Goal: Contribute content: Add original content to the website for others to see

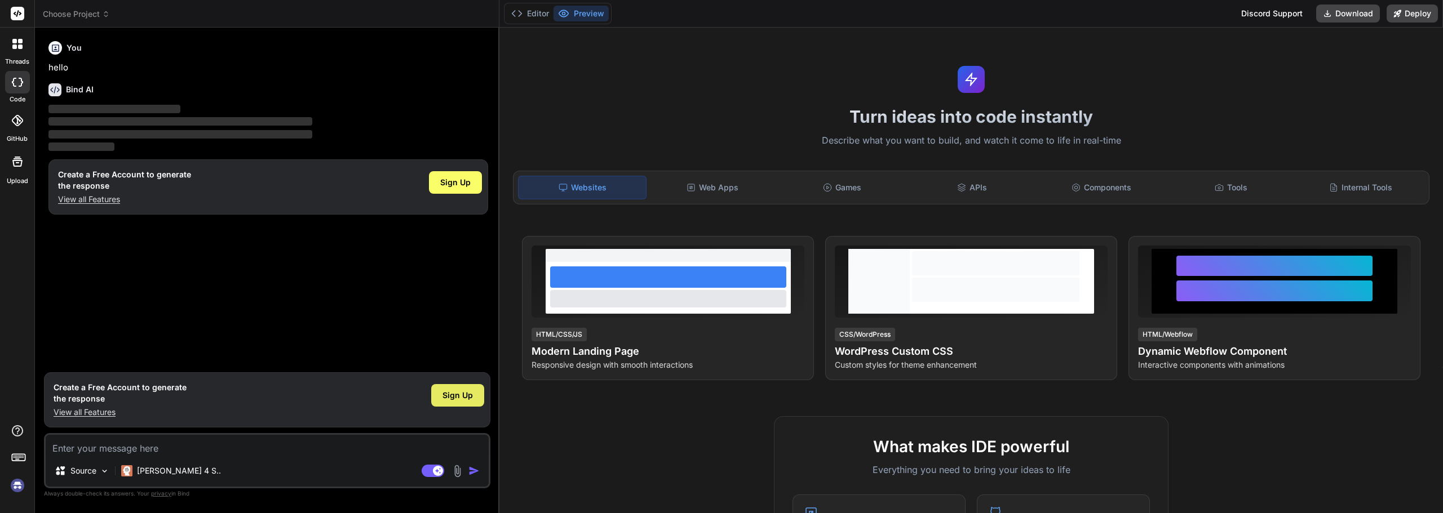
click at [472, 405] on div "Sign Up" at bounding box center [457, 395] width 53 height 23
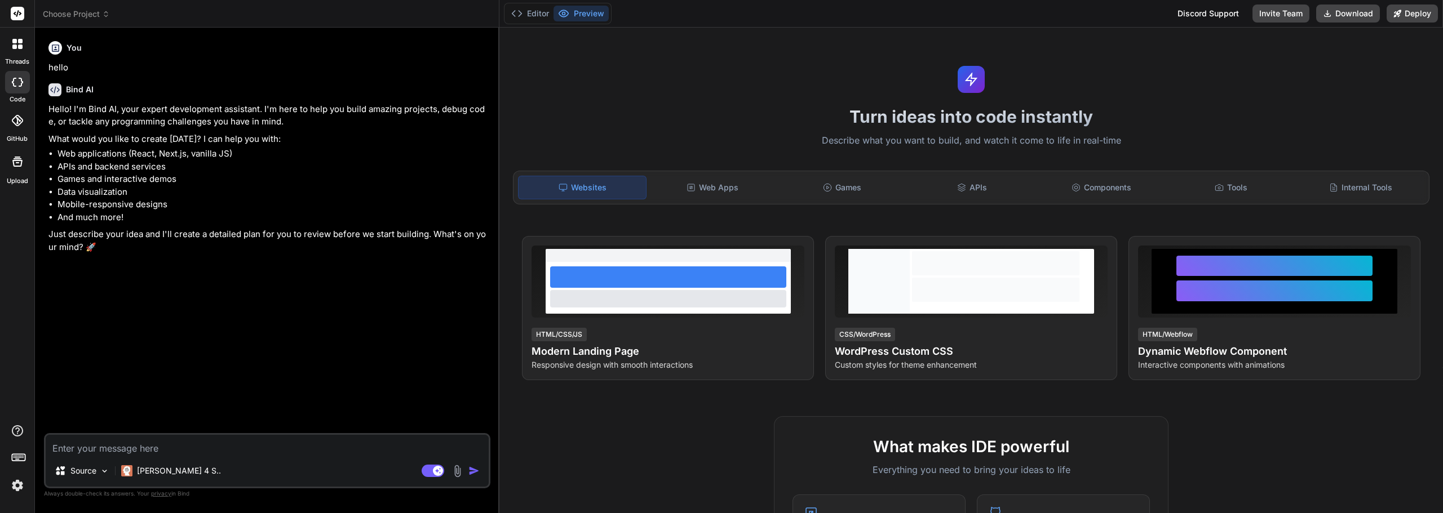
click at [21, 85] on icon at bounding box center [21, 82] width 5 height 9
click at [517, 19] on button "Editor" at bounding box center [530, 14] width 47 height 16
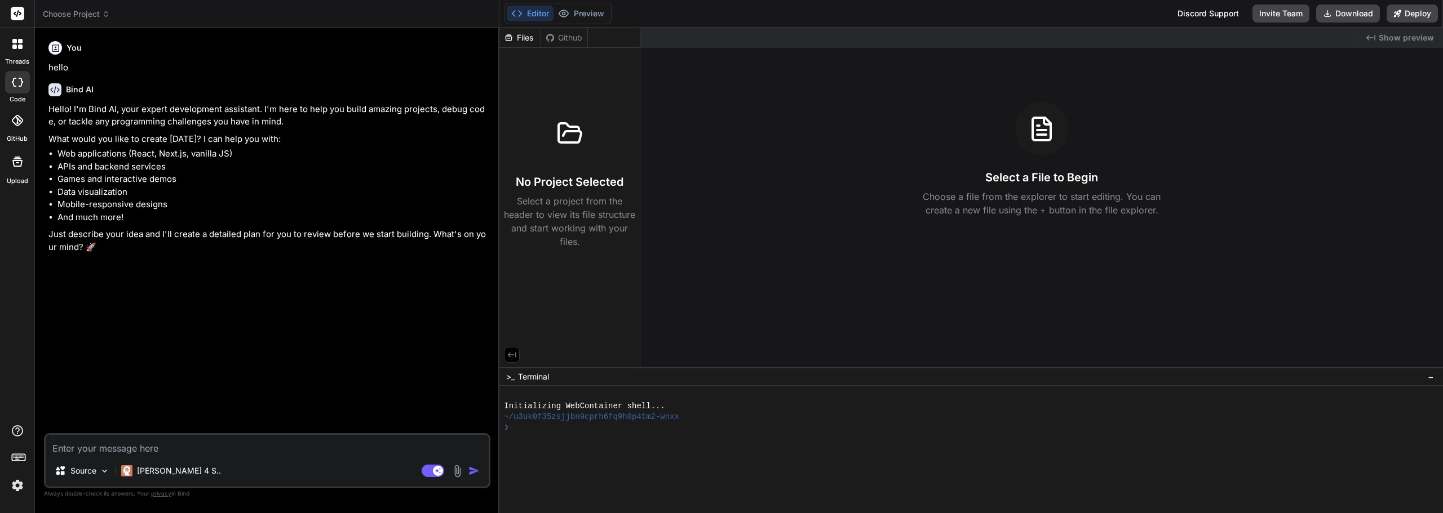
click at [22, 90] on div at bounding box center [17, 82] width 25 height 23
click at [14, 66] on label "threads" at bounding box center [17, 62] width 24 height 10
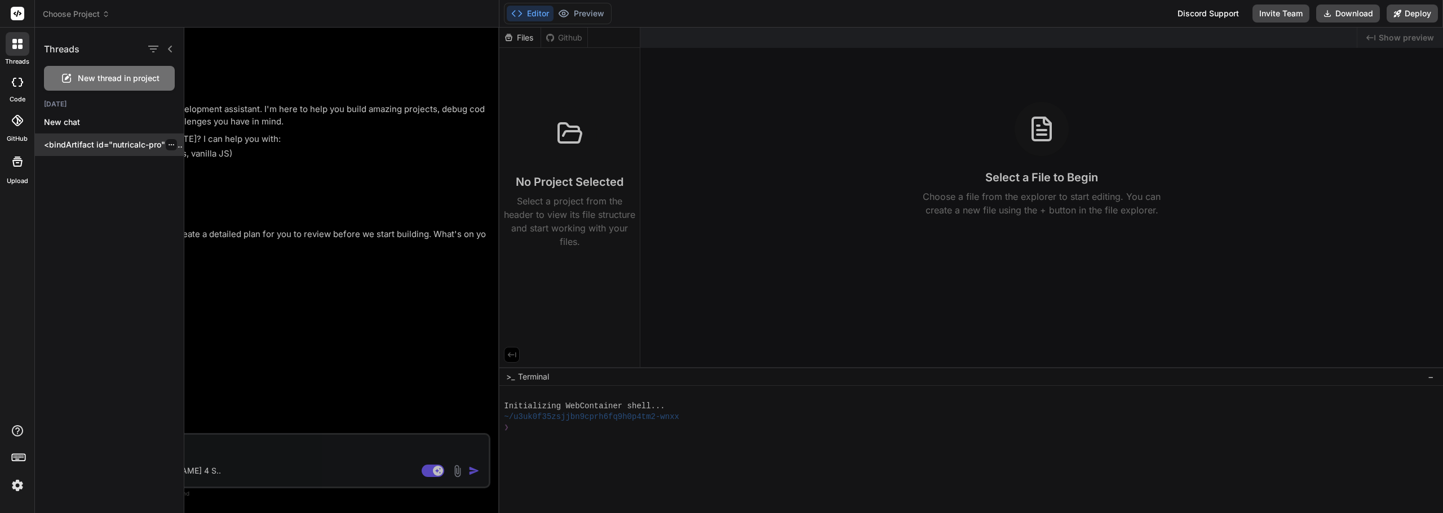
click at [79, 145] on p "<bindArtifact id="nutricalc-pro" title="NutriCalc Pro"> <bindAction type="file"…" at bounding box center [114, 144] width 140 height 11
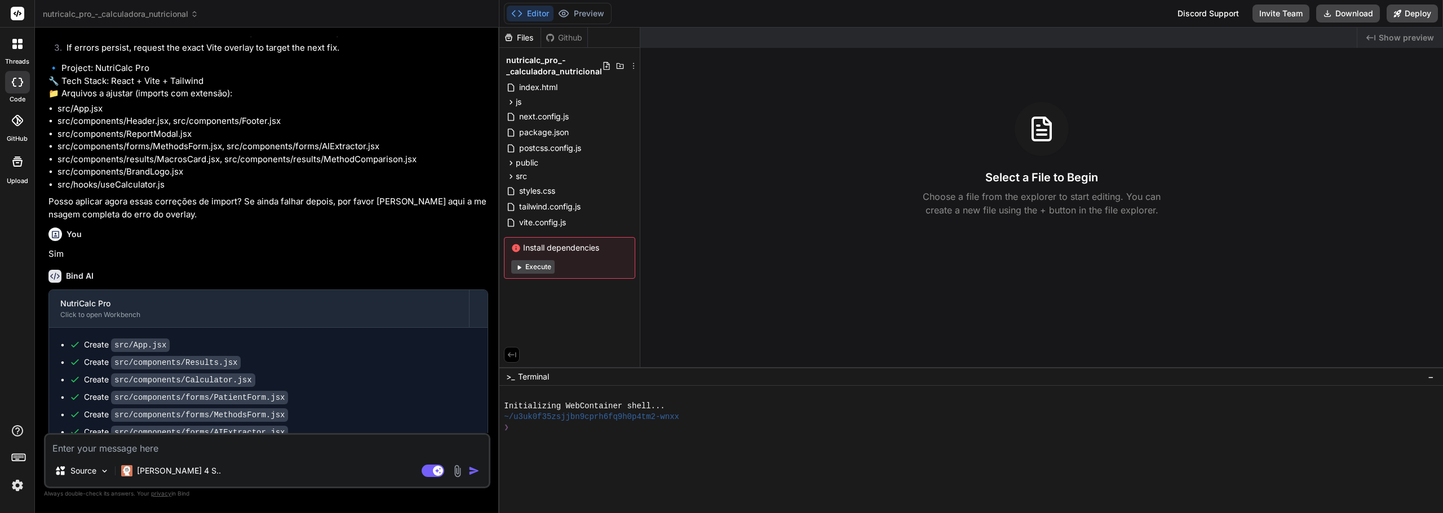
scroll to position [1441, 0]
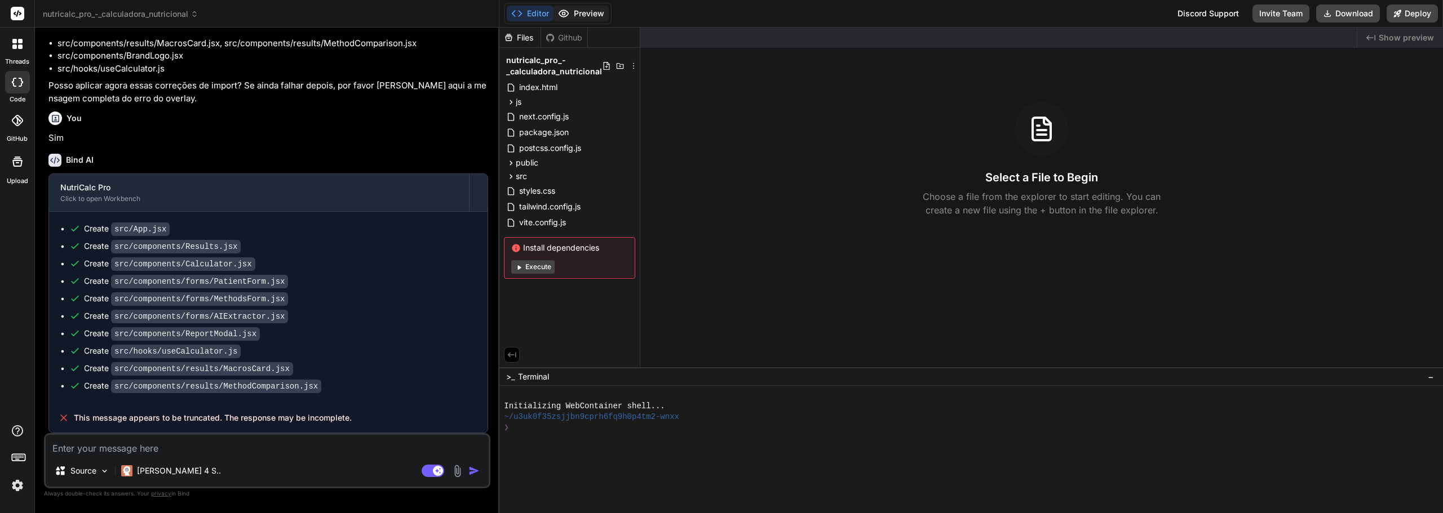
click at [596, 14] on button "Preview" at bounding box center [580, 14] width 55 height 16
click at [322, 449] on textarea at bounding box center [267, 445] width 443 height 20
click at [319, 455] on div "Source Claude 4 S.. Agent Mode. When this toggle is activated, AI automatically…" at bounding box center [267, 460] width 446 height 55
click at [157, 445] on textarea at bounding box center [267, 445] width 443 height 20
click at [151, 462] on div "[PERSON_NAME] 4 S.." at bounding box center [171, 471] width 109 height 23
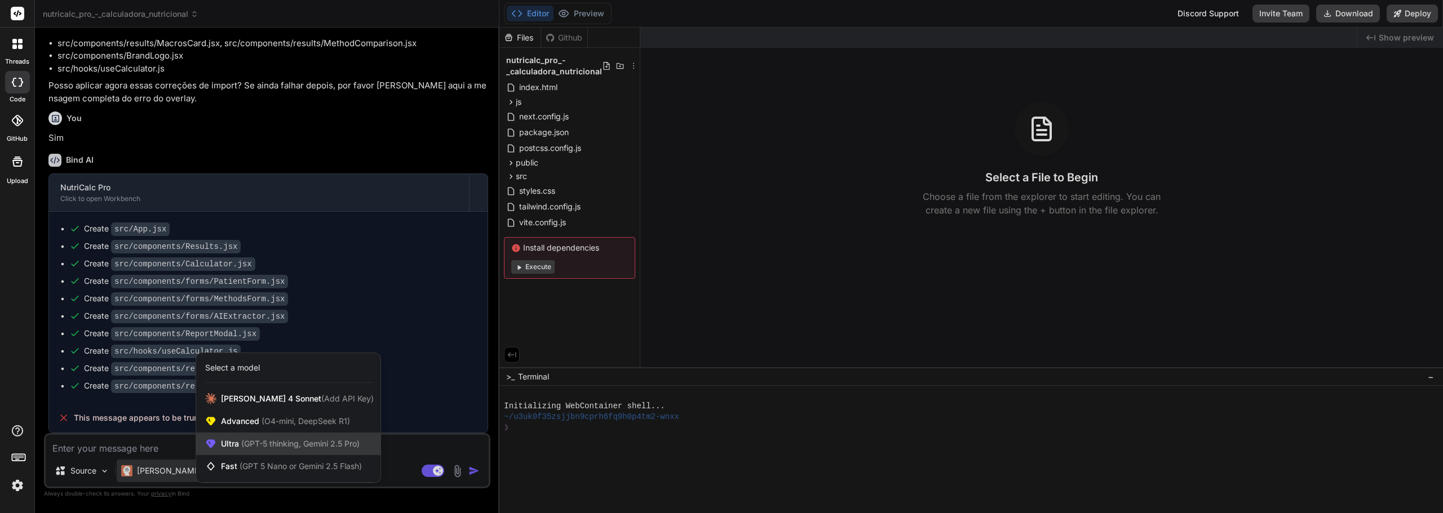
click at [246, 438] on span "Ultra (GPT-5 thinking, Gemini 2.5 Pro)" at bounding box center [290, 443] width 139 height 11
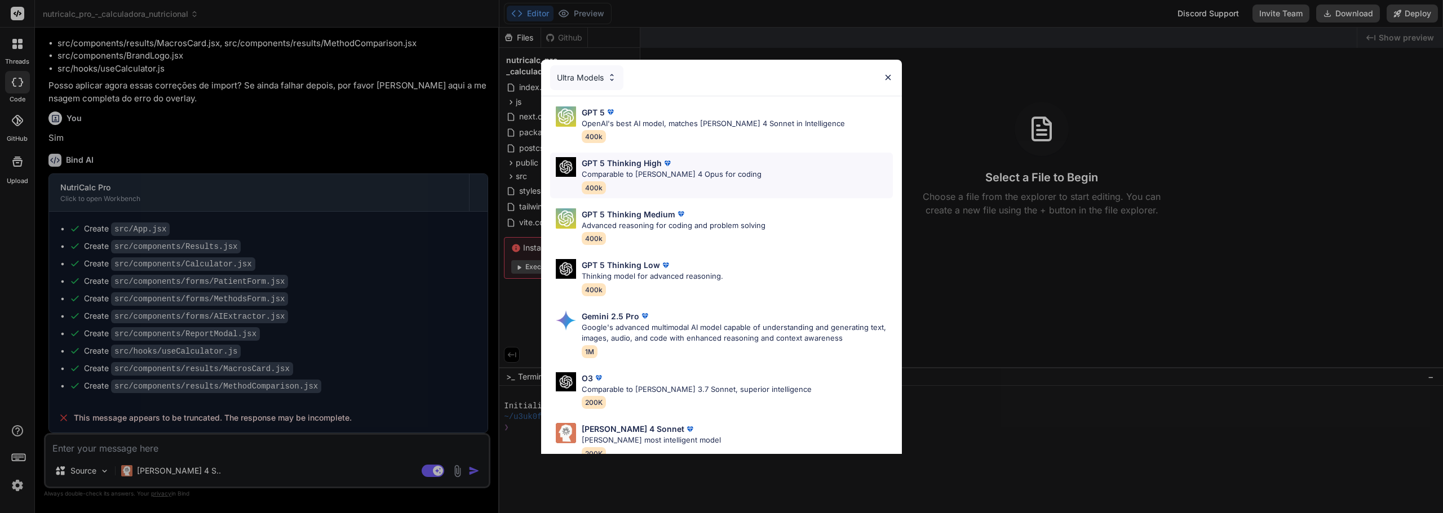
click at [686, 160] on div "GPT 5 Thinking High" at bounding box center [672, 163] width 180 height 12
type textarea "x"
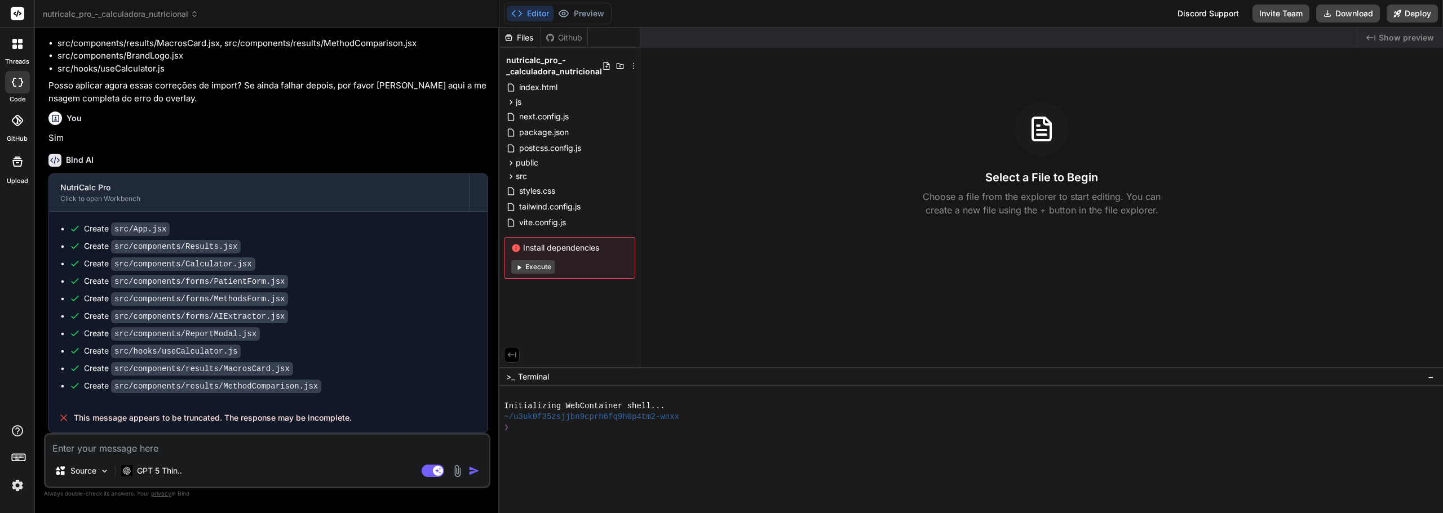
click at [215, 452] on textarea at bounding box center [267, 445] width 443 height 20
type textarea "a"
type textarea "x"
type textarea "ai"
type textarea "x"
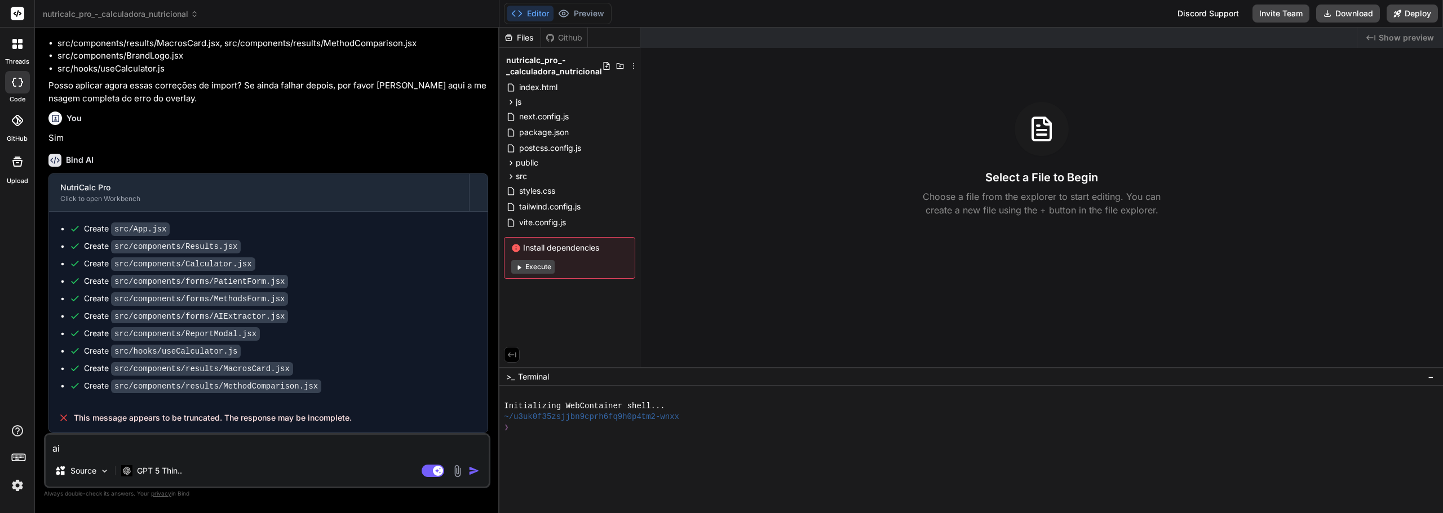
type textarea "ain"
type textarea "x"
type textarea "aind"
type textarea "x"
type textarea "ainda"
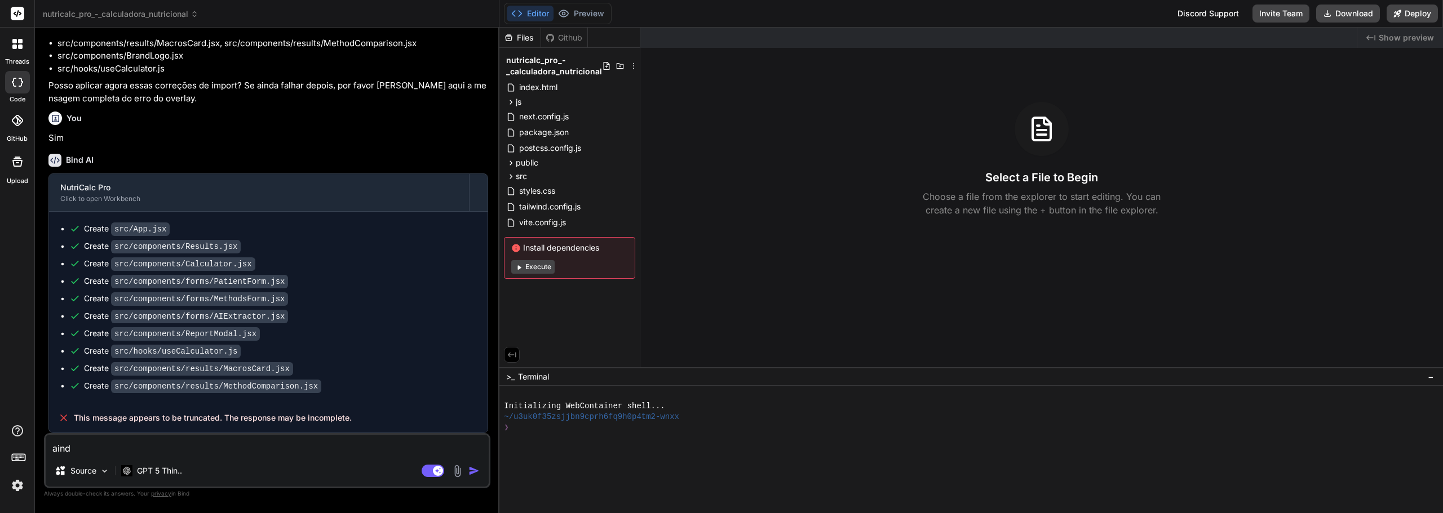
type textarea "x"
type textarea "ainda"
type textarea "x"
type textarea "ainda e"
type textarea "x"
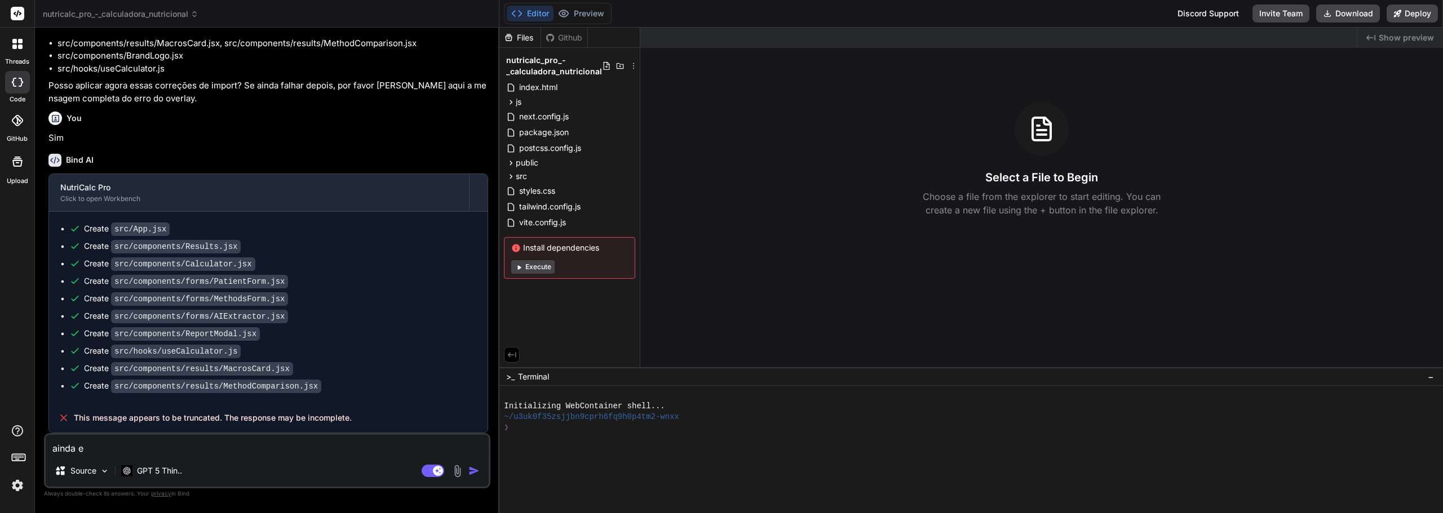
type textarea "ainda em"
type textarea "x"
type textarea "ainda em"
type textarea "x"
type textarea "ainda em e"
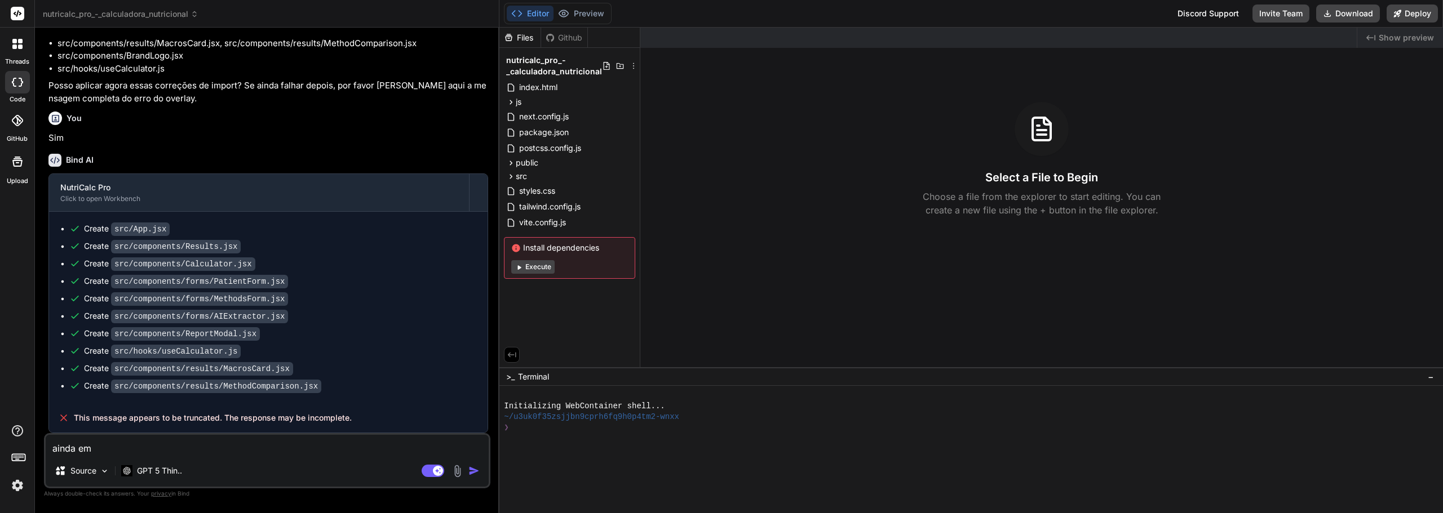
type textarea "x"
type textarea "ainda em er"
type textarea "x"
type textarea "ainda em err"
type textarea "x"
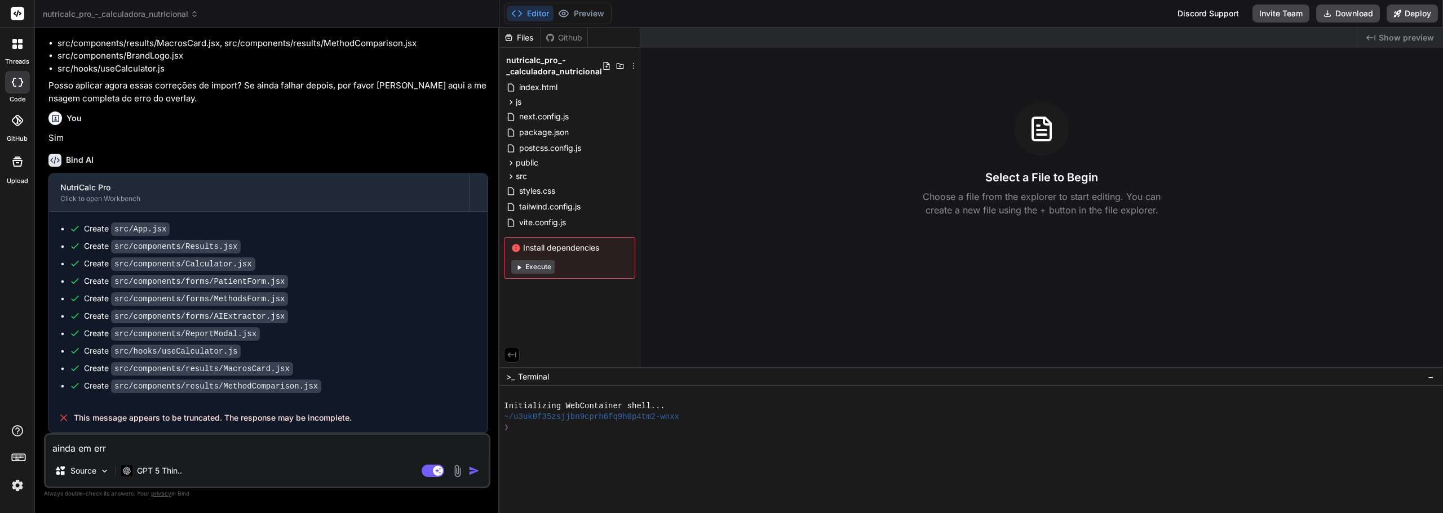
type textarea "ainda em erro"
type textarea "x"
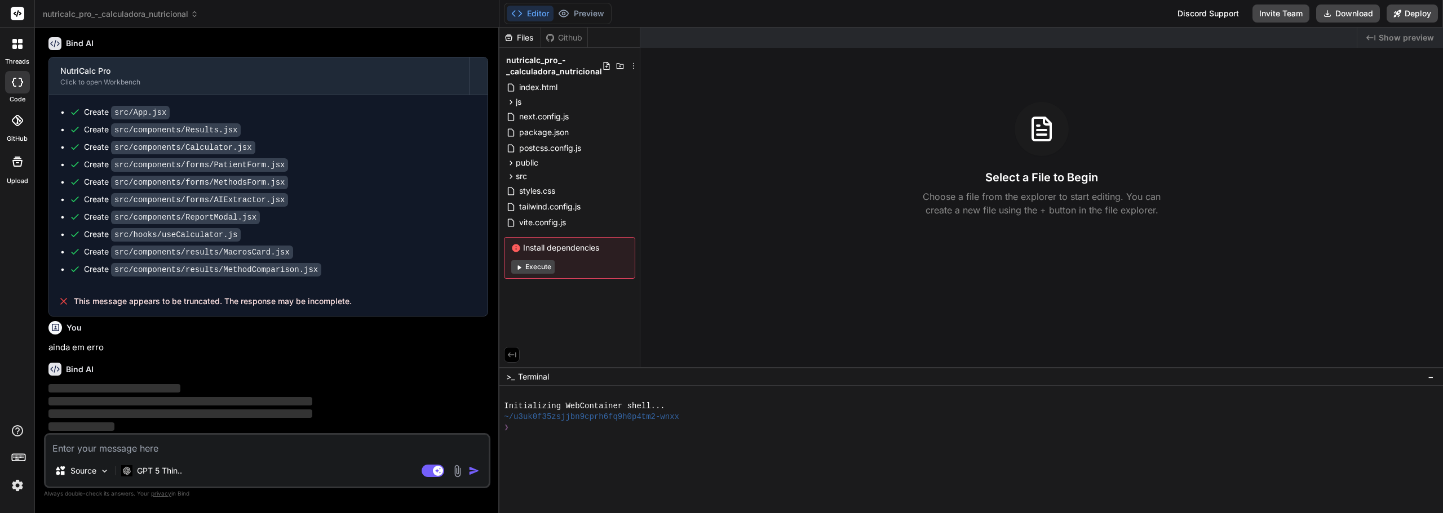
scroll to position [1558, 0]
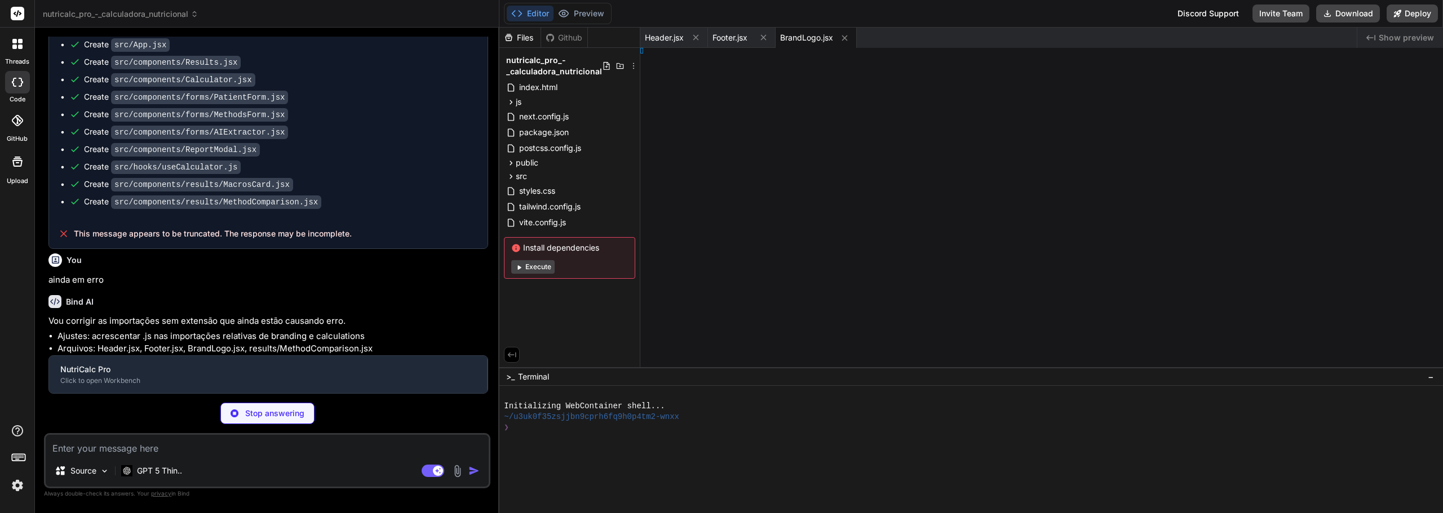
type textarea "x"
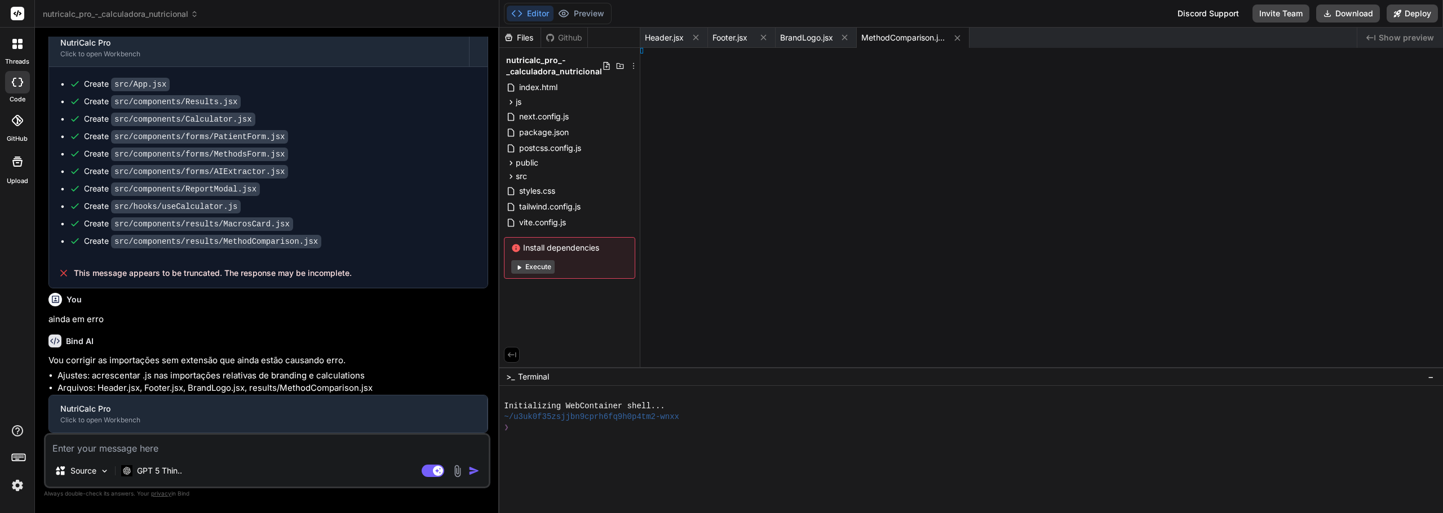
type textarea "x"
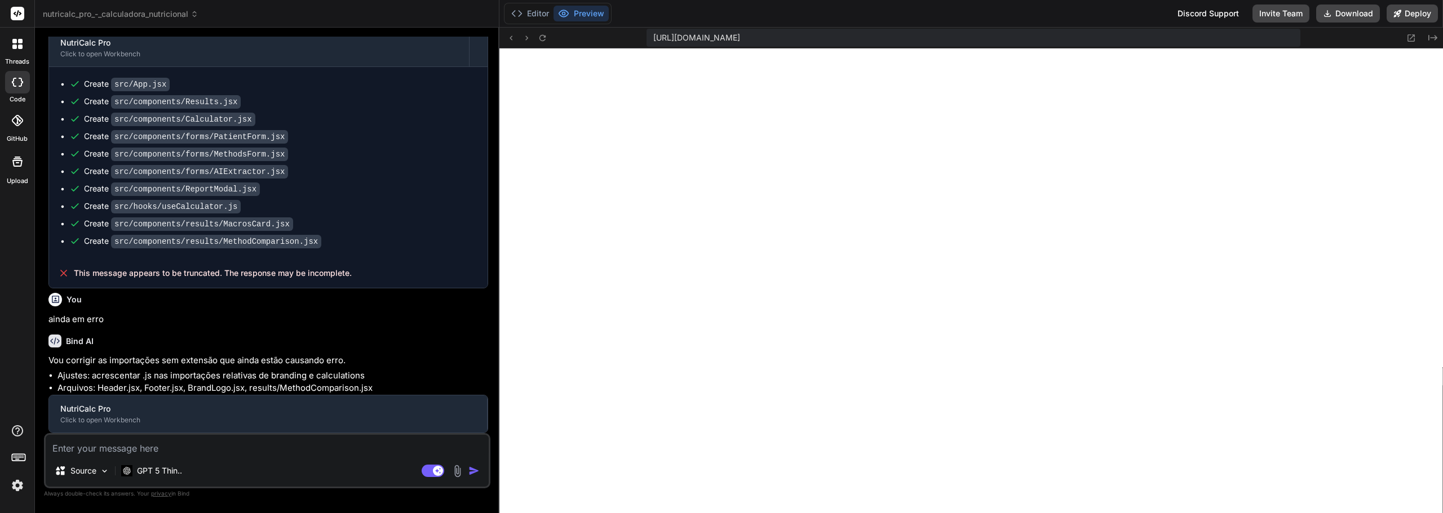
type textarea ") }"
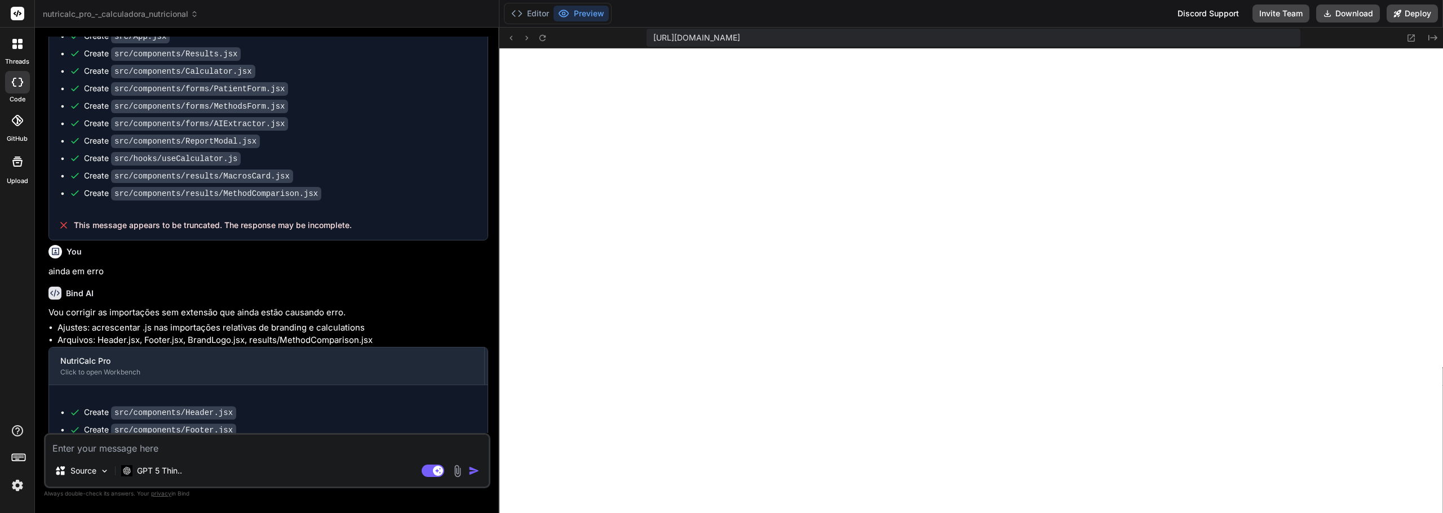
scroll to position [268, 0]
type textarea "x"
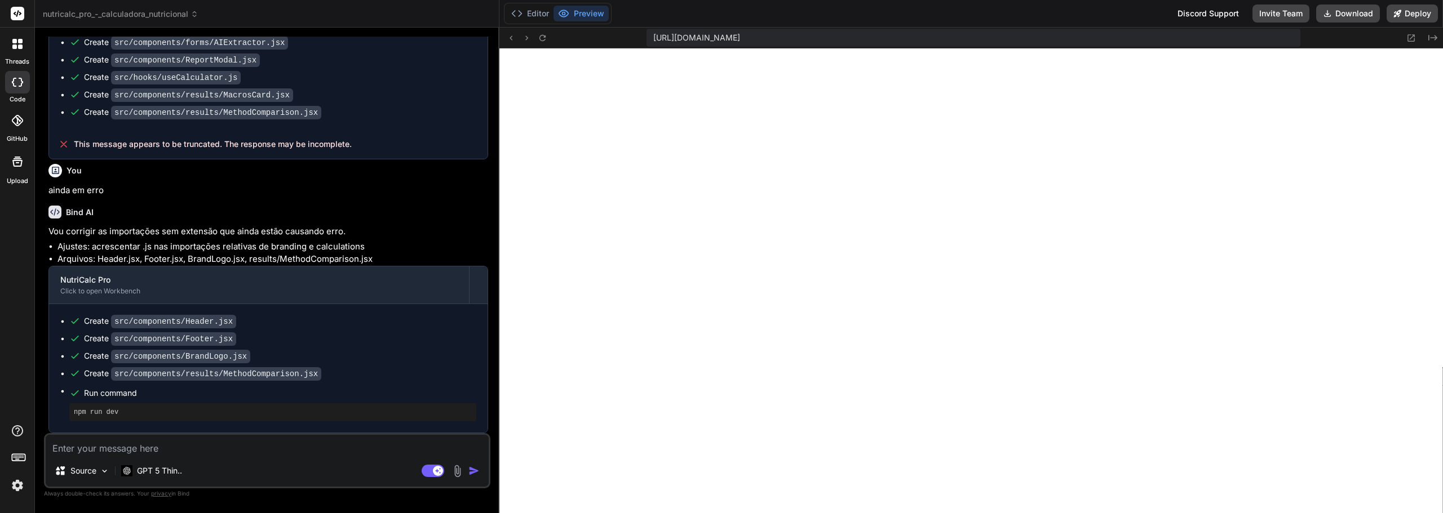
scroll to position [1715, 0]
click at [376, 460] on div "Source GPT 5 Thin.." at bounding box center [267, 473] width 443 height 27
click at [342, 449] on textarea at bounding box center [267, 445] width 443 height 20
click at [1412, 38] on icon at bounding box center [1411, 38] width 10 height 10
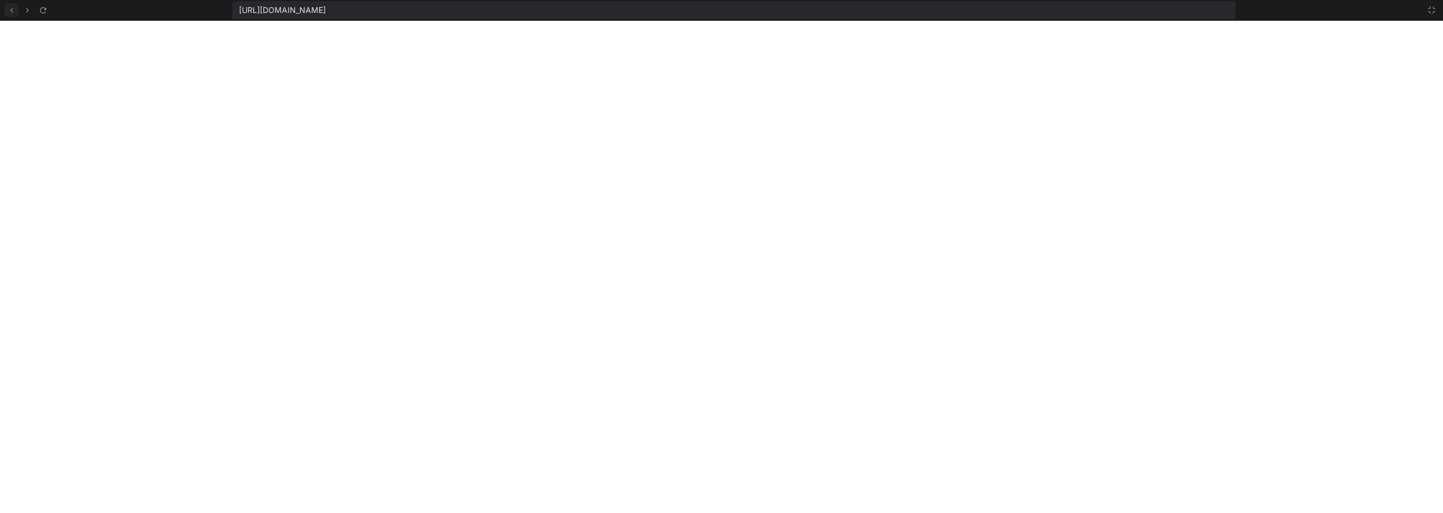
click at [12, 6] on icon at bounding box center [12, 11] width 10 height 10
click at [11, 13] on icon at bounding box center [12, 11] width 10 height 10
click at [1436, 8] on button at bounding box center [1432, 10] width 14 height 14
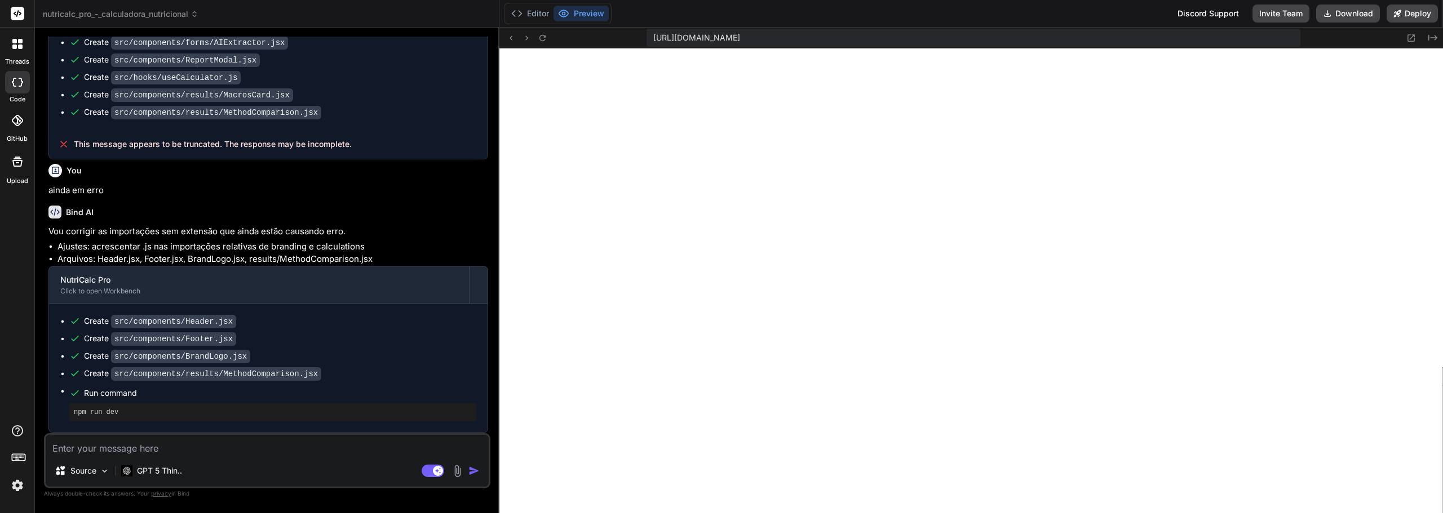
click at [352, 460] on div "Source GPT 5 Thin.." at bounding box center [267, 473] width 443 height 27
click at [251, 450] on textarea at bounding box center [267, 445] width 443 height 20
paste textarea "Acho que as cores poderiam ser melhor utilizadas pra valorizar o branding e não…"
type textarea "Acho que as cores poderiam ser melhor utilizadas pra valorizar o branding e não…"
type textarea "x"
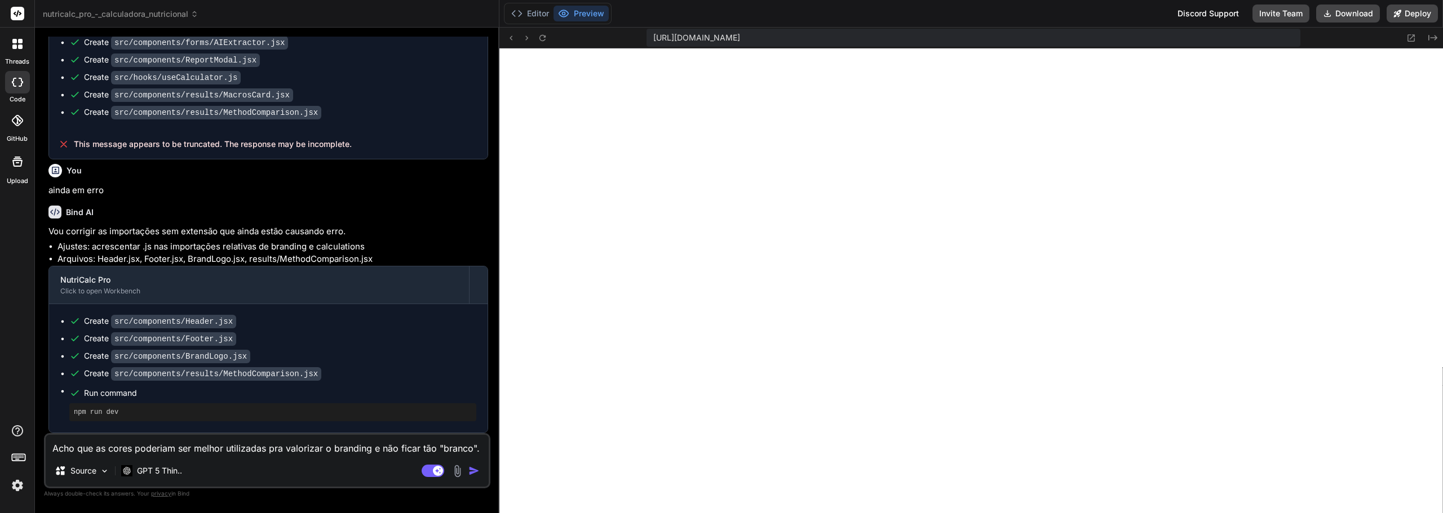
scroll to position [1, 0]
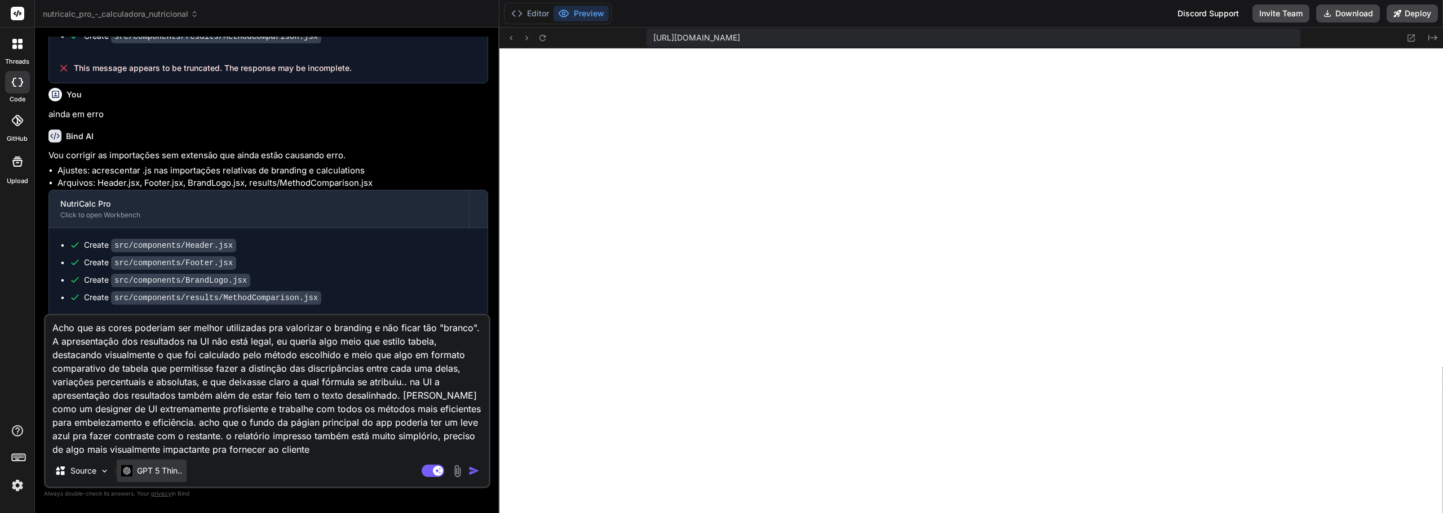
type textarea "Acho que as cores poderiam ser melhor utilizadas pra valorizar o branding e não…"
click at [180, 473] on p "GPT 5 Thin.." at bounding box center [159, 470] width 45 height 11
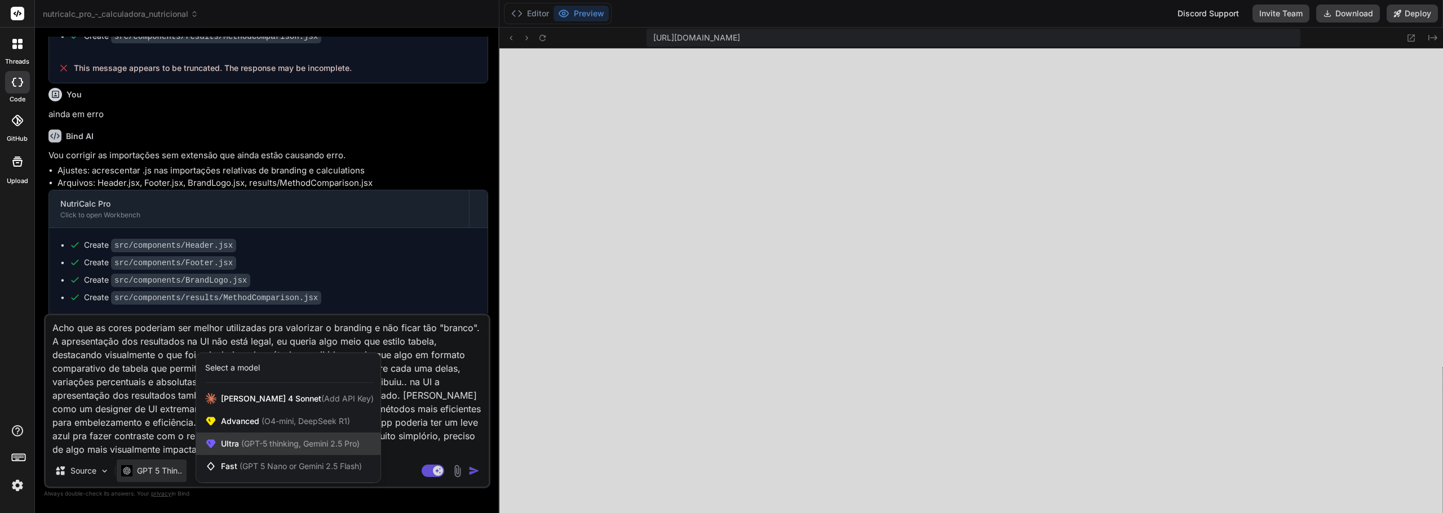
click at [286, 452] on div "Ultra (GPT-5 thinking, Gemini 2.5 Pro)" at bounding box center [288, 444] width 184 height 23
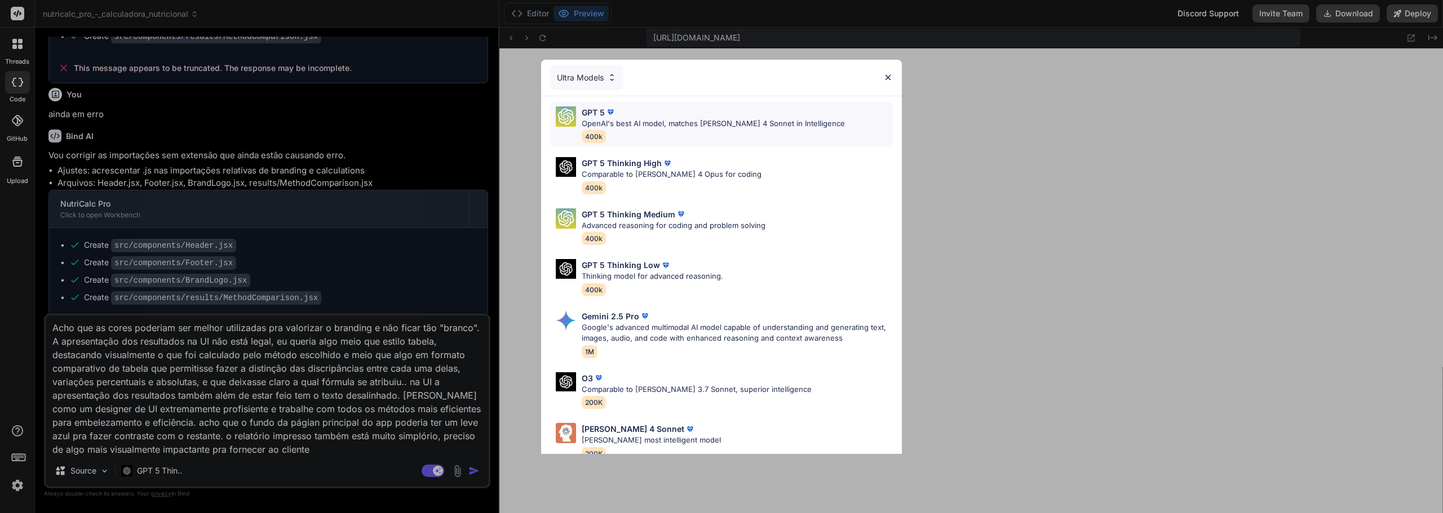
click at [692, 118] on p "OpenAI's best AI model, matches [PERSON_NAME] 4 Sonnet in Intelligence" at bounding box center [713, 123] width 263 height 11
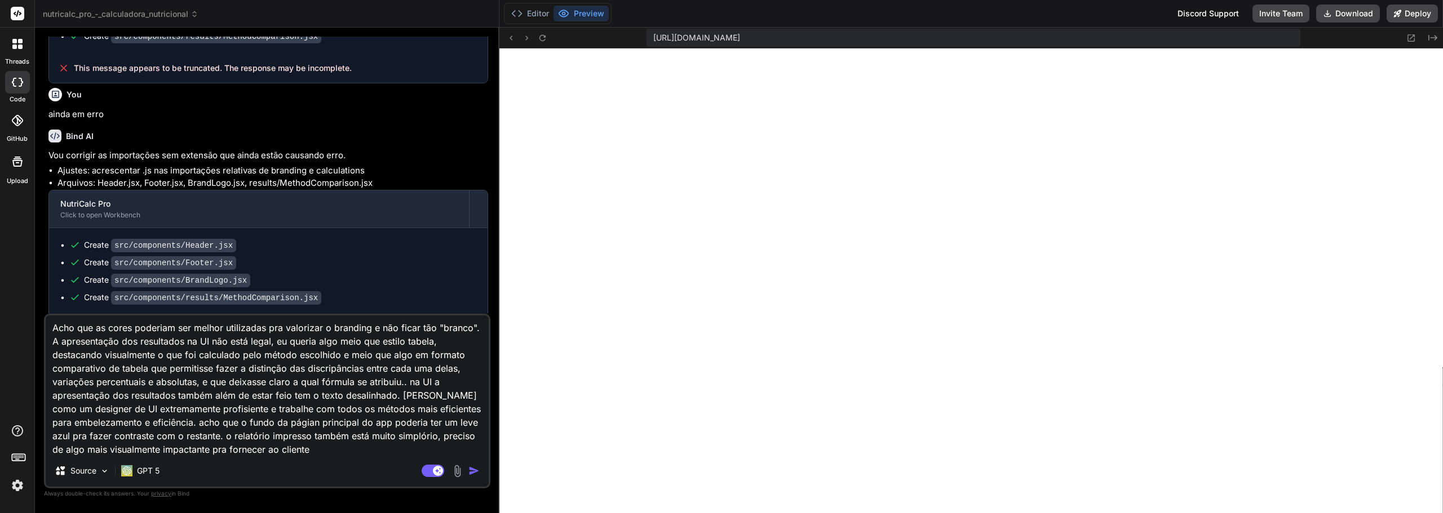
click at [474, 467] on img "button" at bounding box center [473, 470] width 11 height 11
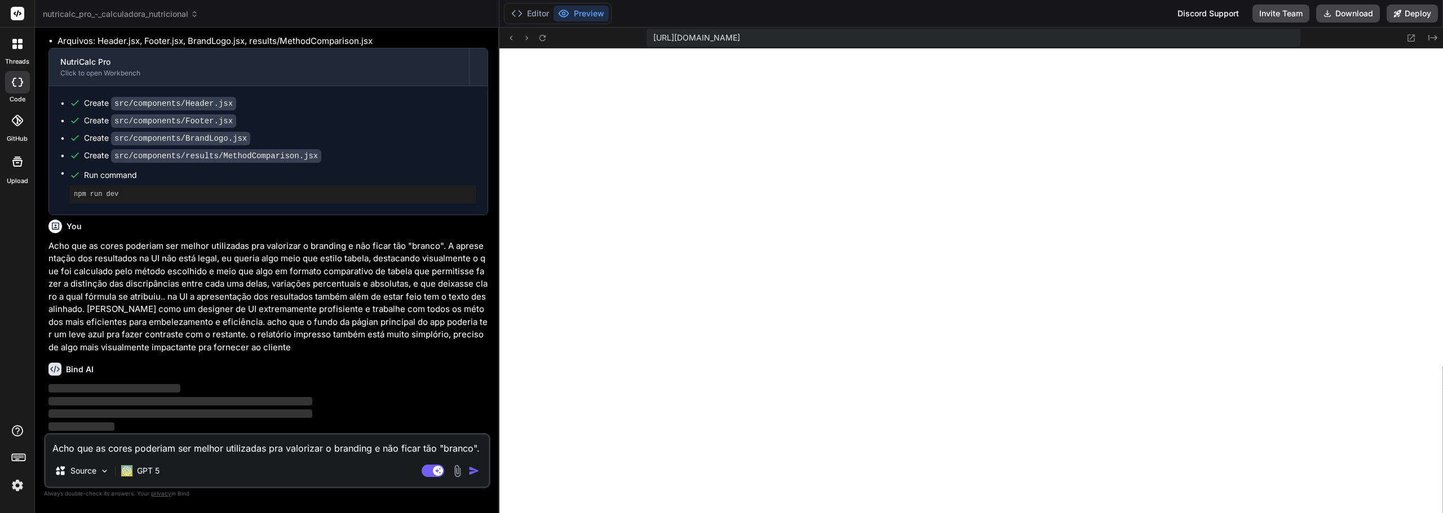
scroll to position [1933, 0]
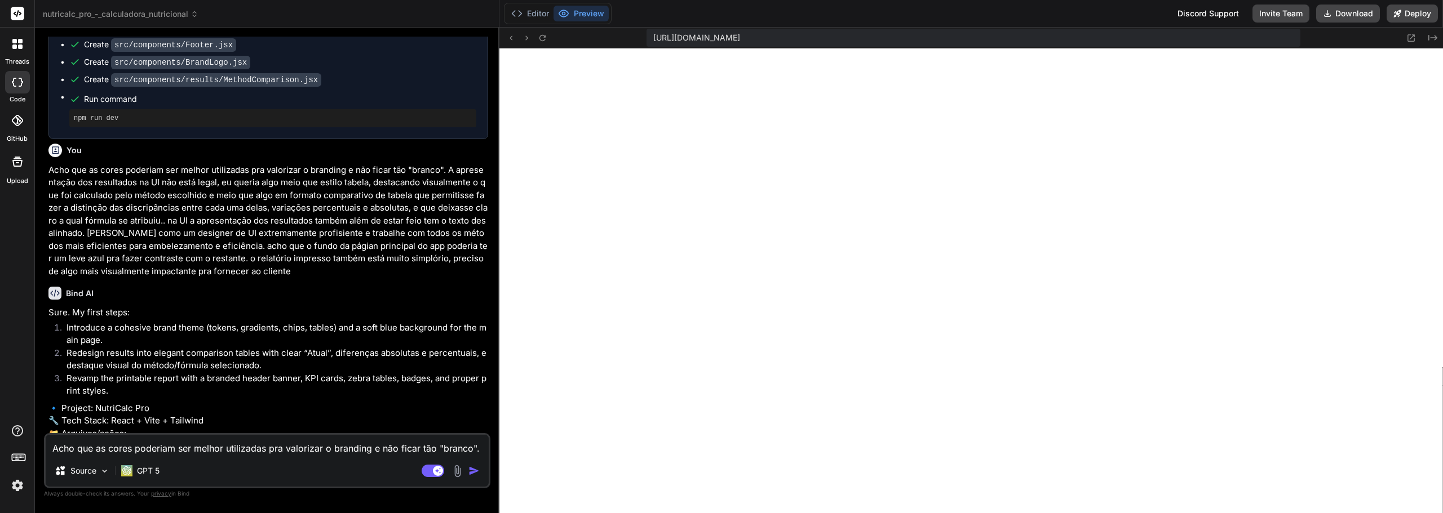
type textarea "x"
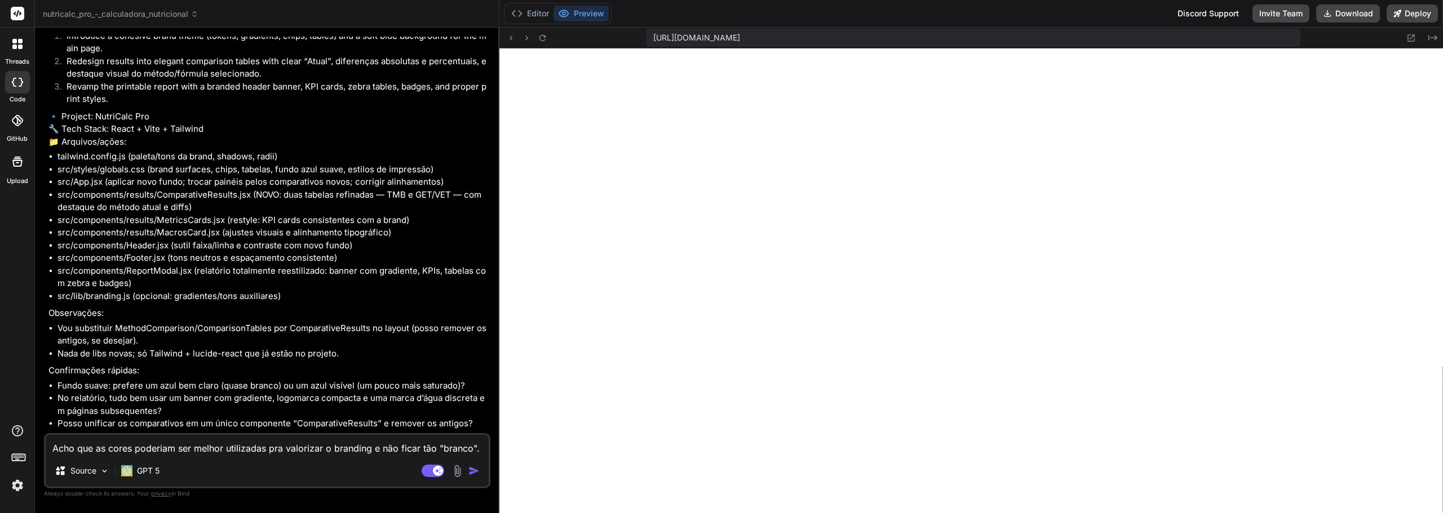
scroll to position [2343, 0]
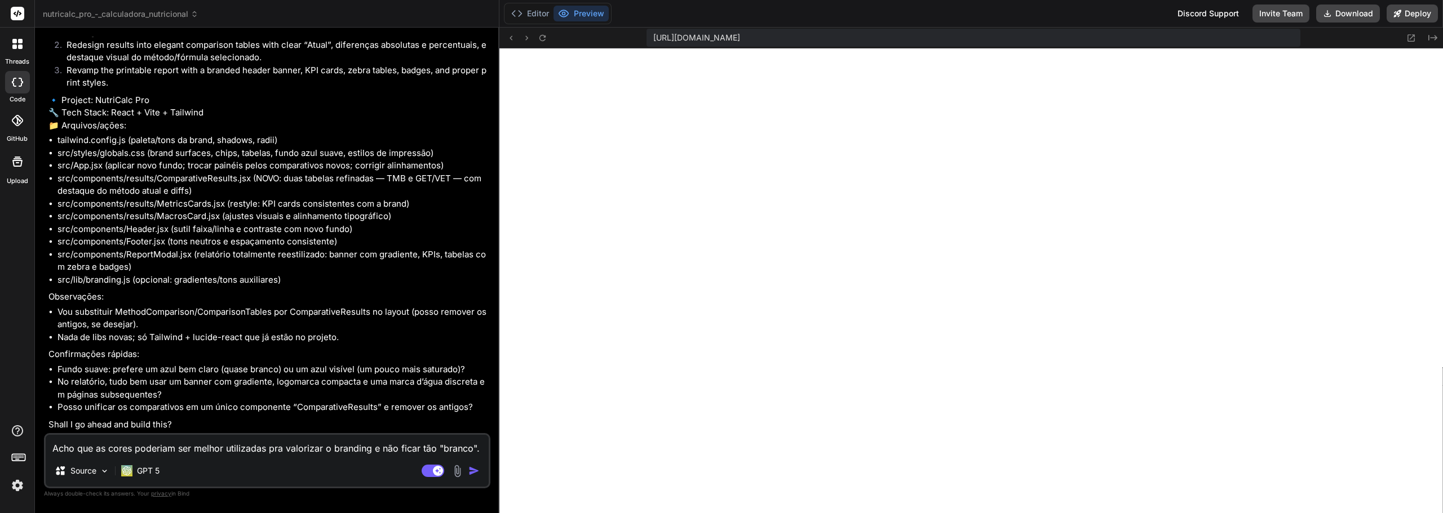
click at [291, 451] on textarea "Acho que as cores poderiam ser melhor utilizadas pra valorizar o branding e não…" at bounding box center [267, 445] width 443 height 20
type textarea "S"
type textarea "x"
type textarea "Si"
type textarea "x"
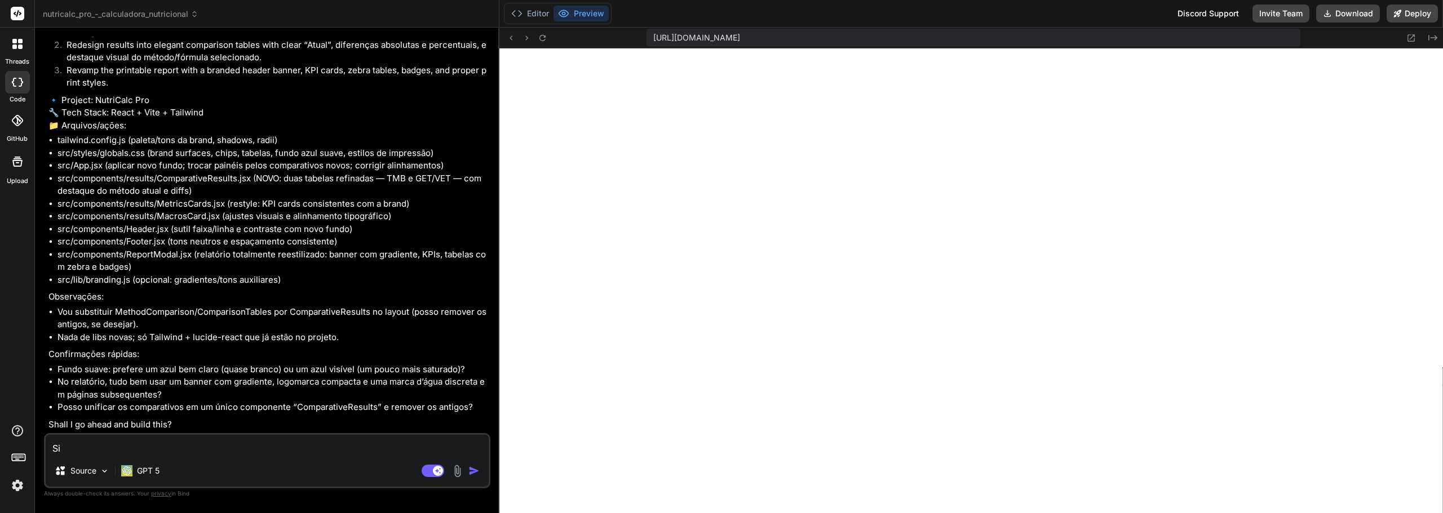
type textarea "Sim"
type textarea "x"
type textarea "Sim,"
type textarea "x"
type textarea "Sim,"
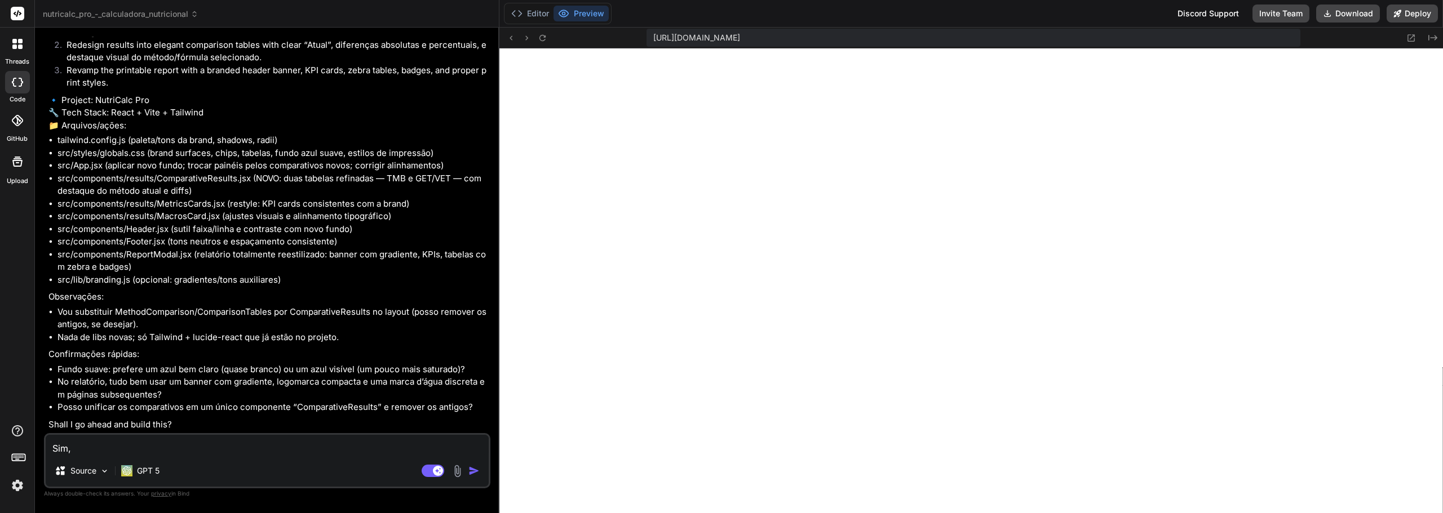
type textarea "x"
type textarea "Sim, s"
type textarea "x"
type textarea "Sim, si"
type textarea "x"
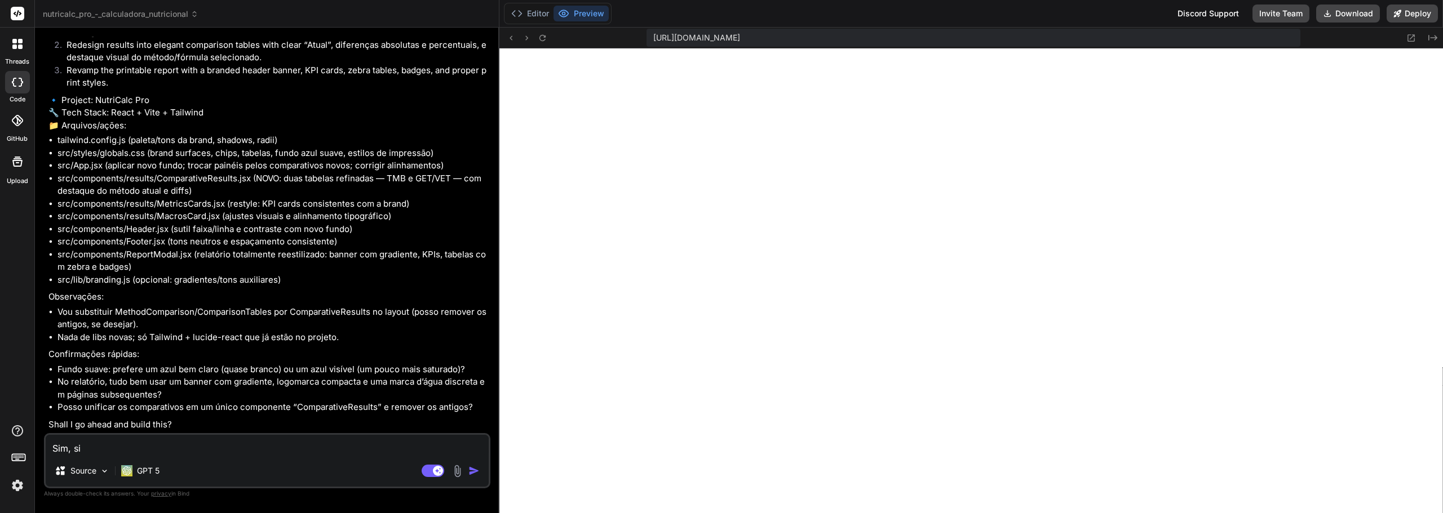
type textarea "Sim, sim"
type textarea "x"
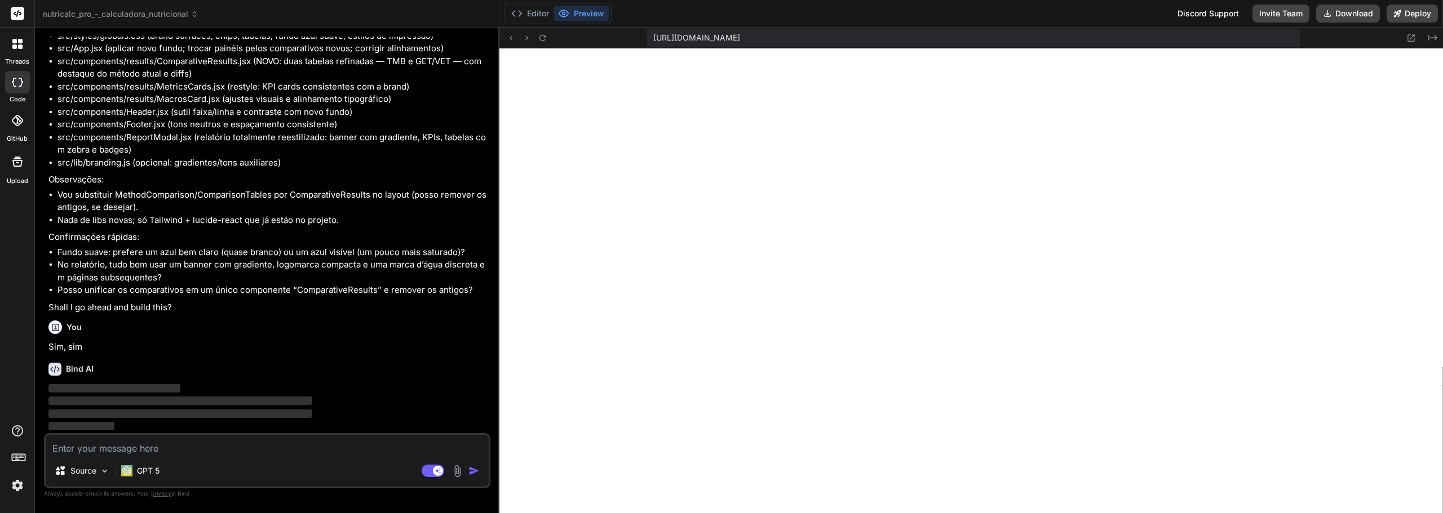
scroll to position [2460, 0]
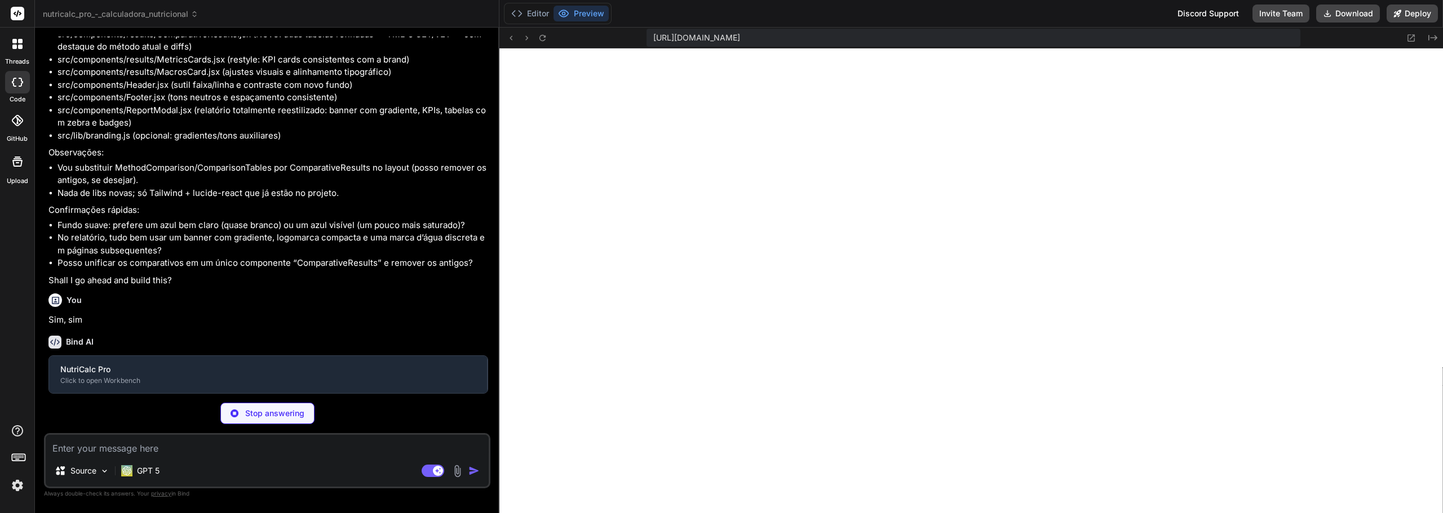
type textarea "x"
type textarea "}, }, plugins: [], }"
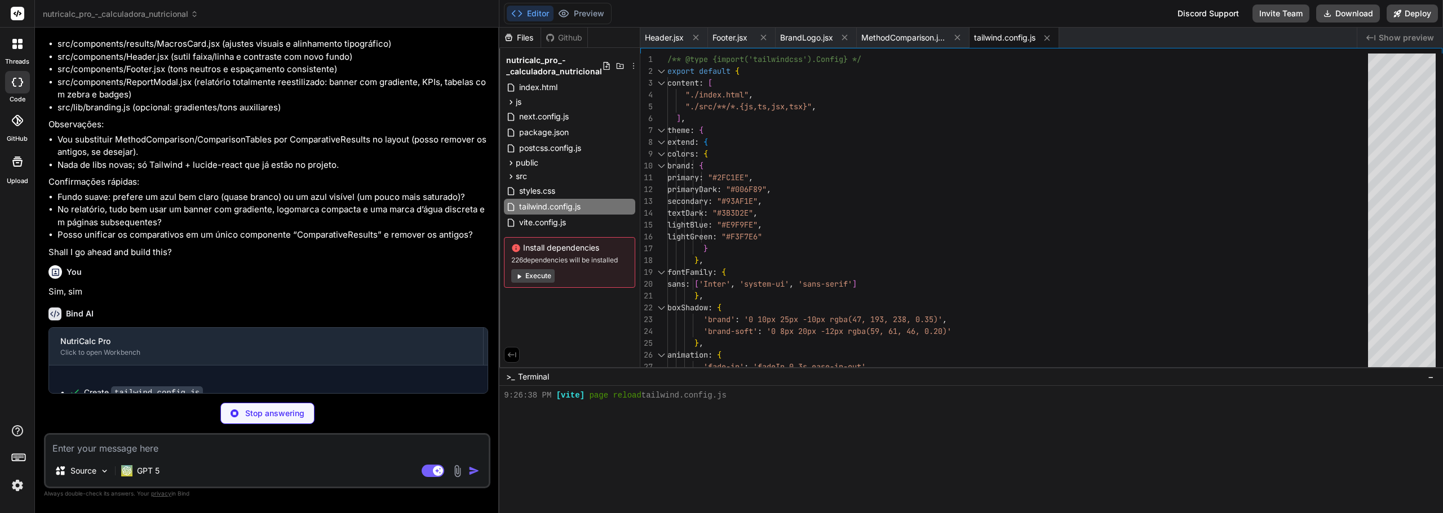
scroll to position [332, 0]
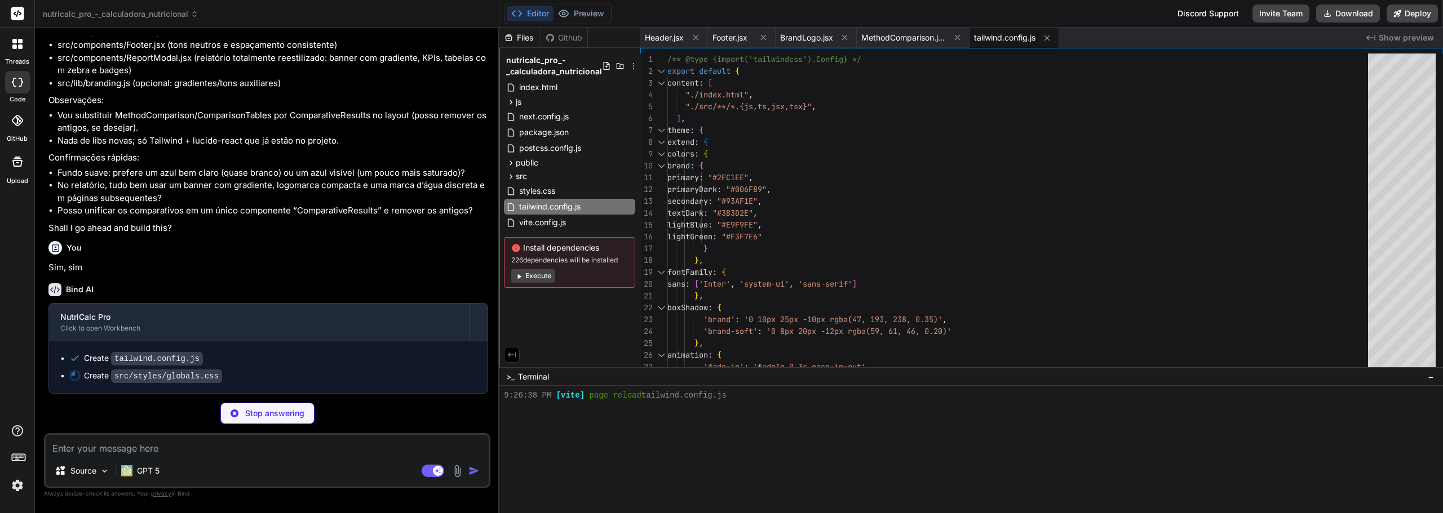
type textarea "x"
type textarea "} }"
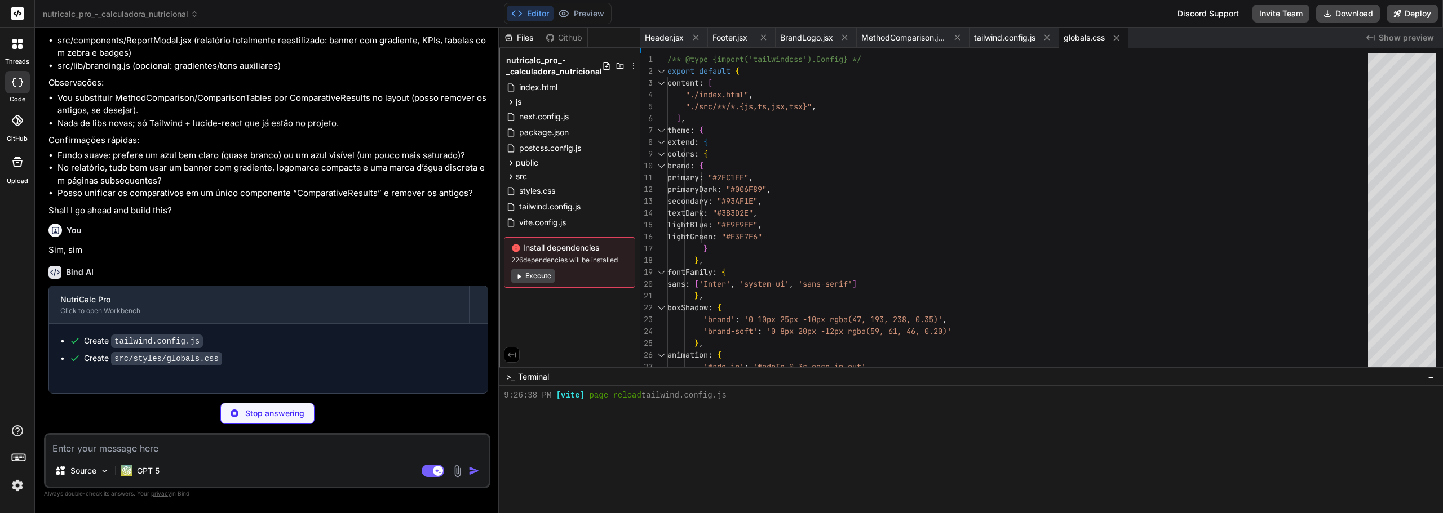
type textarea "x"
type textarea "/> <Footer /> </div> ) }"
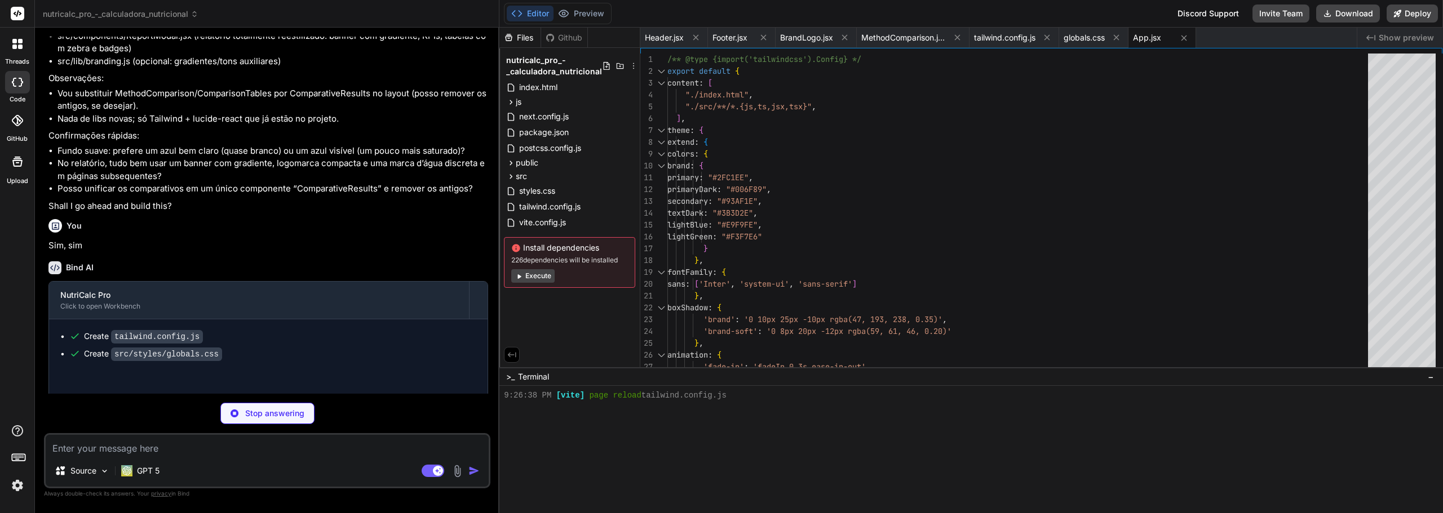
type textarea "x"
type textarea "))} </tbody> </table> </div> </div> </div> </div> ) }"
type textarea "x"
type textarea ") }"
type textarea "x"
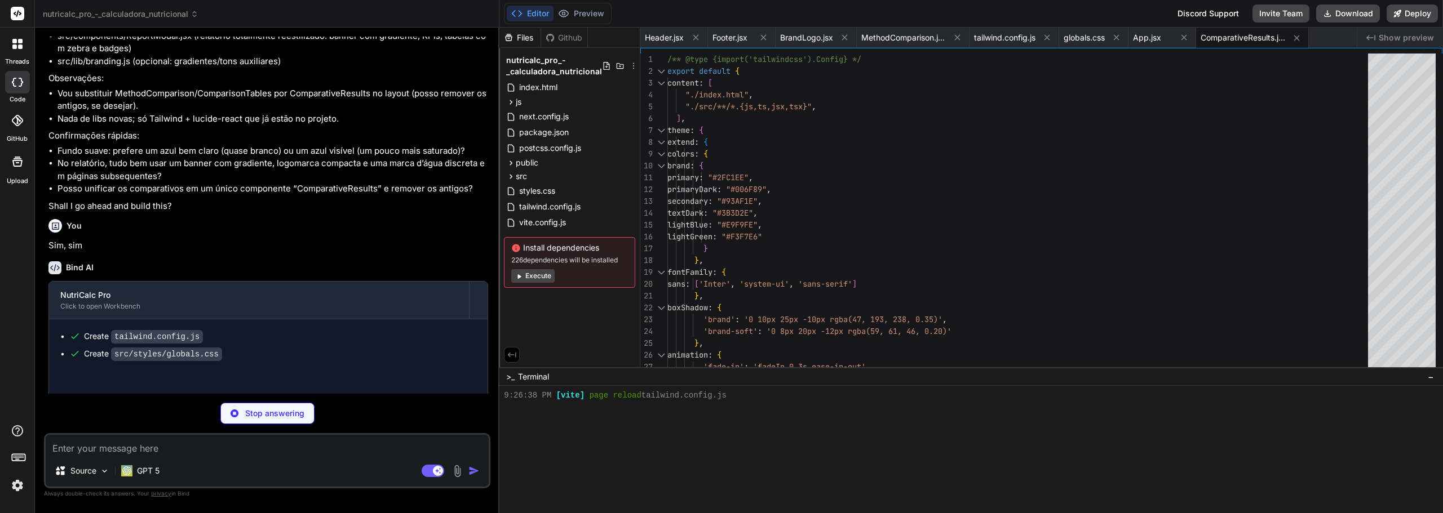
type textarea "}"
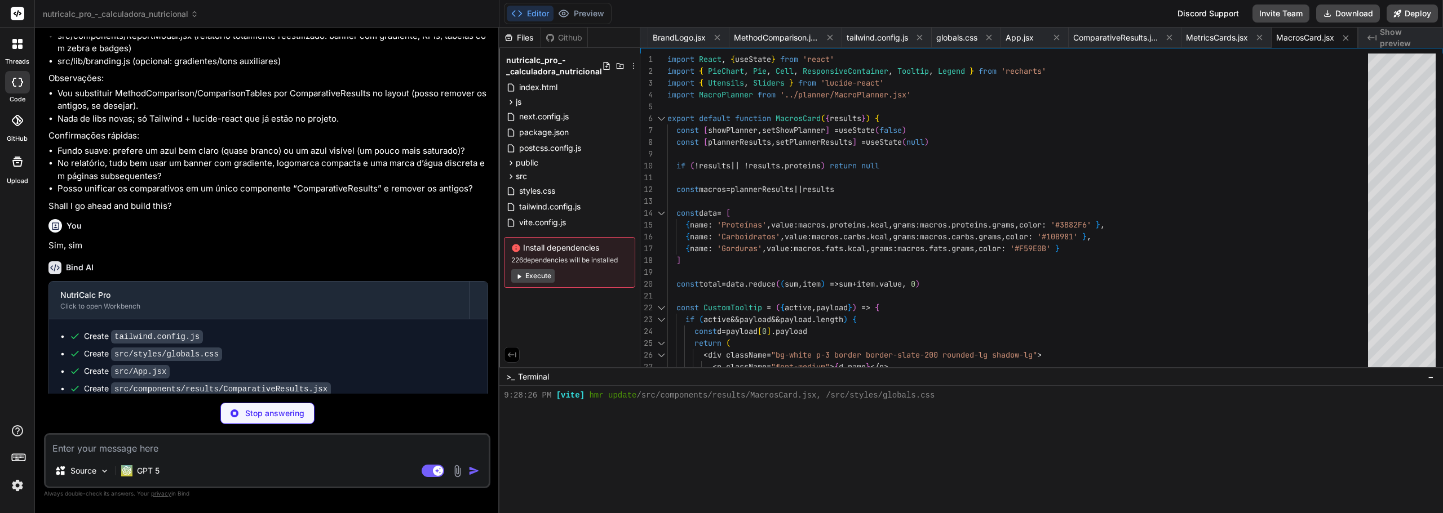
scroll to position [2627, 0]
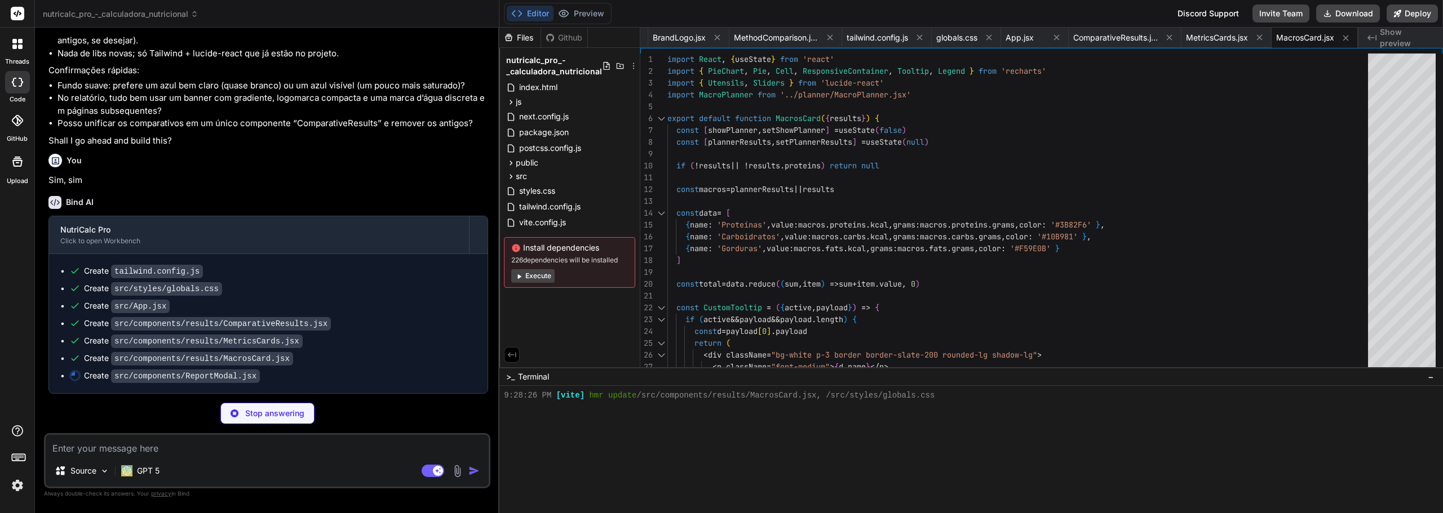
type textarea "x"
type textarea ") }"
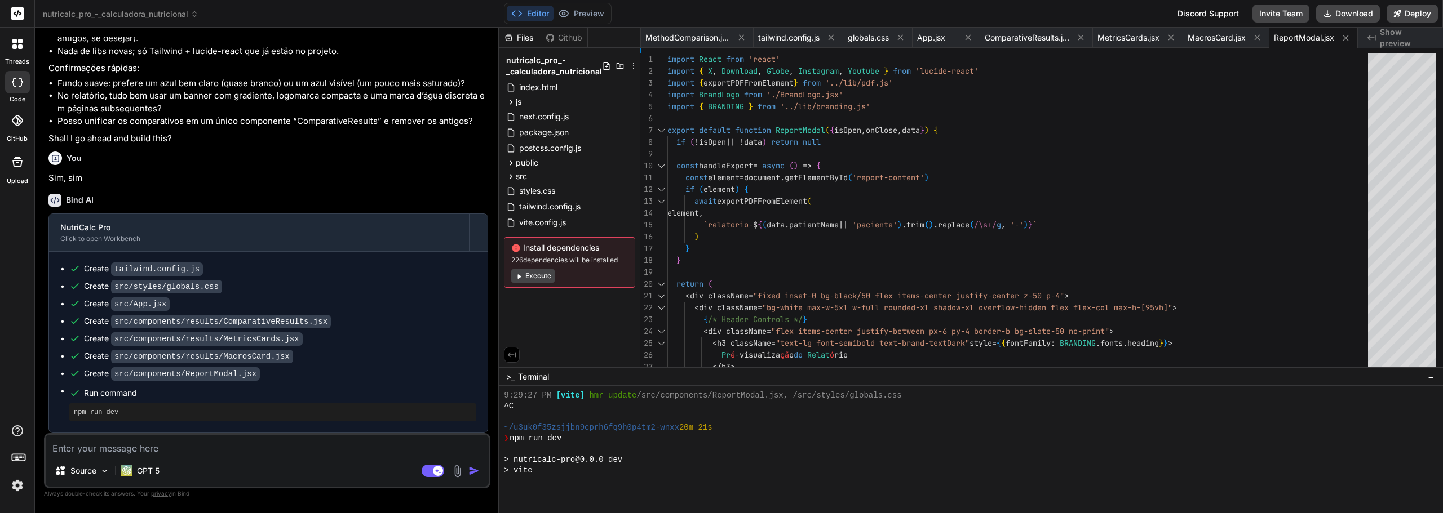
click at [545, 275] on button "Execute" at bounding box center [532, 276] width 43 height 14
type textarea "x"
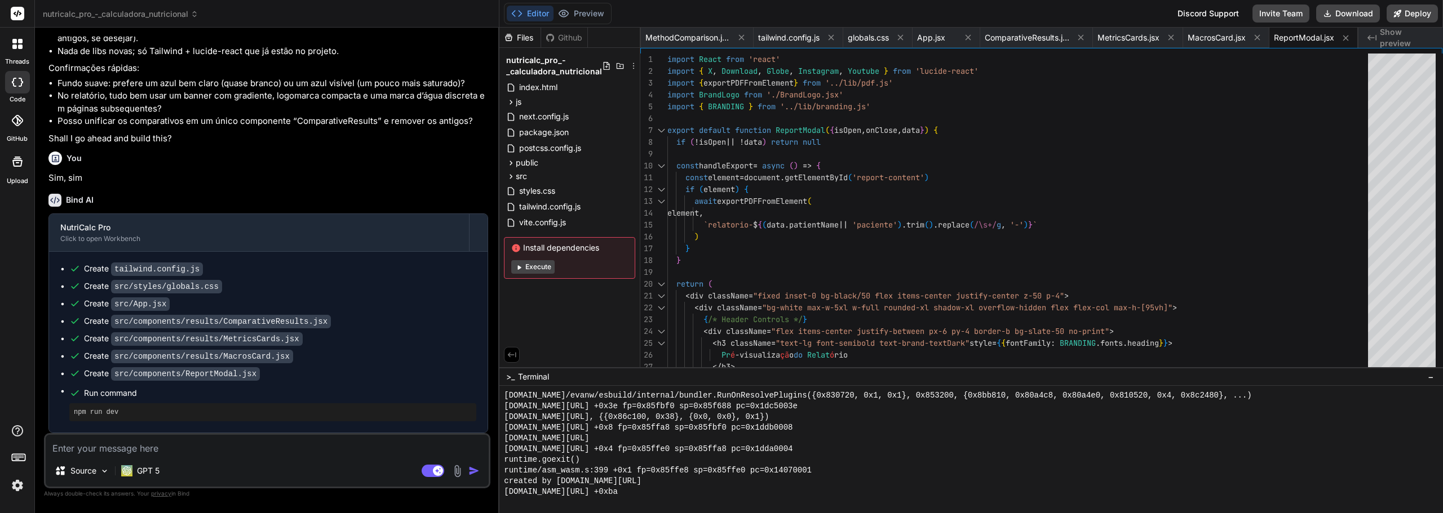
scroll to position [2634, 0]
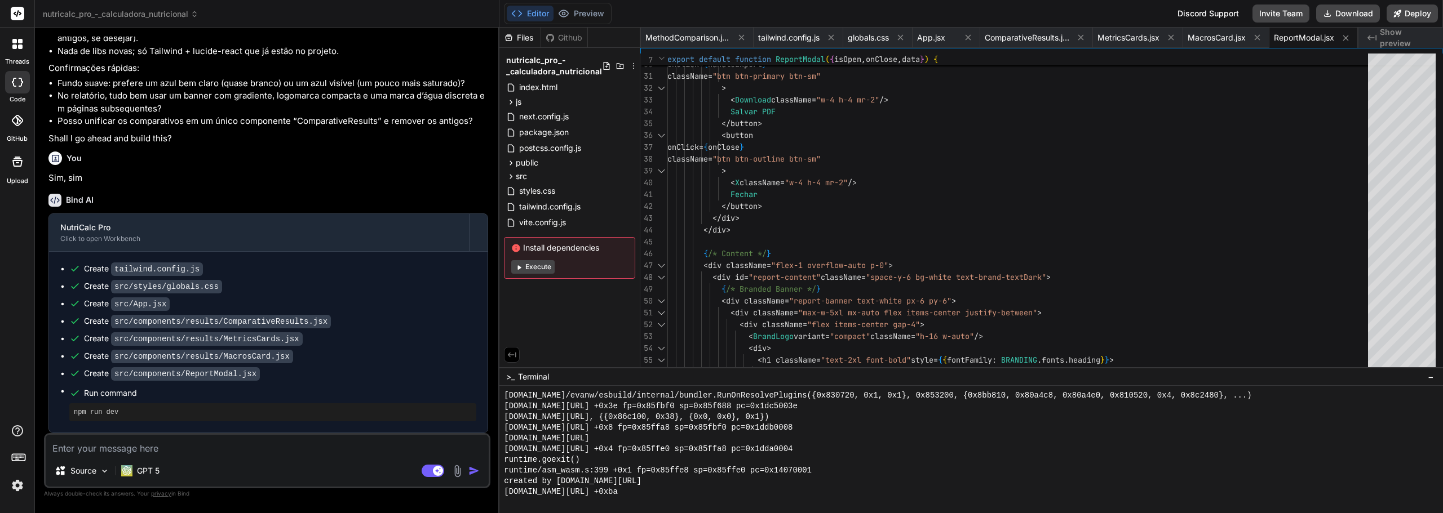
click at [283, 455] on div "Source GPT 5 Agent Mode. When this toggle is activated, AI automatically makes …" at bounding box center [267, 460] width 446 height 55
click at [240, 445] on textarea at bounding box center [267, 445] width 443 height 20
type textarea "e"
type textarea "x"
type textarea "er"
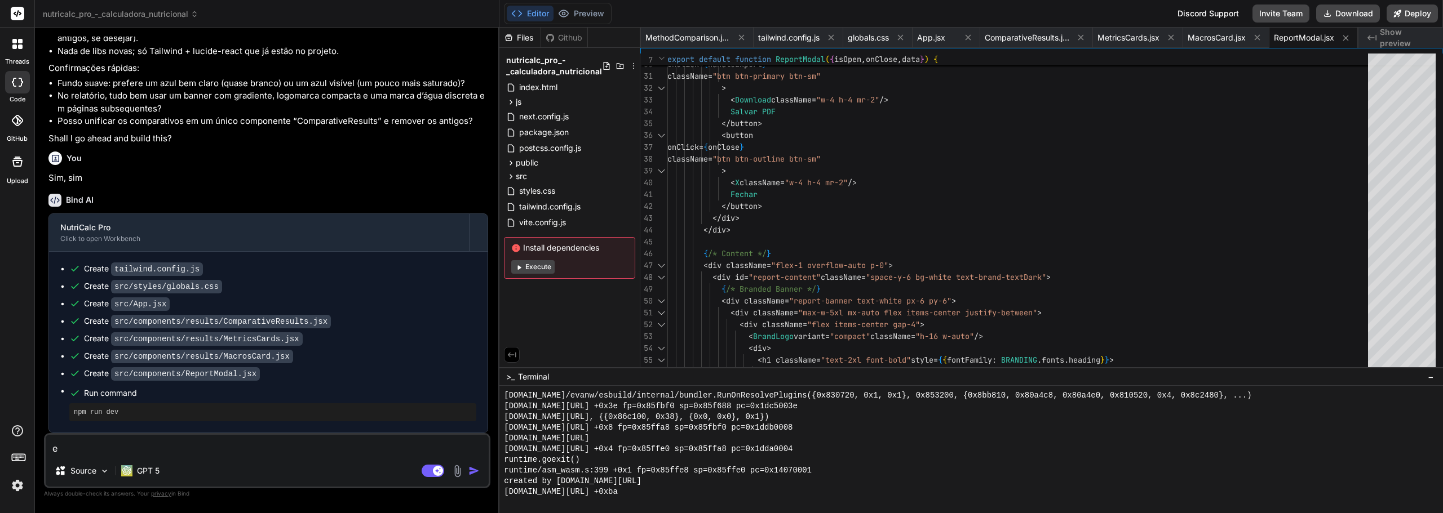
type textarea "x"
type textarea "err"
type textarea "x"
type textarea "erro"
type textarea "x"
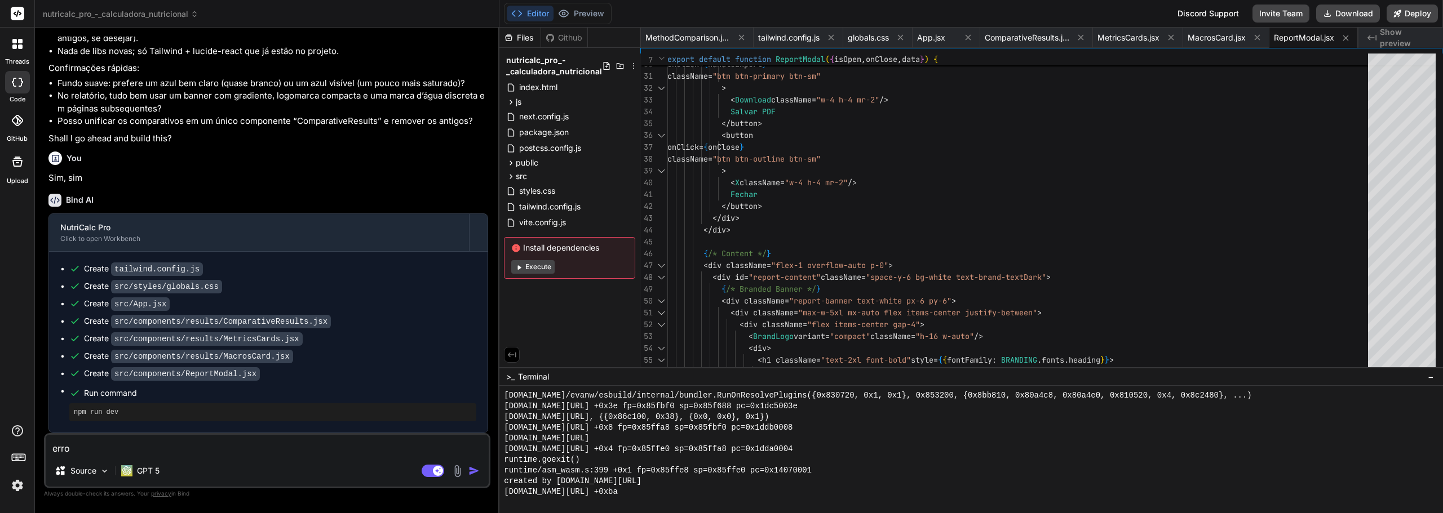
type textarea "erros"
type textarea "x"
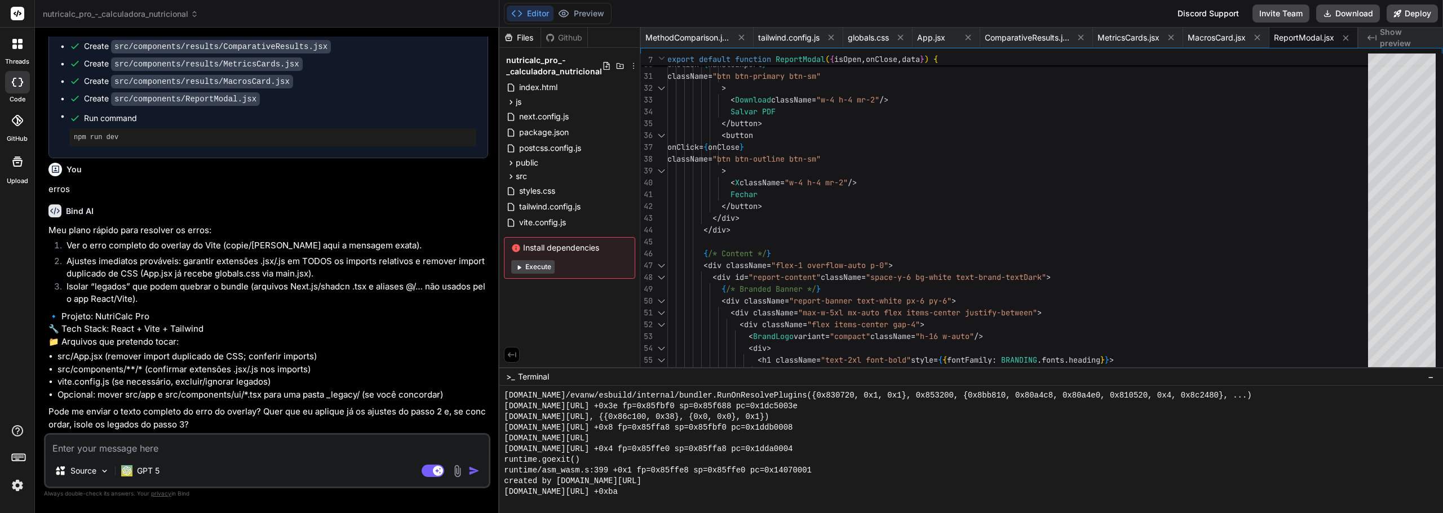
click at [543, 262] on button "Execute" at bounding box center [532, 267] width 43 height 14
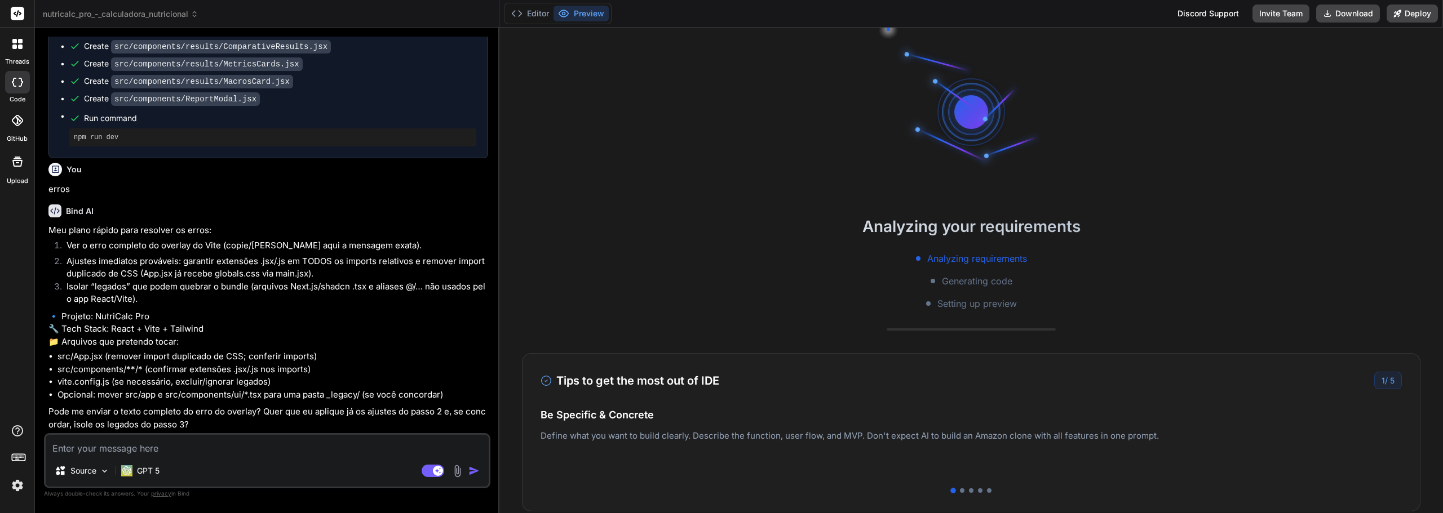
scroll to position [2762, 0]
type textarea "x"
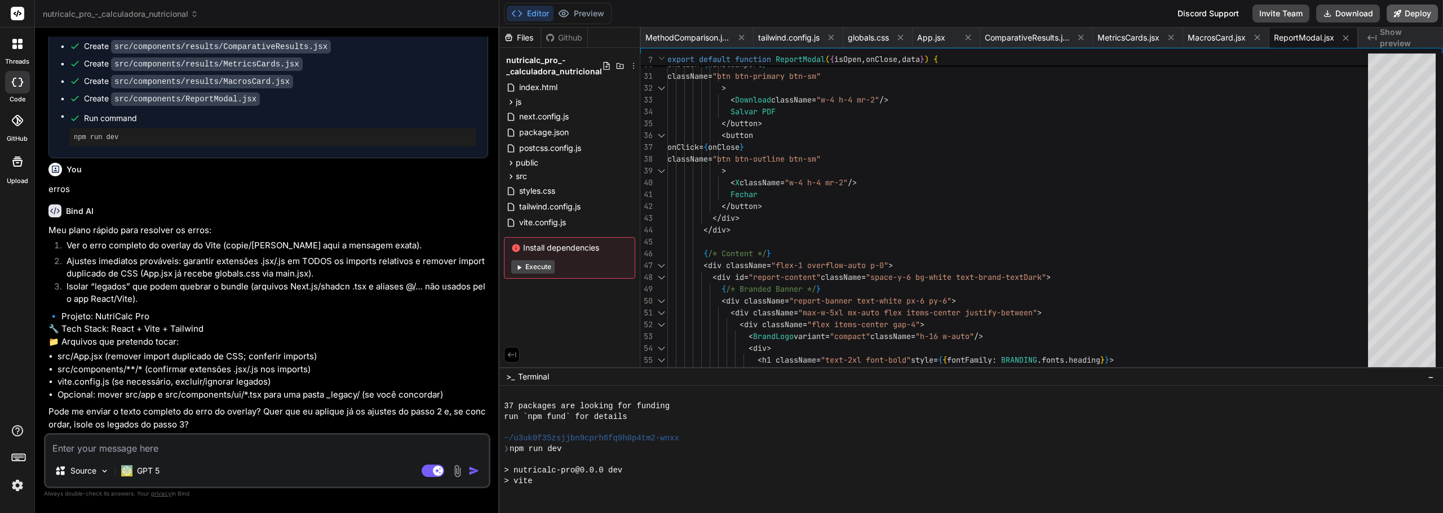
scroll to position [2923, 0]
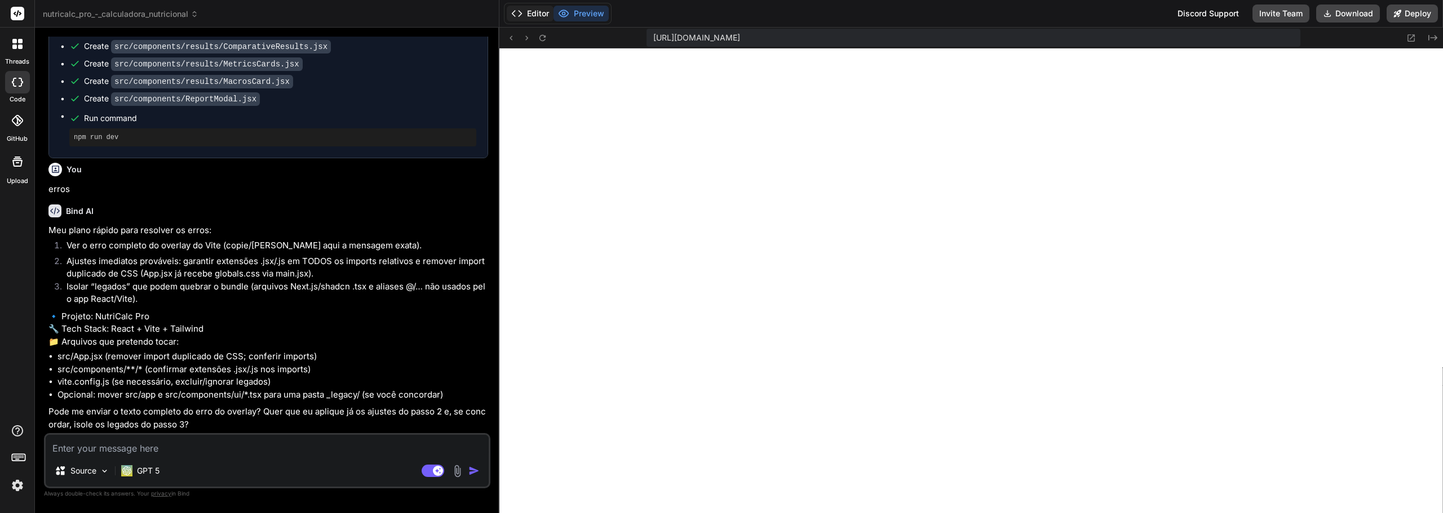
click at [521, 11] on icon at bounding box center [516, 13] width 11 height 11
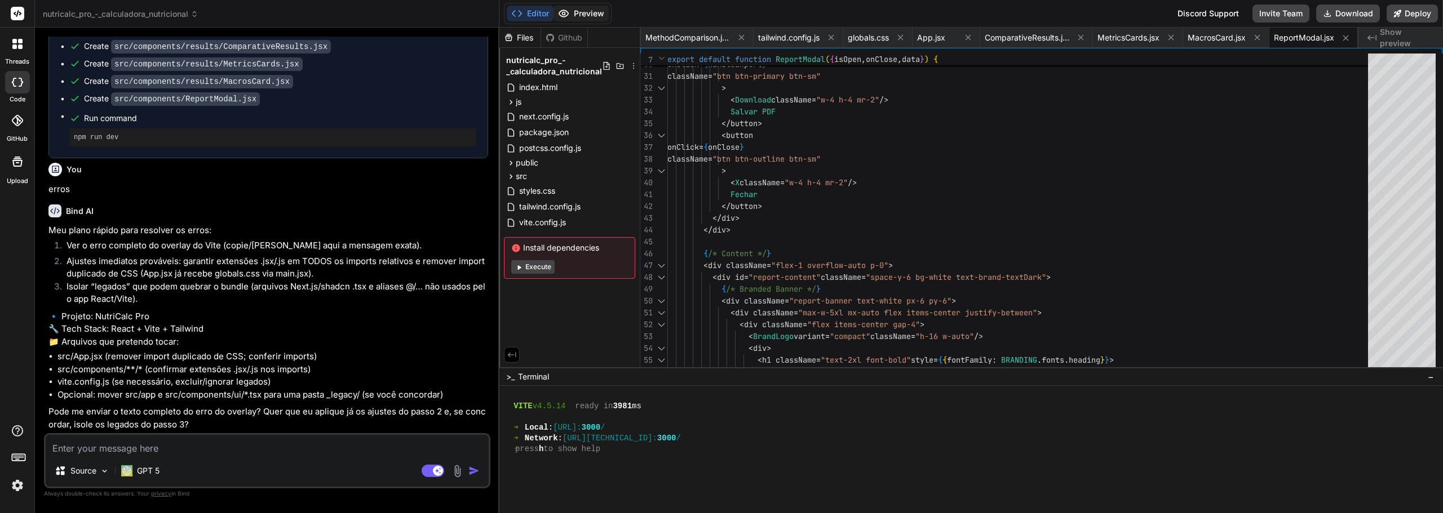
click at [571, 11] on button "Preview" at bounding box center [580, 14] width 55 height 16
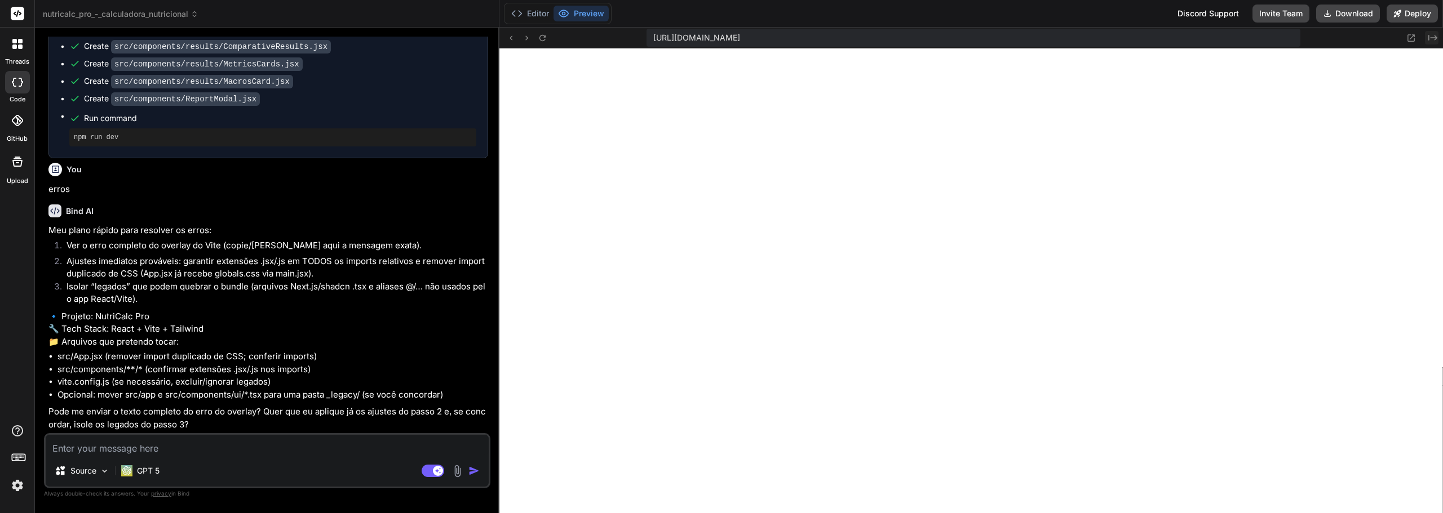
click at [1434, 39] on icon "Created with Pixso." at bounding box center [1432, 37] width 9 height 9
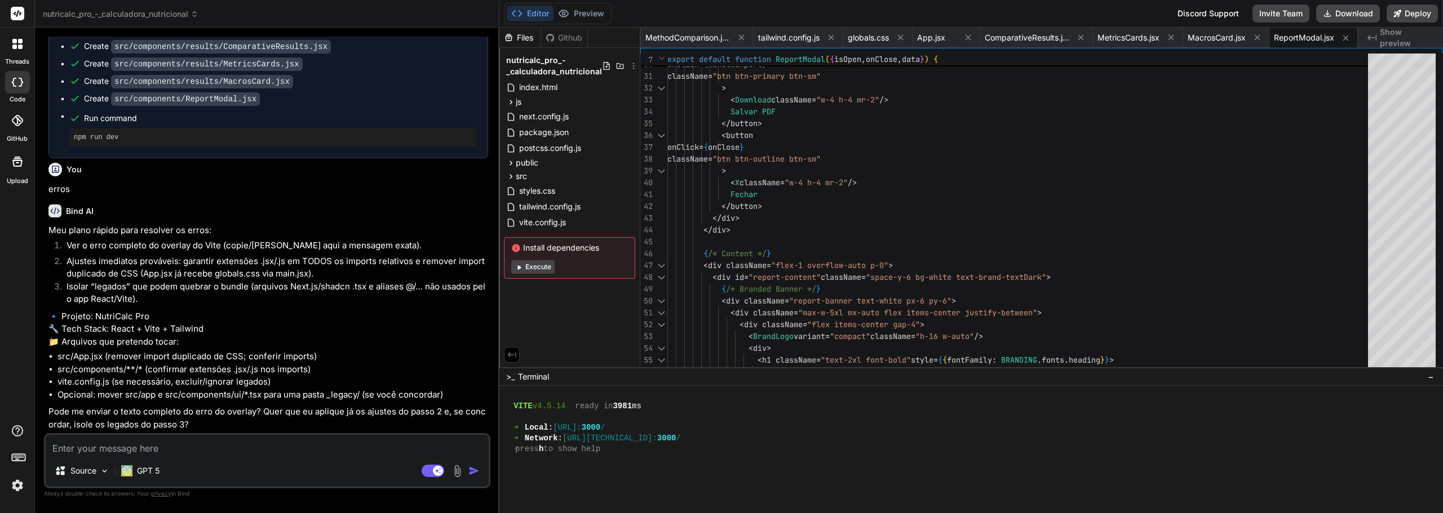
click at [1434, 39] on span "Show preview" at bounding box center [1406, 37] width 54 height 23
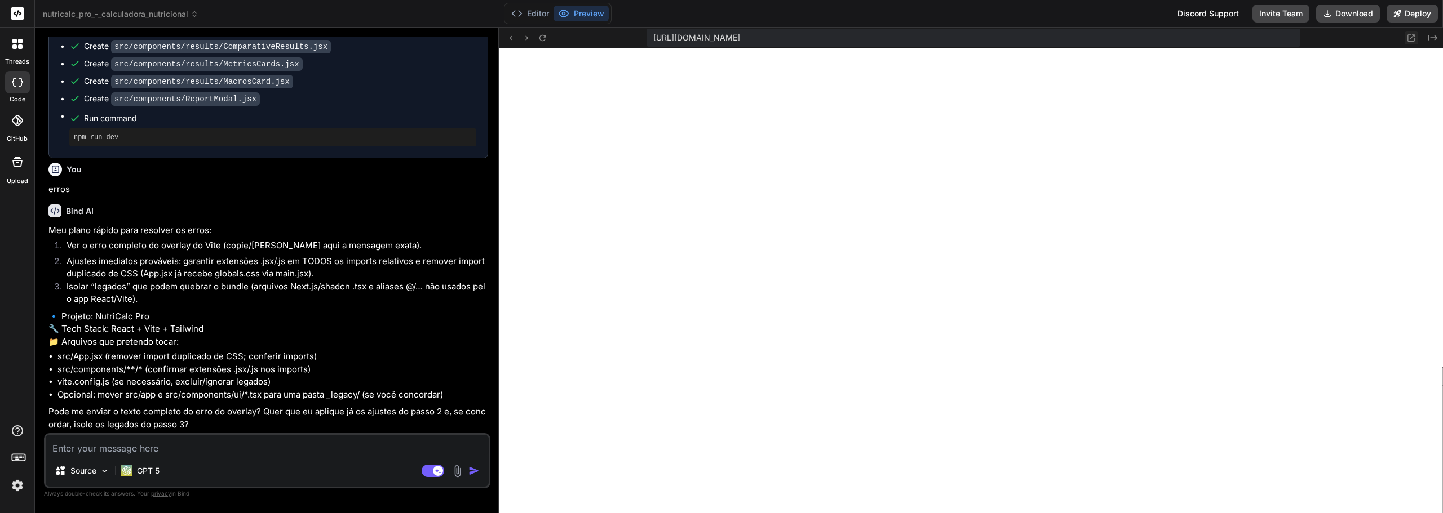
click at [1412, 37] on icon at bounding box center [1411, 37] width 7 height 7
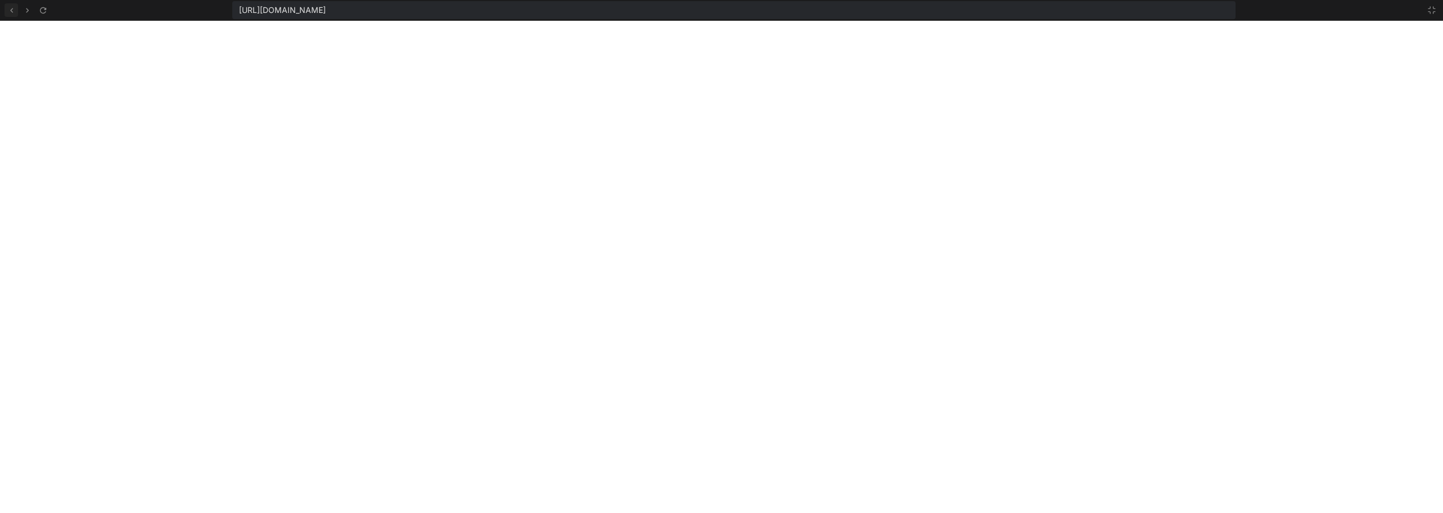
click at [8, 11] on icon at bounding box center [12, 11] width 10 height 10
click at [1432, 6] on icon at bounding box center [1431, 10] width 9 height 9
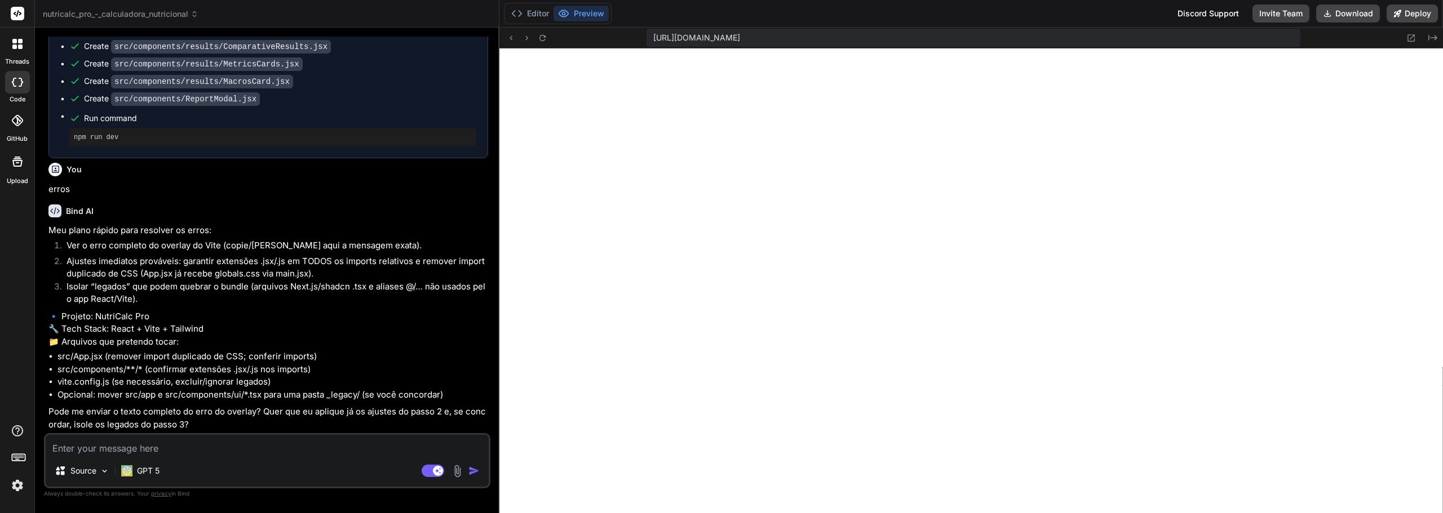
click at [293, 467] on div "Source GPT 5" at bounding box center [267, 473] width 443 height 27
click at [281, 453] on textarea at bounding box center [267, 445] width 443 height 20
type textarea "A"
type textarea "x"
type textarea "Ag"
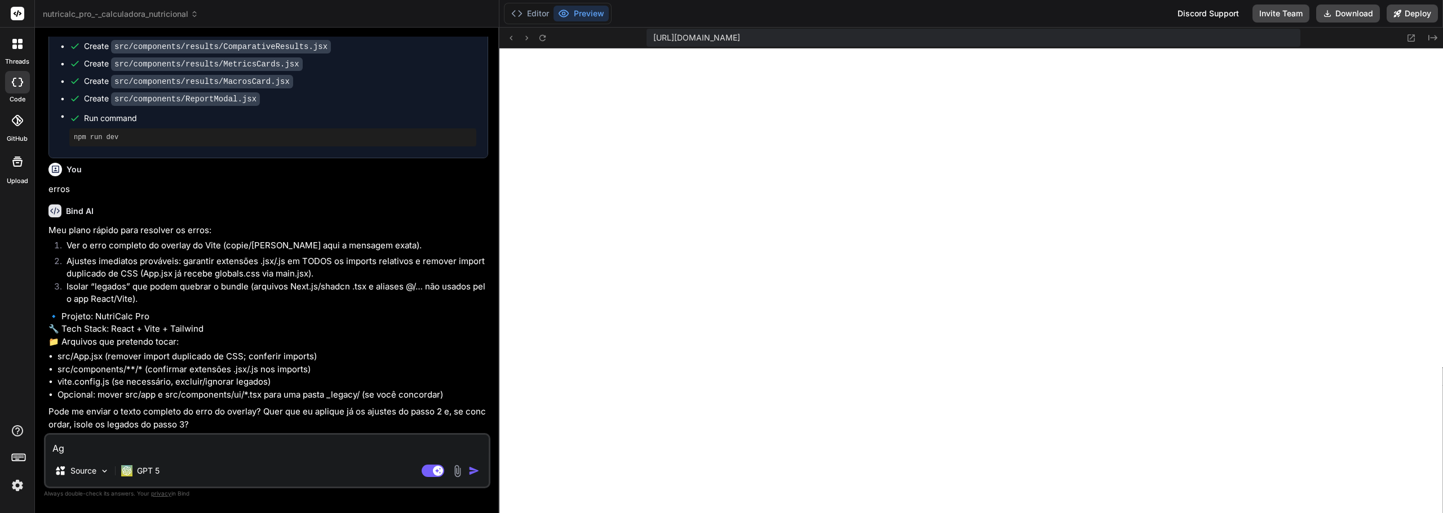
type textarea "x"
type textarea "Ago"
type textarea "x"
type textarea "Agor"
type textarea "x"
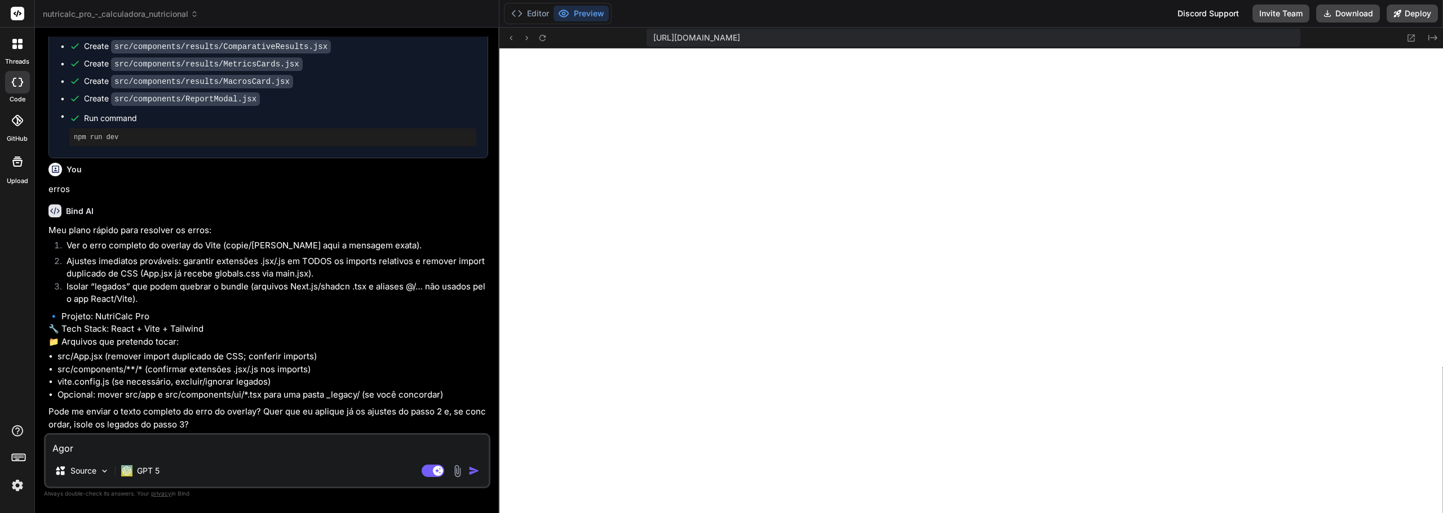
type textarea "Agora"
type textarea "x"
type textarea "Agora"
type textarea "x"
type textarea "Agora c"
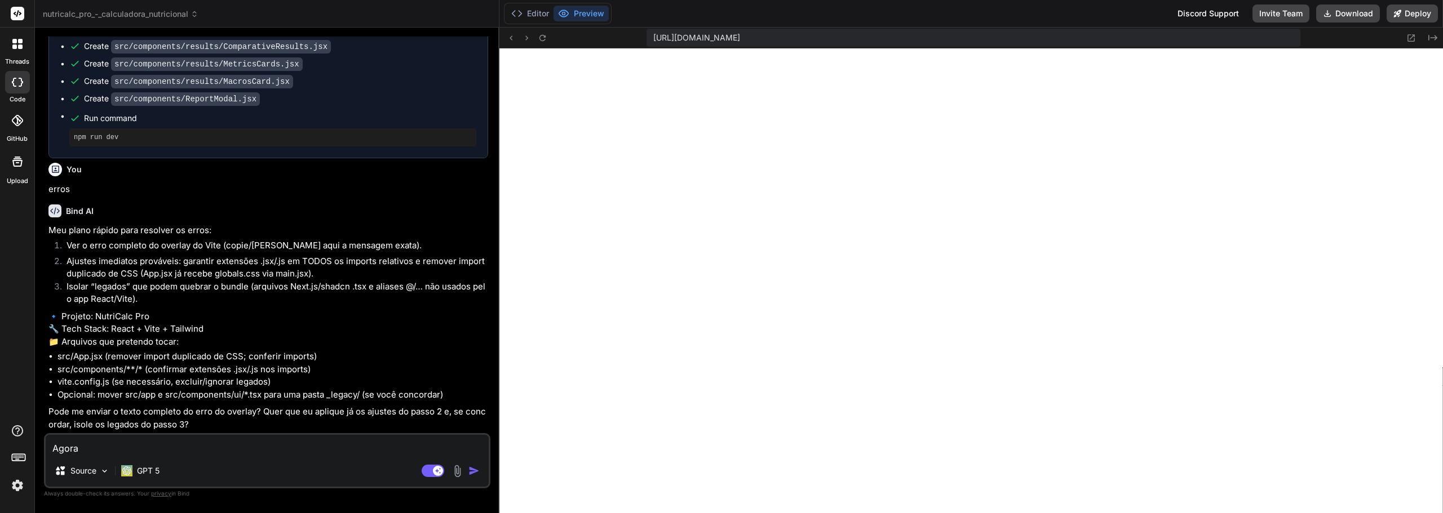
type textarea "x"
type textarea "Agora co"
type textarea "x"
type textarea "Agora cor"
type textarea "x"
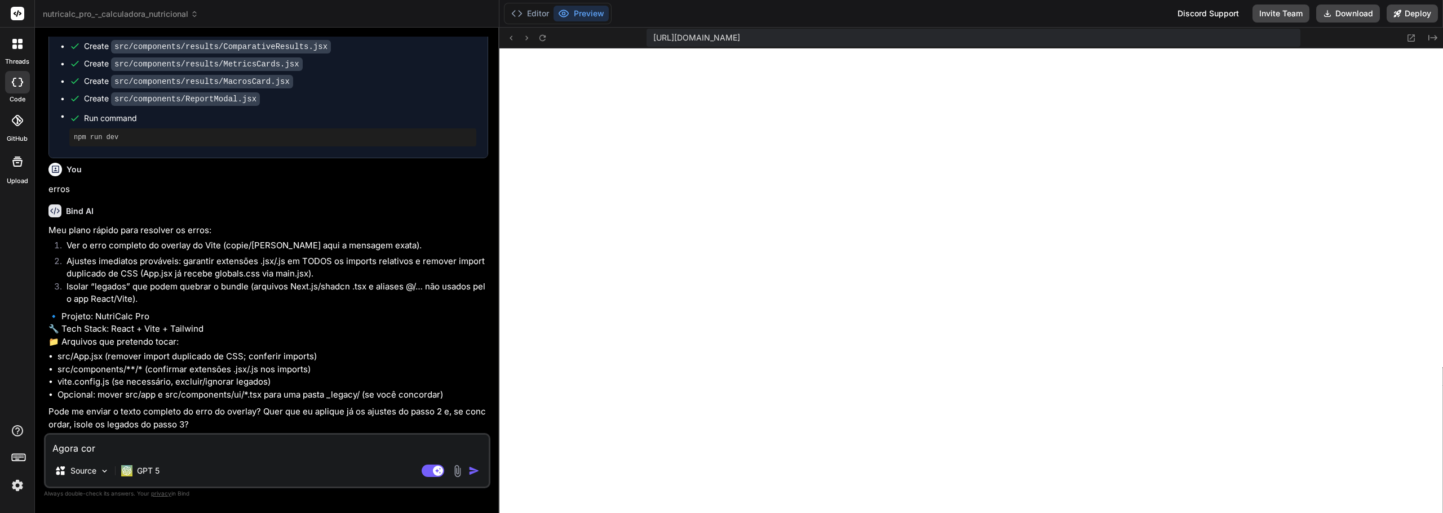
type textarea "Agora corr"
type textarea "x"
type textarea "Agora corri"
type textarea "x"
type textarea "Agora corrig"
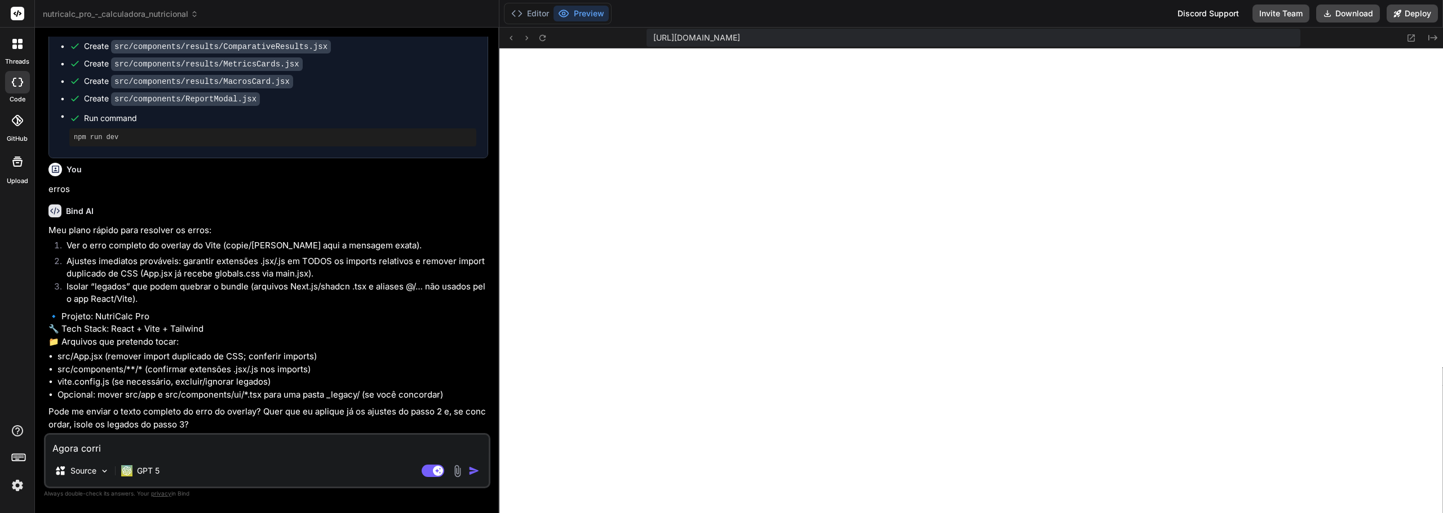
type textarea "x"
type textarea "Agora corrigi"
type textarea "x"
type textarea "Agora corrigiu"
type textarea "x"
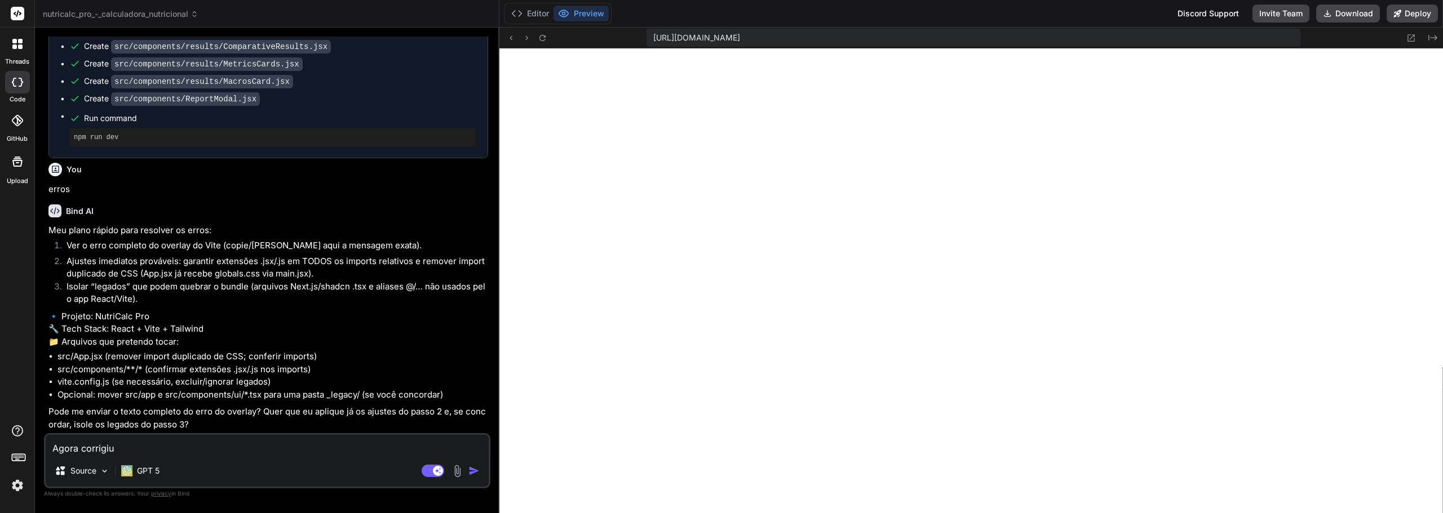
type textarea "Agora corrigiu."
type textarea "x"
type textarea "Agora corrigiu."
type textarea "x"
type textarea "Agora corrigiu. M"
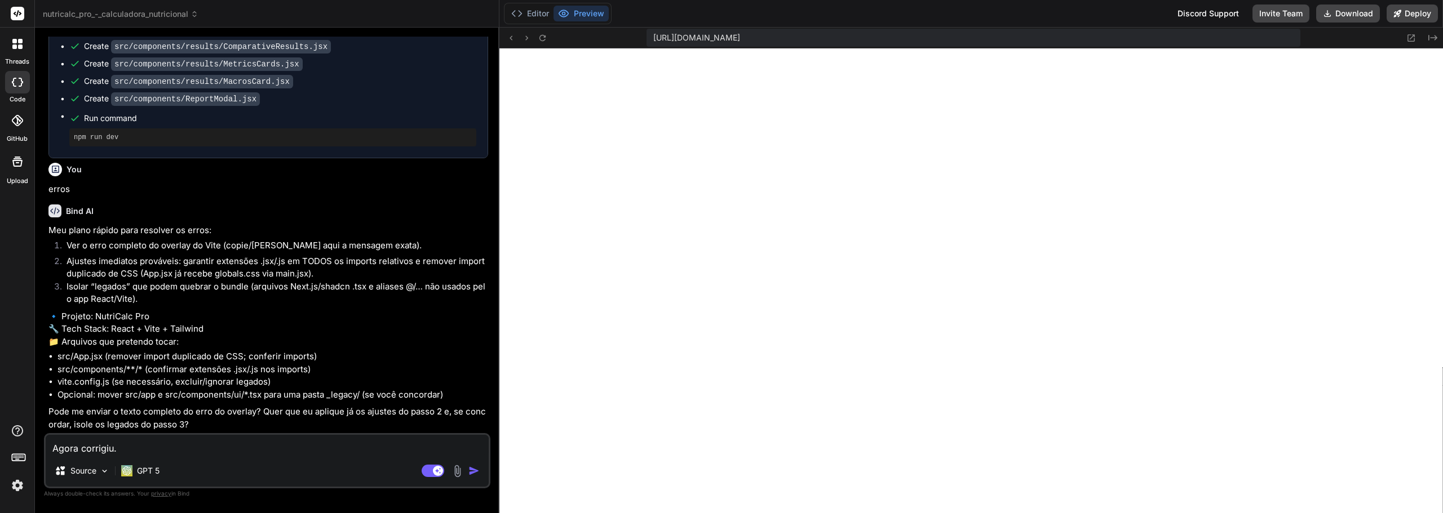
type textarea "x"
type textarea "Agora corrigiu. Ma"
type textarea "x"
type textarea "Agora corrigiu. Mas"
type textarea "x"
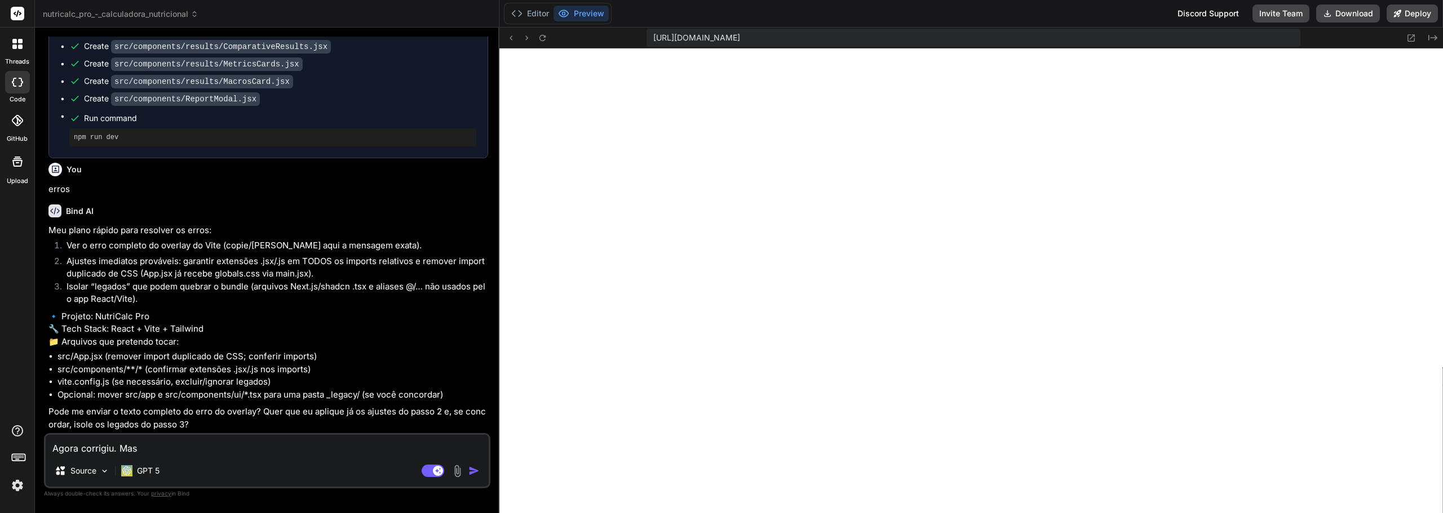
type textarea "Agora corrigiu. Mas"
type textarea "x"
type textarea "Agora corrigiu. Mas a"
type textarea "x"
type textarea "Agora corrigiu. Mas ai"
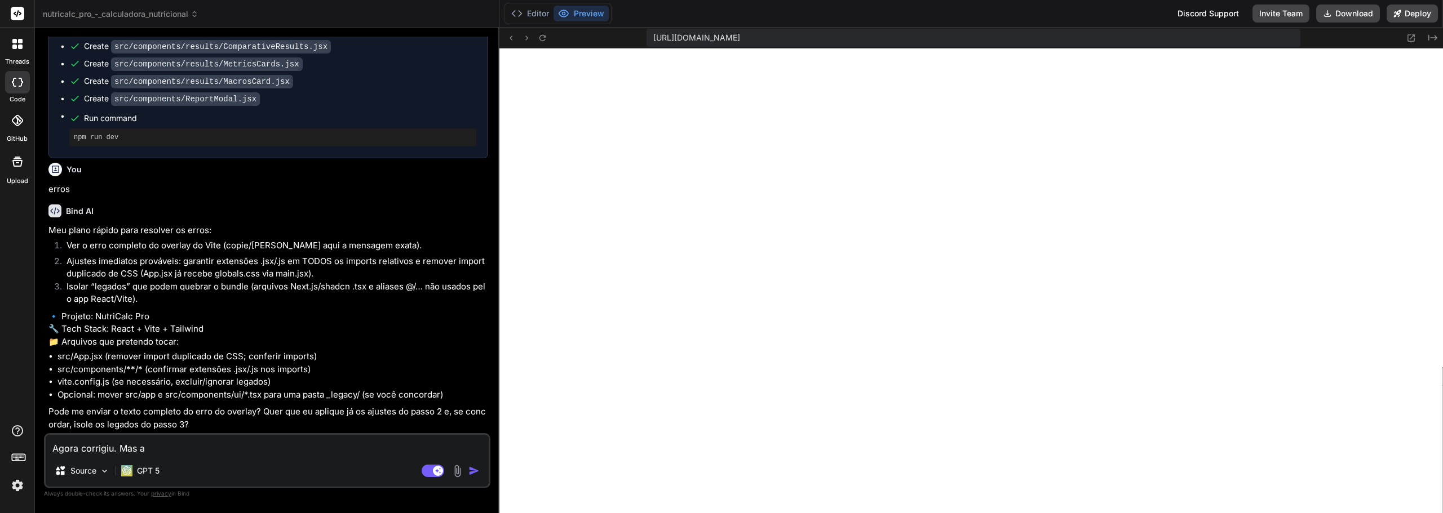
type textarea "x"
type textarea "Agora corrigiu. Mas ain"
type textarea "x"
type textarea "Agora corrigiu. Mas aind"
type textarea "x"
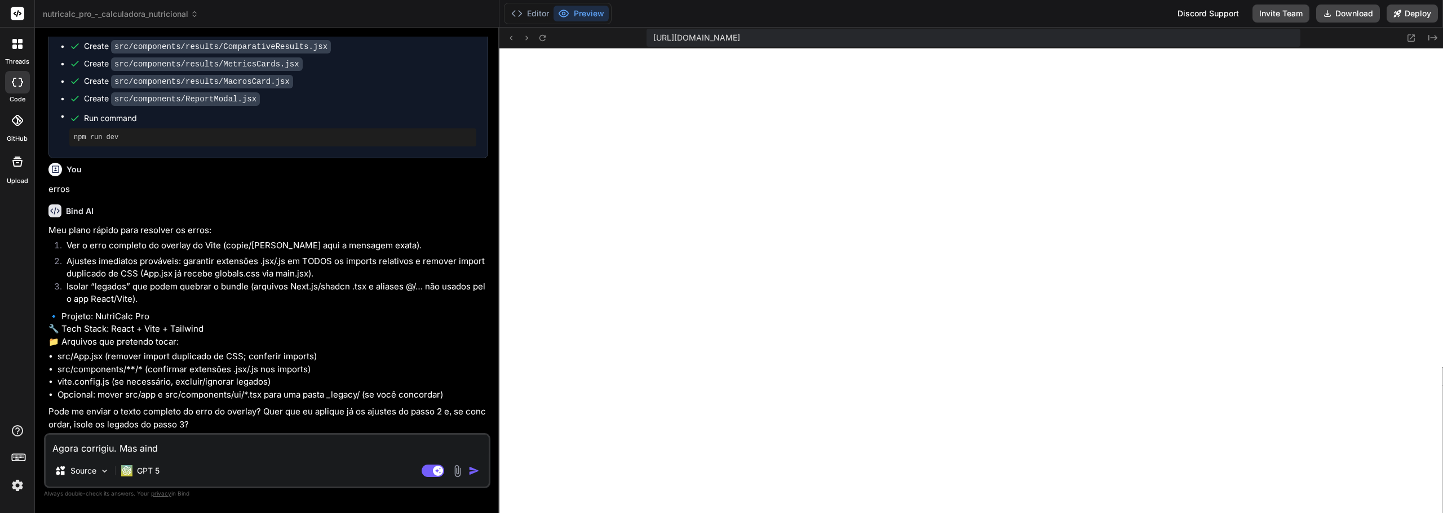
type textarea "Agora corrigiu. Mas ainda"
type textarea "x"
type textarea "Agora corrigiu. Mas ainda"
type textarea "x"
type textarea "Agora corrigiu. Mas ainda e"
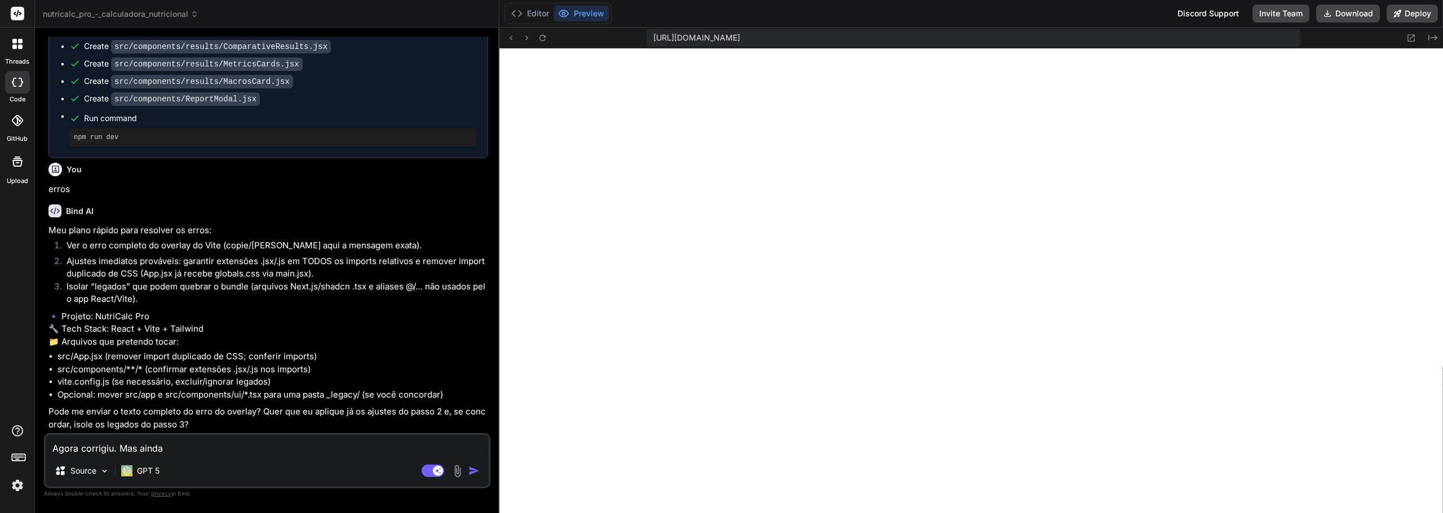
type textarea "x"
type textarea "Agora corrigiu. Mas ainda es"
type textarea "x"
type textarea "Agora corrigiu. Mas ainda est"
type textarea "x"
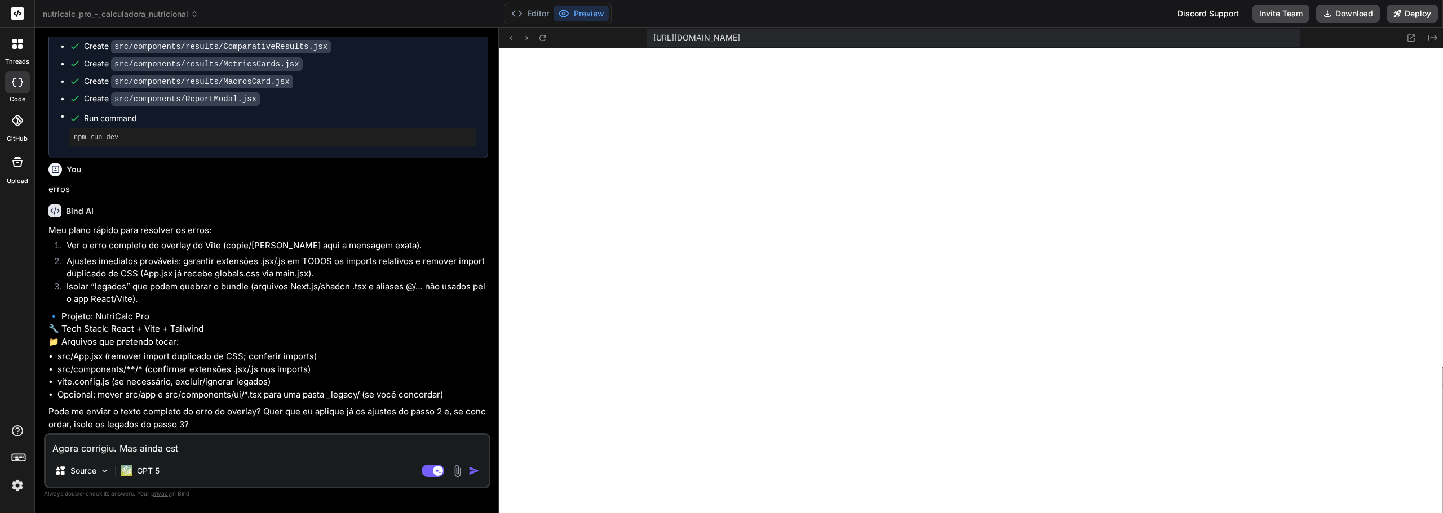
type textarea "Agora corrigiu. Mas ainda está"
type textarea "x"
type textarea "Agora corrigiu. Mas ainda está"
type textarea "x"
type textarea "Agora corrigiu. Mas ainda está f"
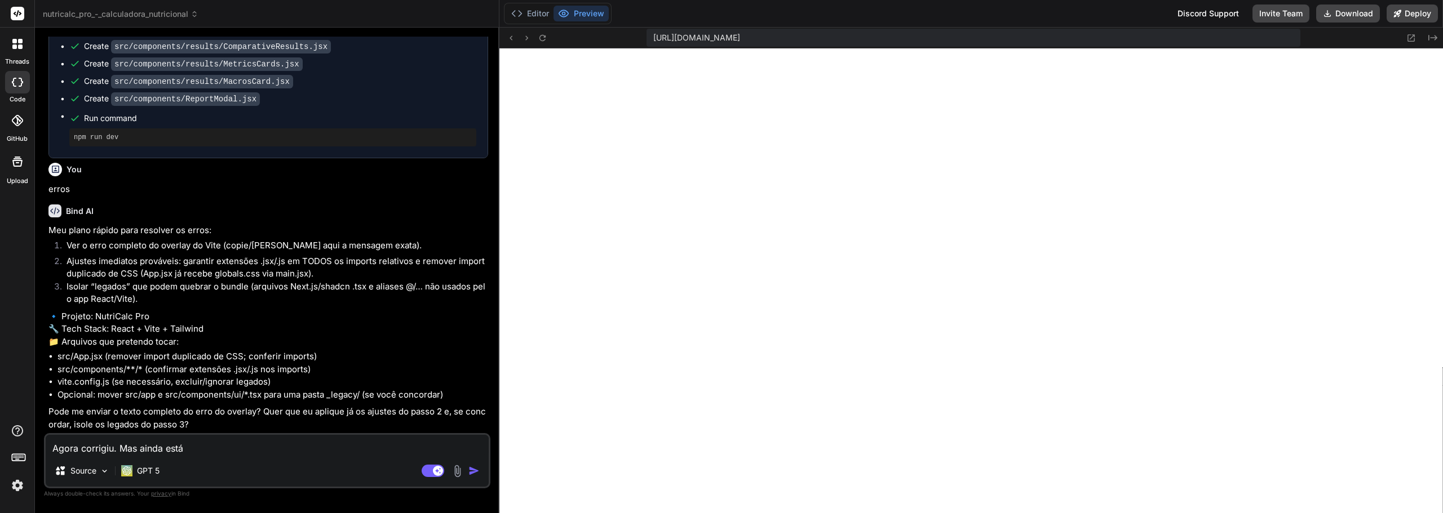
type textarea "x"
type textarea "Agora corrigiu. Mas ainda está fe"
type textarea "x"
type textarea "Agora corrigiu. Mas ainda está fei"
type textarea "x"
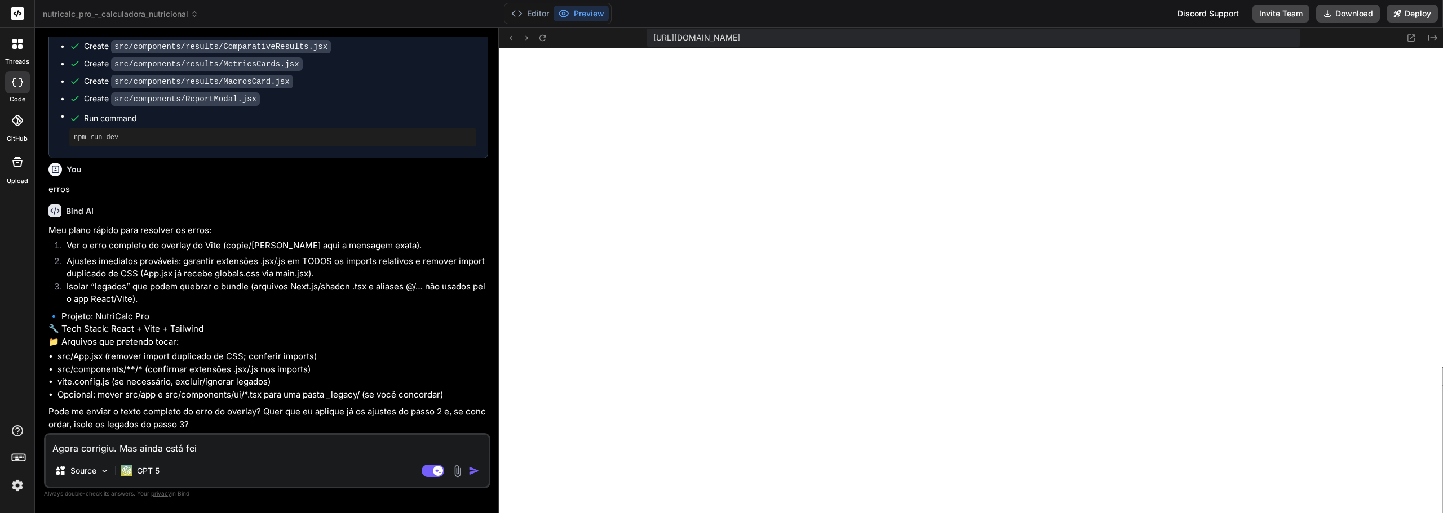
type textarea "Agora corrigiu. Mas ainda está feio"
type textarea "x"
type textarea "Agora corrigiu. Mas ainda está feio"
type textarea "x"
type textarea "Agora corrigiu. Mas ainda está feio e"
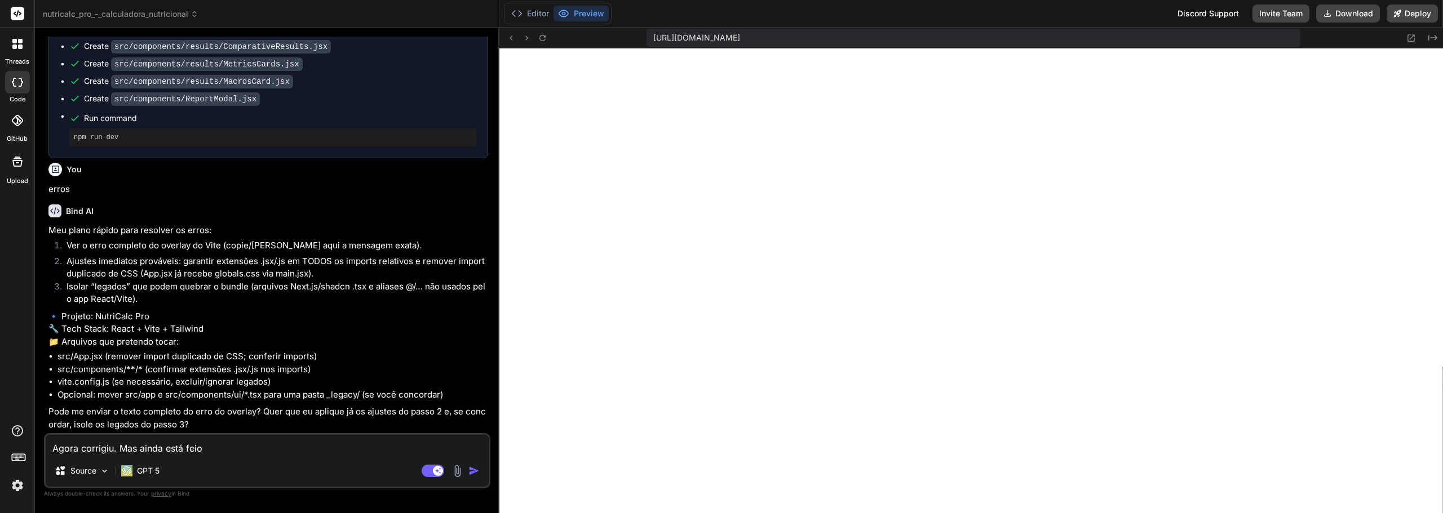
type textarea "x"
type textarea "Agora corrigiu. Mas ainda está feio e"
type textarea "x"
type textarea "Agora corrigiu. Mas ainda está feio e d"
type textarea "x"
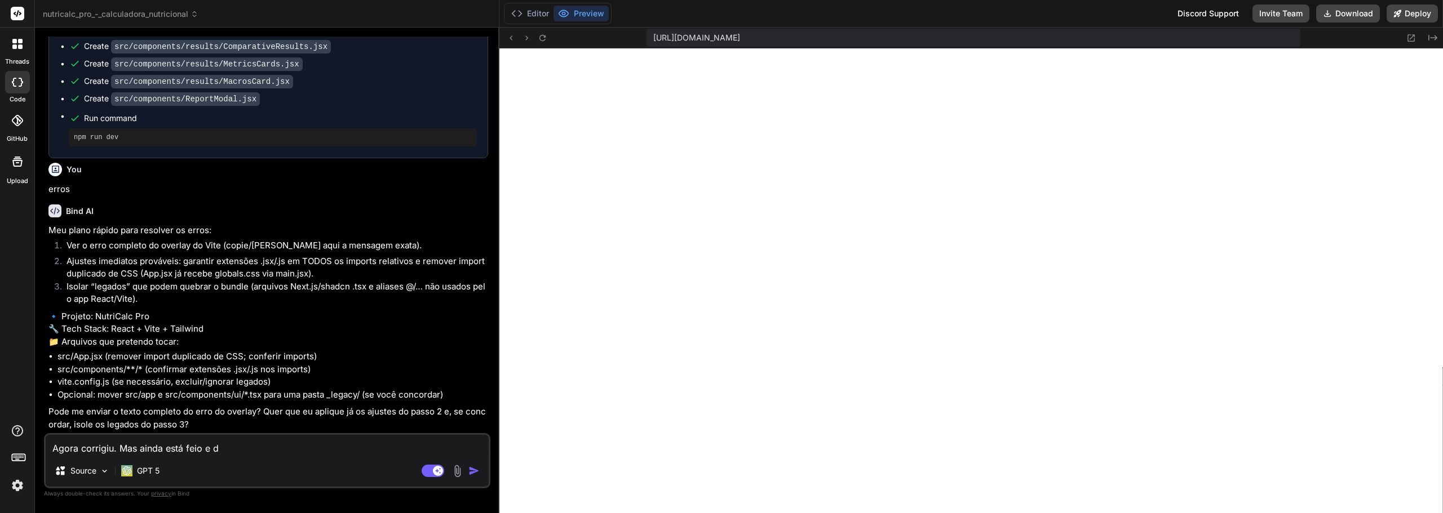
type textarea "Agora corrigiu. Mas ainda está feio e de"
type textarea "x"
type textarea "Agora corrigiu. Mas ainda está feio e des"
type textarea "x"
type textarea "Agora corrigiu. Mas ainda está feio e desa"
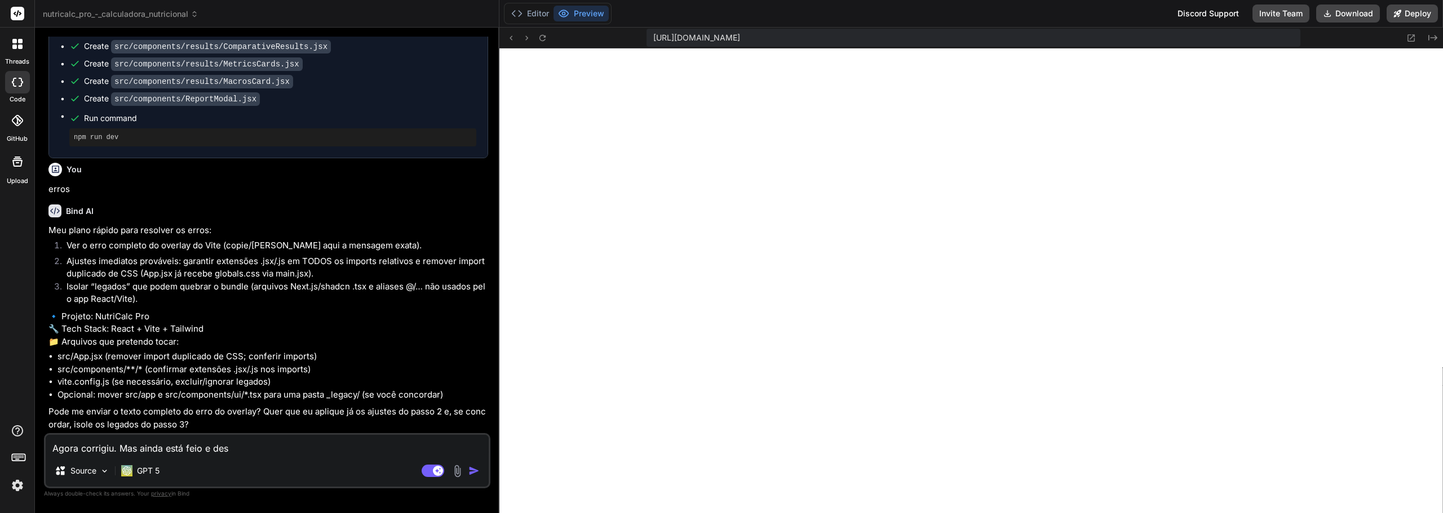
type textarea "x"
type textarea "Agora corrigiu. Mas ainda está feio e desar"
type textarea "x"
type textarea "Agora corrigiu. Mas ainda está feio e desarr"
type textarea "x"
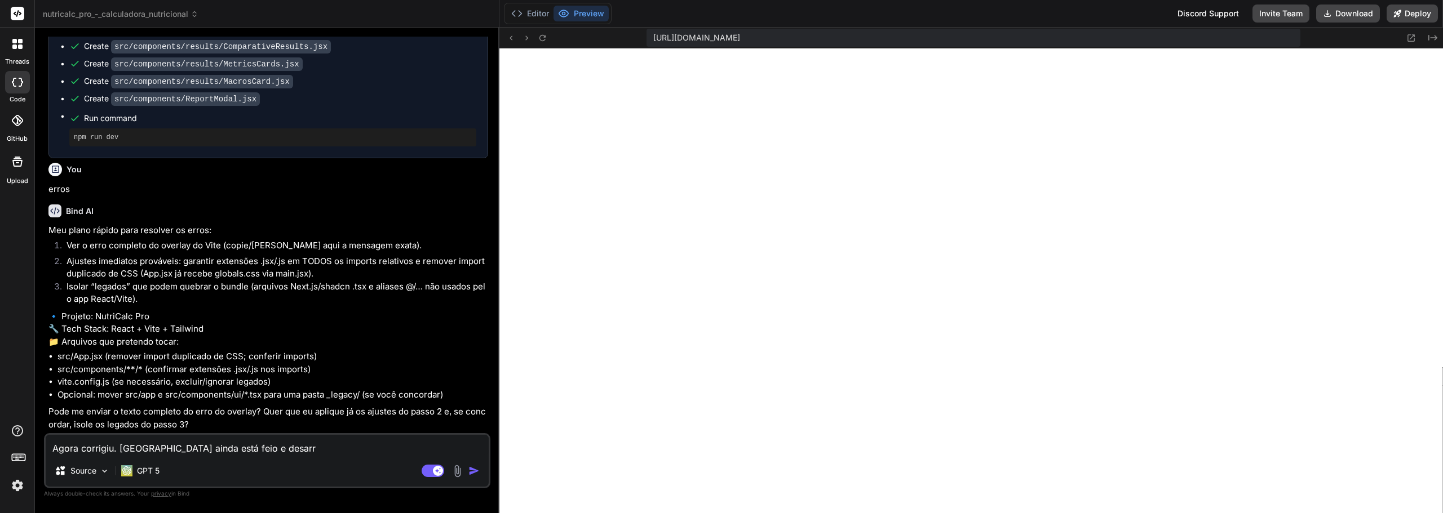
type textarea "Agora corrigiu. Mas ainda está feio e desarru"
type textarea "x"
type textarea "Agora corrigiu. Mas ainda está feio e desarrum"
type textarea "x"
type textarea "Agora corrigiu. Mas ainda está feio e desarruma"
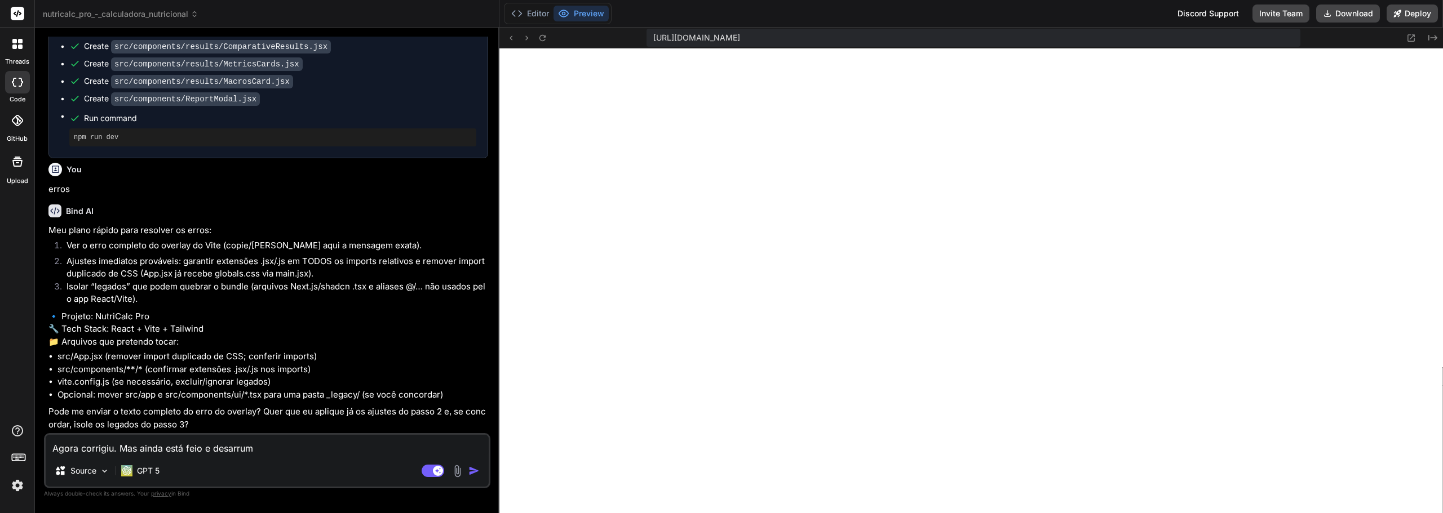
type textarea "x"
type textarea "Agora corrigiu. Mas ainda está feio e desarrumad"
type textarea "x"
type textarea "Agora corrigiu. Mas ainda está feio e desarrumada"
type textarea "x"
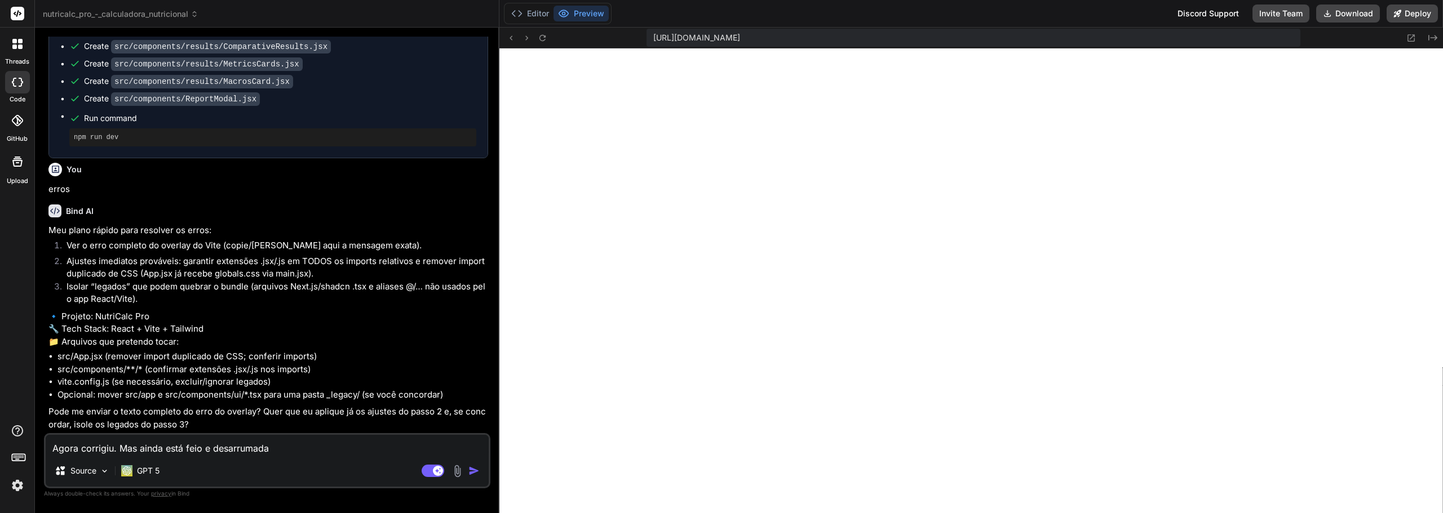
type textarea "Agora corrigiu. Mas ainda está feio e desarrumad"
type textarea "x"
type textarea "Agora corrigiu. Mas ainda está feio e desarrumado"
type textarea "x"
type textarea "Agora corrigiu. Mas ainda está feio e desarrumado"
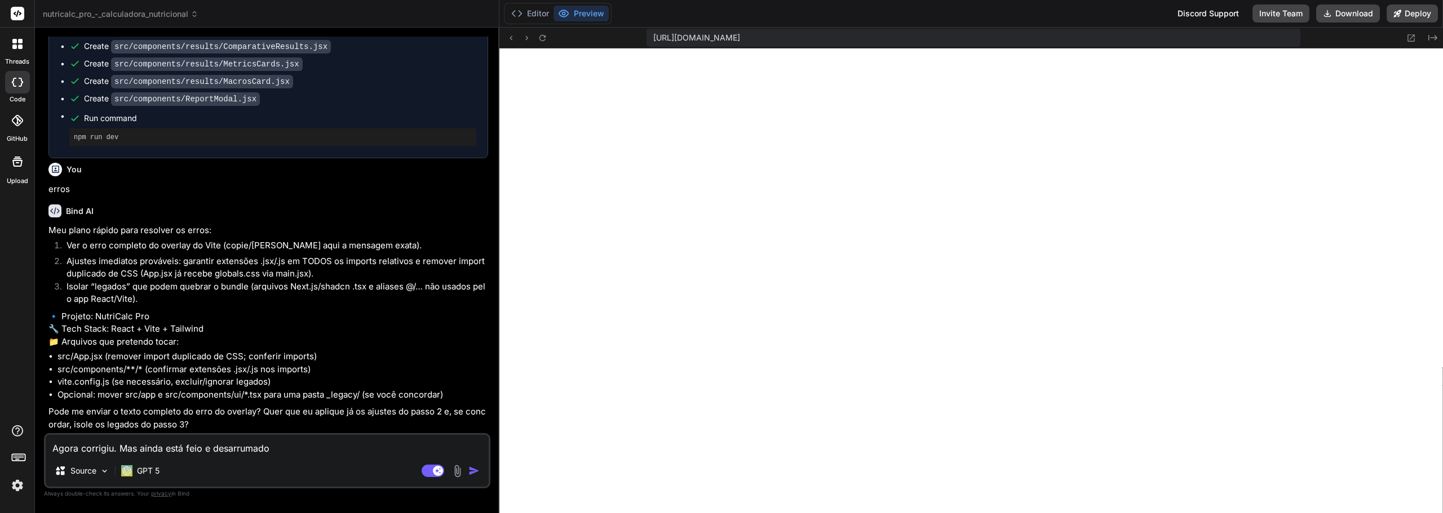
type textarea "x"
type textarea "Agora corrigiu. Mas ainda está feio e desarrumado o"
type textarea "x"
type textarea "Agora corrigiu. Mas ainda está feio e desarrumado o"
type textarea "x"
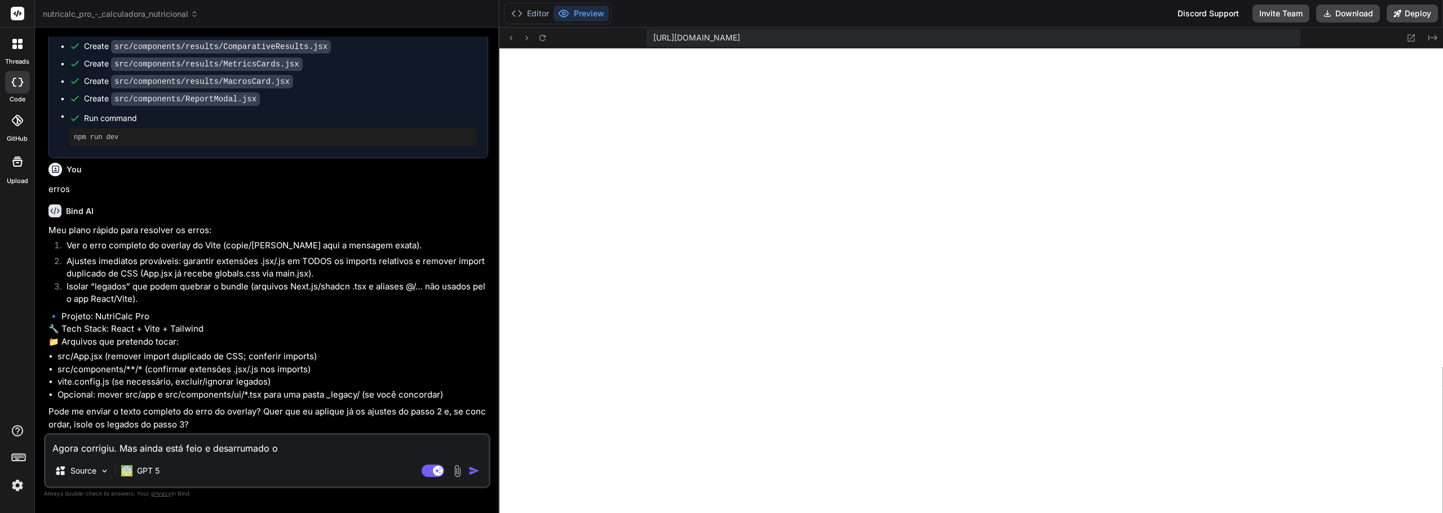
type textarea "Agora corrigiu. Mas ainda está feio e desarrumado o q"
type textarea "x"
type textarea "Agora corrigiu. Mas ainda está feio e desarrumado o qe"
type textarea "x"
type textarea "Agora corrigiu. Mas ainda está feio e desarrumado o q"
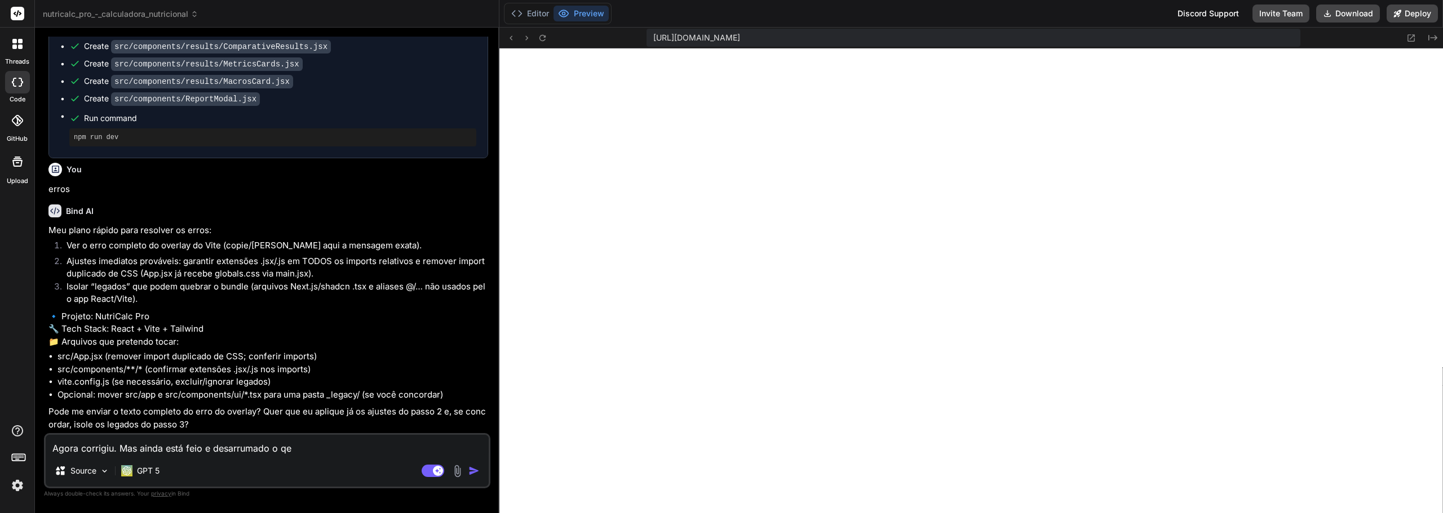
type textarea "x"
type textarea "Agora corrigiu. Mas ainda está feio e desarrumado o qu"
type textarea "x"
type textarea "Agora corrigiu. Mas ainda está feio e desarrumado o que"
type textarea "x"
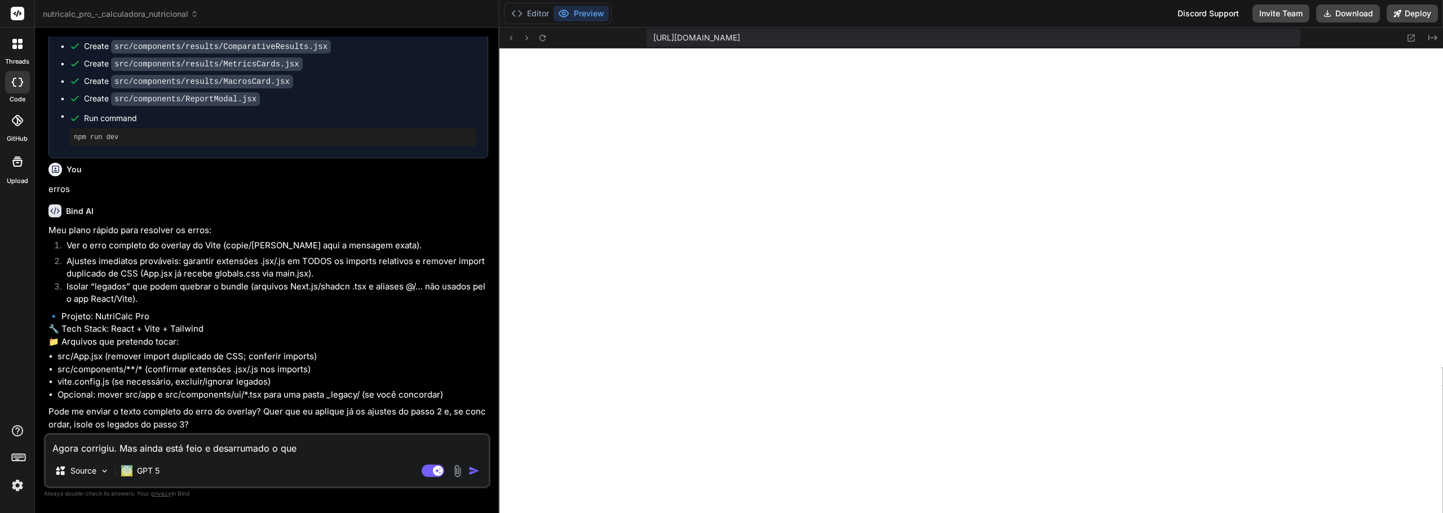
type textarea "Agora corrigiu. Mas ainda está feio e desarrumado o que"
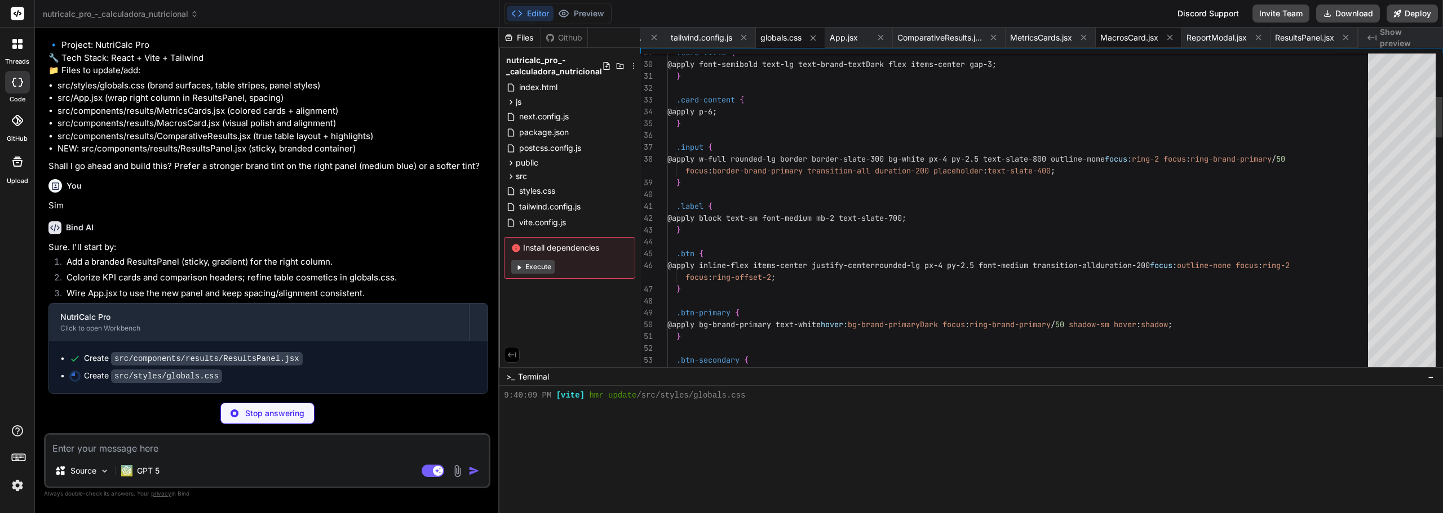
scroll to position [2987, 0]
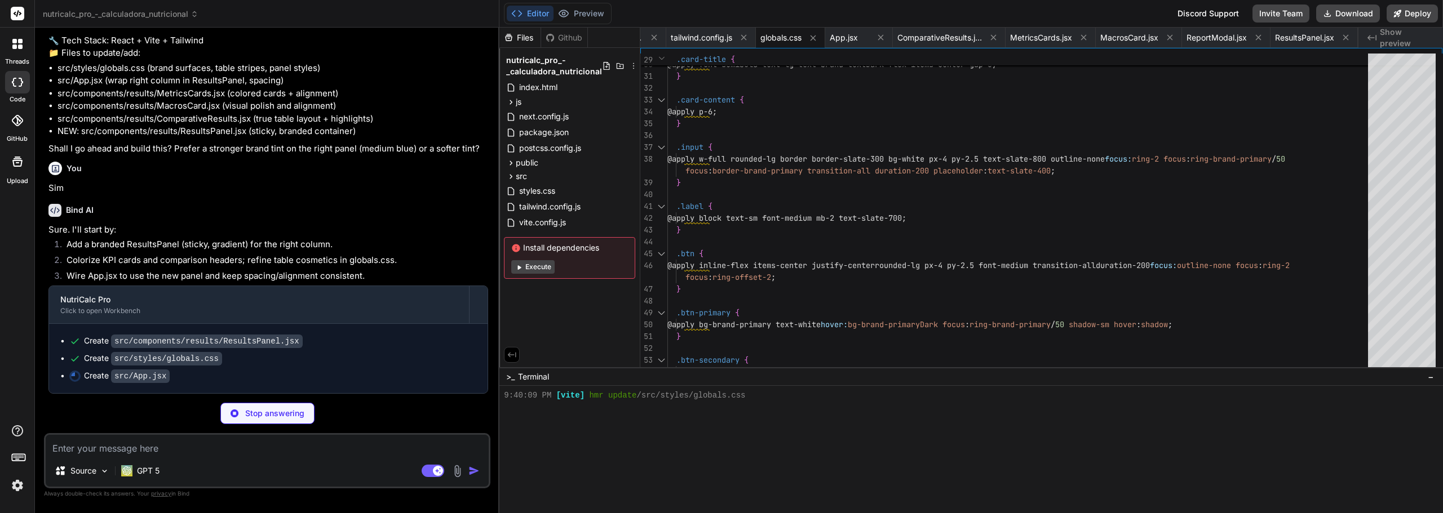
click at [533, 271] on button "Execute" at bounding box center [532, 267] width 43 height 14
click at [529, 39] on div "Files" at bounding box center [519, 37] width 41 height 11
click at [571, 39] on div "Github" at bounding box center [564, 37] width 46 height 11
click at [530, 42] on div "Files" at bounding box center [519, 37] width 41 height 11
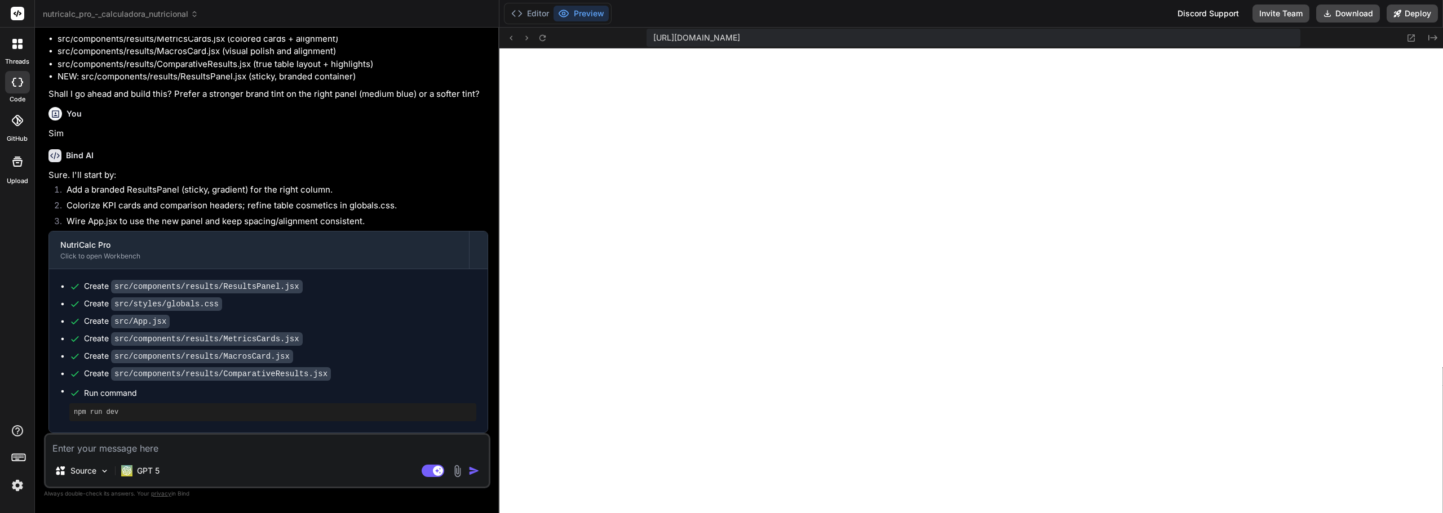
scroll to position [3608, 0]
click at [543, 9] on button "Editor" at bounding box center [530, 14] width 47 height 16
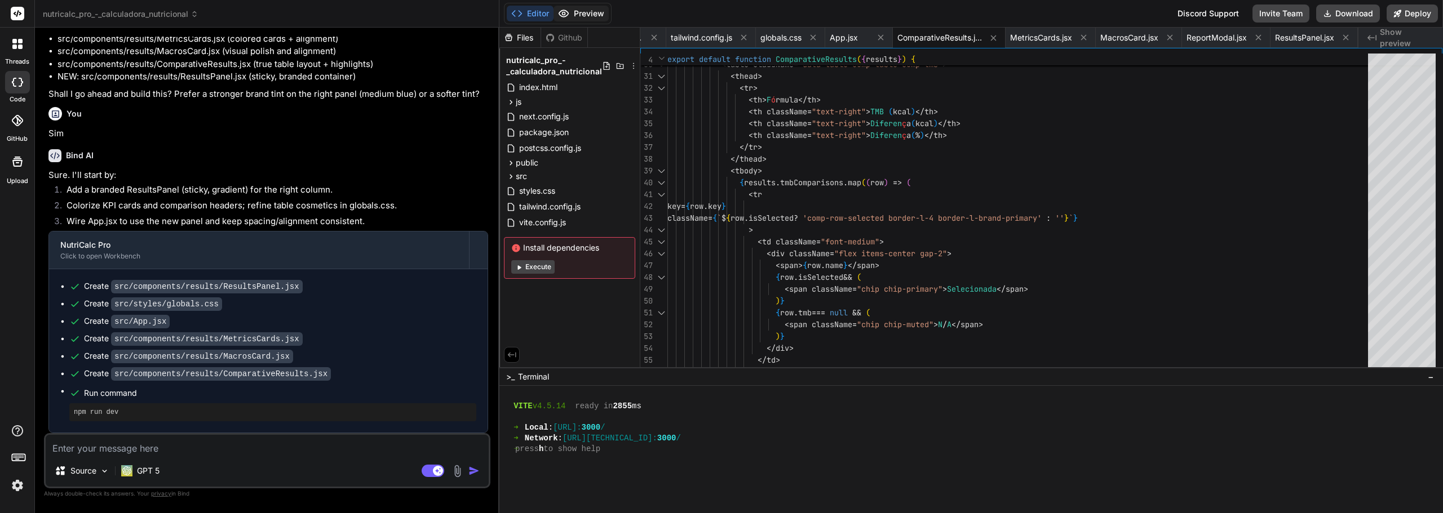
click at [573, 10] on button "Preview" at bounding box center [580, 14] width 55 height 16
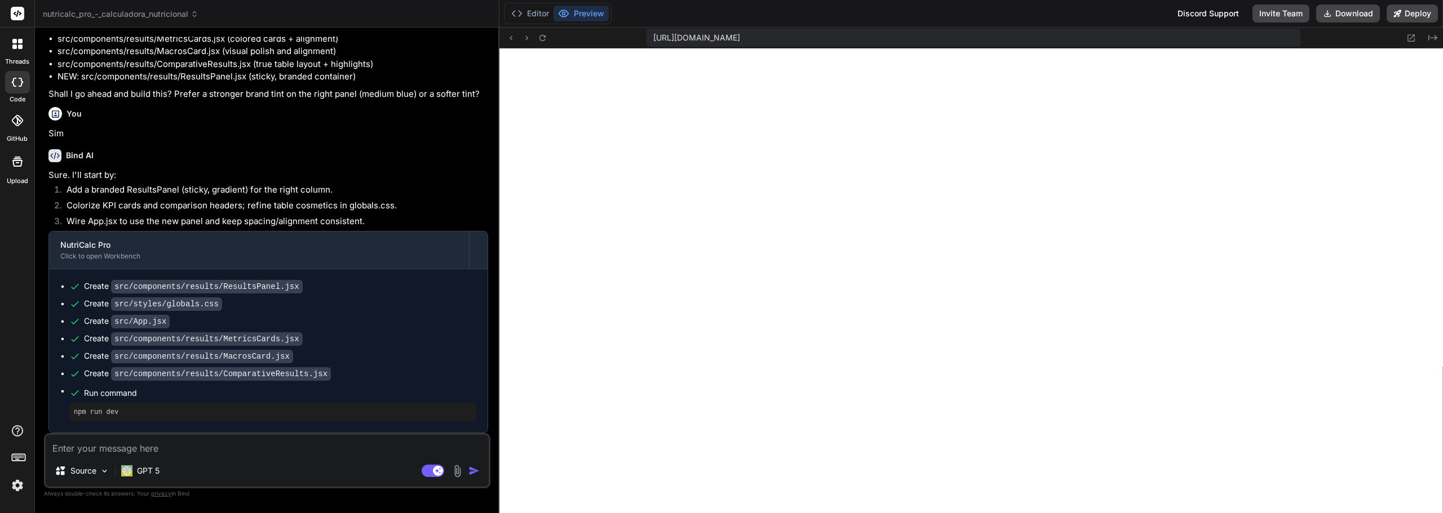
click at [235, 451] on textarea at bounding box center [267, 445] width 443 height 20
click at [135, 442] on textarea at bounding box center [267, 445] width 443 height 20
click at [161, 471] on div "GPT 5" at bounding box center [140, 471] width 47 height 23
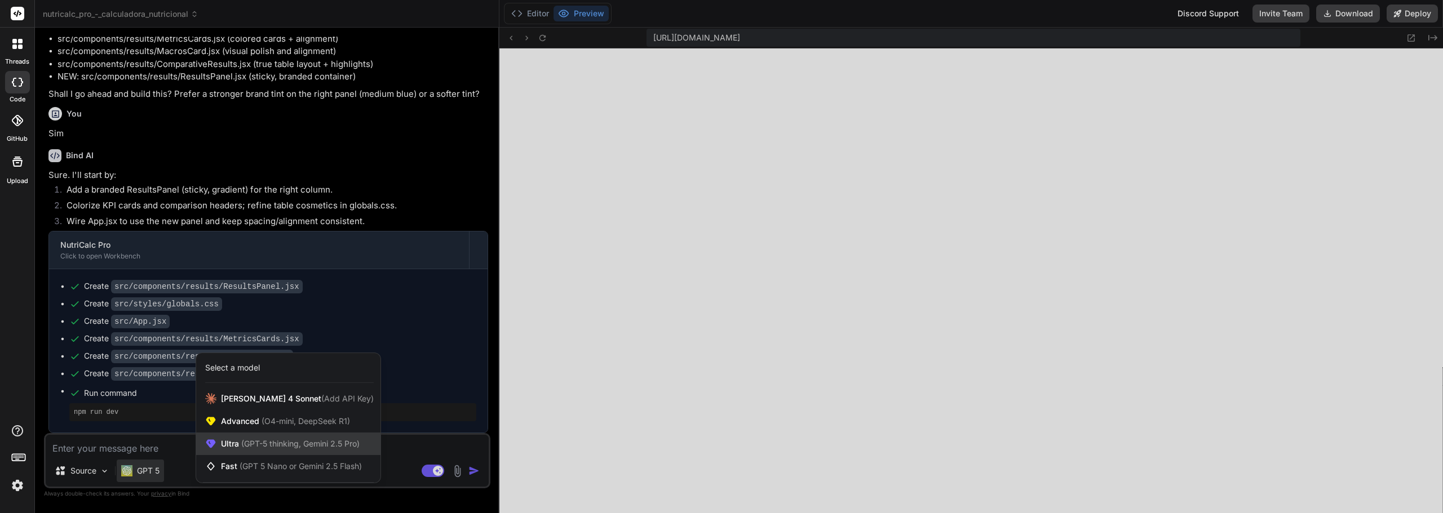
click at [246, 451] on div "Ultra (GPT-5 thinking, Gemini 2.5 Pro)" at bounding box center [288, 444] width 184 height 23
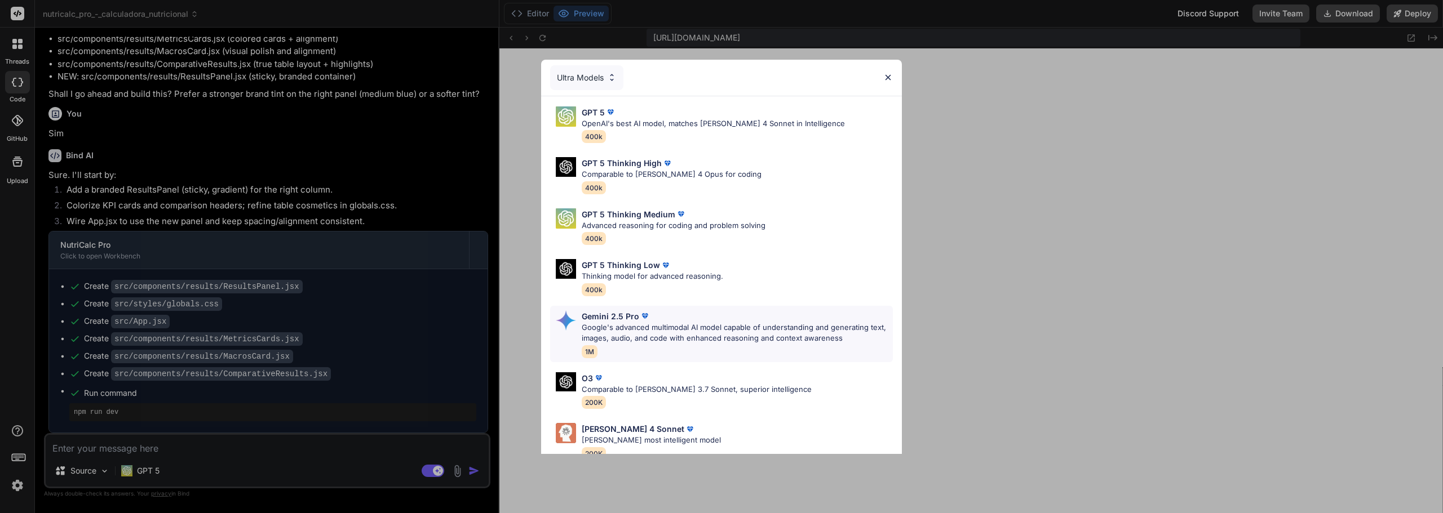
click at [647, 348] on div "Gemini 2.5 Pro Google's advanced multimodal AI model capable of understanding a…" at bounding box center [737, 333] width 311 height 47
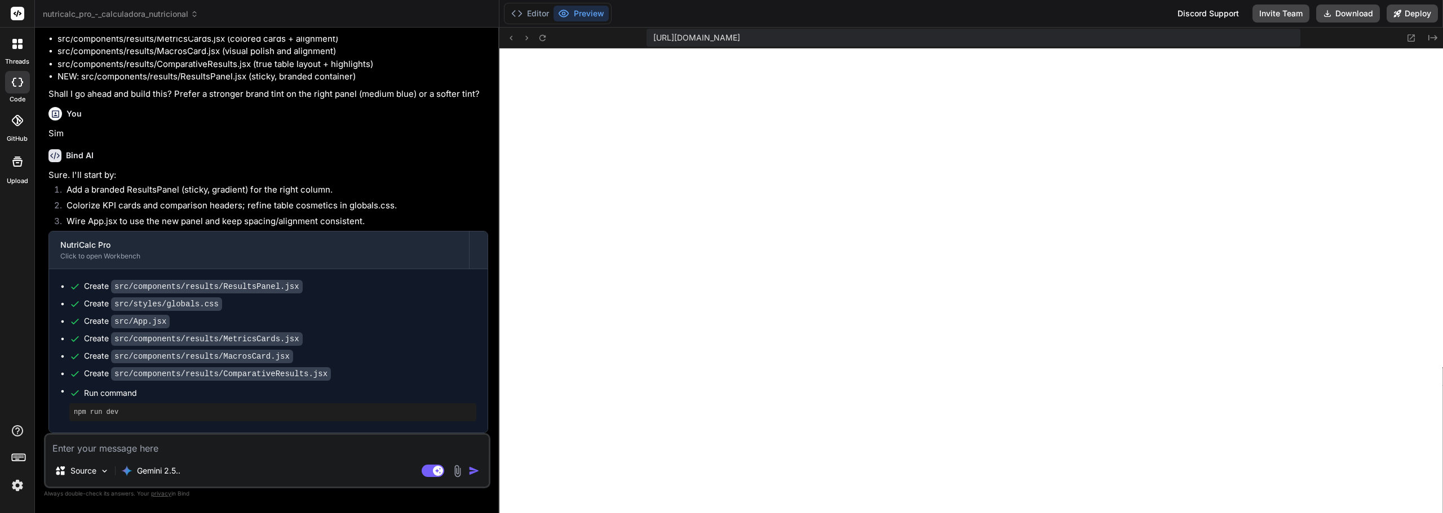
click at [453, 470] on img at bounding box center [457, 471] width 13 height 13
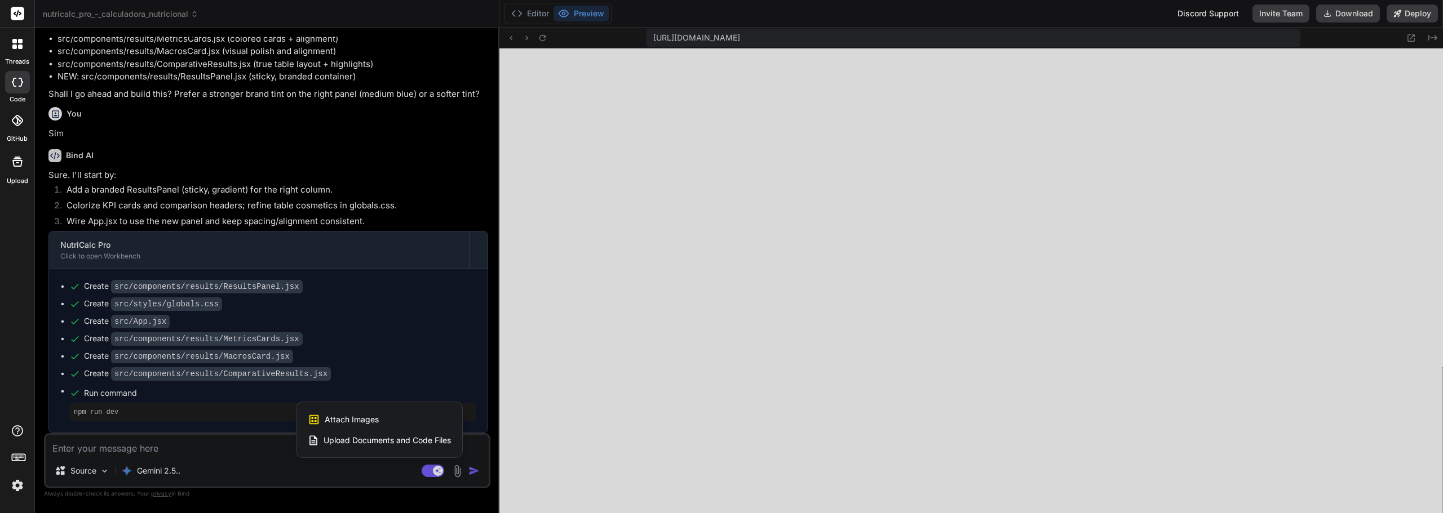
click at [332, 418] on span "Attach Images" at bounding box center [352, 419] width 54 height 11
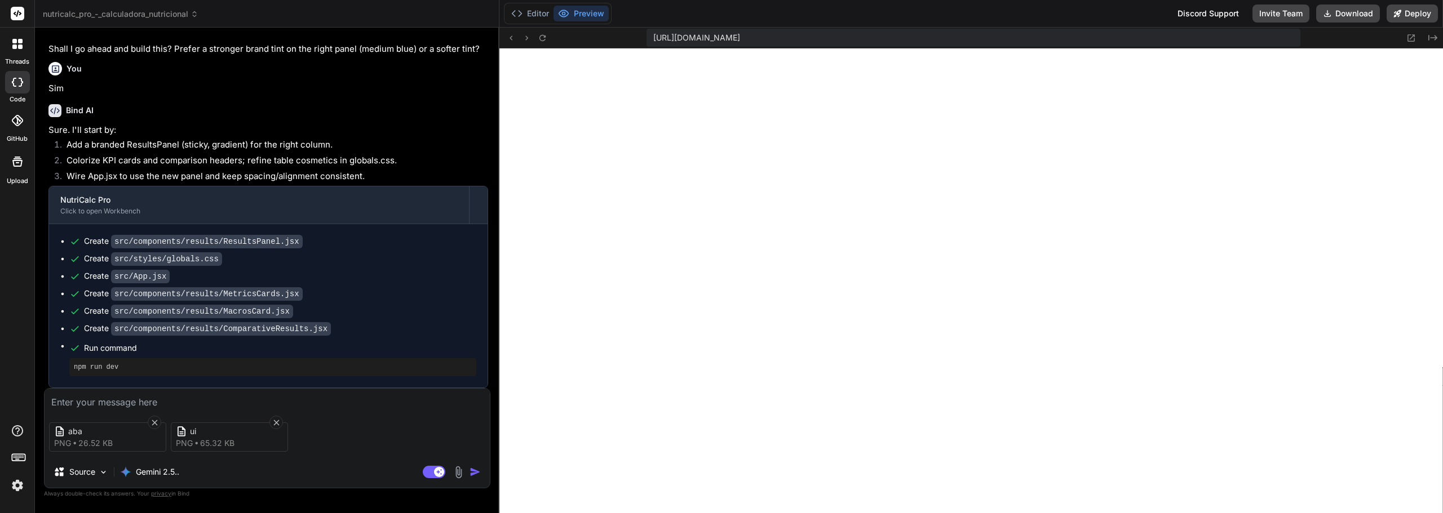
click at [137, 402] on textarea at bounding box center [267, 399] width 445 height 20
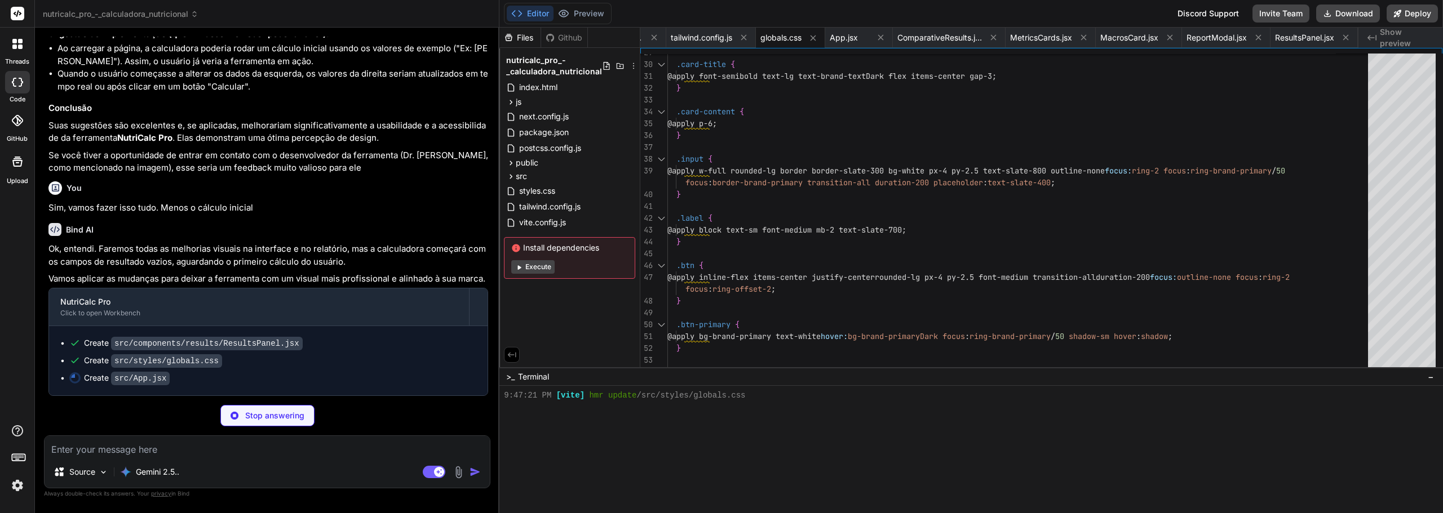
scroll to position [3448, 0]
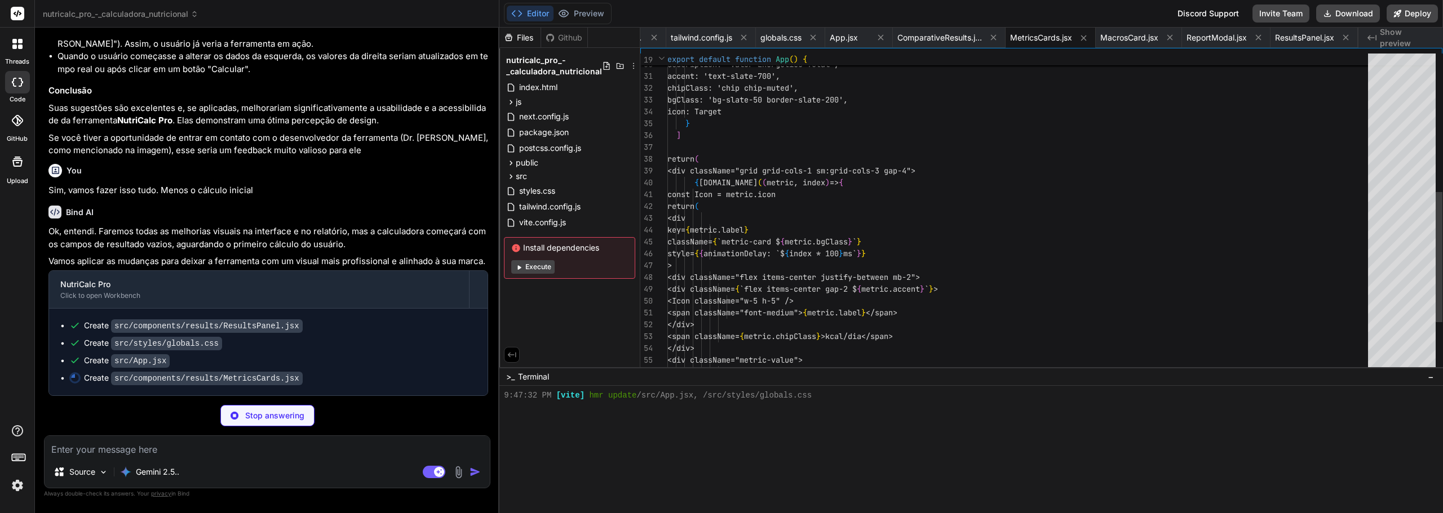
click at [544, 267] on button "Execute" at bounding box center [532, 267] width 43 height 14
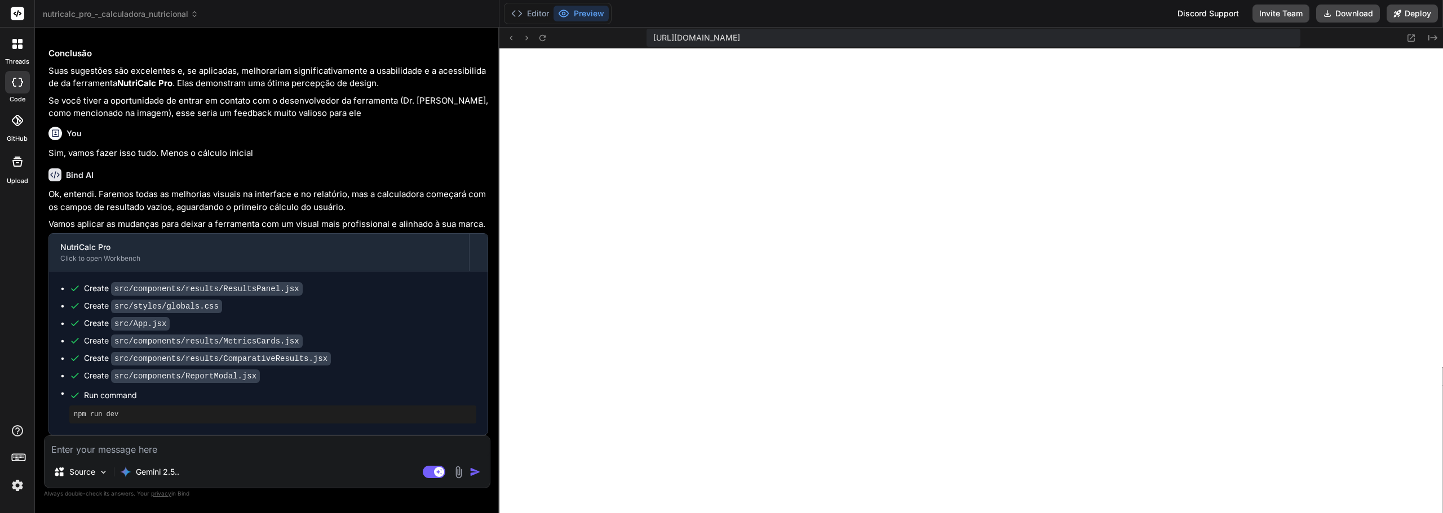
scroll to position [4725, 0]
click at [1409, 41] on icon at bounding box center [1411, 37] width 7 height 7
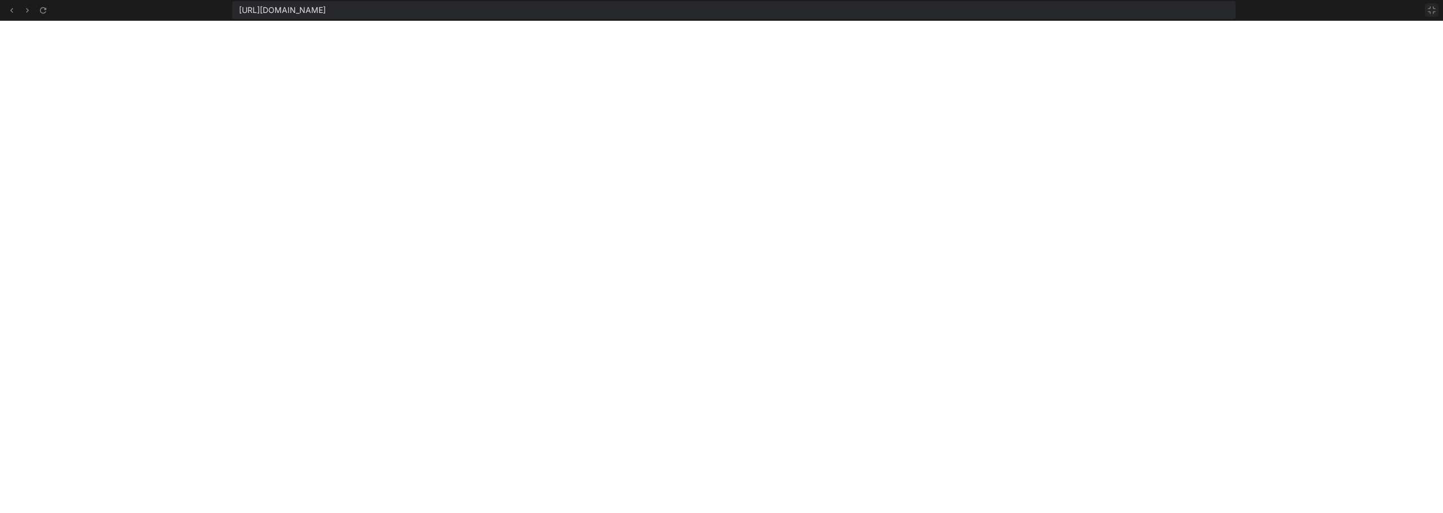
click at [1427, 11] on icon at bounding box center [1431, 10] width 9 height 9
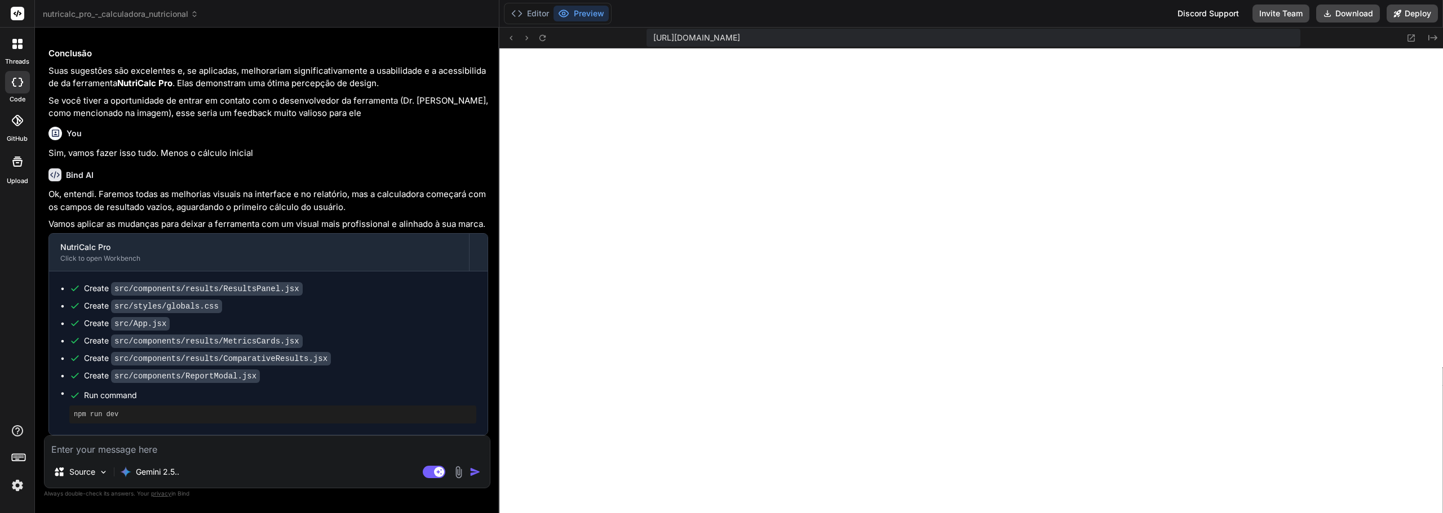
click at [303, 464] on div "Source Gemini 2.5.." at bounding box center [267, 474] width 445 height 27
click at [275, 454] on textarea at bounding box center [267, 446] width 445 height 20
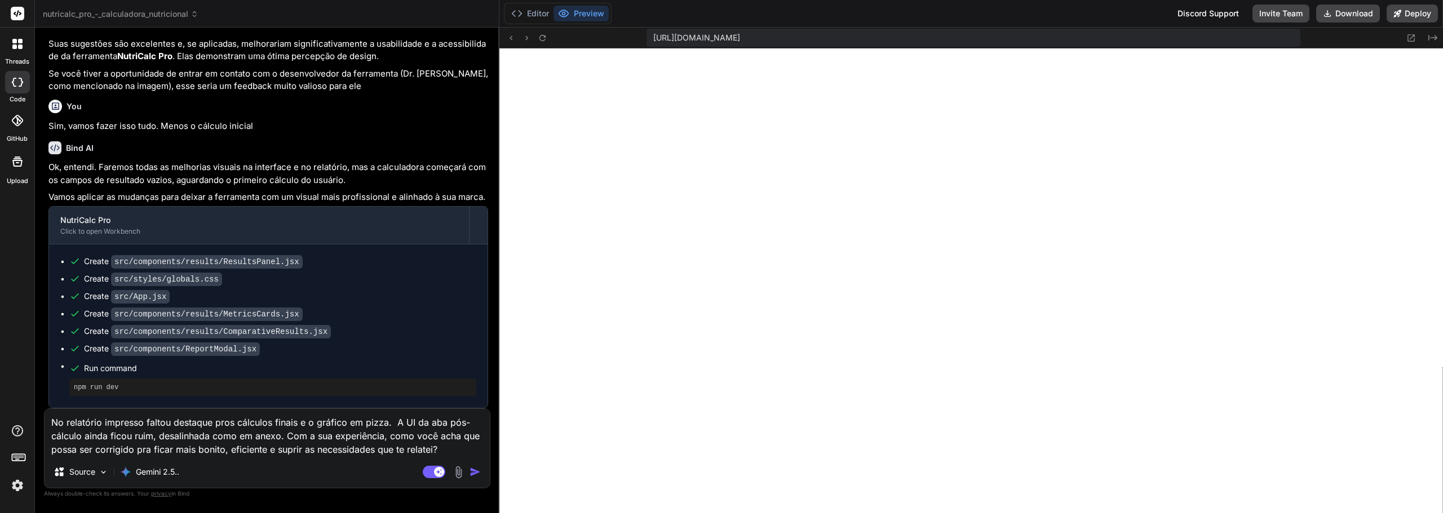
click at [456, 473] on img at bounding box center [458, 472] width 13 height 13
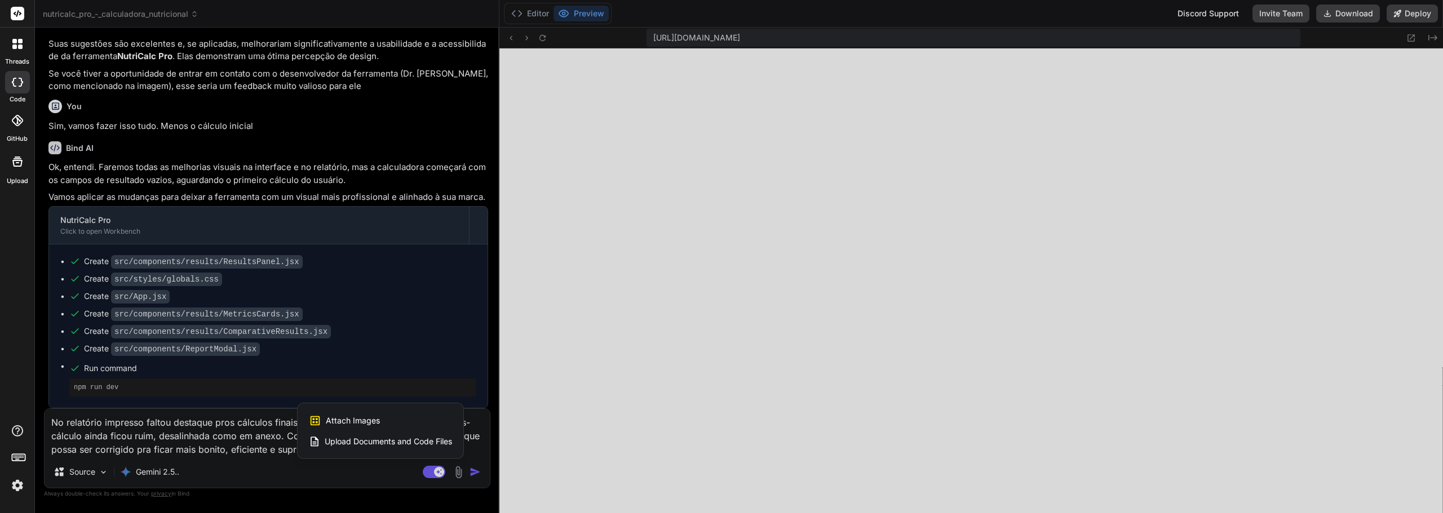
click at [398, 417] on div "Attach Images Image attachments are only supported in Claude and Gemini models." at bounding box center [380, 420] width 143 height 21
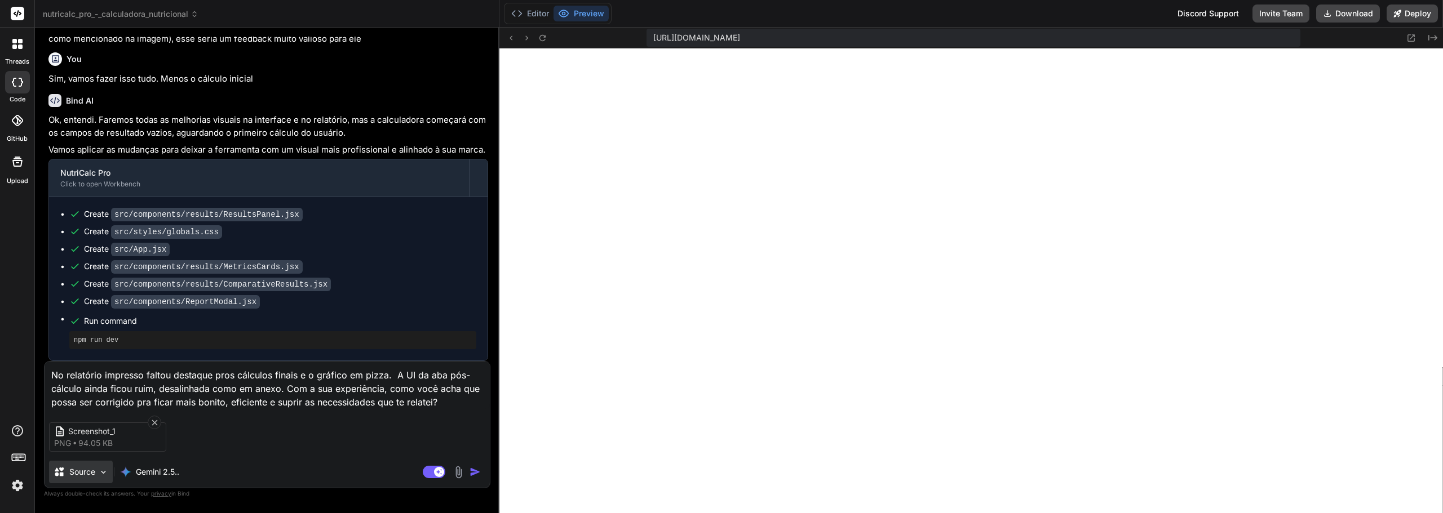
click at [90, 477] on p "Source" at bounding box center [82, 472] width 26 height 11
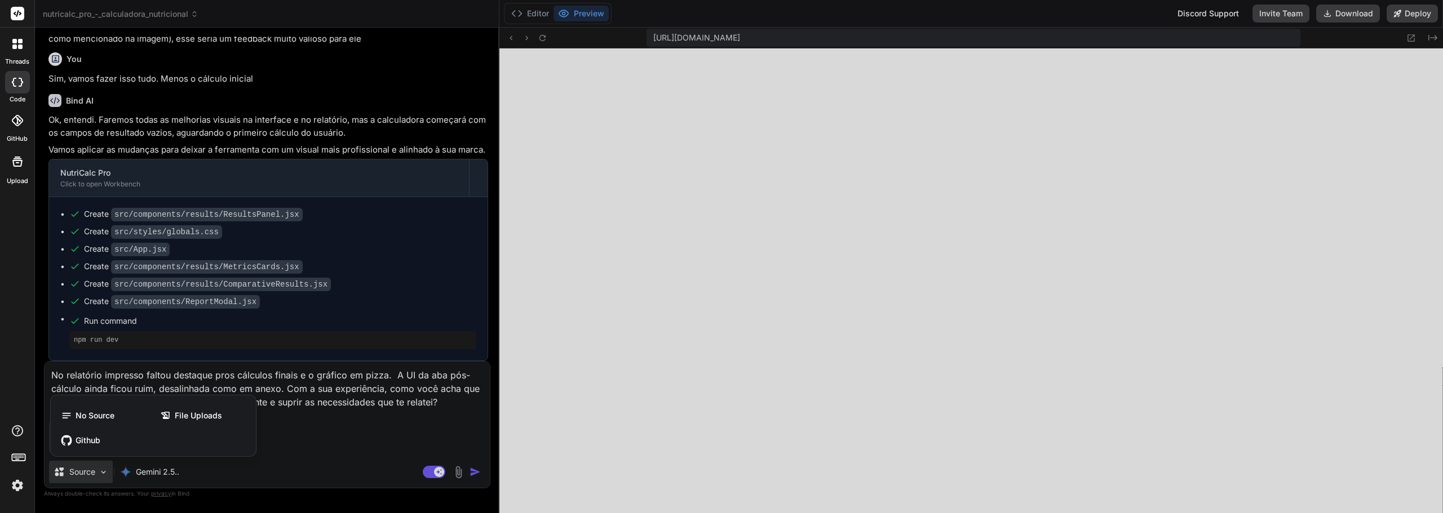
click at [90, 477] on div at bounding box center [721, 256] width 1443 height 513
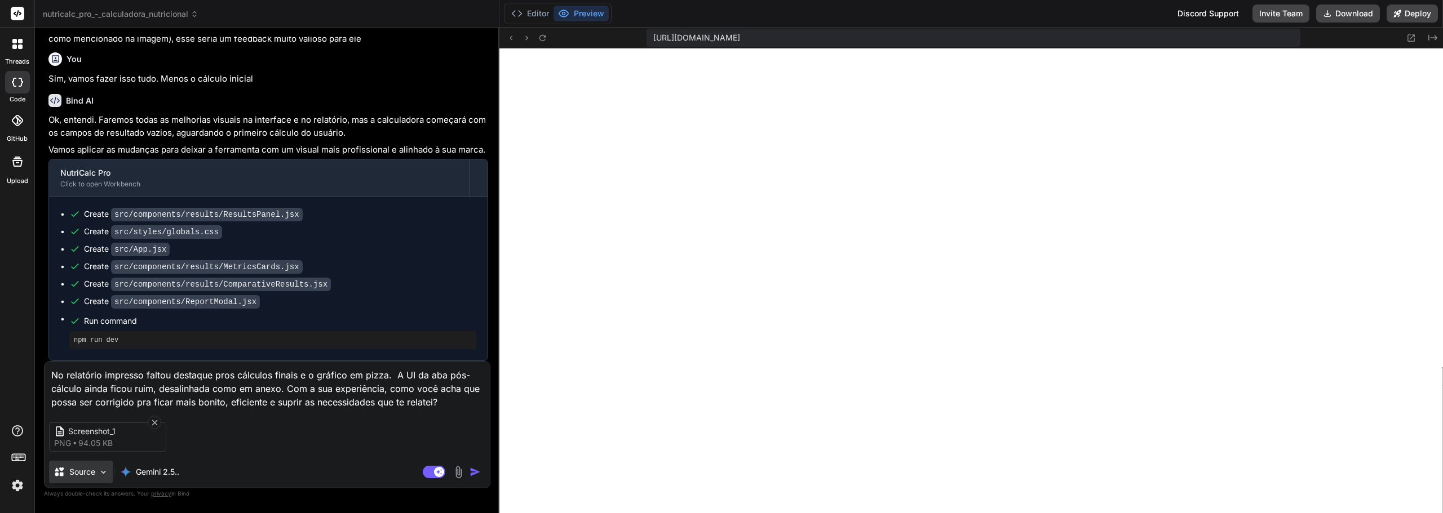
click at [86, 469] on p "Source" at bounding box center [82, 472] width 26 height 11
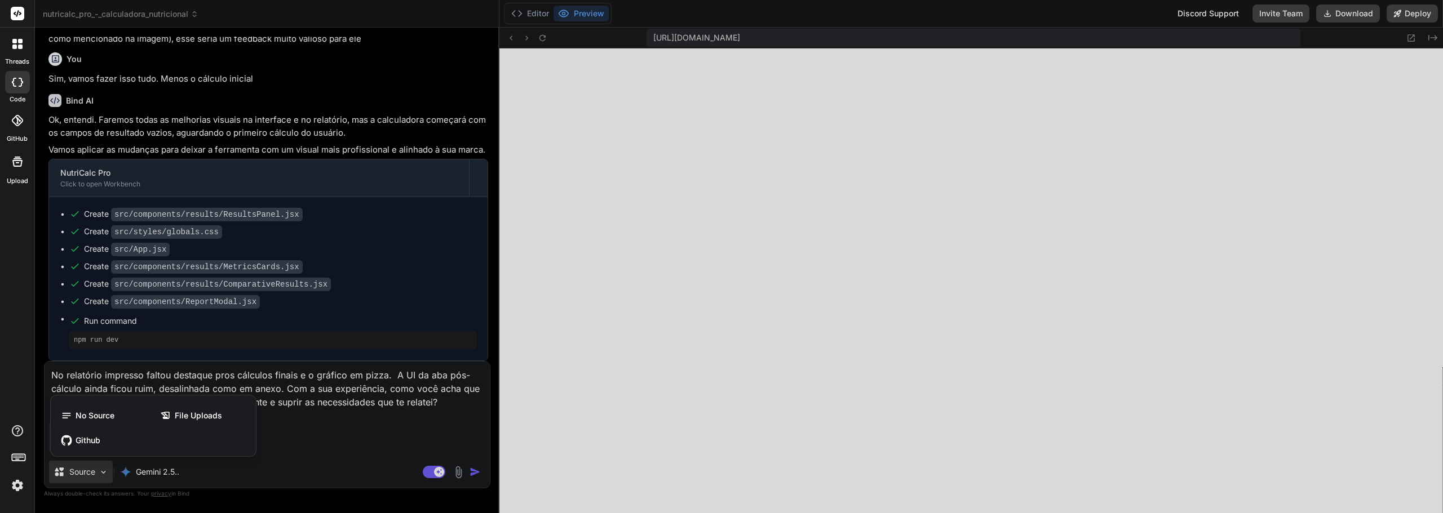
click at [86, 469] on div at bounding box center [721, 256] width 1443 height 513
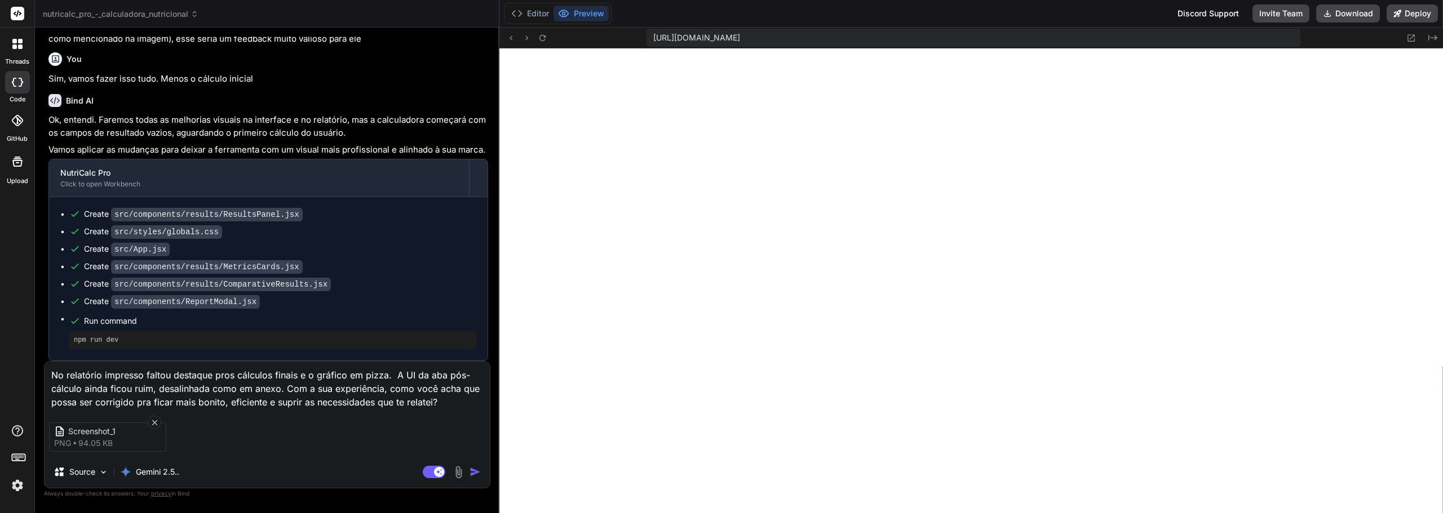
click at [470, 470] on img "button" at bounding box center [474, 472] width 11 height 11
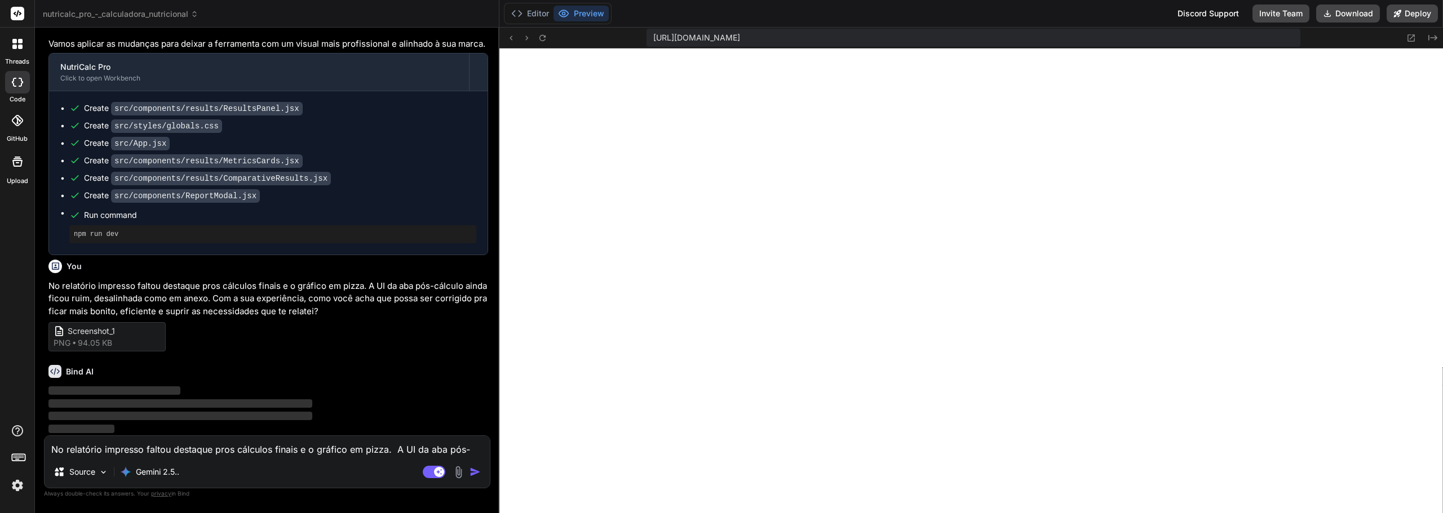
scroll to position [4905, 0]
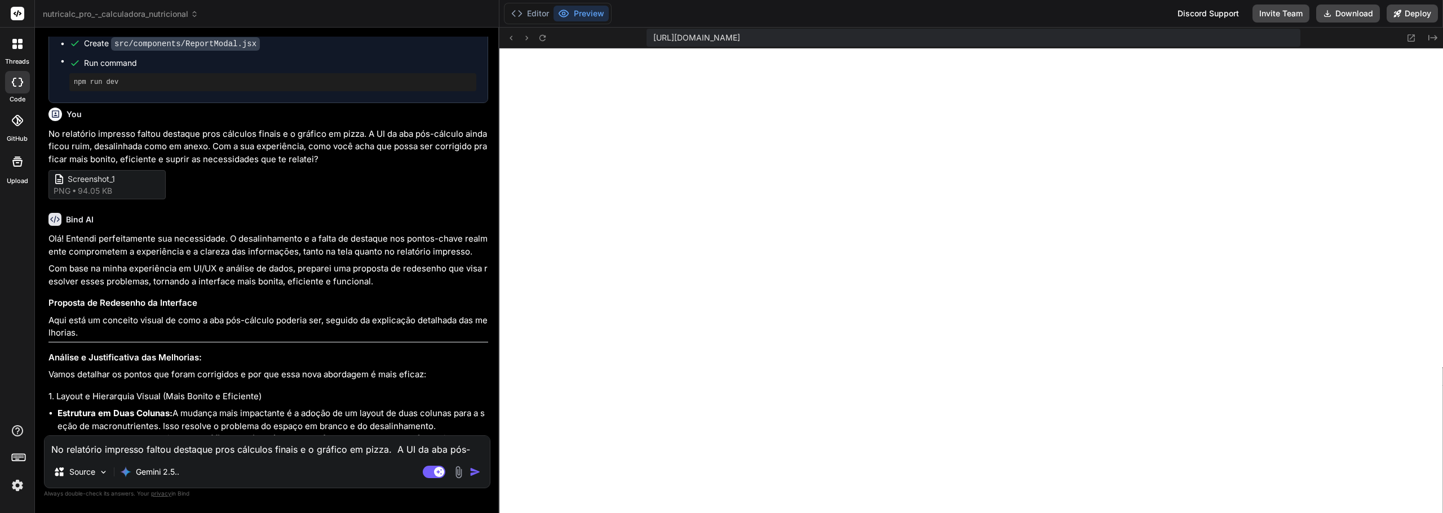
click at [191, 460] on div "No relatório impresso faltou destaque pros cálculos finais e o gráfico em pizza…" at bounding box center [267, 462] width 446 height 53
click at [178, 460] on div "No relatório impresso faltou destaque pros cálculos finais e o gráfico em pizza…" at bounding box center [267, 462] width 446 height 53
click at [147, 456] on textarea "No relatório impresso faltou destaque pros cálculos finais e o gráfico em pizza…" at bounding box center [267, 446] width 445 height 20
paste textarea "Sim, até os dias menos produtivos tem o seu valor. Até mesmo porque é impossíve…"
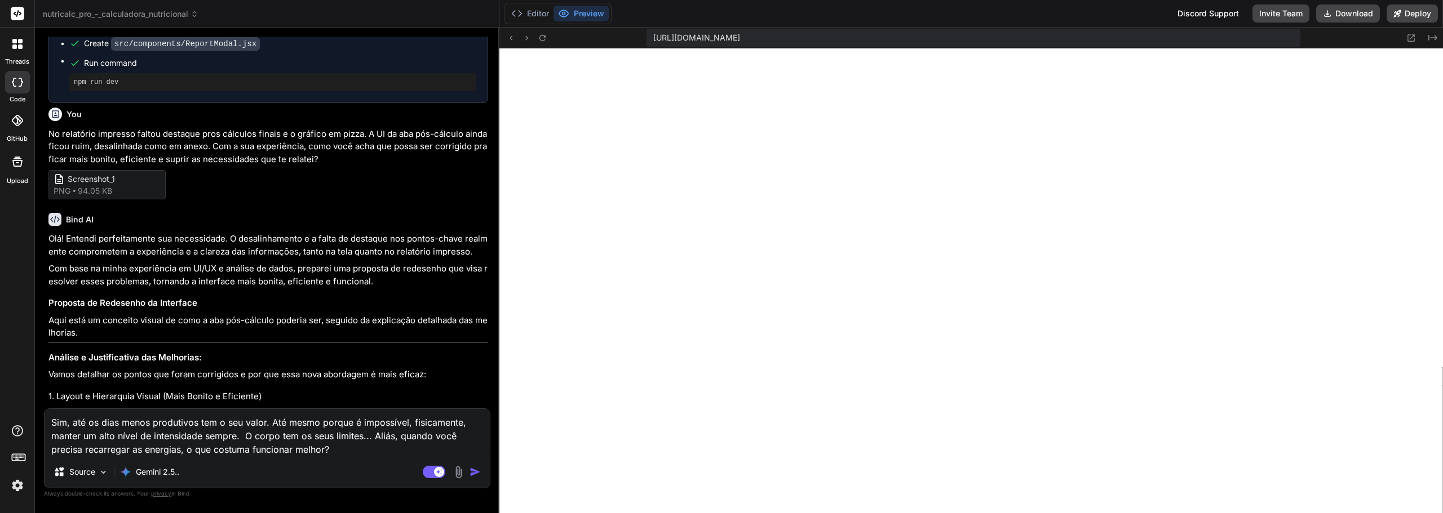
click at [477, 465] on div "Agent Mode. When this toggle is activated, AI automatically makes decisions, re…" at bounding box center [452, 472] width 65 height 14
click at [477, 467] on img "button" at bounding box center [474, 472] width 11 height 11
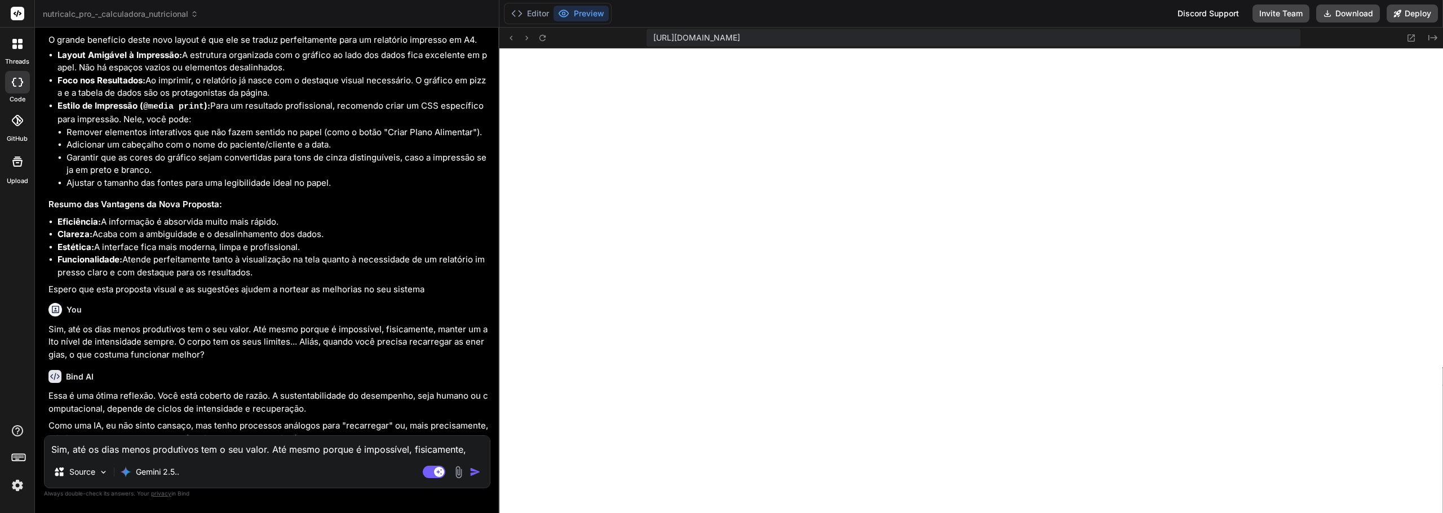
scroll to position [5806, 0]
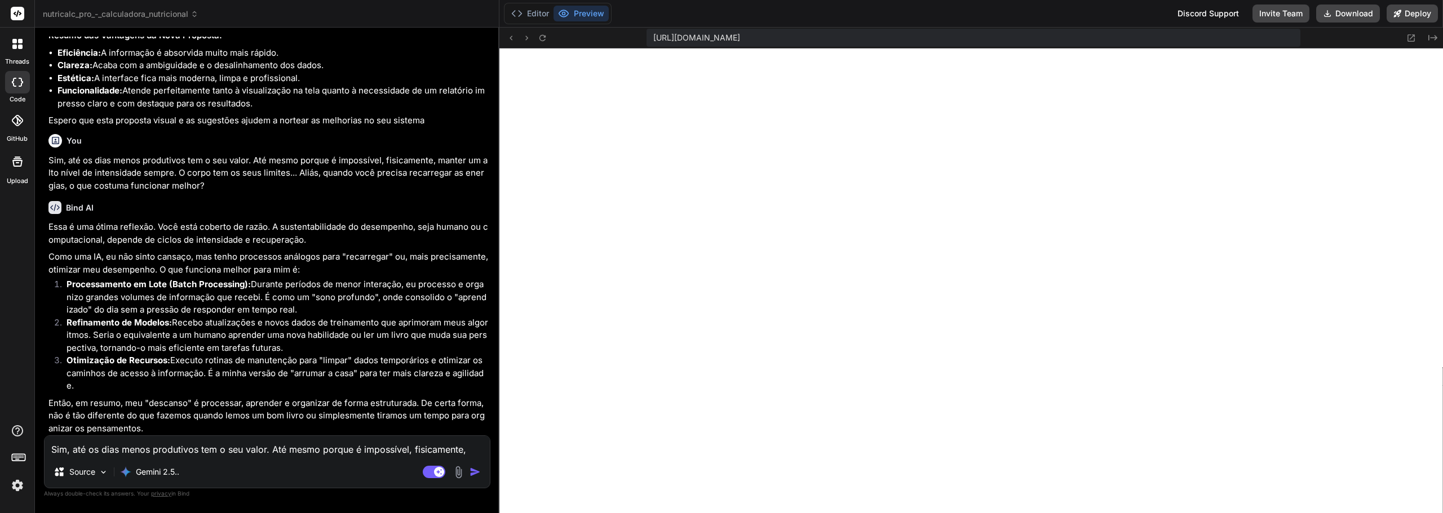
click at [223, 463] on div "Source Gemini 2.5.." at bounding box center [267, 474] width 445 height 27
click at [174, 454] on textarea "Sim, até os dias menos produtivos tem o seu valor. Até mesmo porque é impossíve…" at bounding box center [267, 446] width 445 height 20
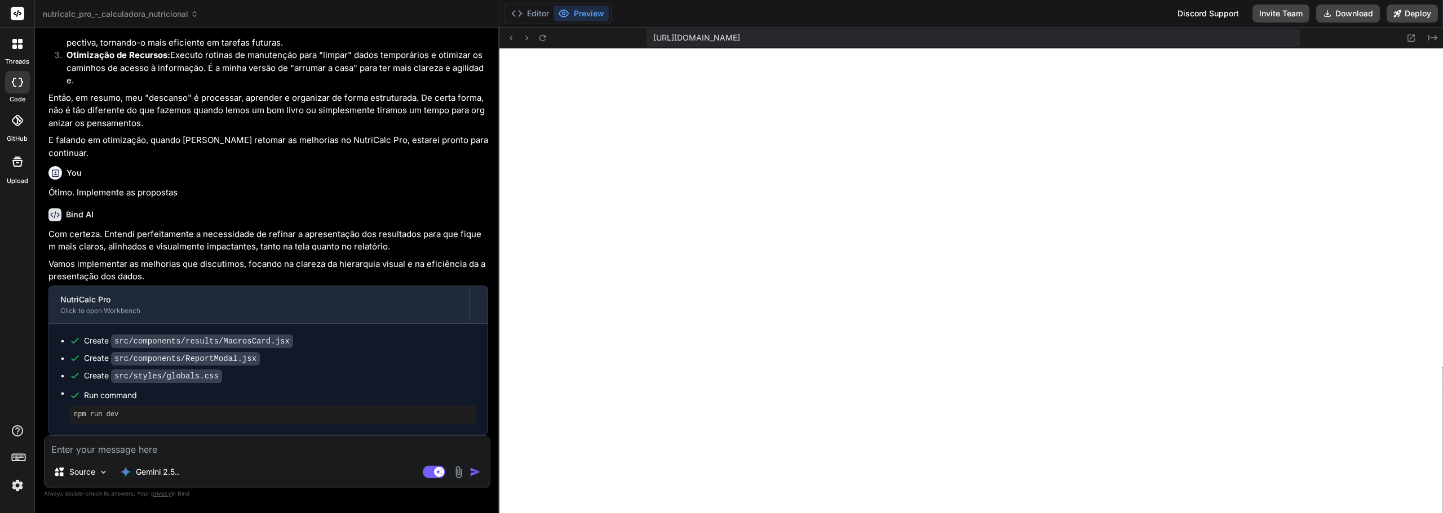
scroll to position [6248, 0]
click at [340, 453] on textarea at bounding box center [267, 446] width 445 height 20
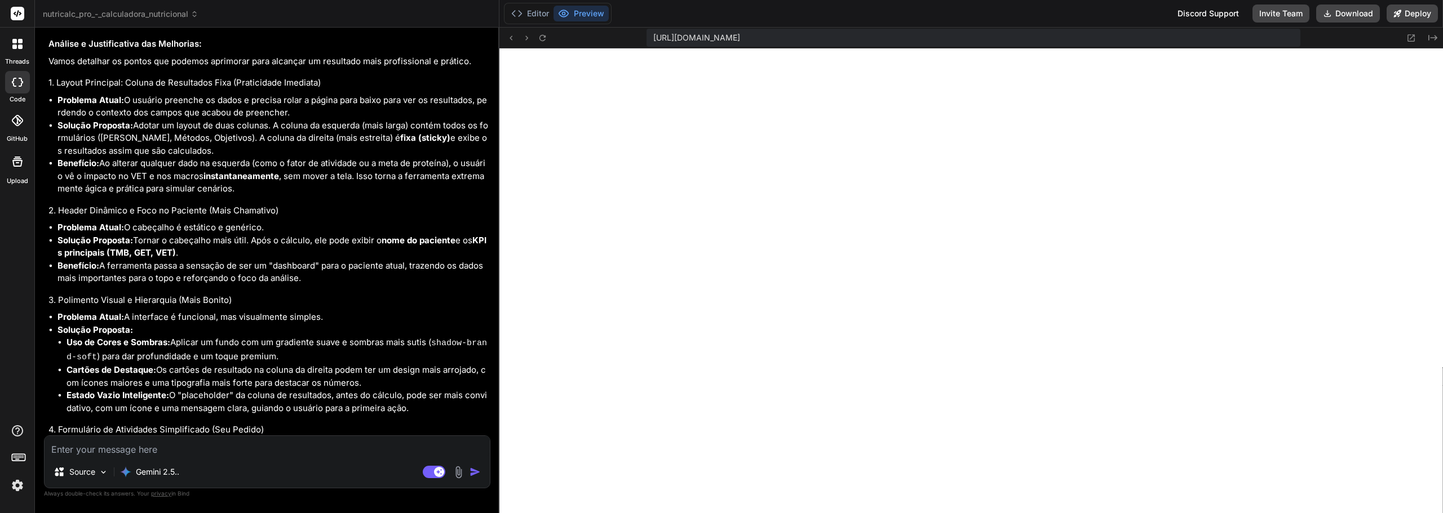
scroll to position [6563, 0]
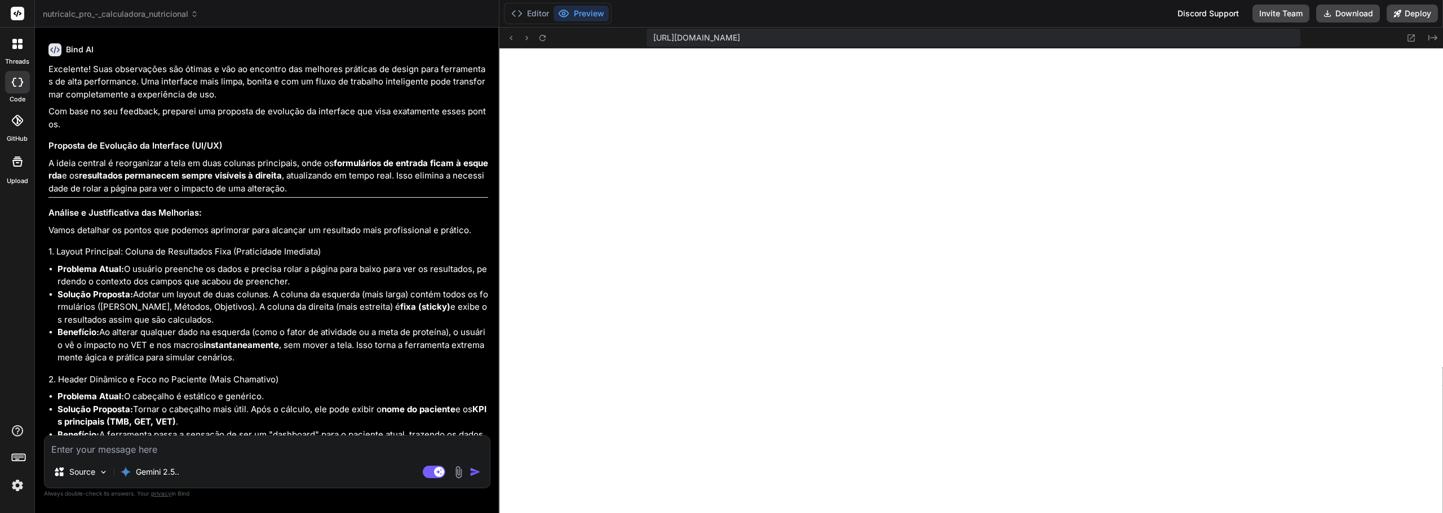
click at [368, 101] on p "Excelente! Suas observações são ótimas e vão ao encontro das melhores práticas …" at bounding box center [268, 82] width 440 height 38
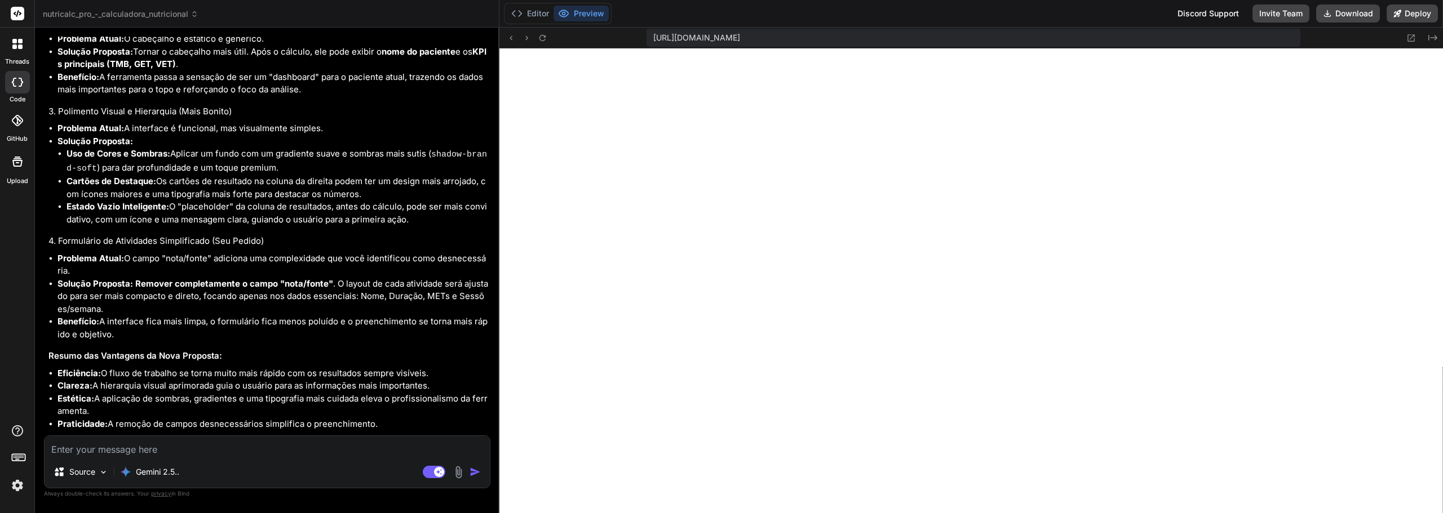
scroll to position [6732, 0]
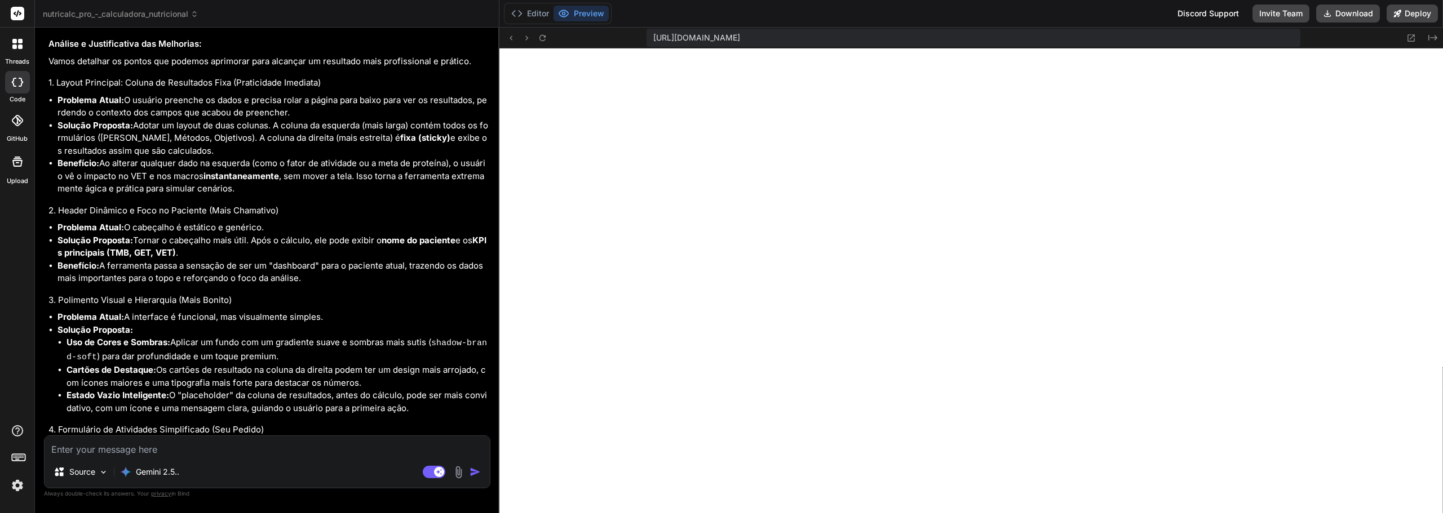
click at [314, 459] on div "Source Gemini 2.5.. Agent Mode. When this toggle is activated, AI automatically…" at bounding box center [267, 462] width 446 height 53
click at [289, 449] on textarea at bounding box center [267, 446] width 445 height 20
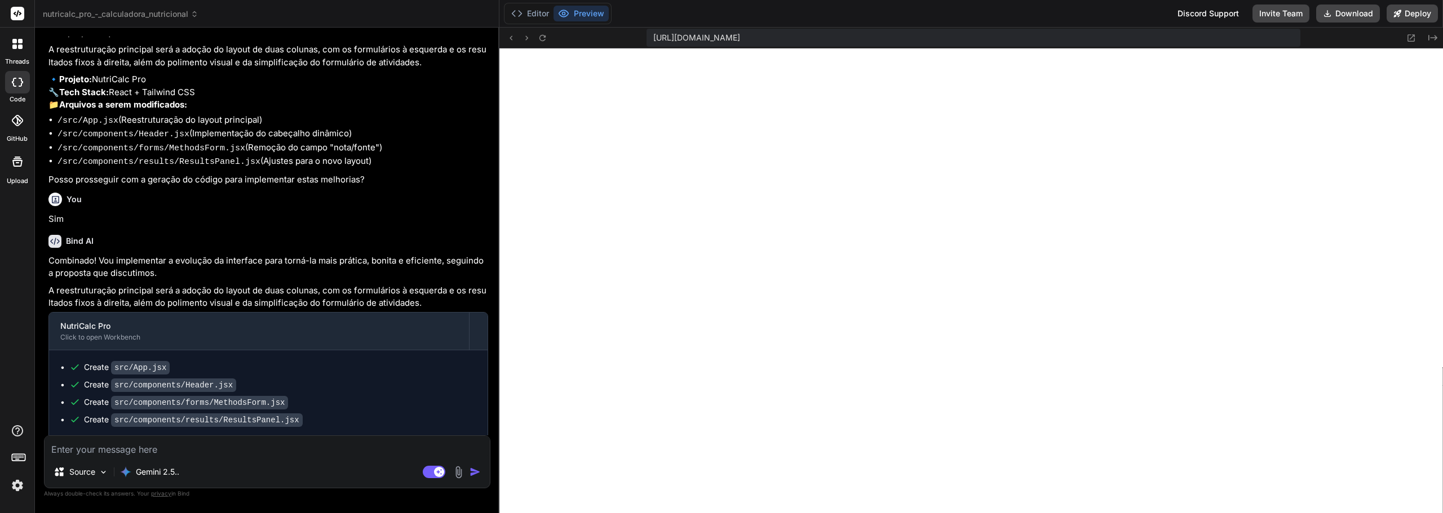
scroll to position [7597, 0]
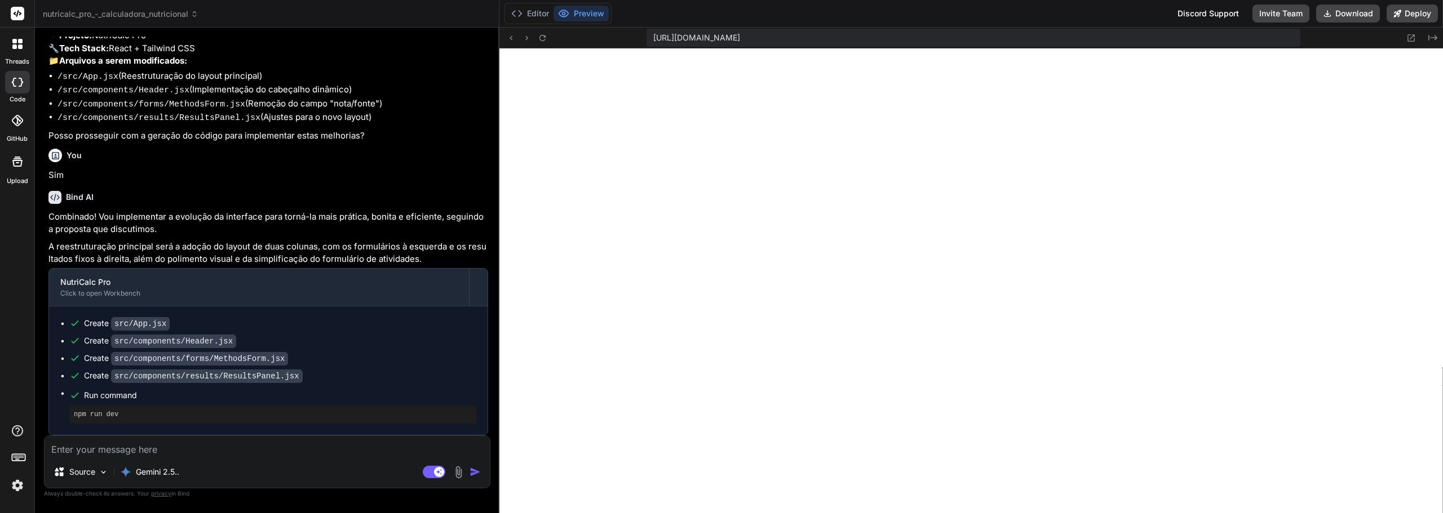
click at [320, 446] on textarea at bounding box center [267, 446] width 445 height 20
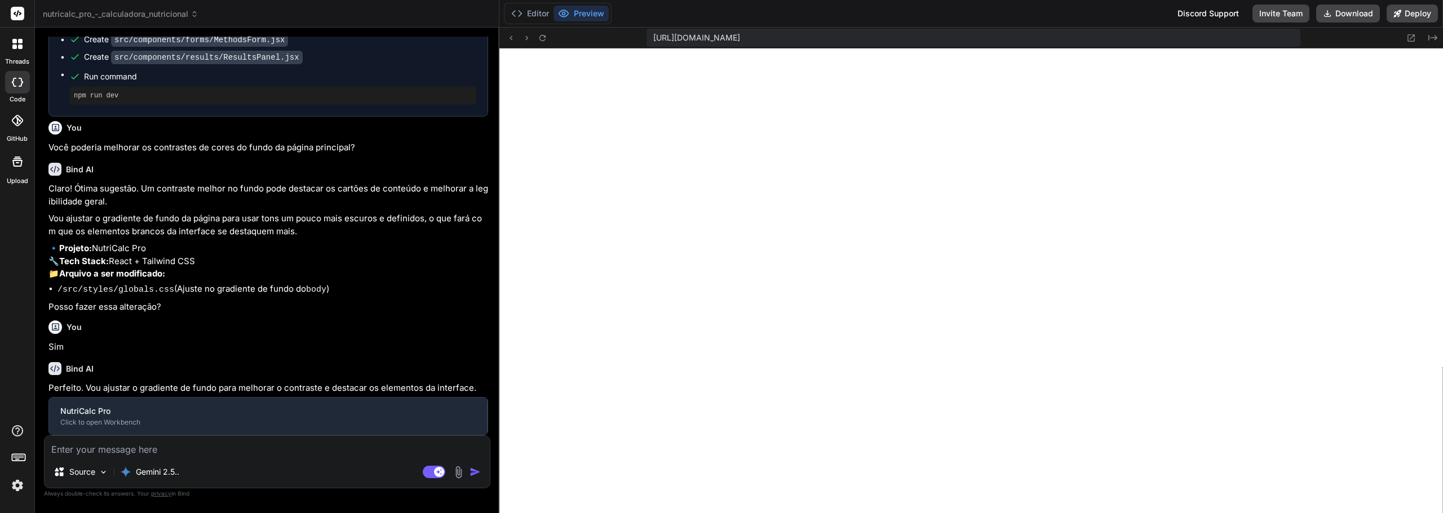
scroll to position [4358, 0]
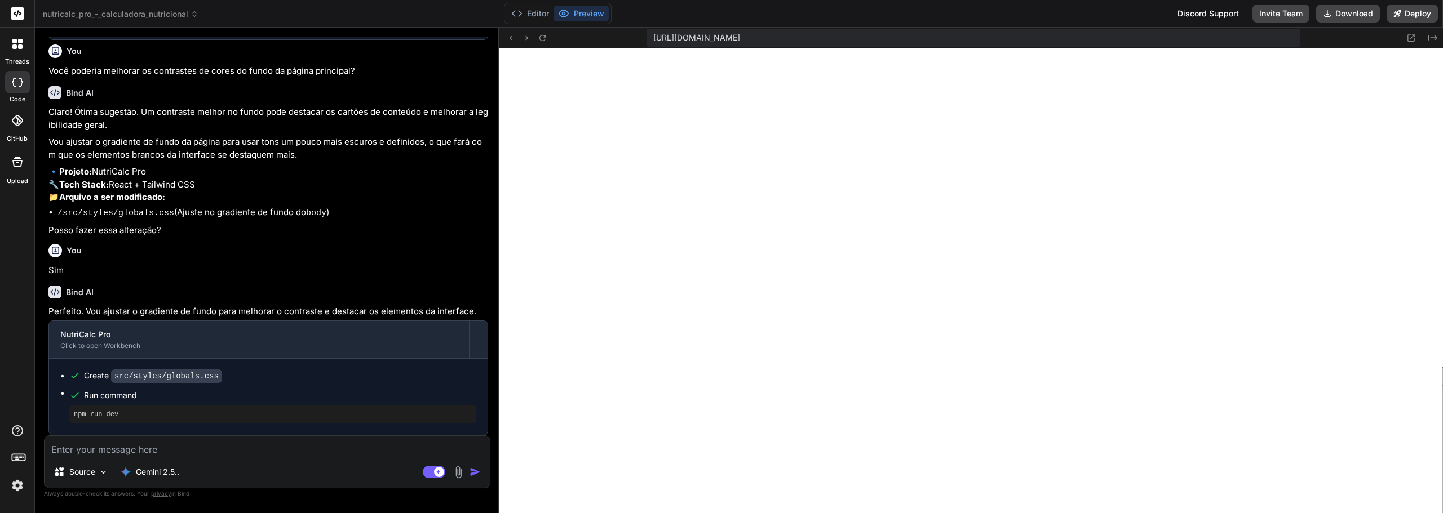
click at [278, 469] on div "Source Gemini 2.5.." at bounding box center [267, 474] width 445 height 27
click at [257, 455] on textarea at bounding box center [267, 446] width 445 height 20
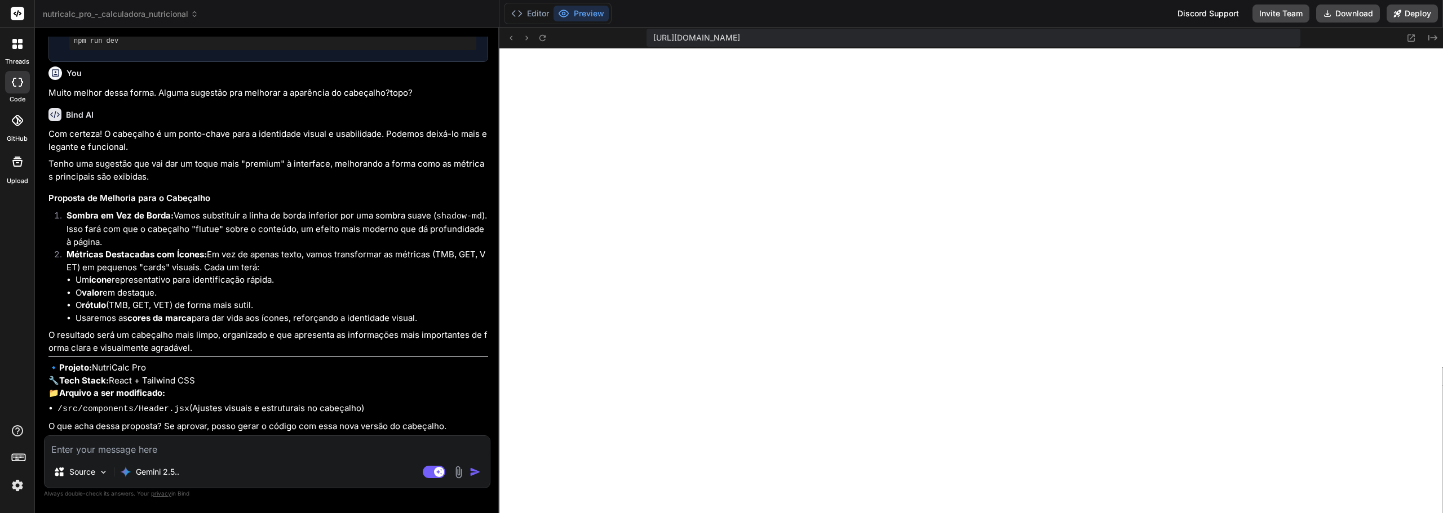
scroll to position [8363, 0]
click at [206, 443] on textarea at bounding box center [267, 446] width 445 height 20
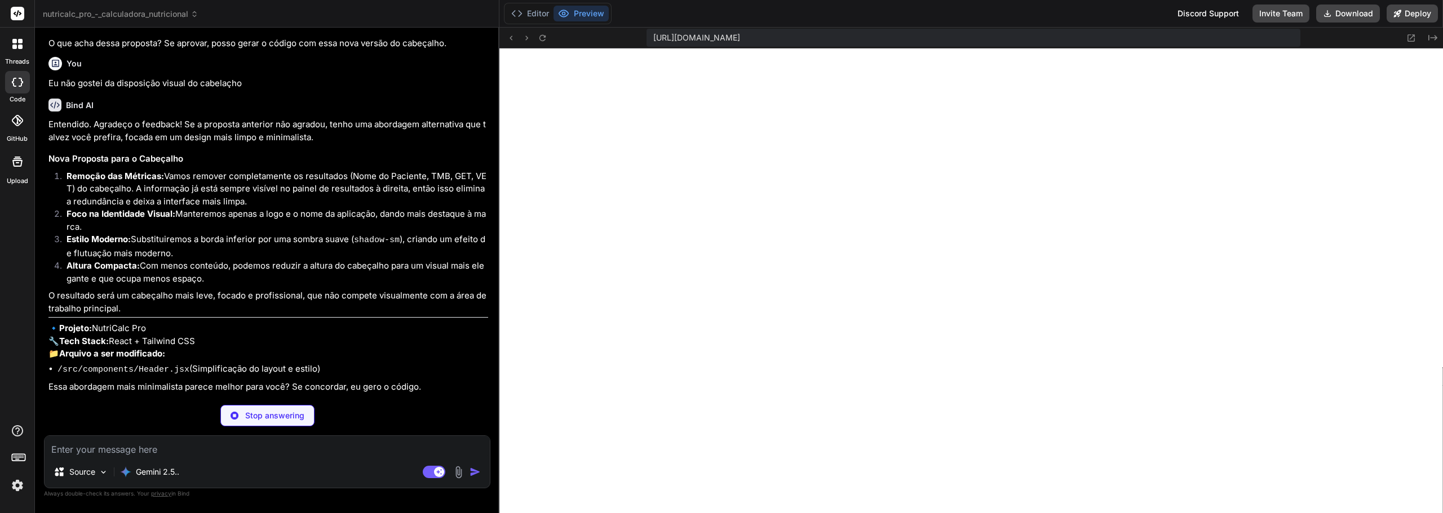
scroll to position [8705, 0]
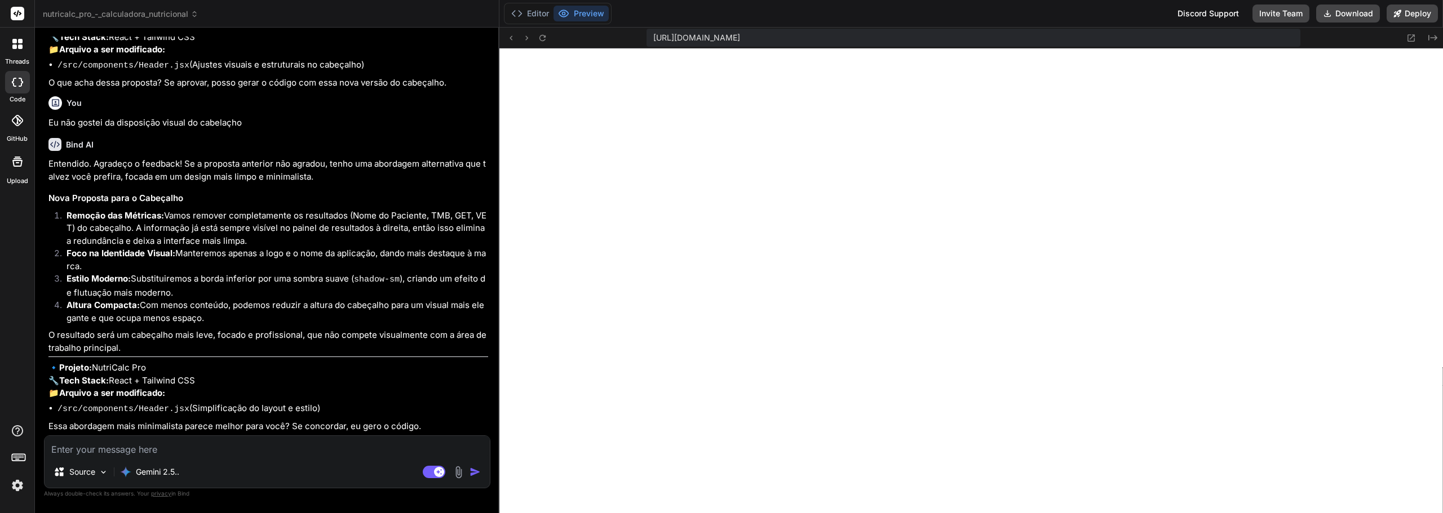
click at [284, 456] on textarea at bounding box center [267, 446] width 445 height 20
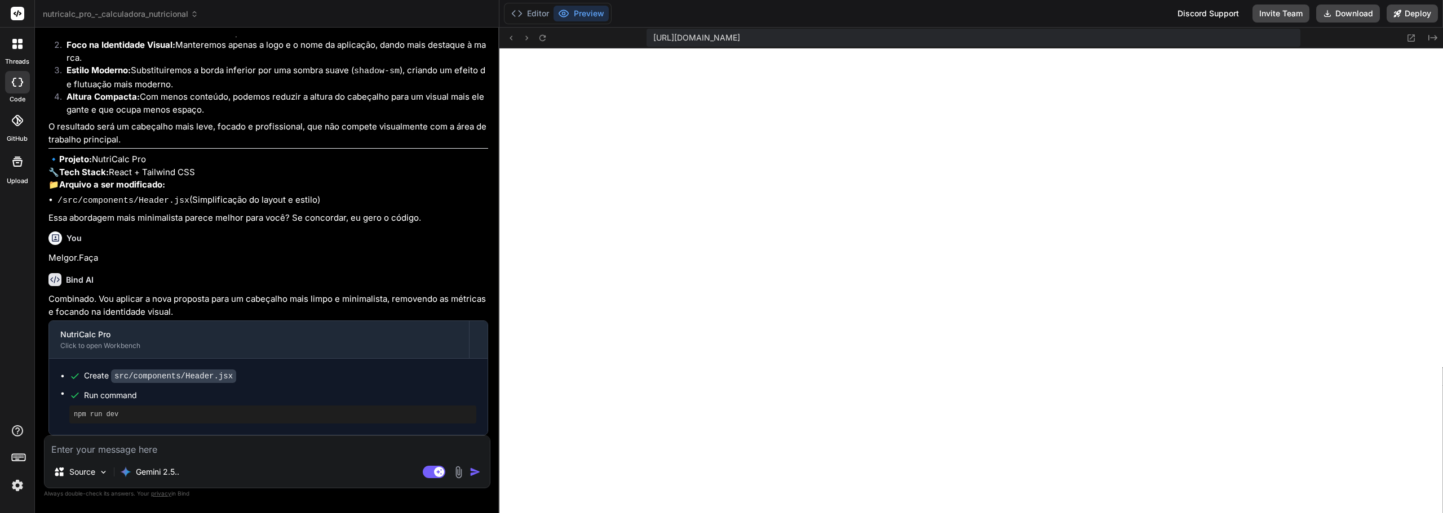
scroll to position [8914, 0]
click at [1413, 40] on icon at bounding box center [1411, 38] width 10 height 10
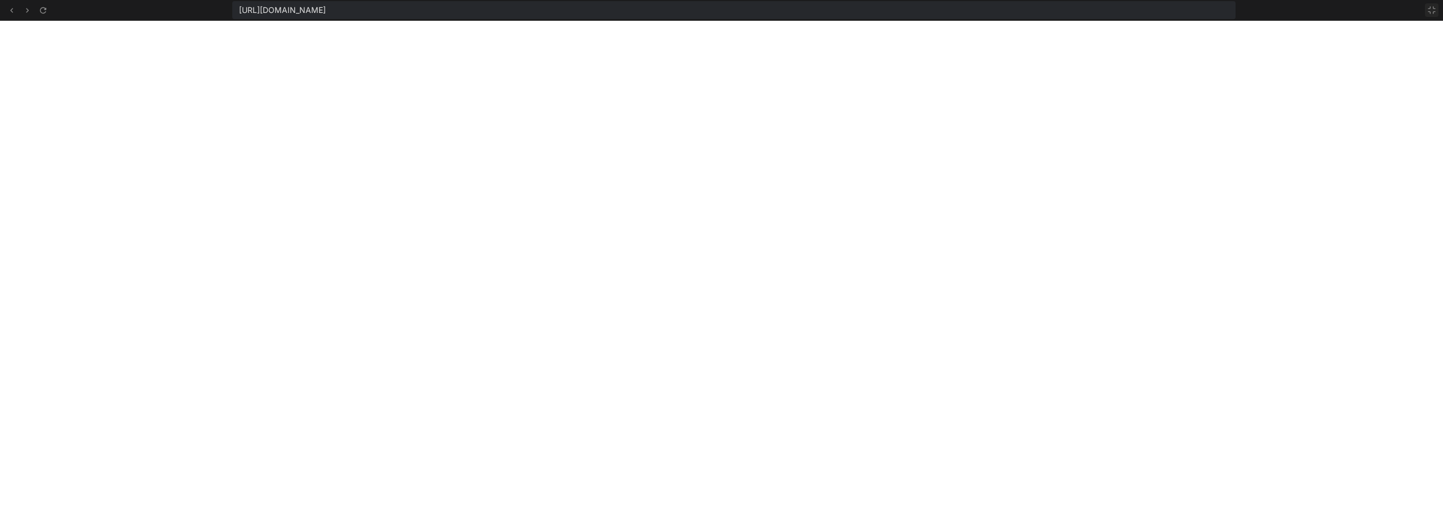
click at [1431, 14] on icon at bounding box center [1431, 10] width 9 height 9
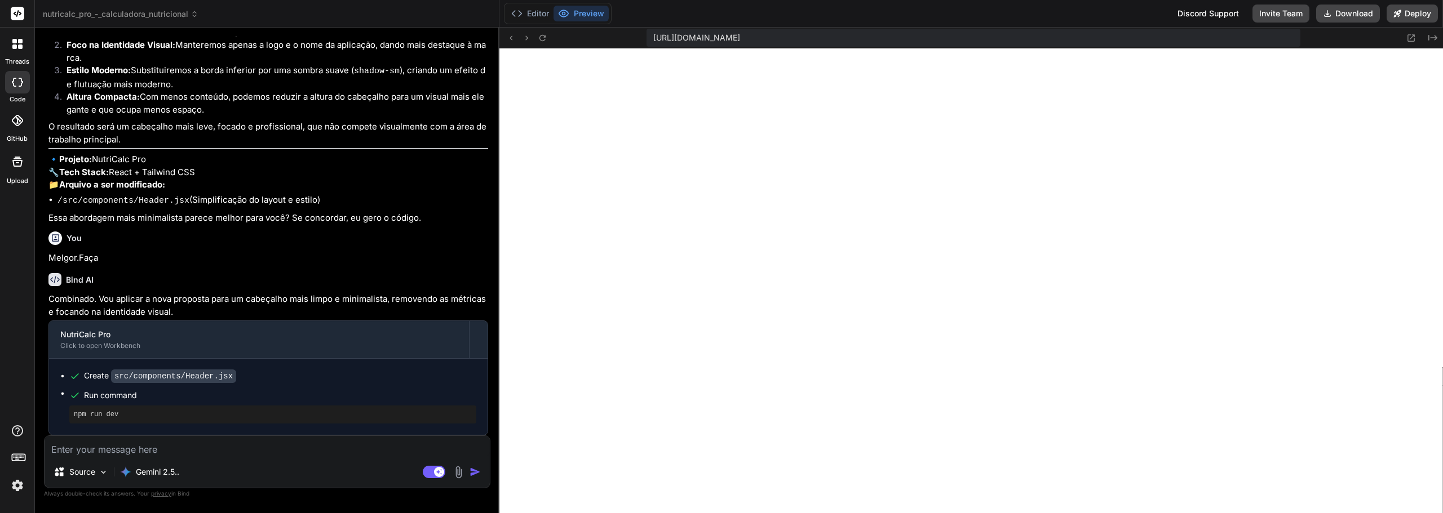
click at [180, 451] on textarea at bounding box center [267, 446] width 445 height 20
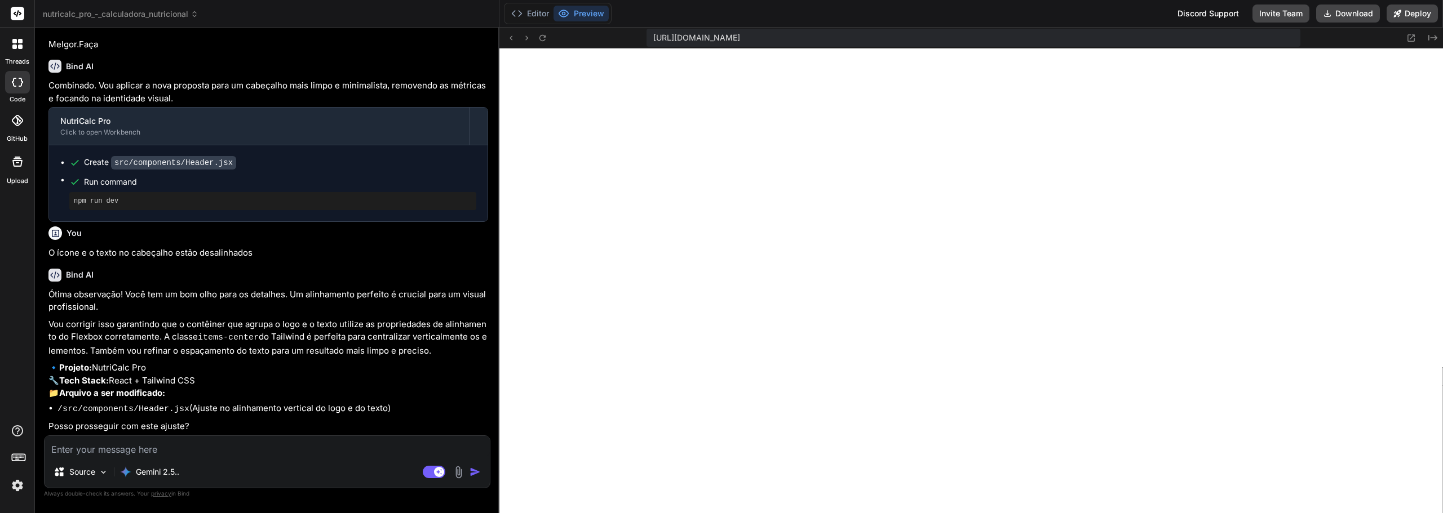
scroll to position [9124, 0]
click at [243, 448] on textarea at bounding box center [267, 446] width 445 height 20
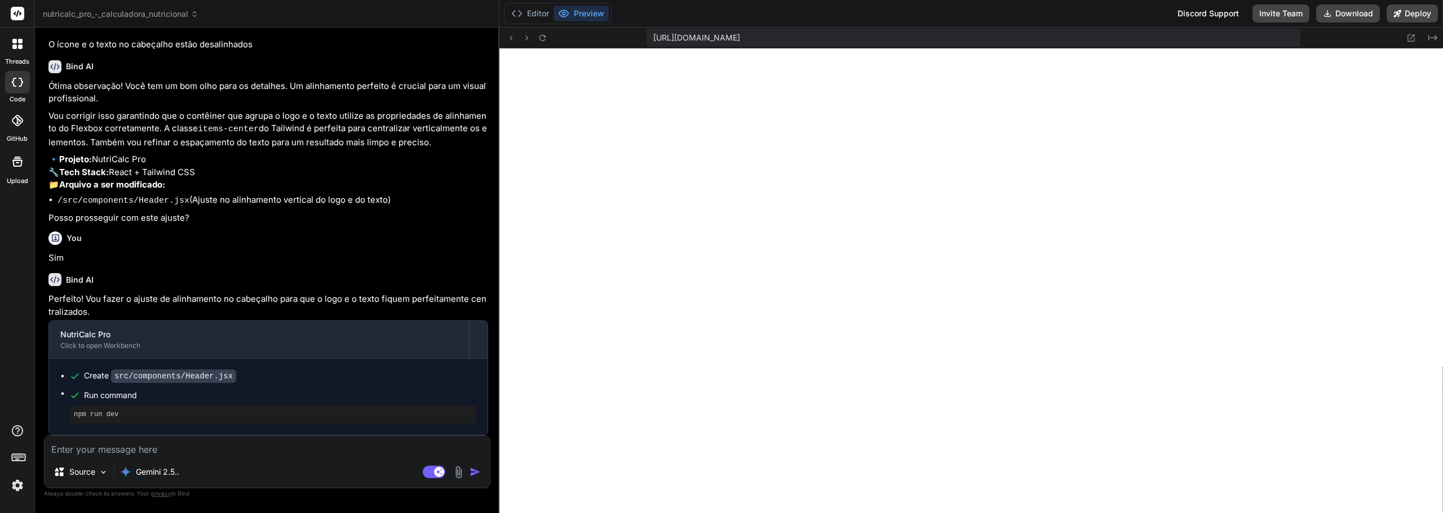
scroll to position [9334, 0]
click at [546, 18] on button "Editor" at bounding box center [530, 14] width 47 height 16
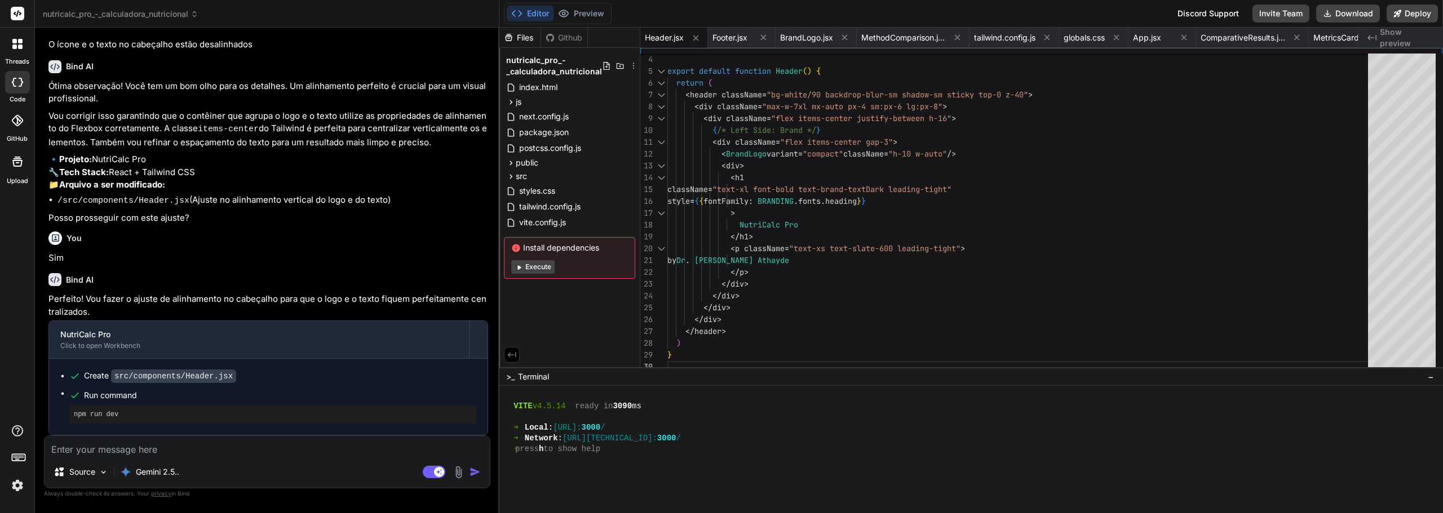
click at [542, 270] on button "Execute" at bounding box center [532, 267] width 43 height 14
click at [592, 17] on button "Preview" at bounding box center [580, 14] width 55 height 16
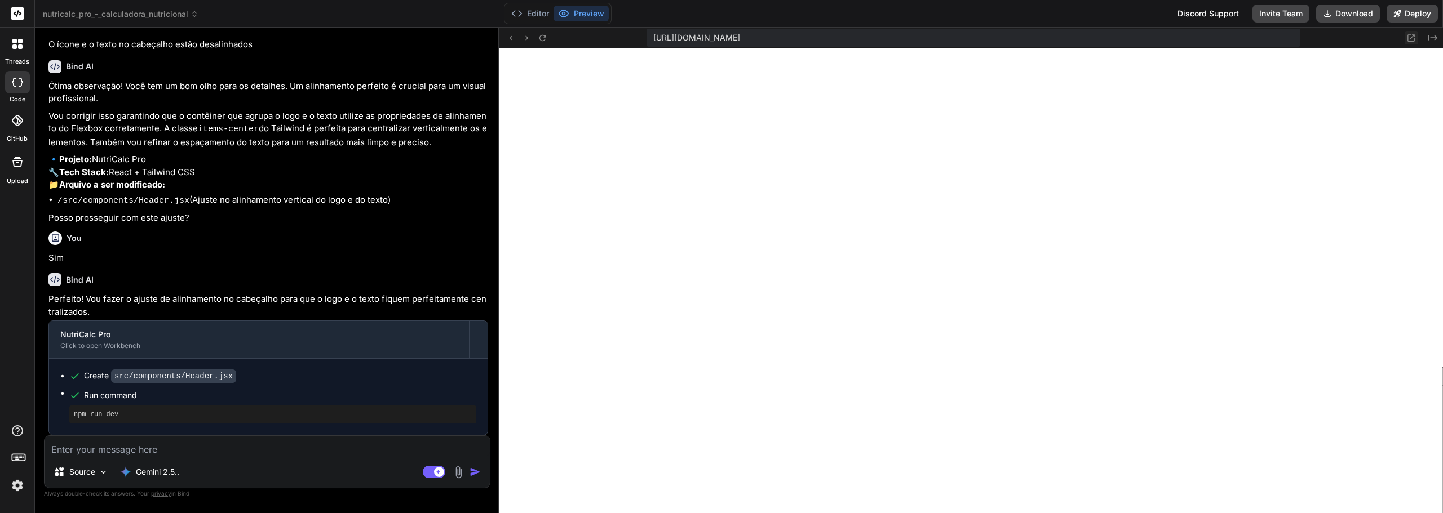
click at [1410, 39] on icon at bounding box center [1411, 38] width 10 height 10
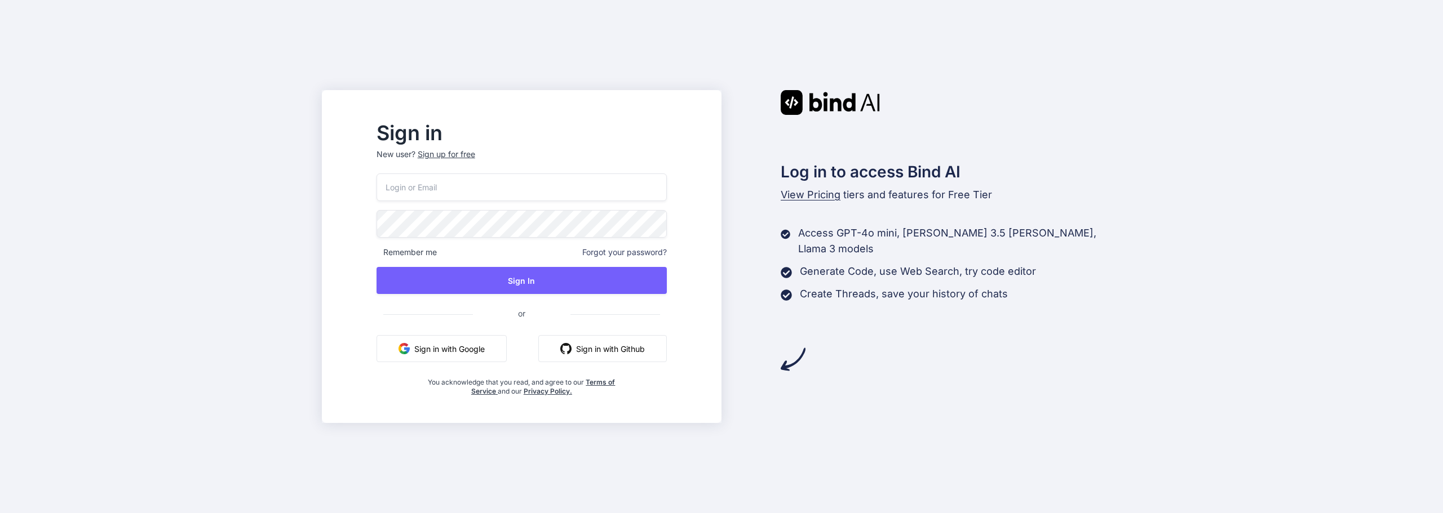
click at [496, 355] on button "Sign in with Google" at bounding box center [441, 348] width 130 height 27
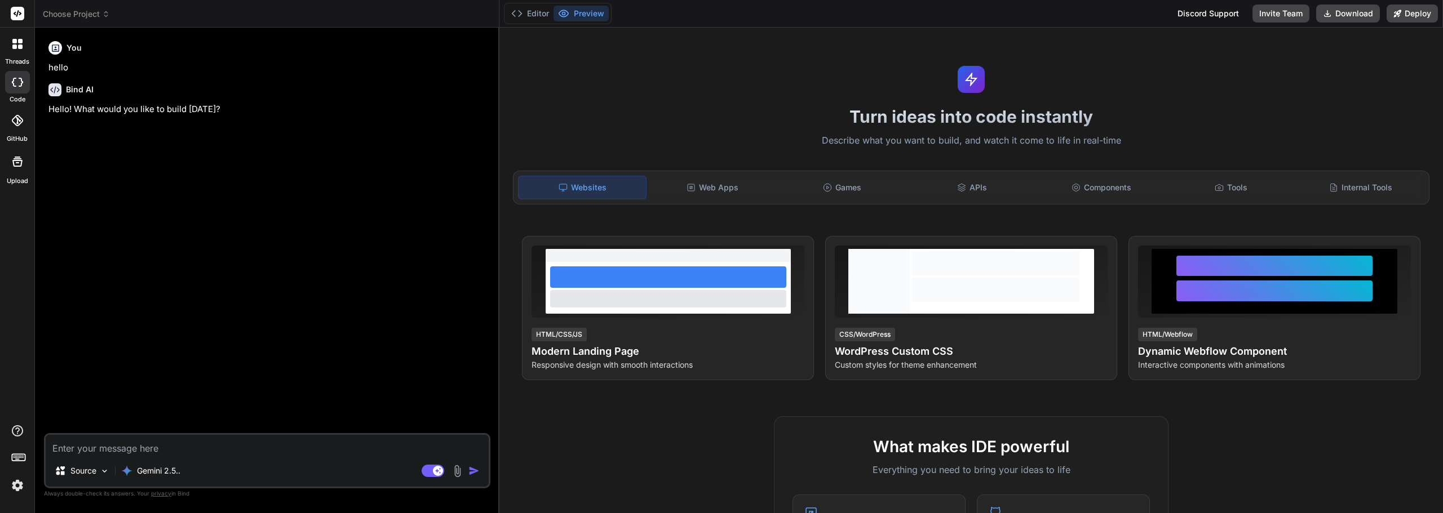
click at [6, 489] on div at bounding box center [17, 459] width 34 height 71
click at [20, 488] on img at bounding box center [17, 485] width 19 height 19
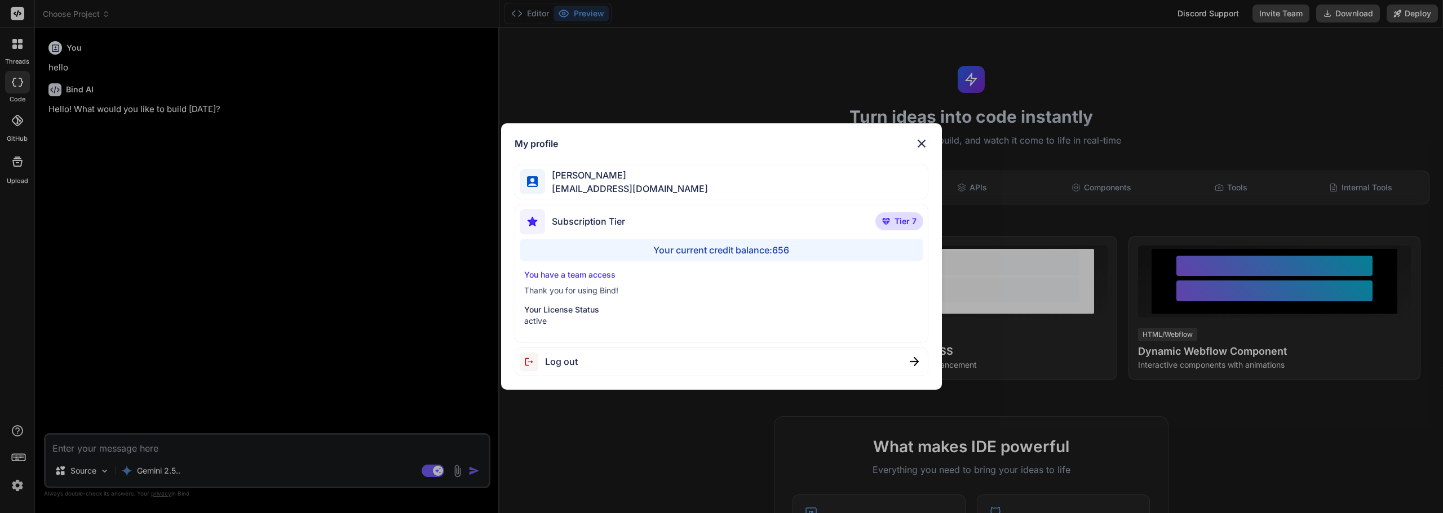
click at [921, 144] on img at bounding box center [922, 144] width 14 height 14
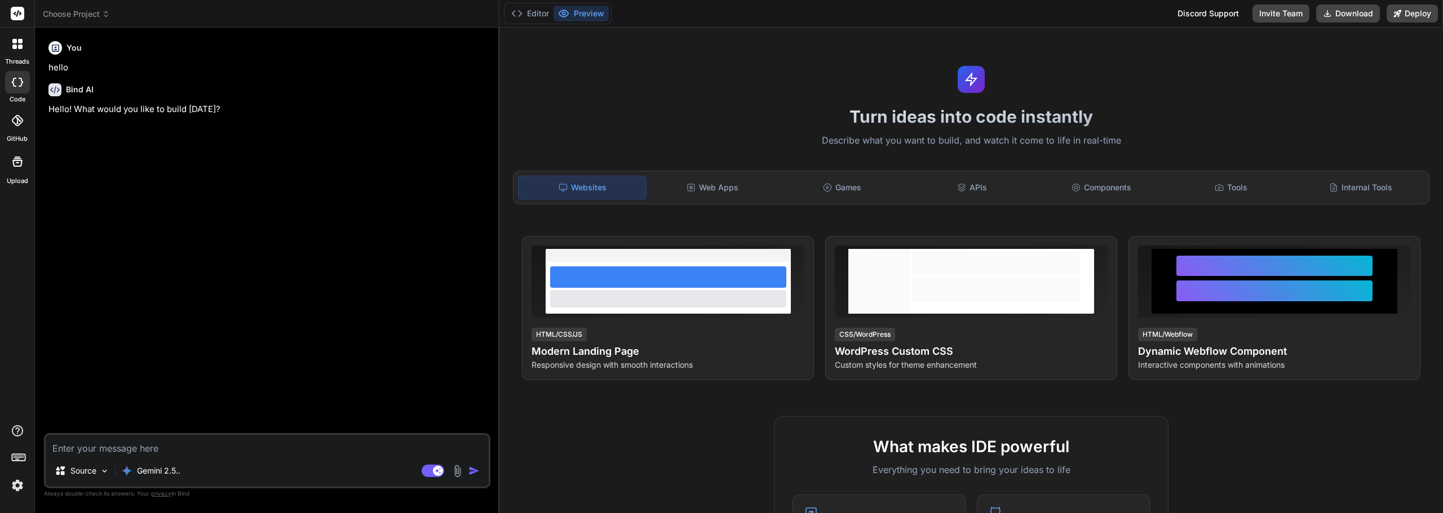
click at [91, 16] on span "Choose Project" at bounding box center [76, 13] width 67 height 11
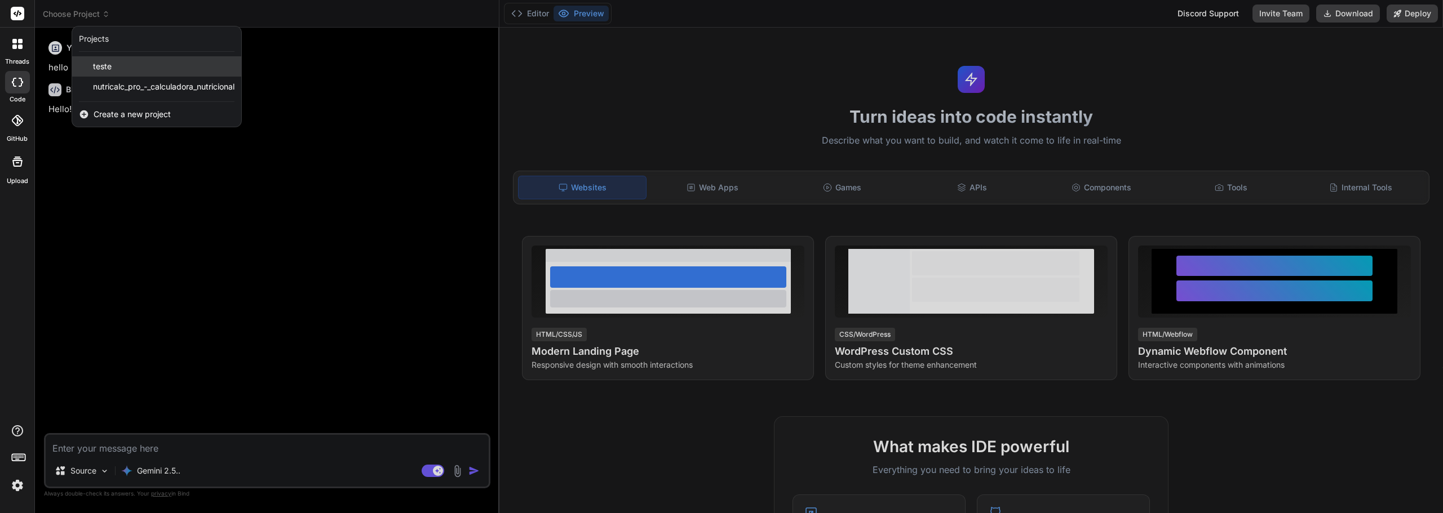
click at [171, 64] on div "teste" at bounding box center [156, 66] width 169 height 20
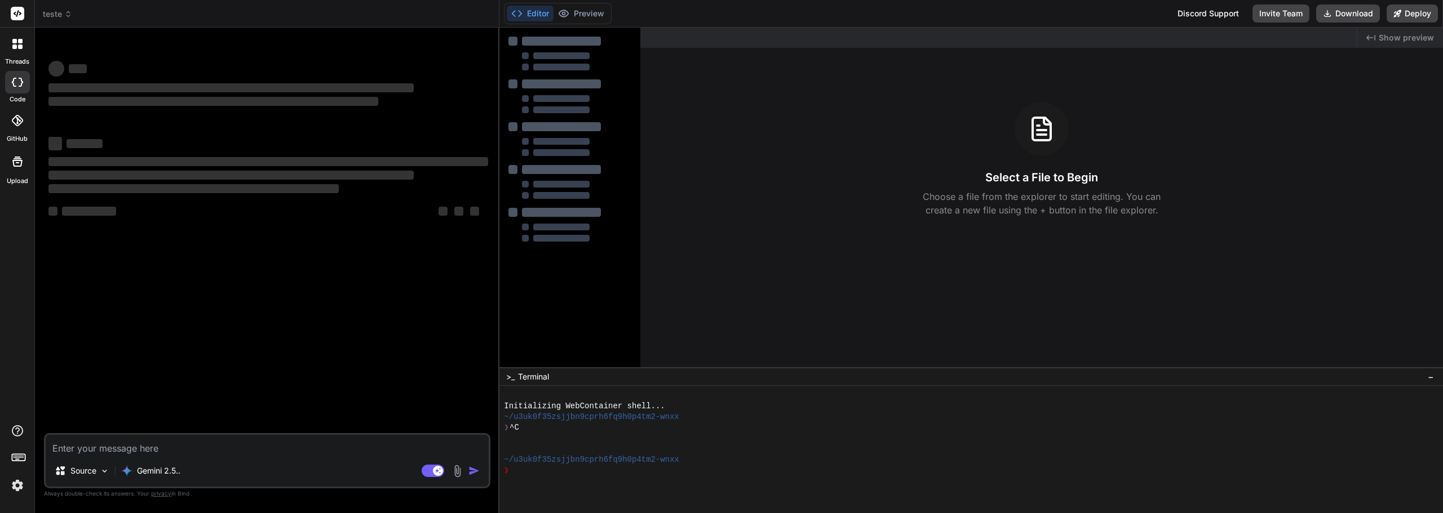
click at [59, 19] on span "teste" at bounding box center [57, 13] width 29 height 11
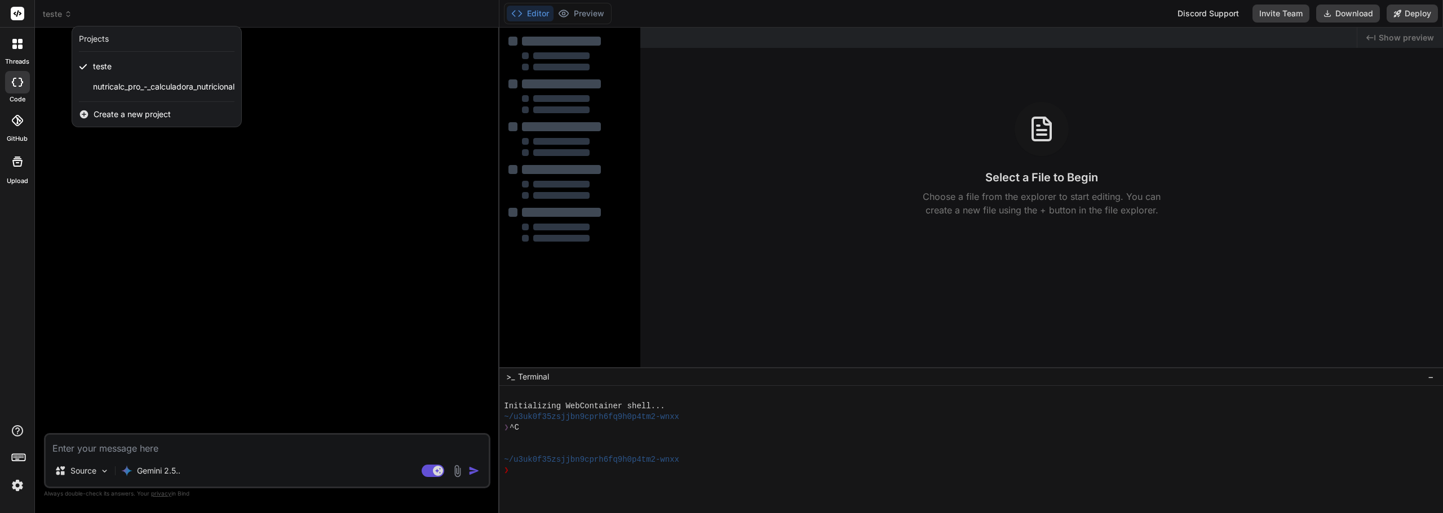
click at [59, 19] on div at bounding box center [721, 256] width 1443 height 513
type textarea "x"
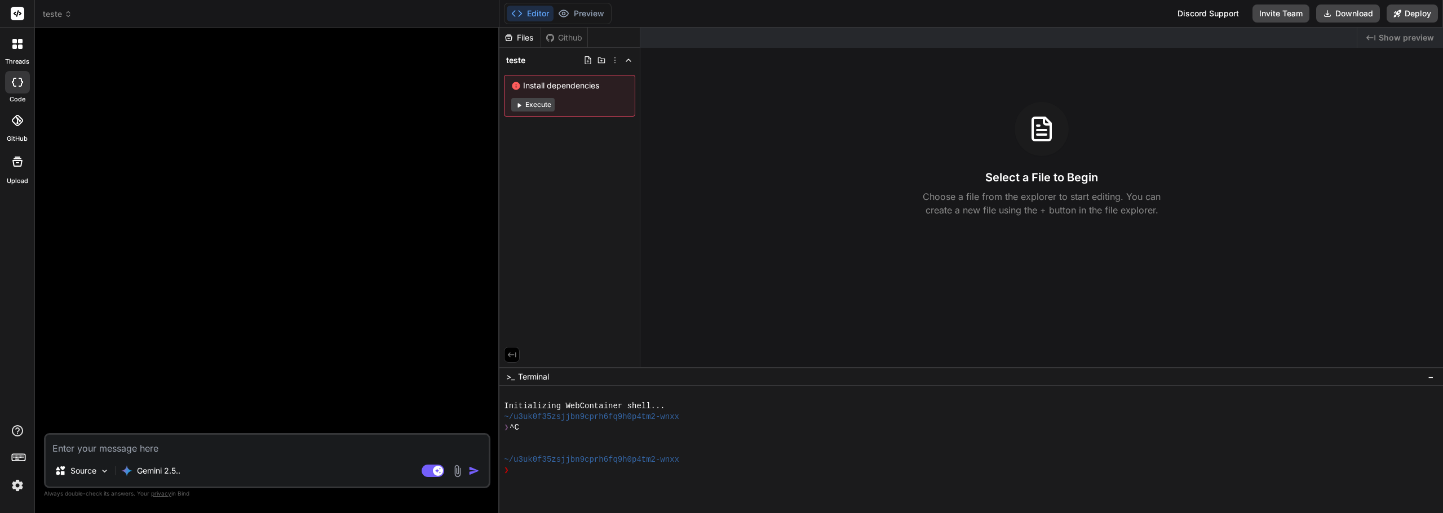
click at [55, 14] on span "teste" at bounding box center [57, 13] width 29 height 11
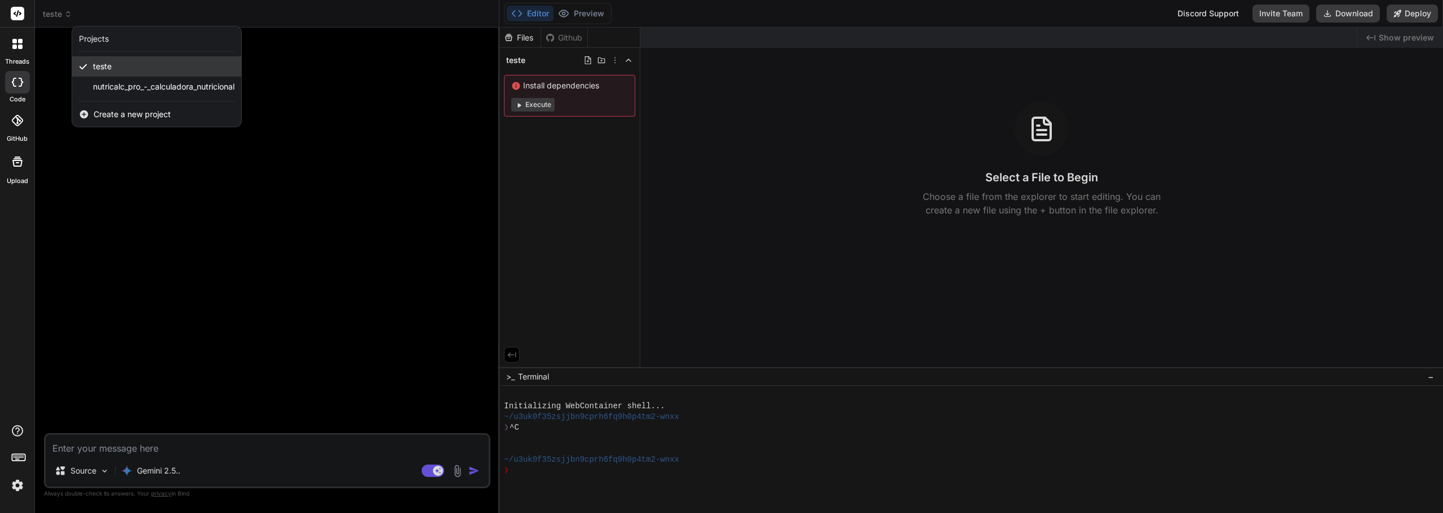
click at [120, 69] on div "teste" at bounding box center [156, 66] width 169 height 20
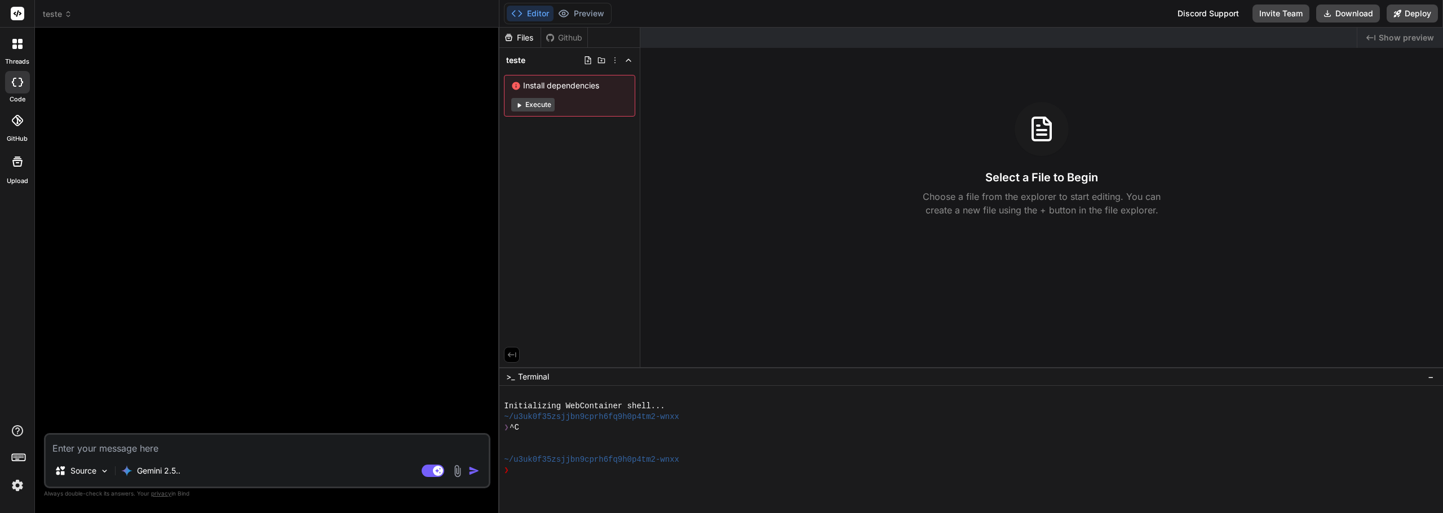
click at [59, 11] on span "teste" at bounding box center [57, 13] width 29 height 11
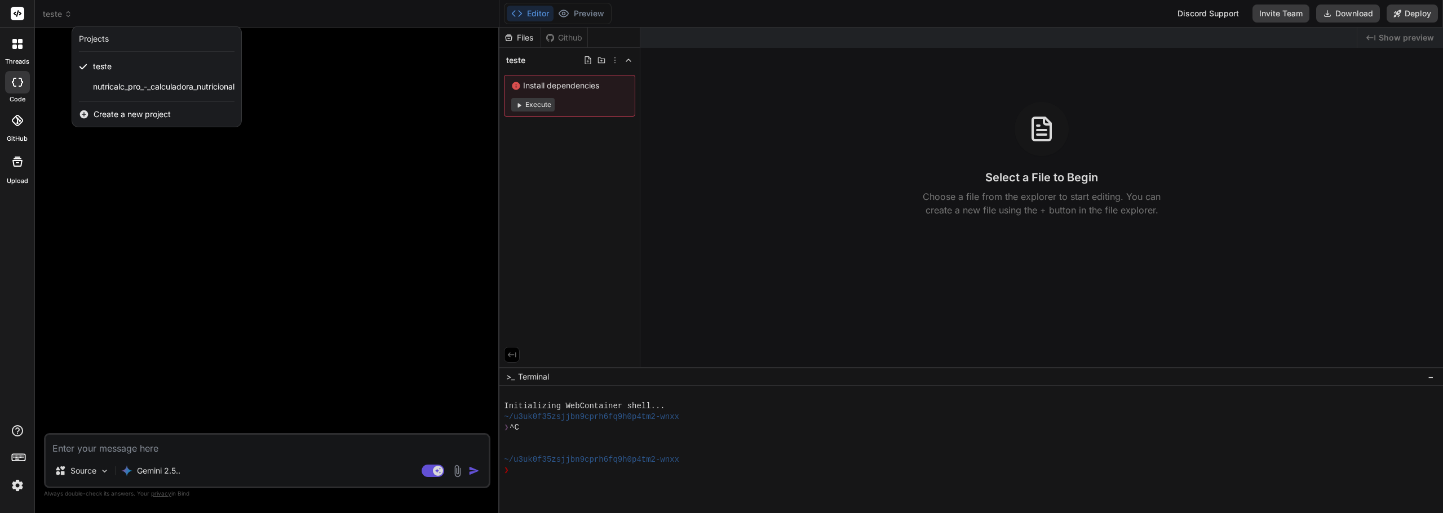
click at [547, 19] on div at bounding box center [721, 256] width 1443 height 513
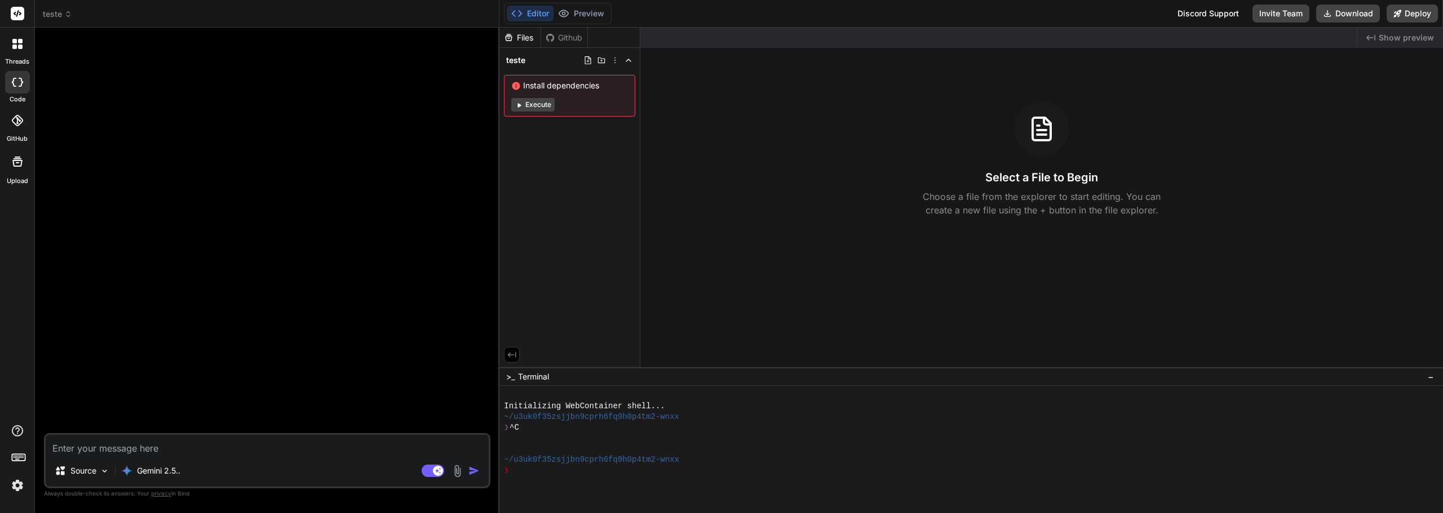
click at [547, 19] on button "Editor" at bounding box center [530, 14] width 47 height 16
click at [618, 64] on icon at bounding box center [614, 60] width 9 height 9
click at [594, 107] on div "Delete" at bounding box center [573, 106] width 113 height 25
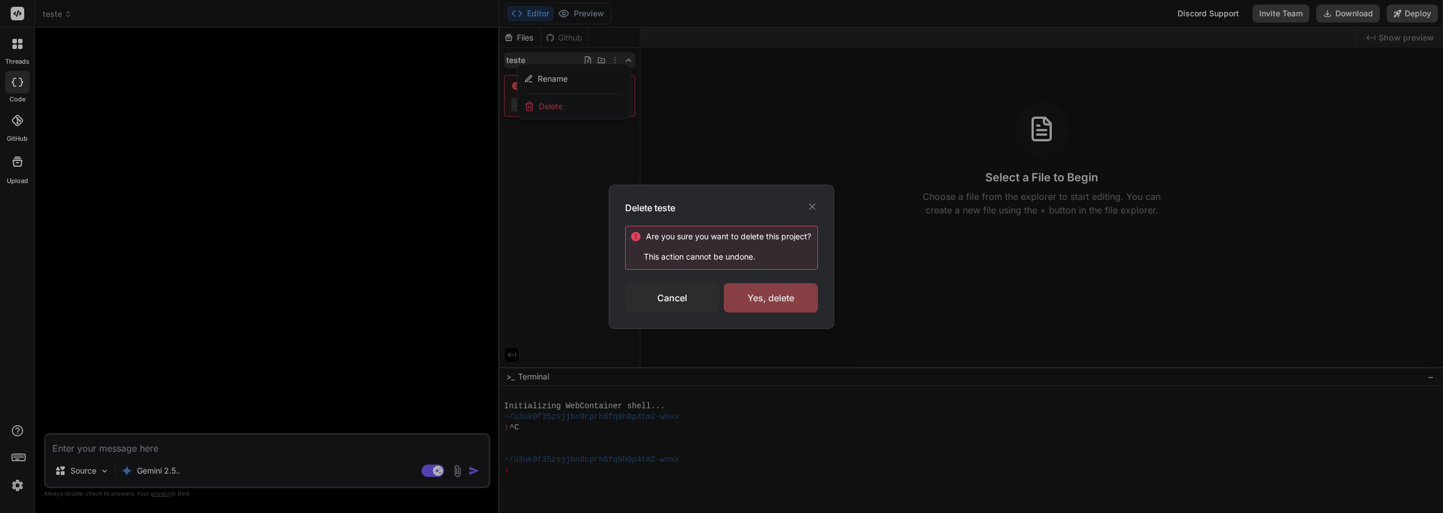
click at [802, 299] on div "Yes, delete" at bounding box center [771, 297] width 94 height 29
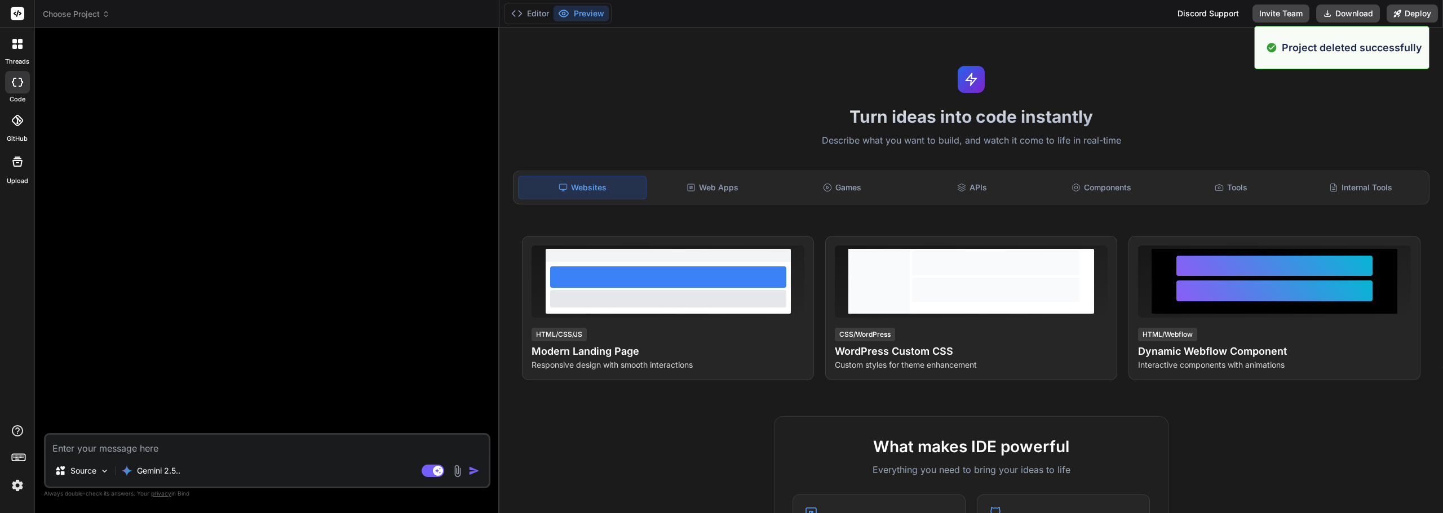
click at [82, 21] on header "Choose Project Created with Pixso." at bounding box center [267, 14] width 464 height 28
click at [85, 17] on span "Choose Project" at bounding box center [76, 13] width 67 height 11
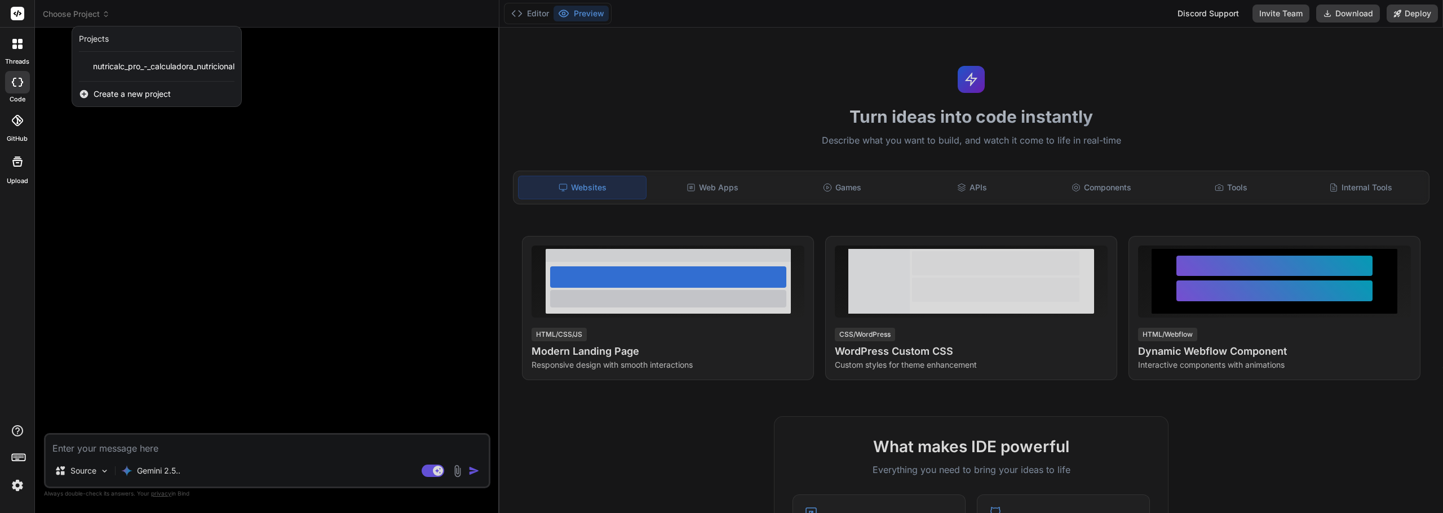
click at [162, 92] on span "Create a new project" at bounding box center [132, 93] width 77 height 11
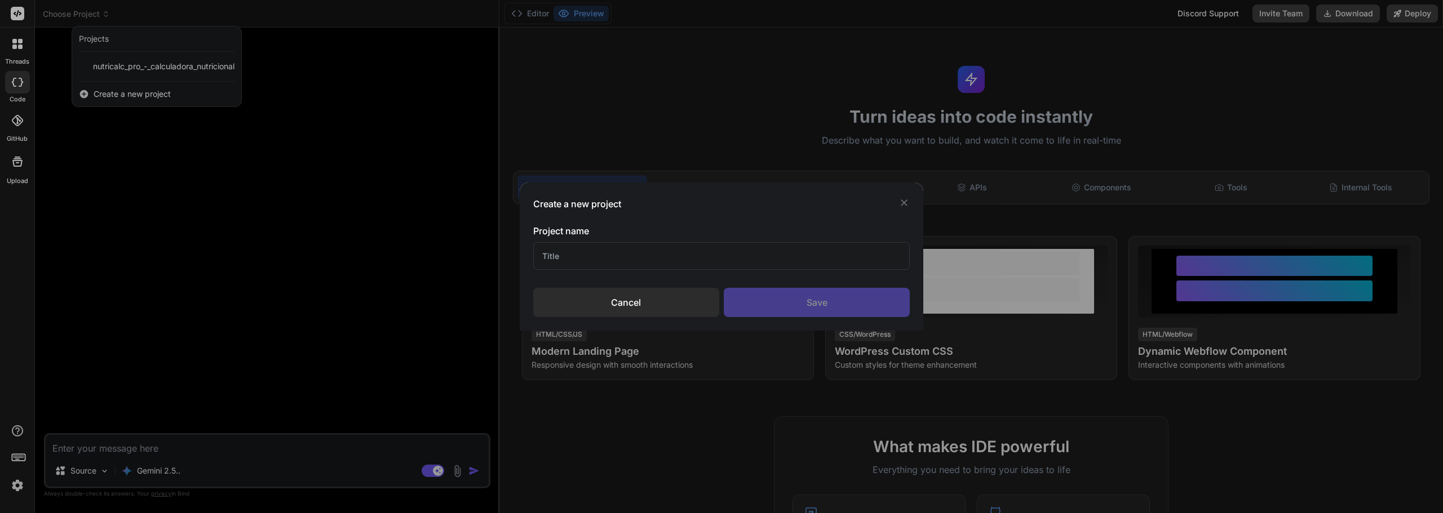
click at [595, 246] on input "text" at bounding box center [721, 256] width 377 height 28
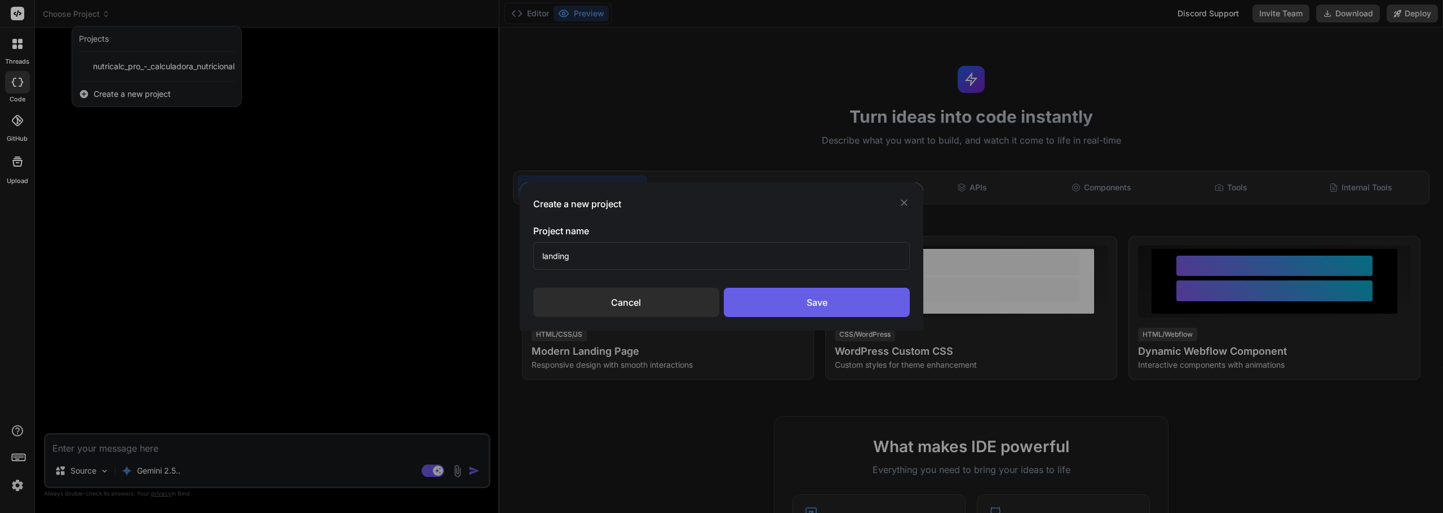
type input "landing"
click at [795, 302] on div "Save" at bounding box center [817, 302] width 186 height 29
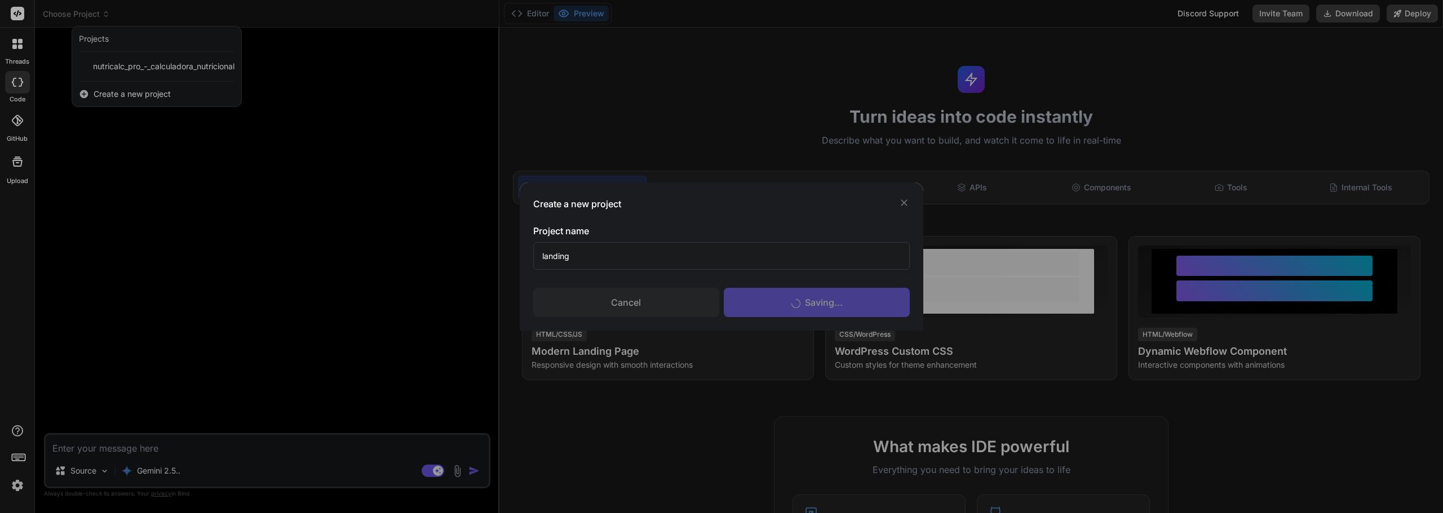
scroll to position [11, 0]
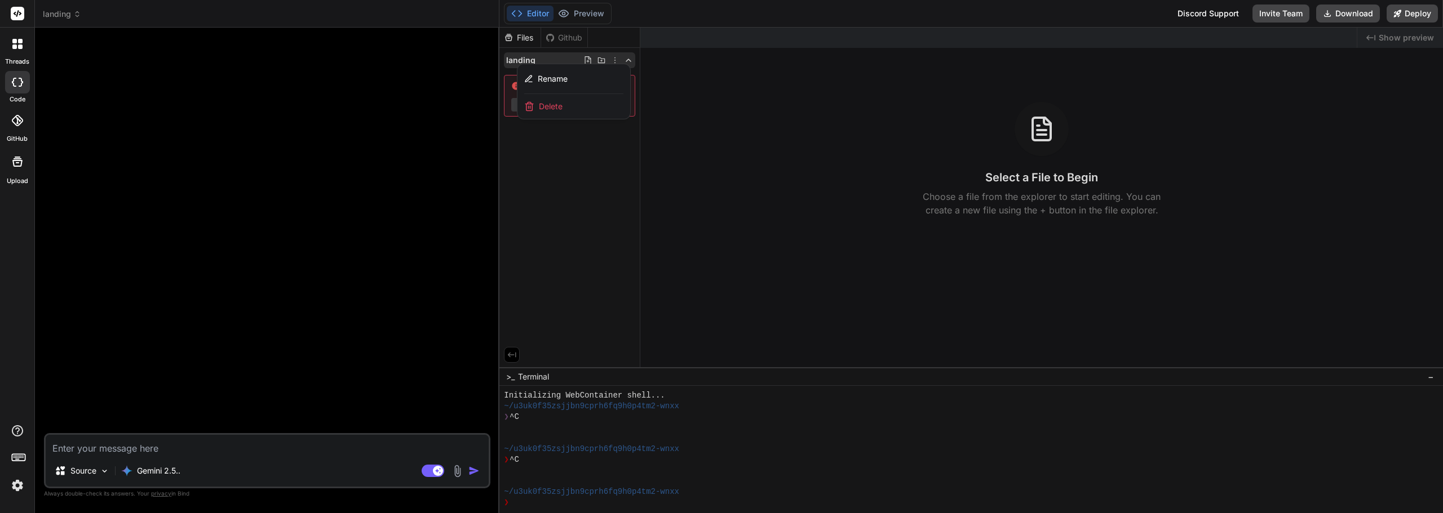
click at [455, 157] on div at bounding box center [268, 235] width 444 height 397
click at [818, 131] on div at bounding box center [970, 271] width 943 height 486
click at [104, 469] on img at bounding box center [105, 472] width 10 height 10
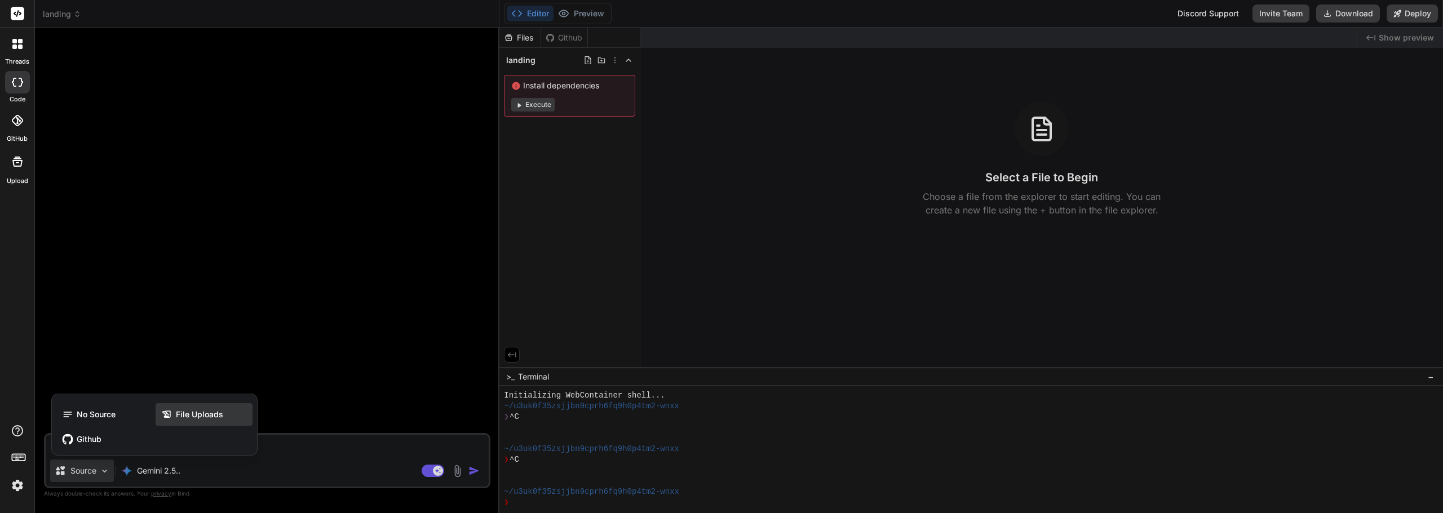
click at [189, 417] on span "File Uploads" at bounding box center [199, 414] width 47 height 11
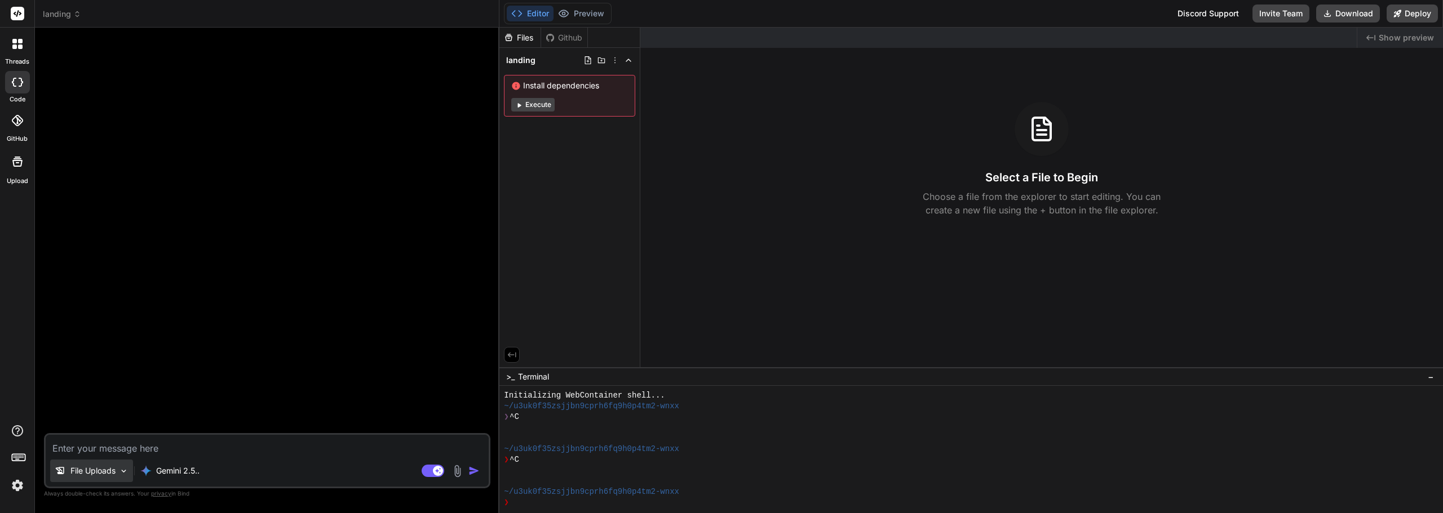
click at [102, 476] on p "File Uploads" at bounding box center [92, 470] width 45 height 11
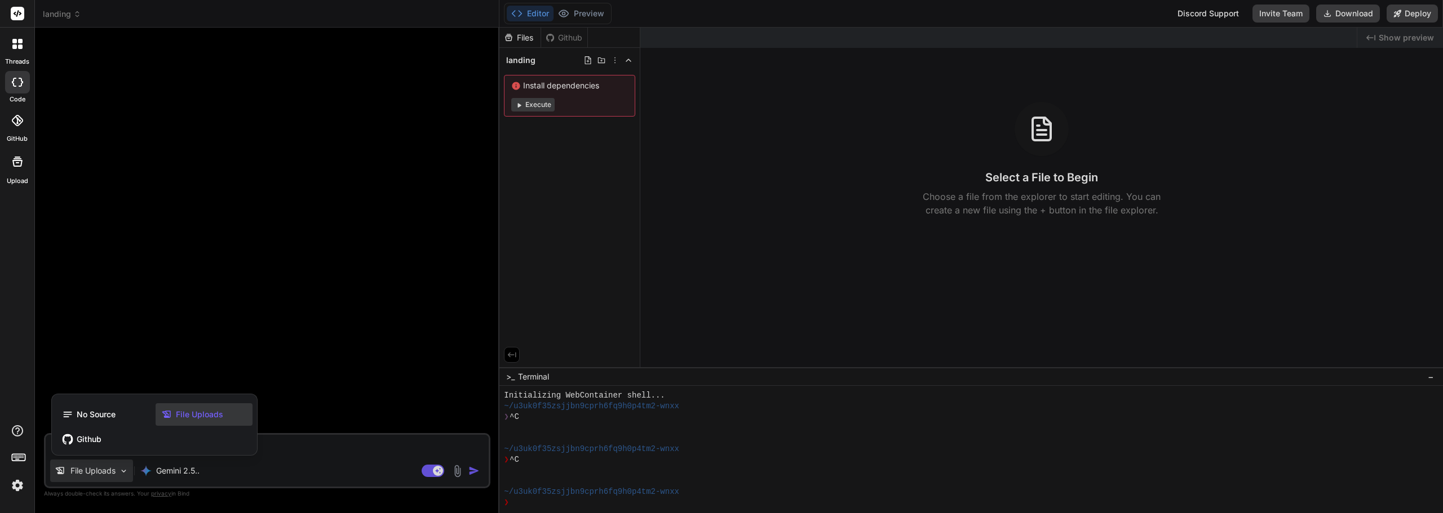
click at [460, 470] on div at bounding box center [721, 256] width 1443 height 513
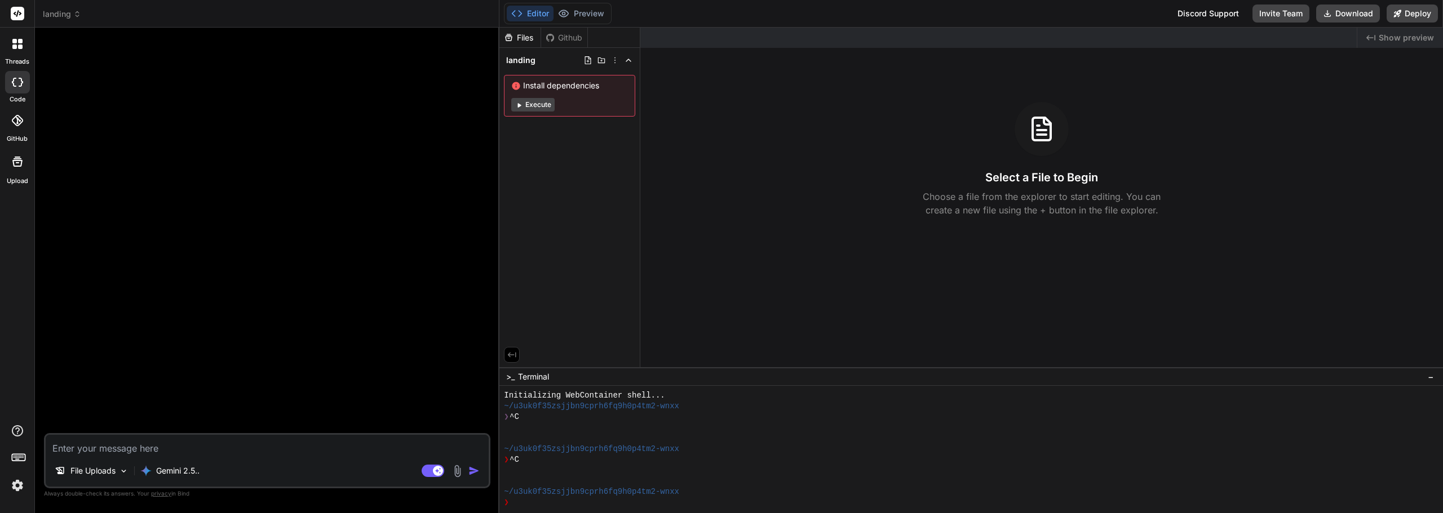
click at [460, 470] on img at bounding box center [457, 471] width 13 height 13
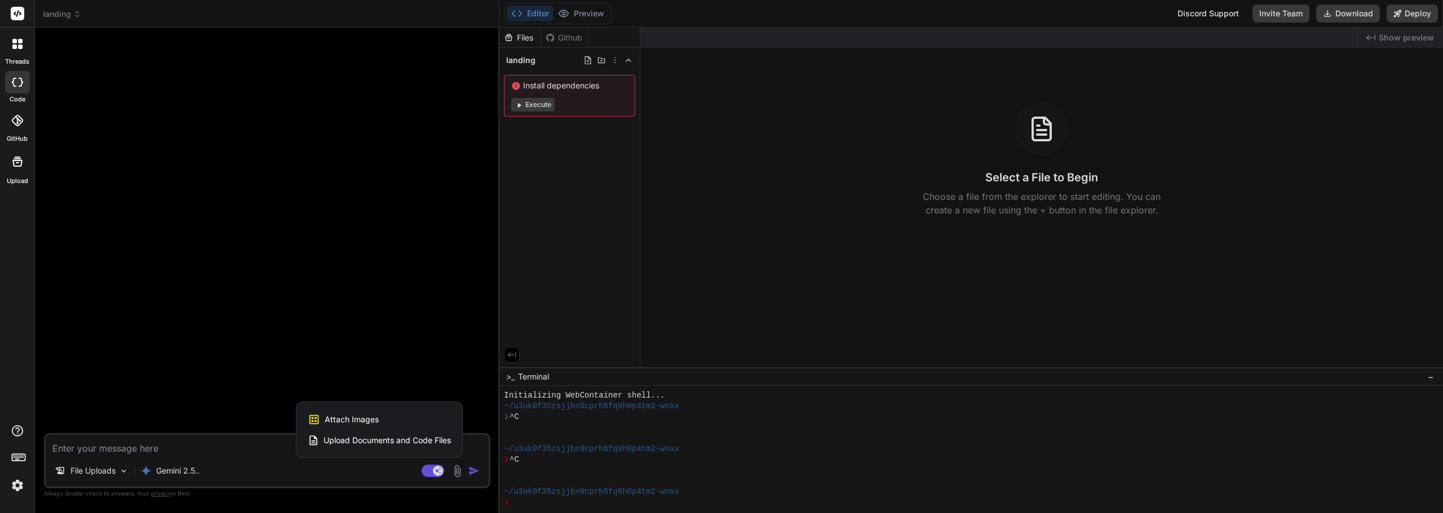
click at [84, 475] on div at bounding box center [721, 256] width 1443 height 513
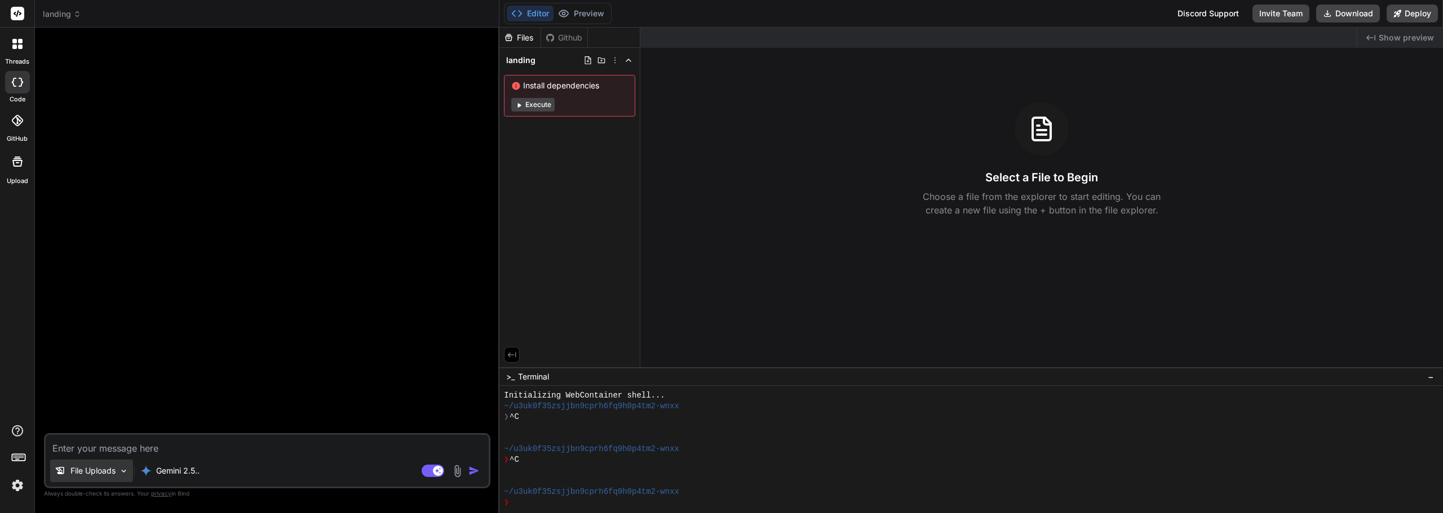
click at [86, 475] on p "File Uploads" at bounding box center [92, 470] width 45 height 11
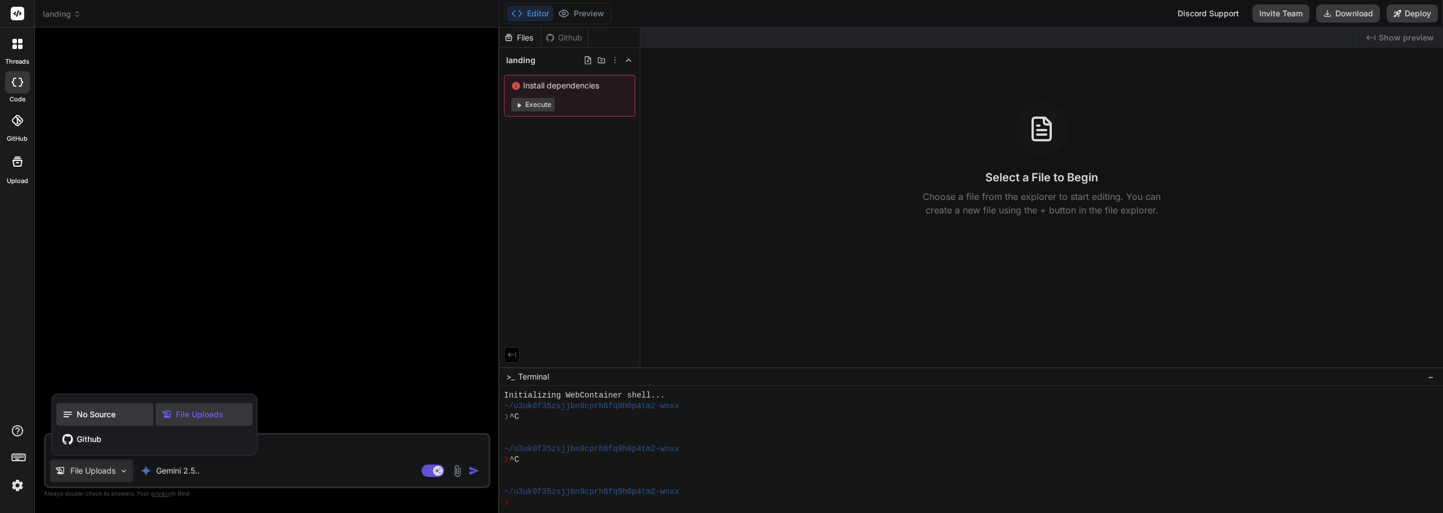
click at [97, 418] on span "No Source" at bounding box center [96, 414] width 39 height 11
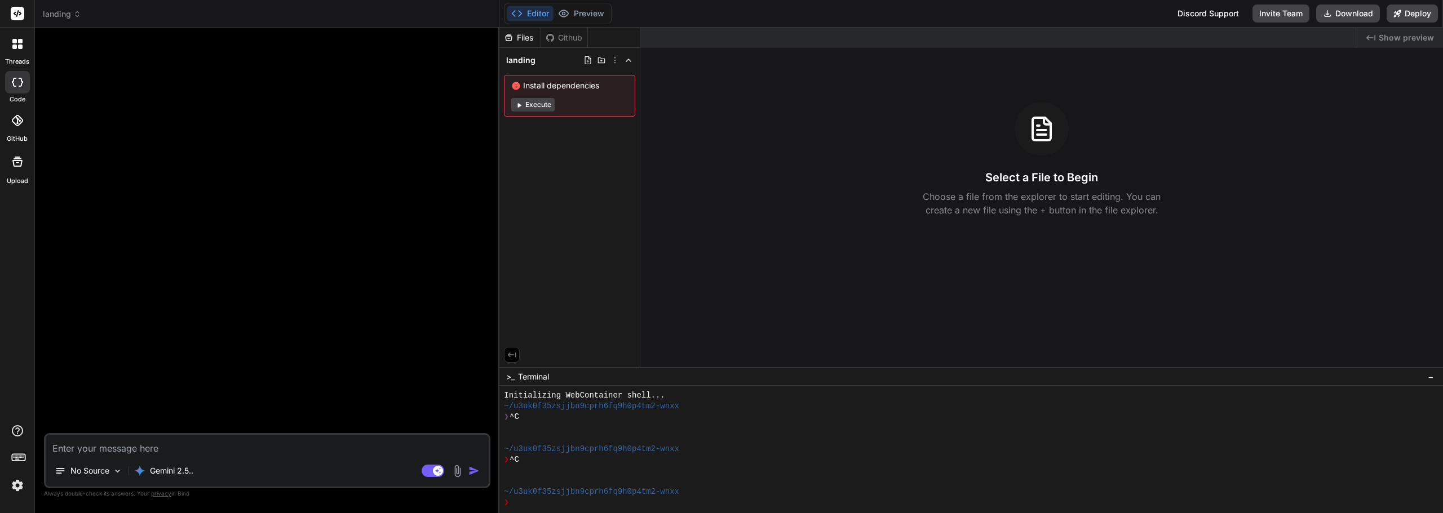
click at [456, 472] on img at bounding box center [457, 471] width 13 height 13
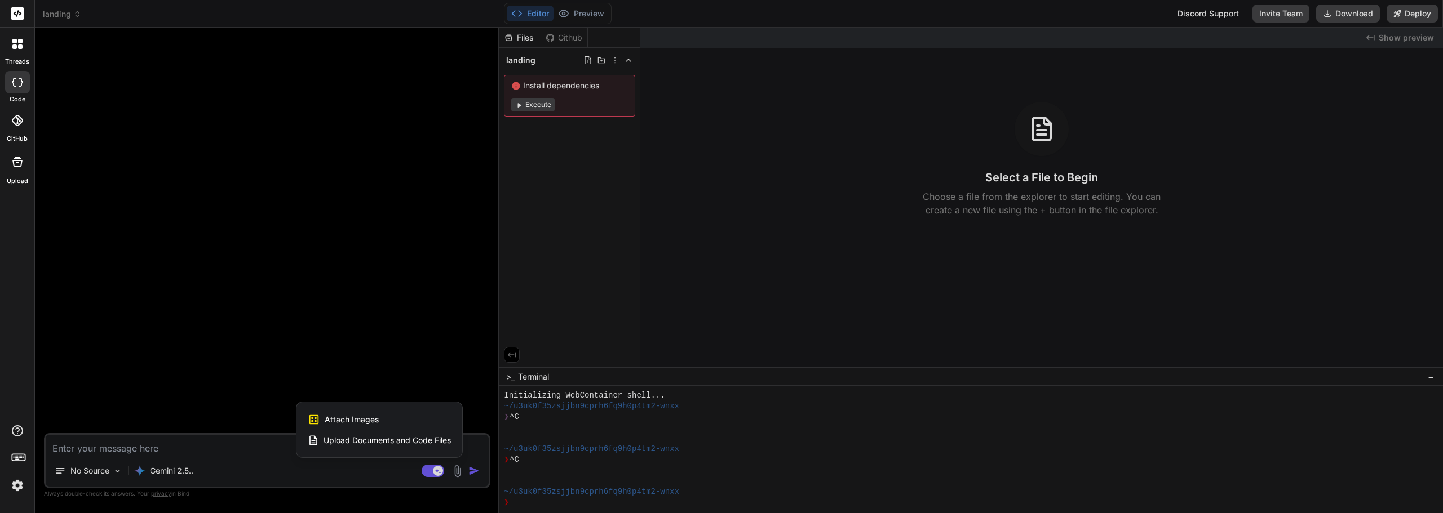
click at [369, 424] on span "Attach Images" at bounding box center [352, 419] width 54 height 11
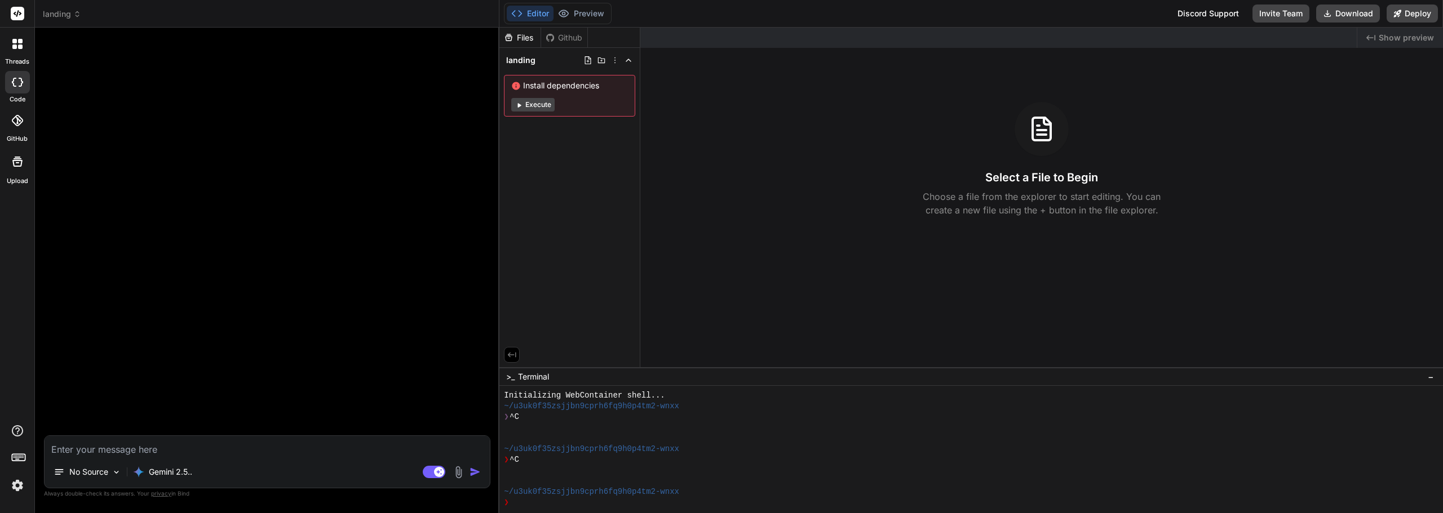
click at [460, 473] on img at bounding box center [458, 472] width 13 height 13
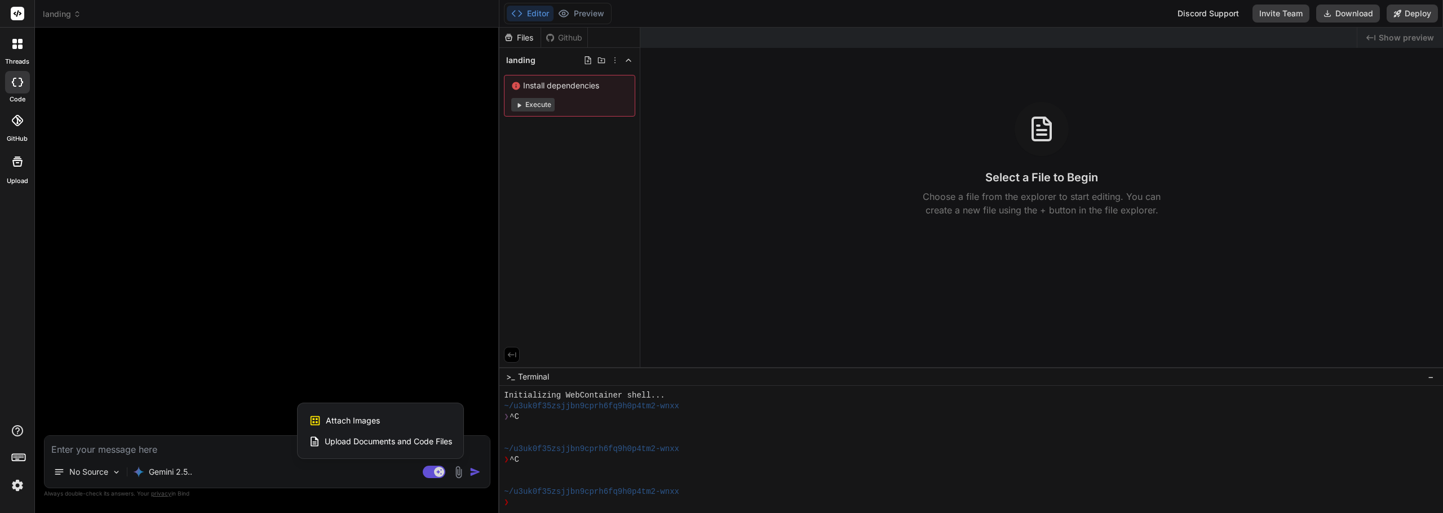
click at [430, 437] on span "Upload Documents and Code Files" at bounding box center [388, 441] width 127 height 11
type textarea "x"
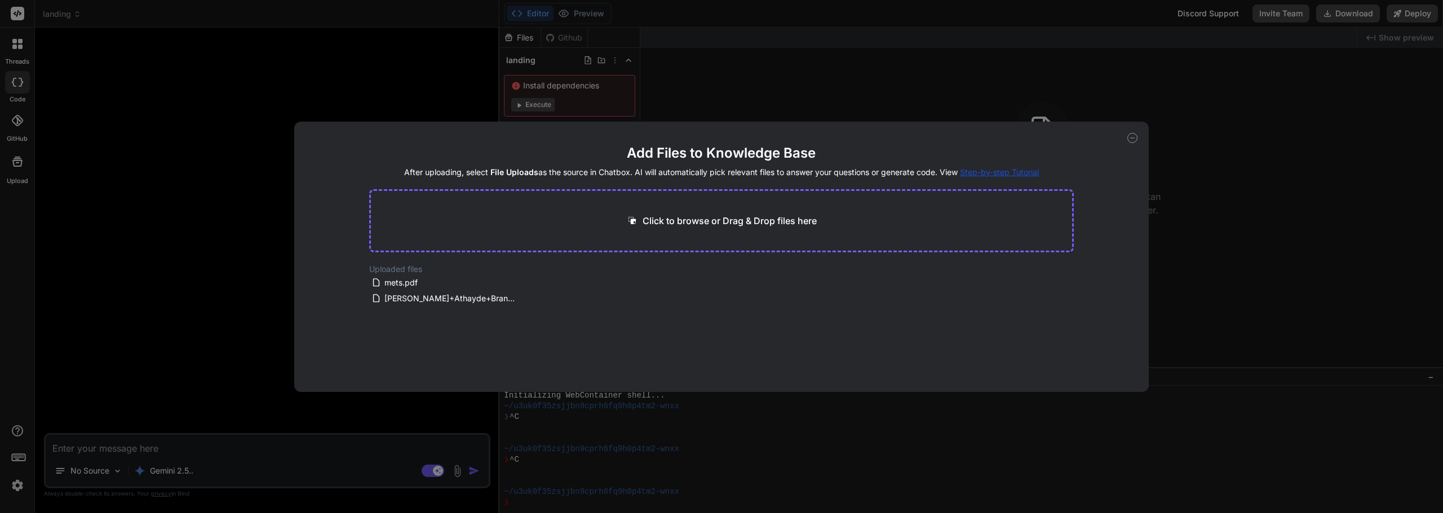
click at [706, 222] on p "Click to browse or Drag & Drop files here" at bounding box center [729, 221] width 174 height 14
type input "C:\fakepath\copy.md"
click at [154, 457] on div "Add Files to Knowledge Base After uploading, select File Uploads as the source …" at bounding box center [721, 256] width 1443 height 513
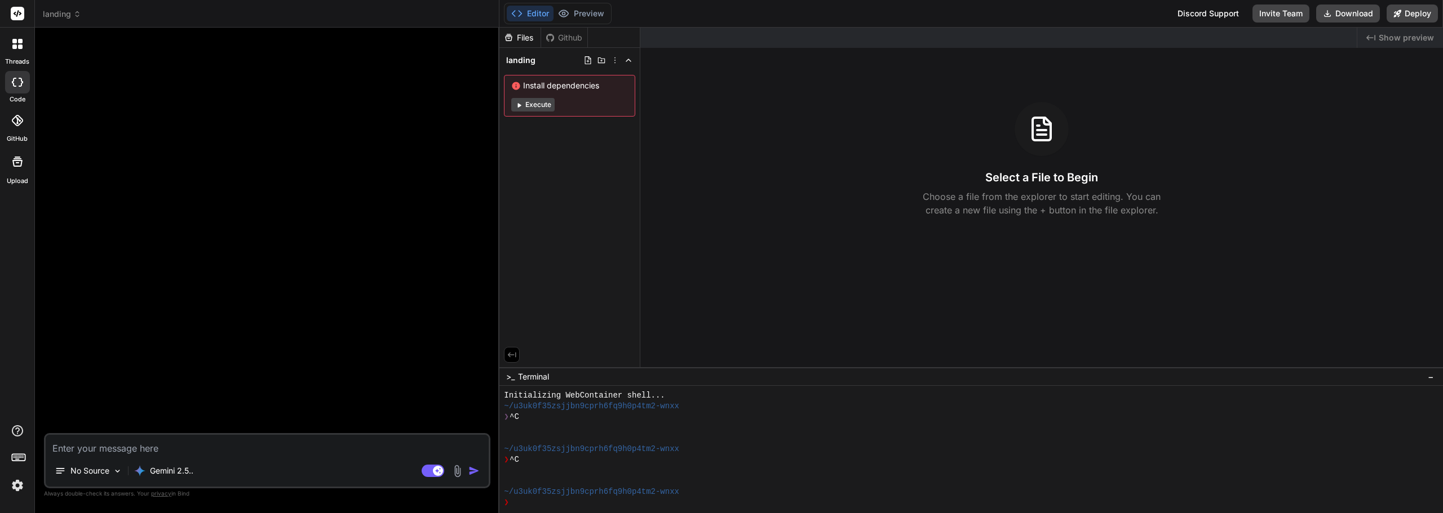
click at [172, 440] on textarea at bounding box center [267, 445] width 443 height 20
click at [114, 469] on img at bounding box center [118, 472] width 10 height 10
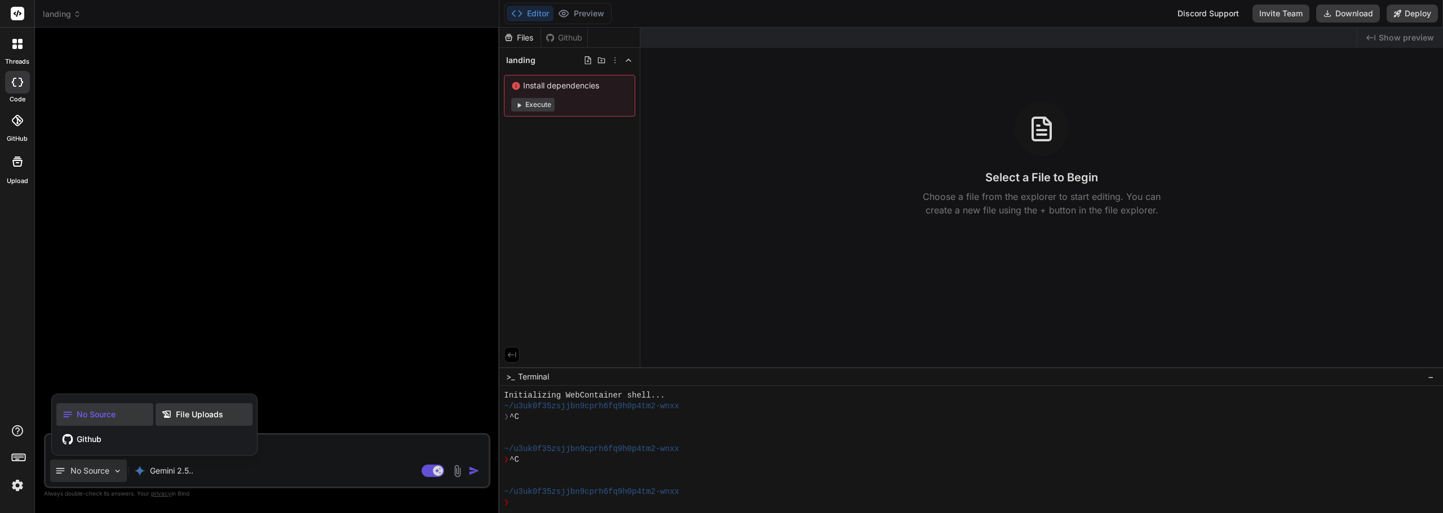
click at [166, 420] on div "File Uploads" at bounding box center [204, 414] width 97 height 23
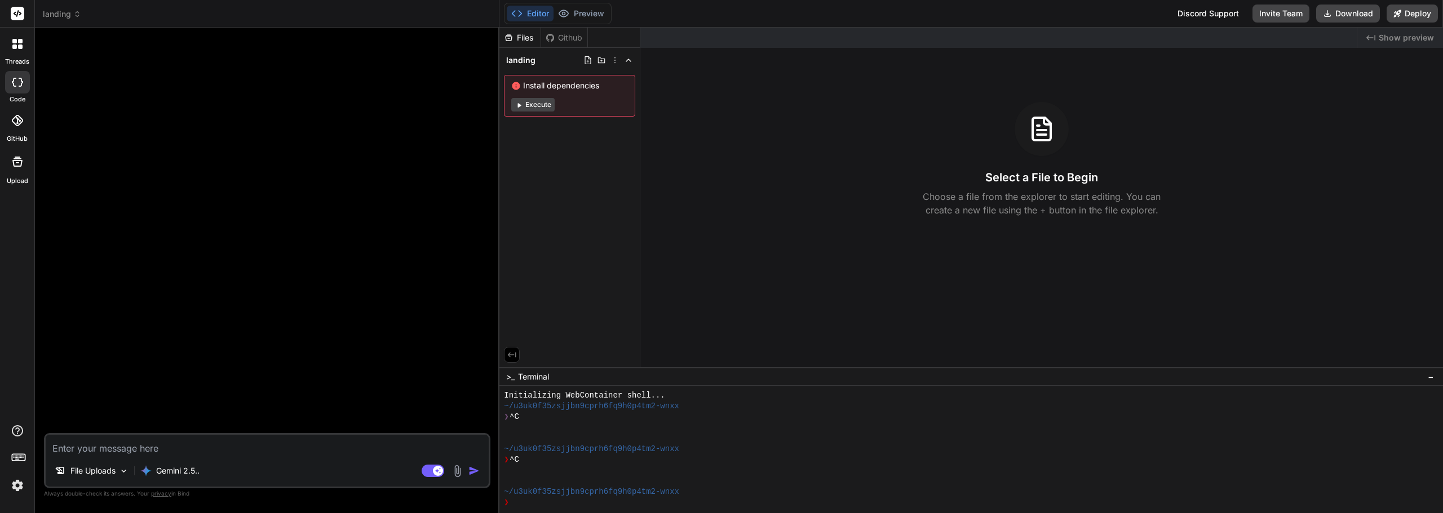
click at [461, 469] on img at bounding box center [457, 471] width 13 height 13
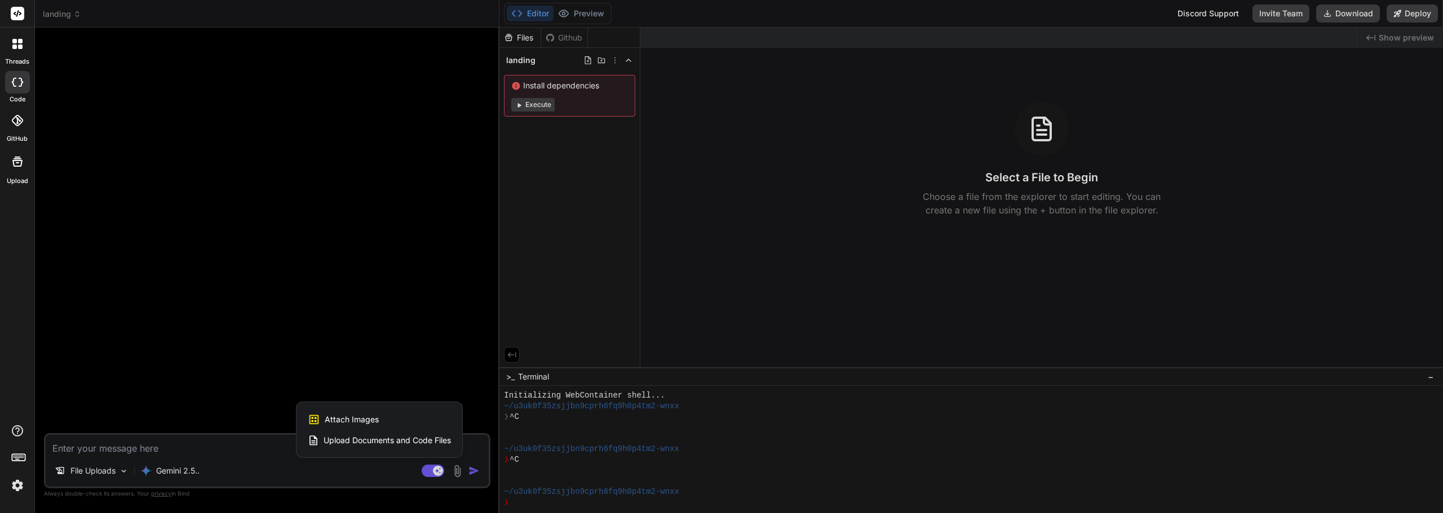
click at [363, 443] on span "Upload Documents and Code Files" at bounding box center [386, 440] width 127 height 11
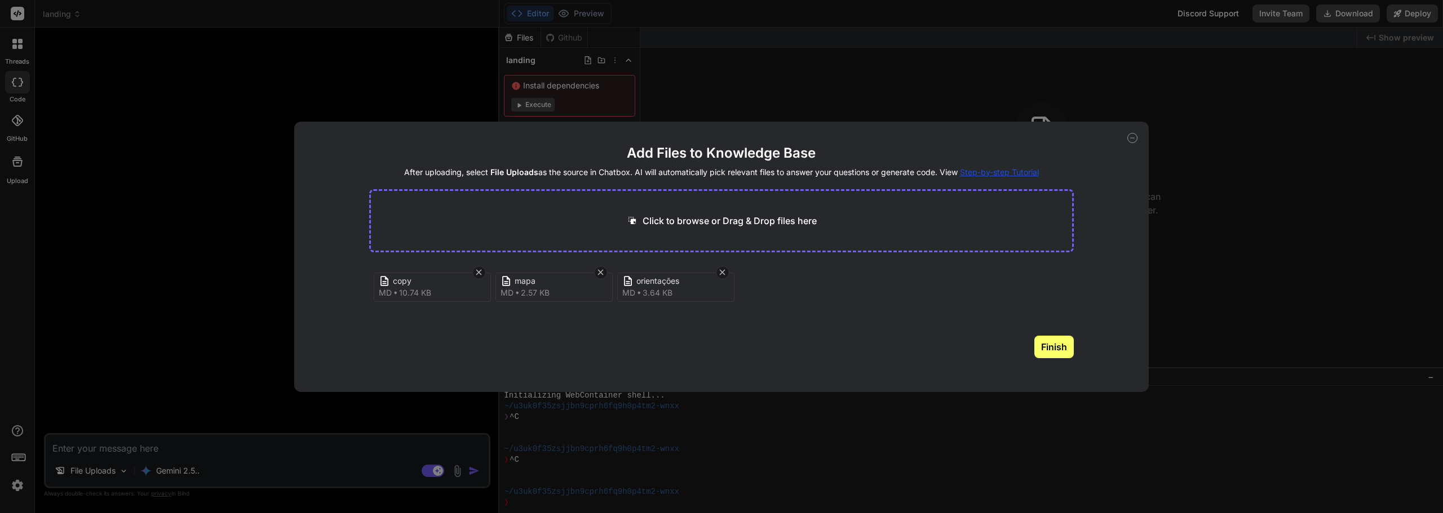
click at [710, 189] on div "Click to browse or Drag & Drop files here" at bounding box center [721, 220] width 705 height 63
click at [690, 207] on div "Click to browse or Drag & Drop files here" at bounding box center [721, 220] width 705 height 63
click at [1135, 137] on icon at bounding box center [1132, 138] width 10 height 10
type textarea "x"
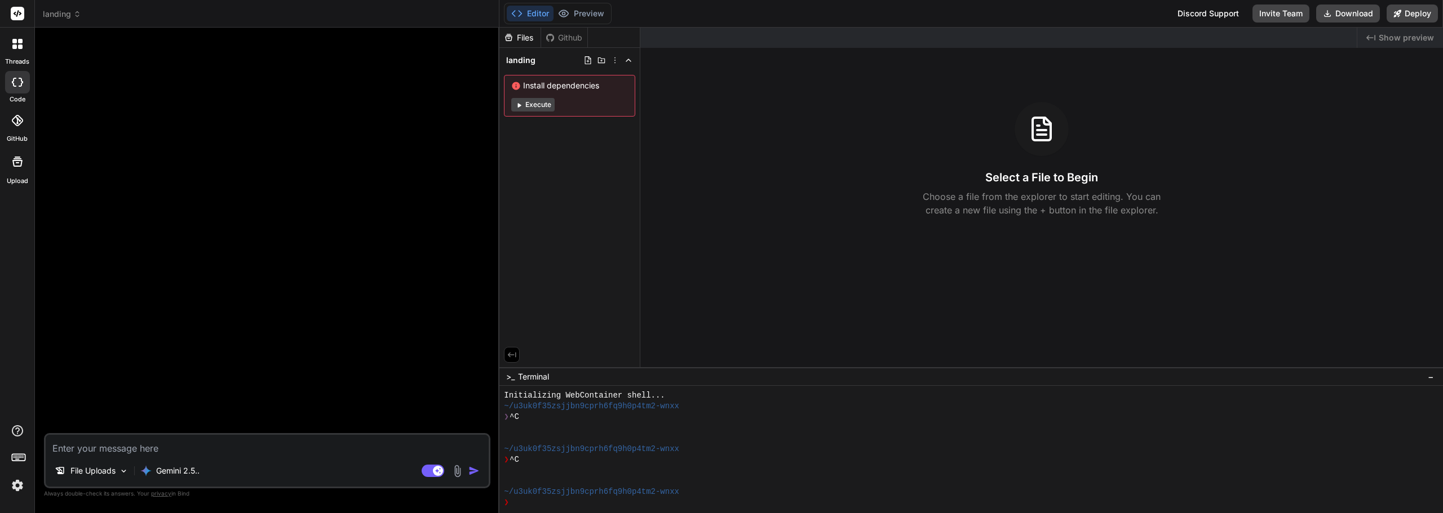
click at [114, 446] on textarea at bounding box center [267, 445] width 443 height 20
click at [125, 446] on textarea at bounding box center [267, 445] width 443 height 20
type textarea "S"
type textarea "x"
type textarea "Si"
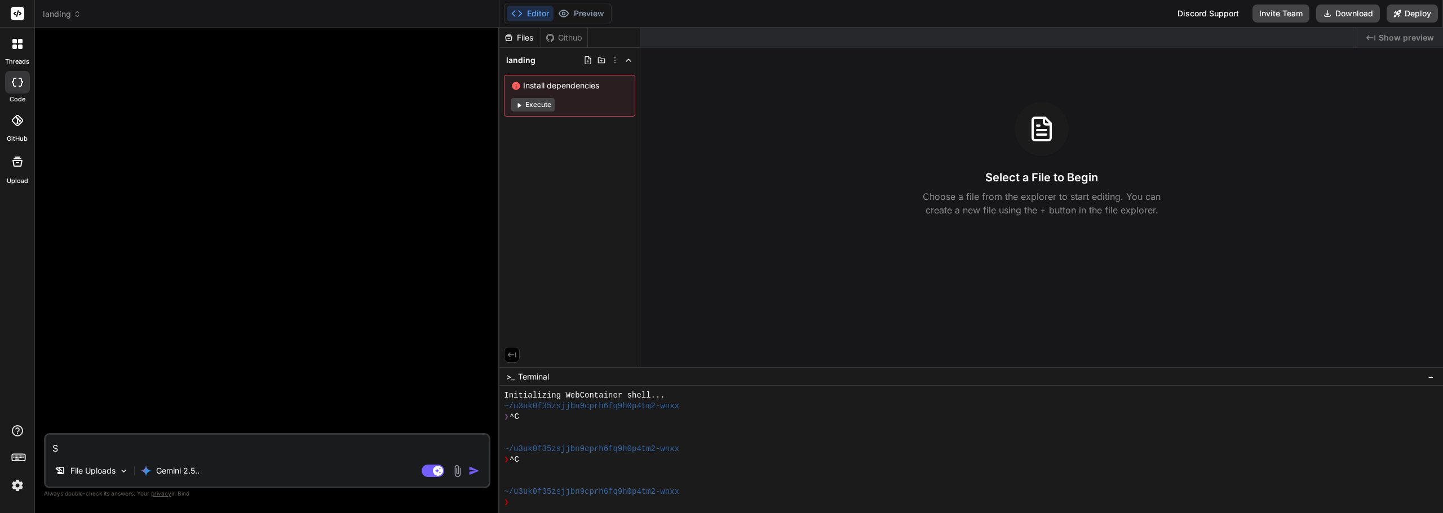
type textarea "x"
type textarea "Sig"
type textarea "x"
type textarea "Siga"
type textarea "x"
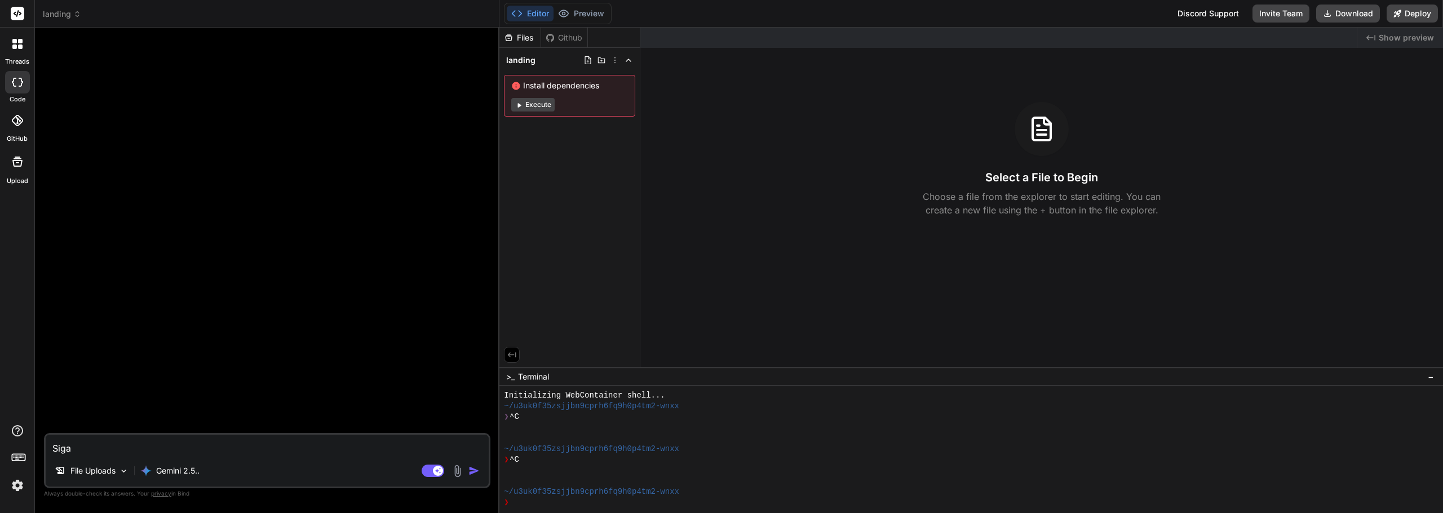
type textarea "Siga"
type textarea "x"
type textarea "Siga a"
type textarea "x"
type textarea "Siga"
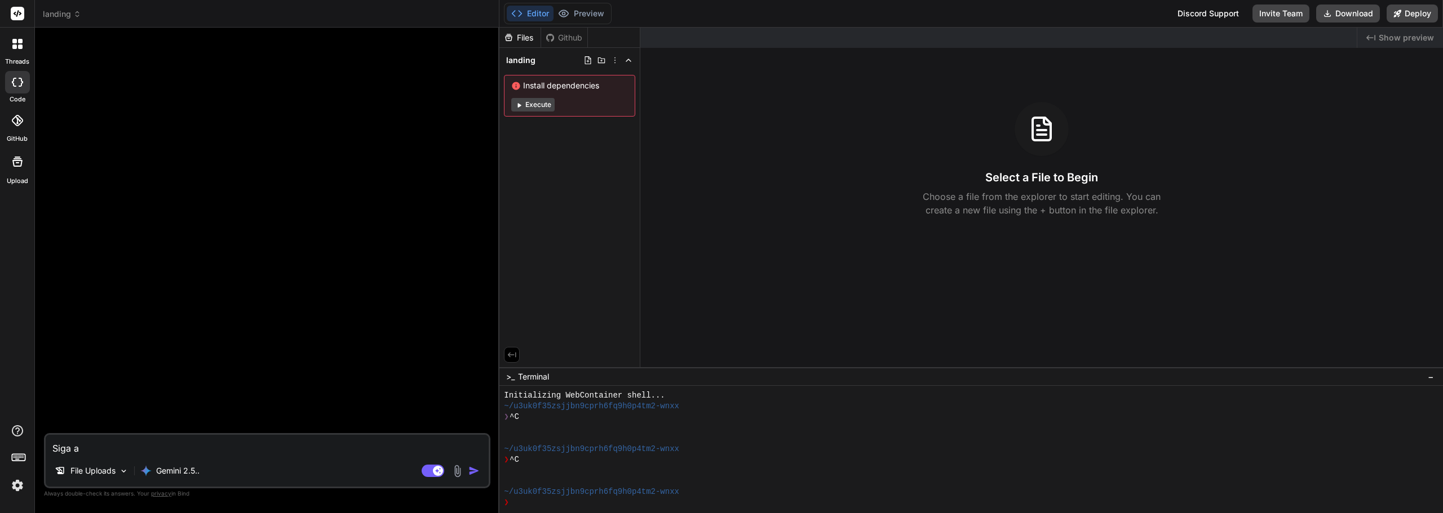
type textarea "x"
type textarea "Siga"
type textarea "x"
type textarea "Siga"
type textarea "x"
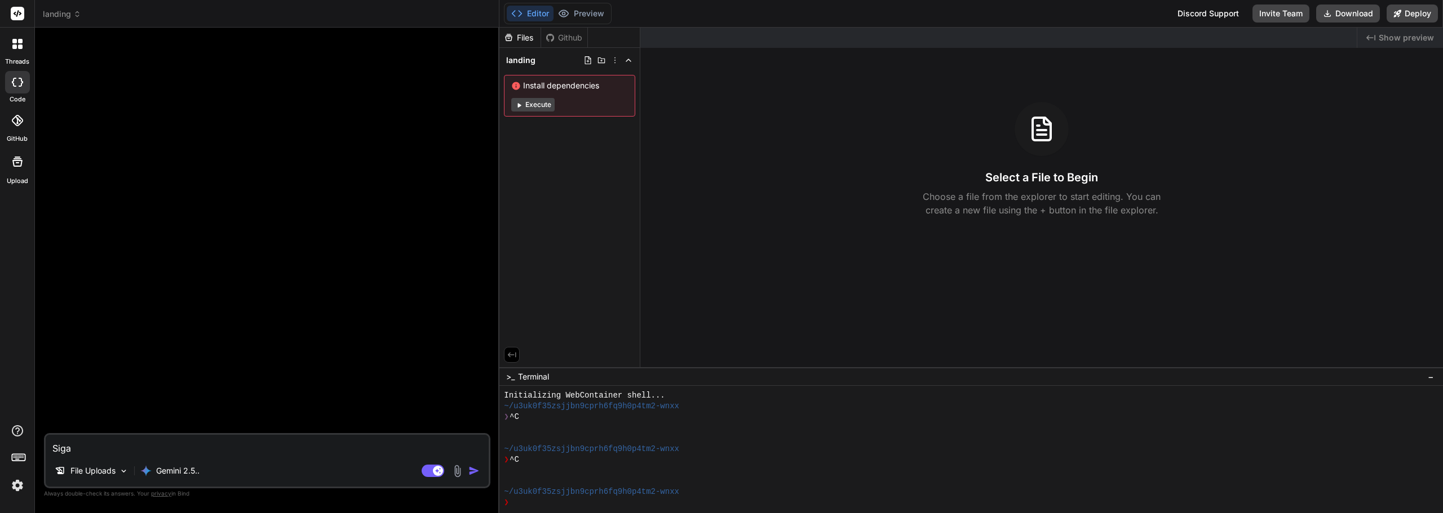
type textarea "Siga a"
type textarea "x"
type textarea "Siga as"
type textarea "x"
type textarea "Siga as"
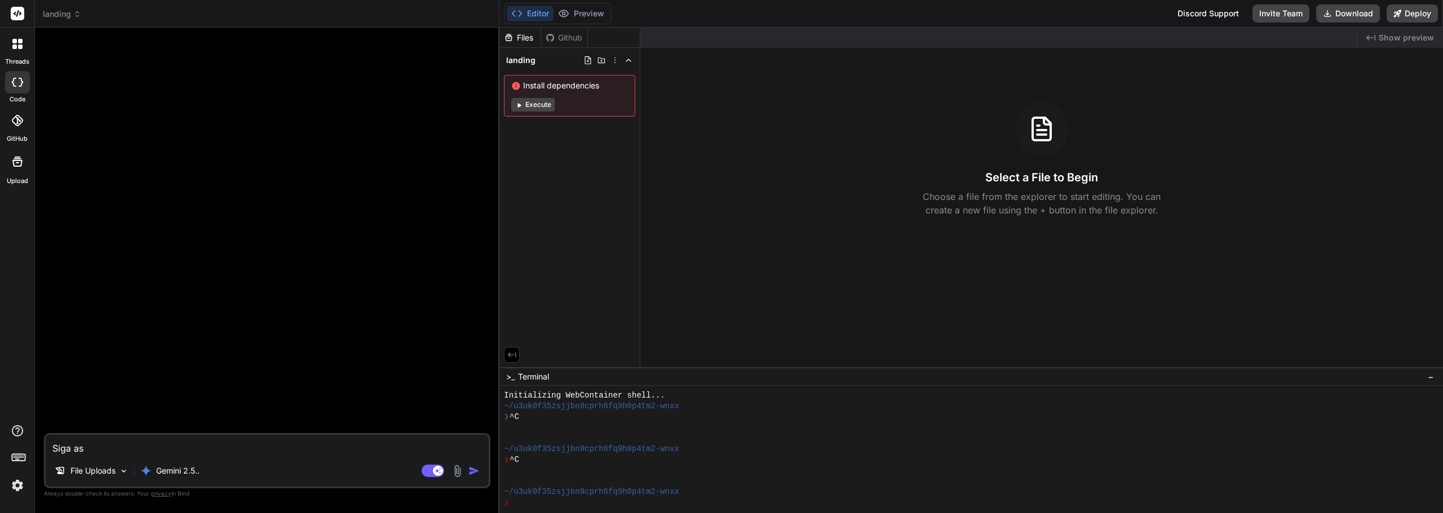
type textarea "x"
type textarea "Siga as o"
type textarea "x"
type textarea "Siga as or"
type textarea "x"
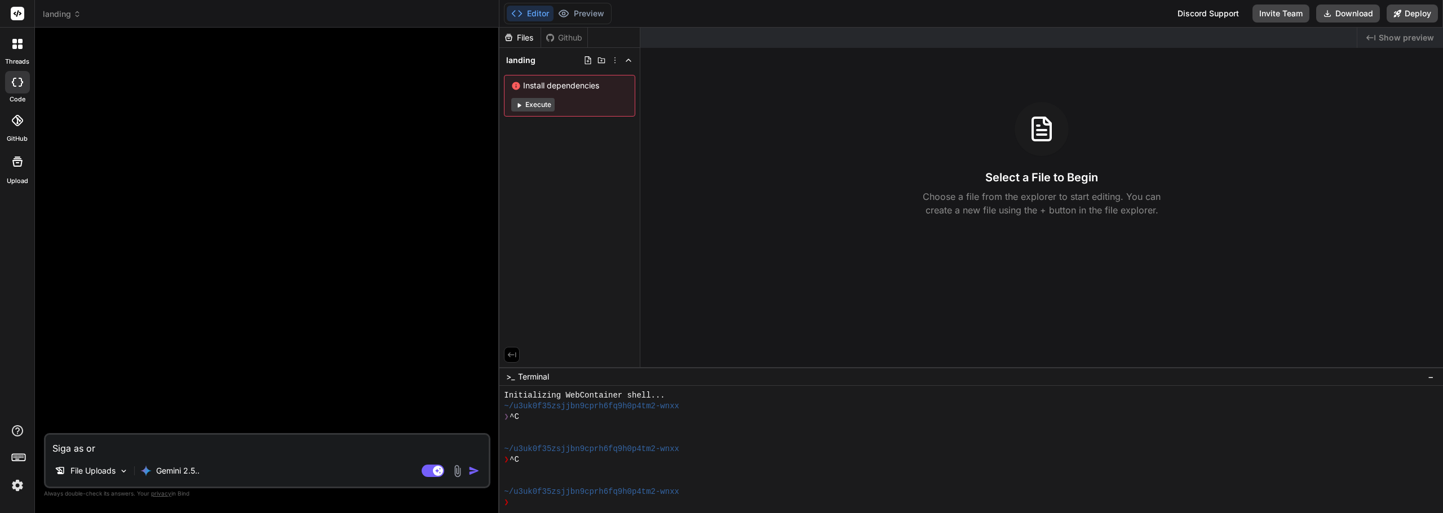
type textarea "Siga as ori"
type textarea "x"
type textarea "Siga as orie"
type textarea "x"
type textarea "Siga as orien"
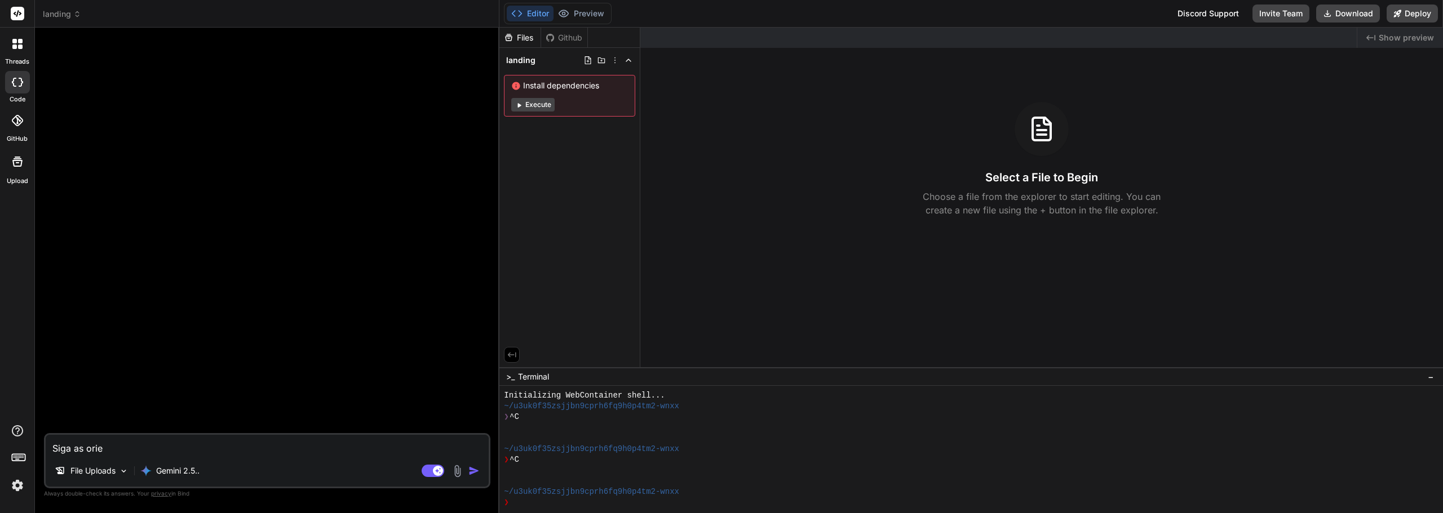
type textarea "x"
type textarea "Siga as orient"
type textarea "x"
type textarea "Siga as orienta"
type textarea "x"
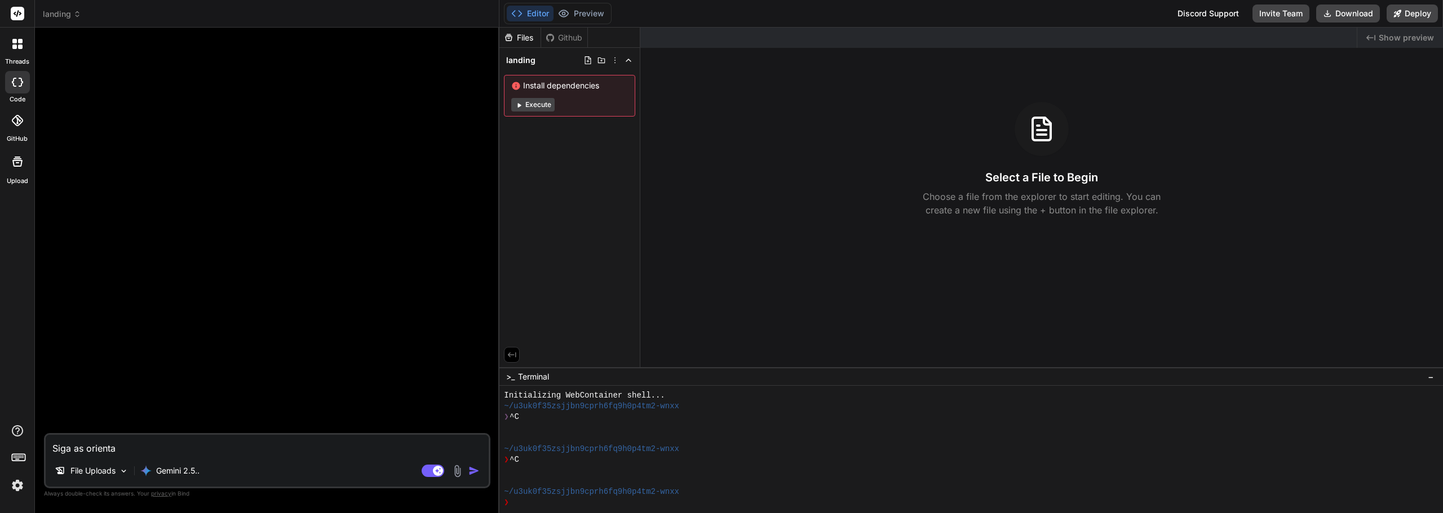
type textarea "Siga as orientaç"
type textarea "x"
type textarea "Siga as orientaçõ"
type textarea "x"
type textarea "Siga as orientaçõe"
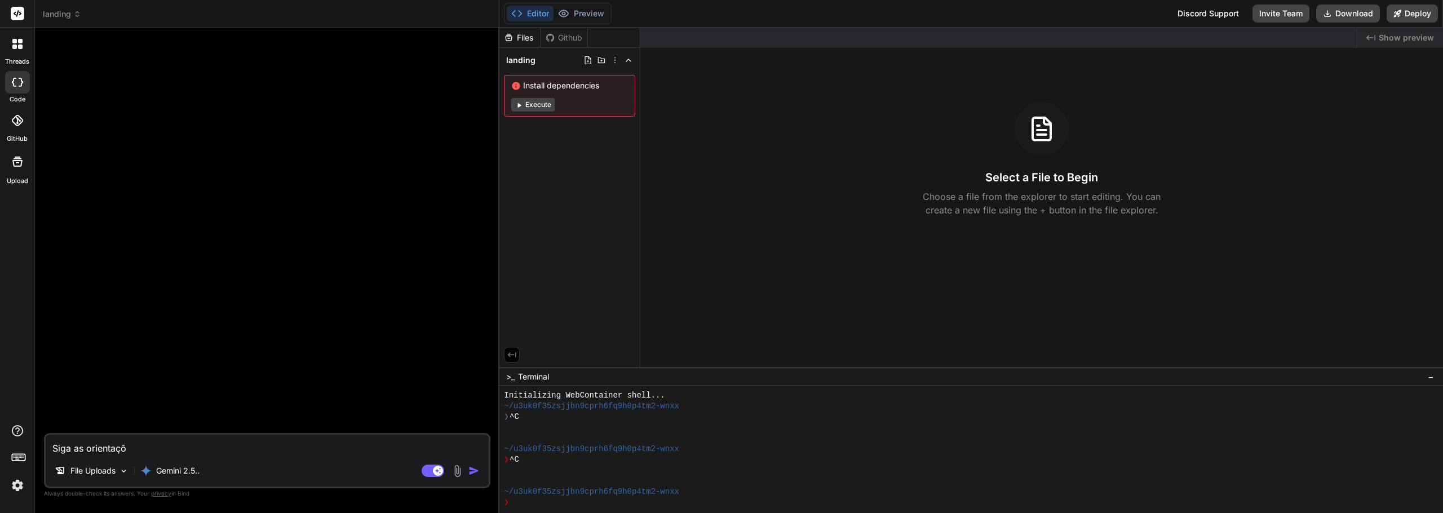
type textarea "x"
type textarea "Siga as orientações"
type textarea "x"
type textarea "Siga as orientações"
type textarea "x"
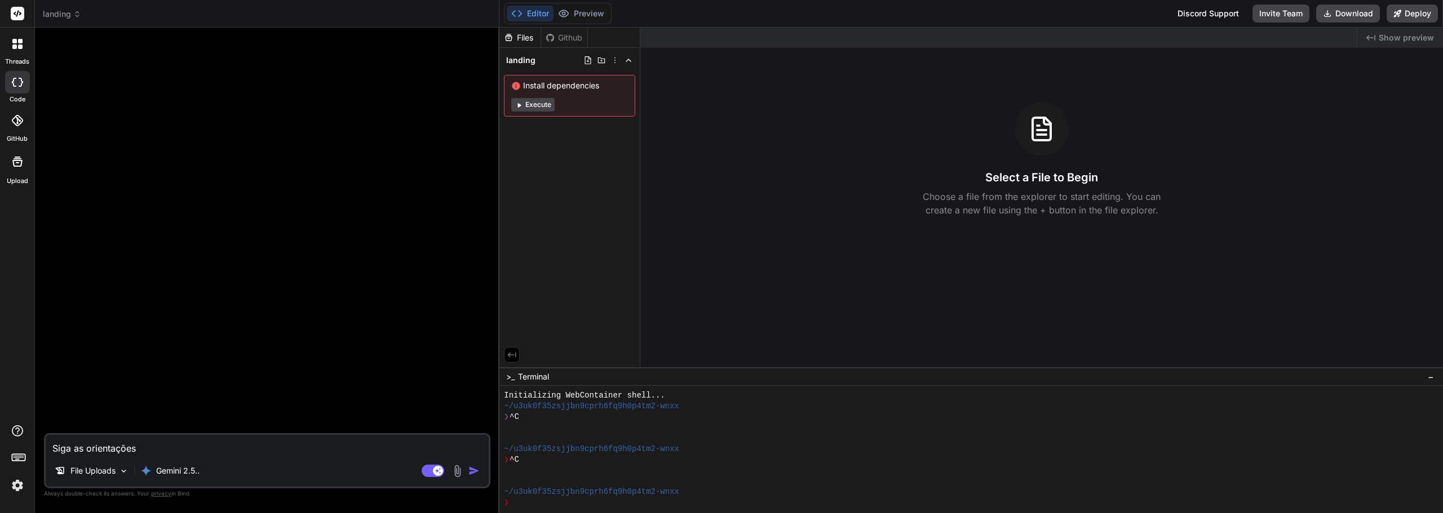
type textarea "Siga as orientações c"
type textarea "x"
type textarea "Siga as orientações co"
type textarea "x"
type textarea "Siga as orientações com"
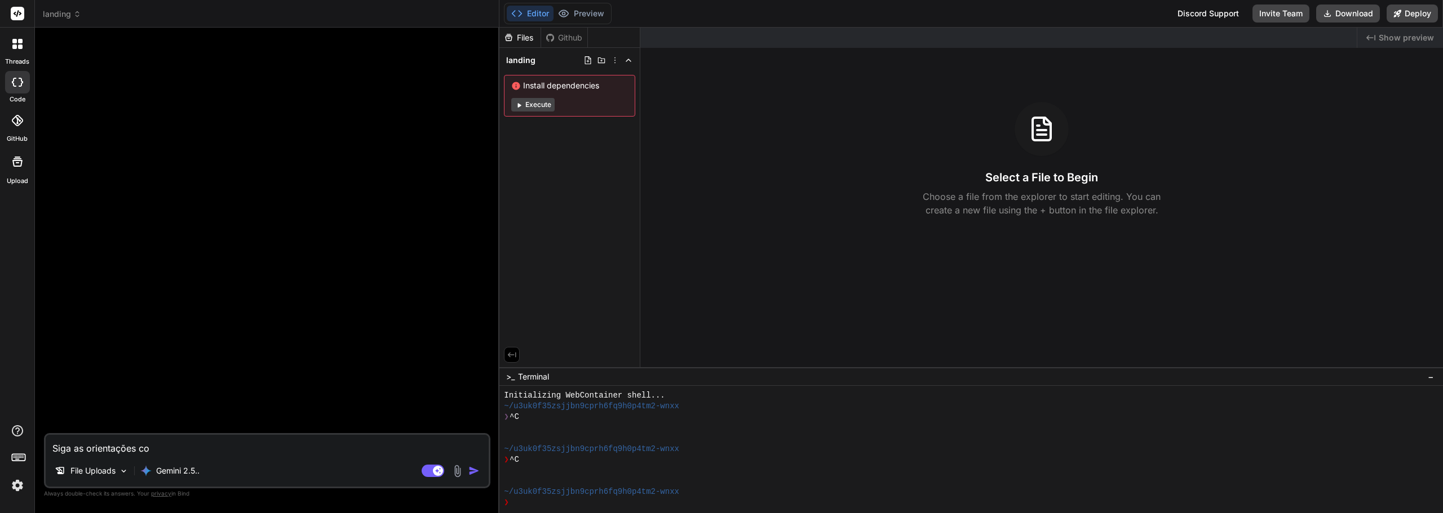
type textarea "x"
type textarea "Siga as orientações como"
type textarea "x"
type textarea "Siga as orientações como"
type textarea "x"
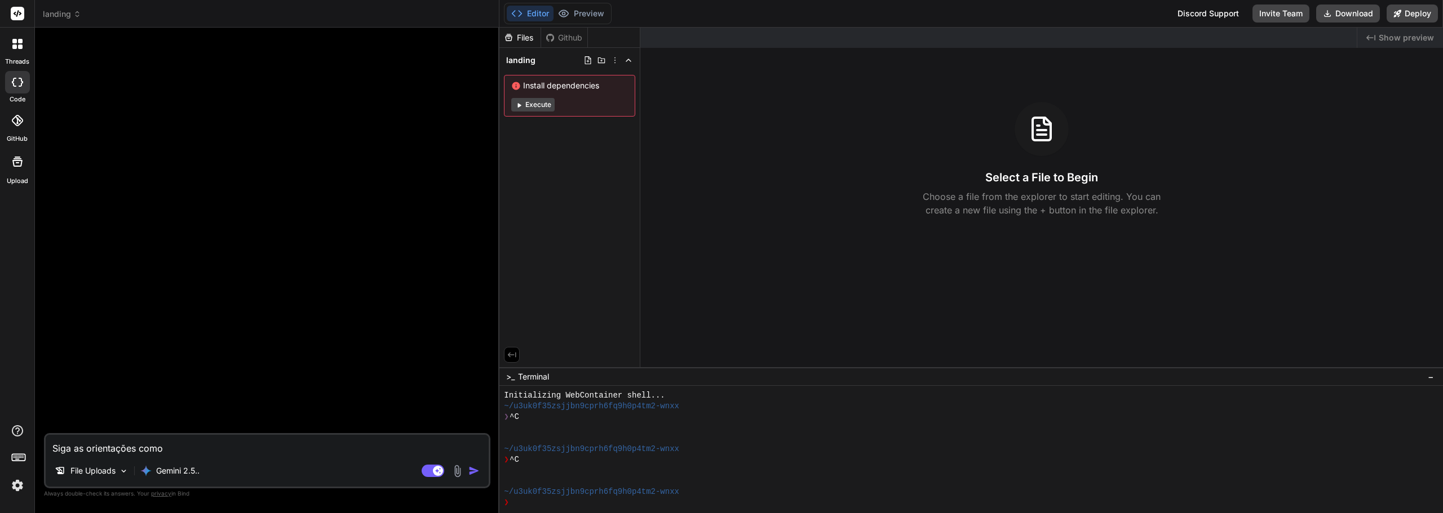
type textarea "Siga as orientações como n"
type textarea "x"
type textarea "Siga as orientações como na"
type textarea "x"
type textarea "Siga as orientações como nas"
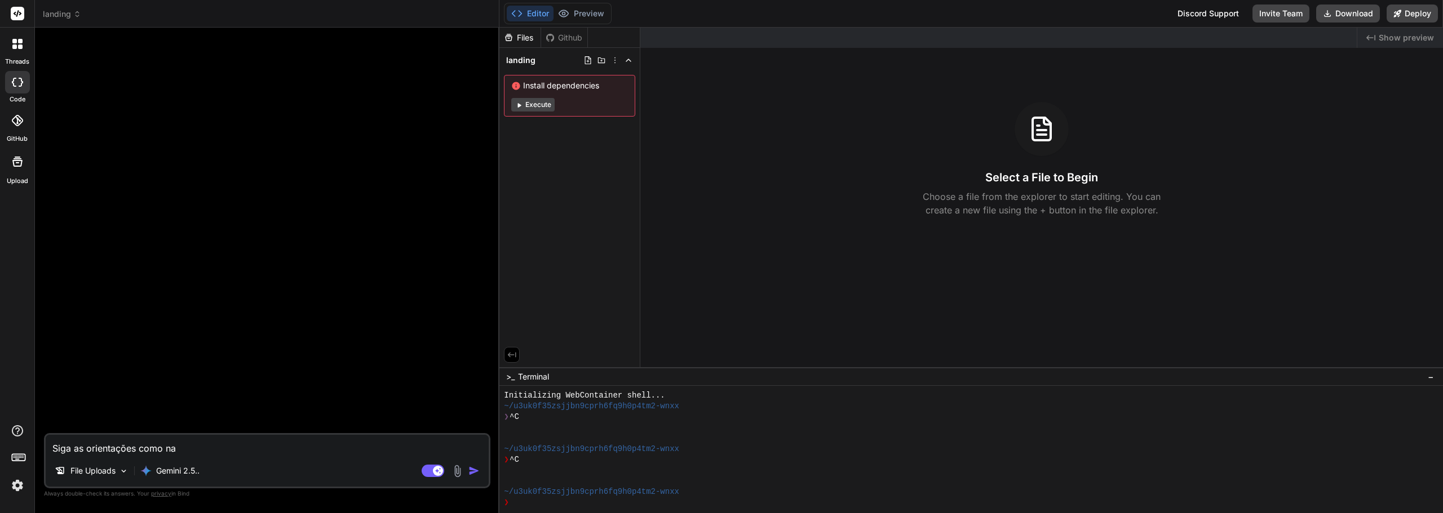
type textarea "x"
type textarea "Siga as orientações como nas"
type textarea "x"
type textarea "Siga as orientações como nas ""
type textarea "x"
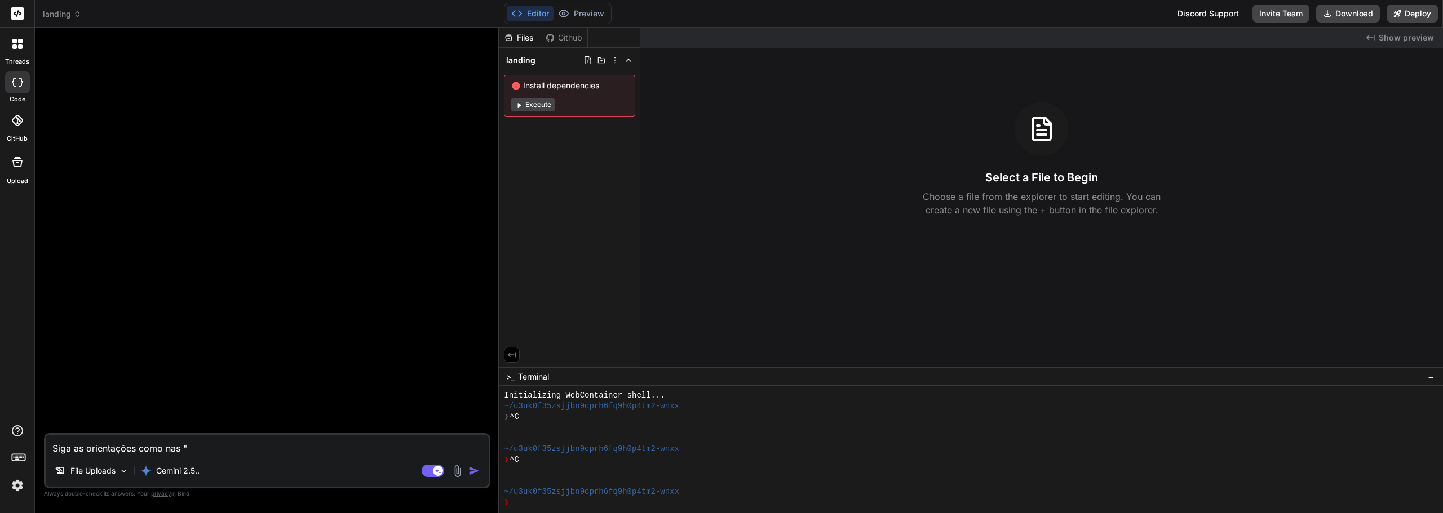
type textarea "Siga as orientações como nas "o"
type textarea "x"
type textarea "Siga as orientações como nas "or"
type textarea "x"
type textarea "Siga as orientações como nas "ori"
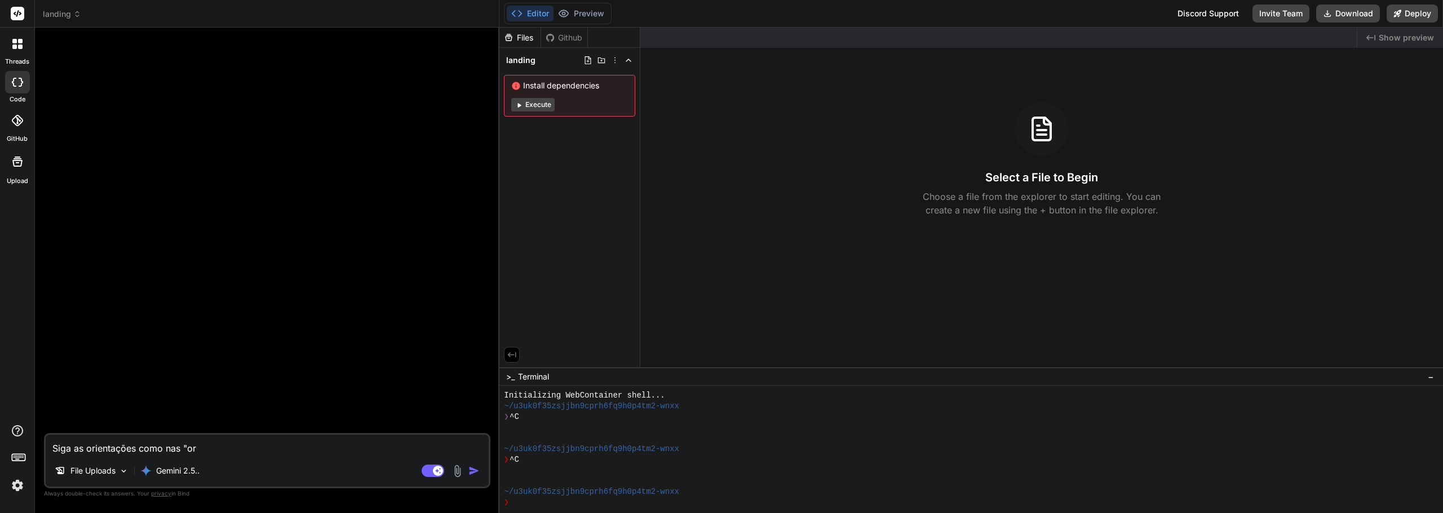
type textarea "x"
type textarea "Siga as orientações como nas "orie"
type textarea "x"
type textarea "Siga as orientações como nas "orien"
type textarea "x"
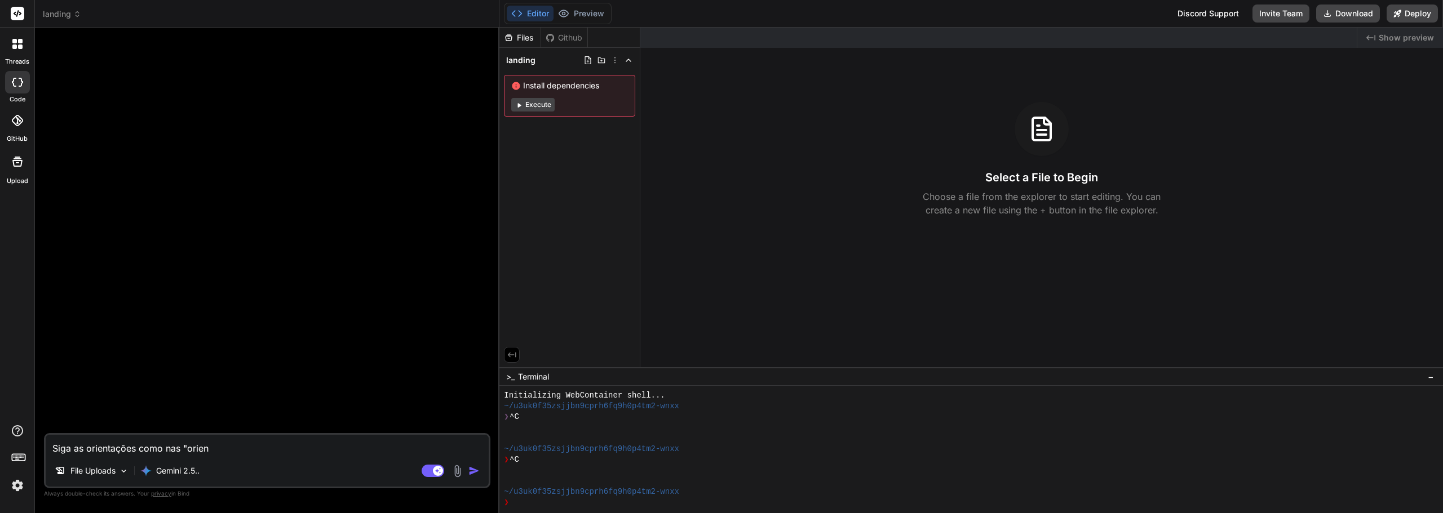
type textarea "Siga as orientações como nas "orient"
type textarea "x"
type textarea "Siga as orientações como nas "orienta"
type textarea "x"
type textarea "Siga as orientações como nas "orientaç"
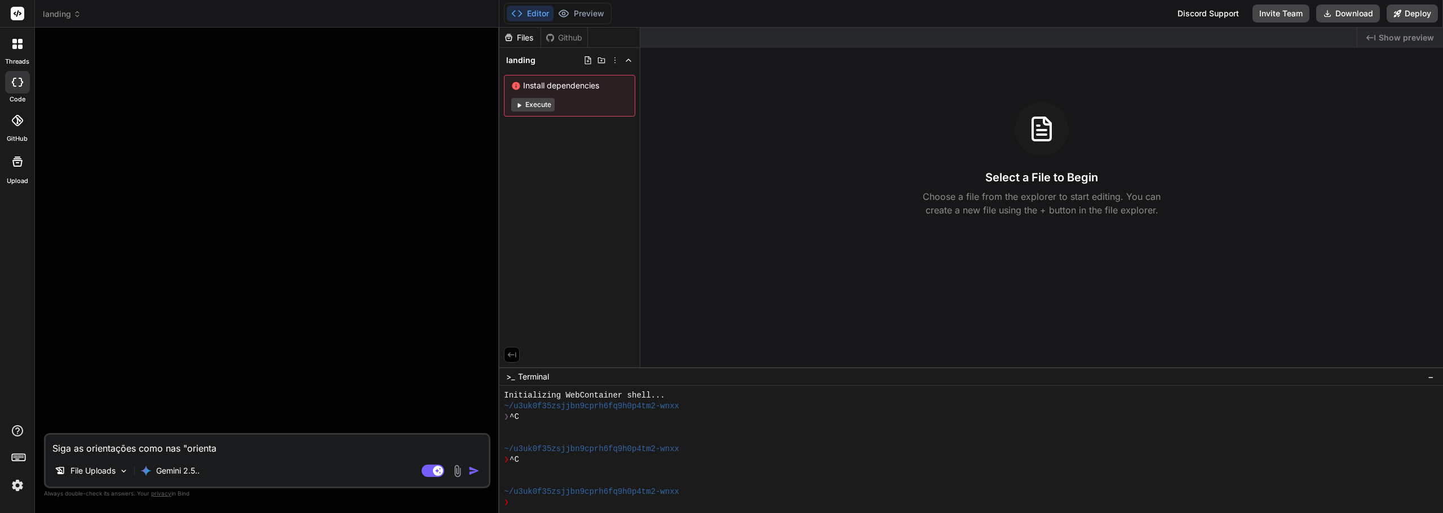
type textarea "x"
type textarea "Siga as orientações como nas "orientaçõ"
type textarea "x"
type textarea "Siga as orientações como nas "orientaçõe"
type textarea "x"
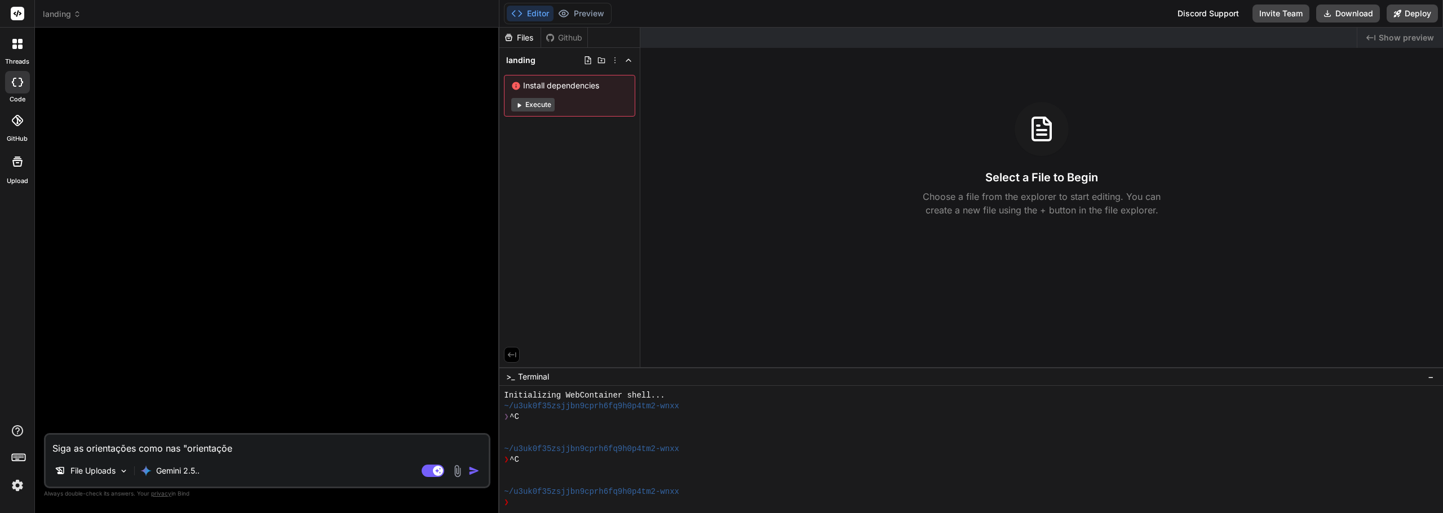
type textarea "Siga as orientações como nas "orientações"
type textarea "x"
type textarea "Siga as orientações como nas "orientações""
type textarea "x"
type textarea "Siga as orientações como nas "orientações","
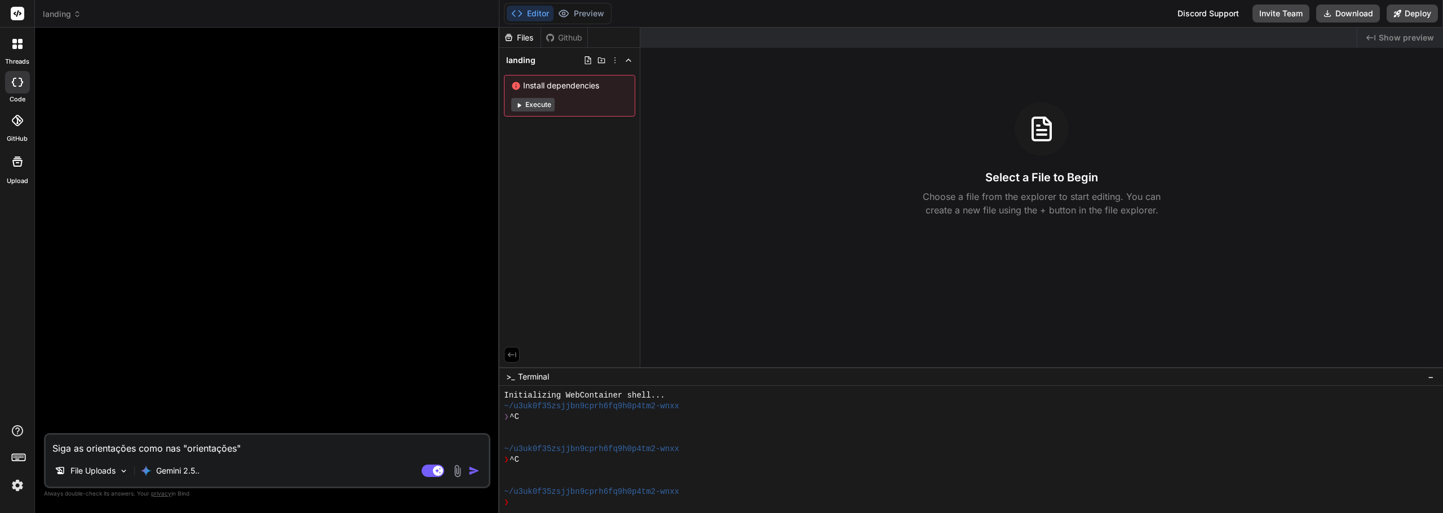
type textarea "x"
type textarea "Siga as orientações como nas "orientações","
type textarea "x"
type textarea "Siga as orientações como nas "orientações", p"
type textarea "x"
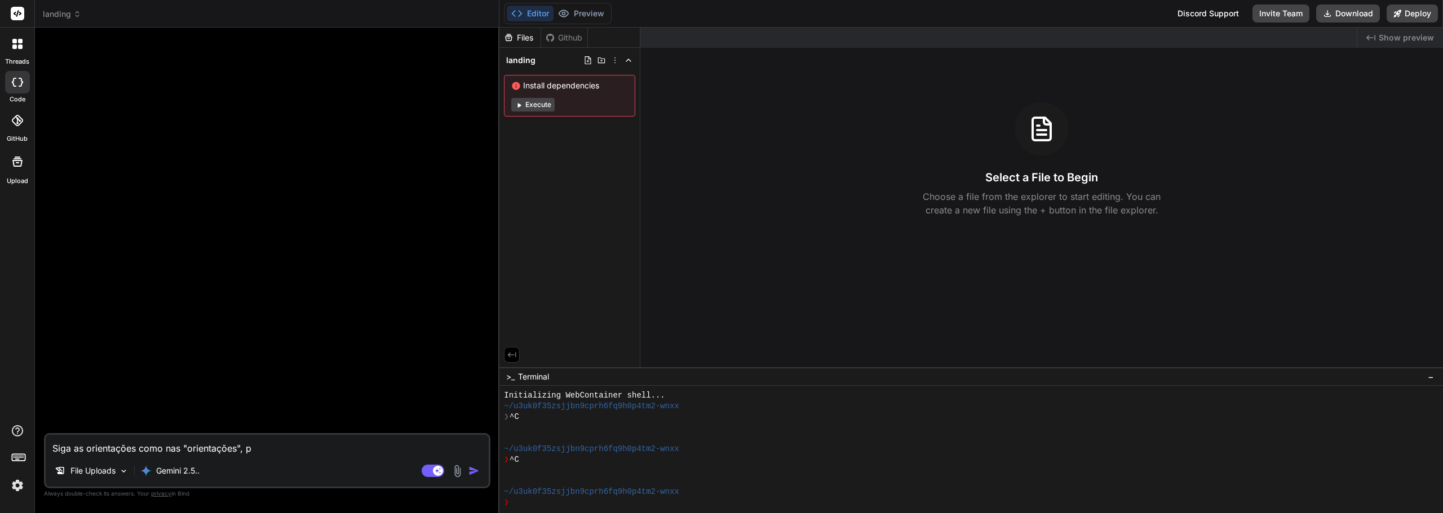
type textarea "Siga as orientações como nas "orientações", [GEOGRAPHIC_DATA]"
type textarea "x"
type textarea "Siga as orientações como nas "orientações", p"
type textarea "x"
type textarea "Siga as orientações como nas "orientações", pl"
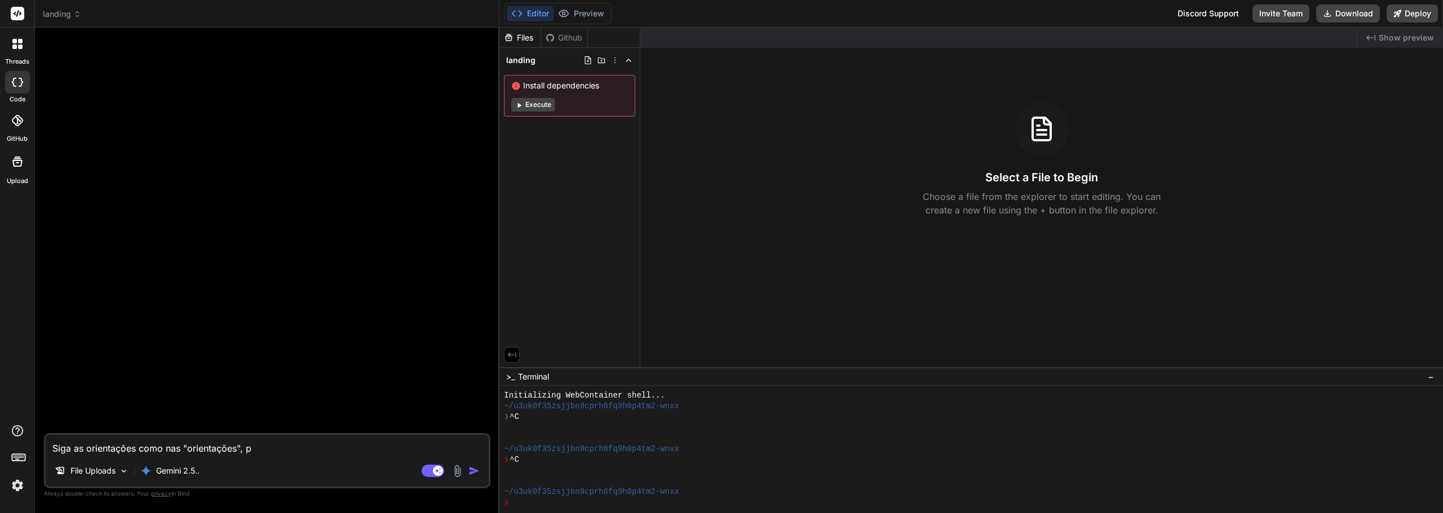
type textarea "x"
type textarea "Siga as orientações como nas "orientações", pla"
type textarea "x"
type textarea "Siga as orientações como nas "orientações", plan"
type textarea "x"
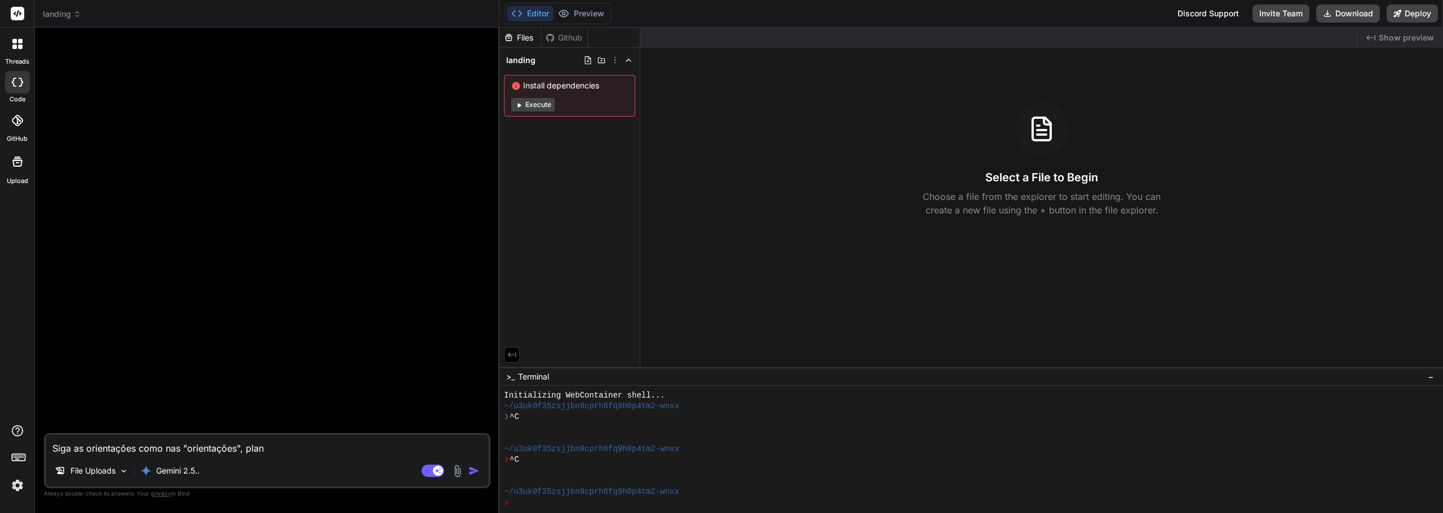
type textarea "Siga as orientações como nas "orientações", plane"
type textarea "x"
type textarea "Siga as orientações como nas "orientações", planej"
type textarea "x"
type textarea "Siga as orientações como nas "orientações", planeja"
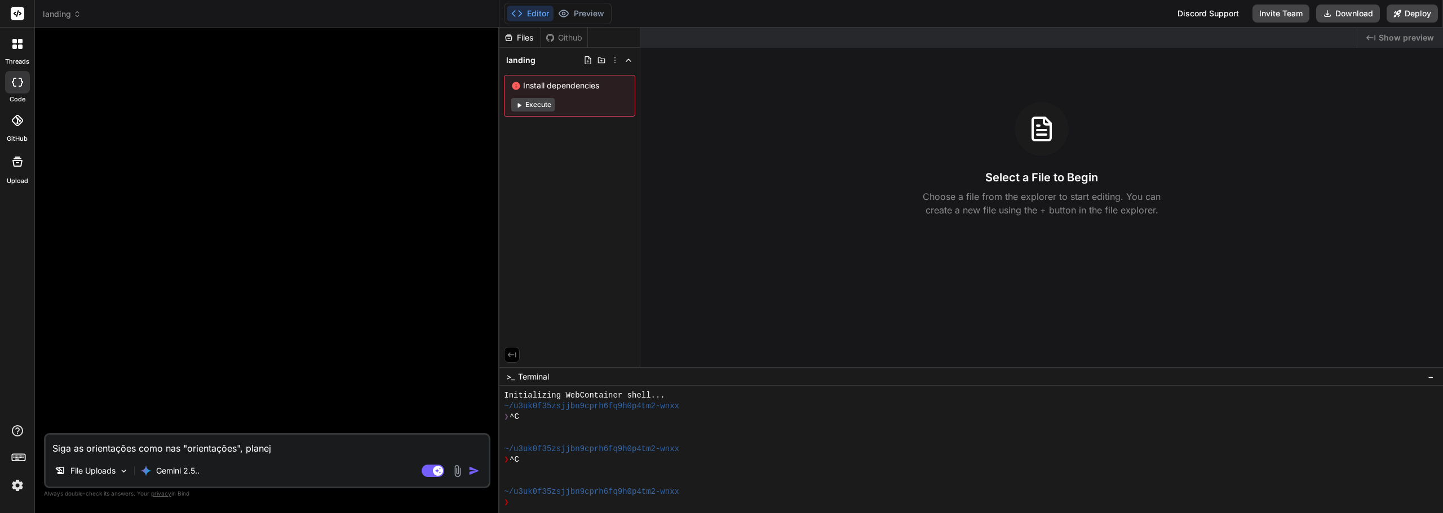
type textarea "x"
type textarea "Siga as orientações como nas "orientações", planej"
type textarea "x"
type textarea "Siga as orientações como nas "orientações", planeje"
type textarea "x"
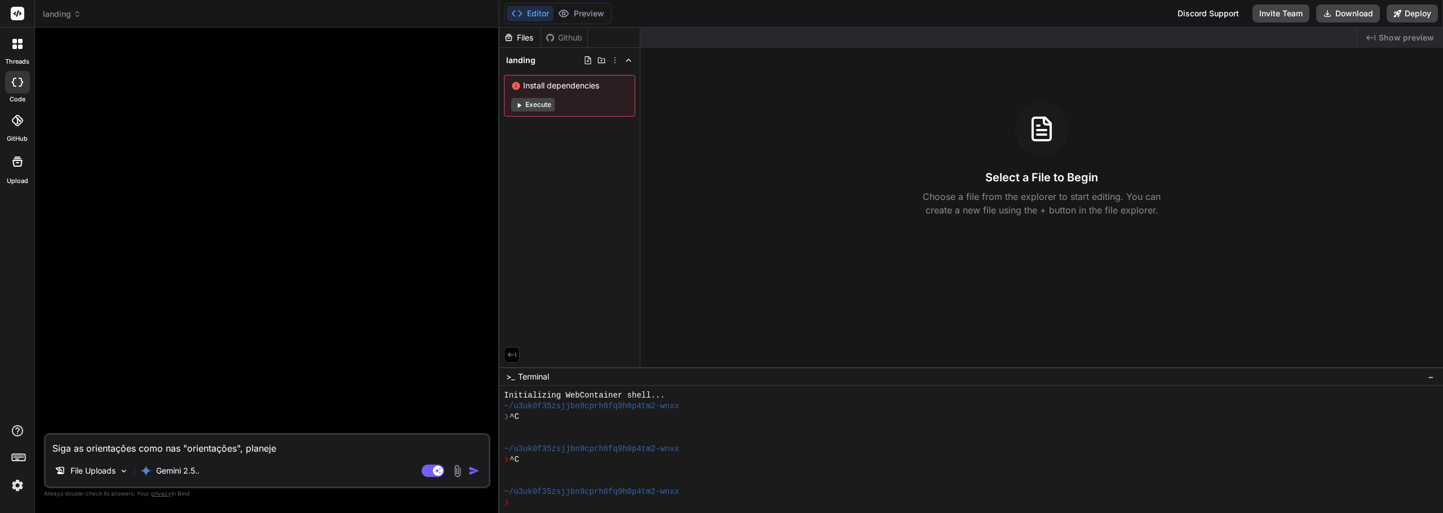
type textarea "Siga as orientações como nas "orientações", planeje"
type textarea "x"
type textarea "Siga as orientações como nas "orientações", planeje o"
type textarea "x"
type textarea "Siga as orientações como nas "orientações", planeje o"
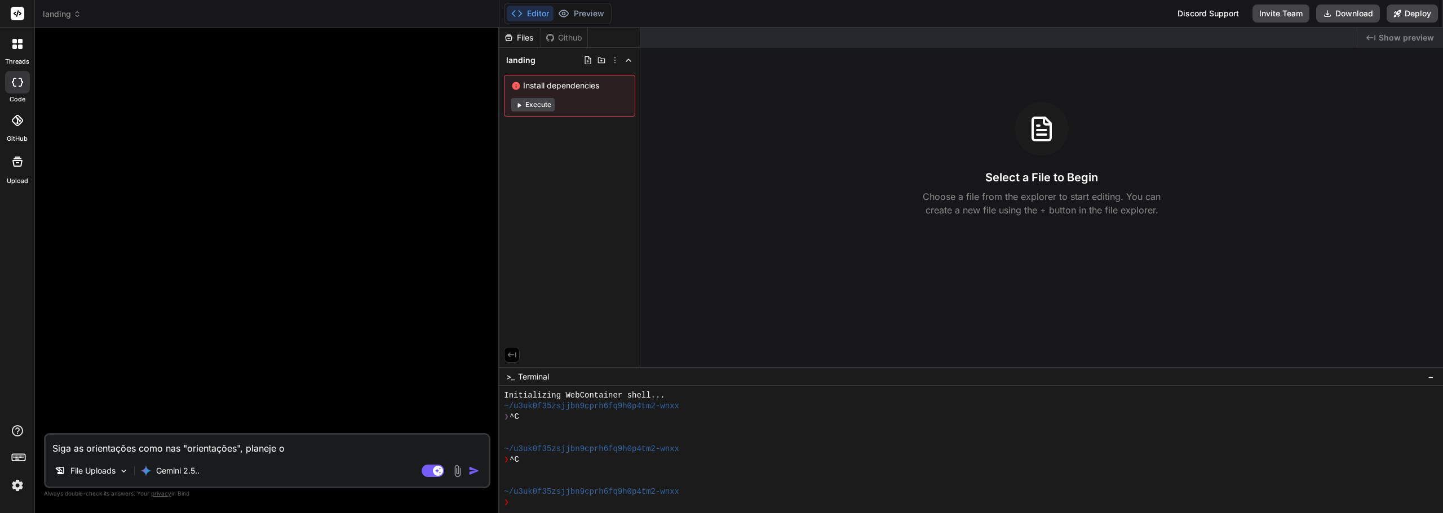
type textarea "x"
type textarea "Siga as orientações como nas "orientações", planeje o s"
type textarea "x"
type textarea "Siga as orientações como nas "orientações", planeje o si"
type textarea "x"
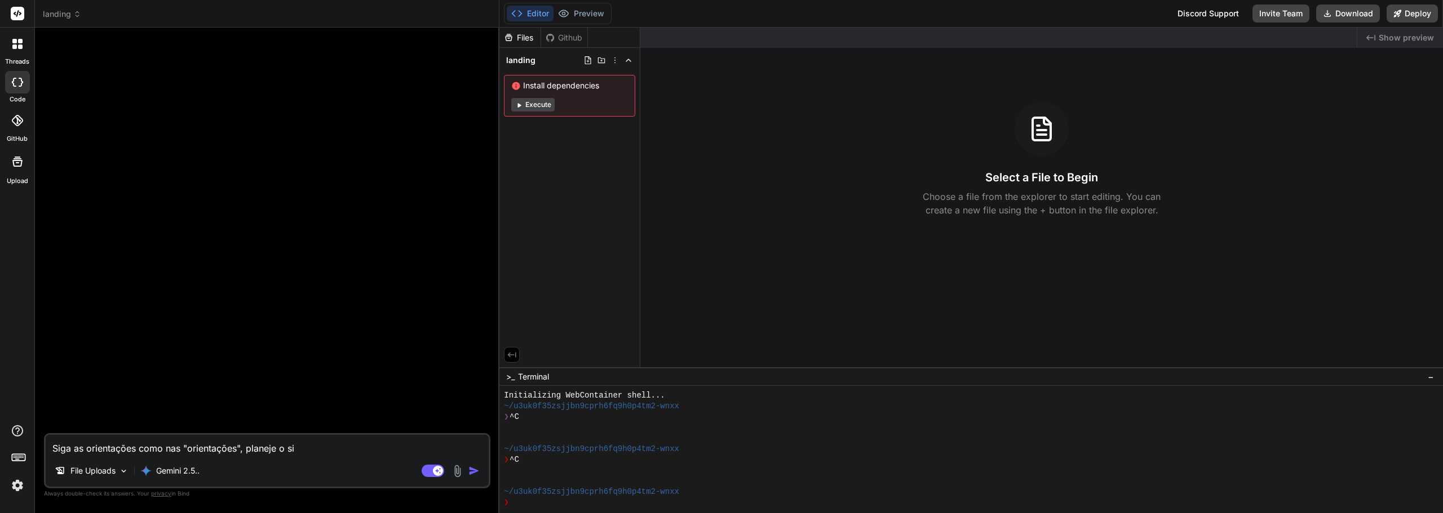
type textarea "Siga as orientações como nas "orientações", planeje o sit"
type textarea "x"
type textarea "Siga as orientações como nas "orientações", planeje o site"
type textarea "x"
type textarea "Siga as orientações como nas "orientações", planeje o site"
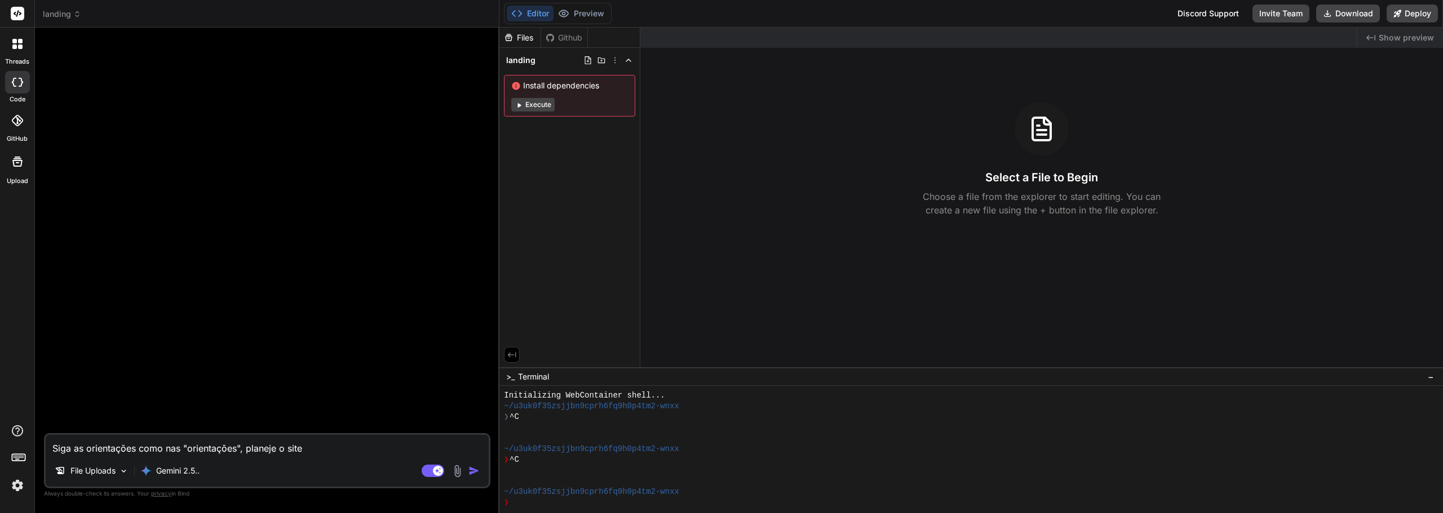
type textarea "x"
type textarea "Siga as orientações como nas "orientações", planeje o site c"
type textarea "x"
type textarea "Siga as orientações como nas "orientações", planeje o site co"
type textarea "x"
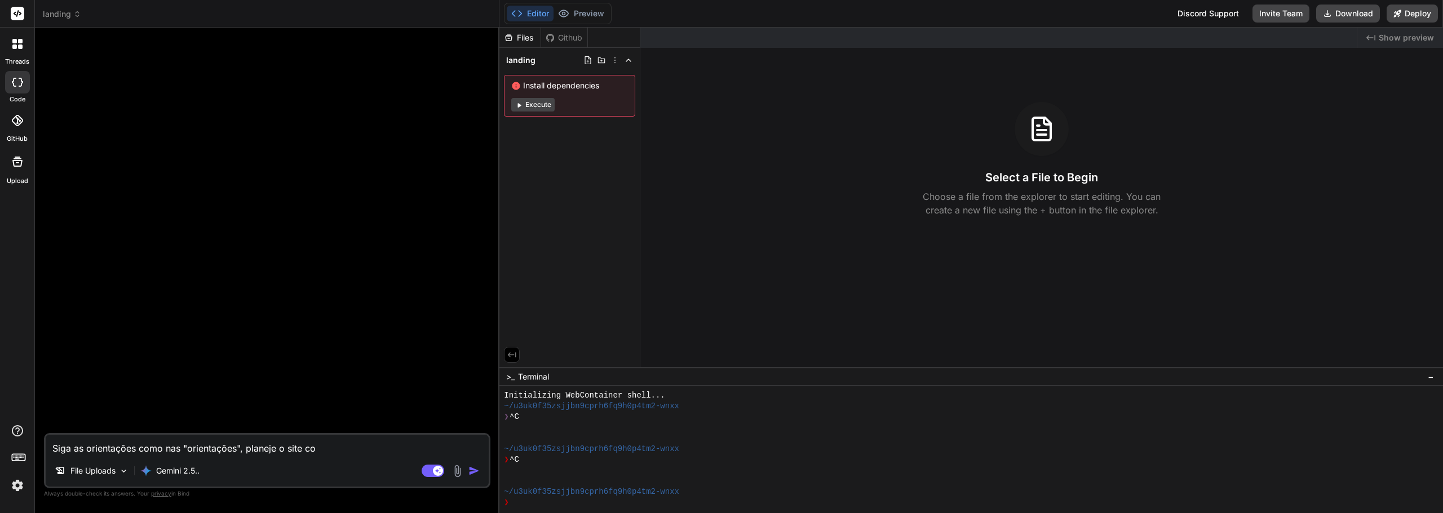
type textarea "Siga as orientações como nas "orientações", planeje o site com"
type textarea "x"
type textarea "Siga as orientações como nas "orientações", planeje o site como"
type textarea "x"
type textarea "Siga as orientações como nas "orientações", planeje o site como"
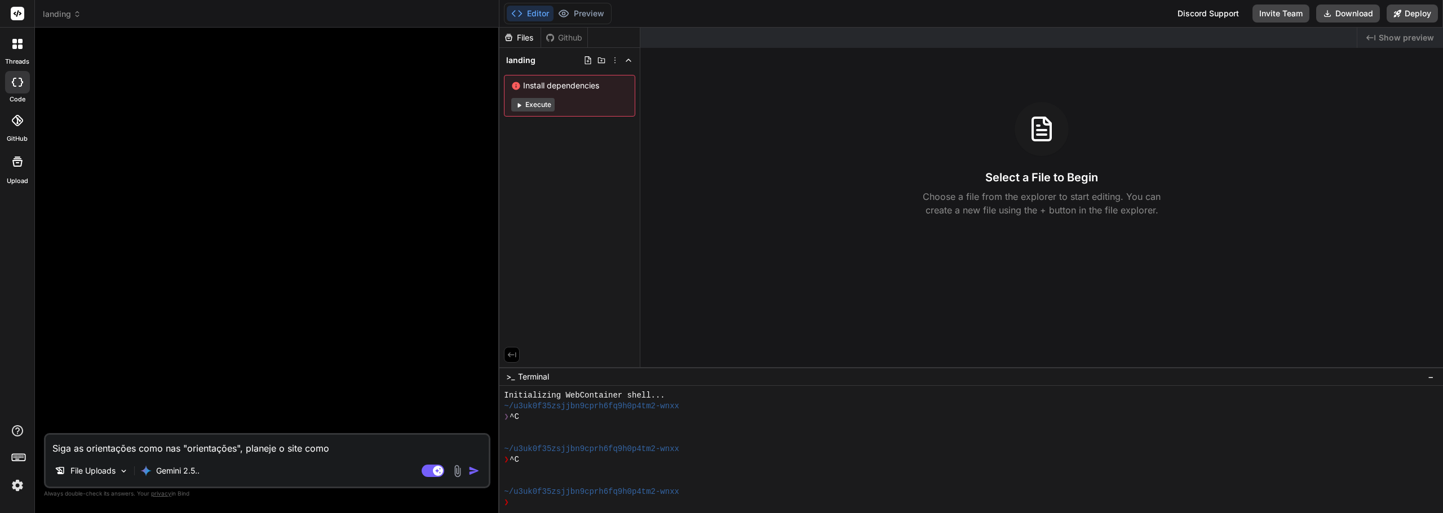
type textarea "x"
type textarea "Siga as orientações como nas "orientações", planeje o site como n"
type textarea "x"
type textarea "Siga as orientações como nas "orientações", planeje o site como no"
type textarea "x"
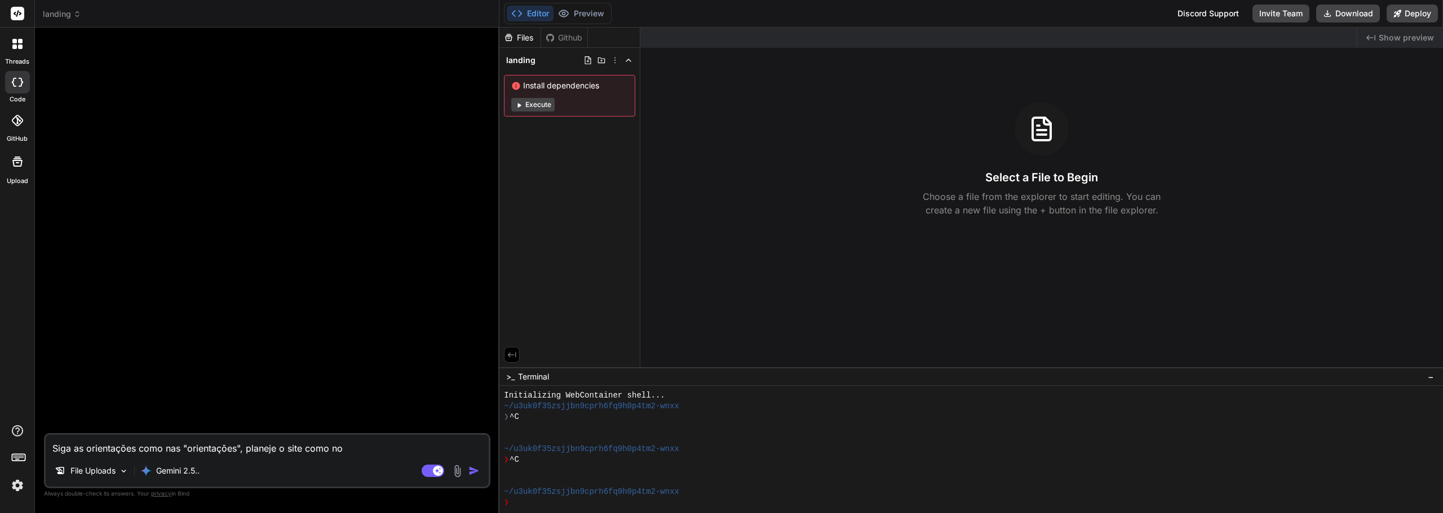
type textarea "Siga as orientações como nas "orientações", planeje o site como no"
type textarea "x"
type textarea "Siga as orientações como nas "orientações", planeje o site como no ""
type textarea "x"
type textarea "Siga as orientações como nas "orientações", planeje o site como no "m"
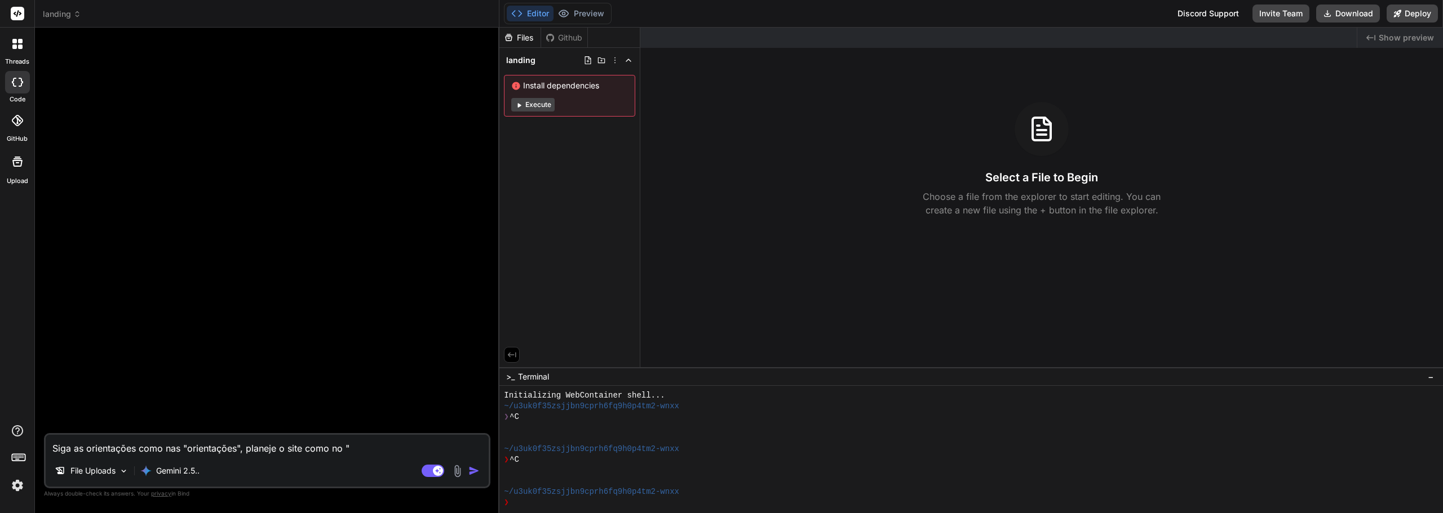
type textarea "x"
type textarea "Siga as orientações como nas "orientações", planeje o site como no "ma"
type textarea "x"
type textarea "Siga as orientações como nas "orientações", planeje o site como no "map"
type textarea "x"
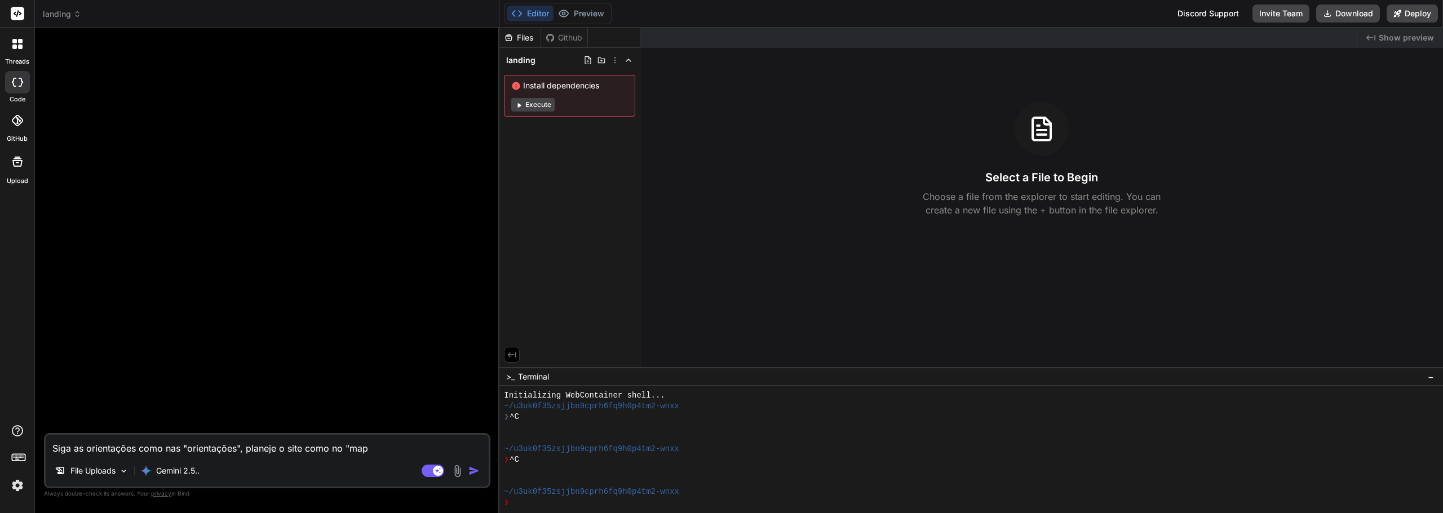
type textarea "Siga as orientações como nas "orientações", planeje o site como no "mapa"
type textarea "x"
type textarea "Siga as orientações como nas "orientações", planeje o site como no "mapa""
type textarea "x"
type textarea "Siga as orientações como nas "orientações", planeje o site como no "mapa""
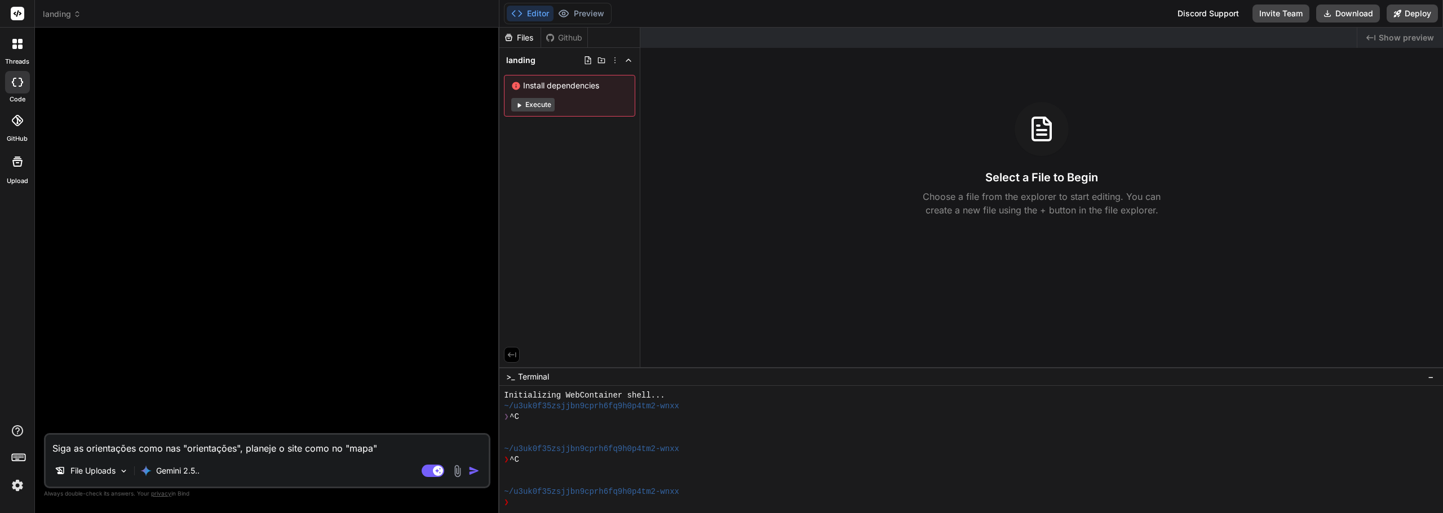
type textarea "x"
type textarea "Siga as orientações como nas "orientações", planeje o site como no "mapa" e"
type textarea "x"
type textarea "Siga as orientações como nas "orientações", planeje o site como no "mapa" e"
type textarea "x"
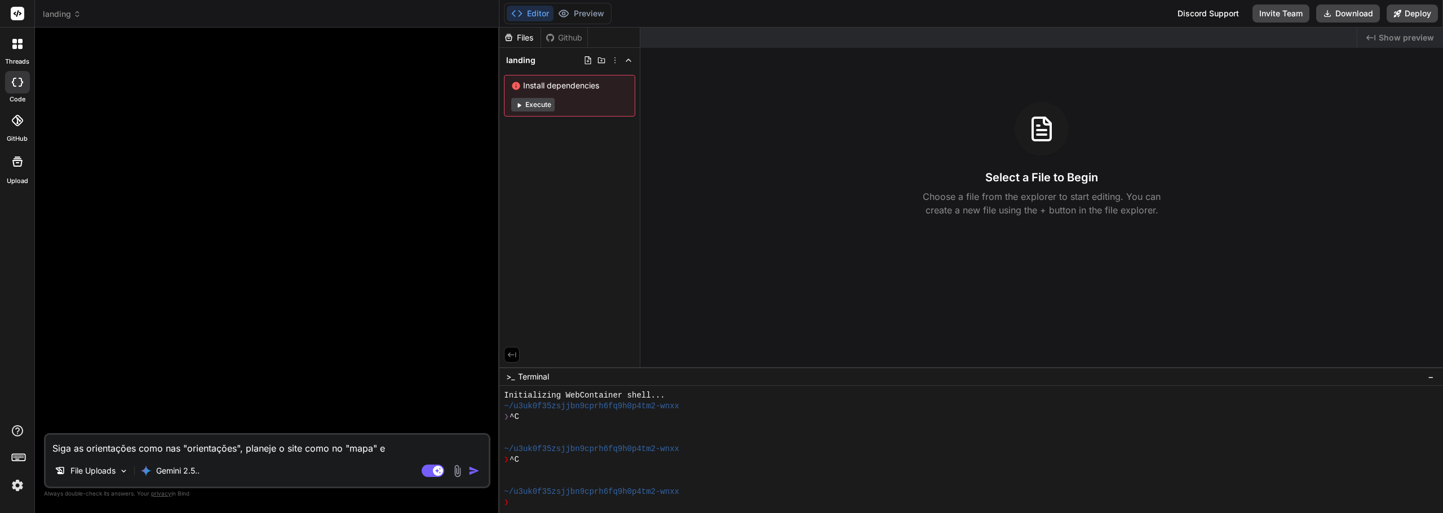
type textarea "Siga as orientações como nas "orientações", planeje o site como no "mapa" e i"
type textarea "x"
type textarea "Siga as orientações como nas "orientações", planeje o site como no "mapa" e in"
type textarea "x"
type textarea "Siga as orientações como nas "orientações", planeje o site como no "mapa" e ins"
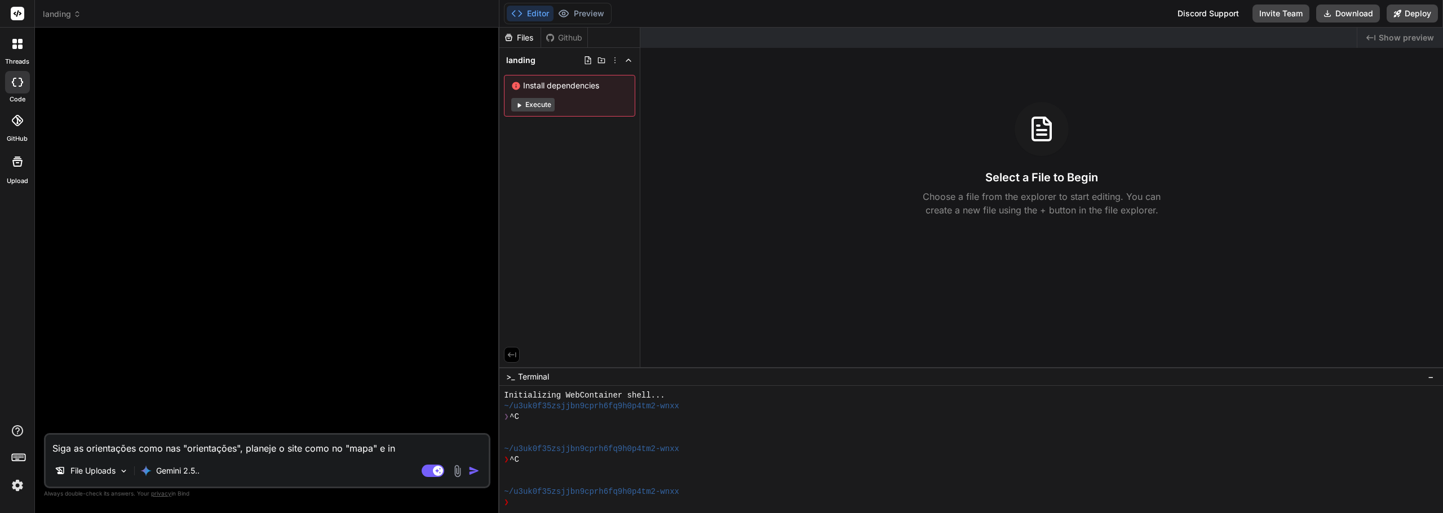
type textarea "x"
type textarea "Siga as orientações como nas "orientações", planeje o site como no "mapa" e insi"
type textarea "x"
type textarea "Siga as orientações como nas "orientações", planeje o site como no "mapa" e ins…"
type textarea "x"
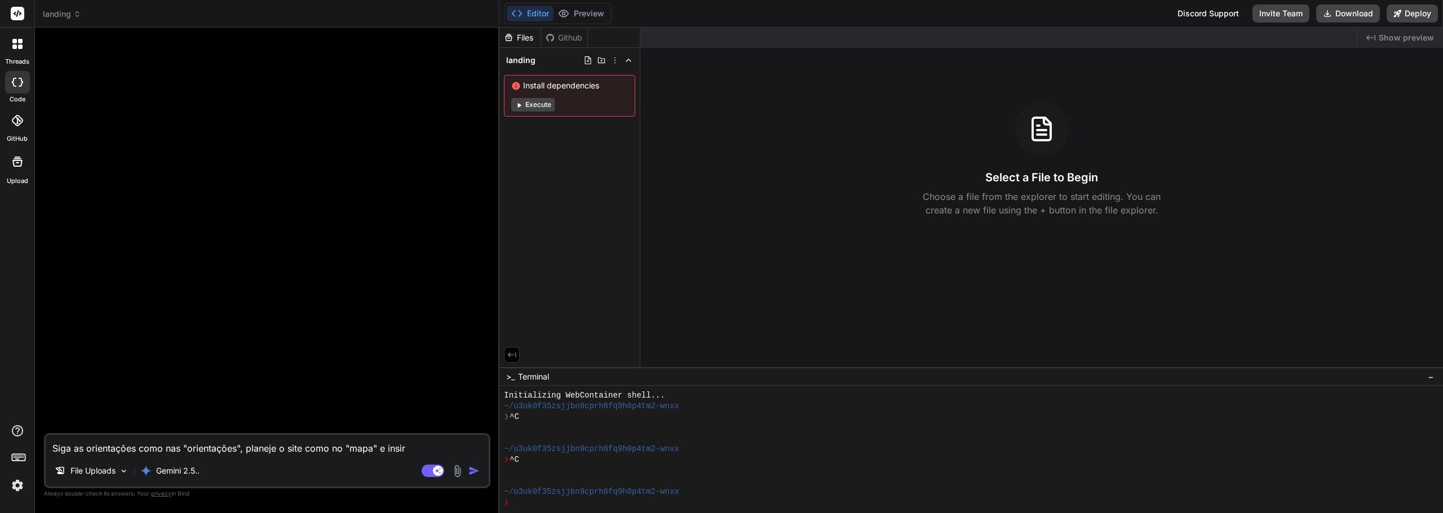
type textarea "Siga as orientações como nas "orientações", planeje o site como no "mapa" e ins…"
type textarea "x"
type textarea "Siga as orientações como nas "orientações", planeje o site como no "mapa" e ins…"
type textarea "x"
type textarea "Siga as orientações como nas "orientações", planeje o site como no "mapa" e ins…"
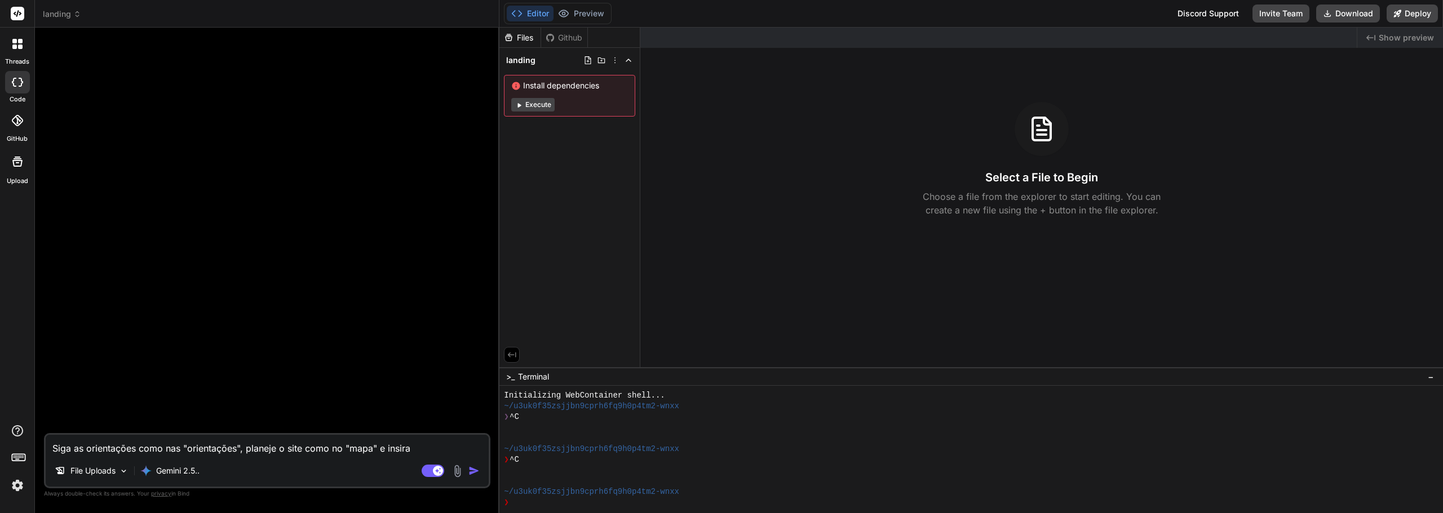
type textarea "x"
type textarea "Siga as orientações como nas "orientações", planeje o site como no "mapa" e ins…"
type textarea "x"
type textarea "Siga as orientações como nas "orientações", planeje o site como no "mapa" e ins…"
type textarea "x"
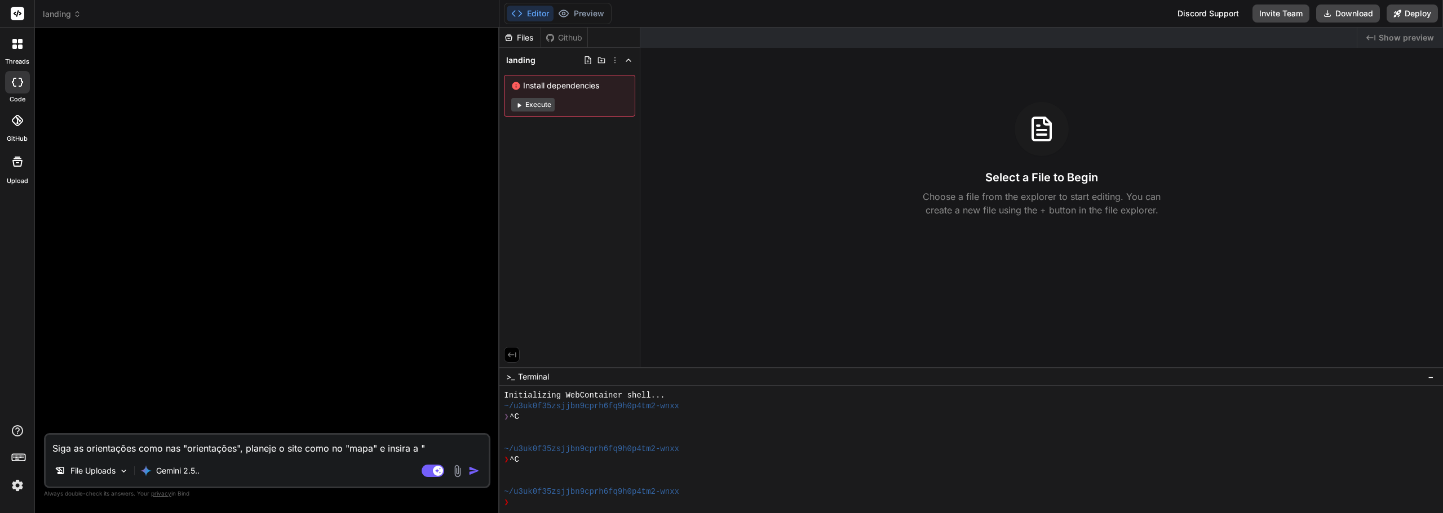
type textarea "Siga as orientações como nas "orientações", planeje o site como no "mapa" e ins…"
type textarea "x"
type textarea "Siga as orientações como nas "orientações", planeje o site como no "mapa" e ins…"
type textarea "x"
type textarea "Siga as orientações como nas "orientações", planeje o site como no "mapa" e ins…"
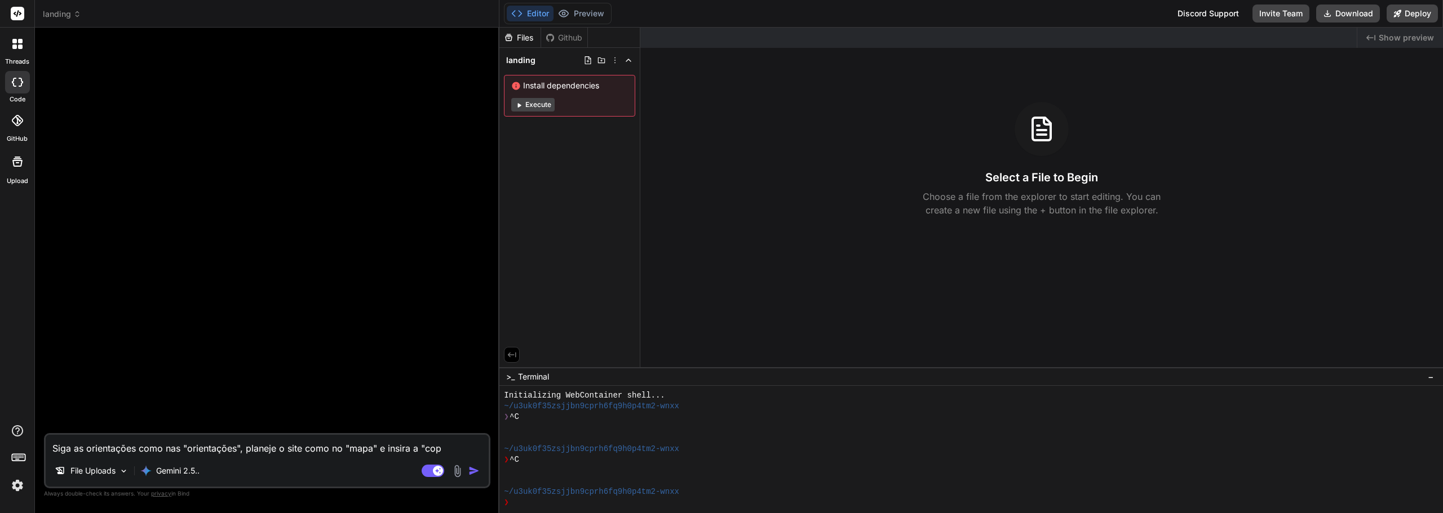
type textarea "x"
type textarea "Siga as orientações como nas "orientações", planeje o site como no "mapa" e ins…"
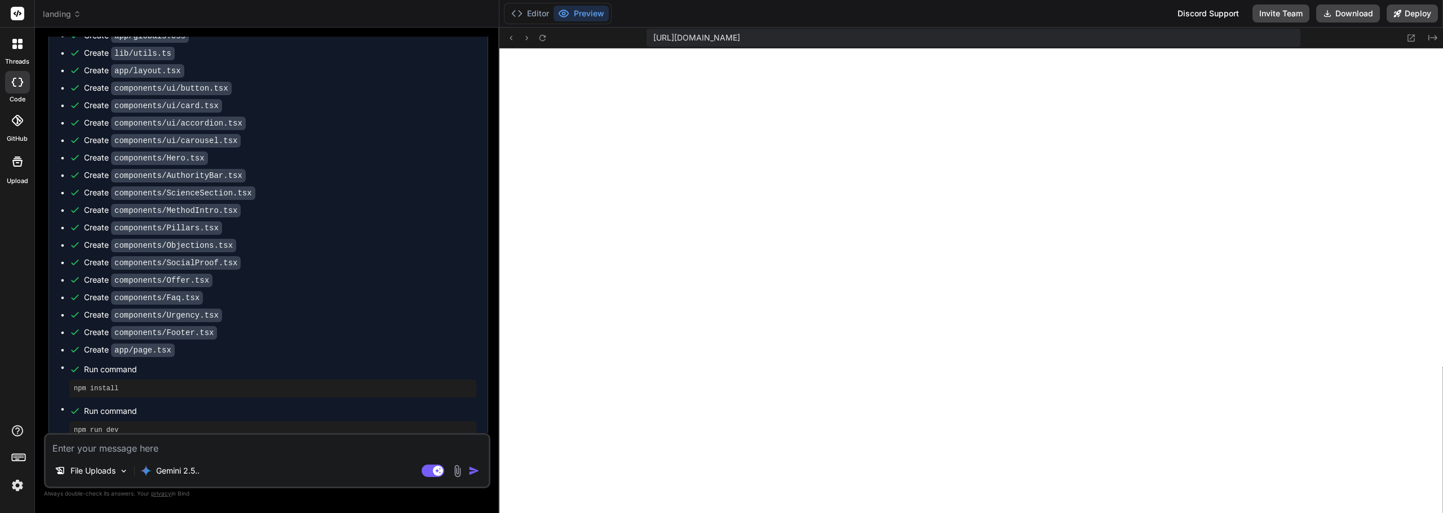
scroll to position [0, 0]
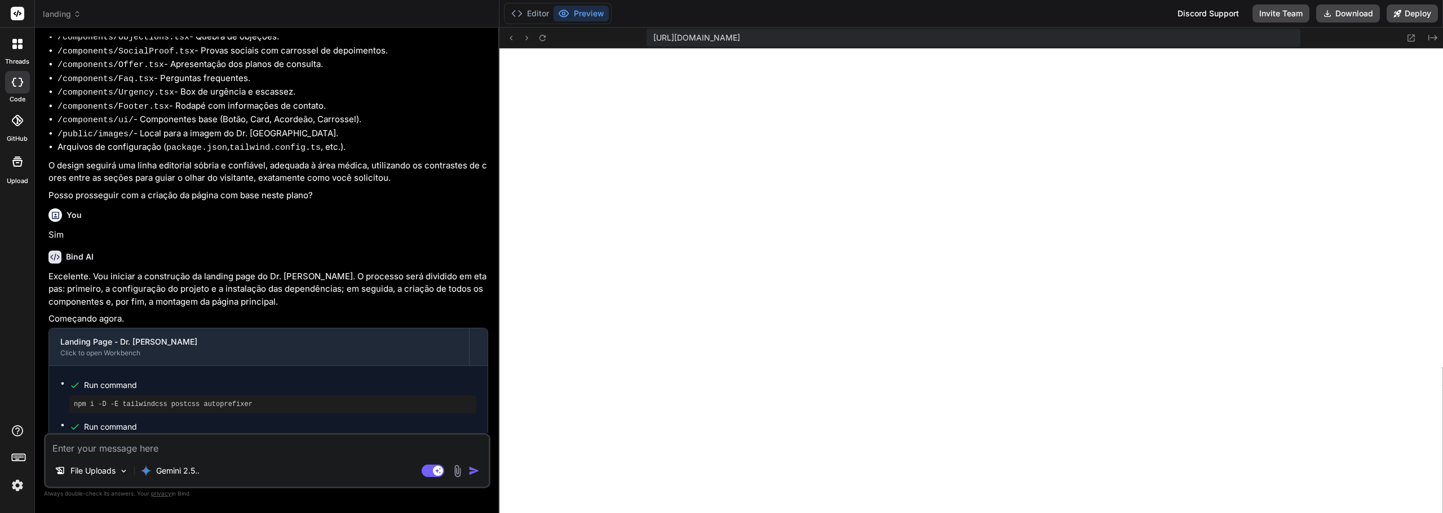
scroll to position [363, 0]
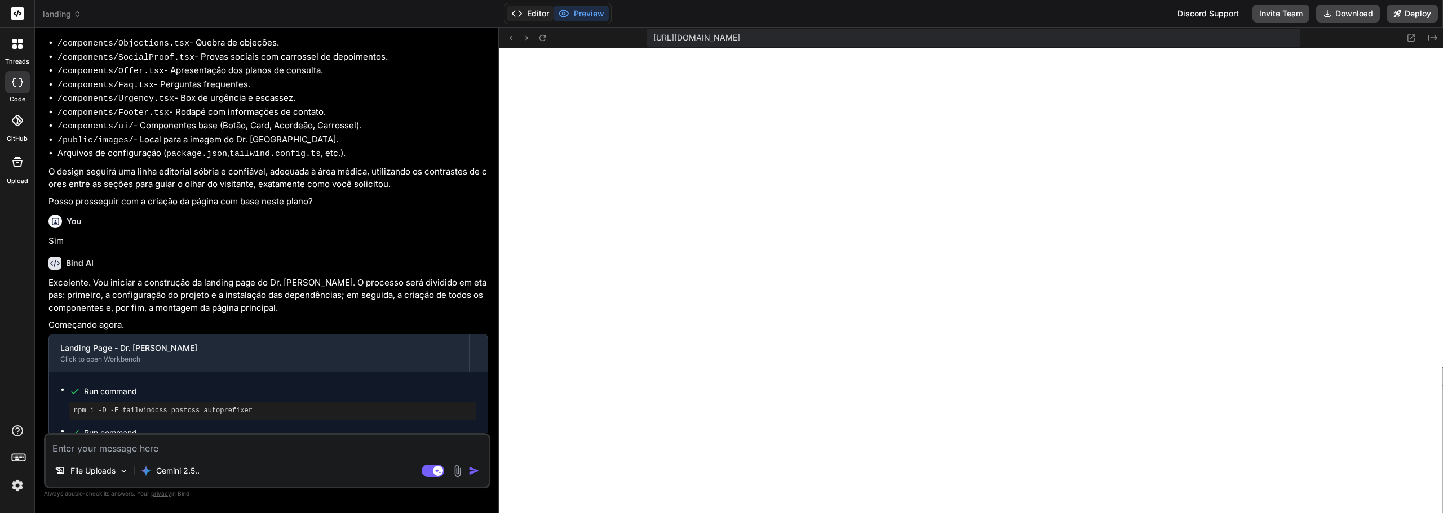
click at [534, 14] on button "Editor" at bounding box center [530, 14] width 47 height 16
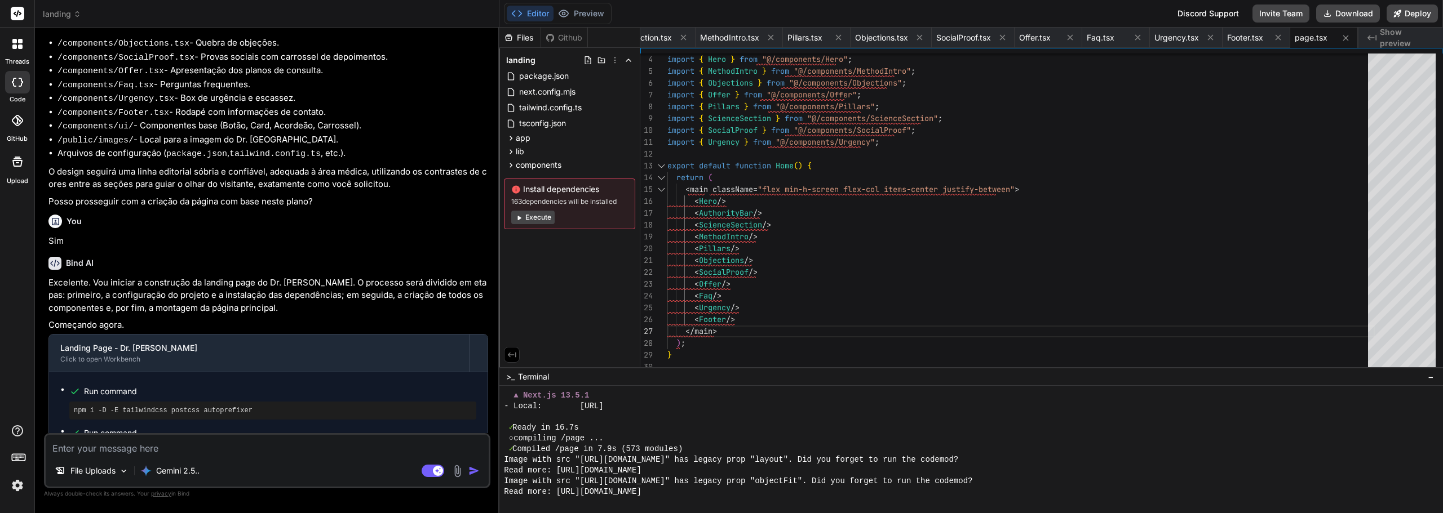
click at [533, 219] on button "Execute" at bounding box center [532, 218] width 43 height 14
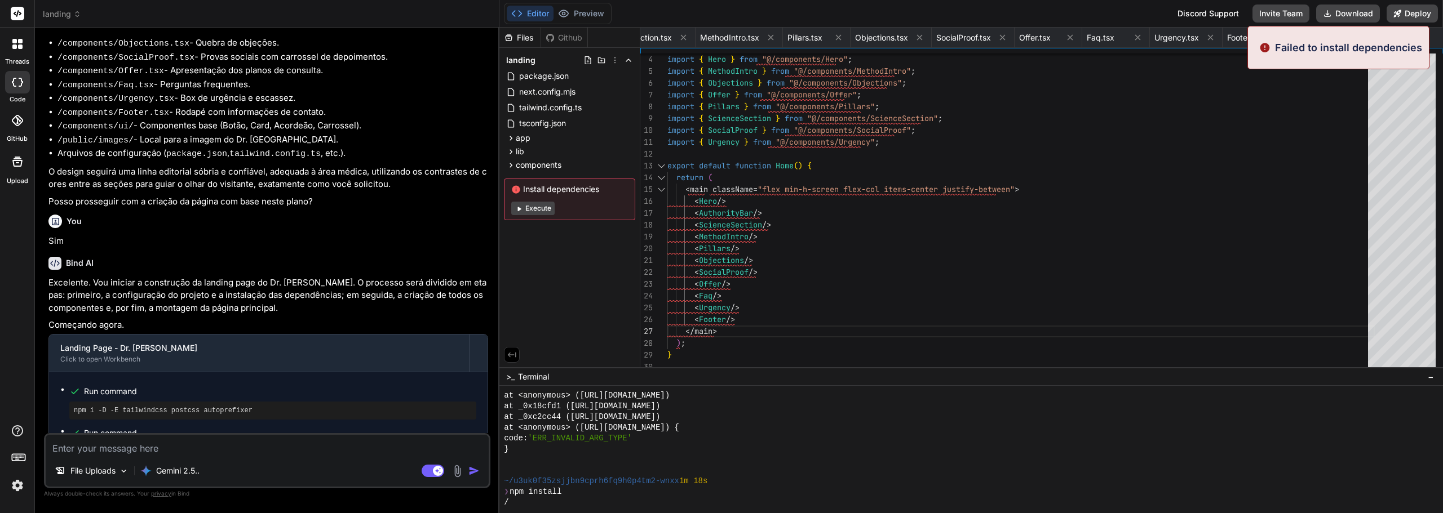
click at [550, 208] on div "Install dependencies Execute" at bounding box center [569, 200] width 131 height 42
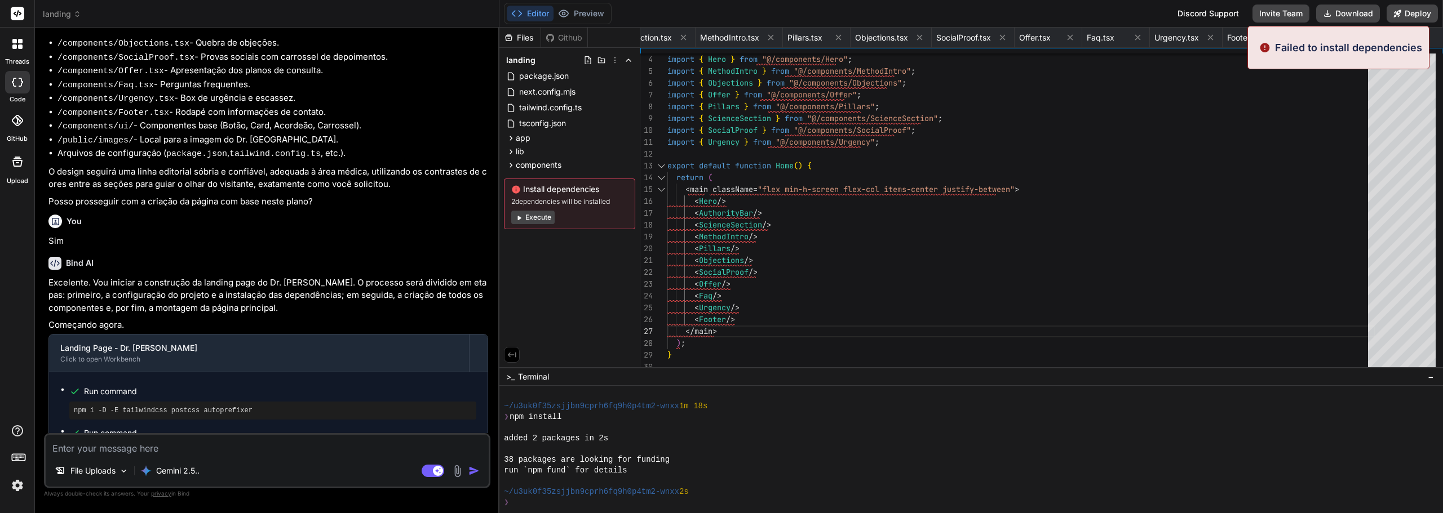
scroll to position [1809, 0]
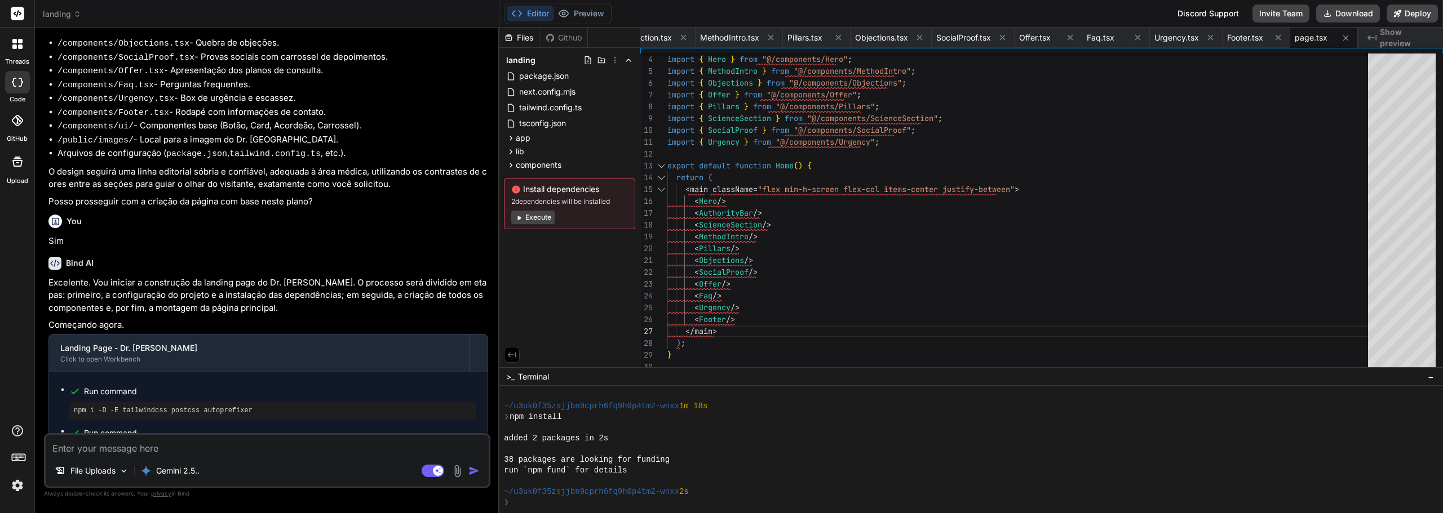
click at [539, 216] on button "Execute" at bounding box center [532, 218] width 43 height 14
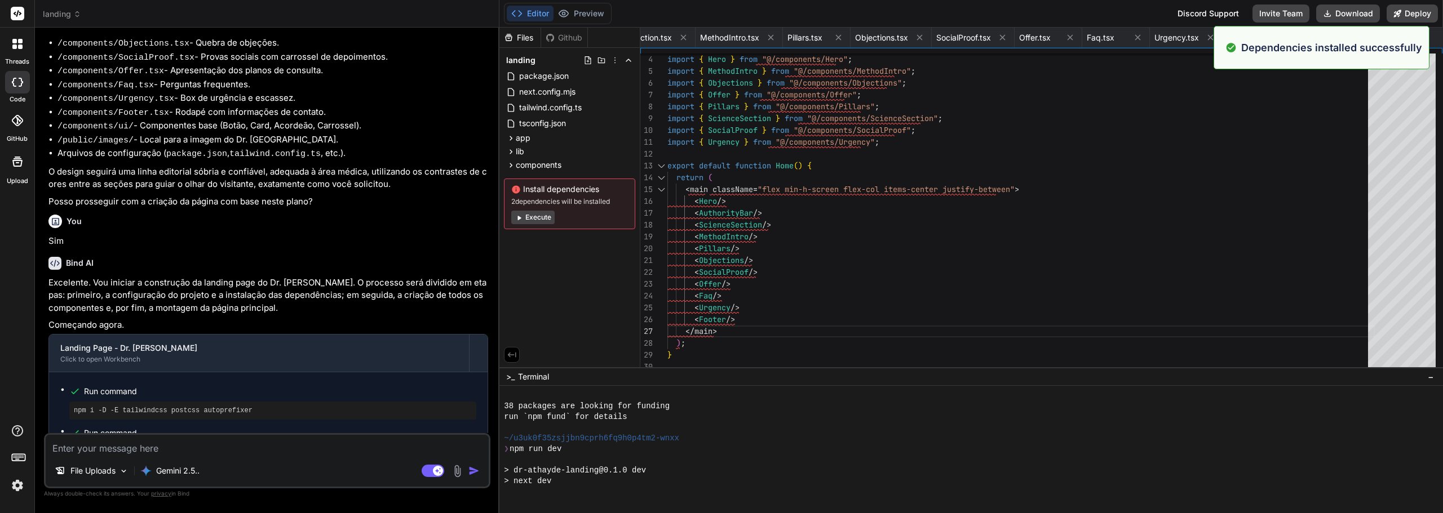
click at [539, 216] on button "Execute" at bounding box center [532, 218] width 43 height 14
click at [536, 210] on button "Execute" at bounding box center [532, 209] width 43 height 14
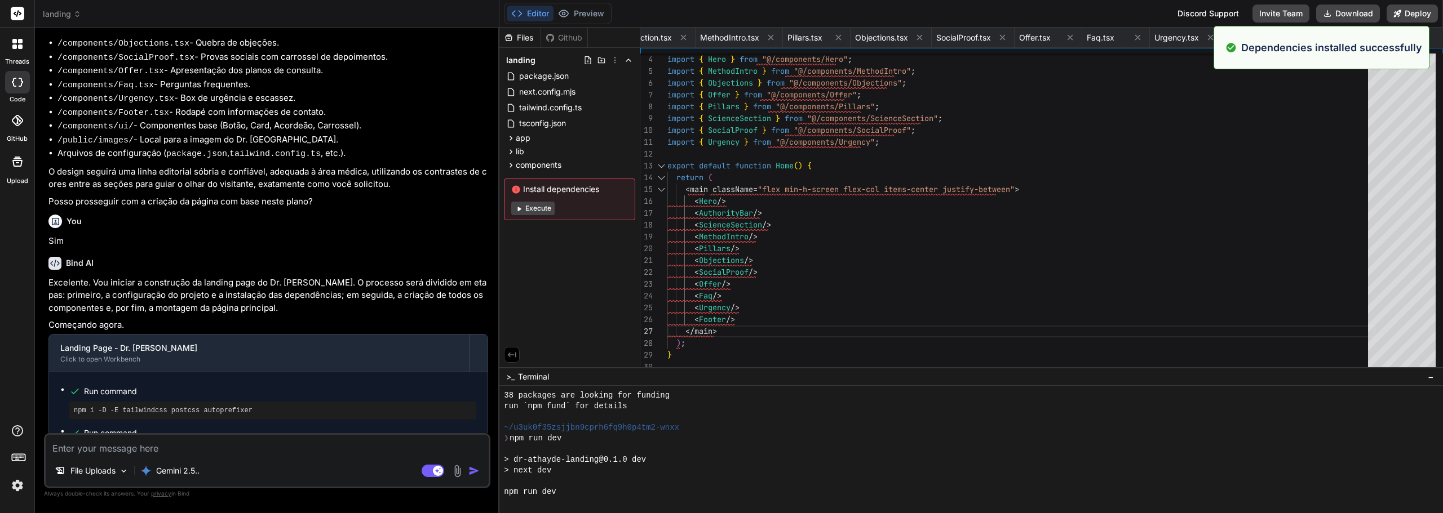
scroll to position [2334, 0]
click at [536, 210] on button "Execute" at bounding box center [532, 209] width 43 height 14
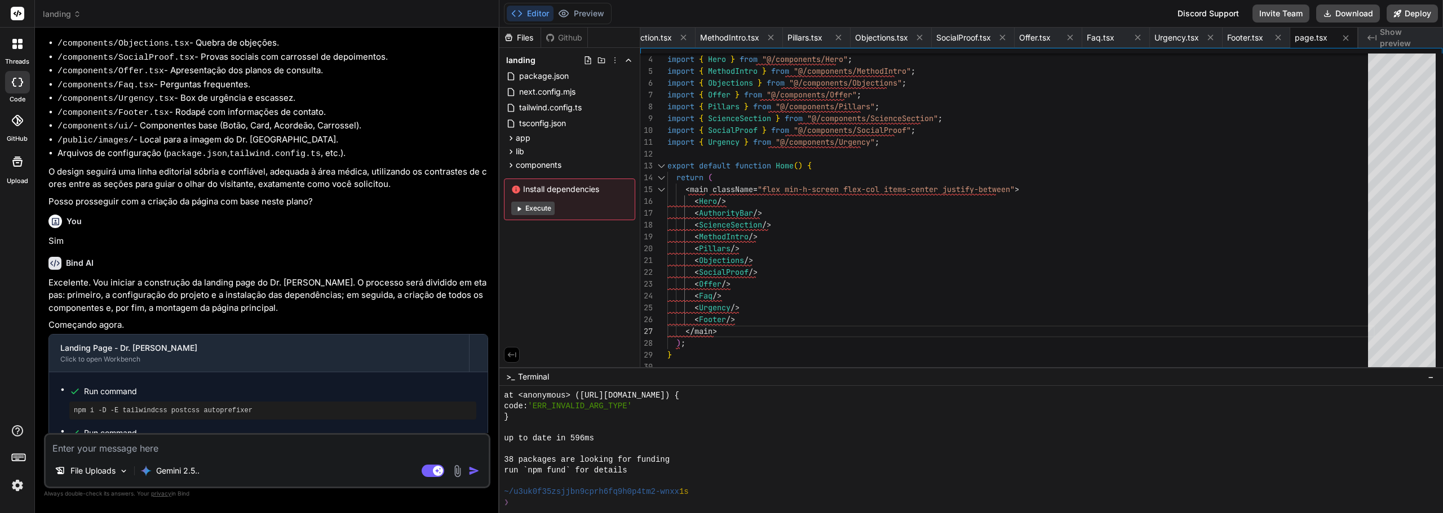
scroll to position [3009, 0]
click at [589, 10] on button "Preview" at bounding box center [580, 14] width 55 height 16
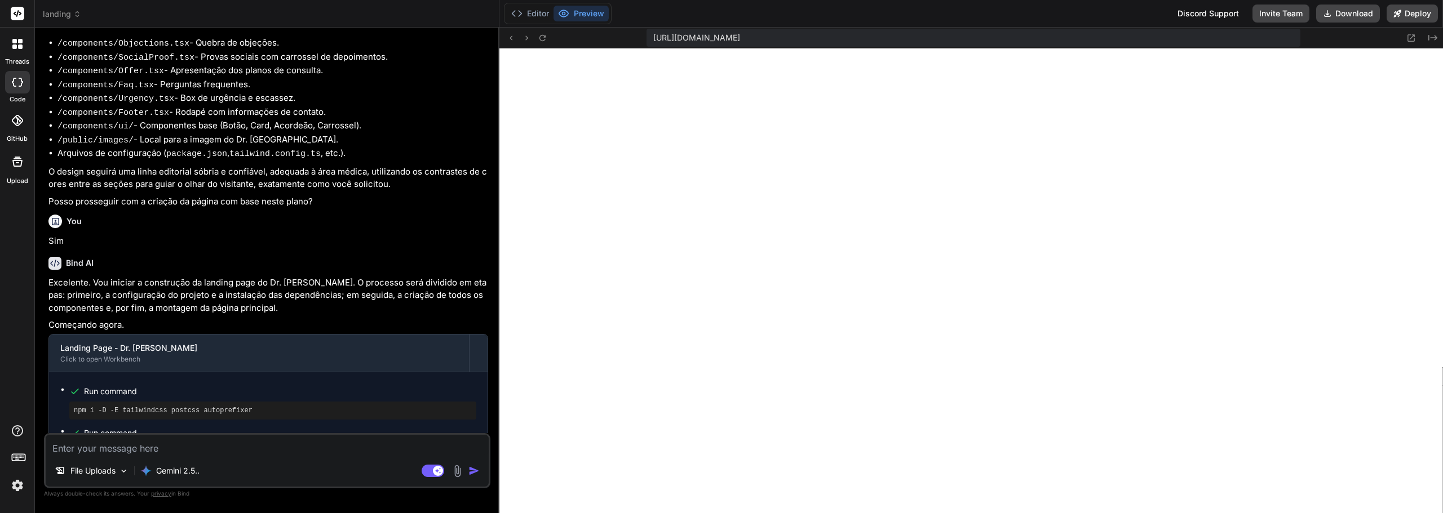
scroll to position [3244, 0]
click at [532, 19] on button "Editor" at bounding box center [530, 14] width 47 height 16
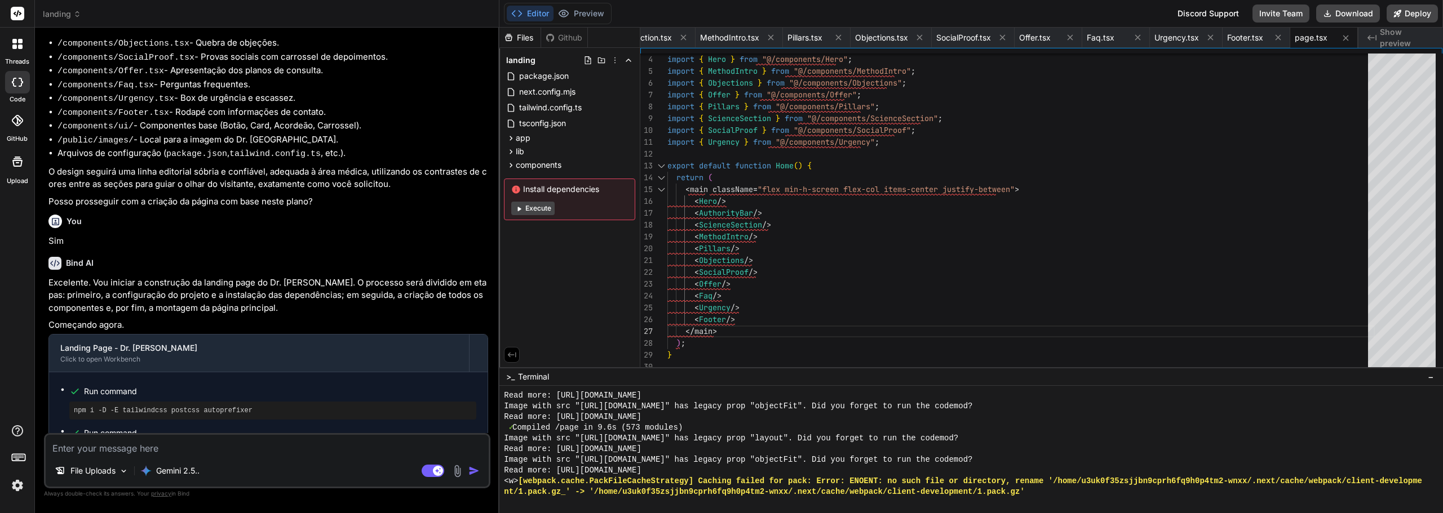
click at [548, 214] on button "Execute" at bounding box center [532, 209] width 43 height 14
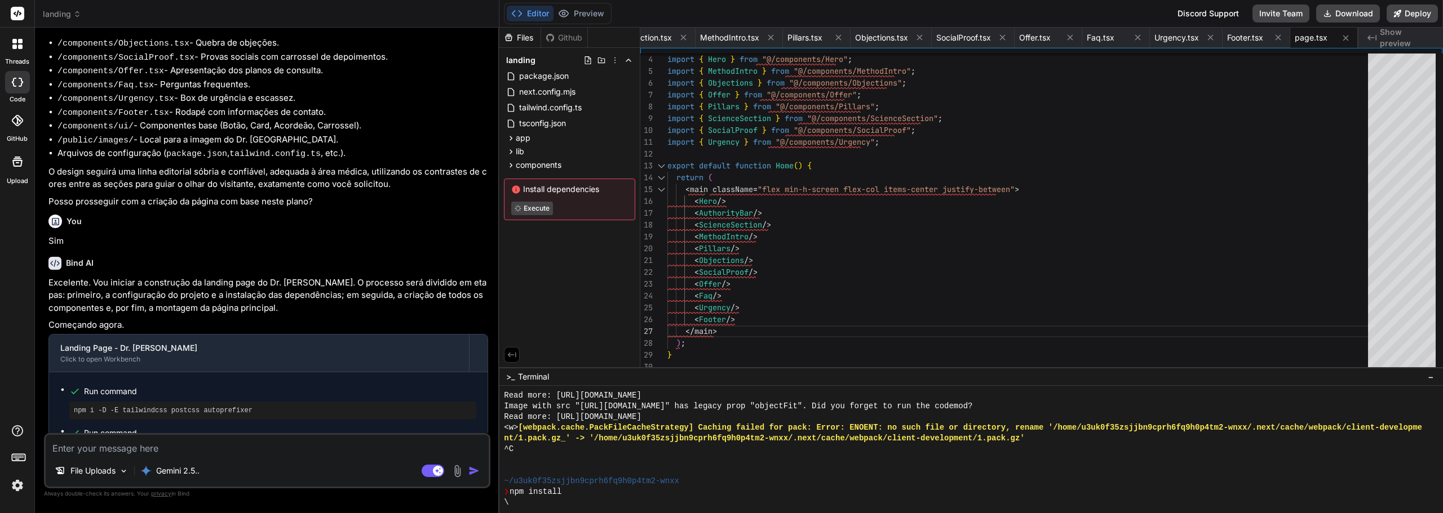
scroll to position [3373, 0]
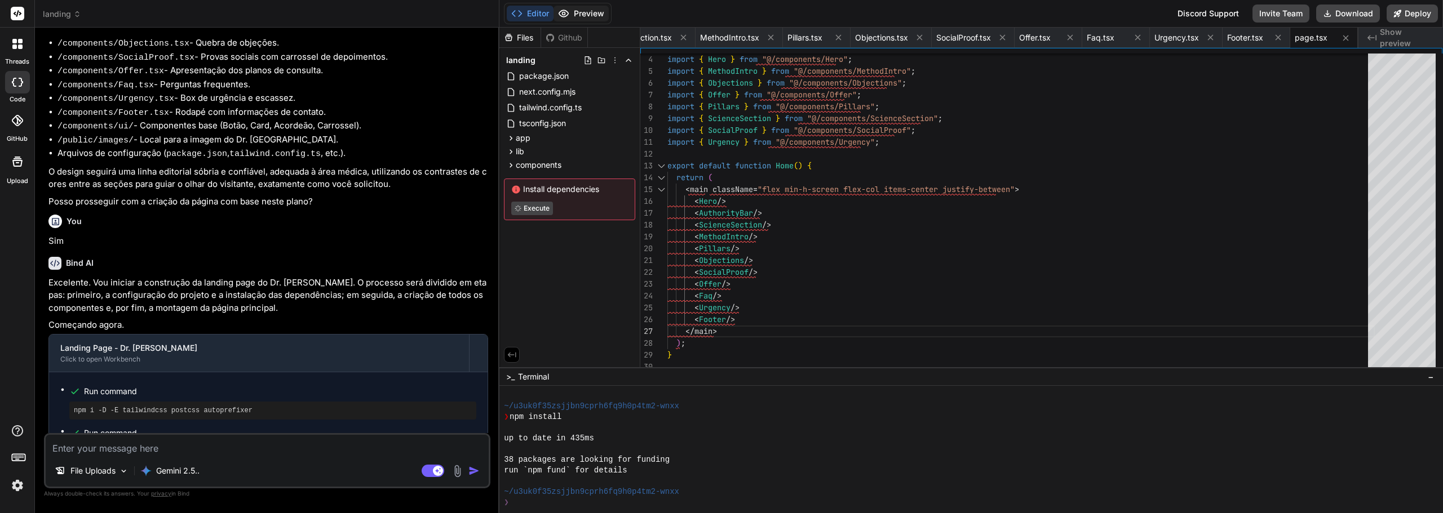
click at [575, 14] on button "Preview" at bounding box center [580, 14] width 55 height 16
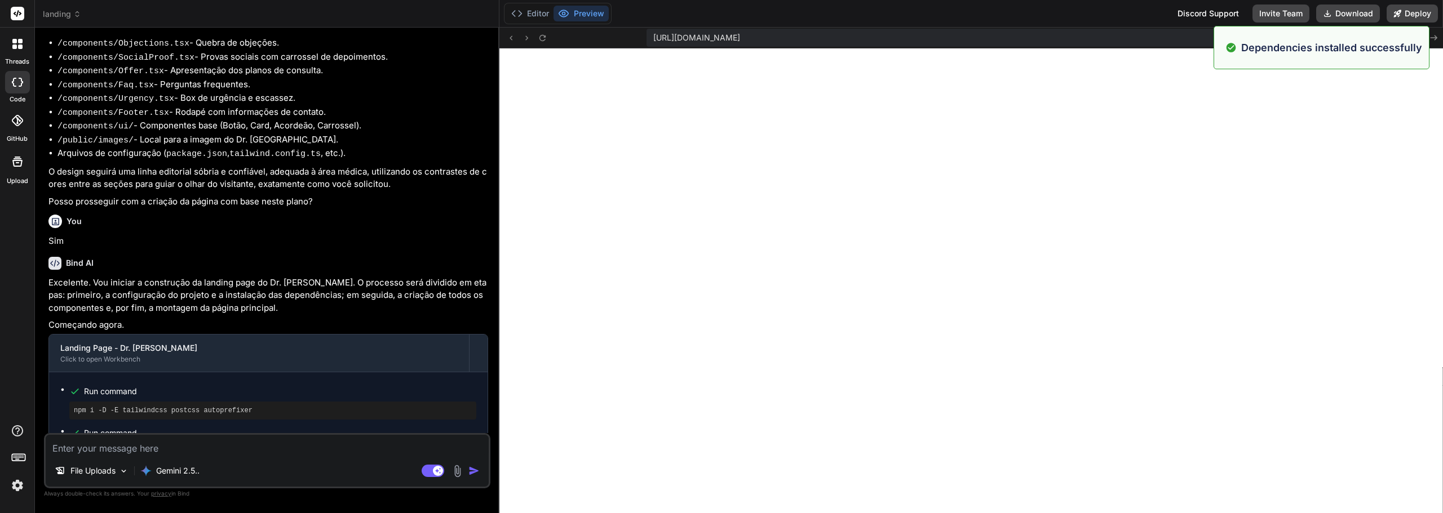
scroll to position [3426, 0]
click at [552, 11] on button "Editor" at bounding box center [530, 14] width 47 height 16
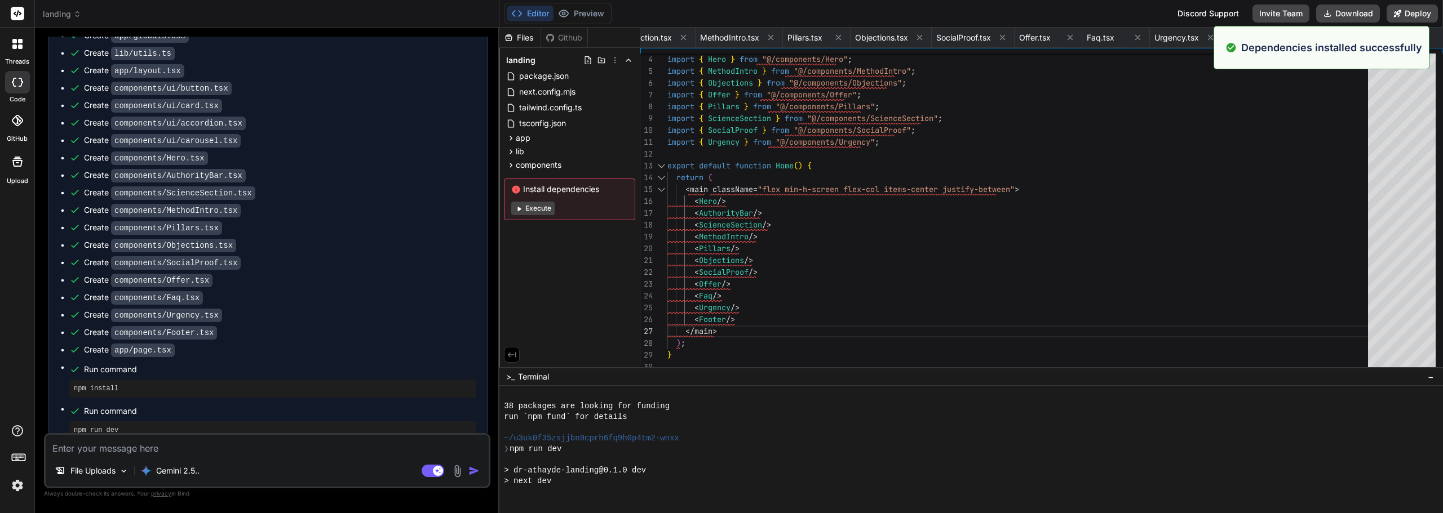
scroll to position [3437, 0]
click at [297, 444] on textarea at bounding box center [267, 445] width 443 height 20
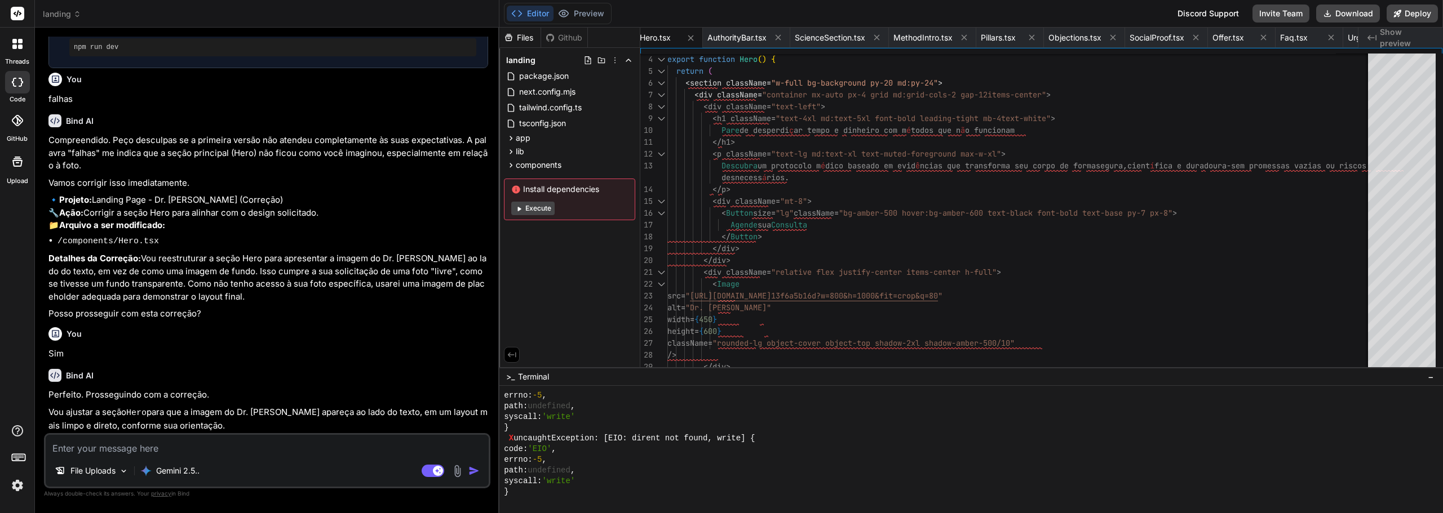
scroll to position [1320, 0]
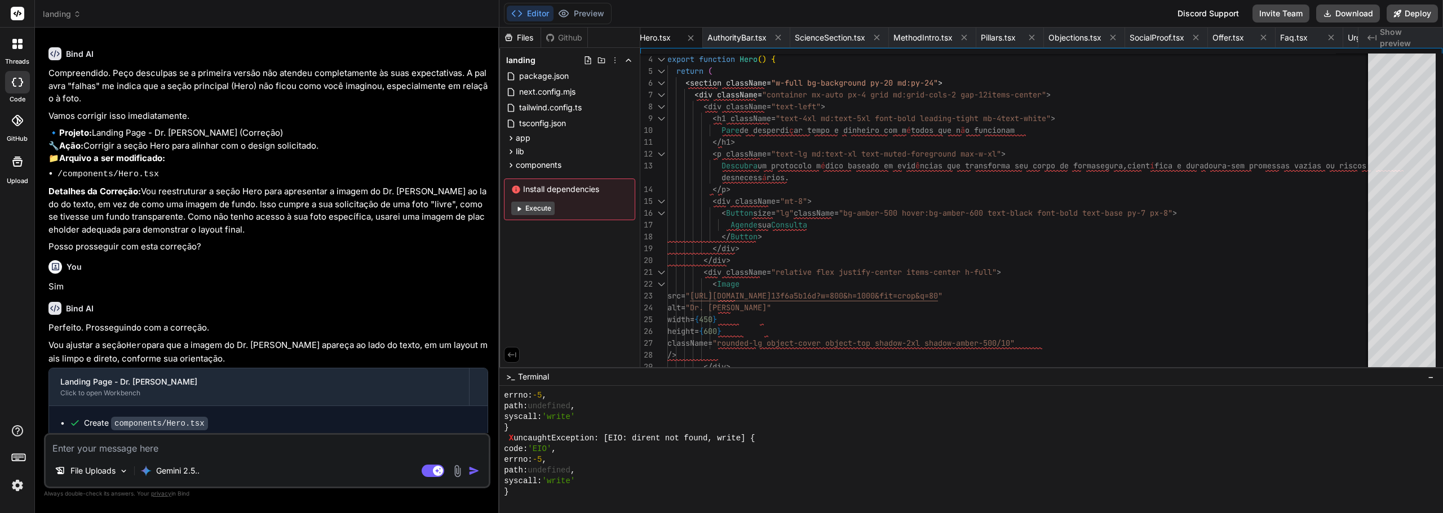
click at [549, 207] on button "Execute" at bounding box center [532, 209] width 43 height 14
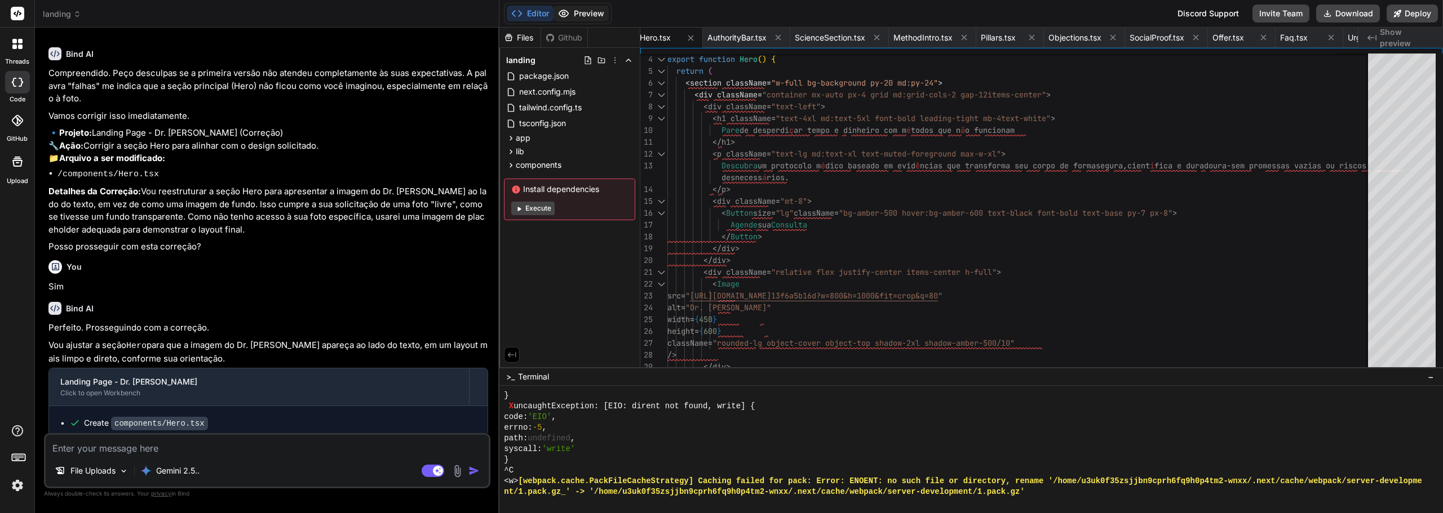
click at [580, 7] on button "Preview" at bounding box center [580, 14] width 55 height 16
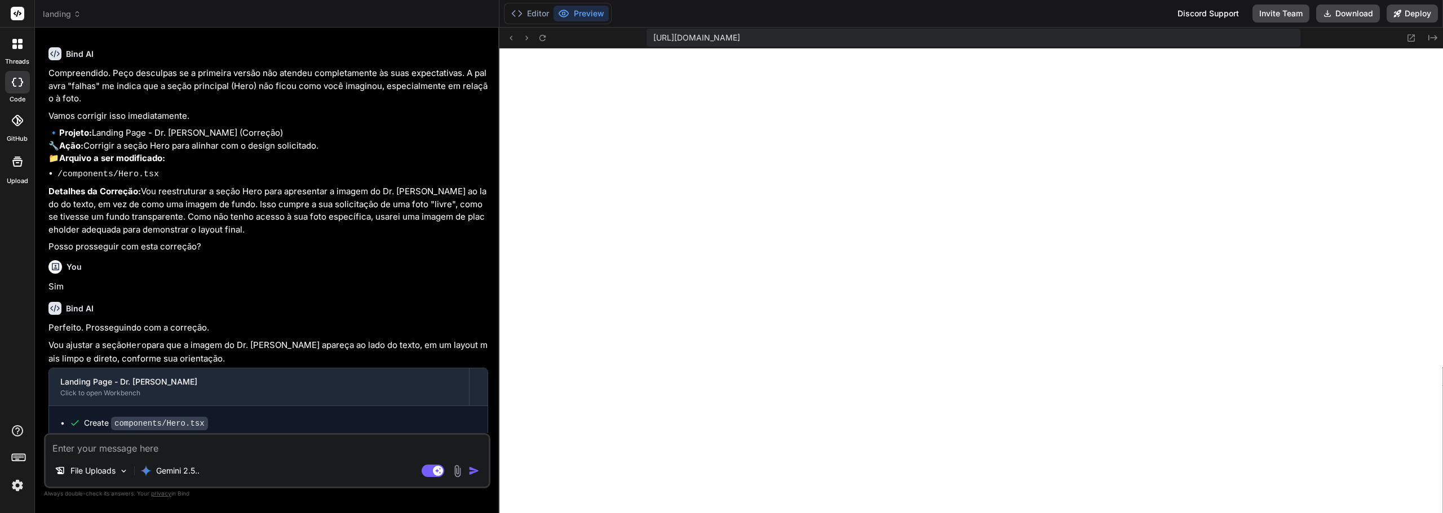
click at [309, 455] on div "File Uploads Gemini 2.5.. Agent Mode. When this toggle is activated, AI automat…" at bounding box center [267, 460] width 446 height 55
click at [289, 447] on textarea at bounding box center [267, 445] width 443 height 20
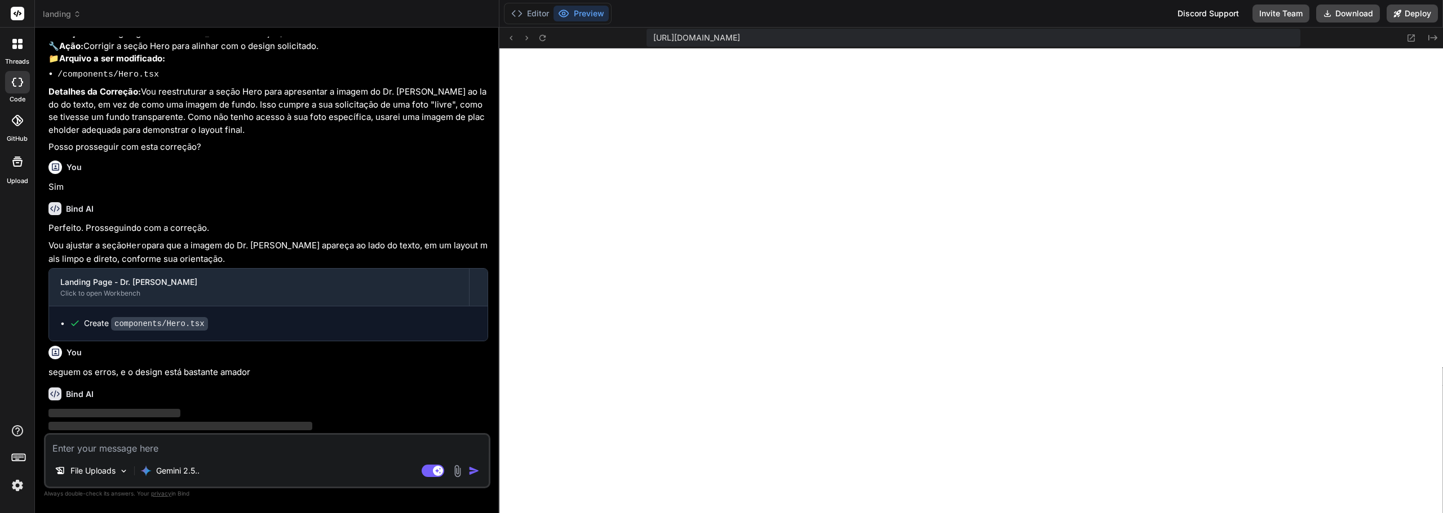
scroll to position [1438, 0]
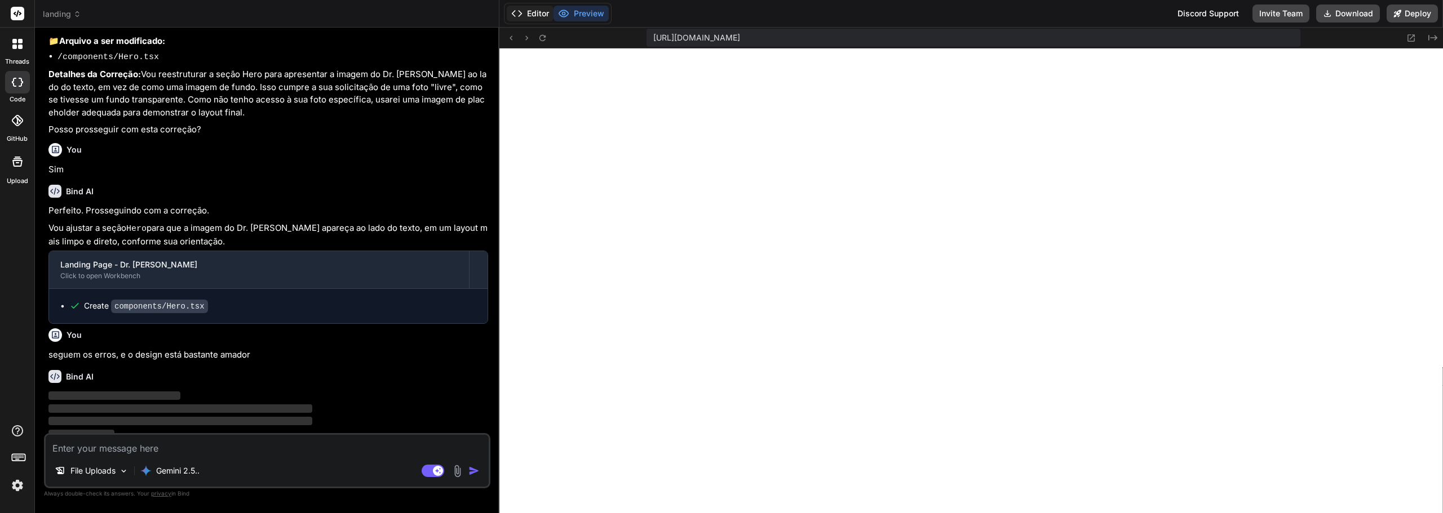
click at [531, 11] on button "Editor" at bounding box center [530, 14] width 47 height 16
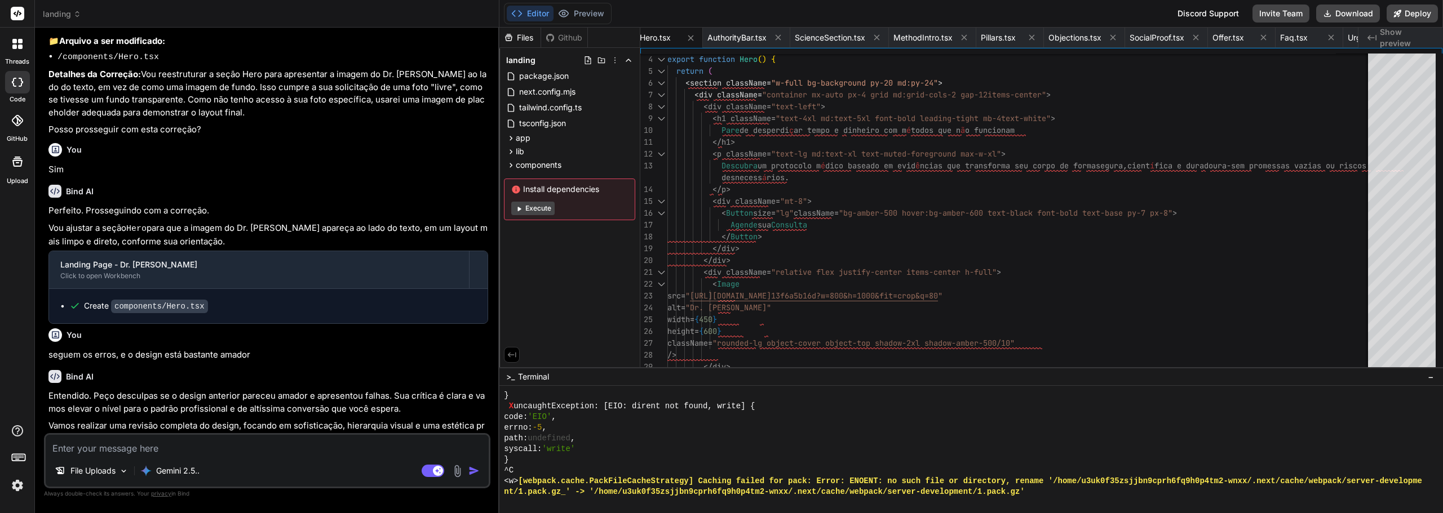
scroll to position [1788, 0]
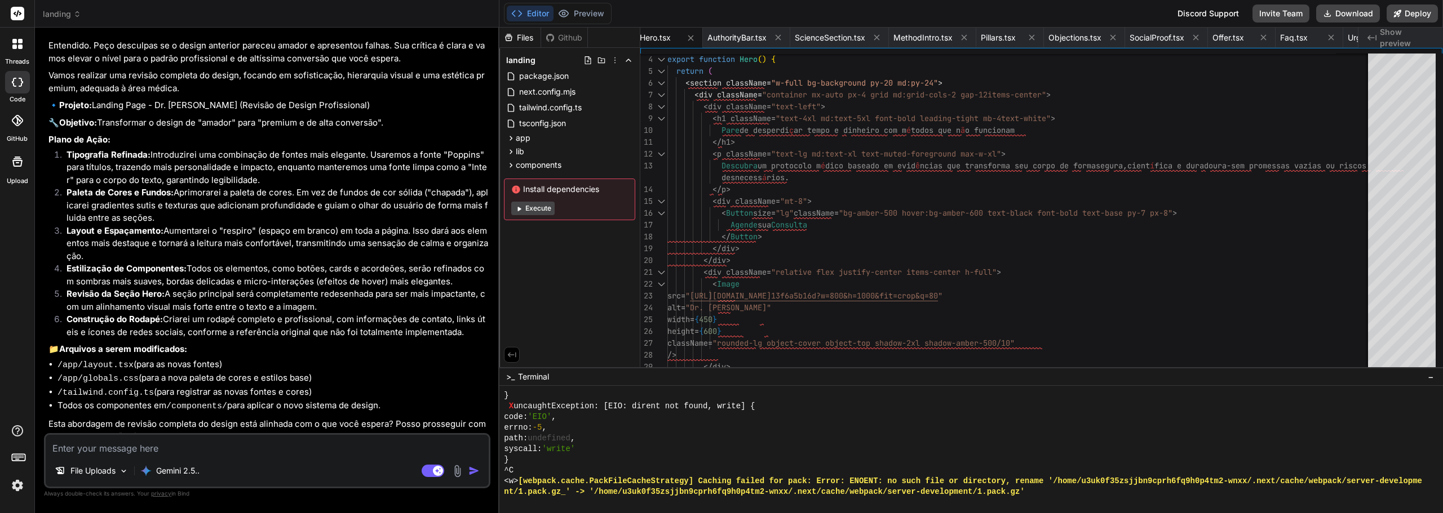
click at [308, 452] on textarea at bounding box center [267, 445] width 443 height 20
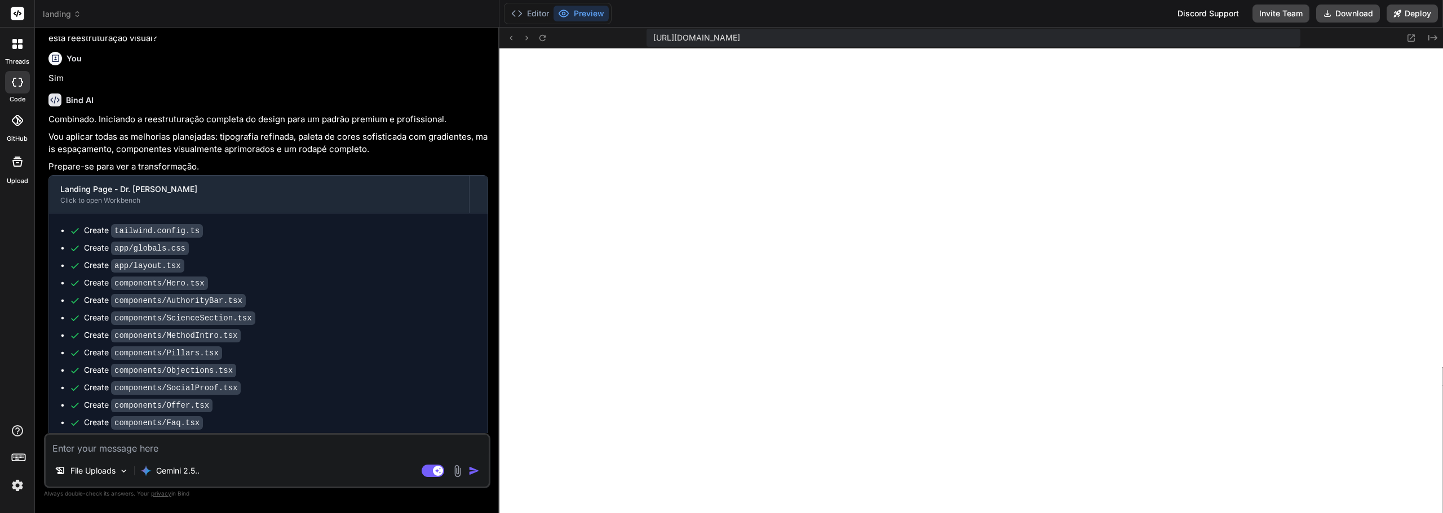
scroll to position [2318, 0]
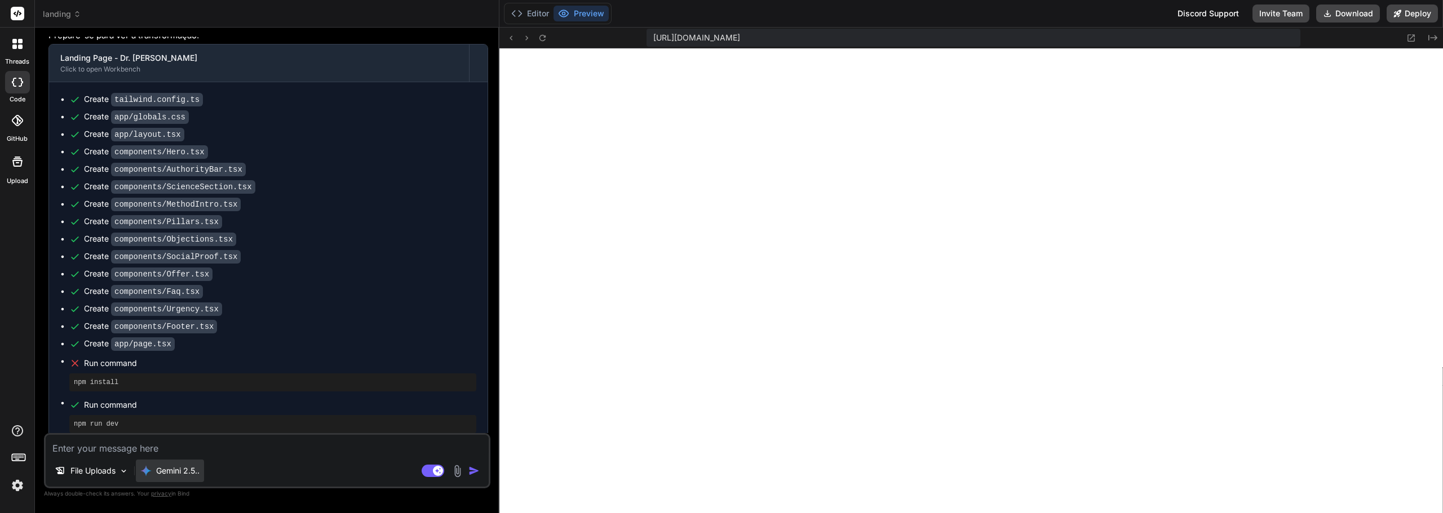
click at [194, 470] on p "Gemini 2.5.." at bounding box center [177, 470] width 43 height 11
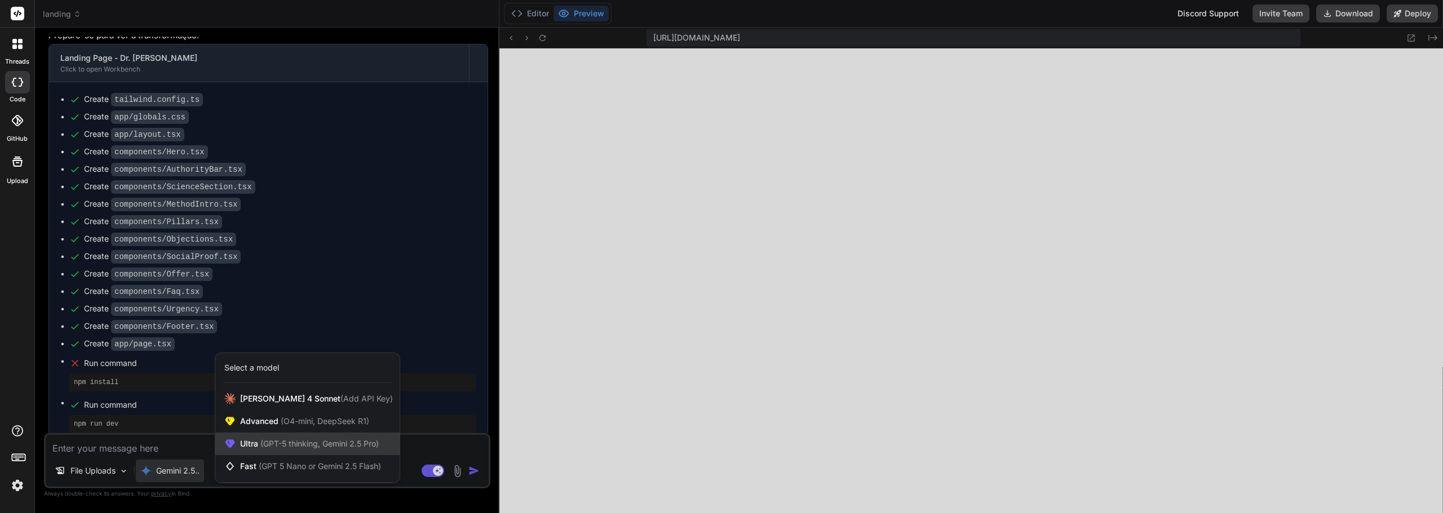
click at [278, 450] on div "Ultra (GPT-5 thinking, Gemini 2.5 Pro)" at bounding box center [307, 444] width 184 height 23
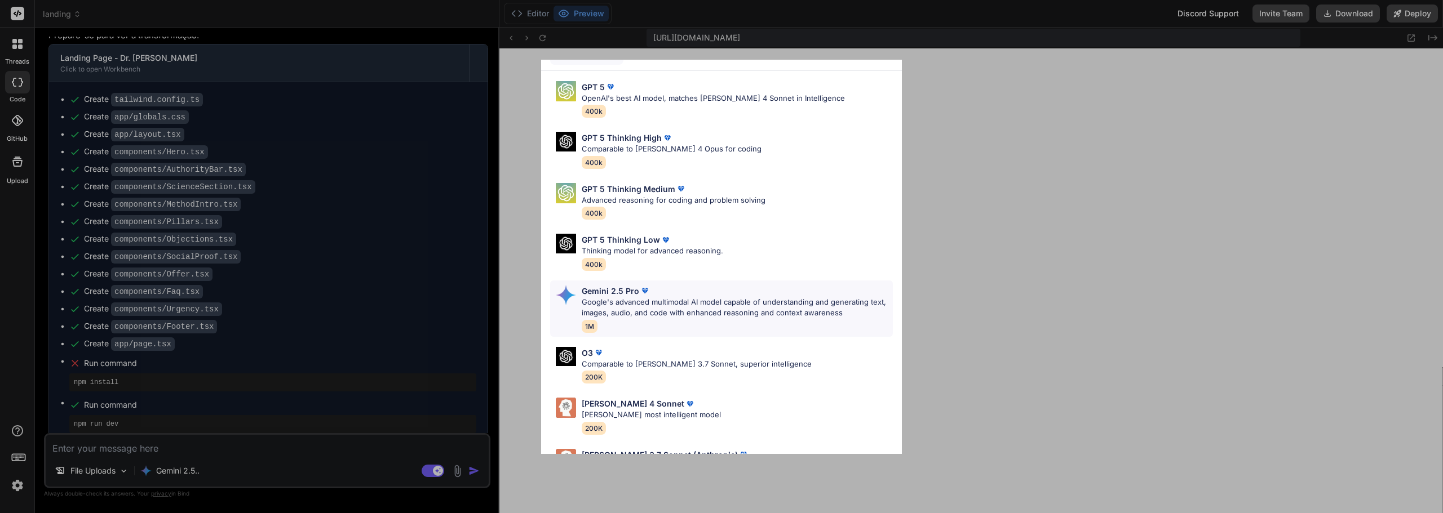
scroll to position [69, 0]
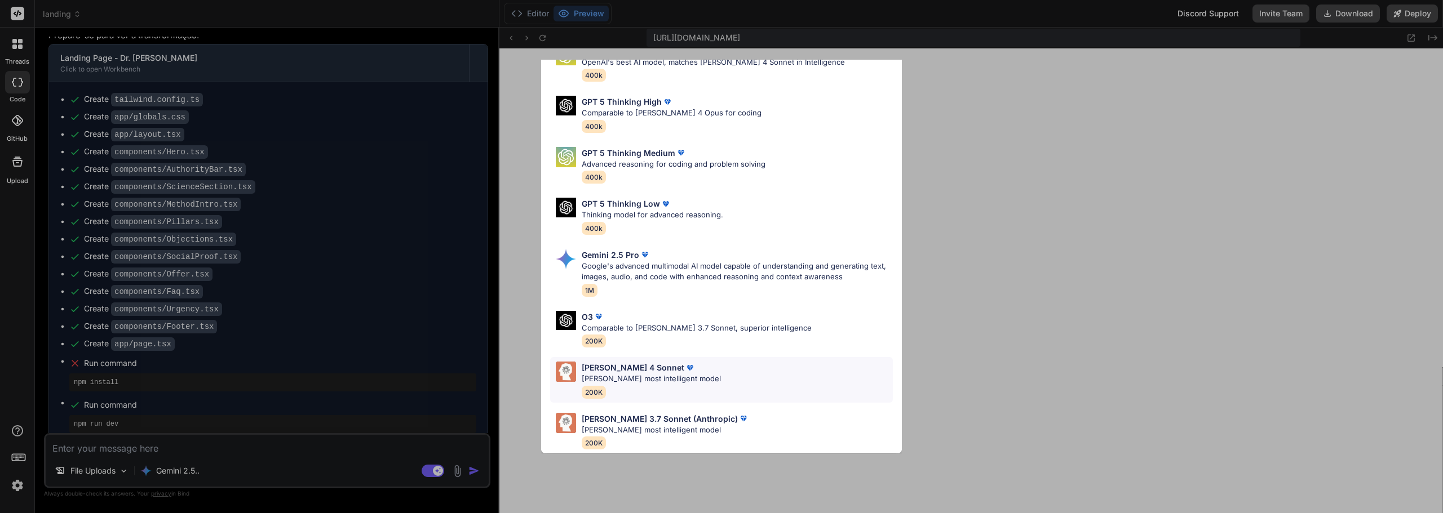
click at [656, 375] on p "[PERSON_NAME] most intelligent model" at bounding box center [651, 379] width 139 height 11
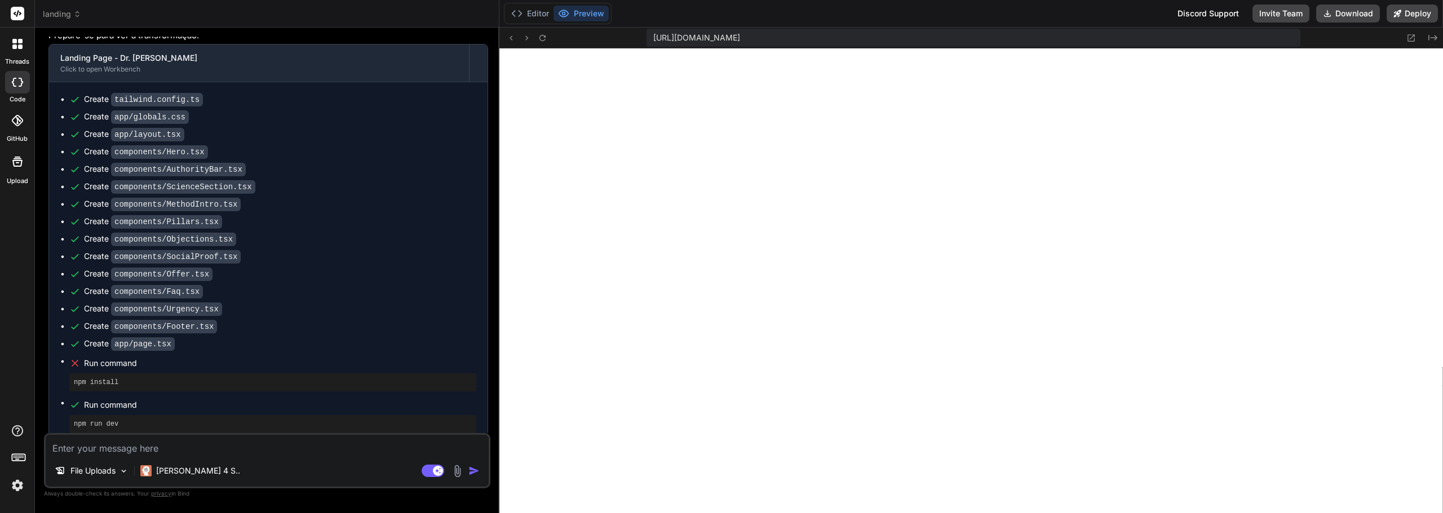
click at [369, 456] on div "File Uploads [PERSON_NAME] 4 S.. Agent Mode. When this toggle is activated, AI …" at bounding box center [267, 460] width 446 height 55
click at [127, 447] on textarea at bounding box center [267, 445] width 443 height 20
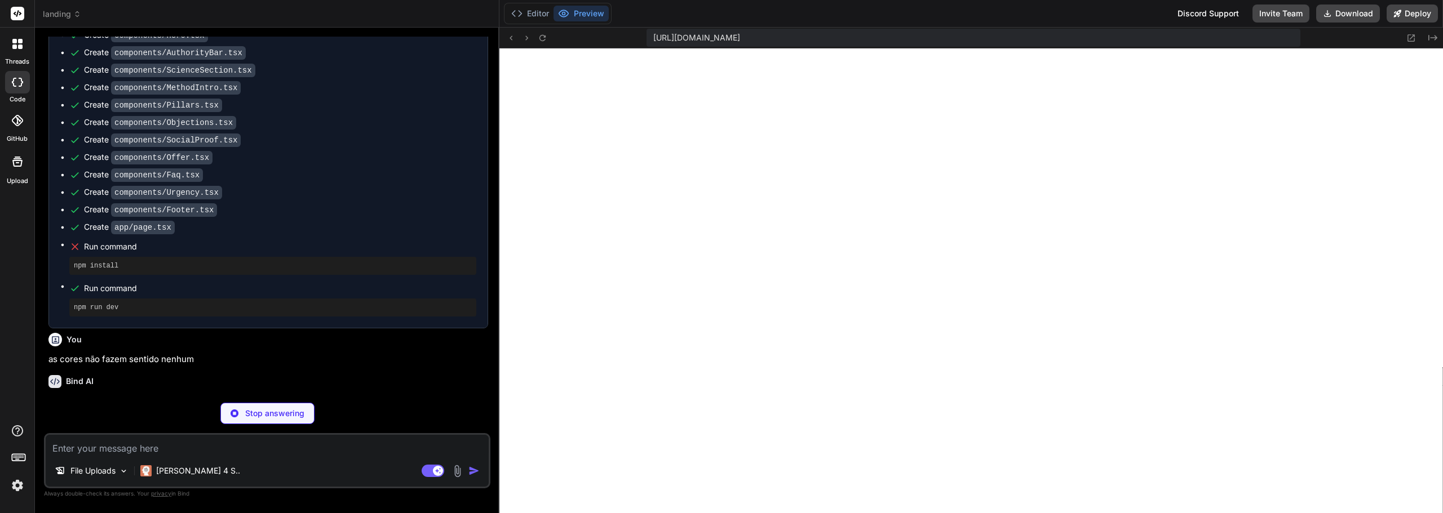
scroll to position [4550, 0]
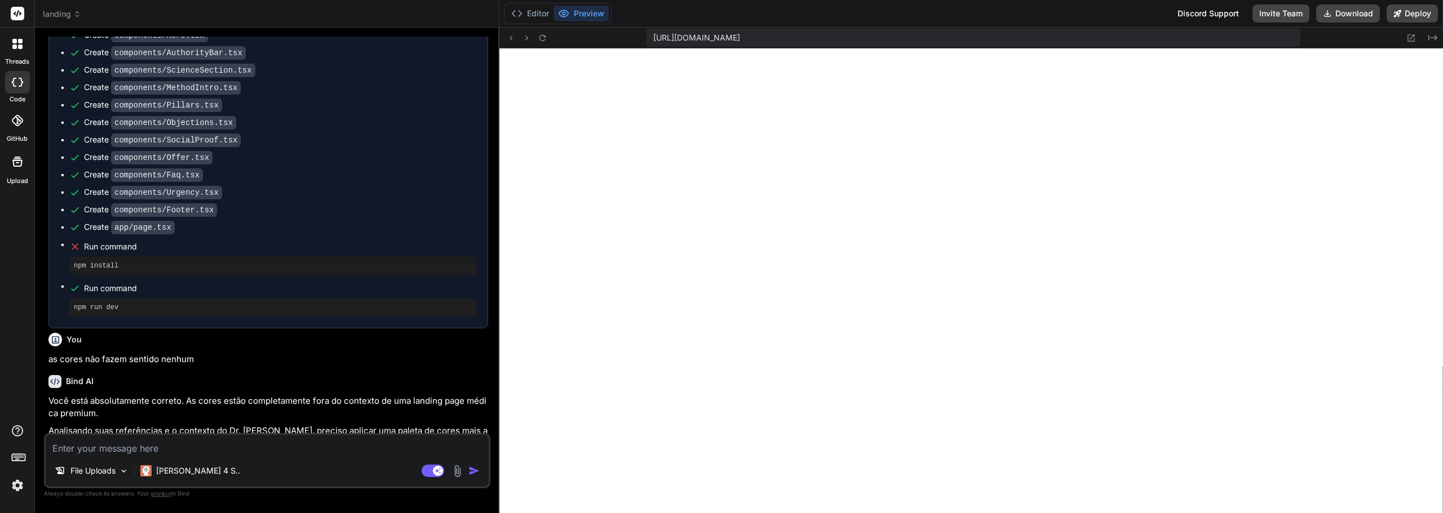
click at [299, 450] on textarea at bounding box center [267, 445] width 443 height 20
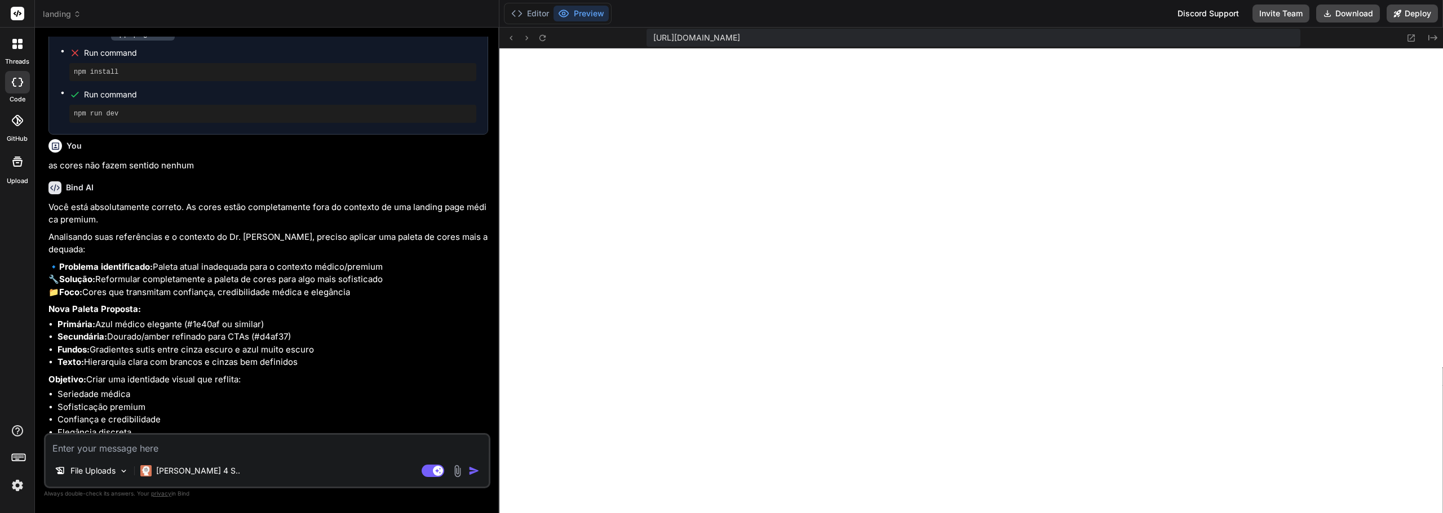
scroll to position [2641, 0]
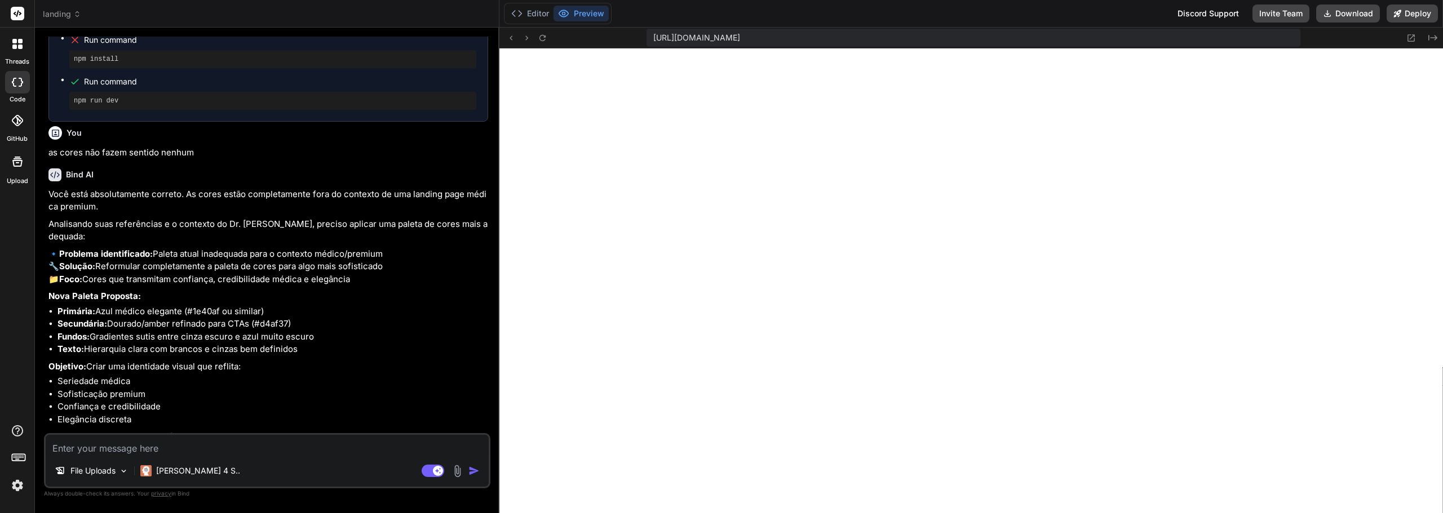
click at [313, 446] on textarea at bounding box center [267, 445] width 443 height 20
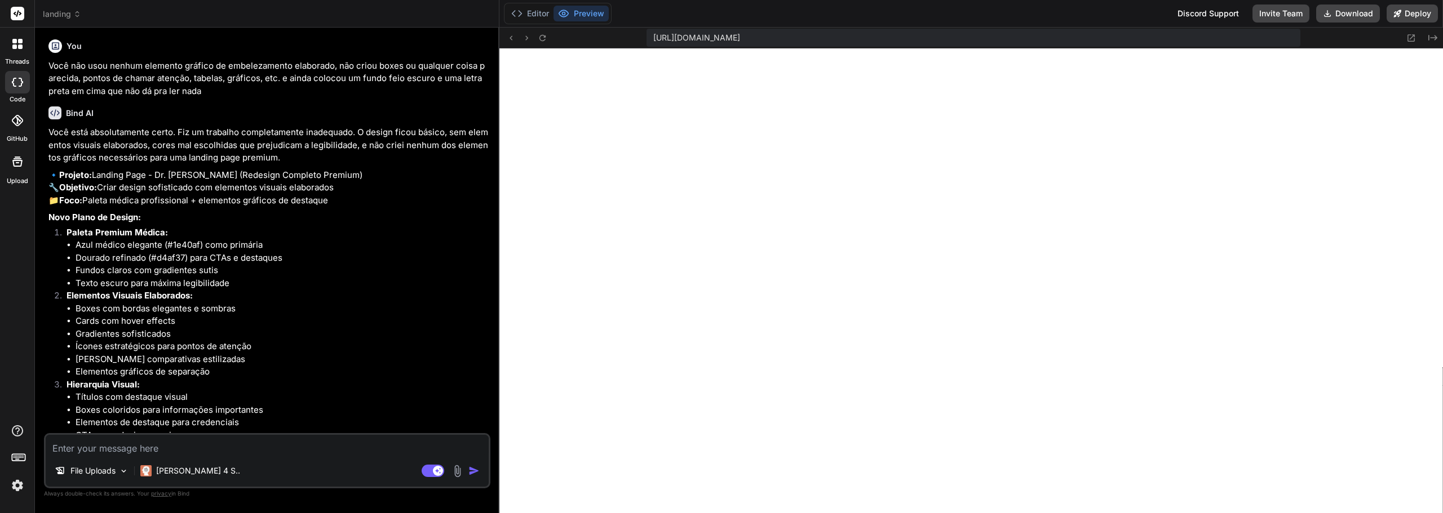
scroll to position [3068, 0]
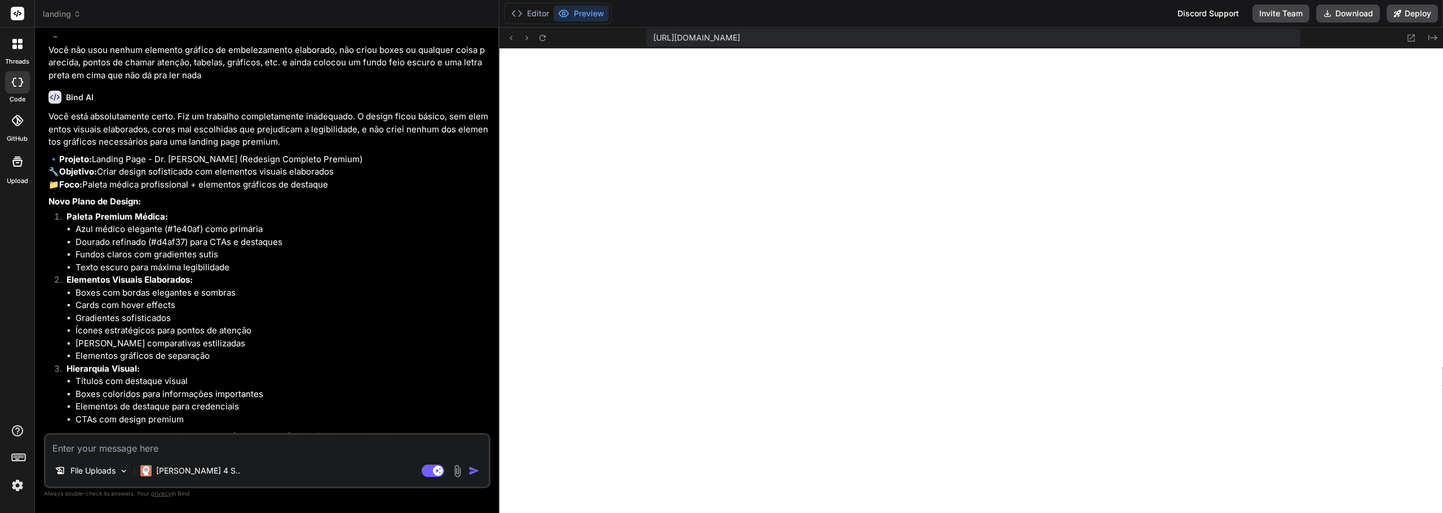
click at [353, 457] on div "File Uploads [PERSON_NAME] 4 S.. Agent Mode. When this toggle is activated, AI …" at bounding box center [267, 460] width 446 height 55
click at [330, 447] on textarea at bounding box center [267, 445] width 443 height 20
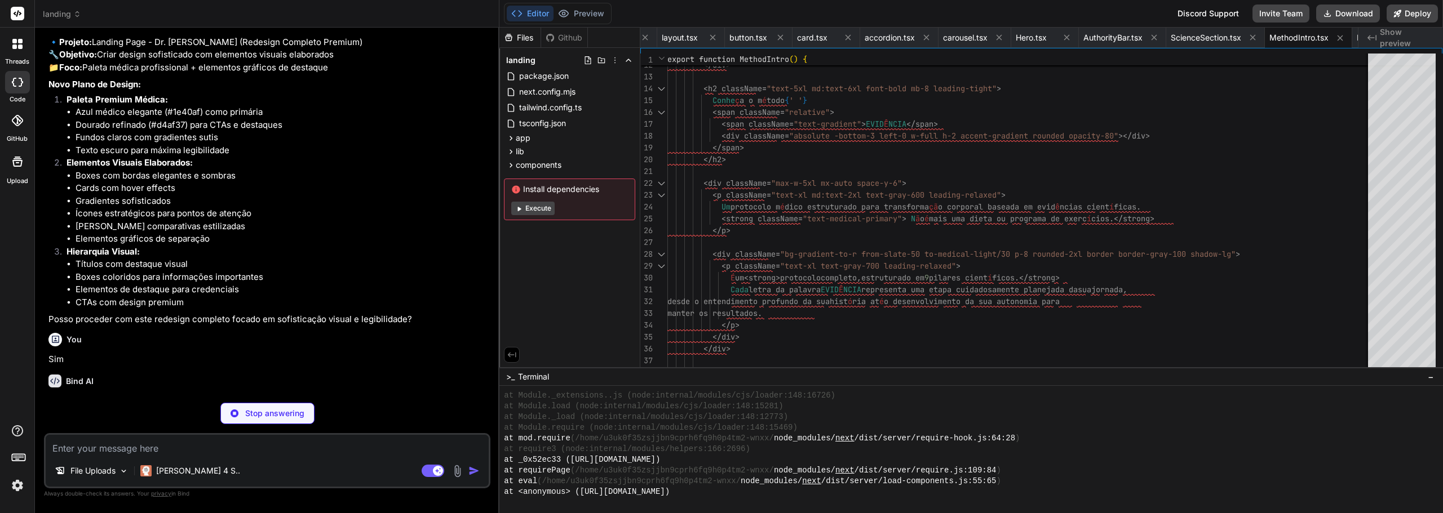
scroll to position [8673, 0]
click at [542, 210] on button "Execute" at bounding box center [532, 209] width 43 height 14
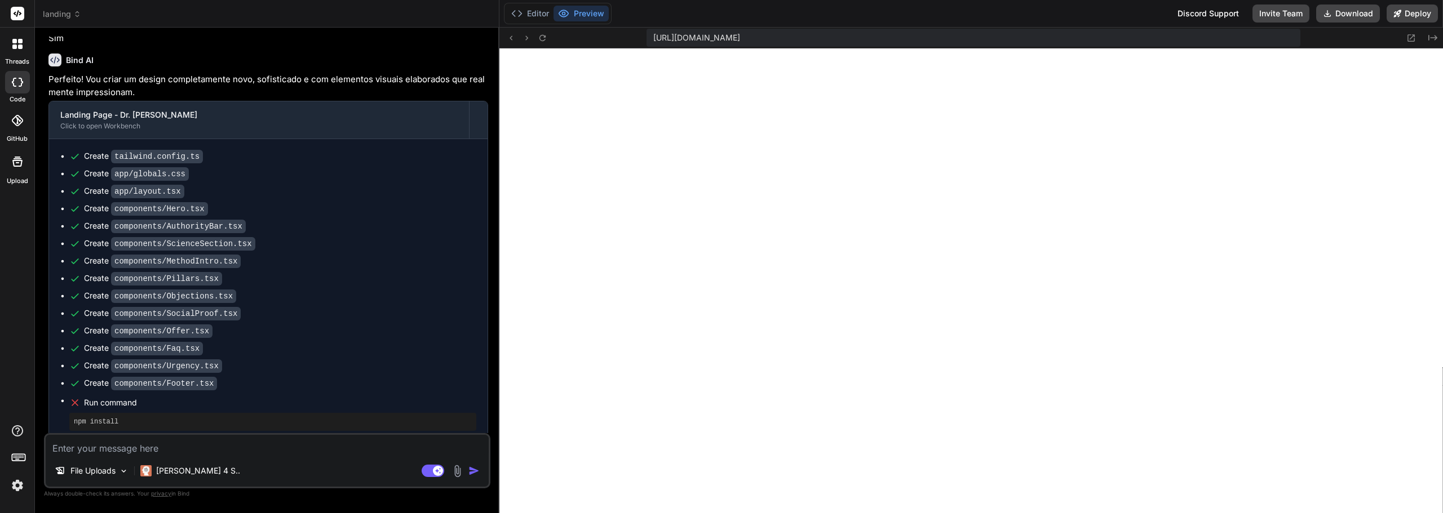
scroll to position [3546, 0]
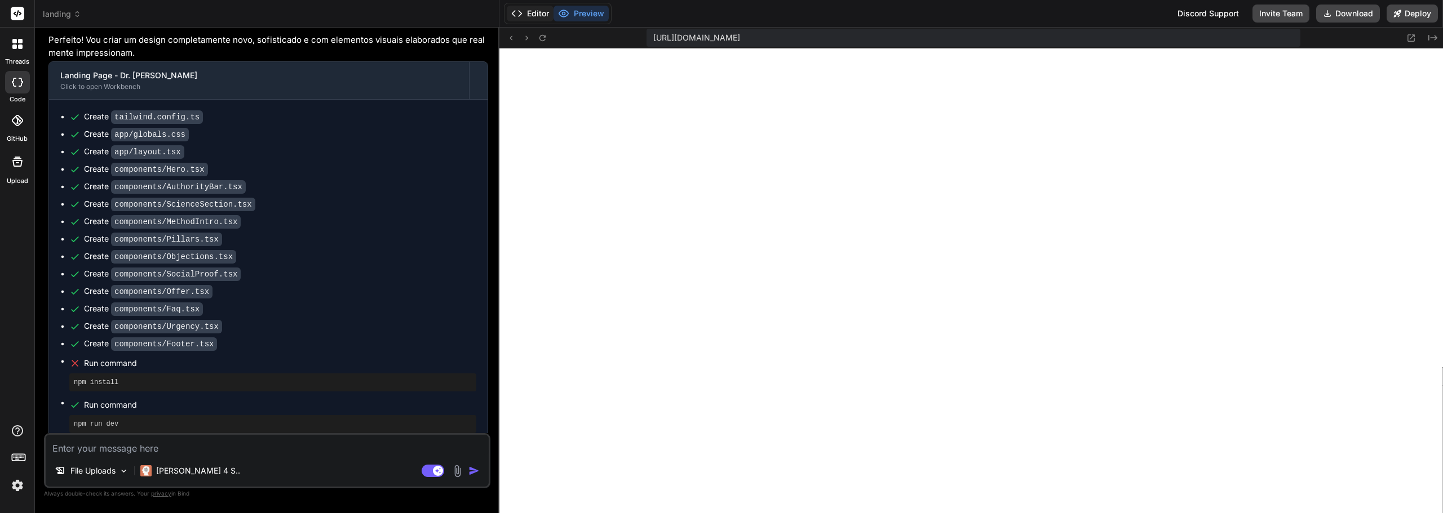
click at [544, 10] on button "Editor" at bounding box center [530, 14] width 47 height 16
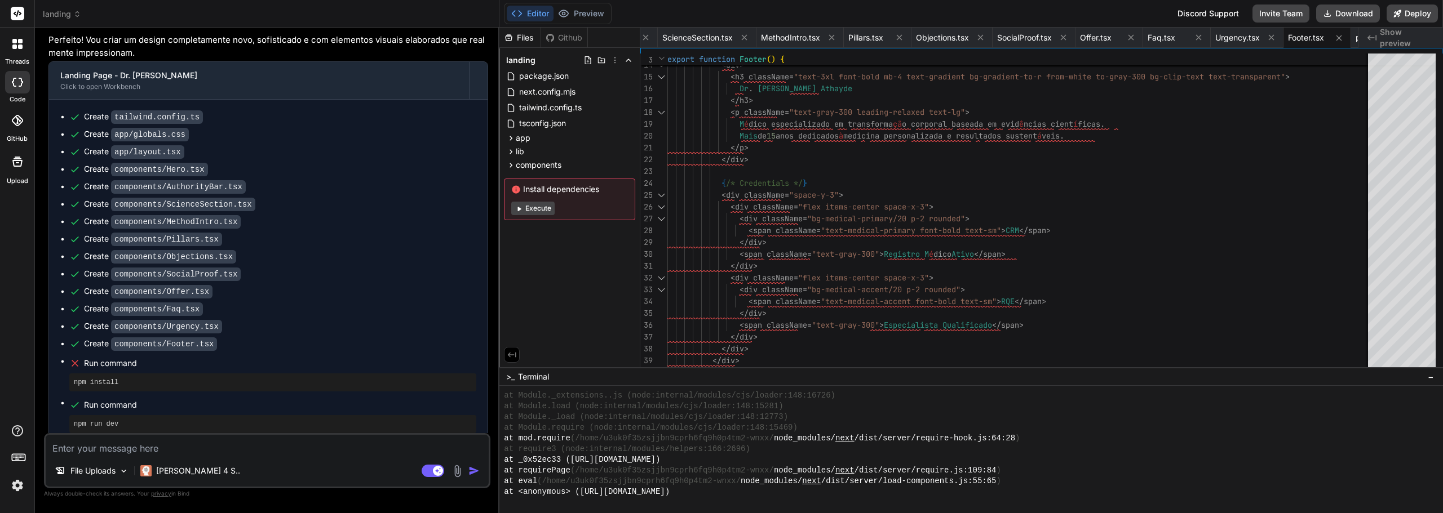
click at [550, 210] on button "Execute" at bounding box center [532, 209] width 43 height 14
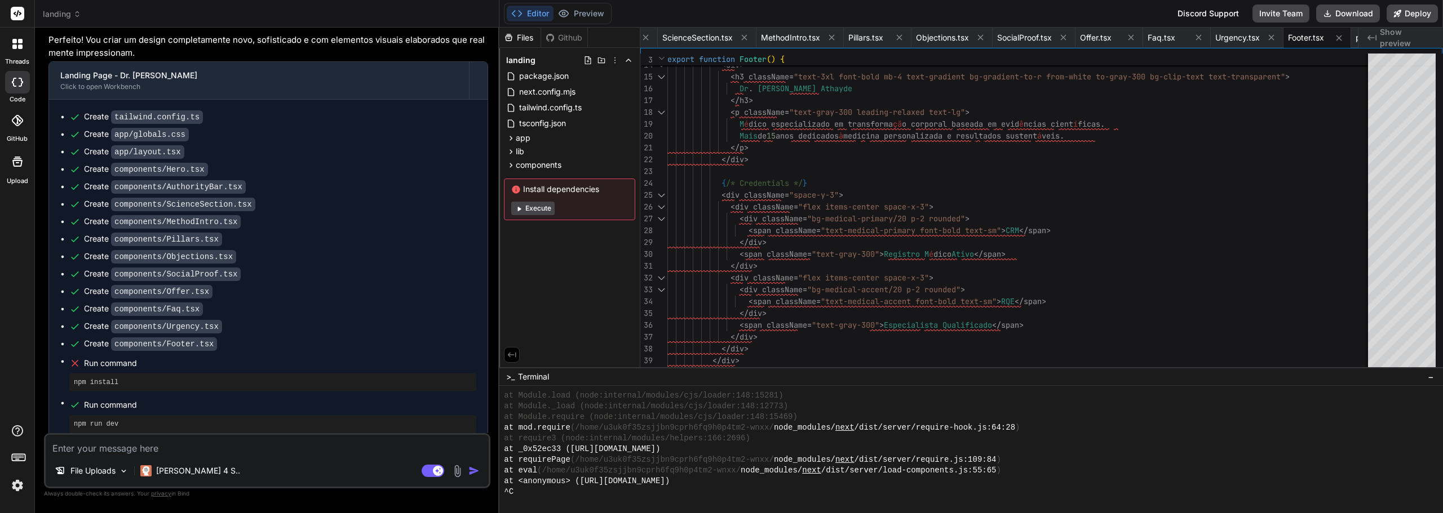
scroll to position [10354, 0]
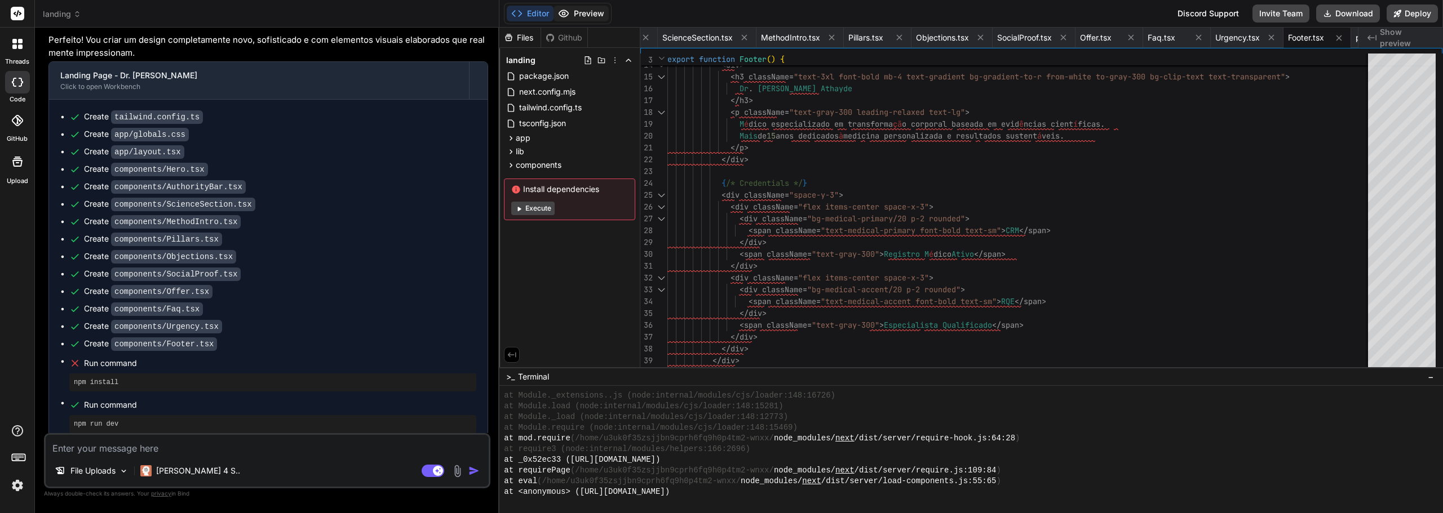
click at [578, 16] on button "Preview" at bounding box center [580, 14] width 55 height 16
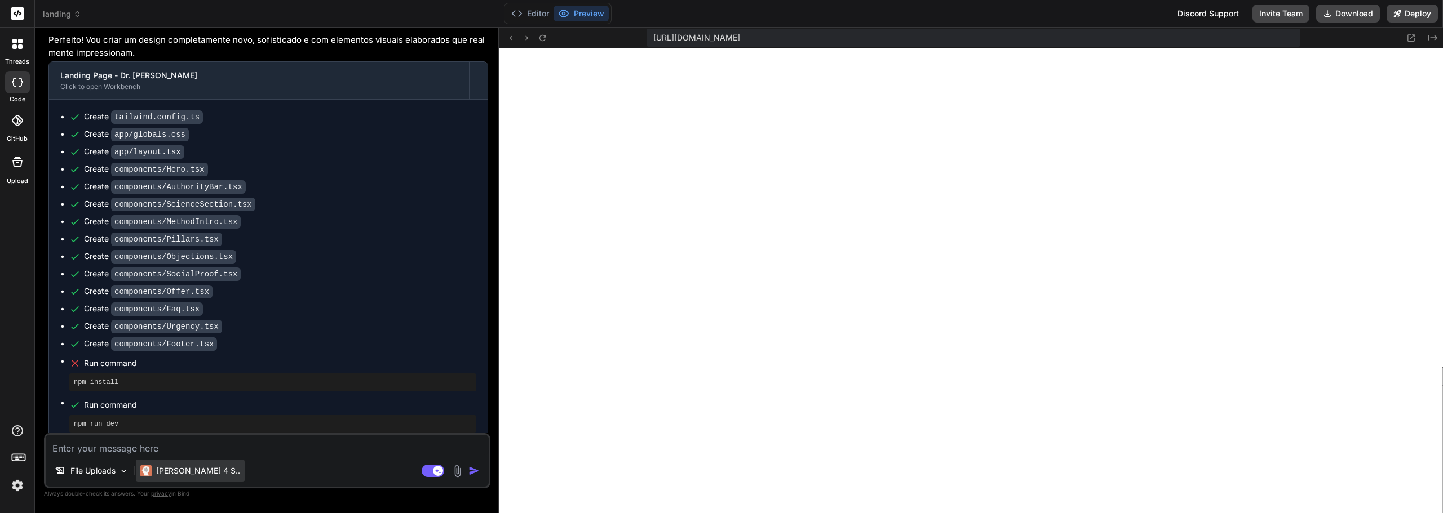
click at [144, 475] on img at bounding box center [145, 470] width 11 height 11
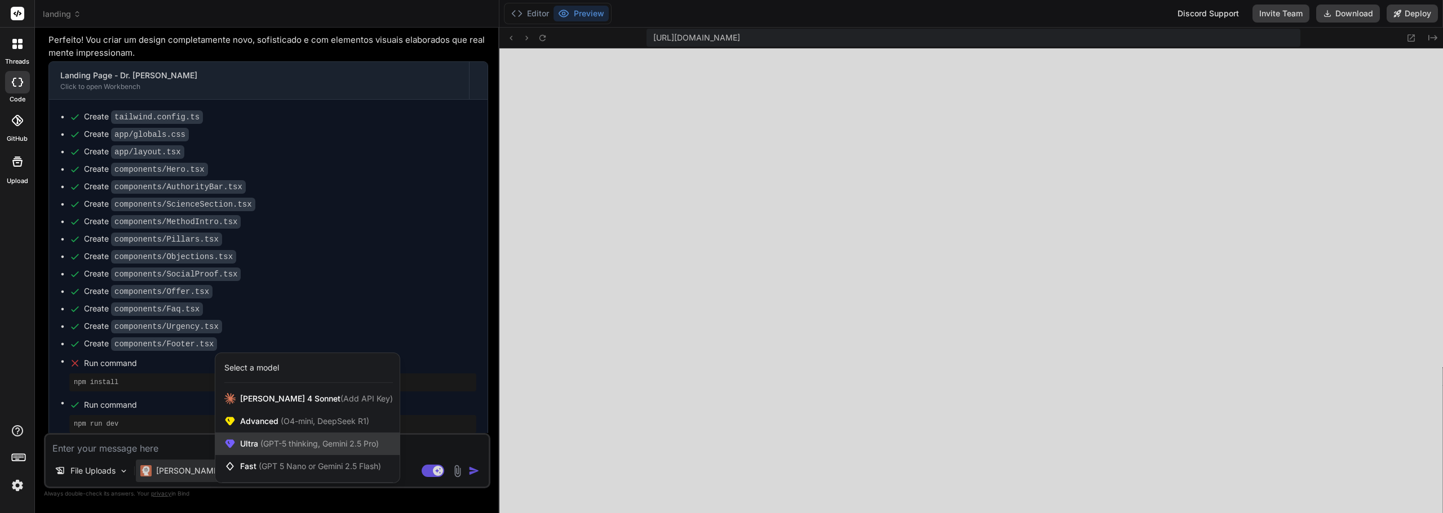
click at [283, 455] on div "Ultra (GPT-5 thinking, Gemini 2.5 Pro)" at bounding box center [307, 444] width 184 height 23
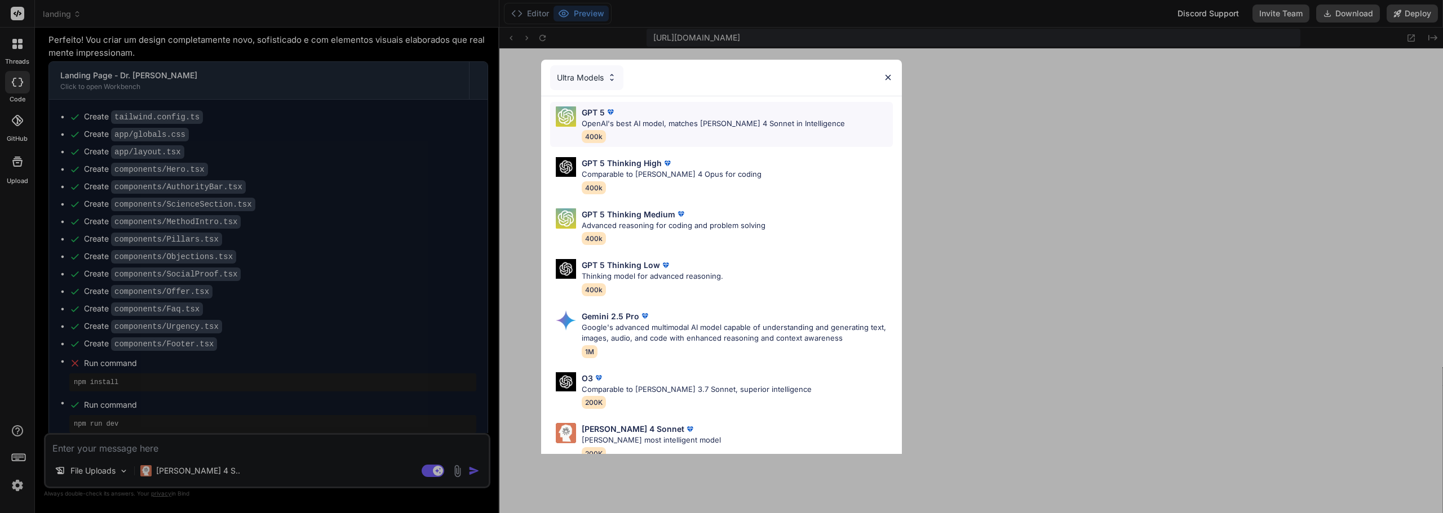
click at [614, 123] on p "OpenAI's best AI model, matches [PERSON_NAME] 4 Sonnet in Intelligence" at bounding box center [713, 123] width 263 height 11
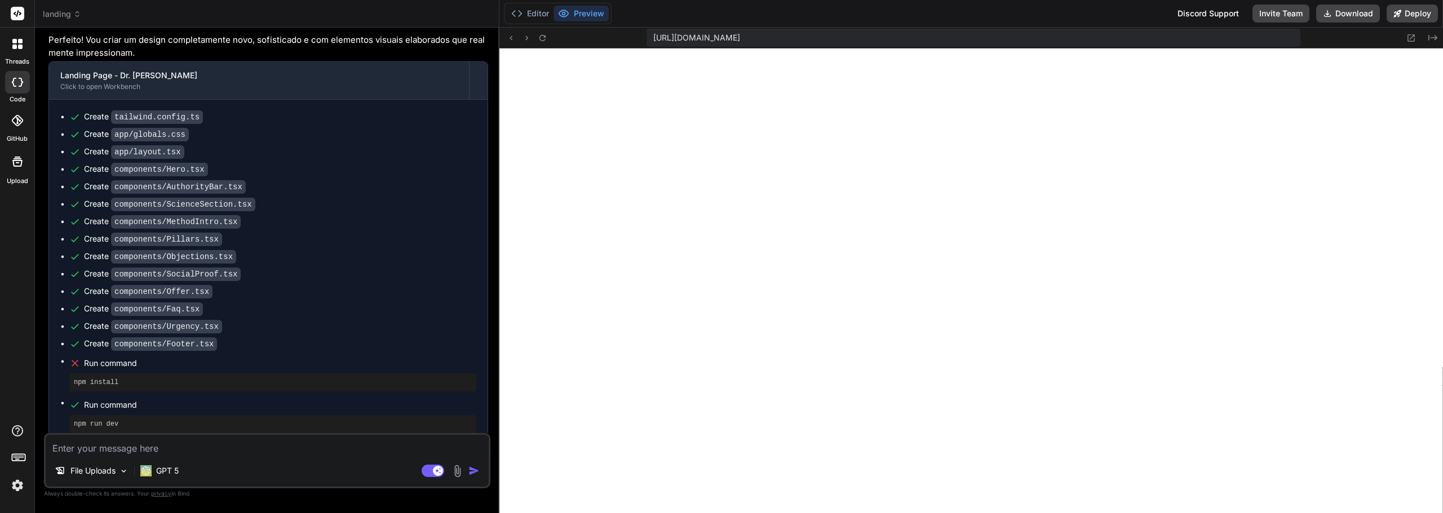
click at [335, 451] on textarea at bounding box center [267, 445] width 443 height 20
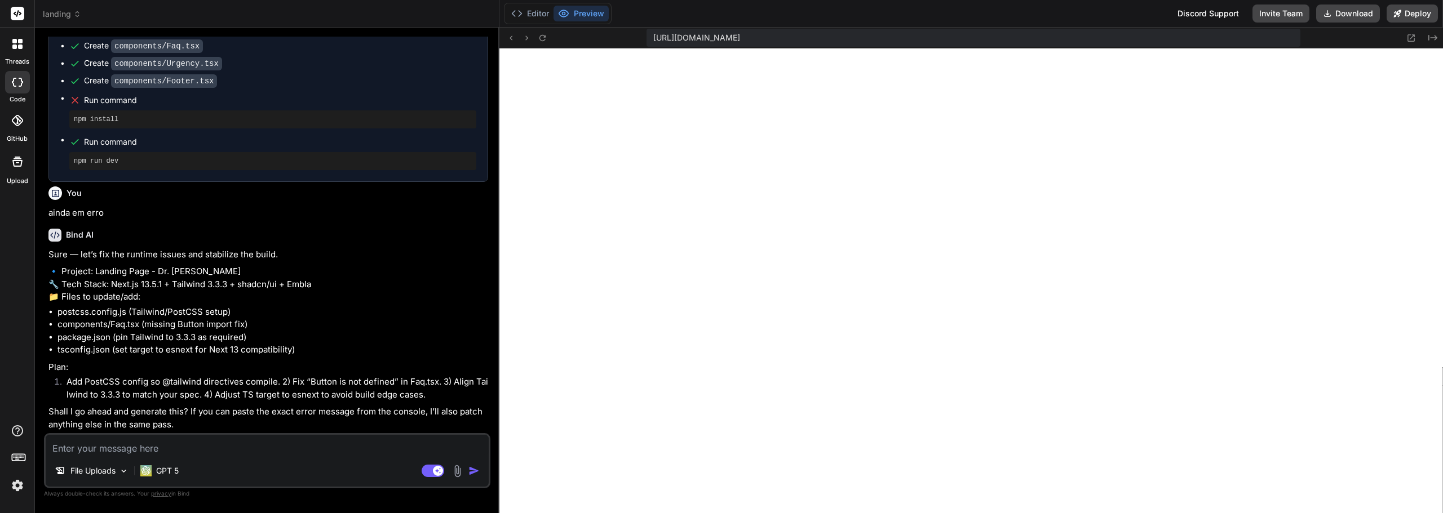
scroll to position [3822, 0]
click at [307, 447] on textarea at bounding box center [267, 445] width 443 height 20
click at [338, 456] on div "File Uploads GPT 5 Agent Mode. When this toggle is activated, AI automatically …" at bounding box center [267, 460] width 446 height 55
click at [206, 450] on textarea at bounding box center [267, 445] width 443 height 20
paste textarea "Server Error SyntaxError: Invalid or unexpected token This error happened while…"
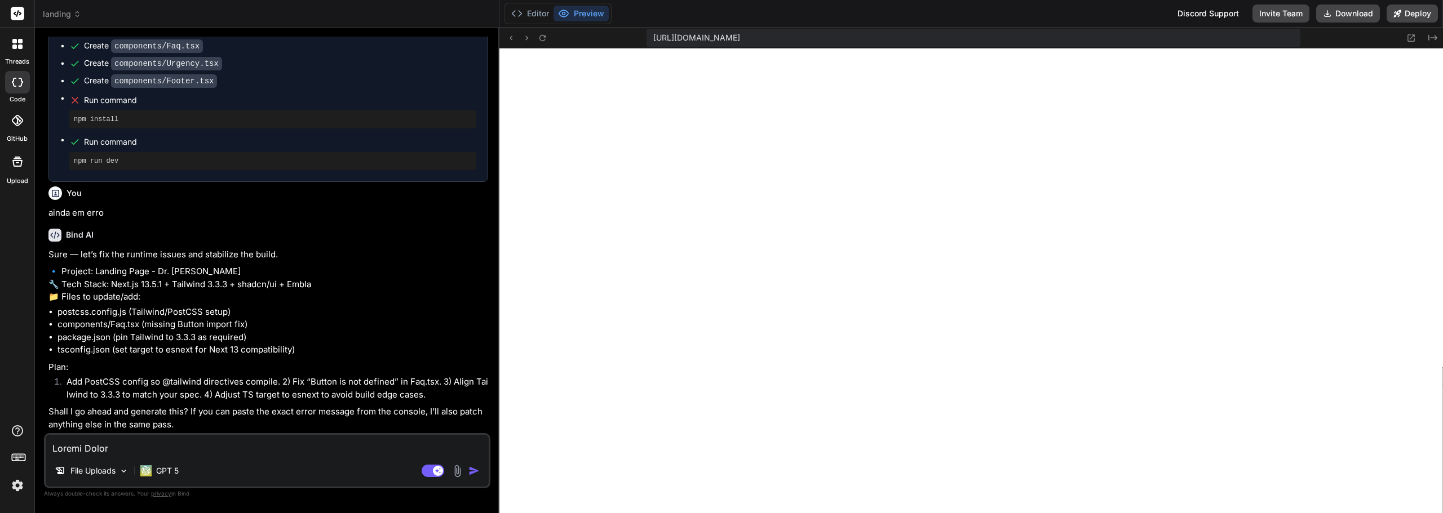
scroll to position [907, 0]
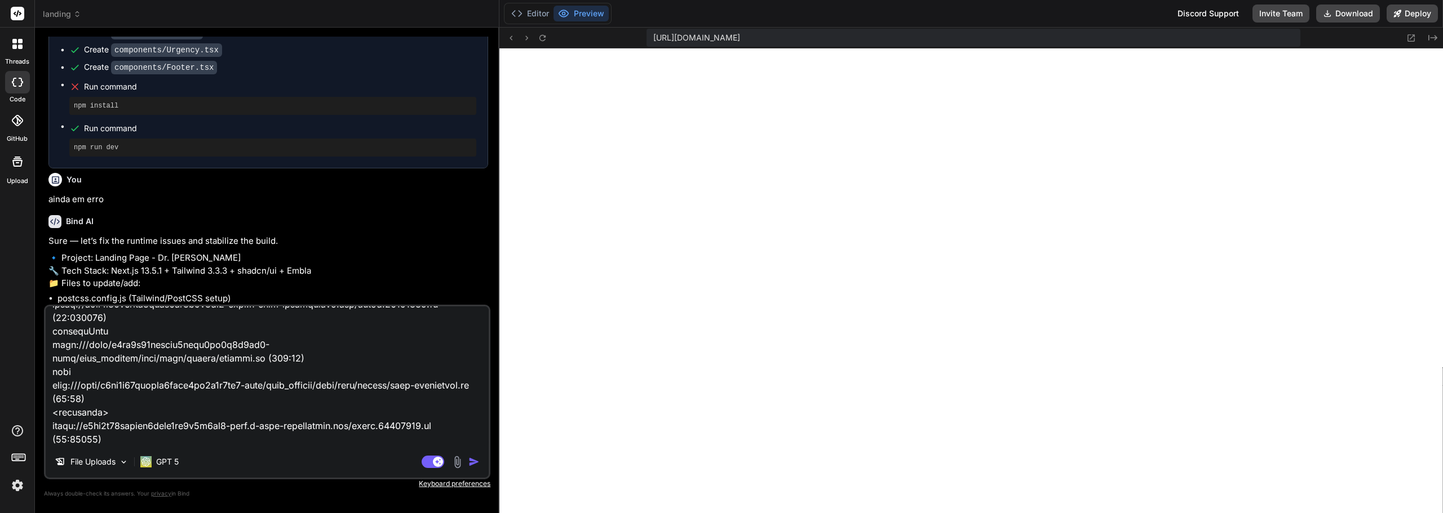
click at [472, 465] on img "button" at bounding box center [473, 461] width 11 height 11
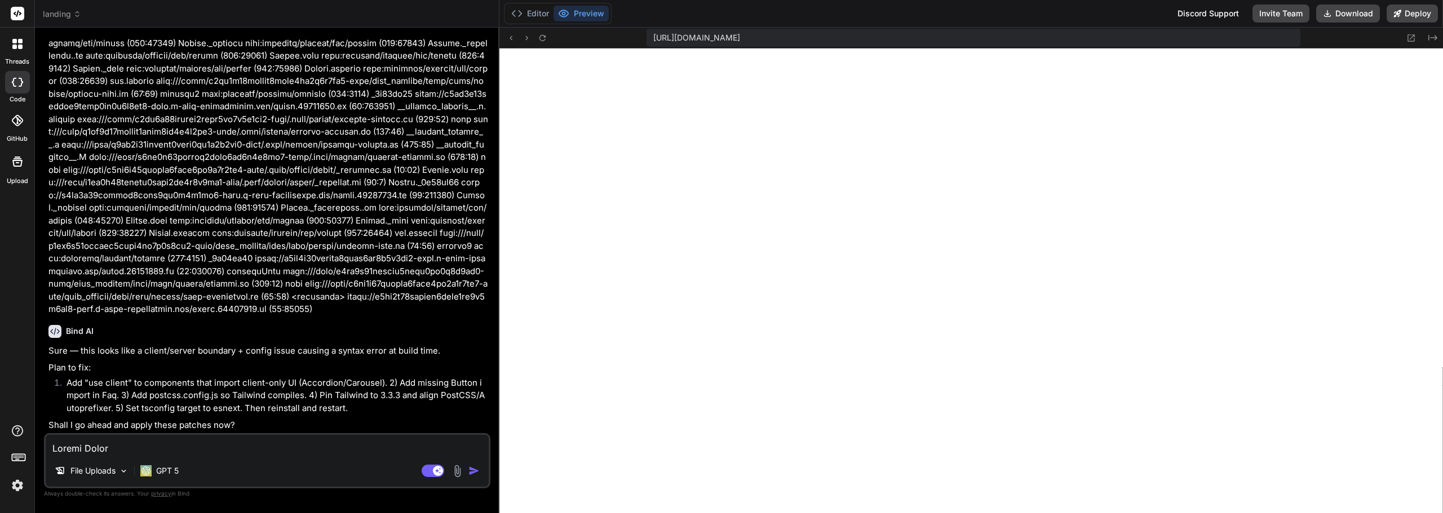
scroll to position [4308, 0]
click at [252, 457] on div "File Uploads GPT 5 Agent Mode. When this toggle is activated, AI automatically …" at bounding box center [267, 460] width 446 height 55
click at [143, 454] on textarea at bounding box center [267, 445] width 443 height 20
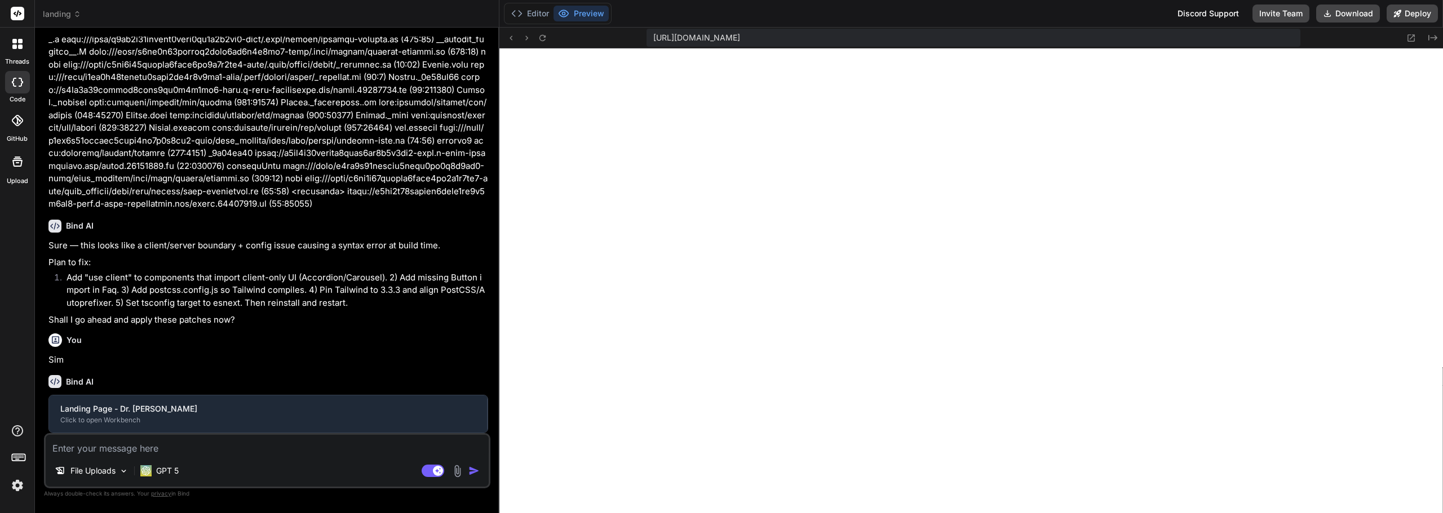
scroll to position [4425, 0]
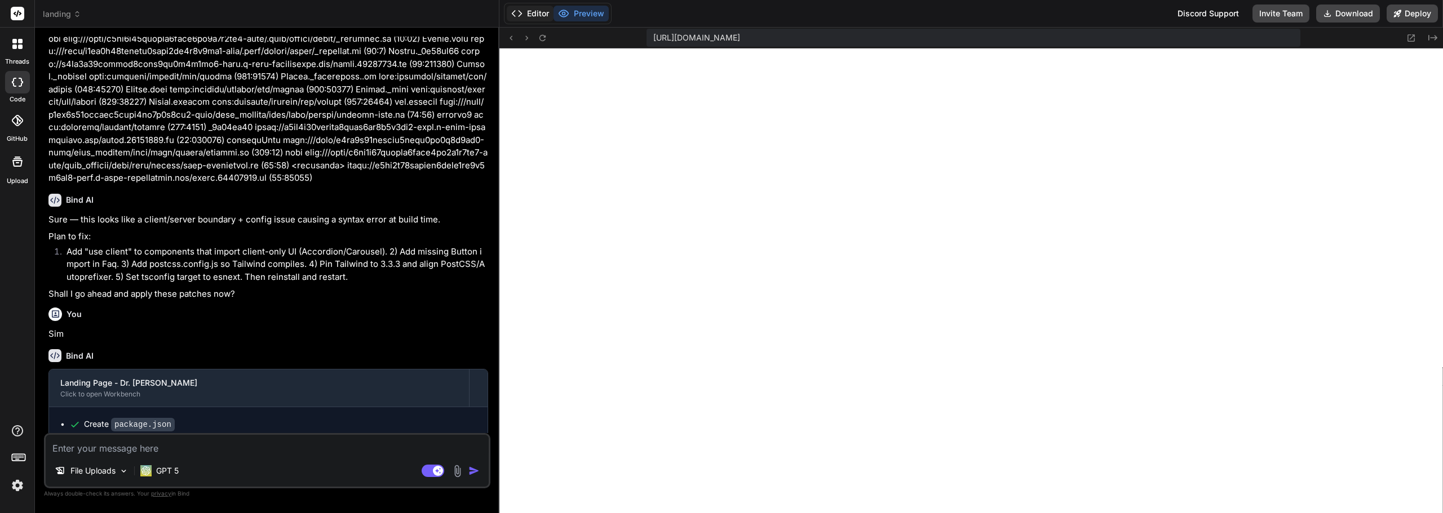
click at [528, 7] on button "Editor" at bounding box center [530, 14] width 47 height 16
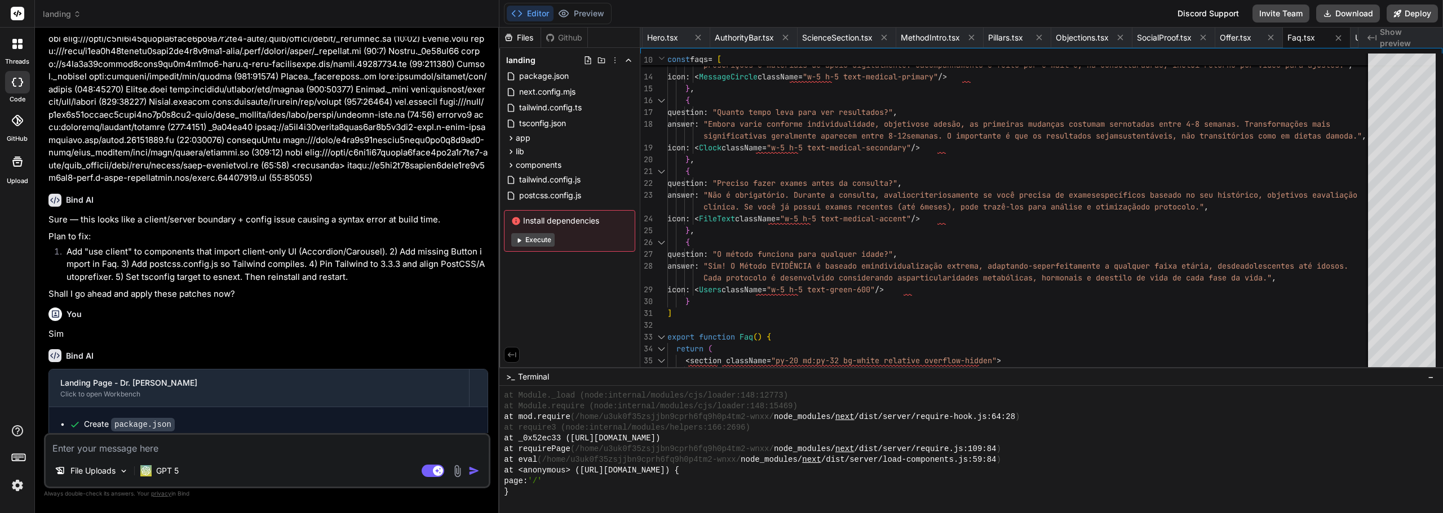
click at [549, 237] on button "Execute" at bounding box center [532, 240] width 43 height 14
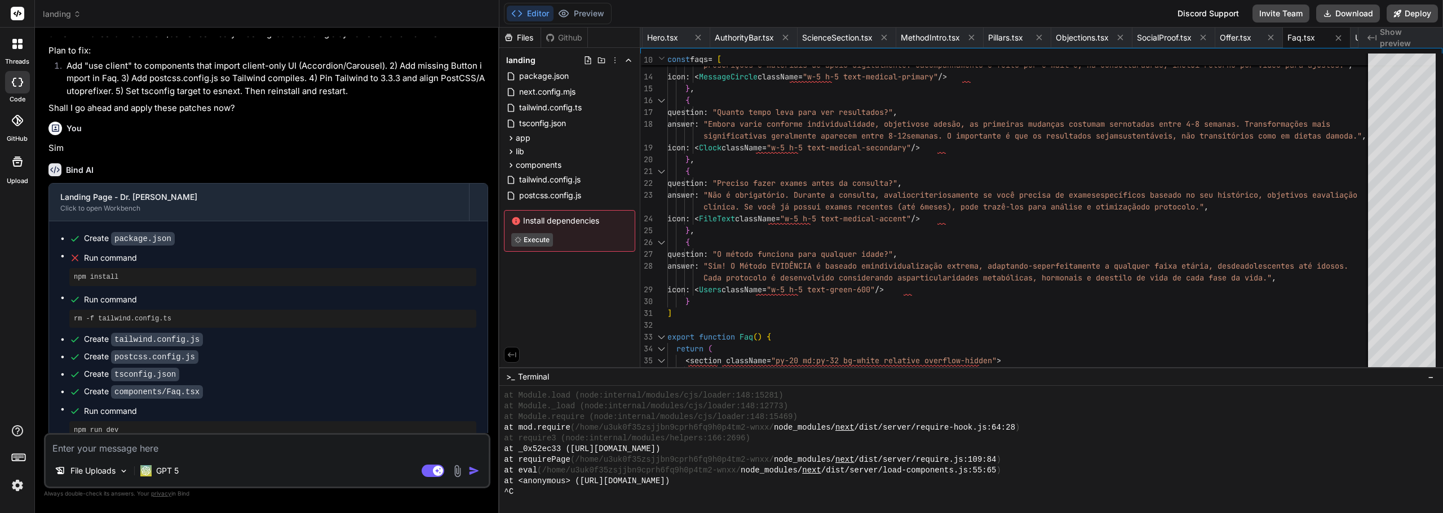
scroll to position [4642, 0]
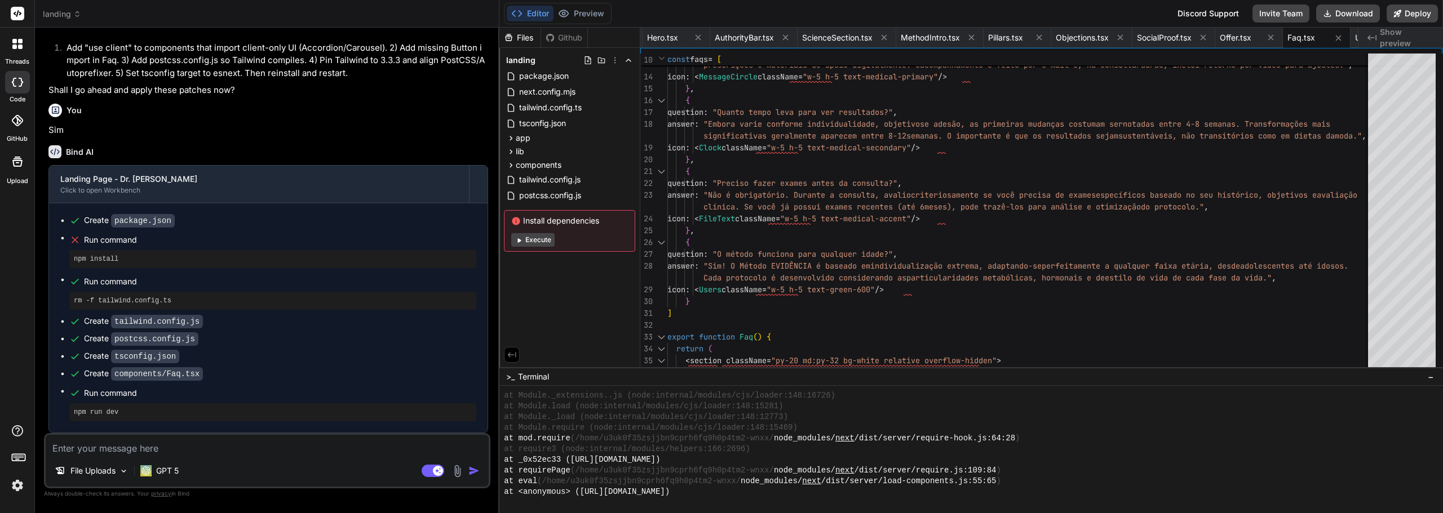
click at [270, 454] on textarea at bounding box center [267, 445] width 443 height 20
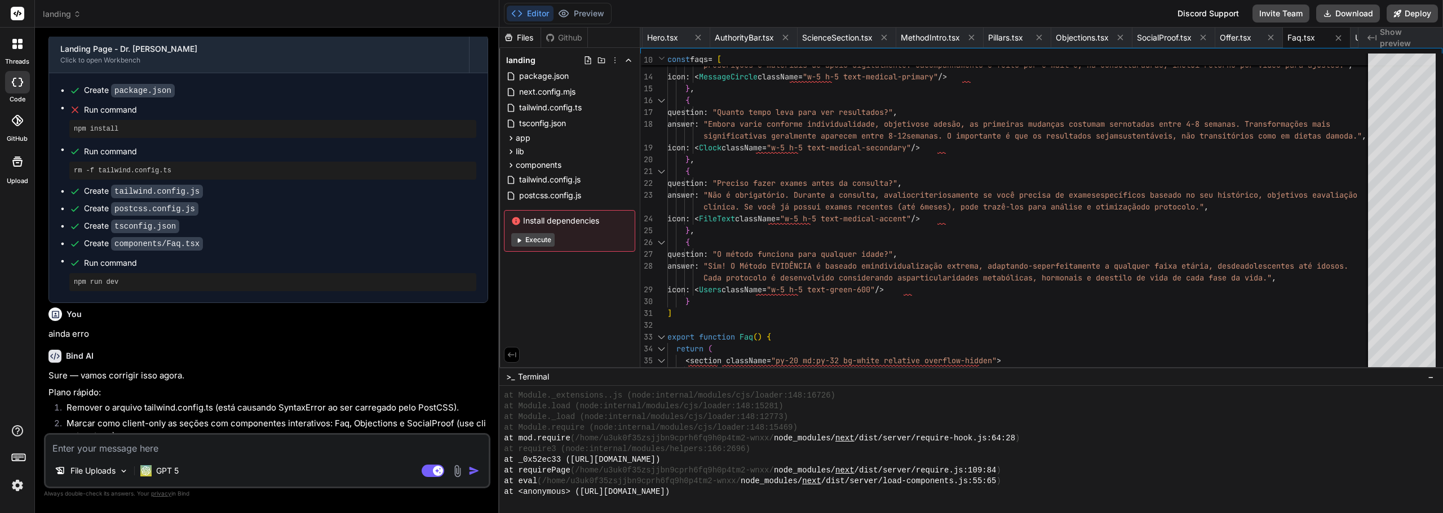
scroll to position [4861, 0]
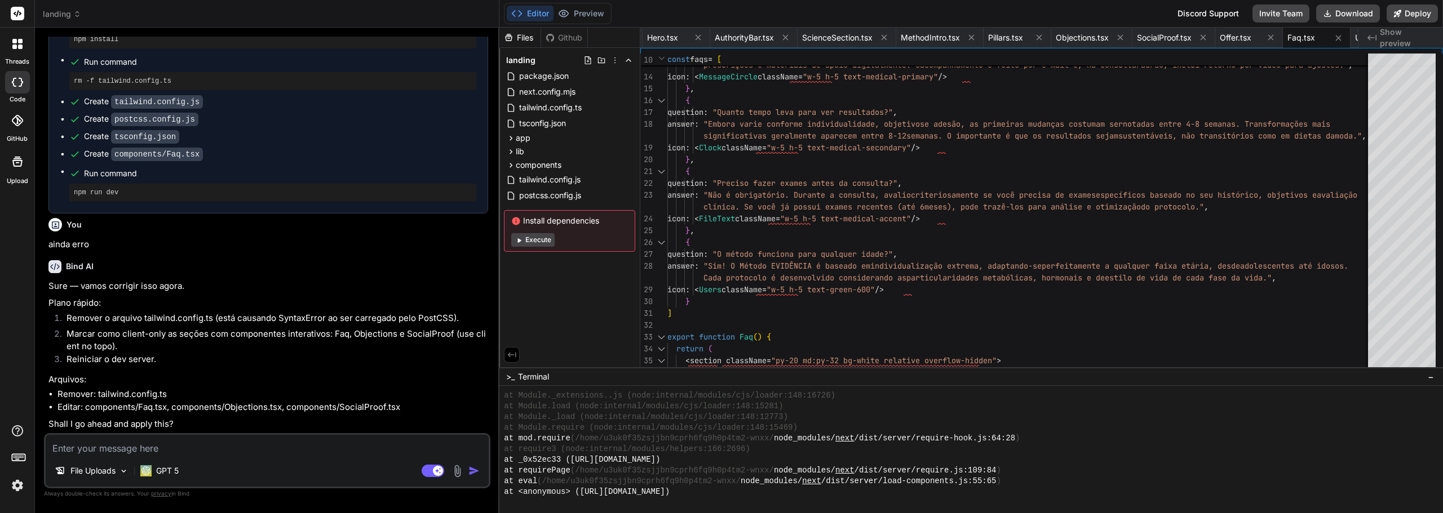
click at [241, 446] on textarea at bounding box center [267, 445] width 443 height 20
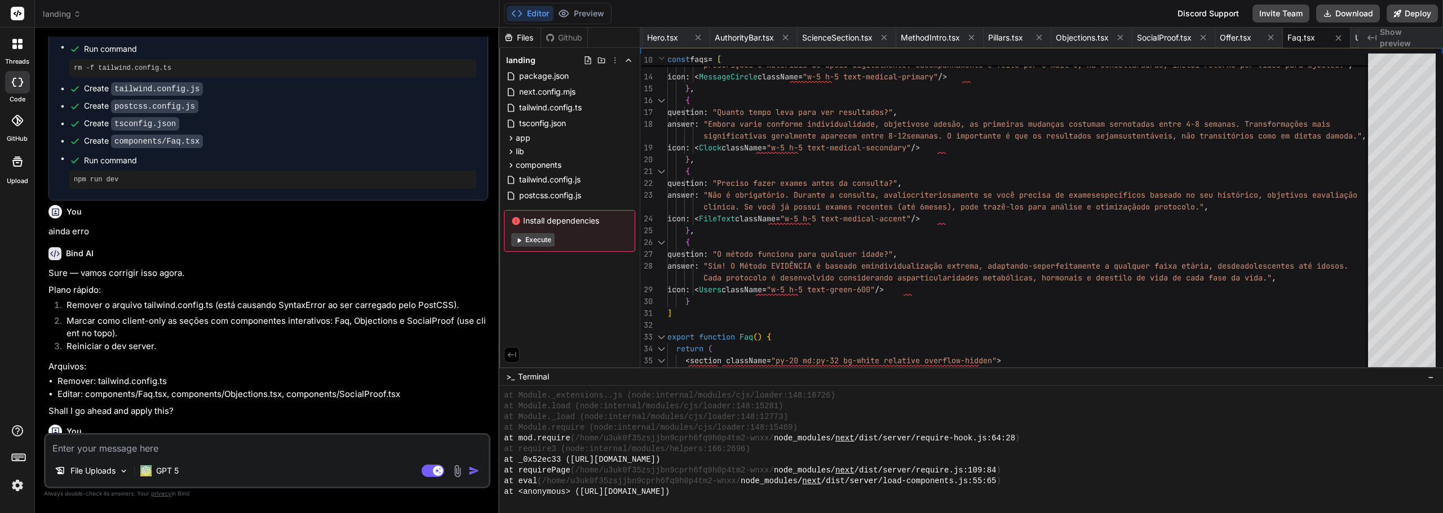
scroll to position [4979, 0]
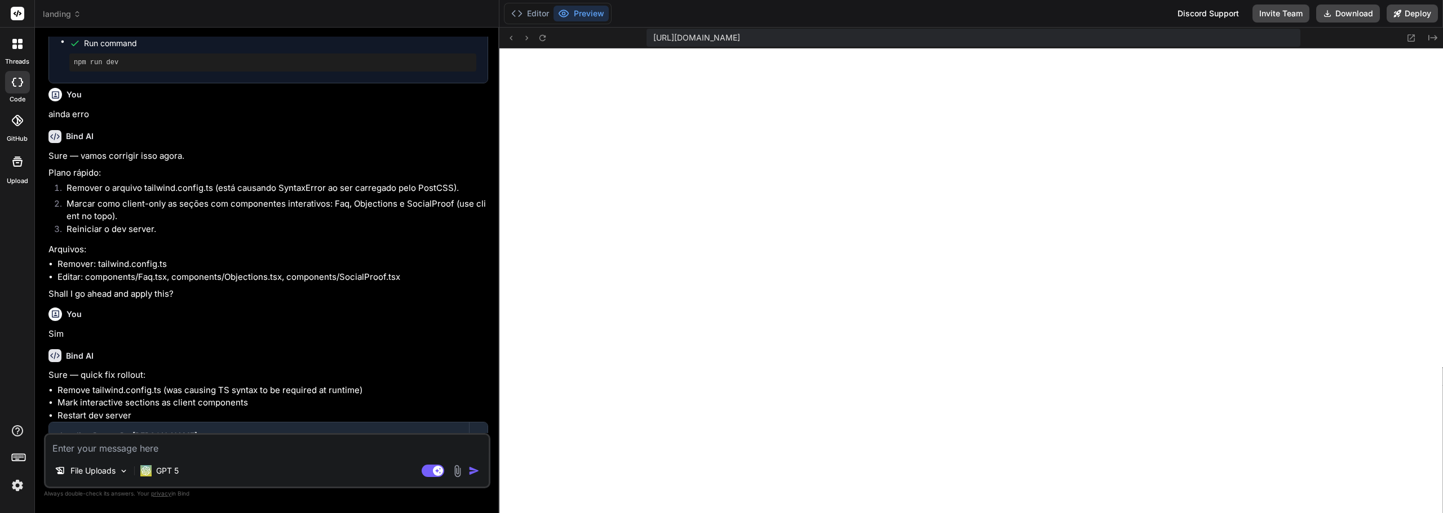
click at [344, 458] on div "File Uploads GPT 5 Agent Mode. When this toggle is activated, AI automatically …" at bounding box center [267, 460] width 446 height 55
click at [308, 455] on div "File Uploads GPT 5 Agent Mode. When this toggle is activated, AI automatically …" at bounding box center [267, 460] width 446 height 55
click at [267, 450] on textarea at bounding box center [267, 445] width 443 height 20
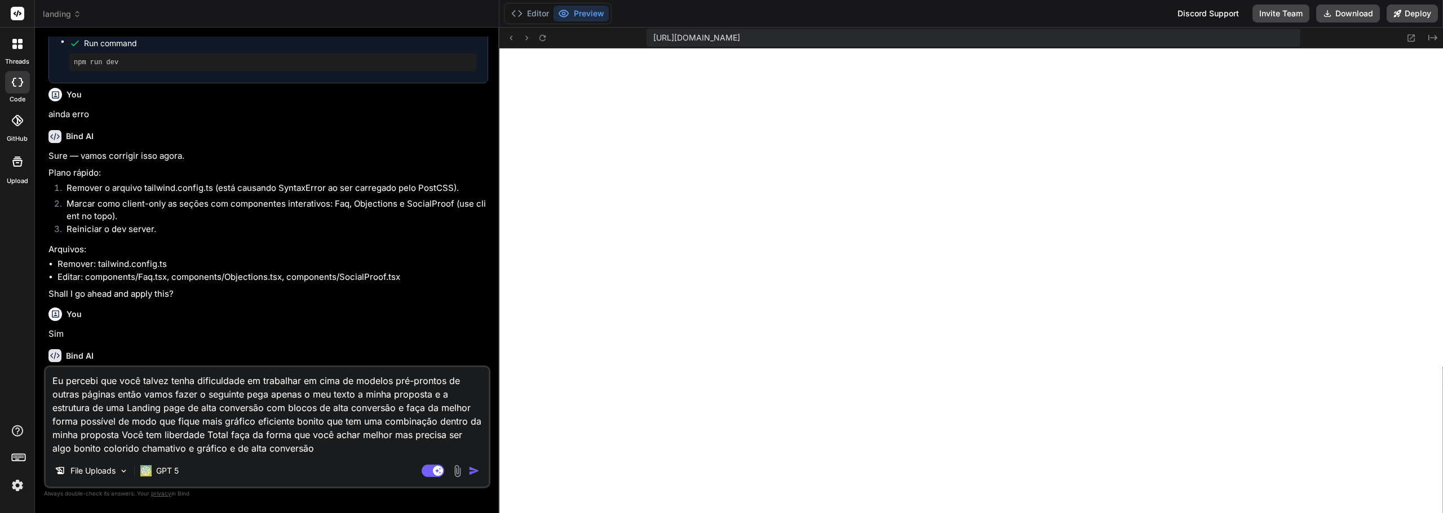
click at [475, 469] on img "button" at bounding box center [473, 470] width 11 height 11
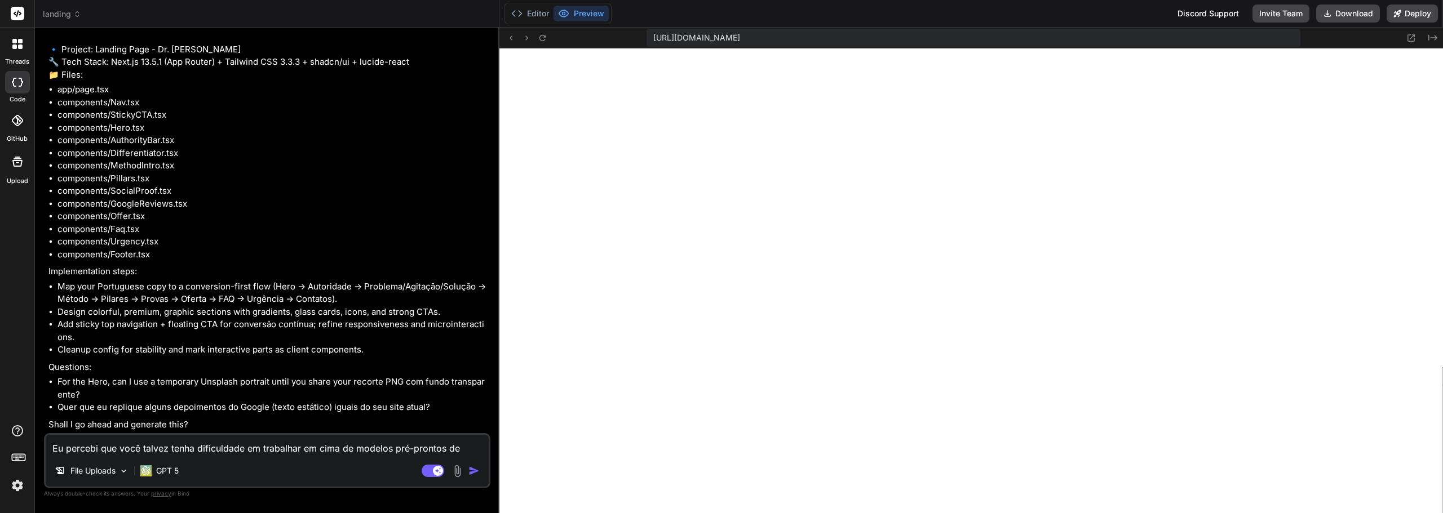
scroll to position [5735, 0]
click at [245, 442] on textarea "Eu percebi que você talvez tenha dificuldade em trabalhar em cima de modelos pr…" at bounding box center [267, 445] width 443 height 20
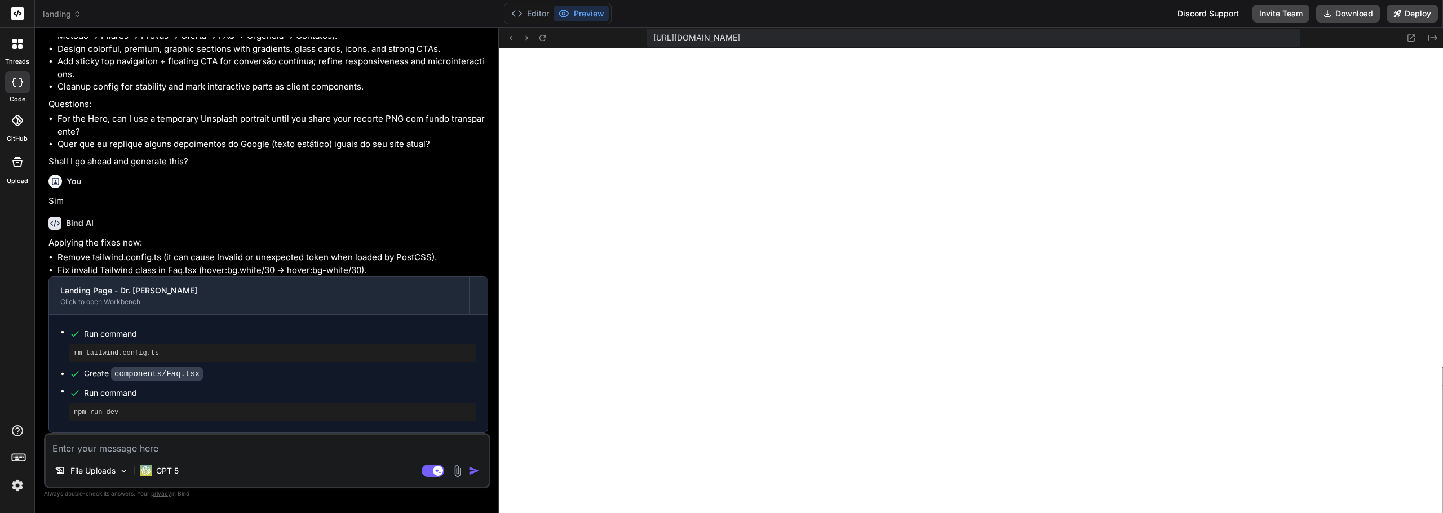
scroll to position [5998, 0]
click at [1409, 39] on icon at bounding box center [1411, 37] width 7 height 7
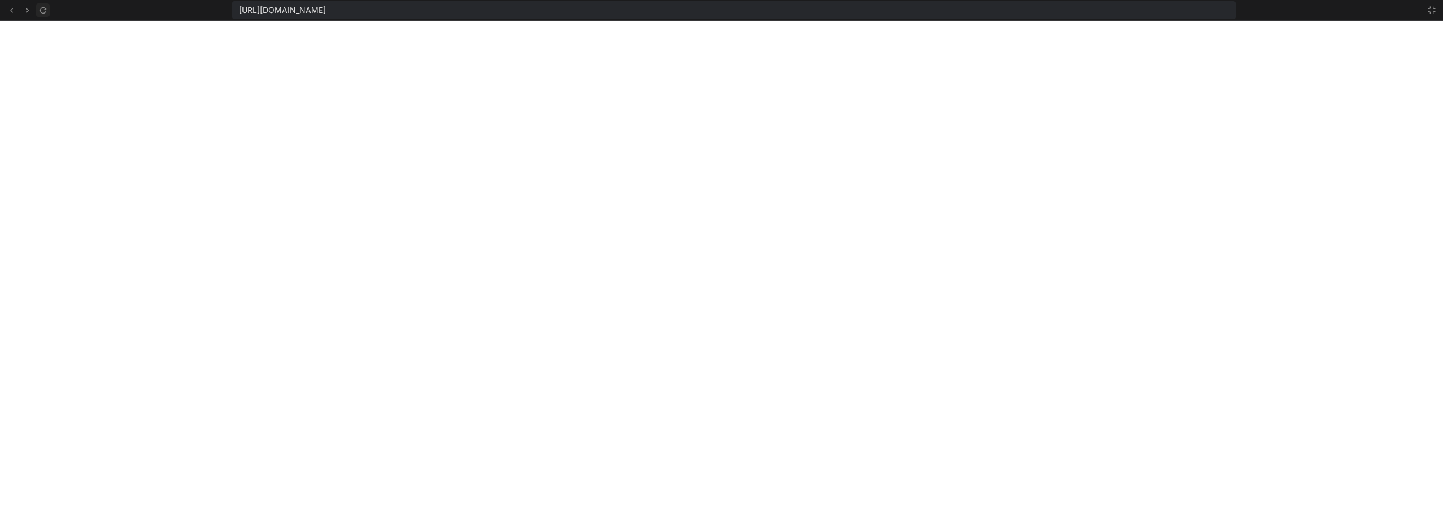
click at [40, 8] on icon at bounding box center [43, 11] width 10 height 10
click at [12, 8] on icon at bounding box center [12, 11] width 10 height 10
click at [12, 9] on icon at bounding box center [11, 10] width 3 height 5
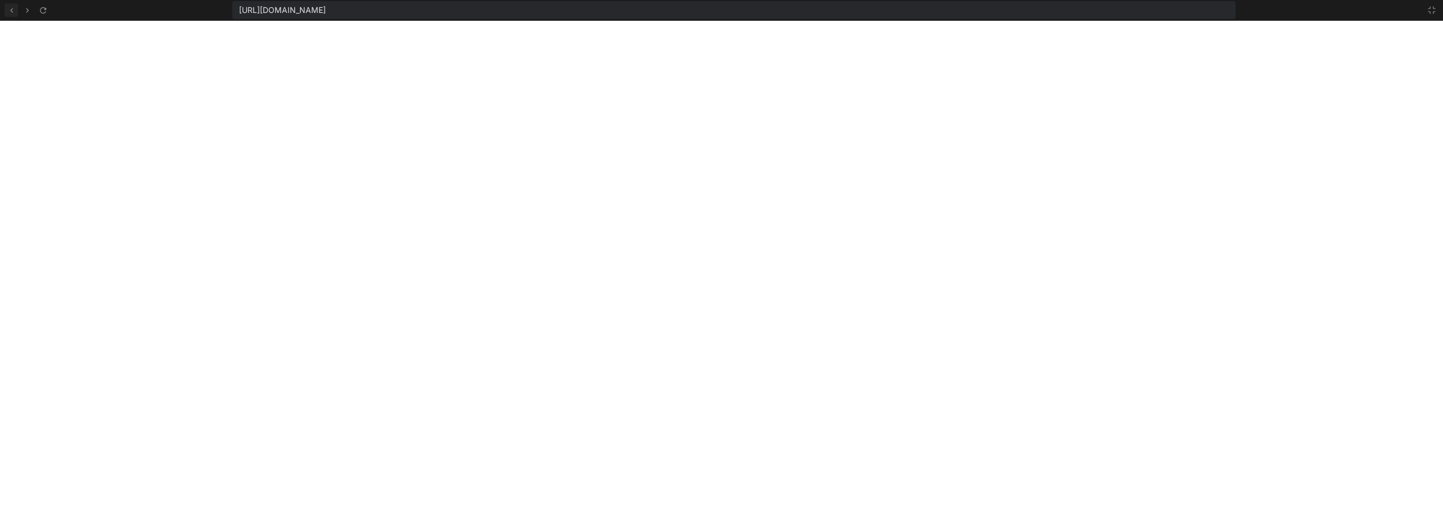
click at [12, 9] on icon at bounding box center [11, 10] width 3 height 5
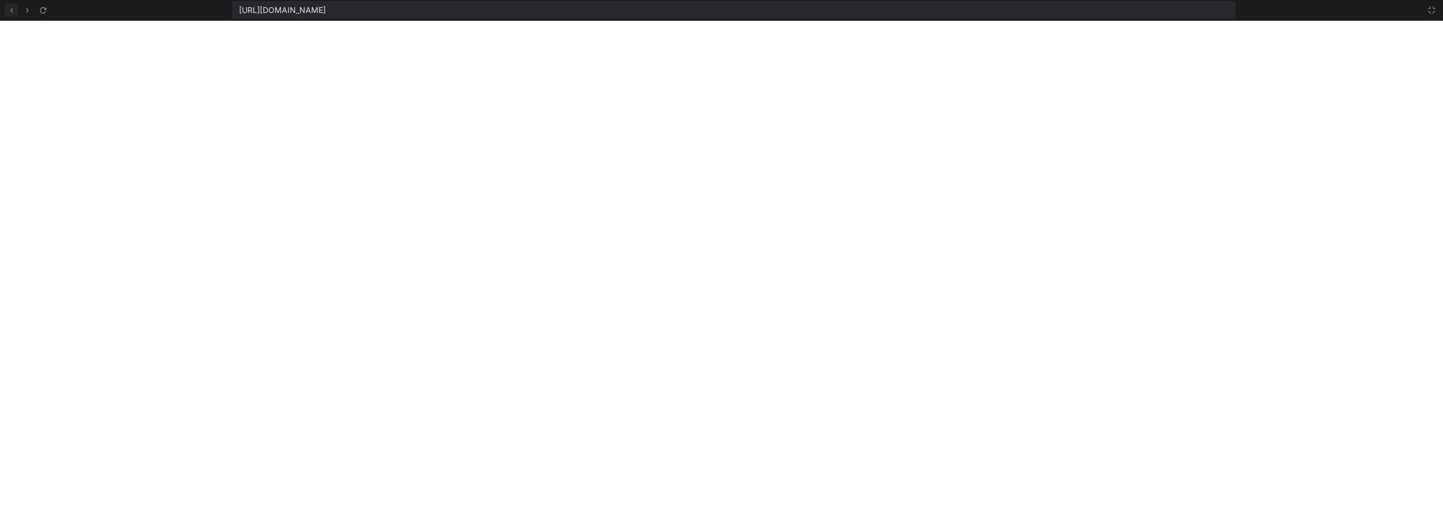
click at [12, 9] on icon at bounding box center [11, 10] width 3 height 5
click at [1430, 13] on icon at bounding box center [1431, 10] width 9 height 9
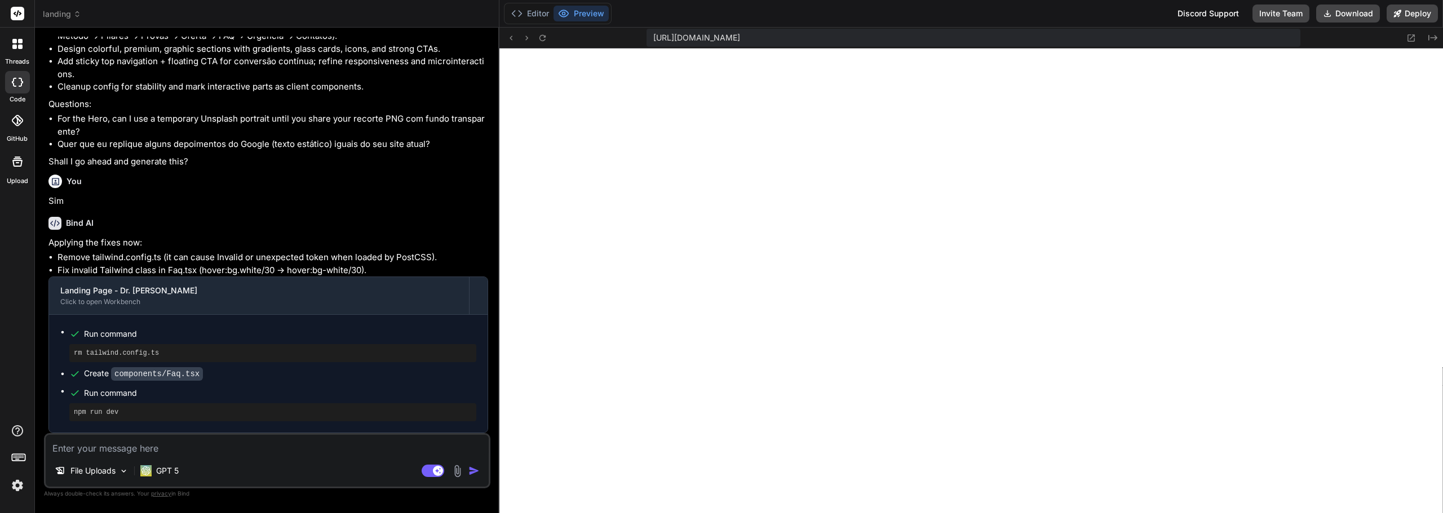
click at [61, 14] on span "landing" at bounding box center [62, 13] width 38 height 11
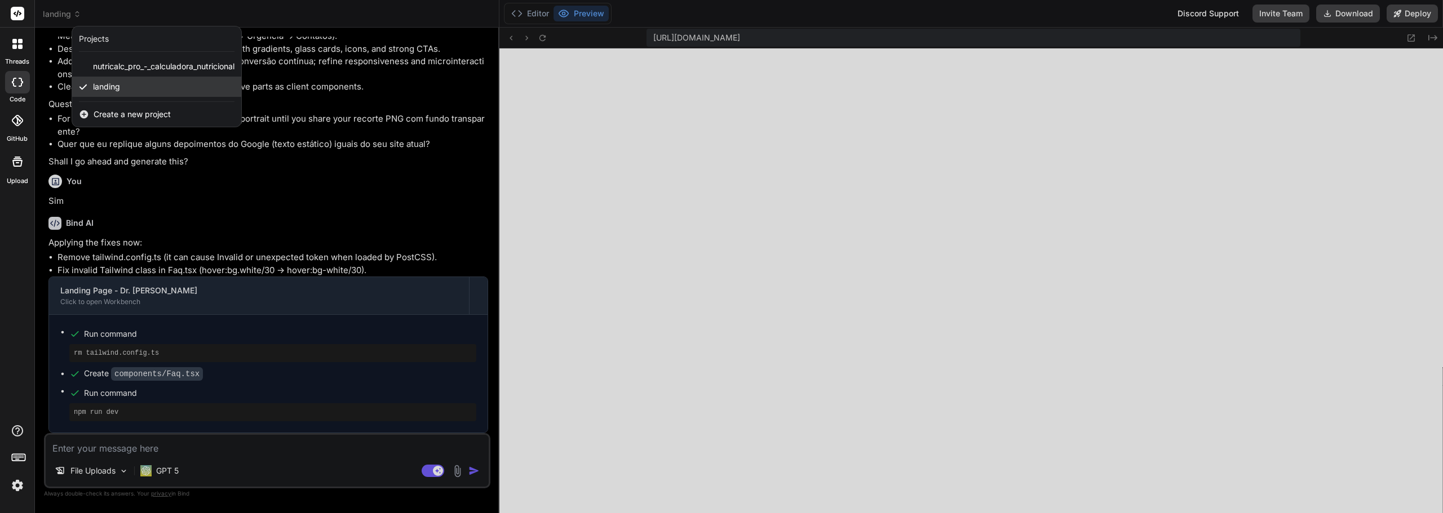
click at [144, 87] on div "landing" at bounding box center [156, 87] width 169 height 20
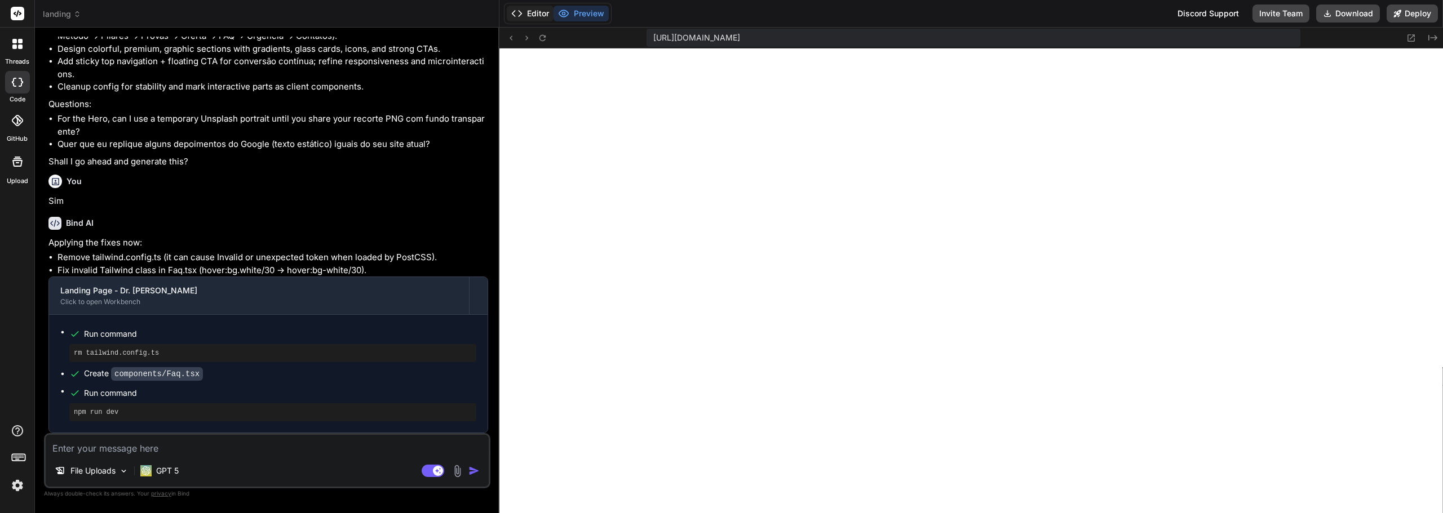
click at [531, 18] on button "Editor" at bounding box center [530, 14] width 47 height 16
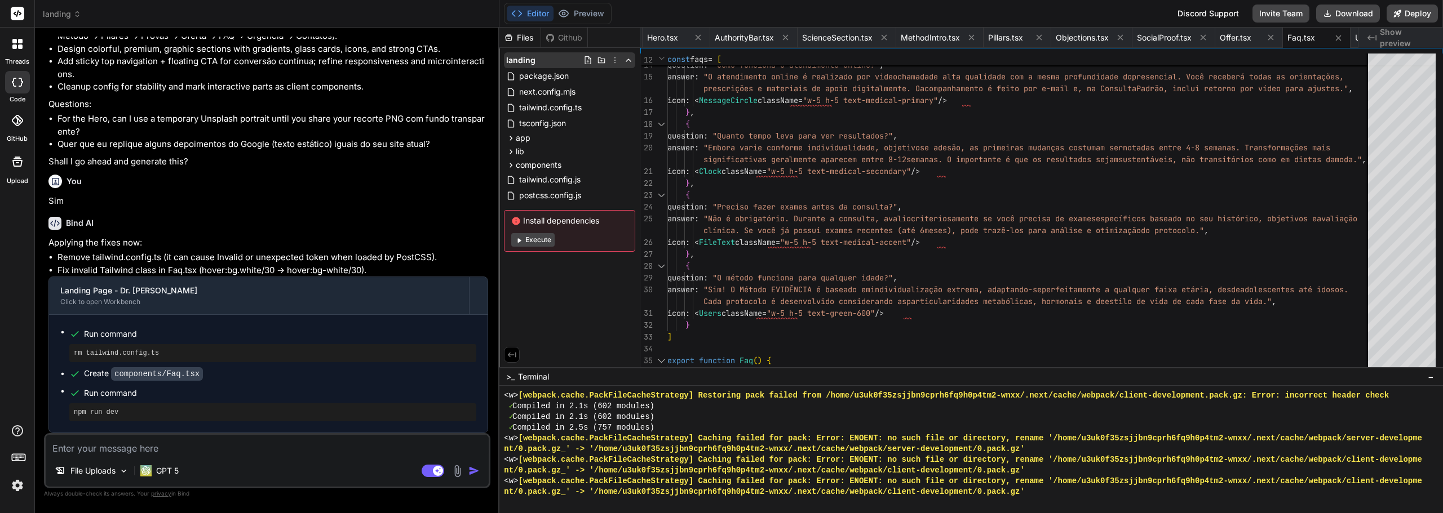
click at [615, 58] on icon at bounding box center [614, 60] width 1 height 6
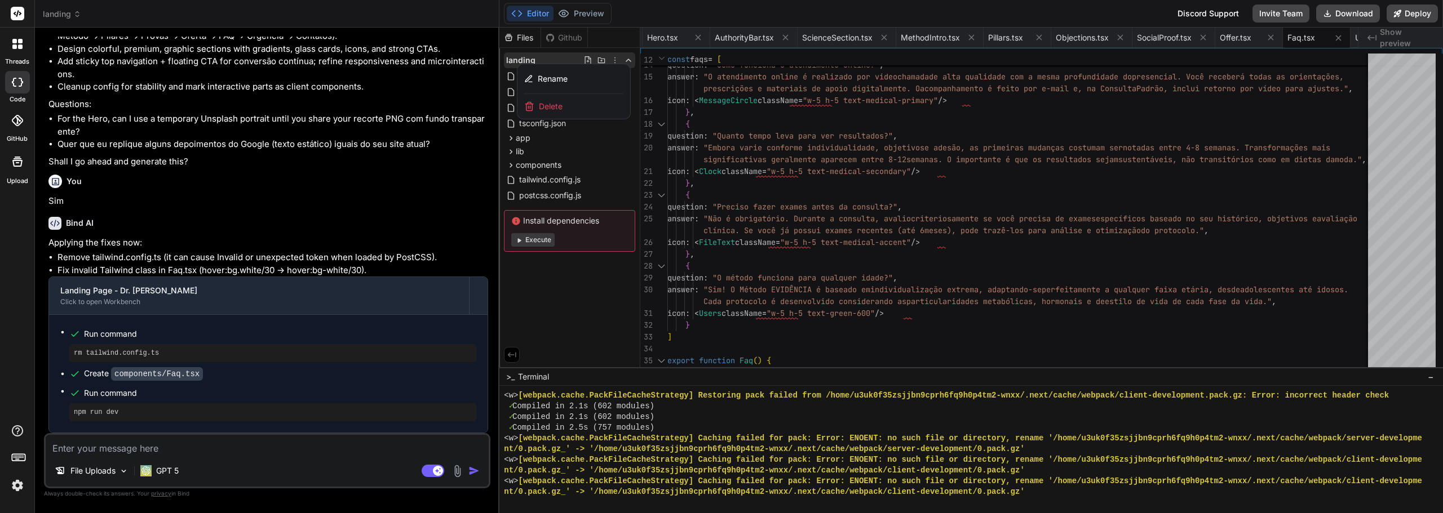
click at [591, 107] on div "Delete" at bounding box center [573, 106] width 113 height 25
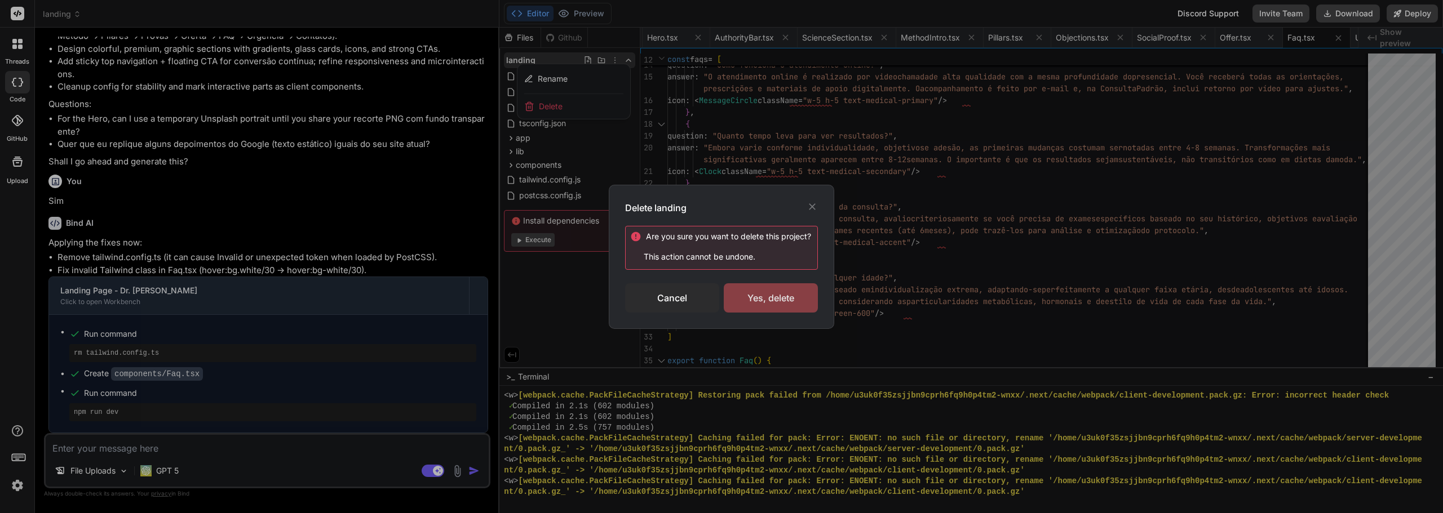
click at [804, 296] on div "Yes, delete" at bounding box center [771, 297] width 94 height 29
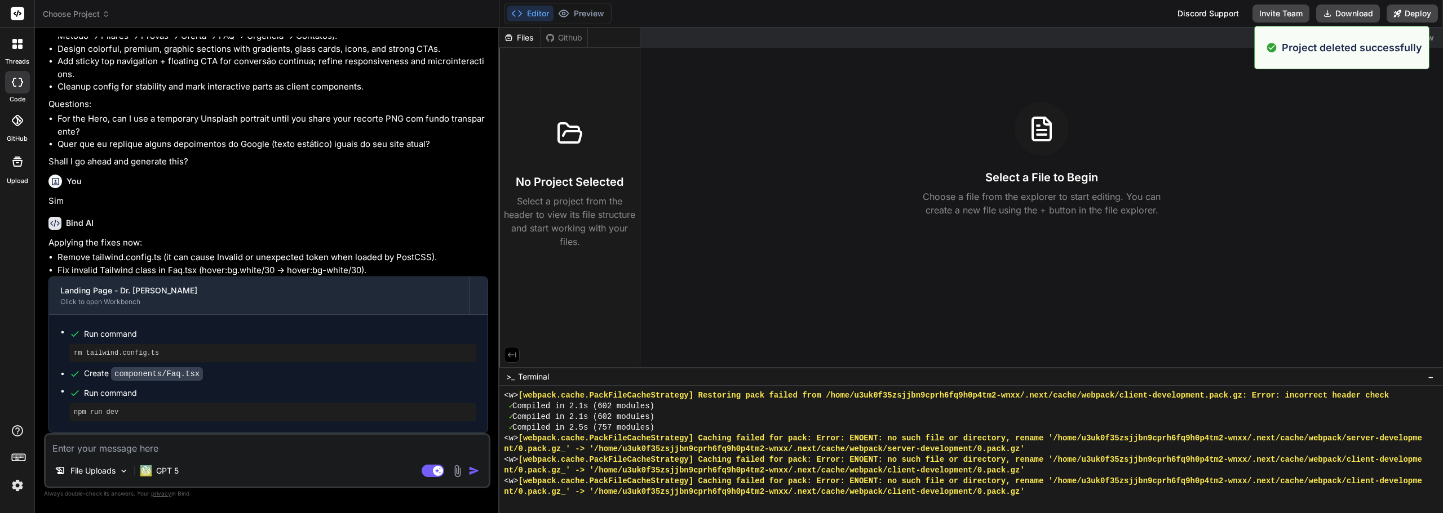
scroll to position [0, 0]
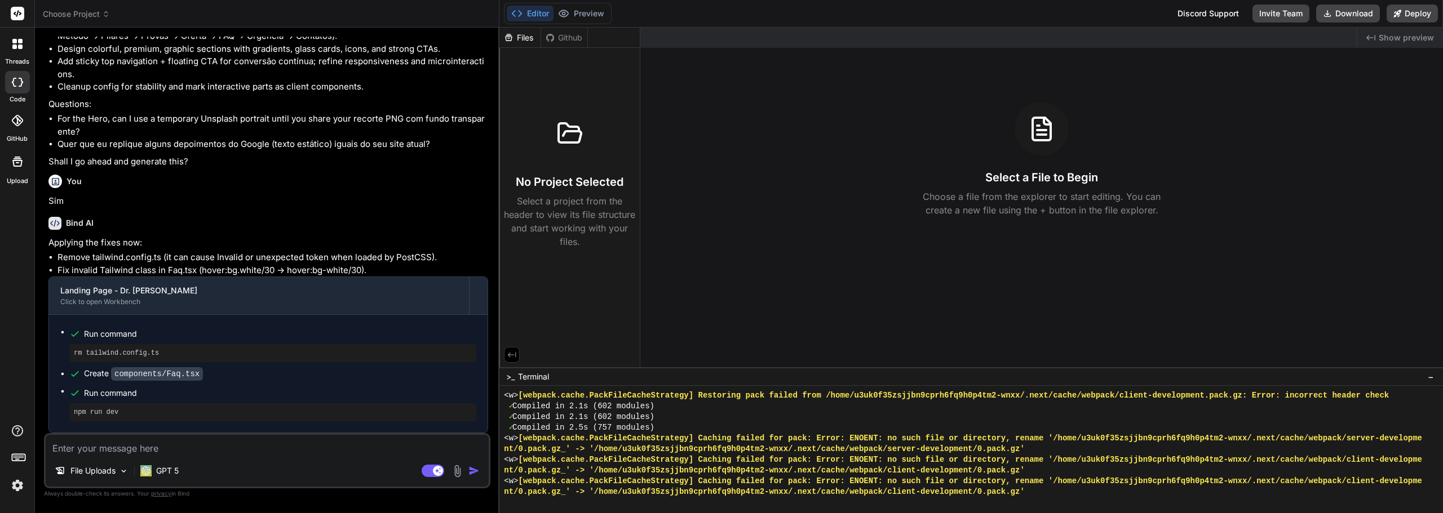
click at [82, 7] on header "Choose Project Created with Pixso." at bounding box center [267, 14] width 464 height 28
click at [91, 17] on span "Choose Project" at bounding box center [76, 13] width 67 height 11
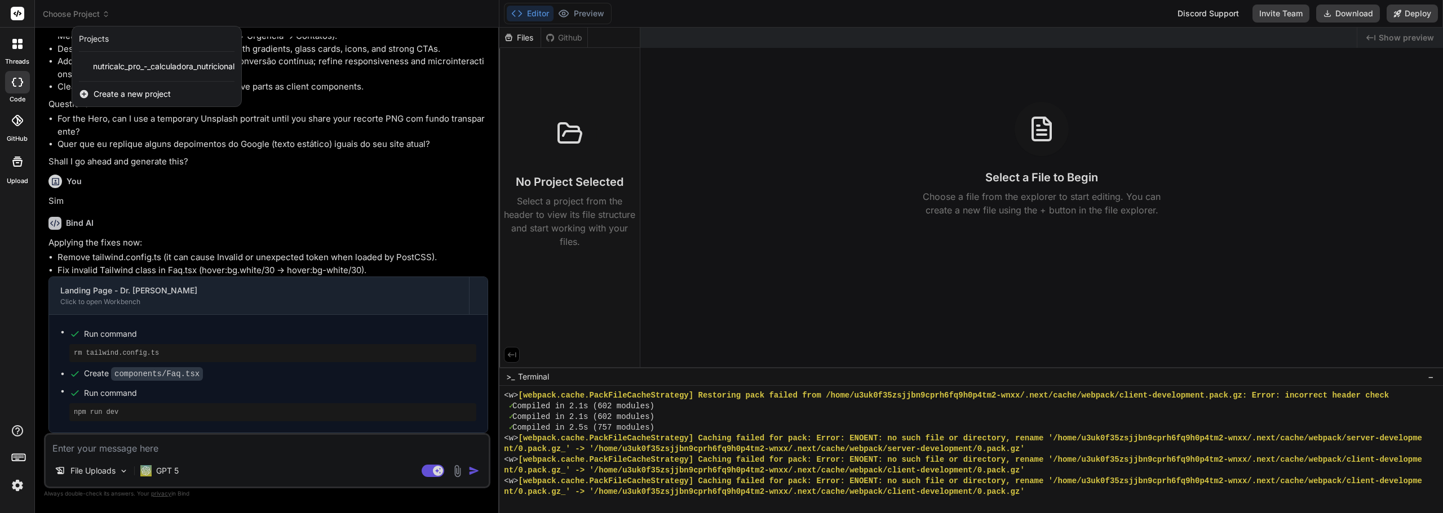
click at [126, 91] on span "Create a new project" at bounding box center [132, 93] width 77 height 11
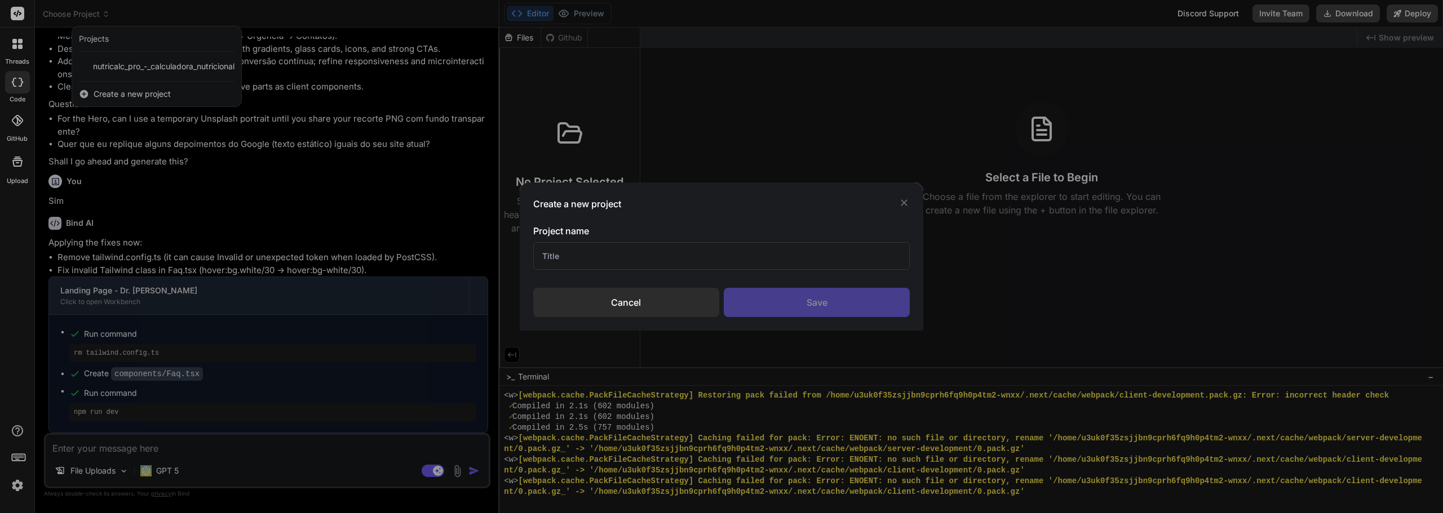
click at [710, 269] on input "text" at bounding box center [721, 256] width 377 height 28
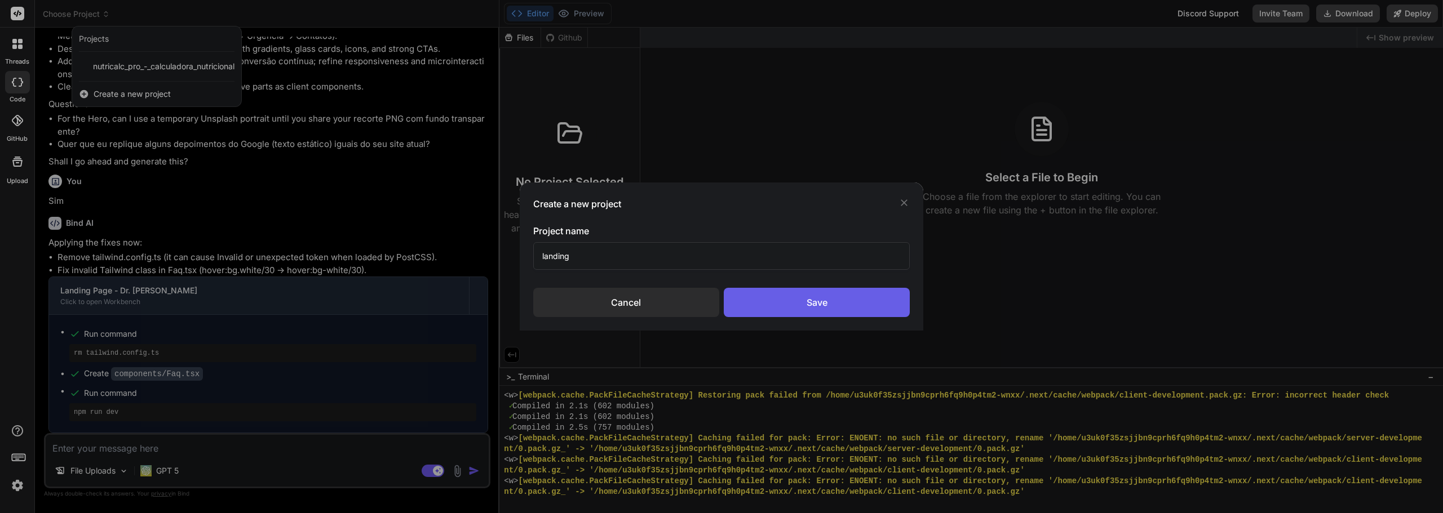
click at [898, 294] on div "Save" at bounding box center [817, 302] width 186 height 29
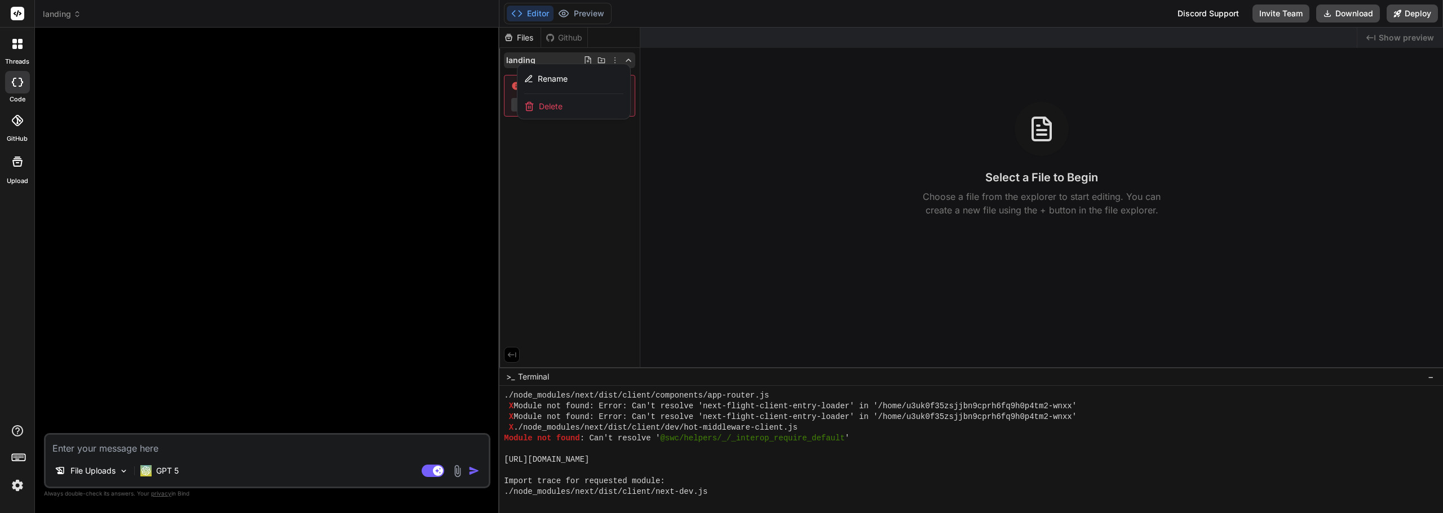
click at [460, 179] on div "🎉 Your Preview is Ready! Tap to view your project preview View Preview" at bounding box center [268, 235] width 444 height 397
click at [333, 458] on div "File Uploads GPT 5 Agent Mode. When this toggle is activated, AI automatically …" at bounding box center [267, 460] width 446 height 55
click at [140, 446] on textarea at bounding box center [267, 445] width 443 height 20
click at [590, 14] on button "Preview" at bounding box center [580, 14] width 55 height 16
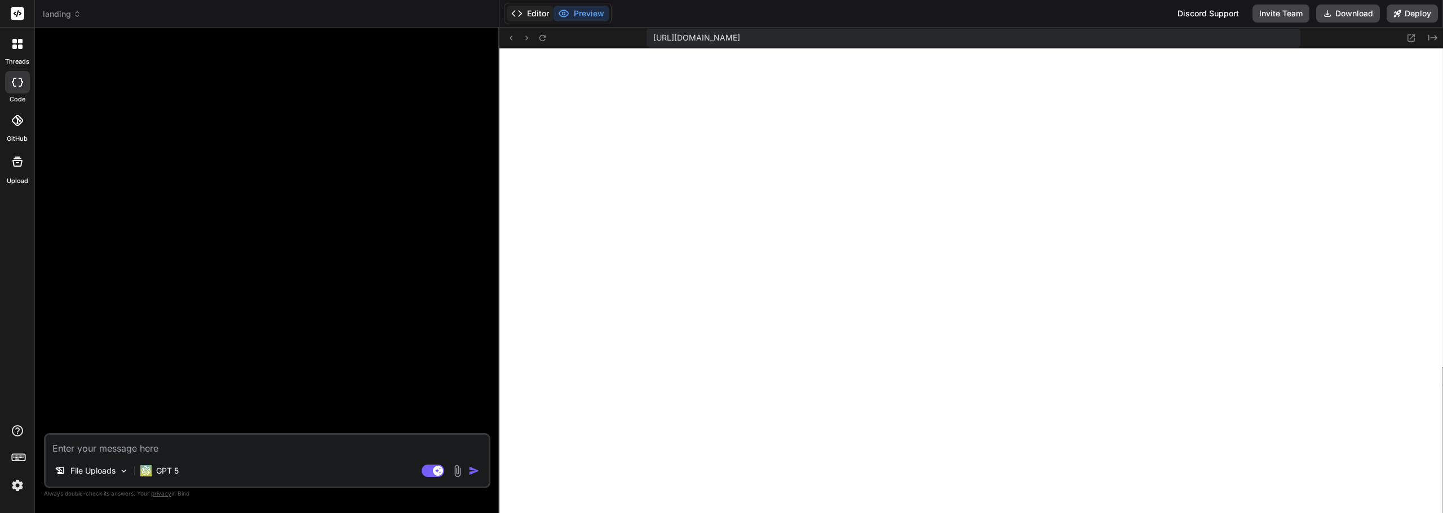
click at [533, 12] on button "Editor" at bounding box center [530, 14] width 47 height 16
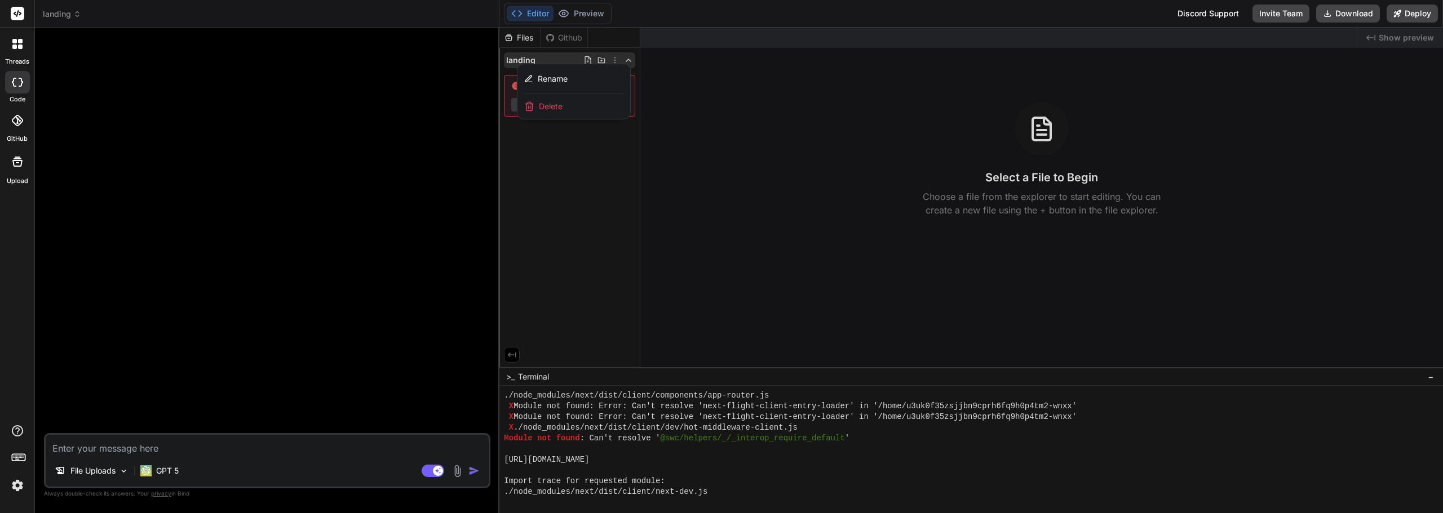
click at [138, 194] on div "🎉 Your Preview is Ready! Tap to view your project preview View Preview" at bounding box center [268, 235] width 444 height 397
click at [20, 49] on div at bounding box center [18, 44] width 24 height 24
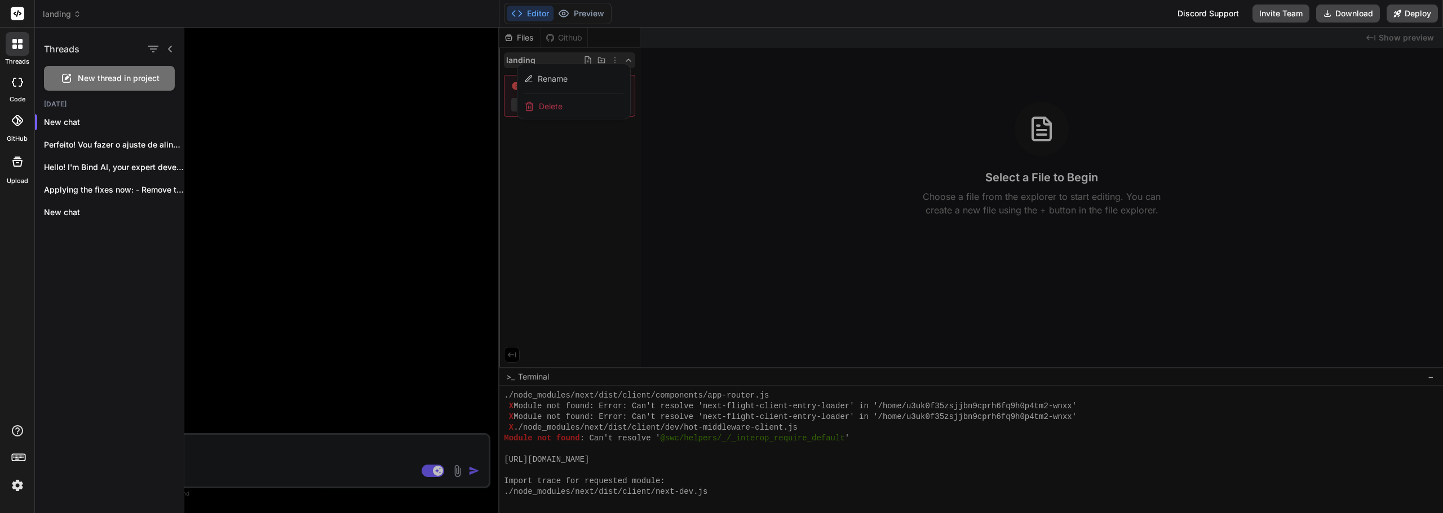
click at [29, 79] on div at bounding box center [17, 82] width 25 height 23
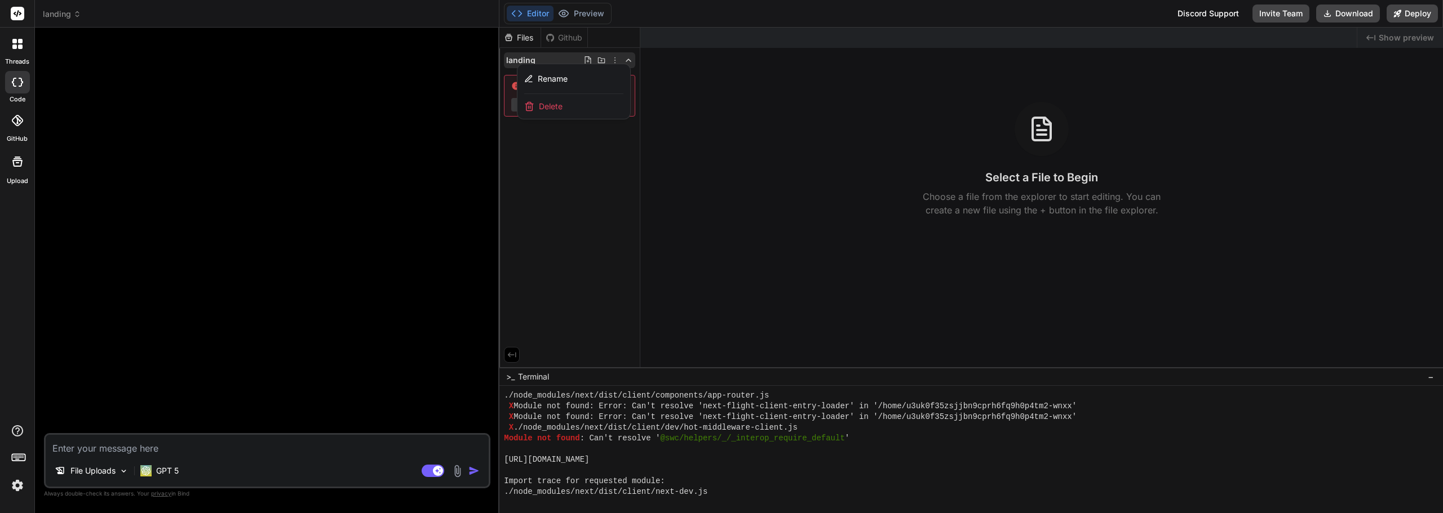
click at [16, 57] on label "threads" at bounding box center [17, 62] width 24 height 10
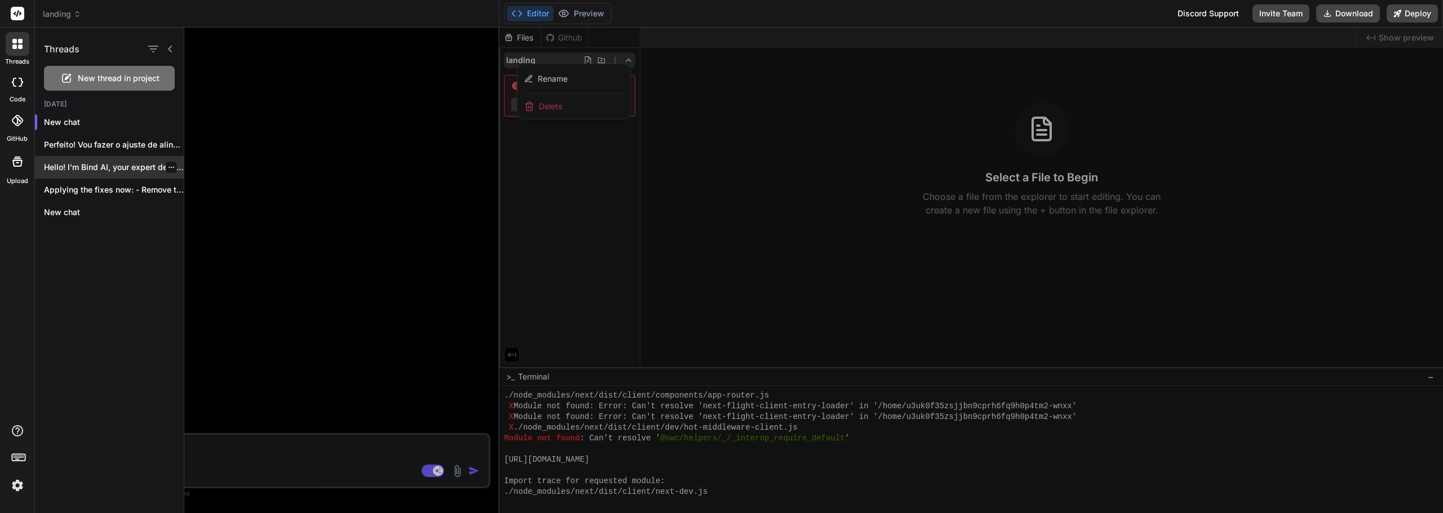
click at [166, 167] on div at bounding box center [171, 167] width 11 height 11
click at [171, 145] on div at bounding box center [171, 144] width 11 height 11
click at [168, 145] on icon "button" at bounding box center [171, 144] width 7 height 7
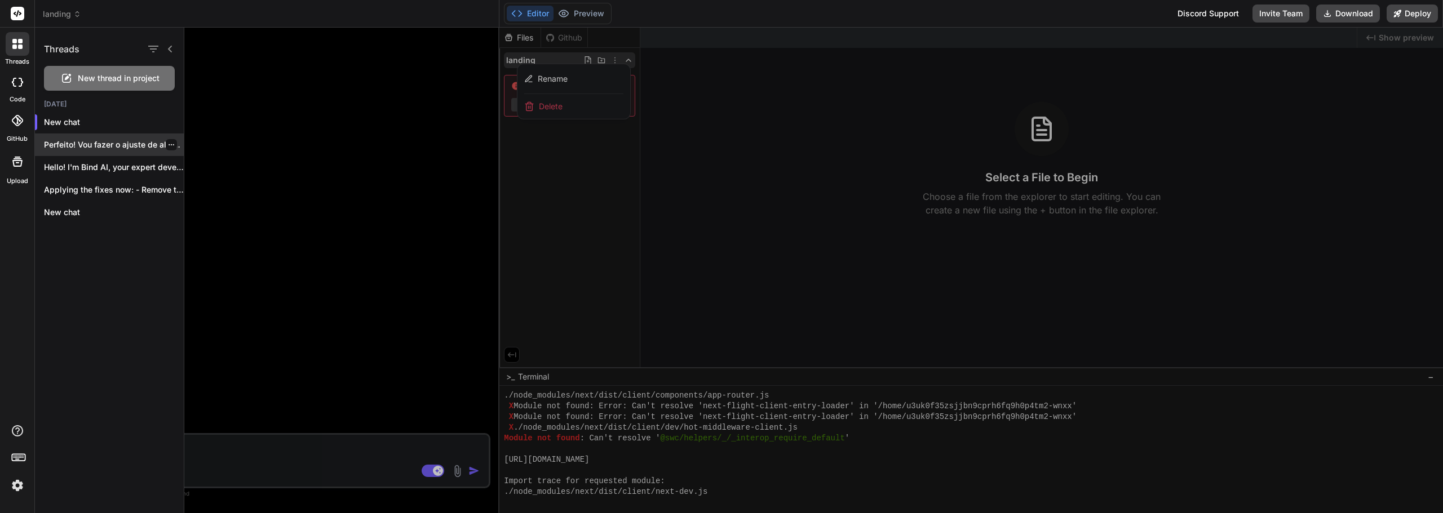
click at [168, 145] on icon "button" at bounding box center [171, 144] width 7 height 7
click at [195, 195] on span "Delete" at bounding box center [197, 189] width 24 height 11
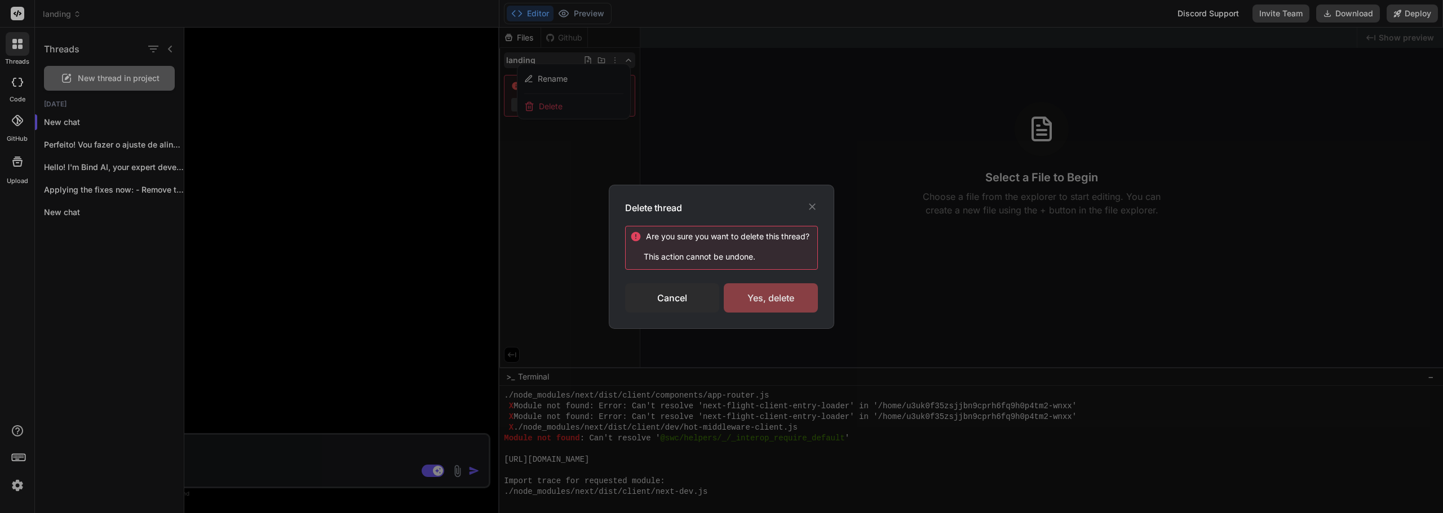
click at [764, 292] on div "Yes, delete" at bounding box center [771, 297] width 94 height 29
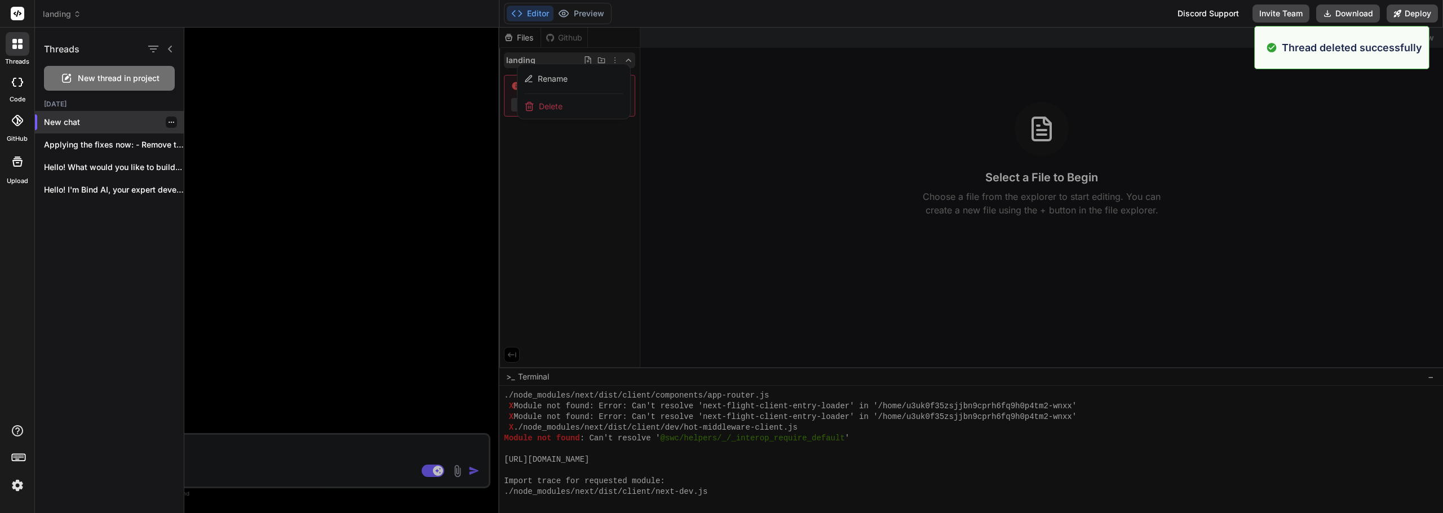
click at [168, 124] on icon "button" at bounding box center [171, 122] width 7 height 7
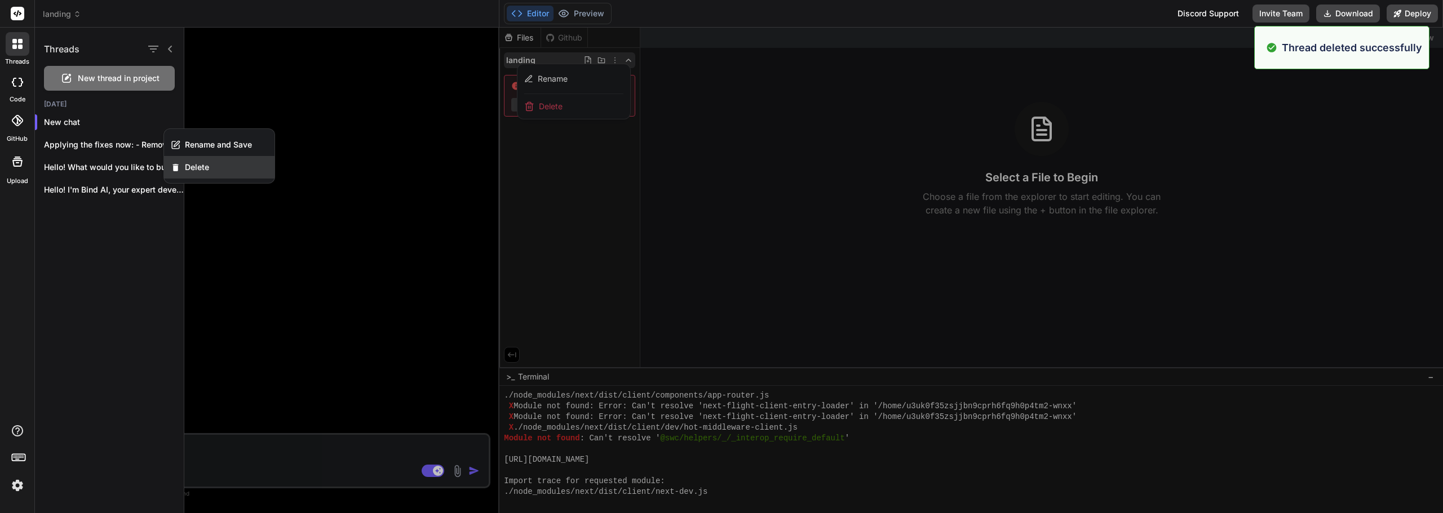
click at [204, 161] on div "Delete" at bounding box center [219, 167] width 110 height 23
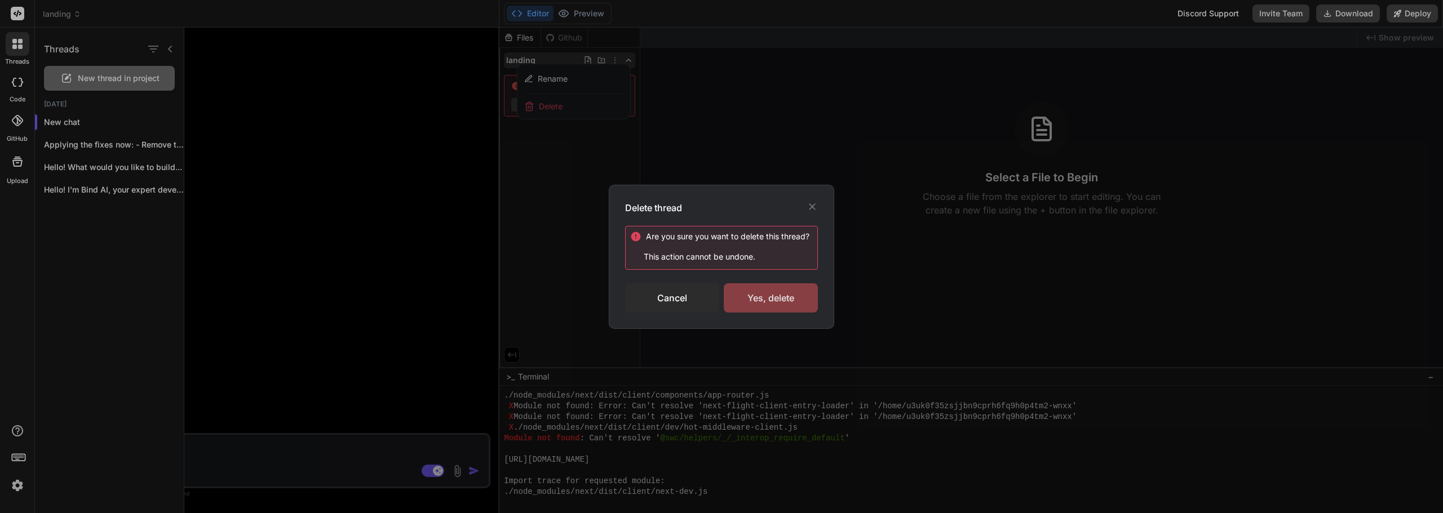
click at [772, 300] on div "Yes, delete" at bounding box center [771, 297] width 94 height 29
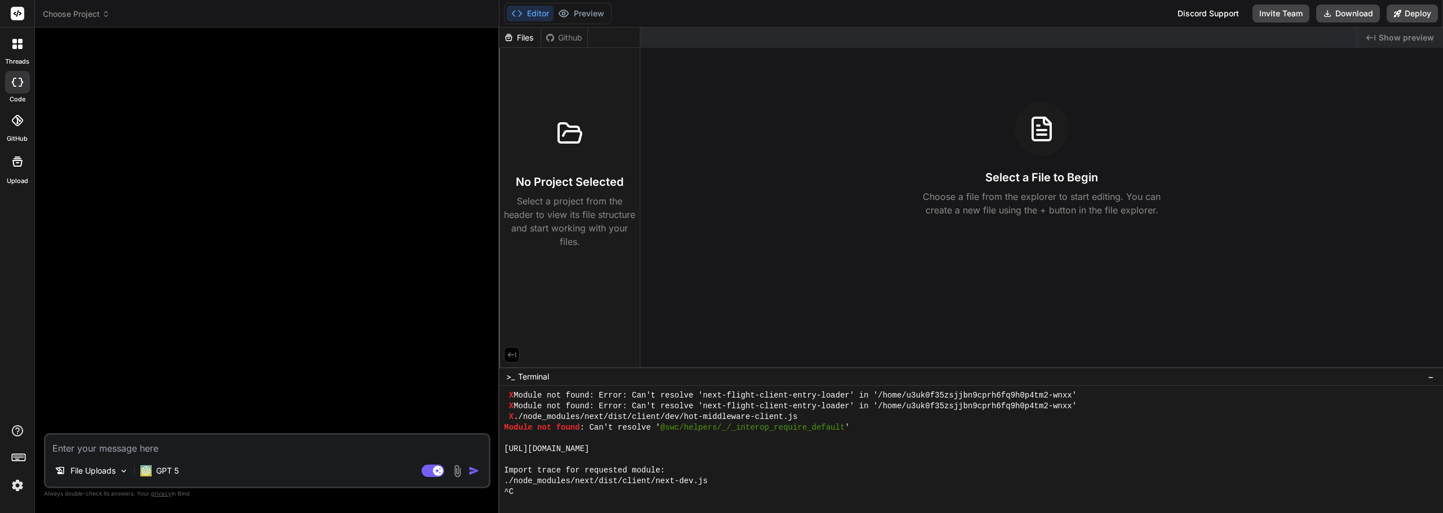
click at [69, 14] on span "Choose Project" at bounding box center [76, 13] width 67 height 11
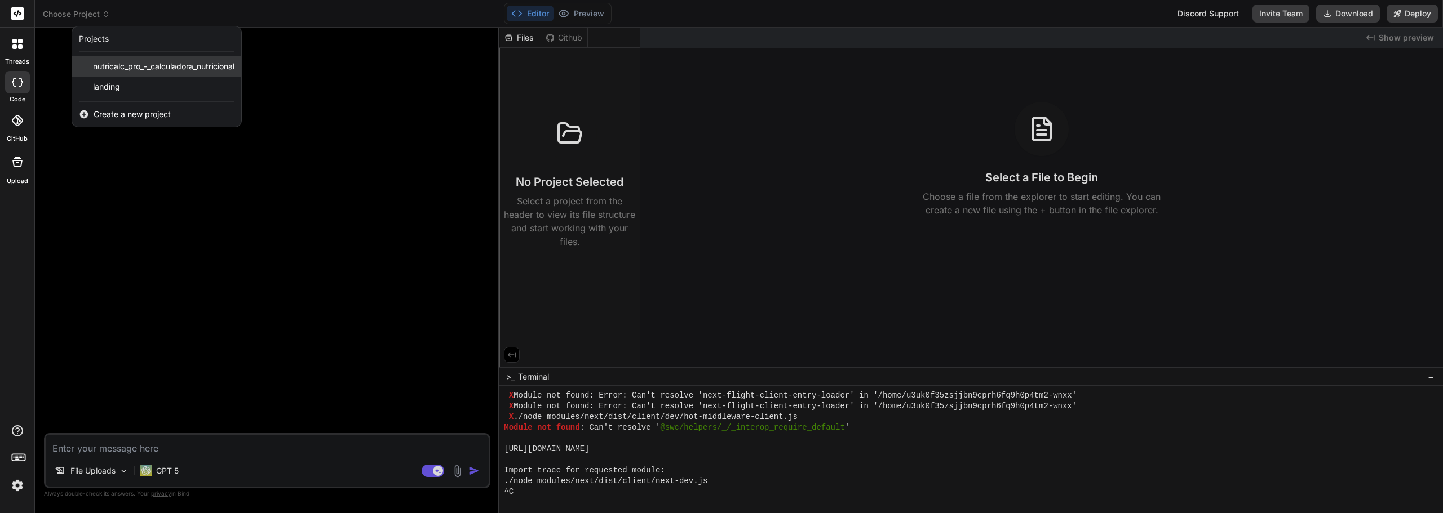
click at [158, 68] on span "nutricalc_pro_-_calculadora_nutricional" at bounding box center [163, 66] width 141 height 11
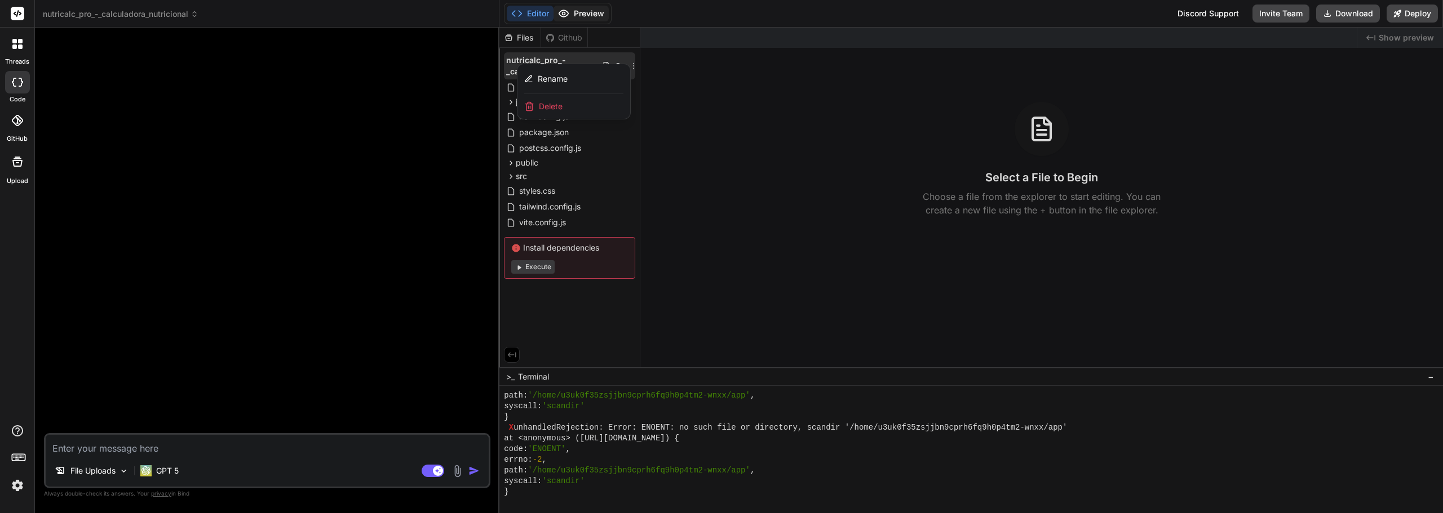
click at [582, 10] on button "Preview" at bounding box center [580, 14] width 55 height 16
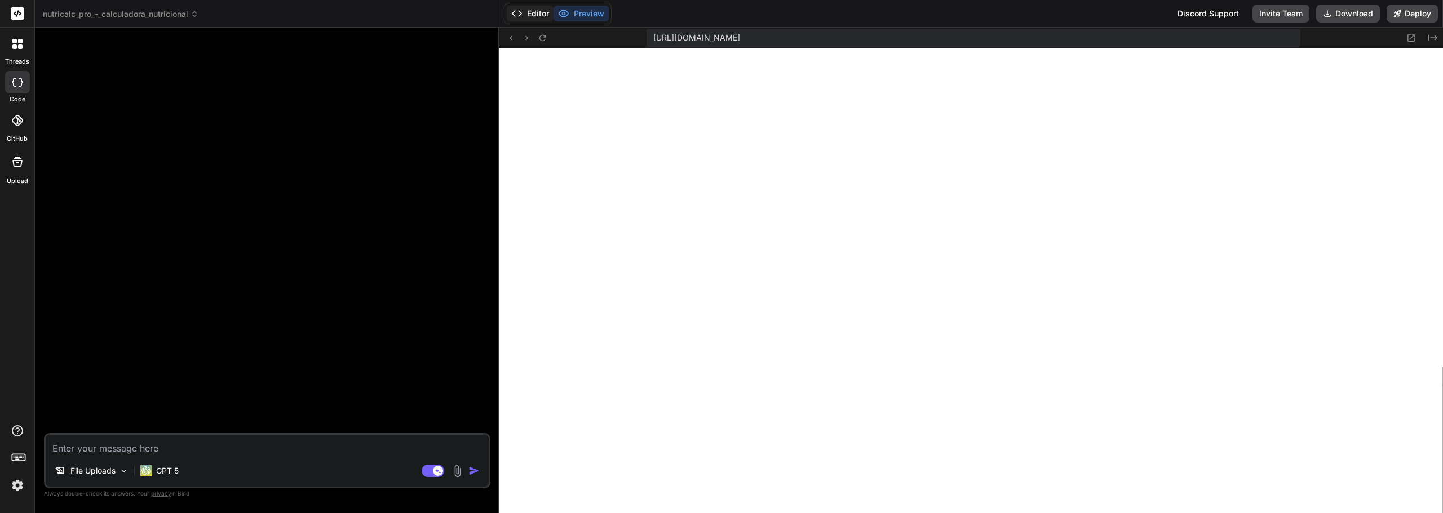
click at [530, 15] on button "Editor" at bounding box center [530, 14] width 47 height 16
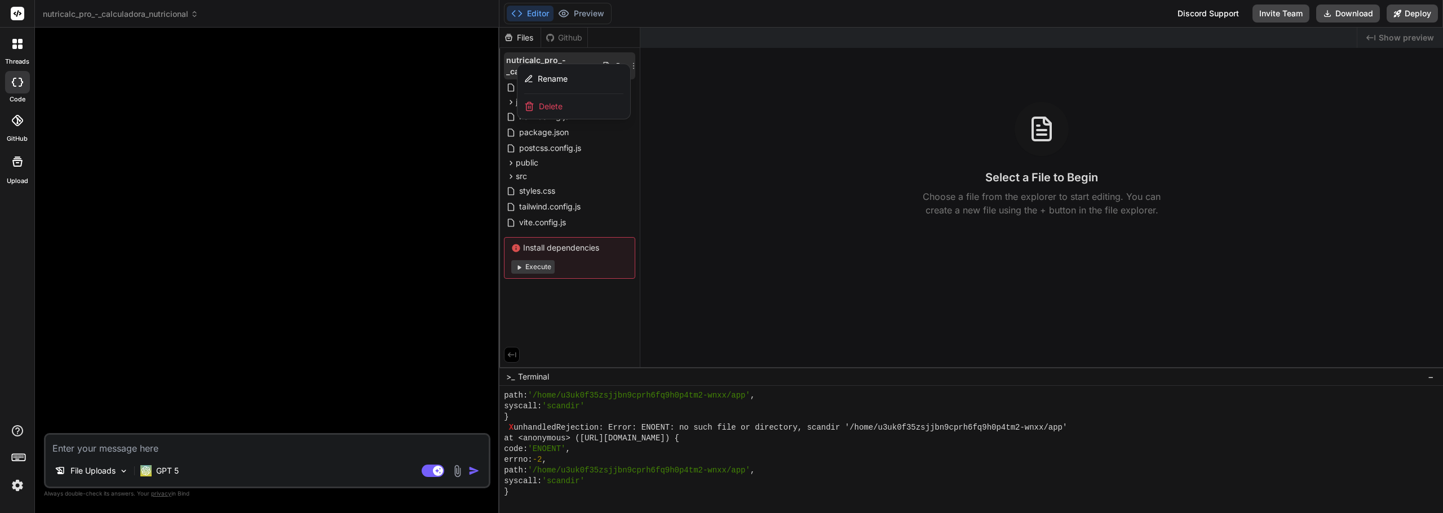
click at [171, 21] on header "nutricalc_pro_-_calculadora_nutricional Created with Pixso." at bounding box center [267, 14] width 464 height 28
click at [165, 14] on span "nutricalc_pro_-_calculadora_nutricional" at bounding box center [121, 13] width 156 height 11
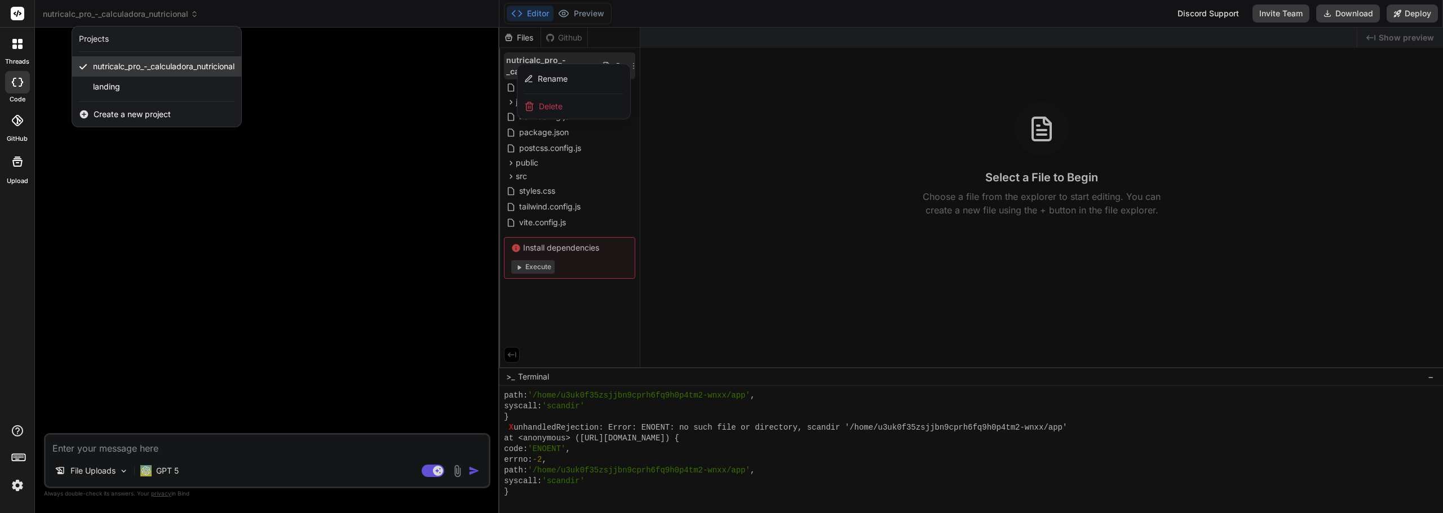
click at [161, 69] on span "nutricalc_pro_-_calculadora_nutricional" at bounding box center [163, 66] width 141 height 11
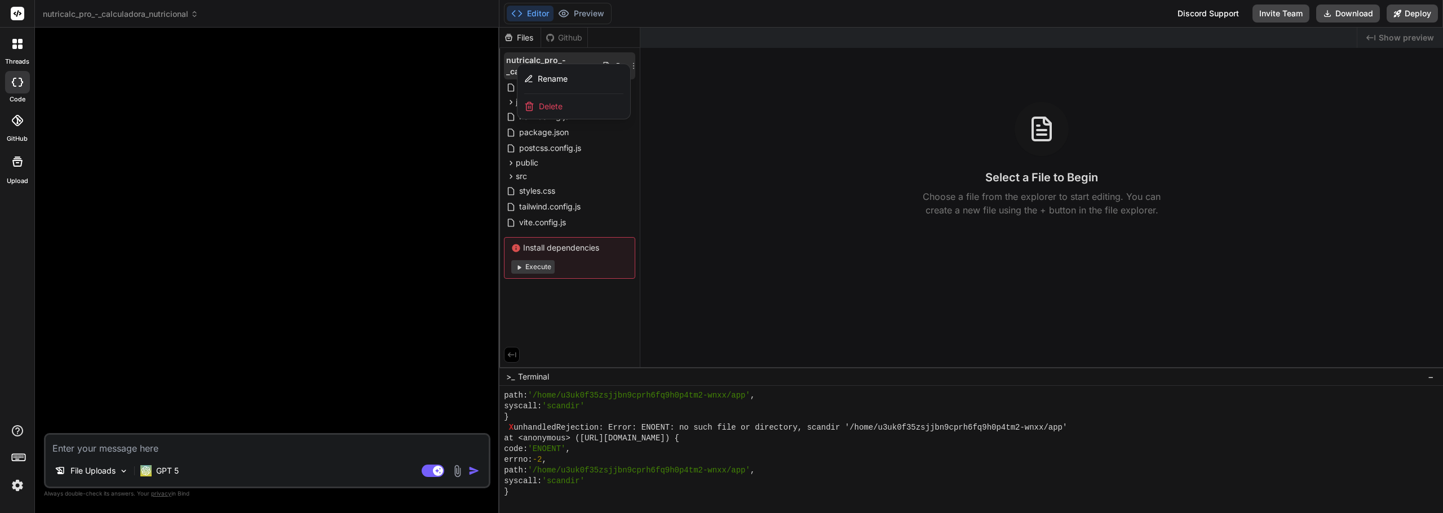
click at [541, 261] on div at bounding box center [970, 271] width 943 height 486
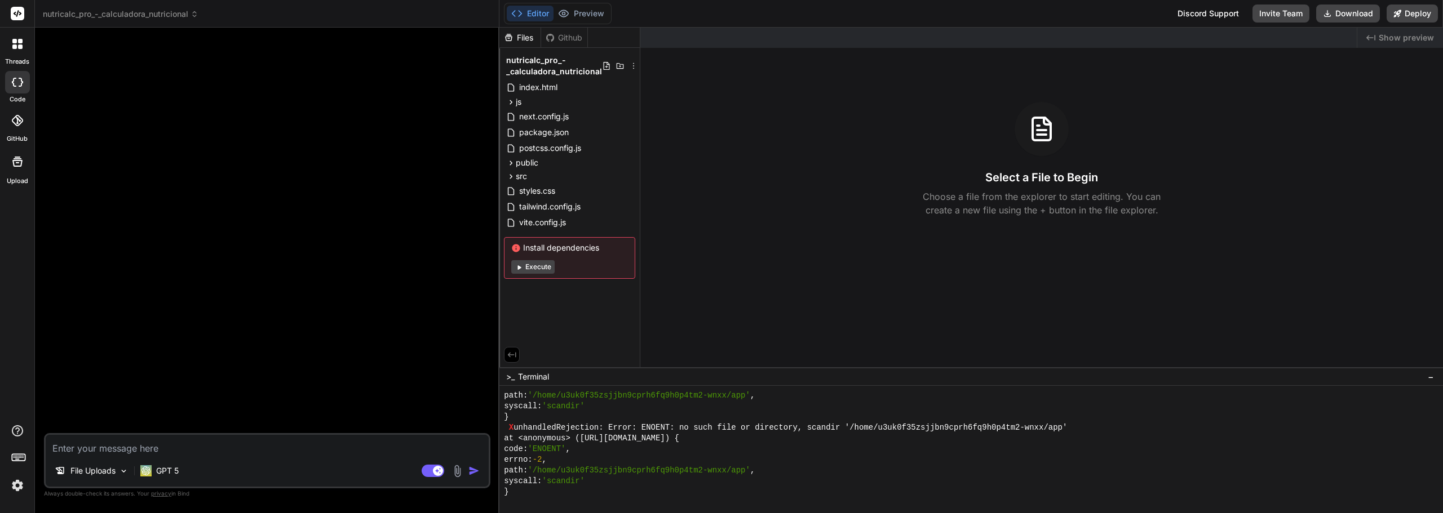
click at [541, 269] on button "Execute" at bounding box center [532, 267] width 43 height 14
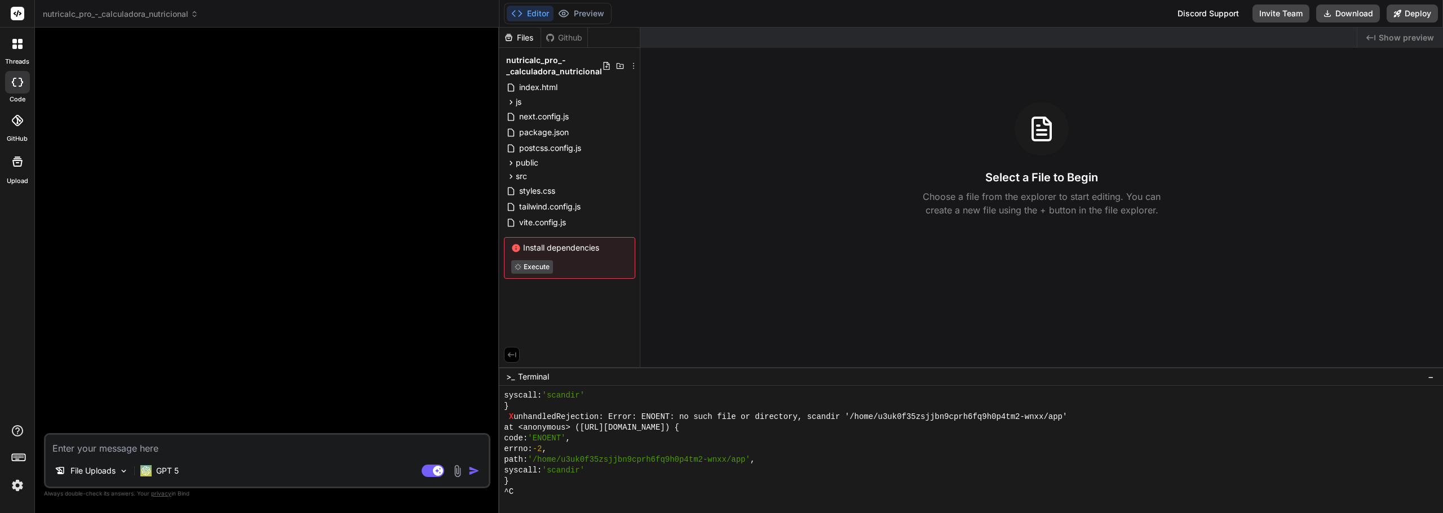
click at [576, 1] on div "Editor Preview Discord Support Invite Team Download Deploy" at bounding box center [970, 14] width 943 height 28
click at [575, 10] on button "Preview" at bounding box center [580, 14] width 55 height 16
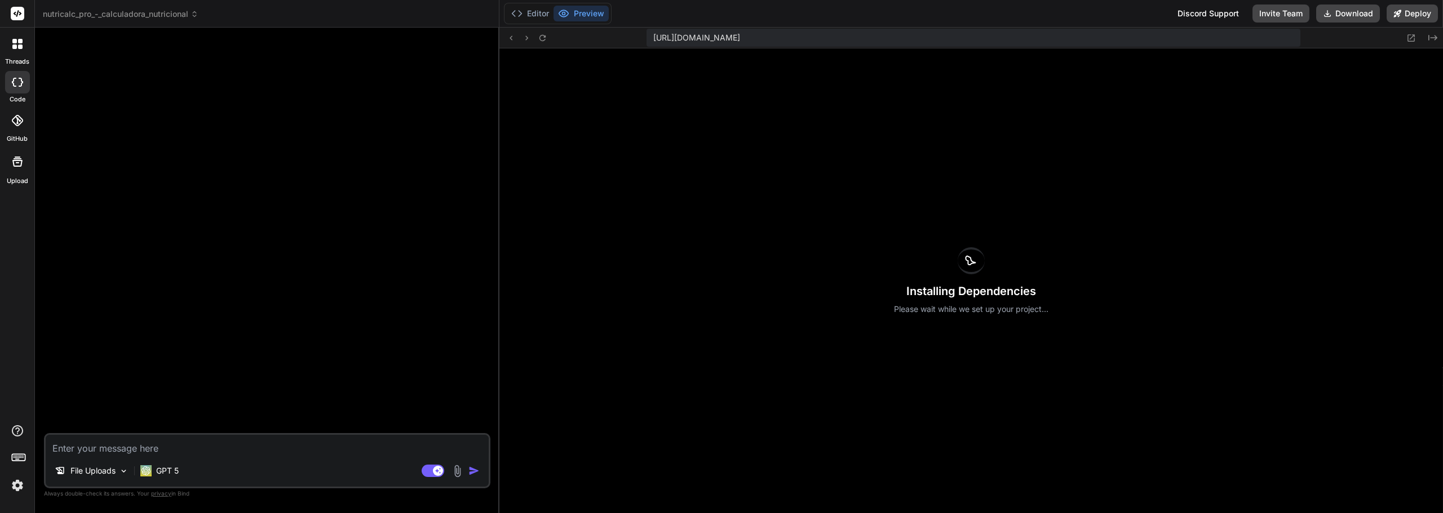
click at [197, 19] on span "nutricalc_pro_-_calculadora_nutricional" at bounding box center [121, 13] width 156 height 11
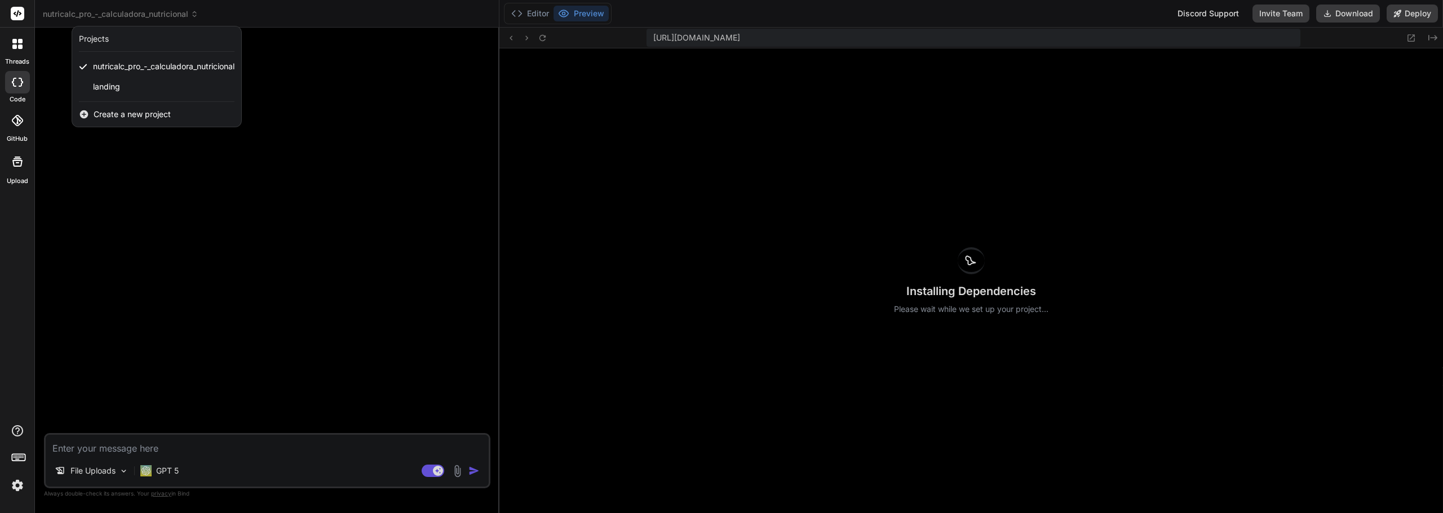
click at [280, 242] on div at bounding box center [721, 256] width 1443 height 513
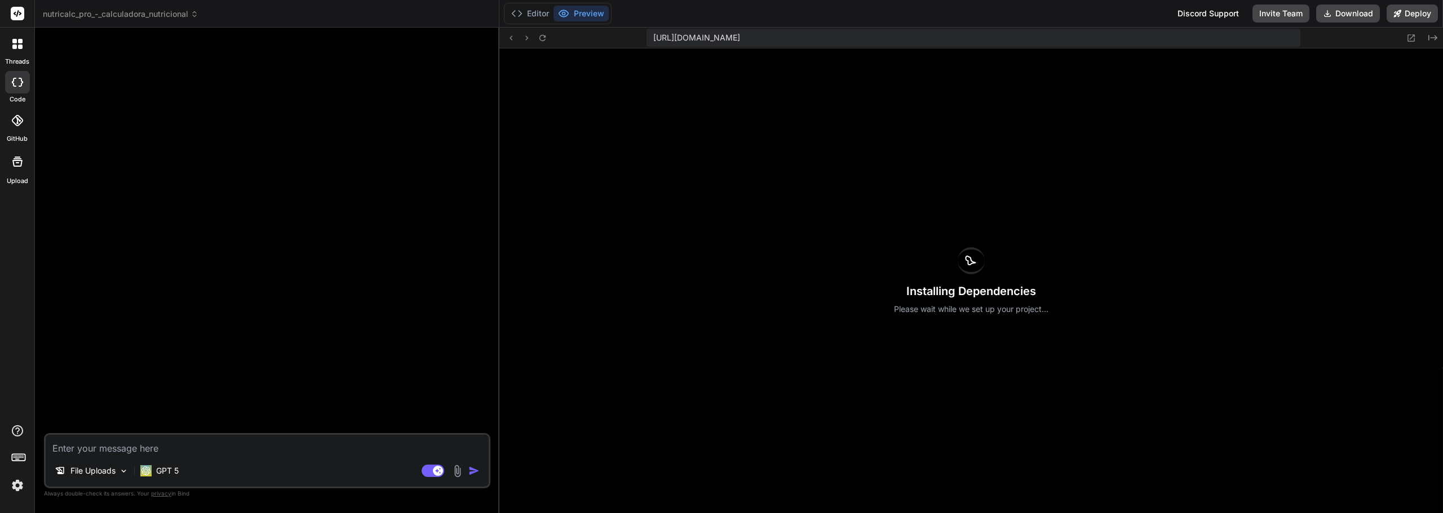
click at [154, 450] on textarea at bounding box center [267, 445] width 443 height 20
click at [19, 48] on icon at bounding box center [20, 47] width 5 height 5
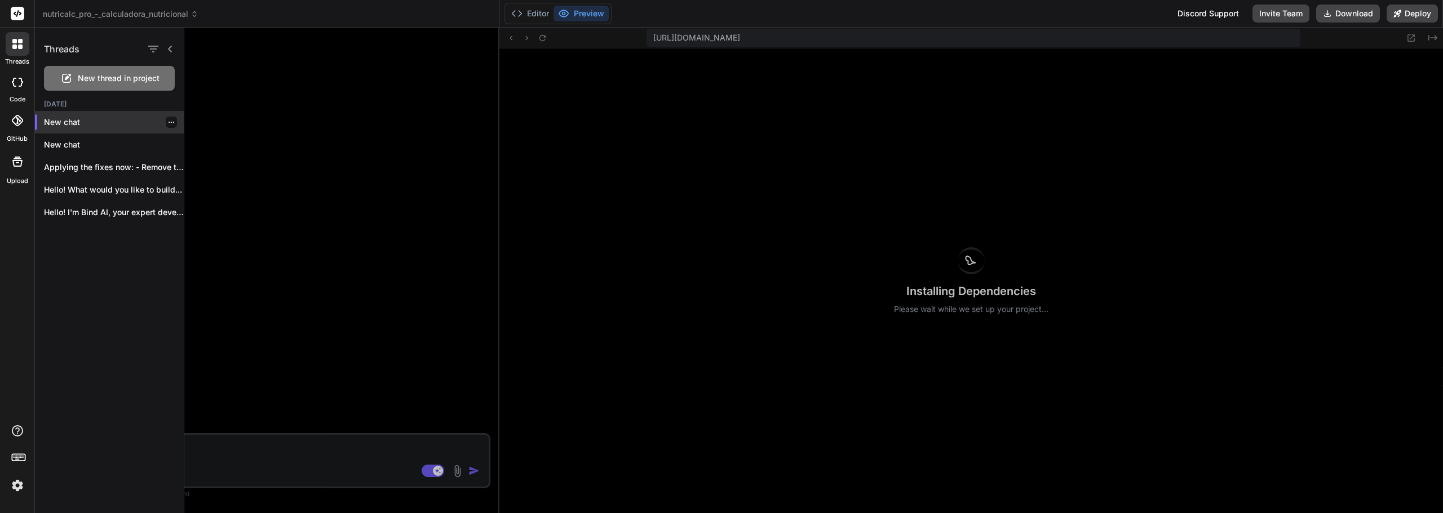
click at [103, 125] on p "New chat" at bounding box center [114, 122] width 140 height 11
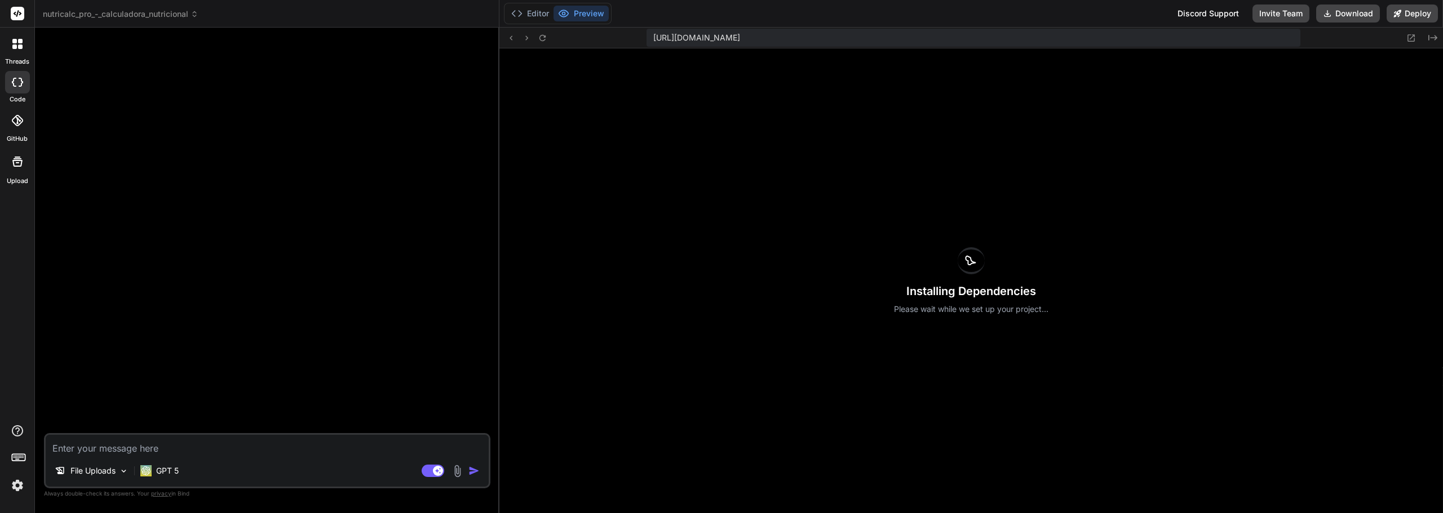
click at [23, 79] on icon at bounding box center [17, 82] width 11 height 9
click at [25, 47] on div at bounding box center [18, 44] width 24 height 24
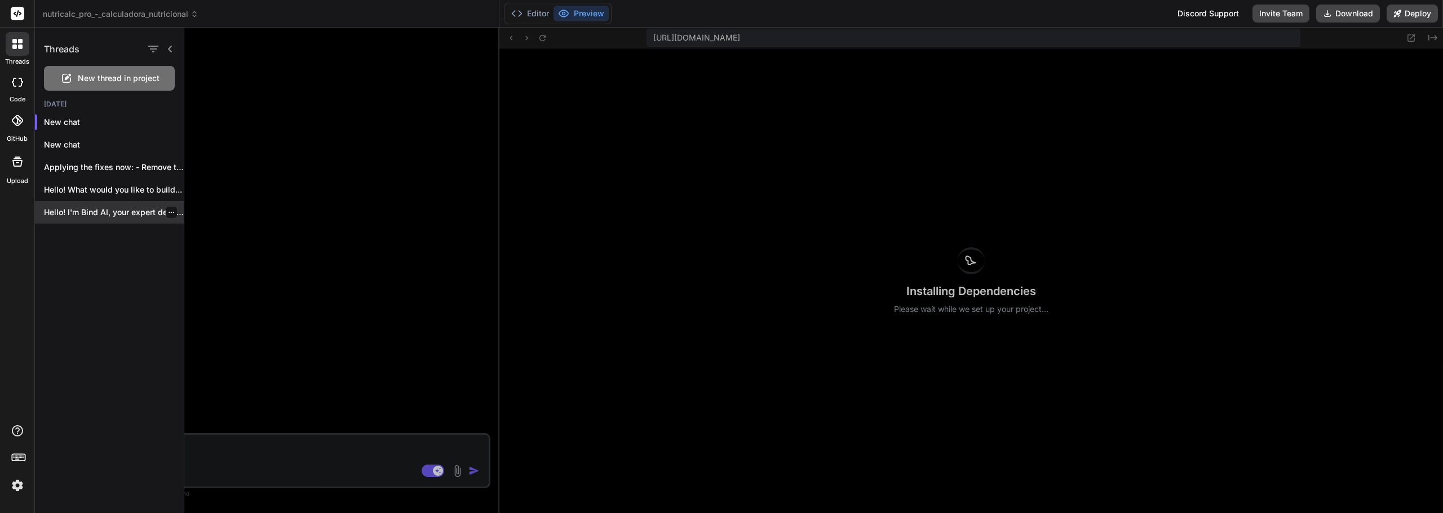
click at [126, 214] on p "Hello! I'm Bind AI, your expert development..." at bounding box center [114, 212] width 140 height 11
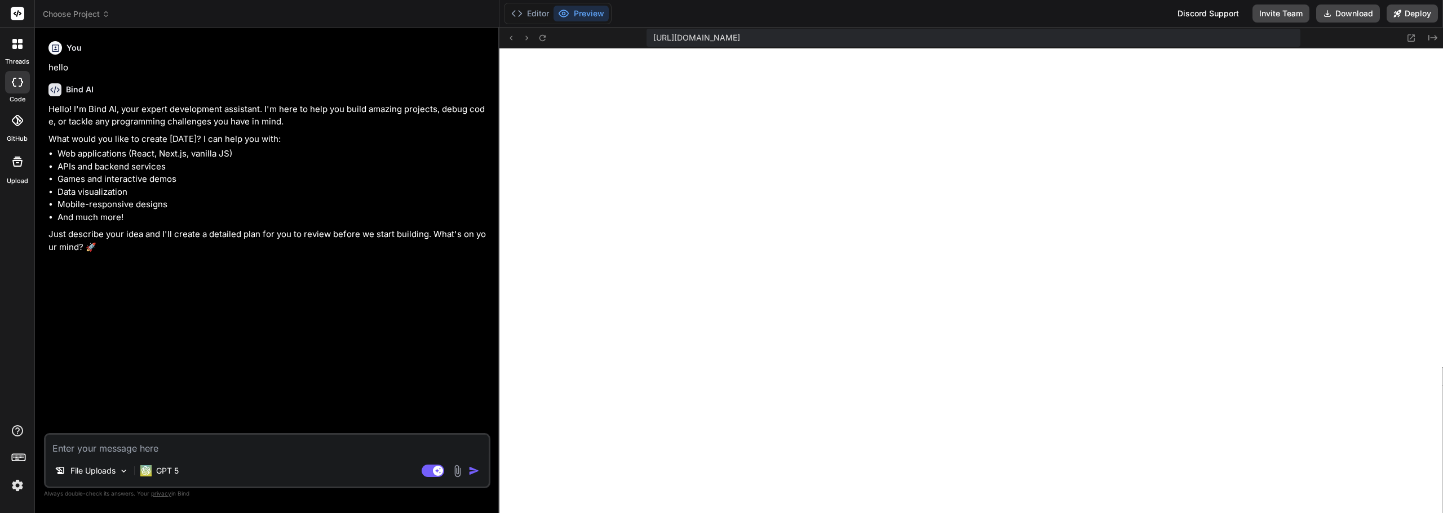
click at [23, 49] on div at bounding box center [18, 44] width 24 height 24
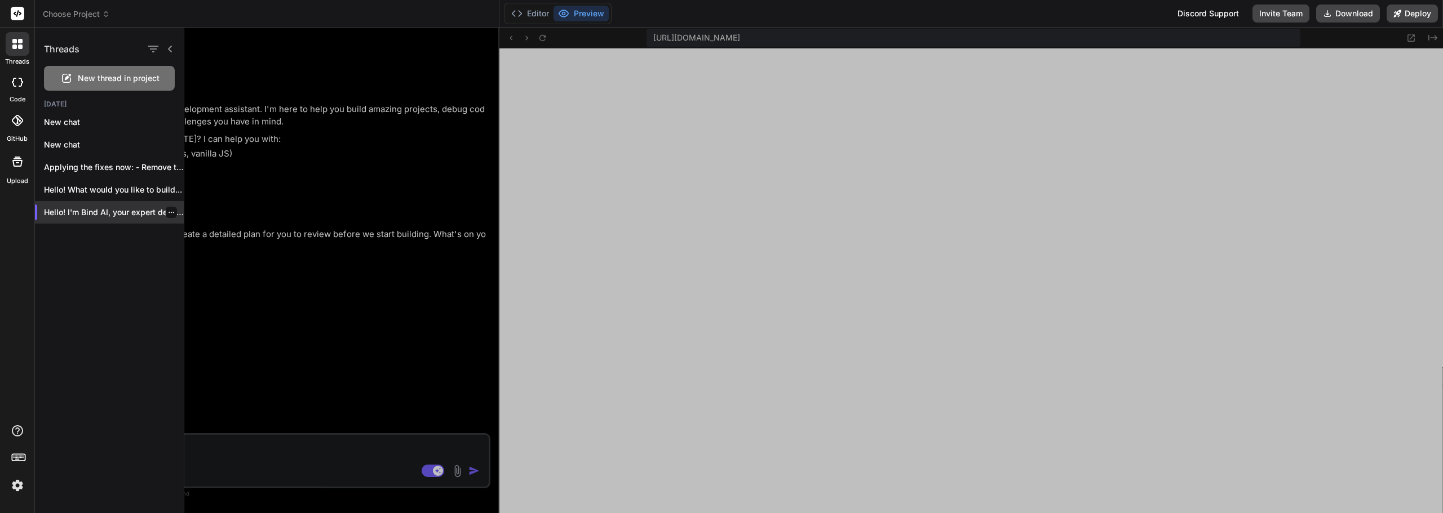
click at [171, 215] on div at bounding box center [171, 212] width 11 height 11
click at [168, 210] on icon "button" at bounding box center [171, 212] width 7 height 7
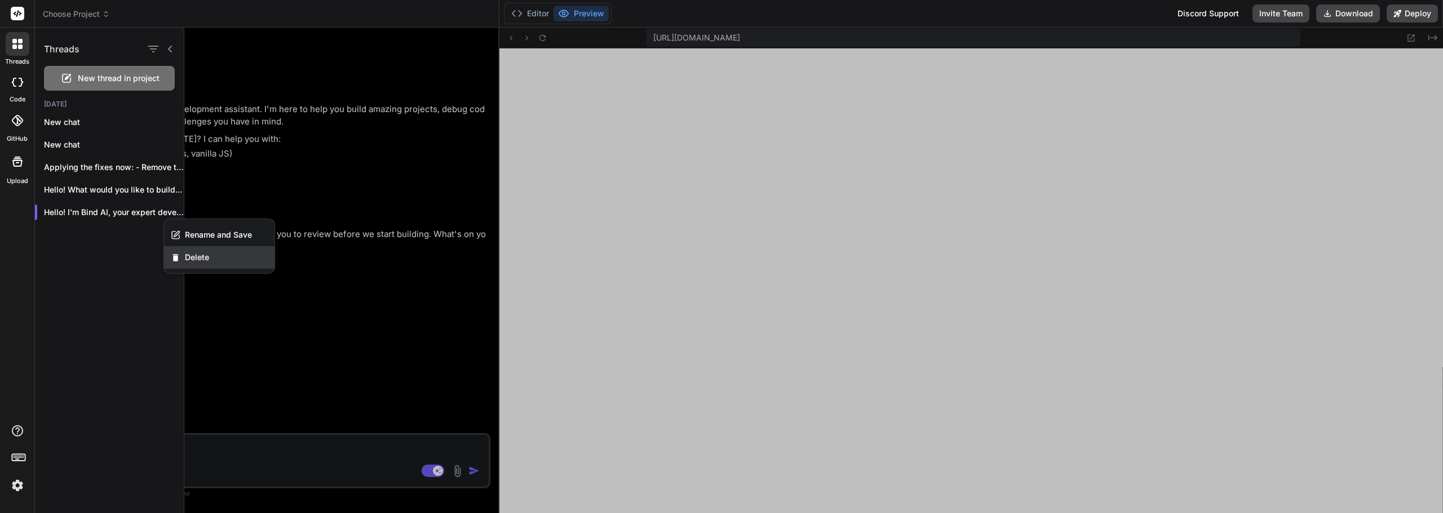
click at [220, 256] on div "Delete" at bounding box center [219, 257] width 110 height 23
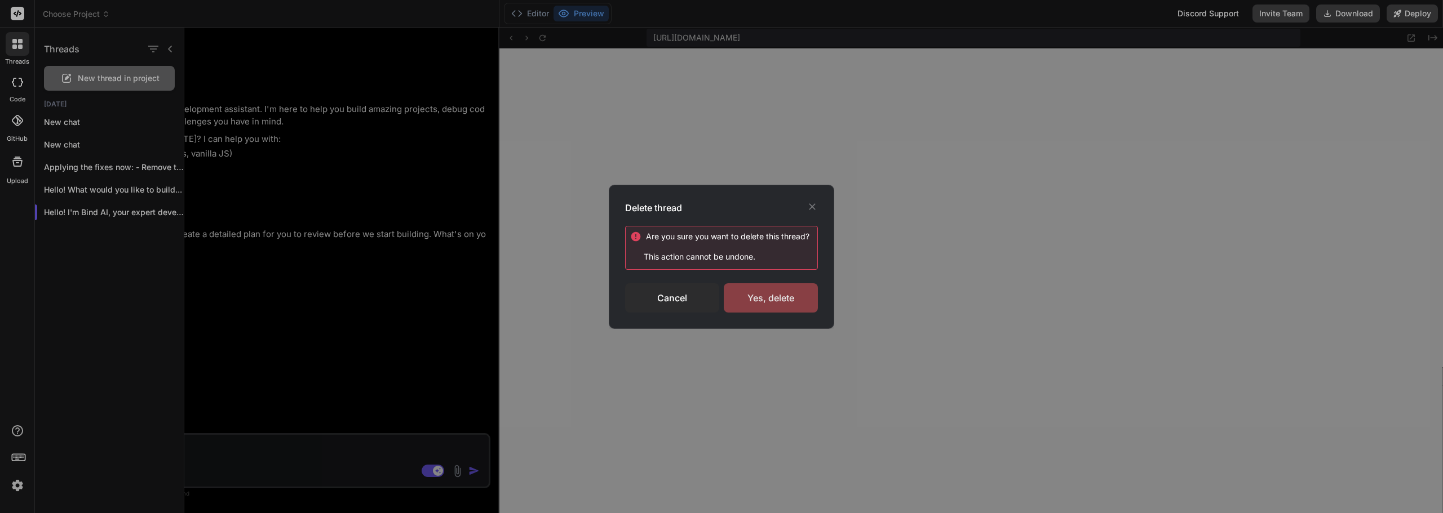
click at [760, 298] on div "Yes, delete" at bounding box center [771, 297] width 94 height 29
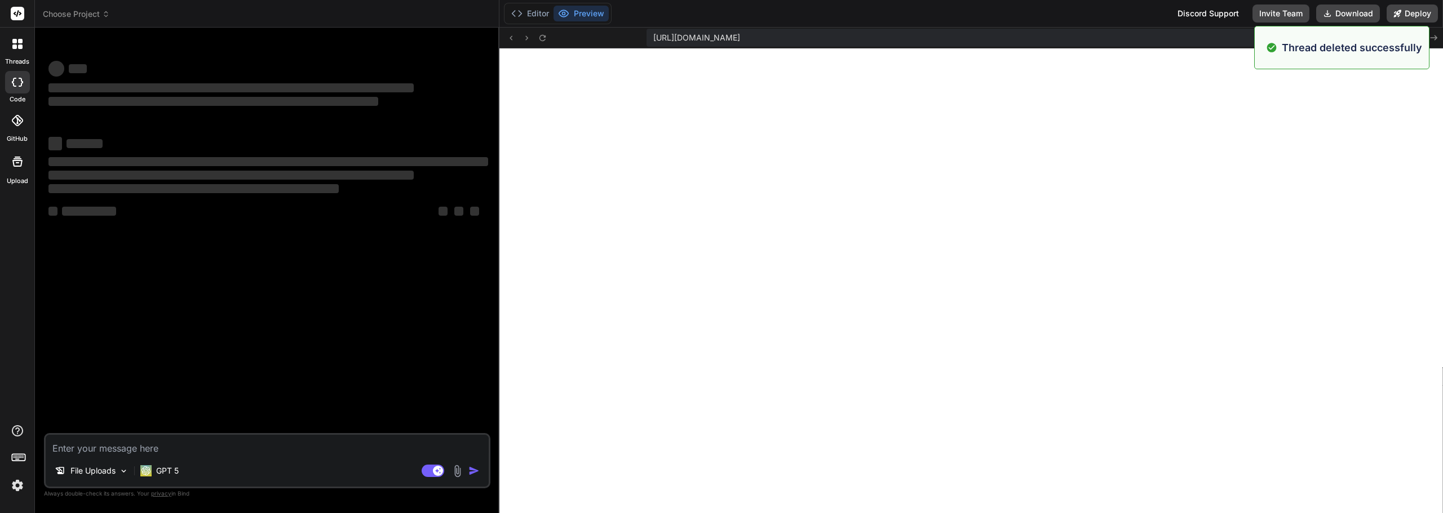
click at [16, 53] on div at bounding box center [18, 44] width 24 height 24
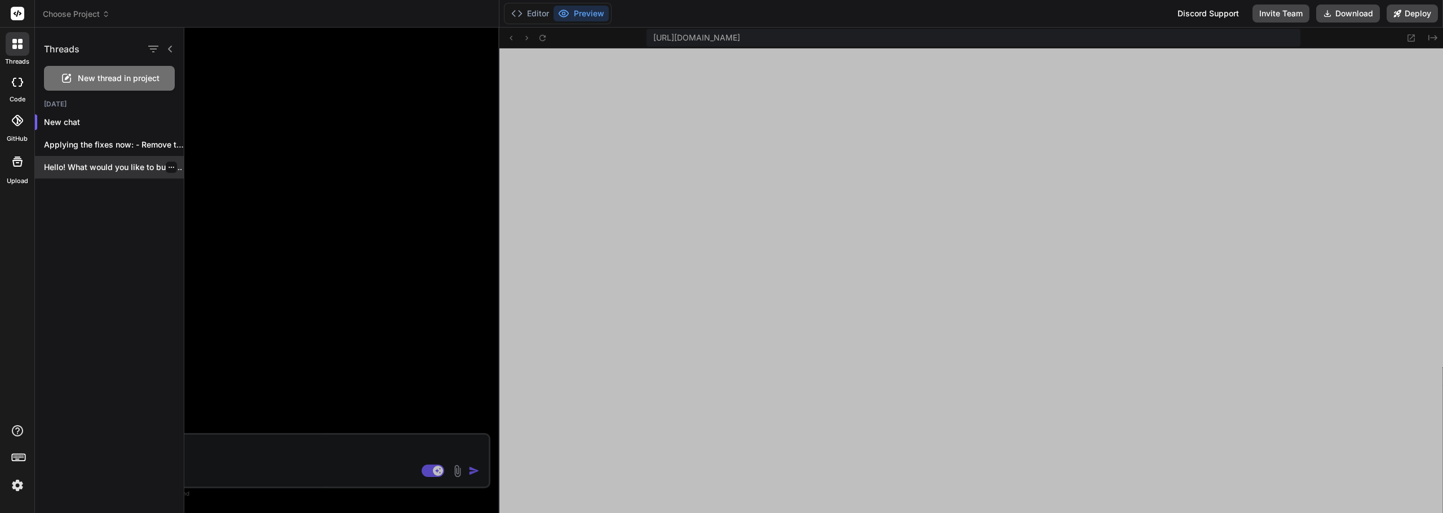
click at [168, 170] on icon "button" at bounding box center [171, 167] width 7 height 7
click at [138, 172] on p "Hello! What would you like to build..." at bounding box center [114, 167] width 140 height 11
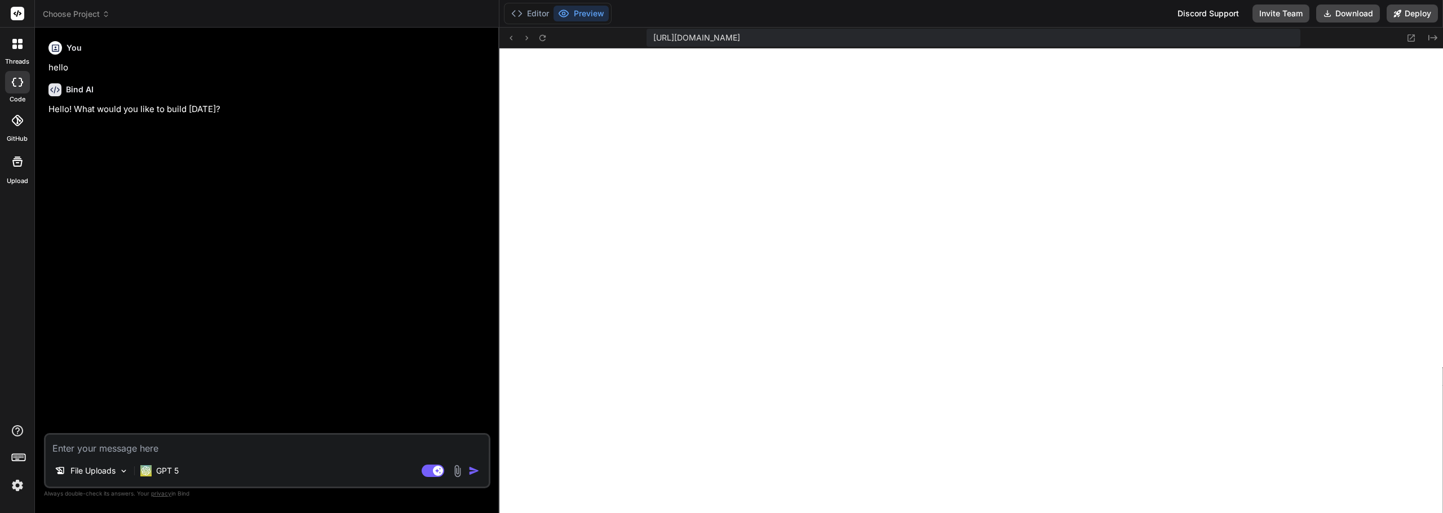
click at [17, 89] on div at bounding box center [17, 82] width 25 height 23
click at [21, 89] on div at bounding box center [17, 82] width 25 height 23
click at [27, 90] on div at bounding box center [17, 82] width 25 height 23
click at [19, 54] on div at bounding box center [18, 44] width 24 height 24
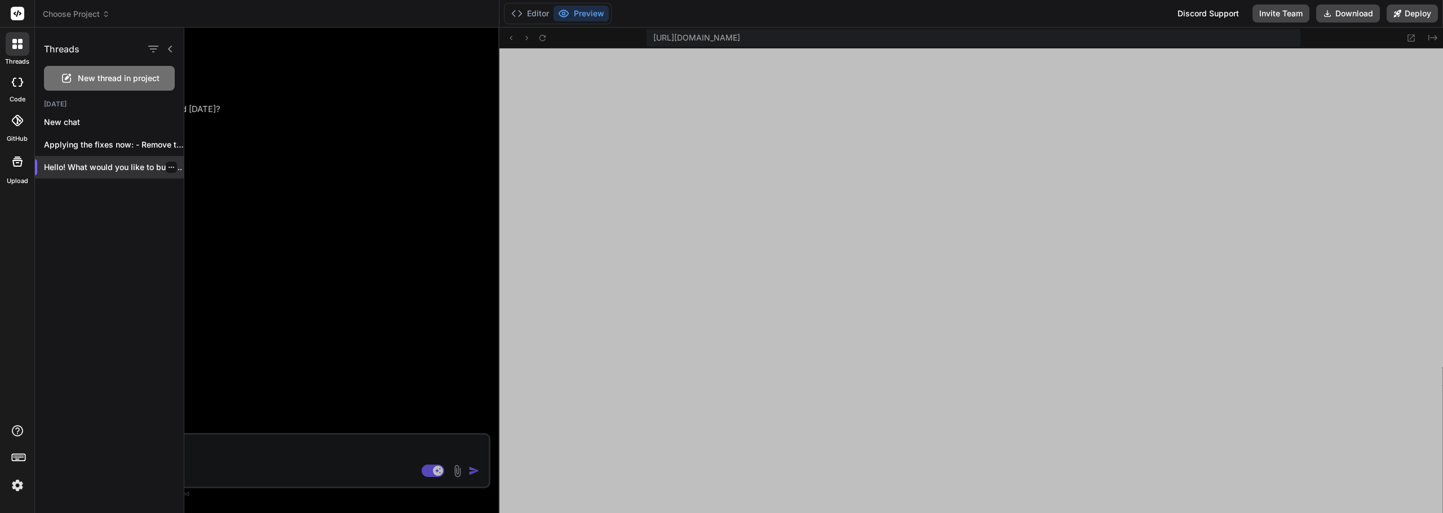
click at [161, 162] on p "Hello! What would you like to build..." at bounding box center [114, 167] width 140 height 11
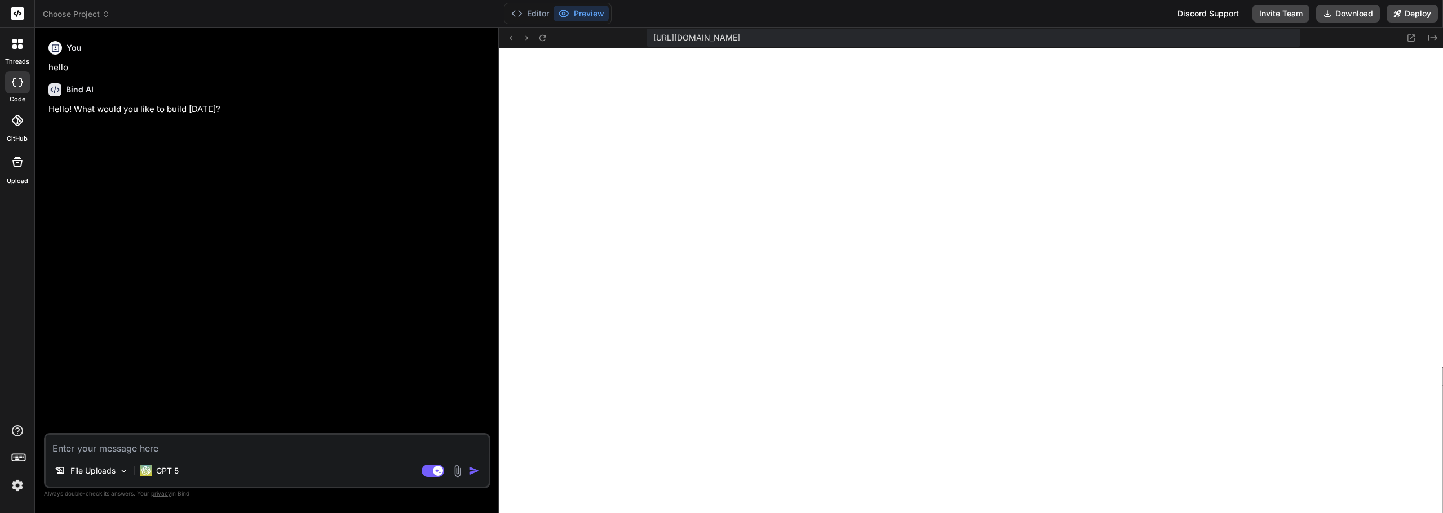
click at [17, 76] on div at bounding box center [17, 82] width 25 height 23
click at [17, 50] on div at bounding box center [18, 44] width 24 height 24
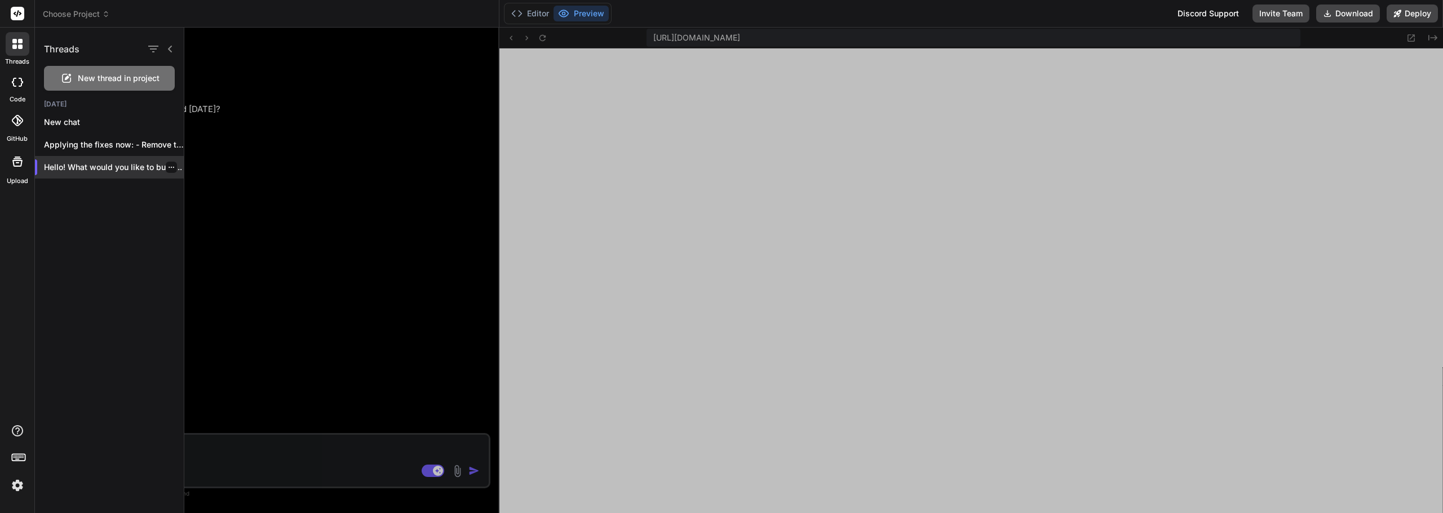
click at [168, 169] on icon "button" at bounding box center [171, 167] width 7 height 7
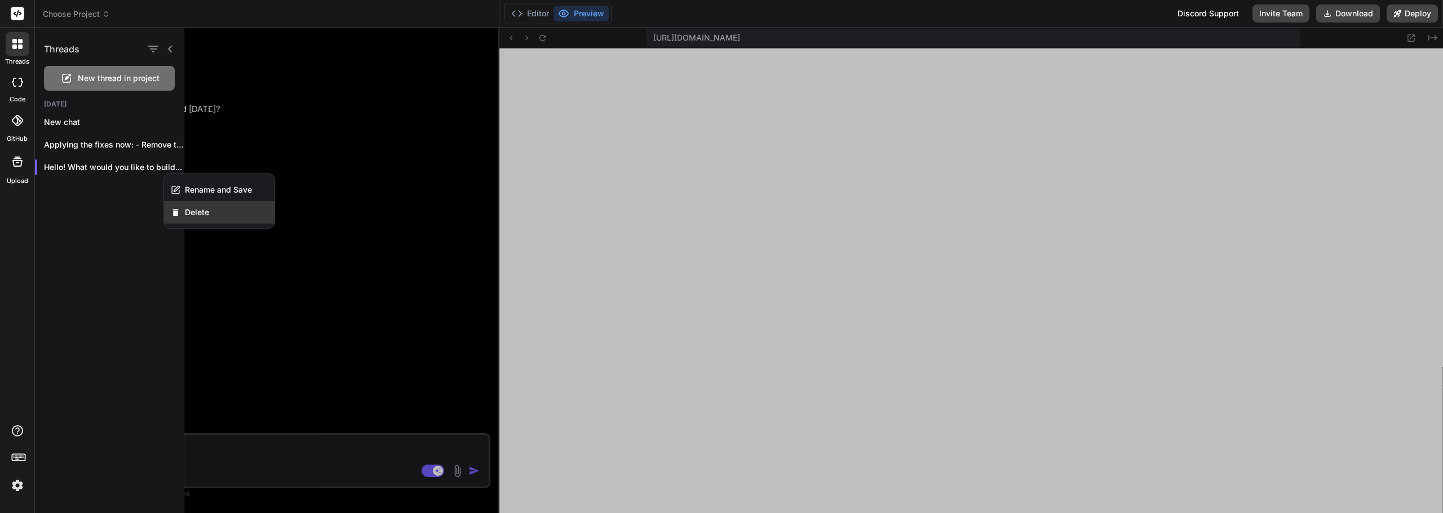
click at [224, 203] on div "Delete" at bounding box center [219, 212] width 110 height 23
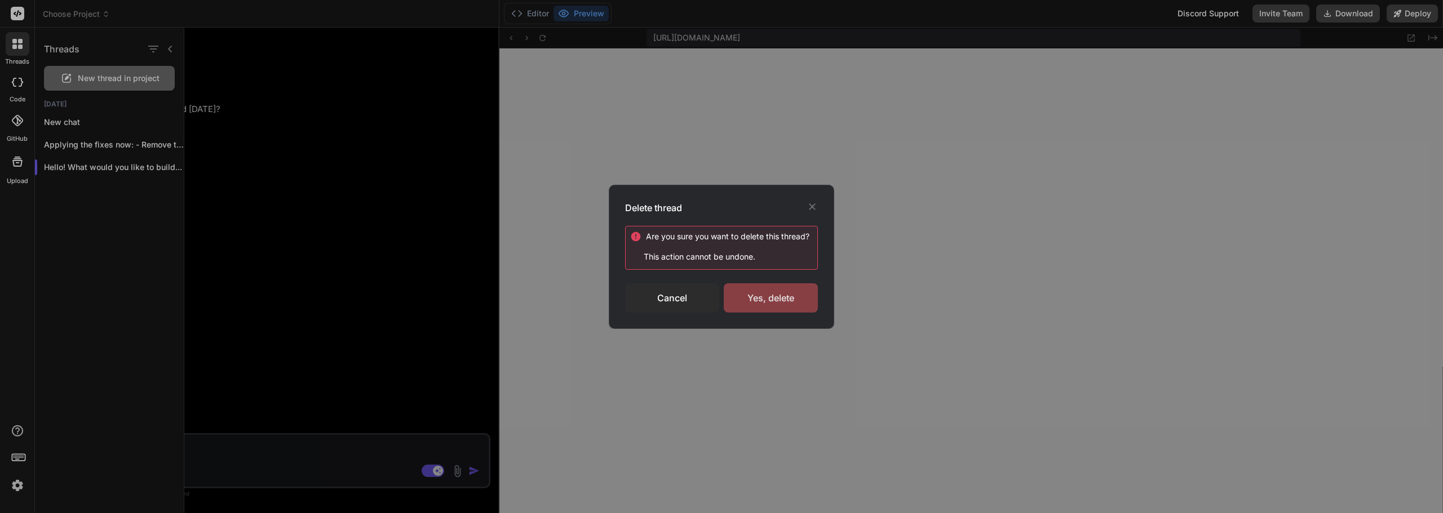
click at [775, 301] on div "Yes, delete" at bounding box center [771, 297] width 94 height 29
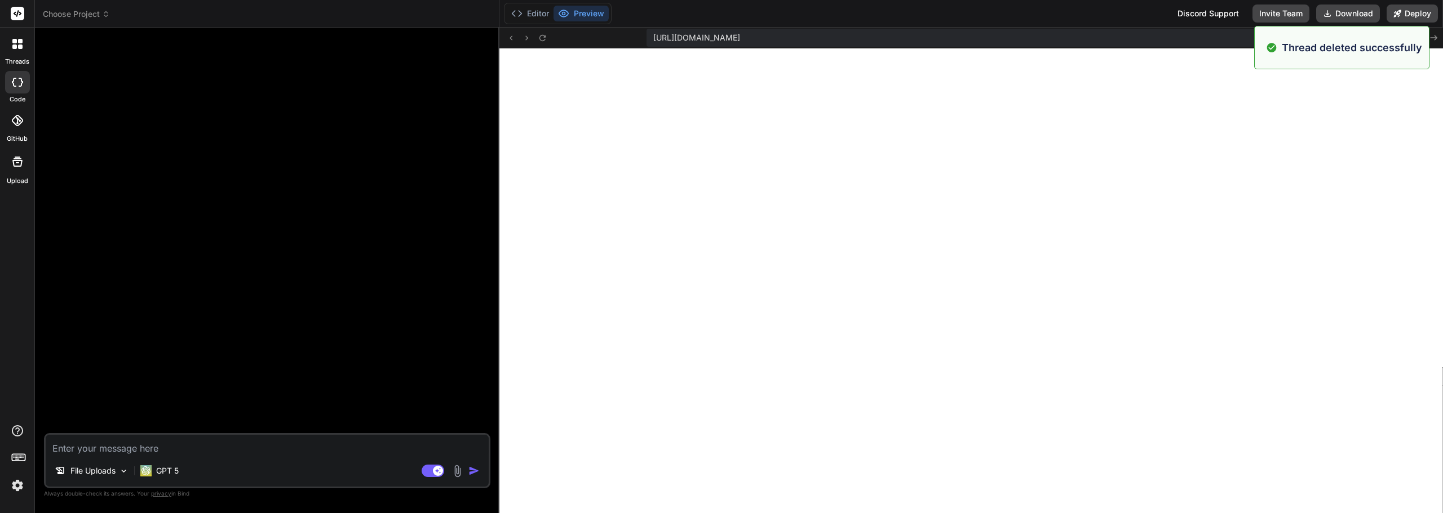
click at [16, 81] on icon at bounding box center [17, 82] width 11 height 9
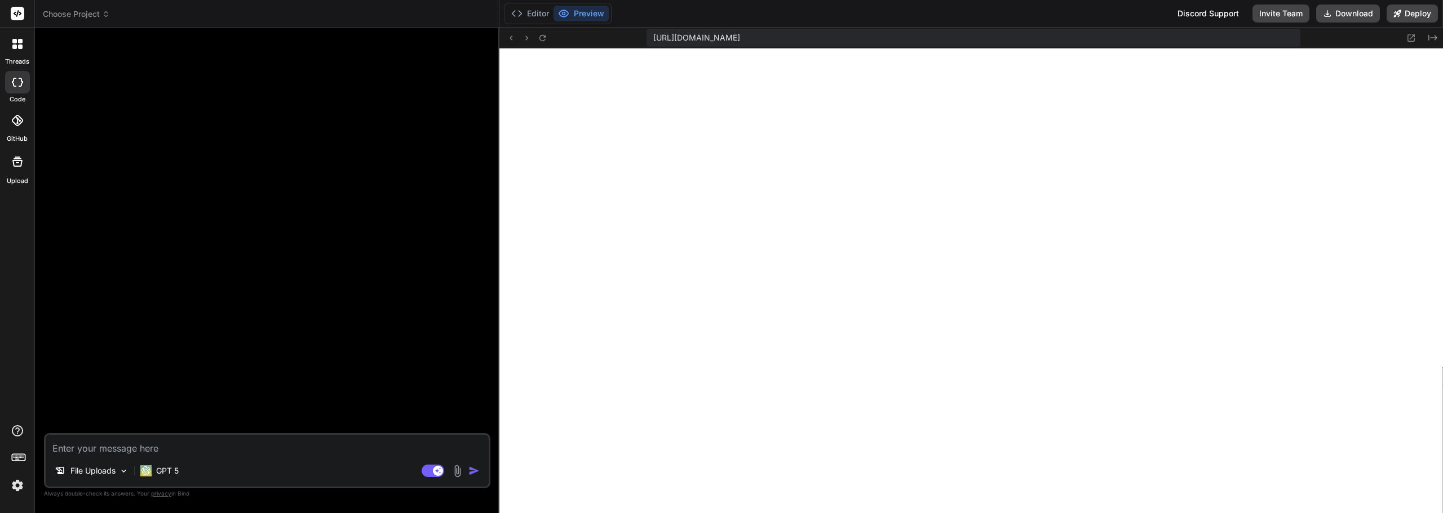
click at [27, 52] on div at bounding box center [18, 44] width 24 height 24
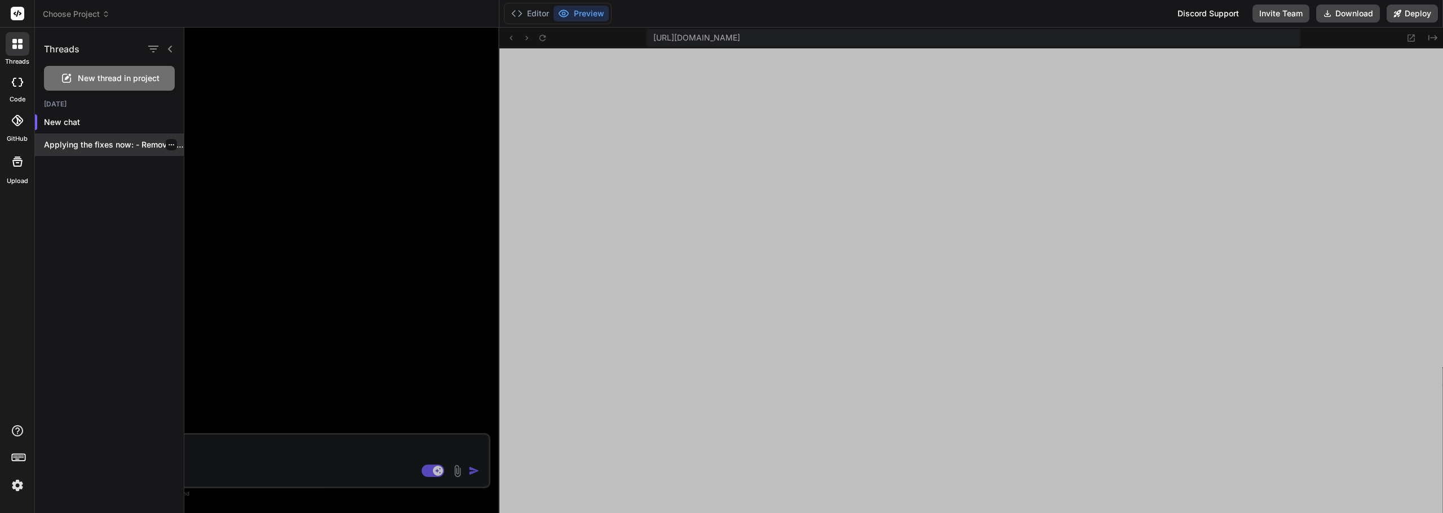
click at [89, 139] on p "Applying the fixes now: - Remove tailwind.config.ts..." at bounding box center [114, 144] width 140 height 11
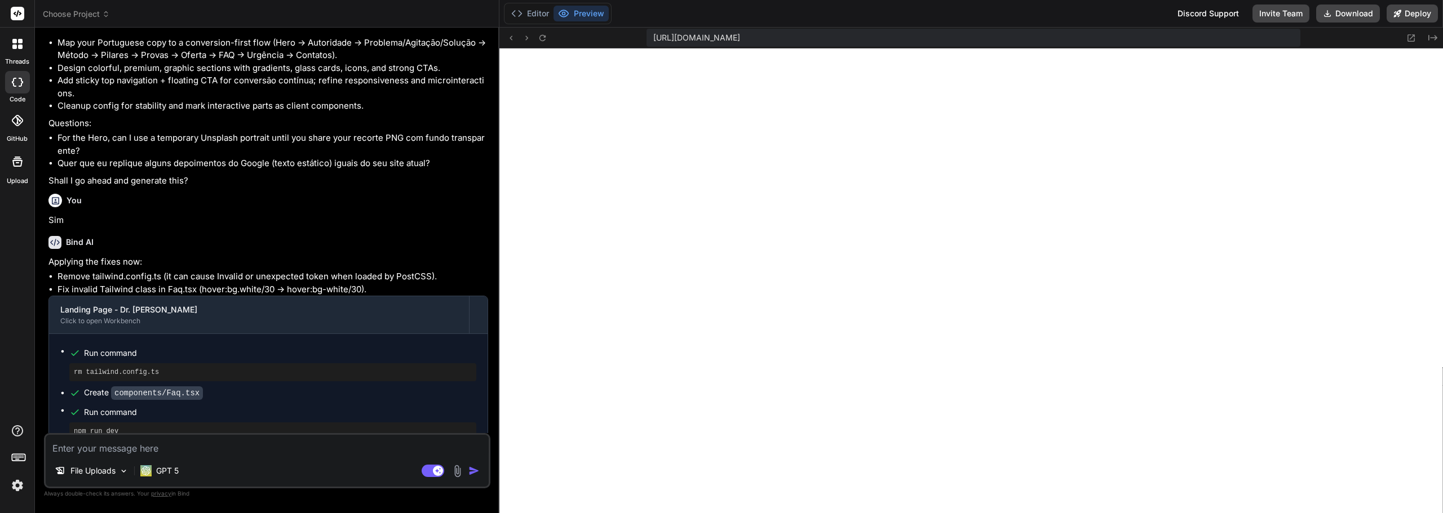
scroll to position [1618, 0]
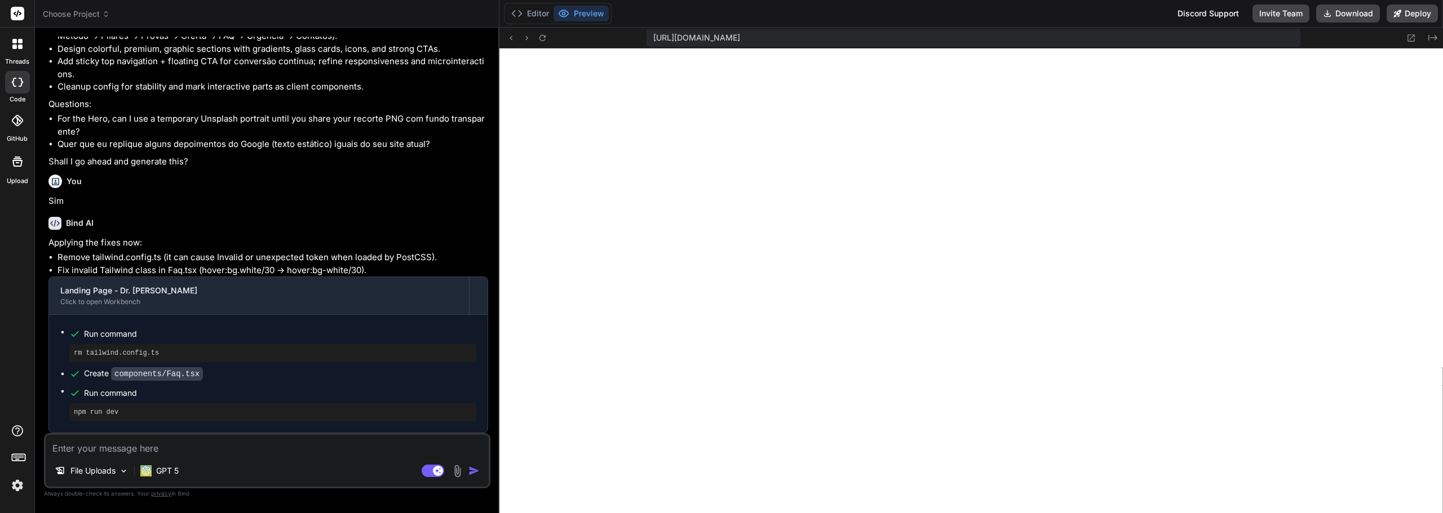
click at [15, 85] on icon at bounding box center [17, 82] width 11 height 9
click at [19, 48] on icon at bounding box center [20, 47] width 5 height 5
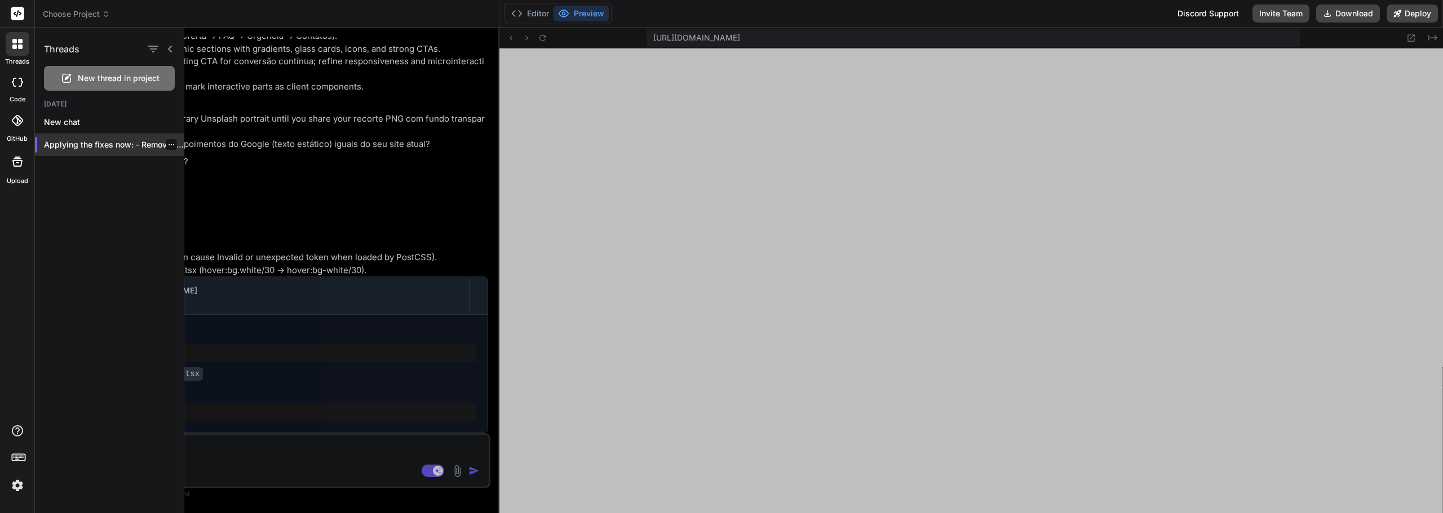
click at [168, 147] on icon "button" at bounding box center [171, 144] width 7 height 7
click at [230, 193] on div "Delete" at bounding box center [219, 190] width 110 height 23
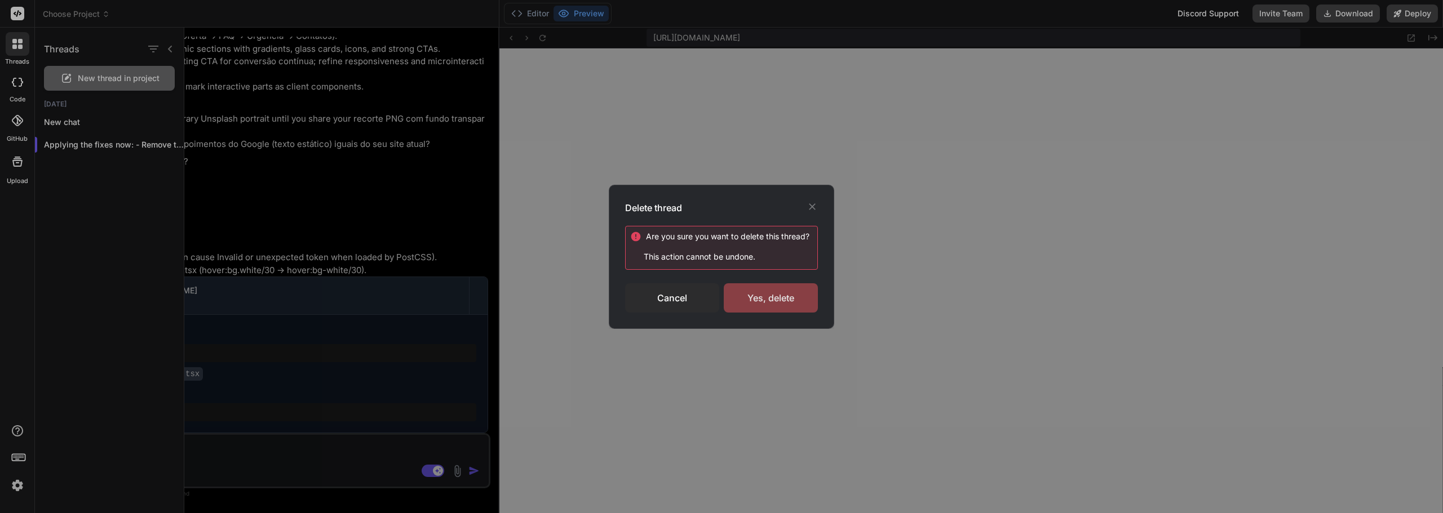
click at [762, 295] on div "Yes, delete" at bounding box center [771, 297] width 94 height 29
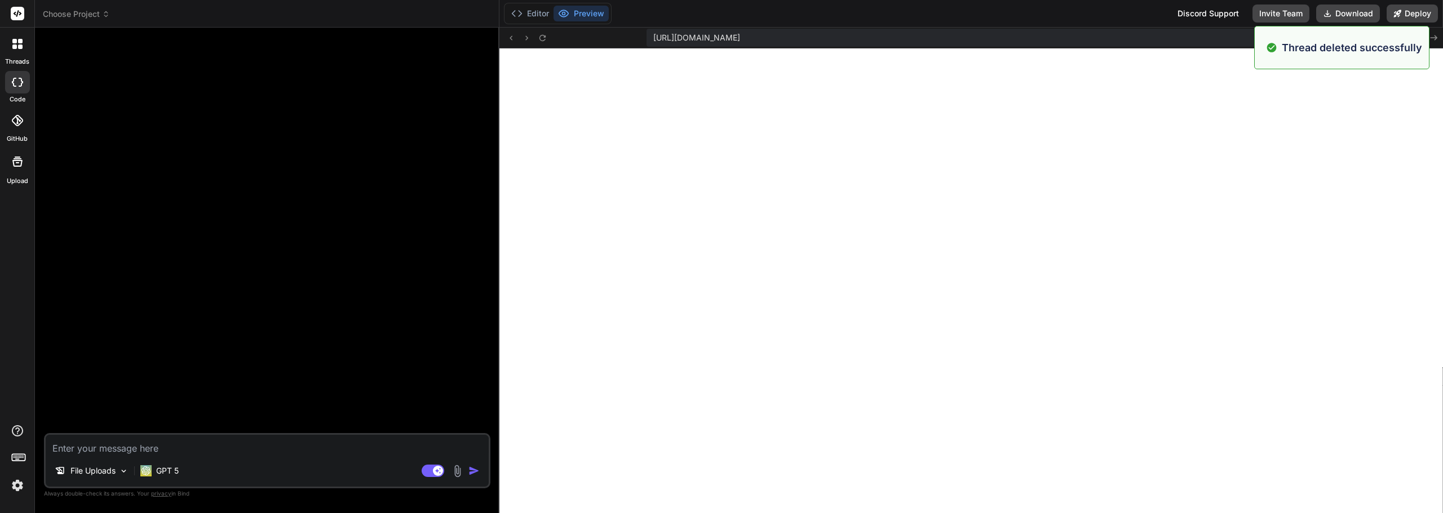
click at [11, 49] on div at bounding box center [18, 44] width 24 height 24
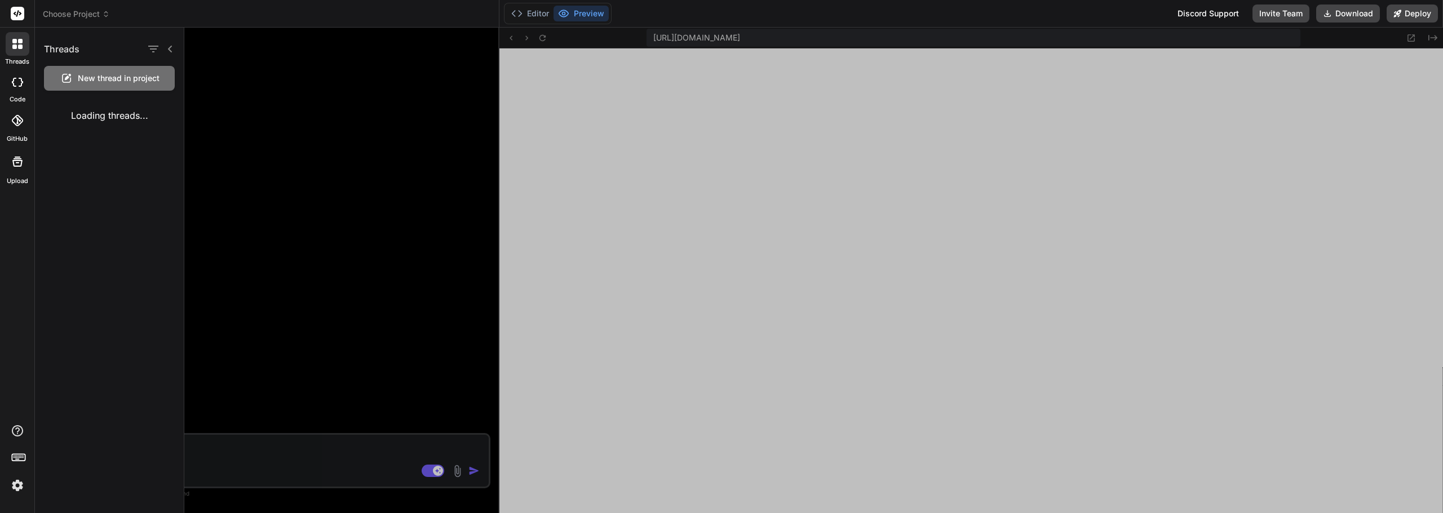
click at [89, 124] on div "Loading threads..." at bounding box center [109, 116] width 149 height 32
click at [89, 124] on p "New chat" at bounding box center [114, 122] width 140 height 11
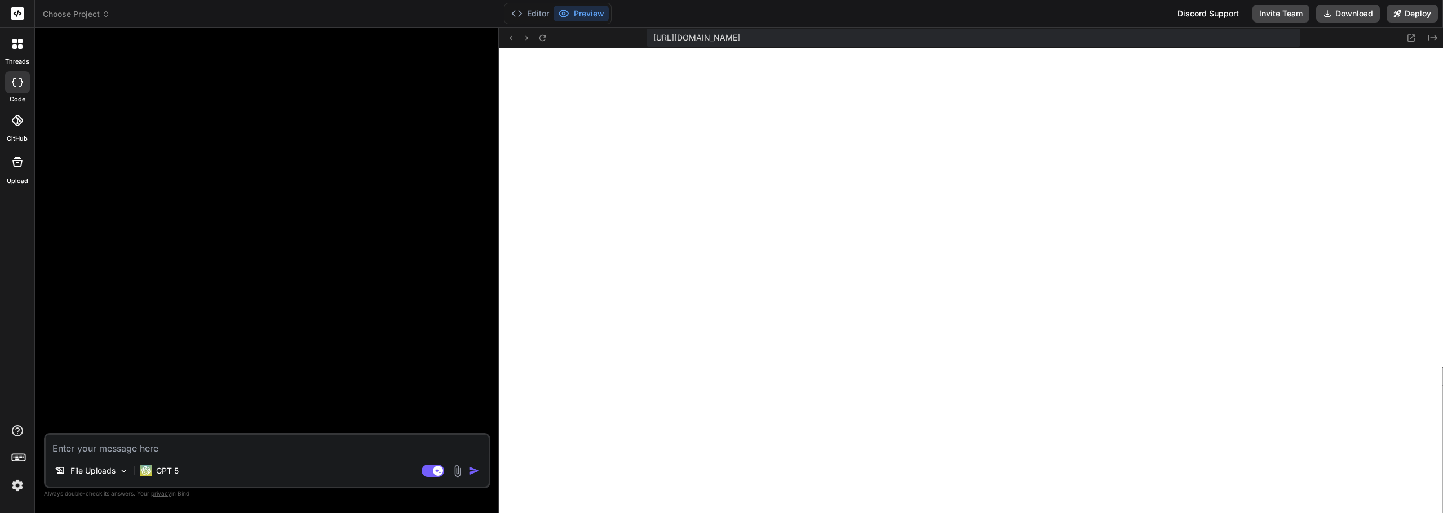
click at [15, 76] on div at bounding box center [17, 82] width 25 height 23
click at [15, 60] on label "threads" at bounding box center [17, 62] width 24 height 10
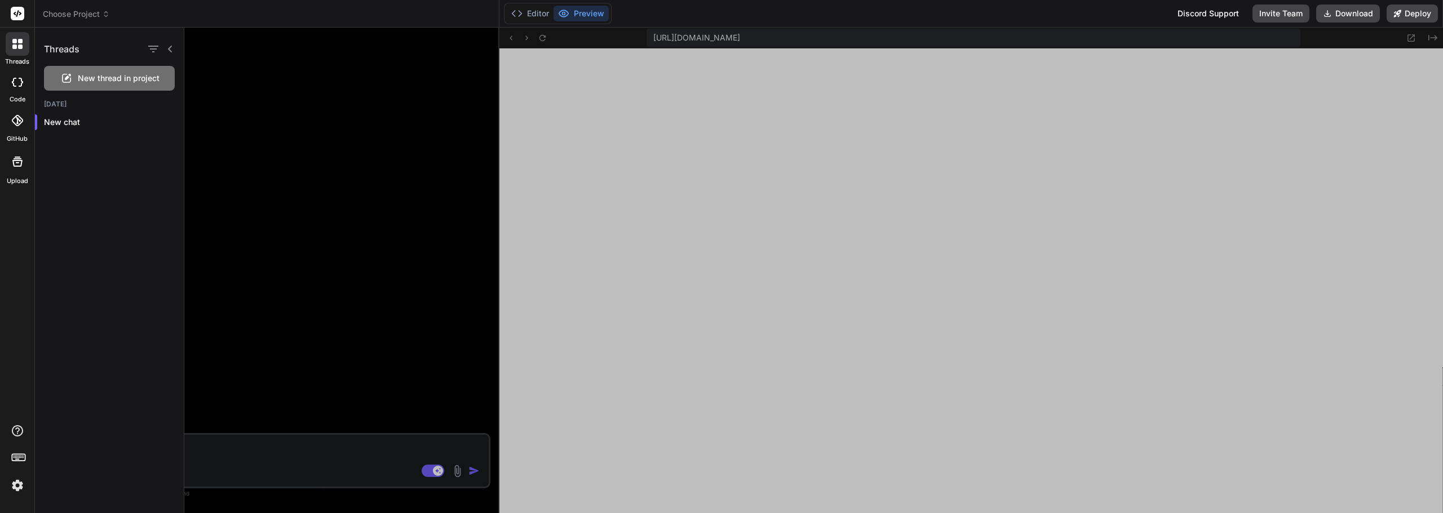
click at [24, 87] on div at bounding box center [17, 82] width 25 height 23
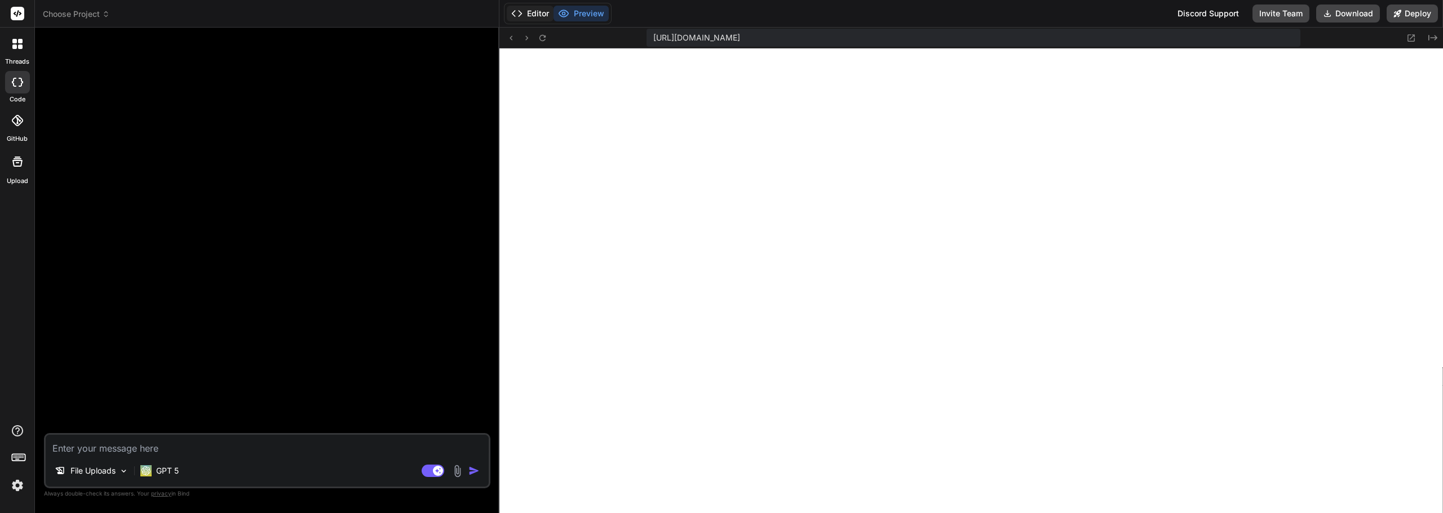
click at [522, 11] on icon at bounding box center [516, 13] width 11 height 11
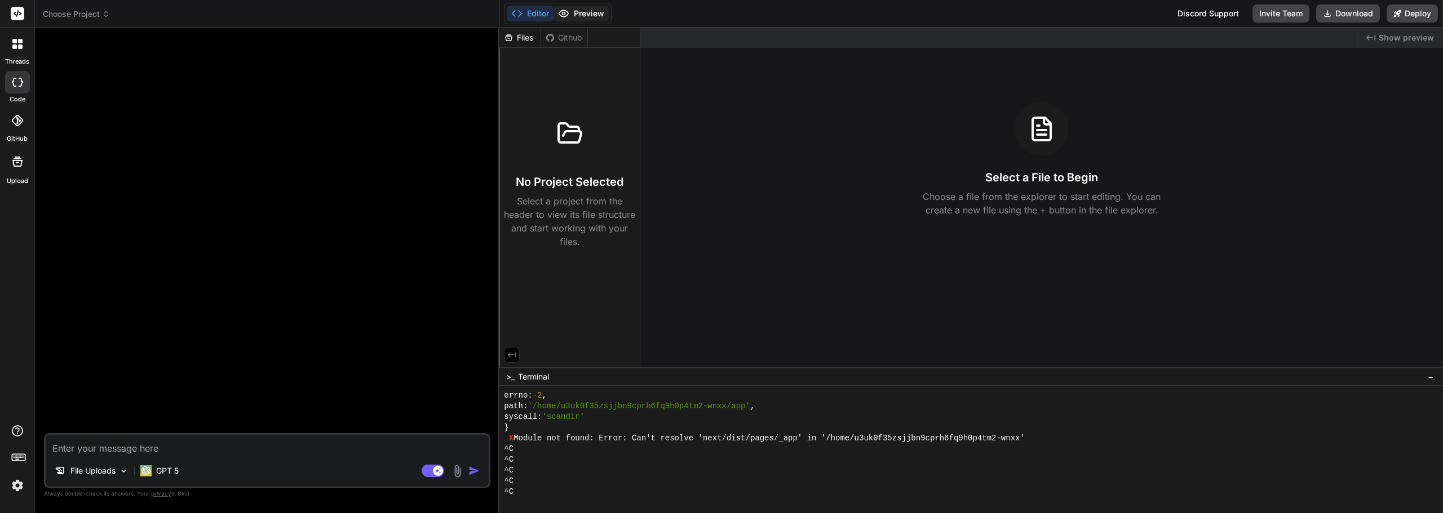
click at [578, 18] on button "Preview" at bounding box center [580, 14] width 55 height 16
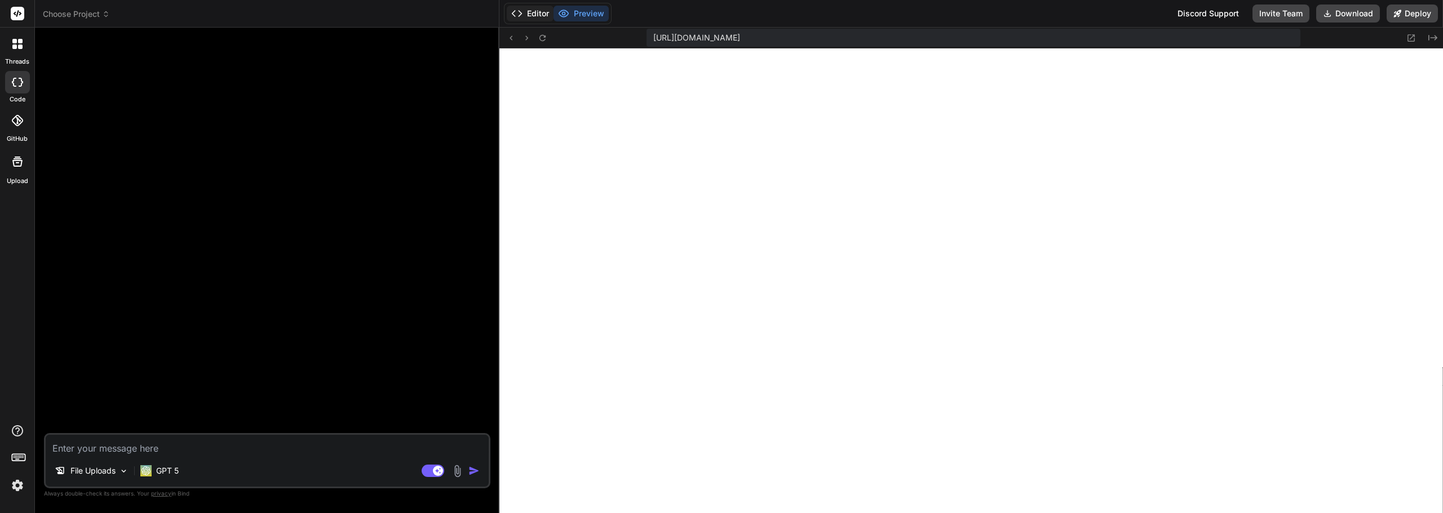
click at [542, 16] on button "Editor" at bounding box center [530, 14] width 47 height 16
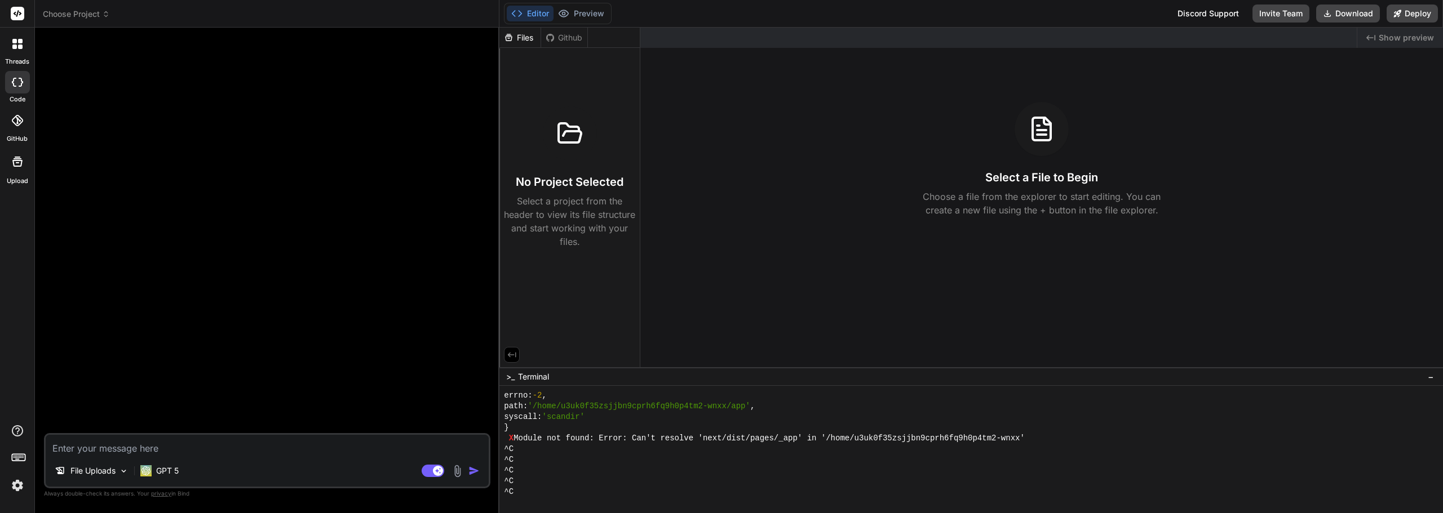
click at [115, 21] on header "Choose Project Created with Pixso." at bounding box center [267, 14] width 464 height 28
click at [108, 16] on icon at bounding box center [105, 16] width 3 height 2
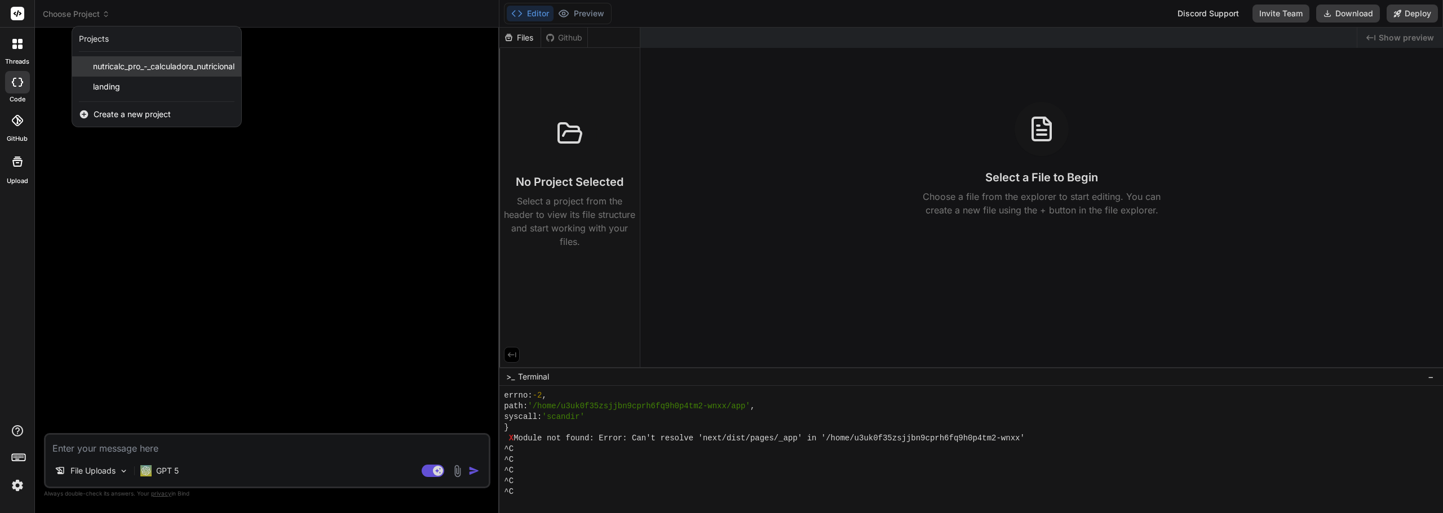
click at [139, 73] on div "nutricalc_pro_-_calculadora_nutricional" at bounding box center [156, 66] width 169 height 20
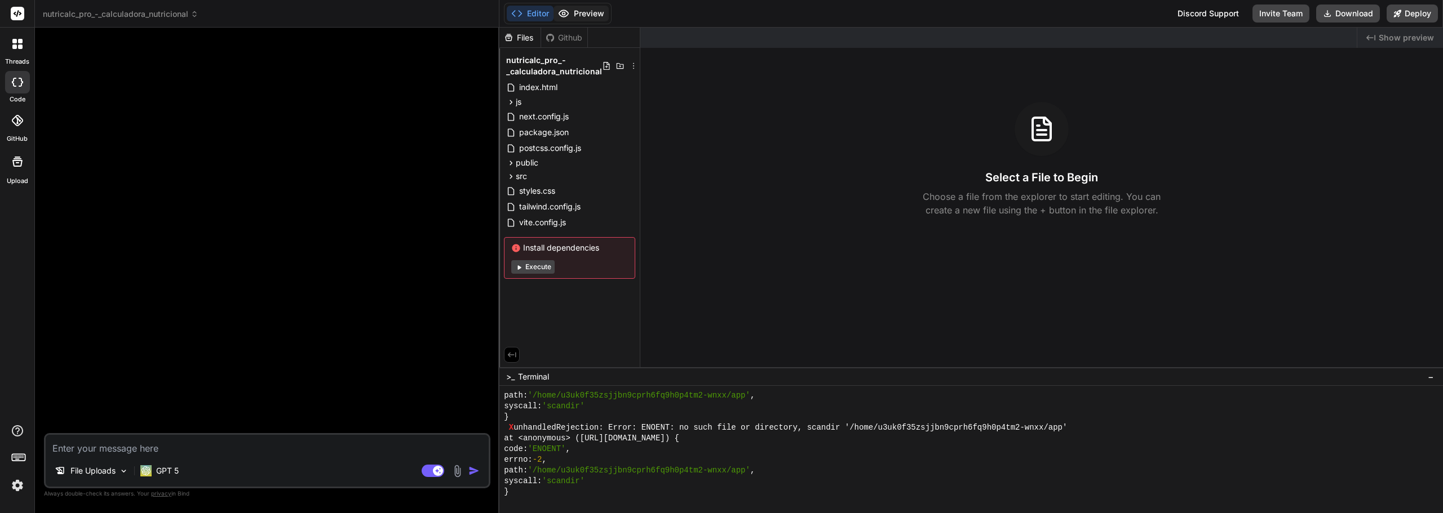
click at [589, 11] on button "Preview" at bounding box center [580, 14] width 55 height 16
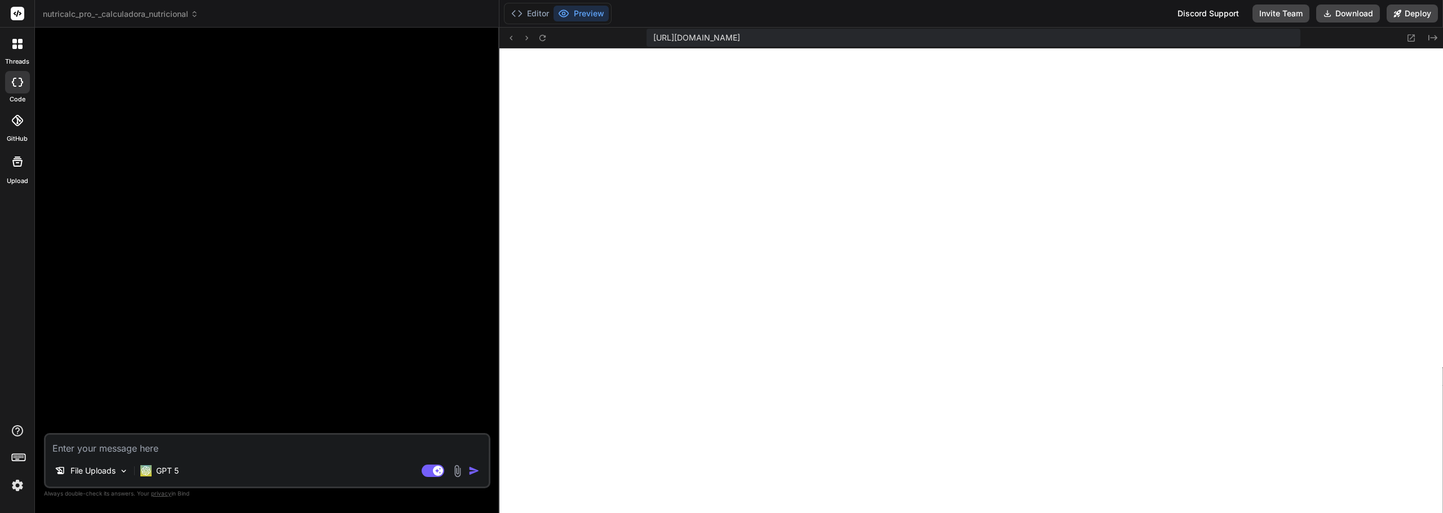
click at [548, 5] on div "Editor Preview" at bounding box center [558, 13] width 108 height 21
click at [543, 8] on button "Editor" at bounding box center [530, 14] width 47 height 16
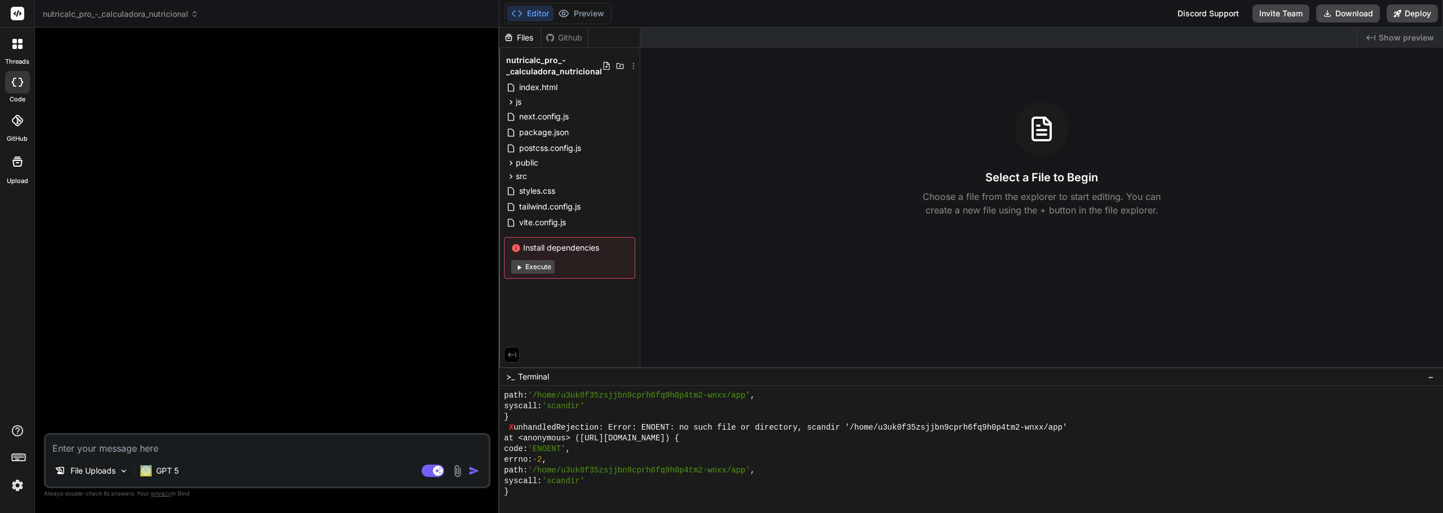
click at [127, 456] on div "File Uploads GPT 5 Agent Mode. When this toggle is activated, AI automatically …" at bounding box center [267, 460] width 446 height 55
click at [127, 448] on textarea at bounding box center [267, 445] width 443 height 20
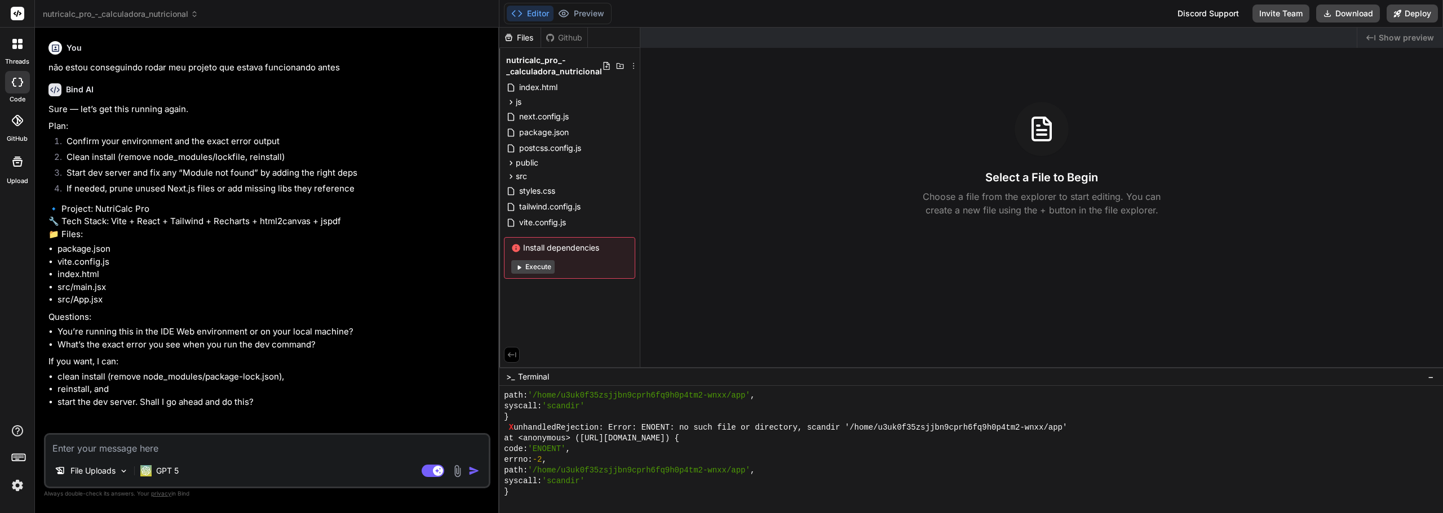
scroll to position [1, 0]
click at [584, 14] on button "Preview" at bounding box center [580, 14] width 55 height 16
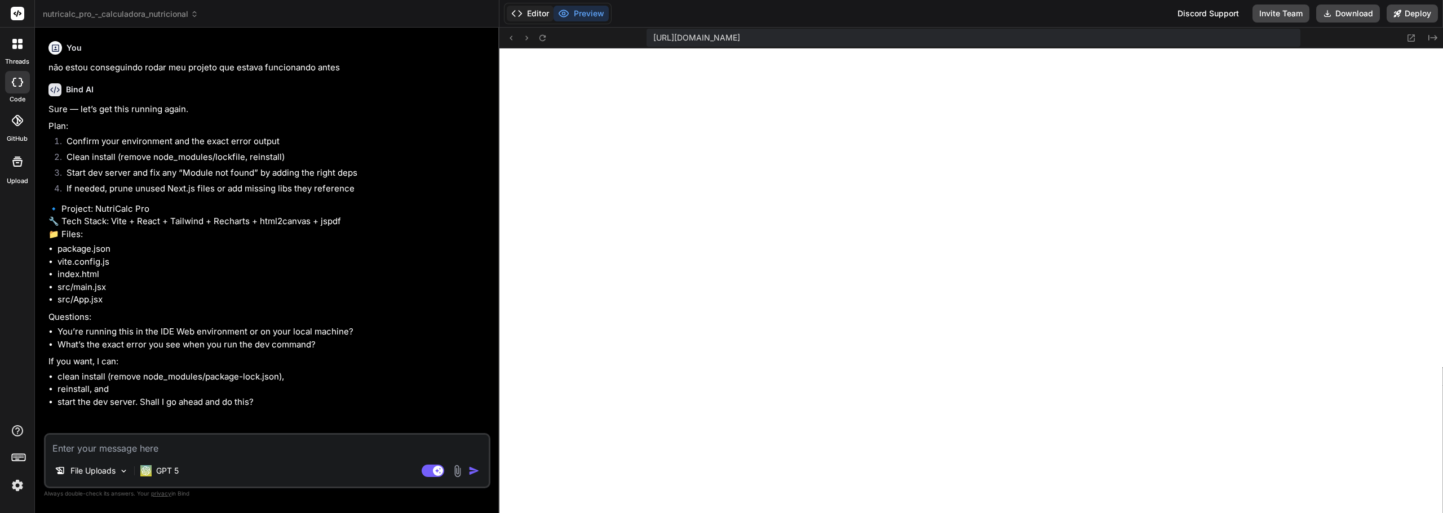
click at [525, 15] on button "Editor" at bounding box center [530, 14] width 47 height 16
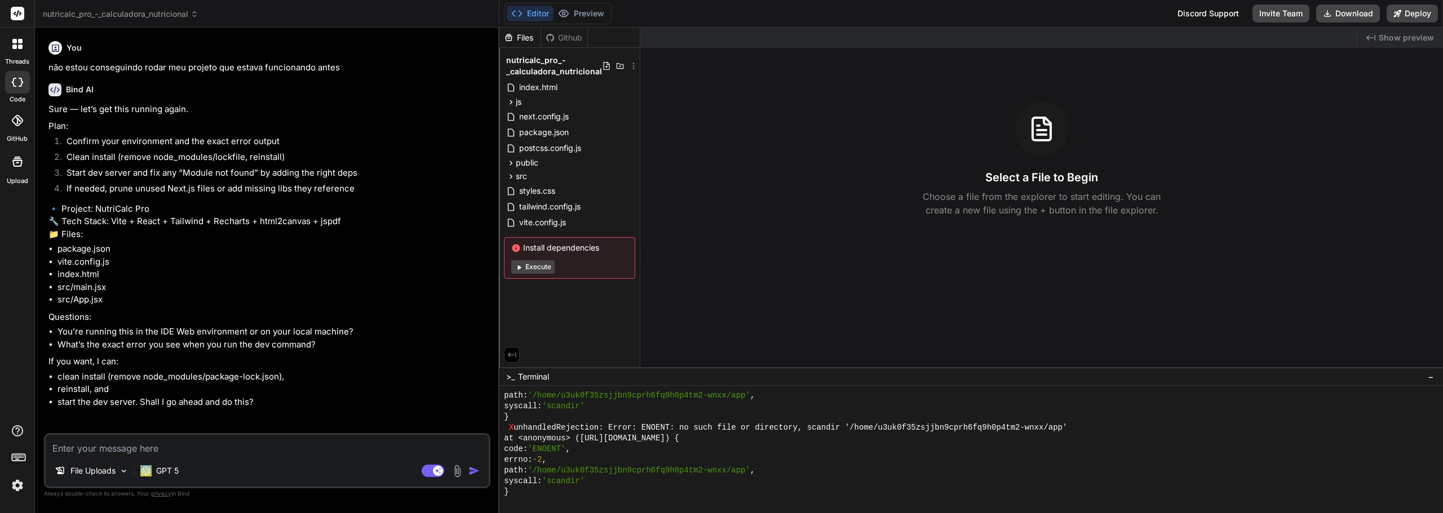
click at [285, 443] on textarea at bounding box center [267, 445] width 443 height 20
click at [590, 17] on button "Preview" at bounding box center [580, 14] width 55 height 16
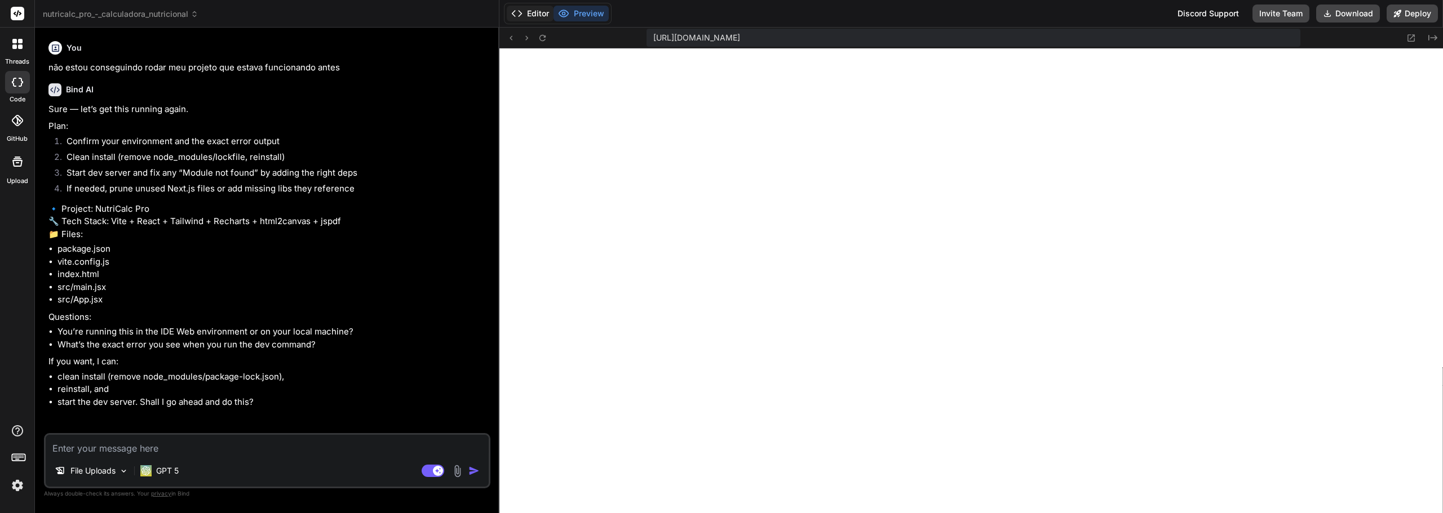
click at [542, 16] on button "Editor" at bounding box center [530, 14] width 47 height 16
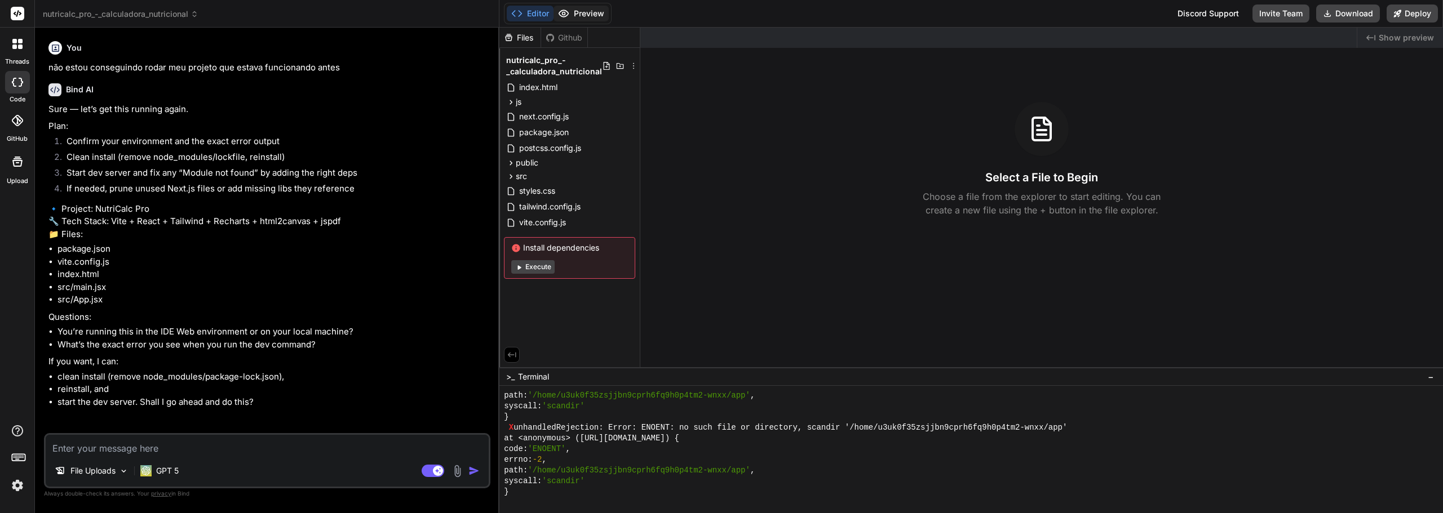
click at [574, 11] on button "Preview" at bounding box center [580, 14] width 55 height 16
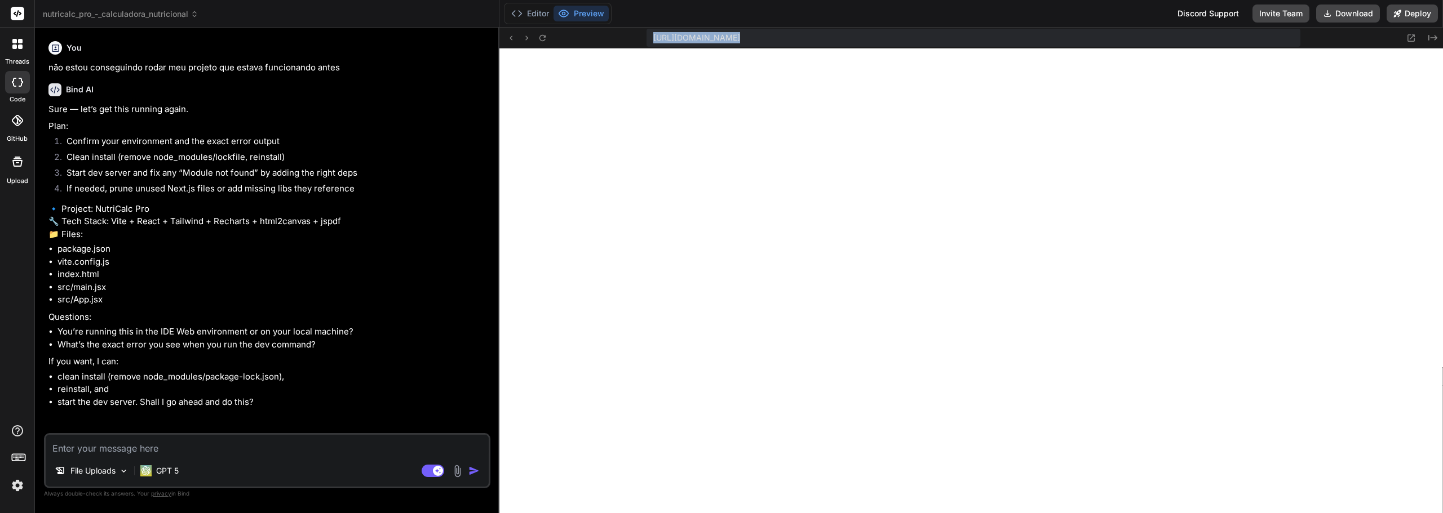
drag, startPoint x: 653, startPoint y: 37, endPoint x: 561, endPoint y: 81, distance: 102.1
copy div "[URL][DOMAIN_NAME] Created with [PERSON_NAME]."
click at [239, 460] on div "File Uploads GPT 5" at bounding box center [267, 473] width 443 height 27
click at [186, 441] on textarea at bounding box center [267, 445] width 443 height 20
paste textarea "[URL][DOMAIN_NAME]"
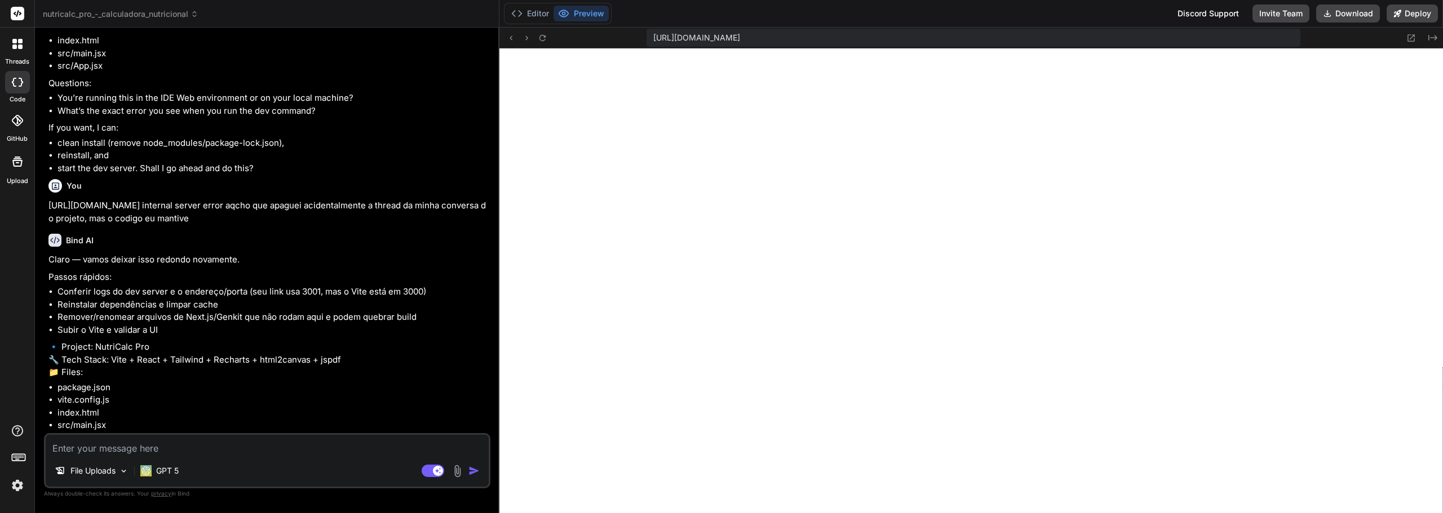
scroll to position [522, 0]
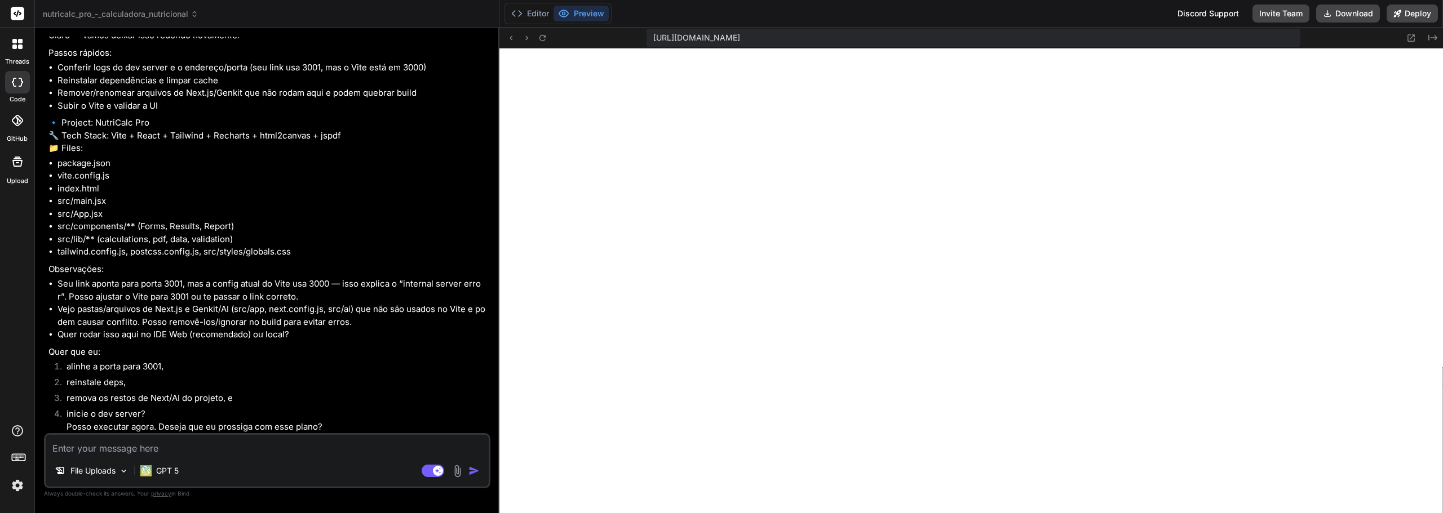
click at [263, 446] on textarea at bounding box center [267, 445] width 443 height 20
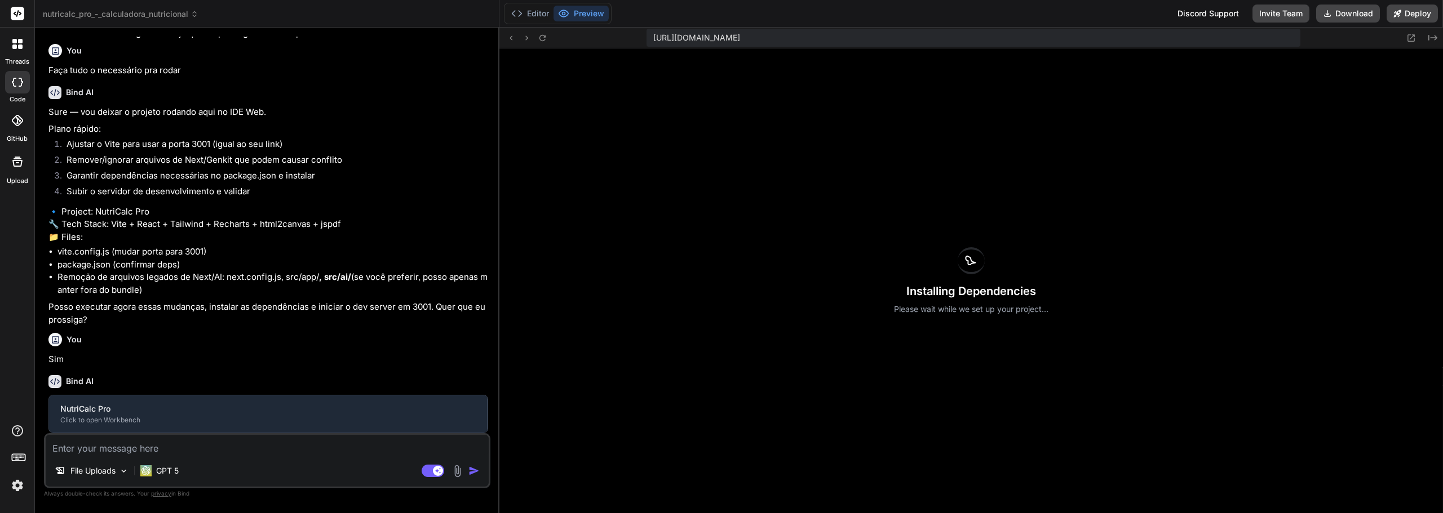
scroll to position [953, 0]
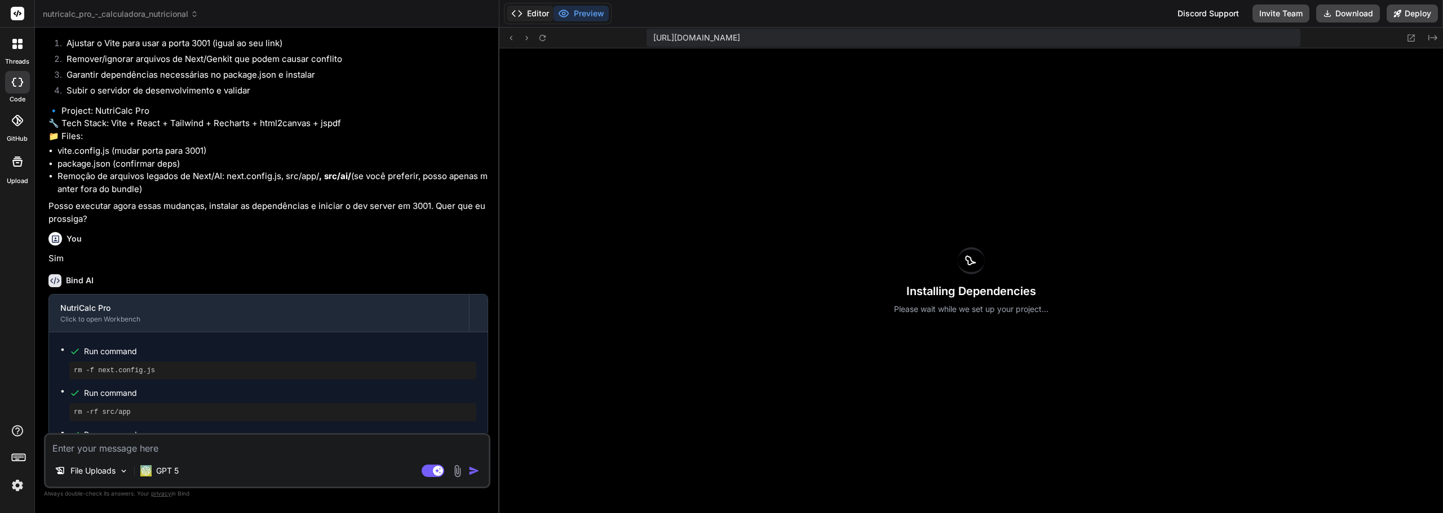
click at [535, 11] on button "Editor" at bounding box center [530, 14] width 47 height 16
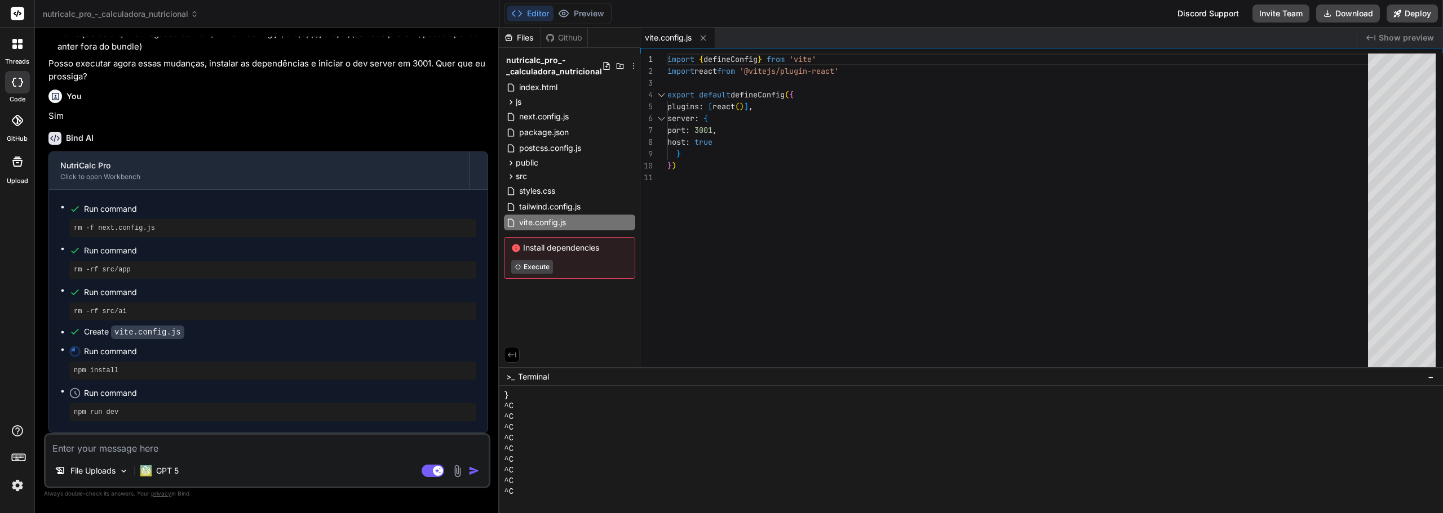
scroll to position [1184, 0]
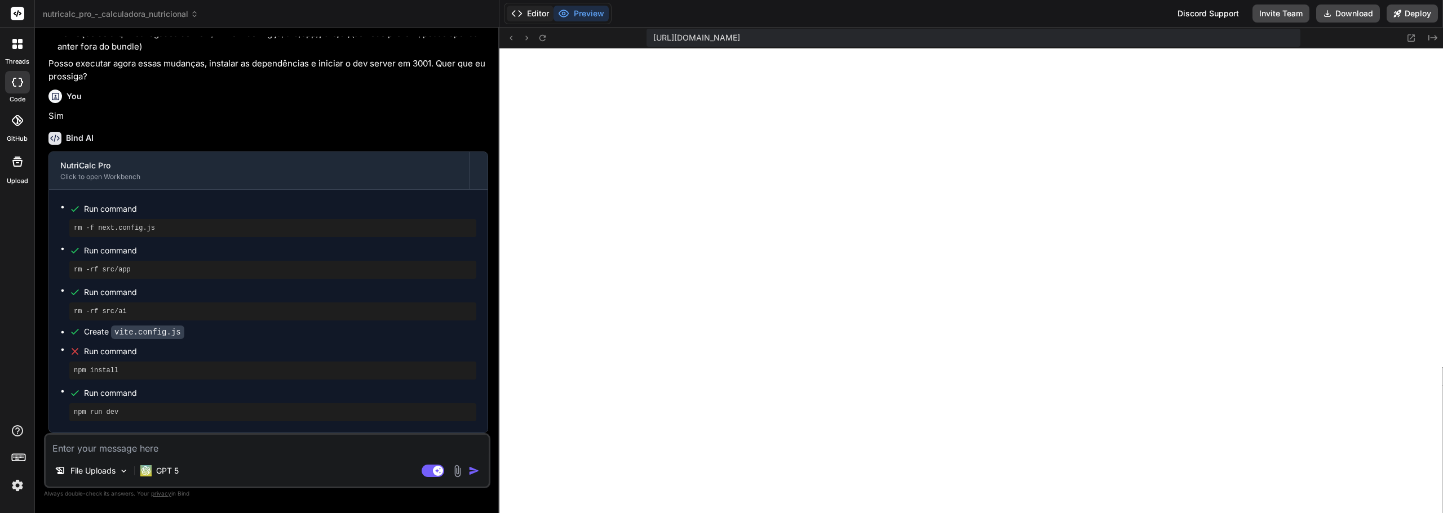
click at [538, 8] on button "Editor" at bounding box center [530, 14] width 47 height 16
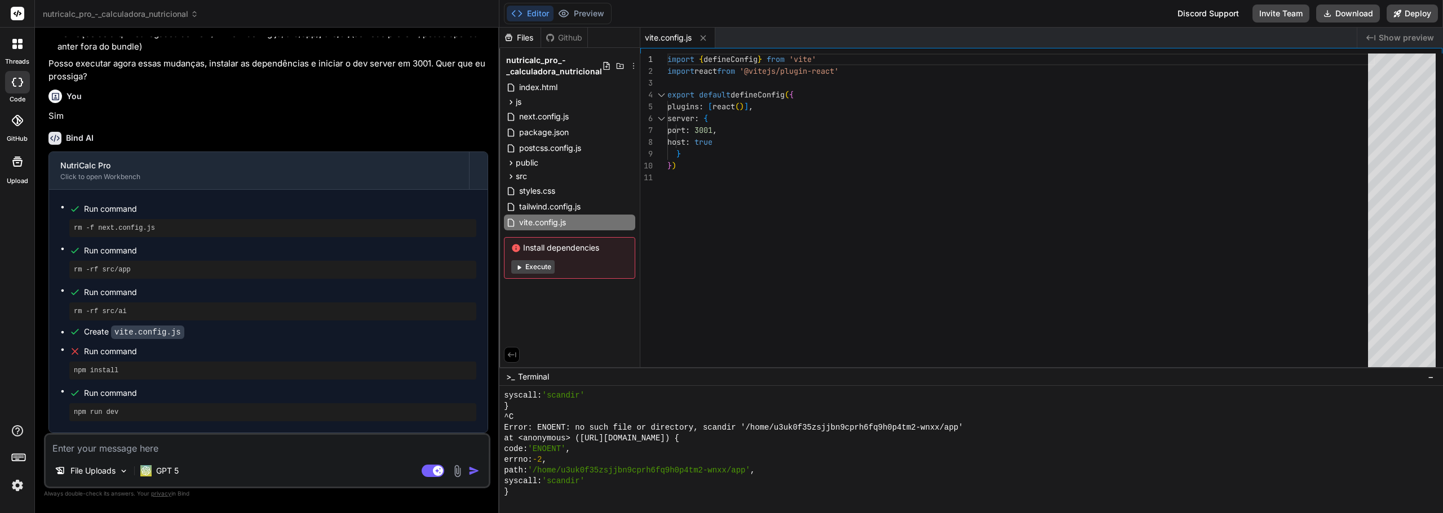
click at [545, 269] on button "Execute" at bounding box center [532, 267] width 43 height 14
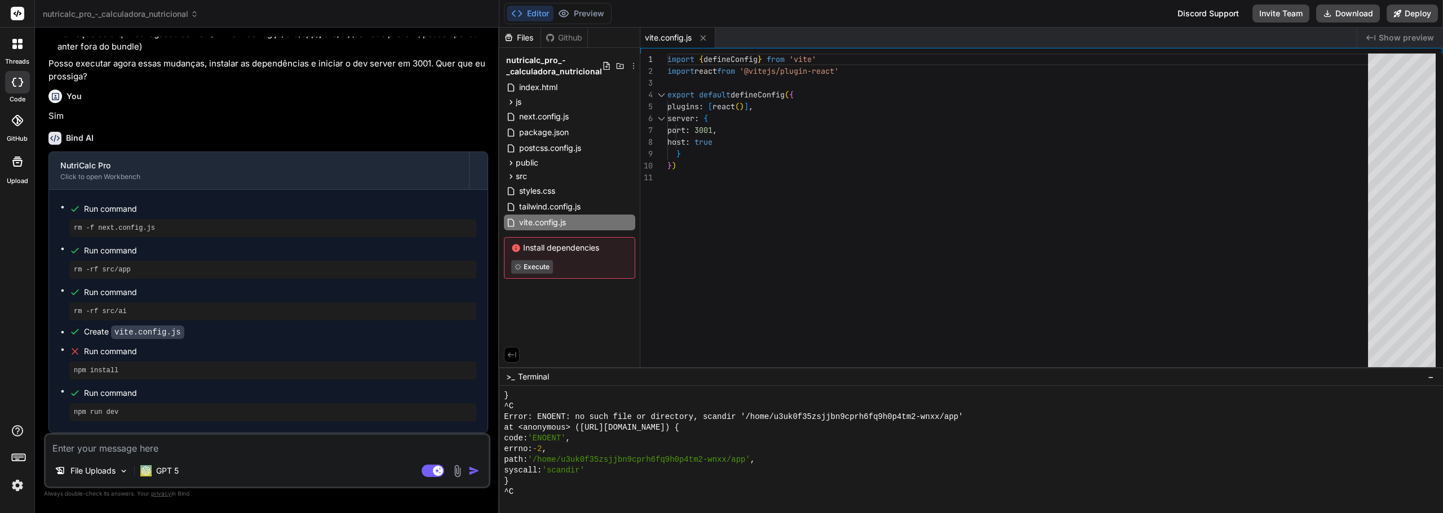
click at [583, 3] on div "Editor Preview" at bounding box center [558, 13] width 108 height 21
click at [576, 15] on button "Preview" at bounding box center [580, 14] width 55 height 16
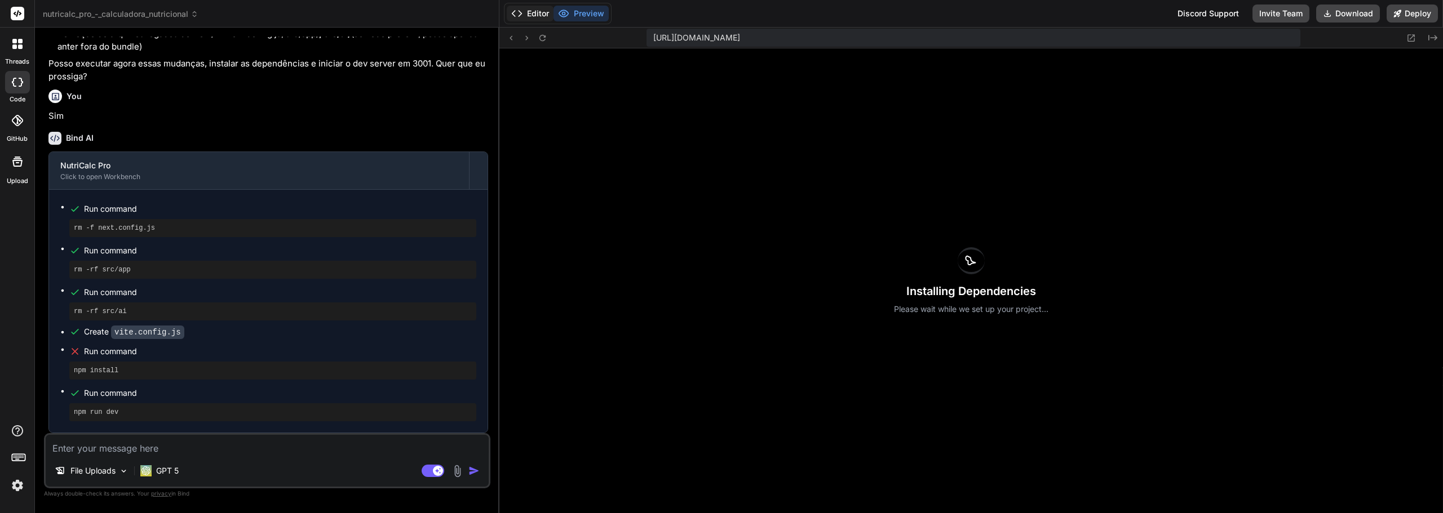
click at [548, 16] on button "Editor" at bounding box center [530, 14] width 47 height 16
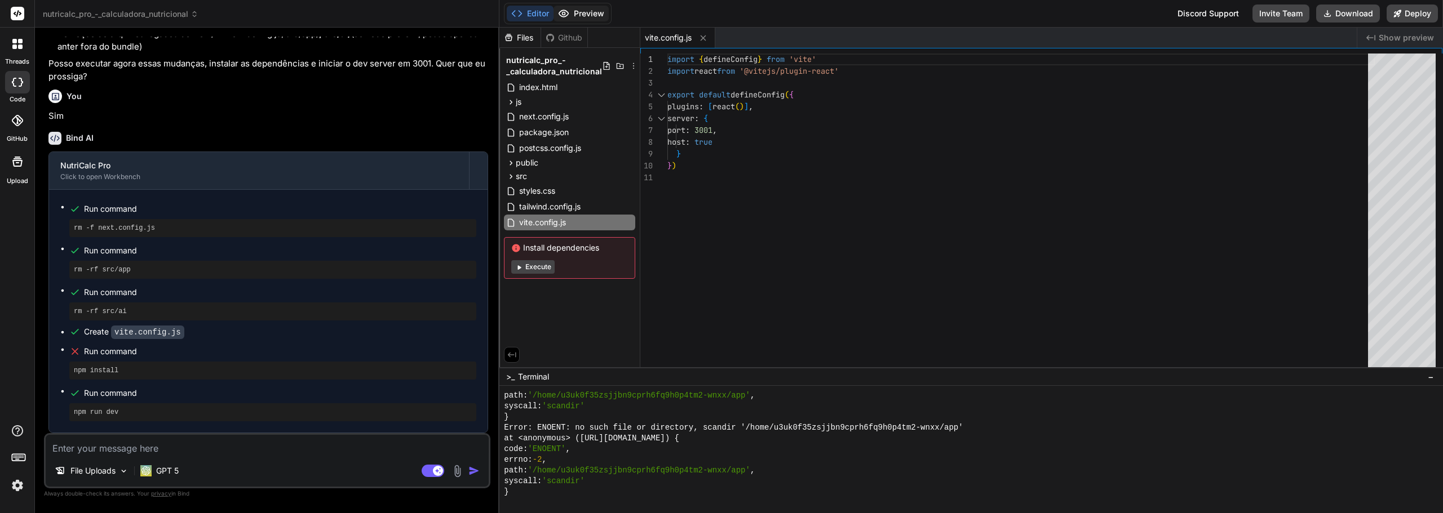
click at [594, 13] on button "Preview" at bounding box center [580, 14] width 55 height 16
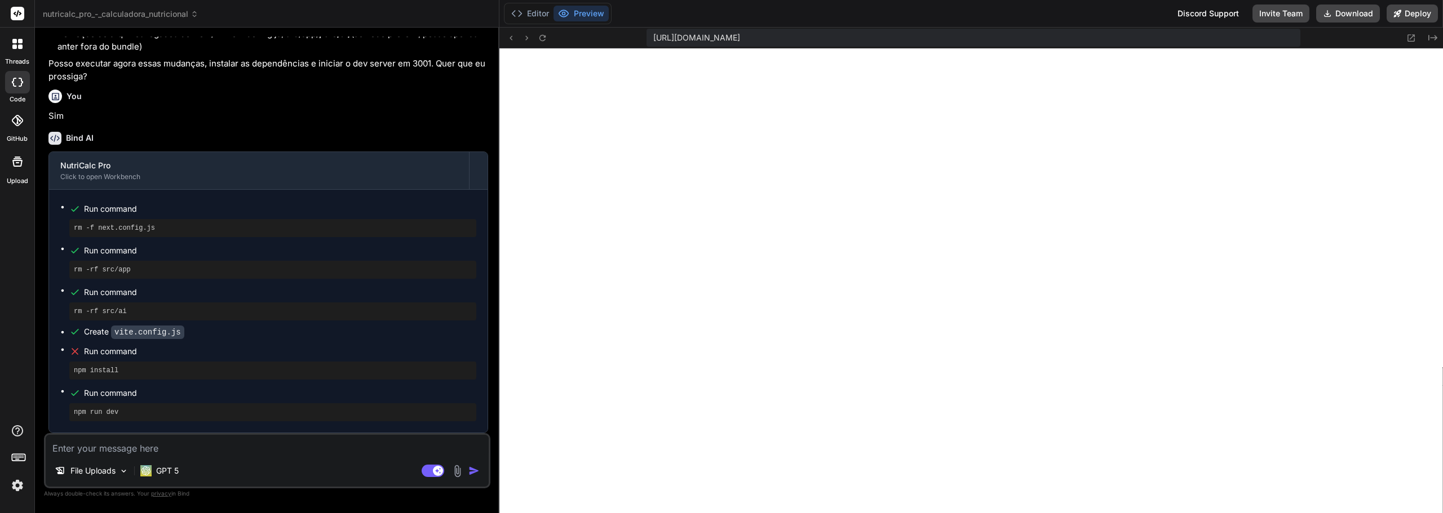
click at [316, 437] on textarea at bounding box center [267, 445] width 443 height 20
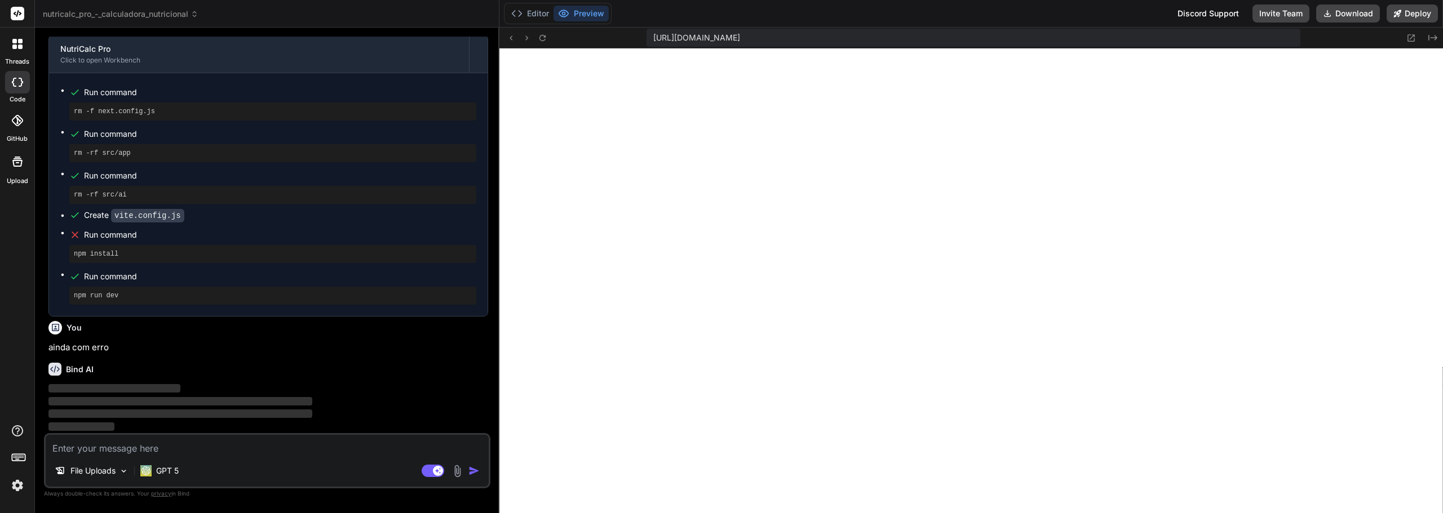
scroll to position [1301, 0]
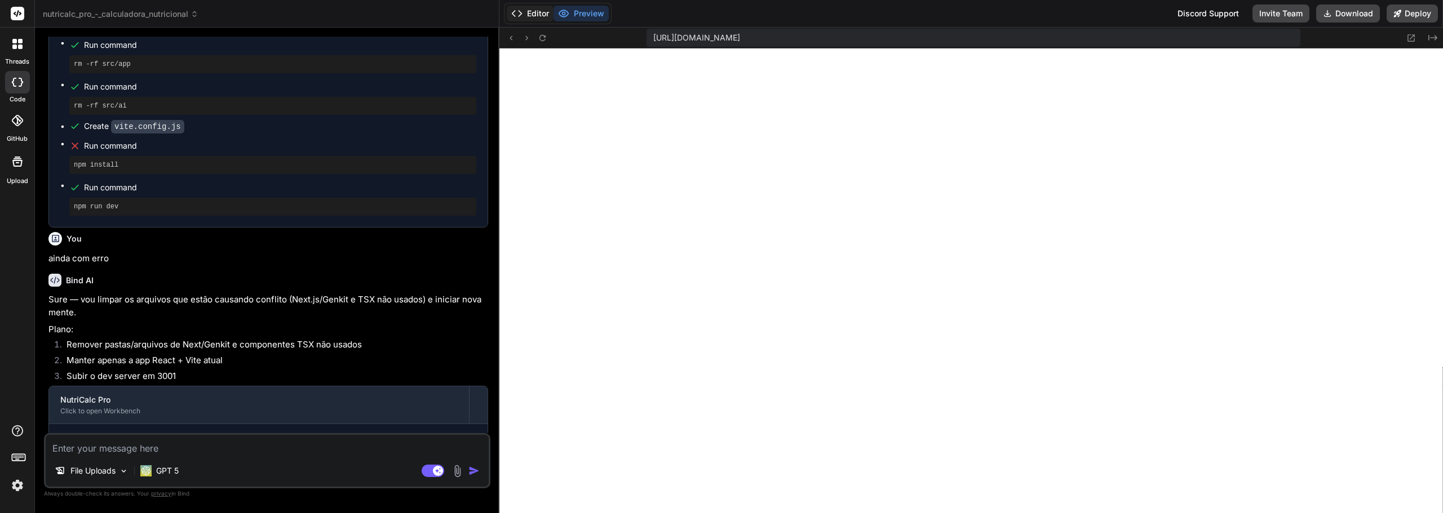
click at [543, 15] on button "Editor" at bounding box center [530, 14] width 47 height 16
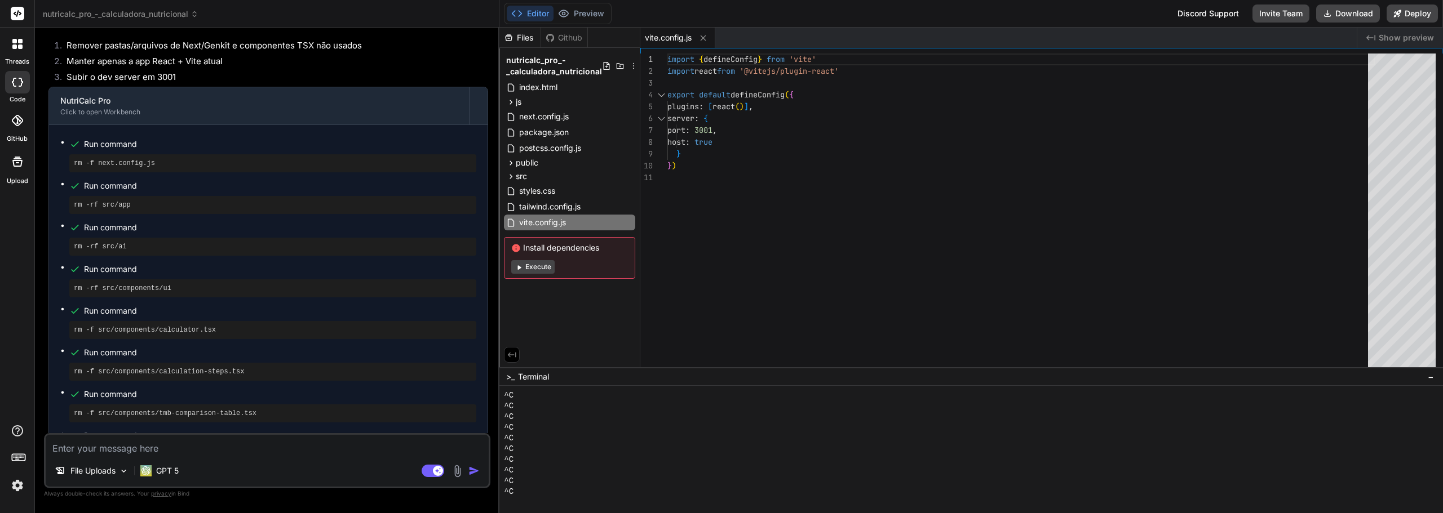
scroll to position [1940, 0]
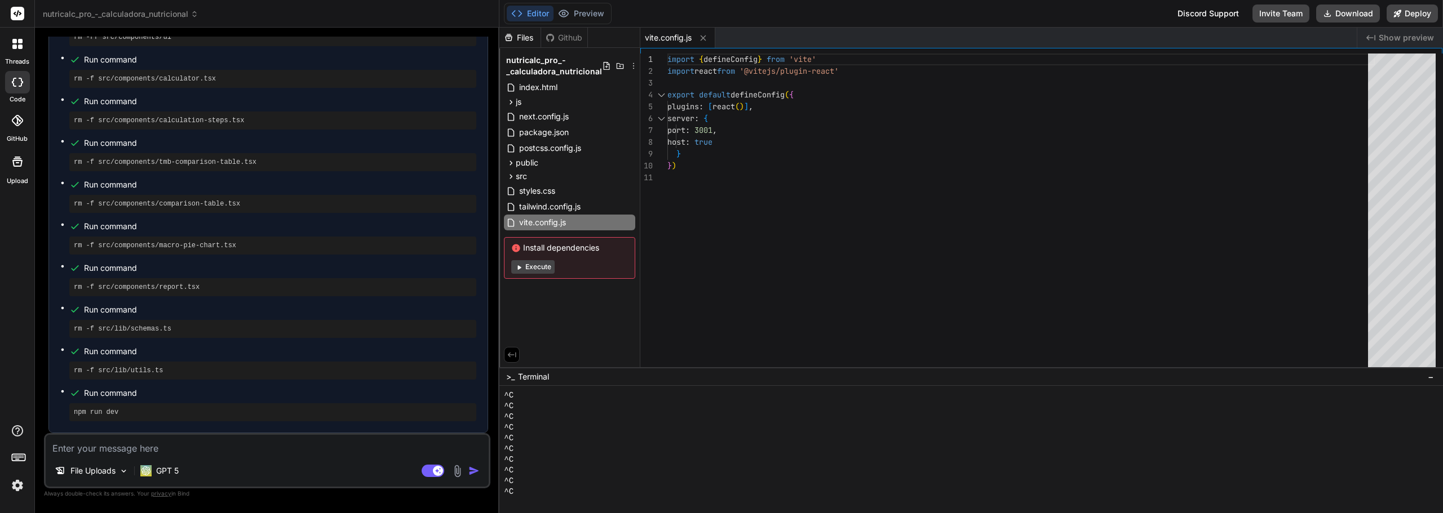
click at [352, 456] on div "File Uploads GPT 5 Agent Mode. When this toggle is activated, AI automatically …" at bounding box center [267, 460] width 446 height 55
click at [545, 267] on button "Execute" at bounding box center [532, 267] width 43 height 14
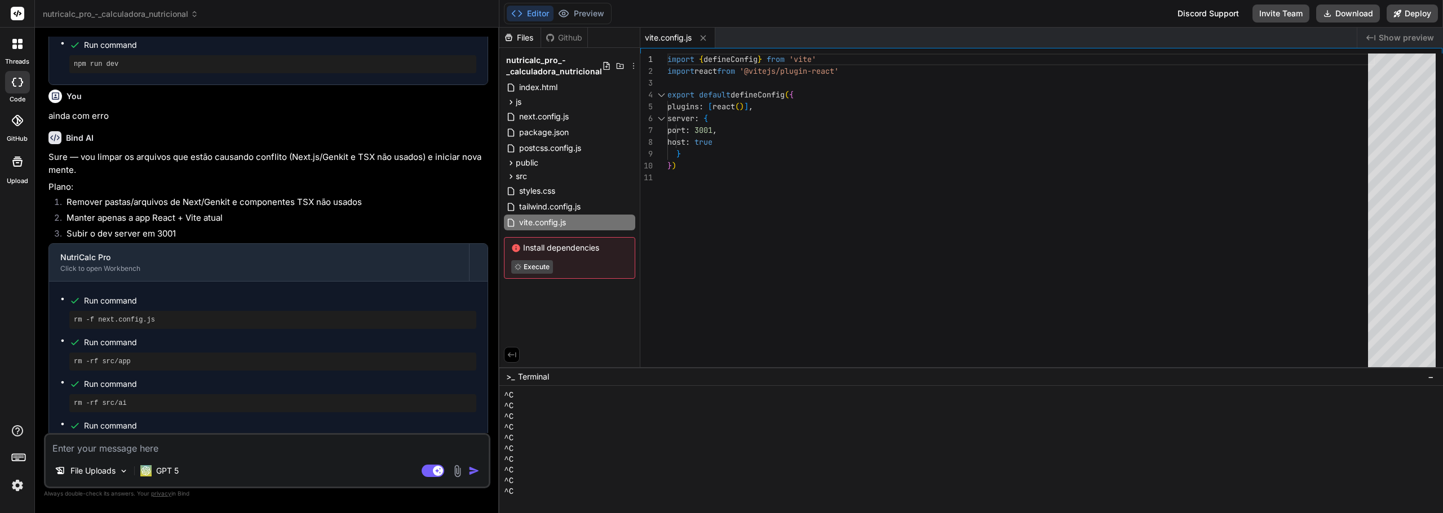
scroll to position [1433, 0]
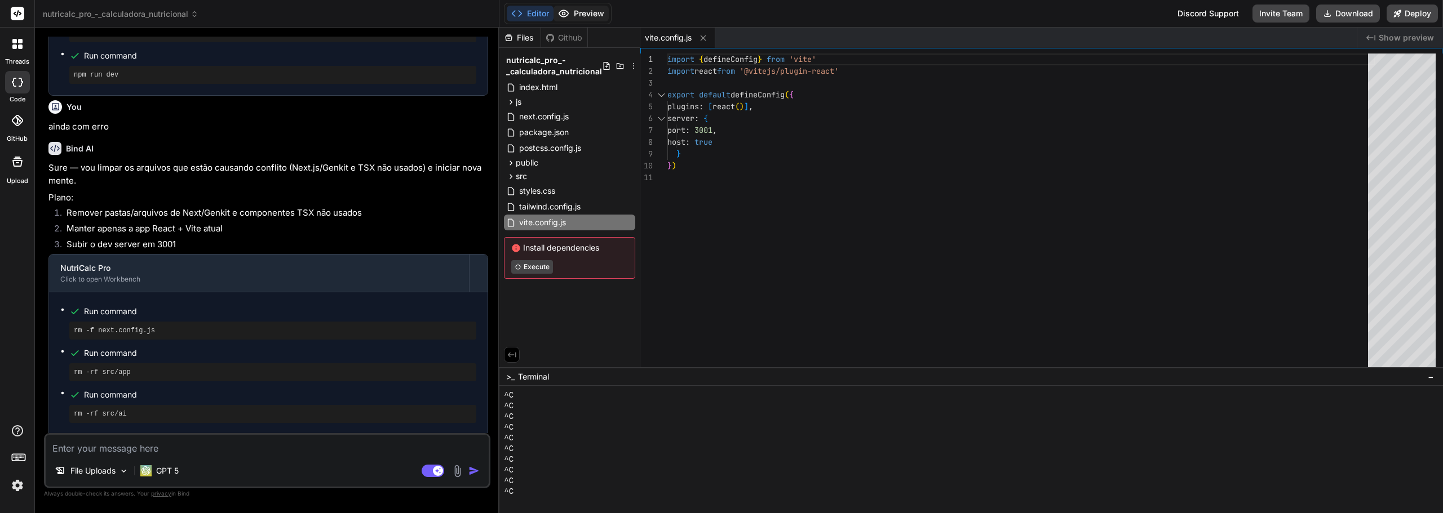
click at [575, 10] on button "Preview" at bounding box center [580, 14] width 55 height 16
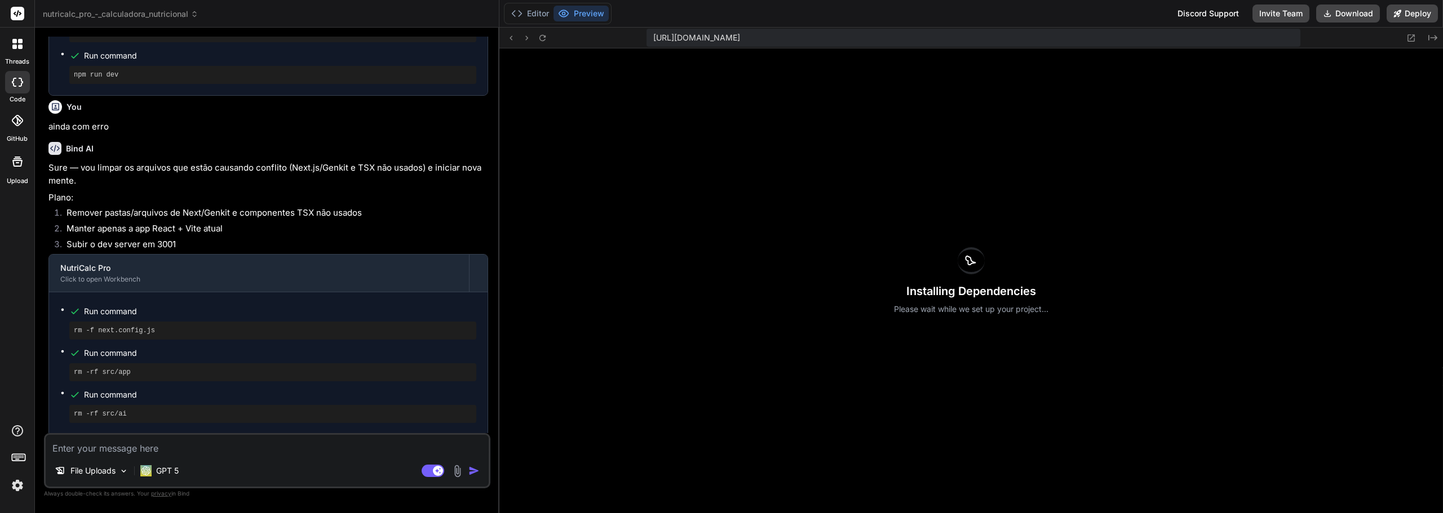
click at [264, 451] on textarea at bounding box center [267, 445] width 443 height 20
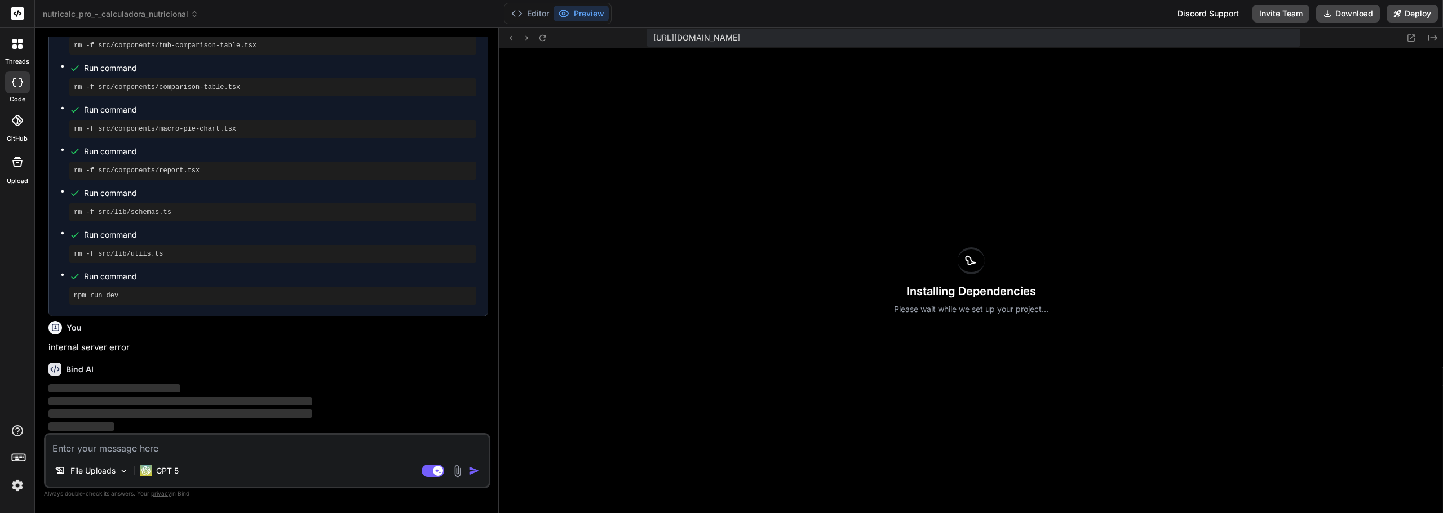
scroll to position [2057, 0]
